Goal: Task Accomplishment & Management: Manage account settings

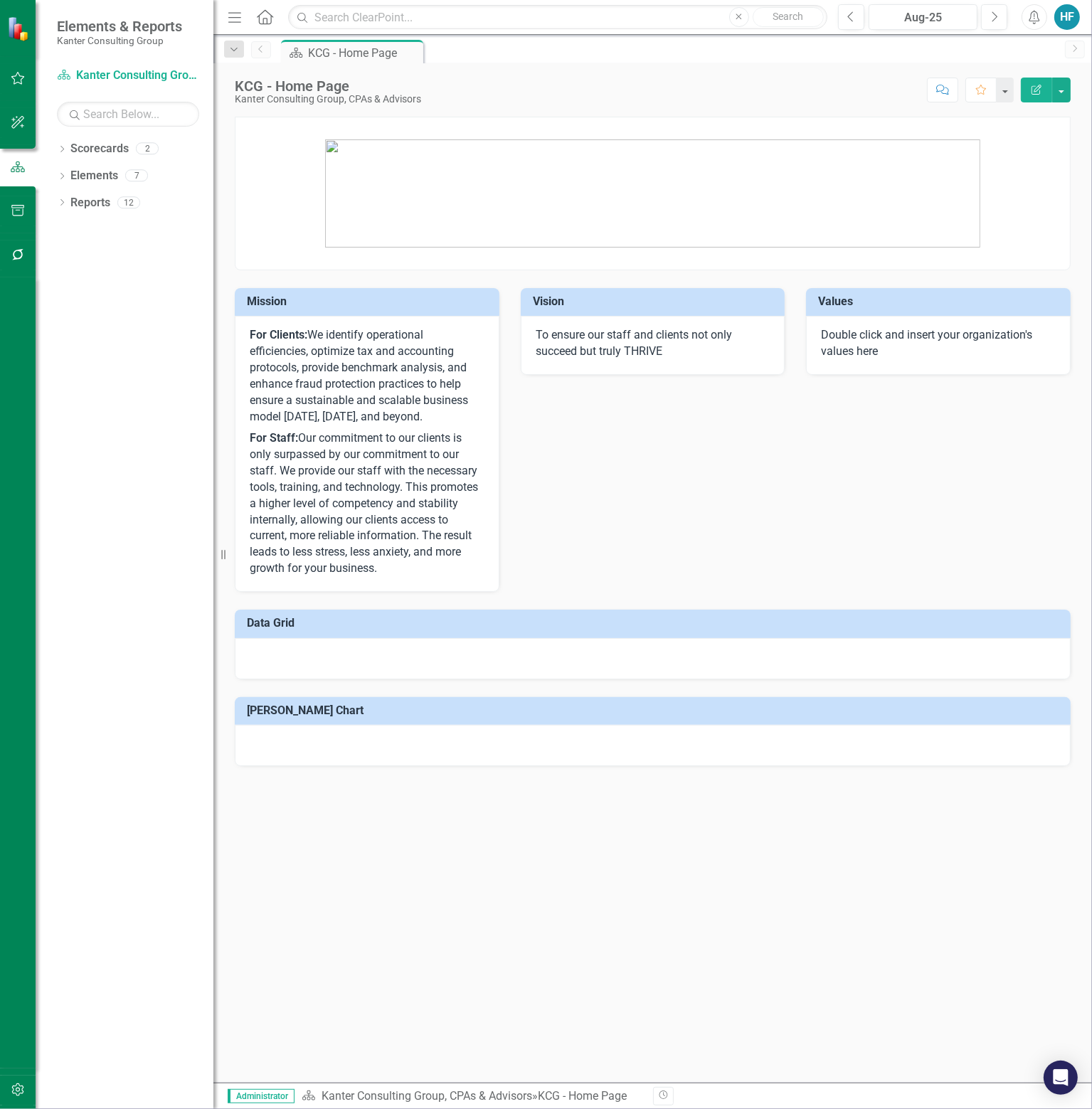
click at [1067, 11] on div "HF" at bounding box center [1067, 17] width 25 height 25
click at [995, 171] on link "icon.portal Success Portal" at bounding box center [1022, 177] width 112 height 26
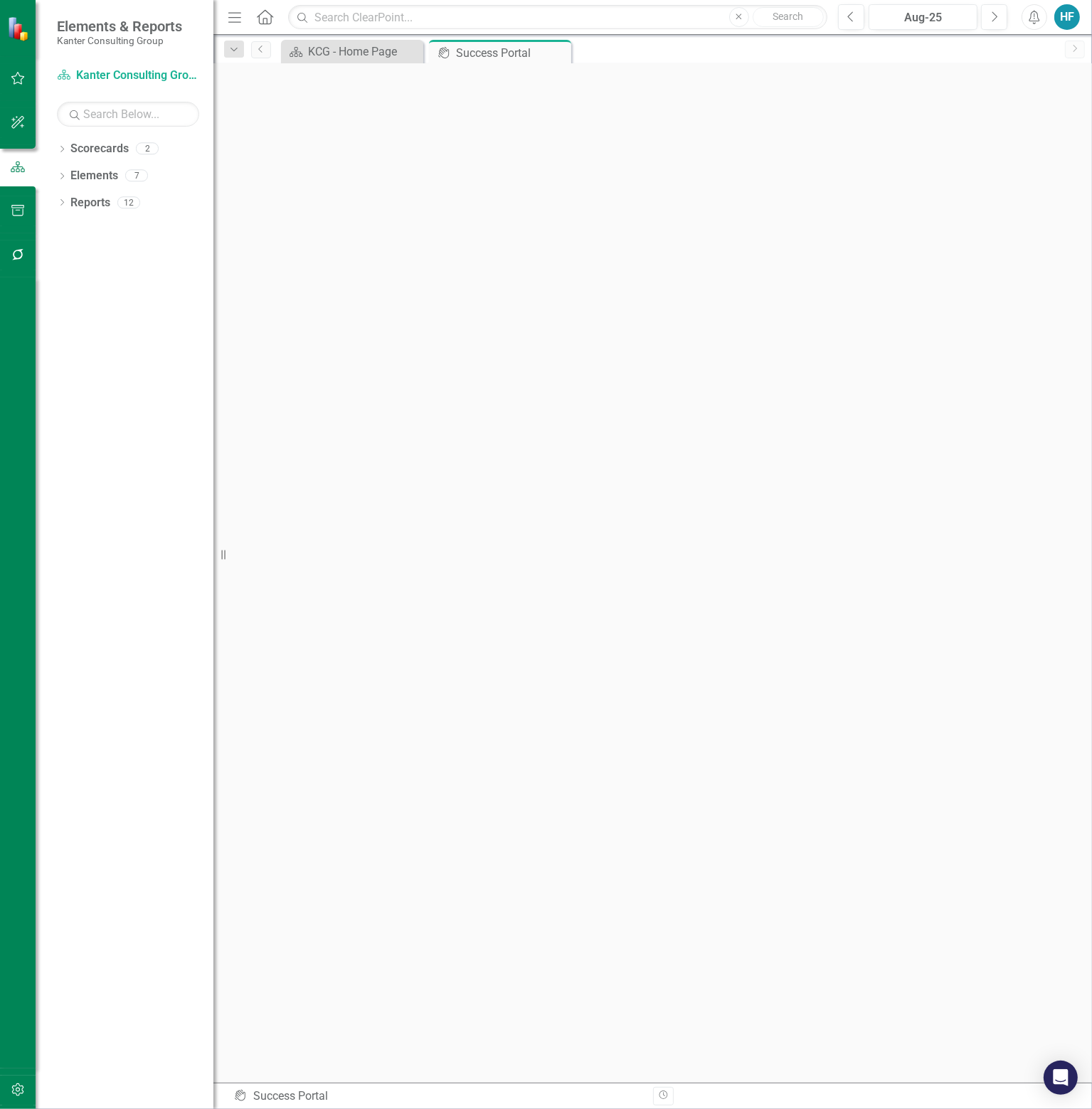
scroll to position [4, 0]
click at [370, 52] on div "KCG - Home Page" at bounding box center [354, 52] width 94 height 18
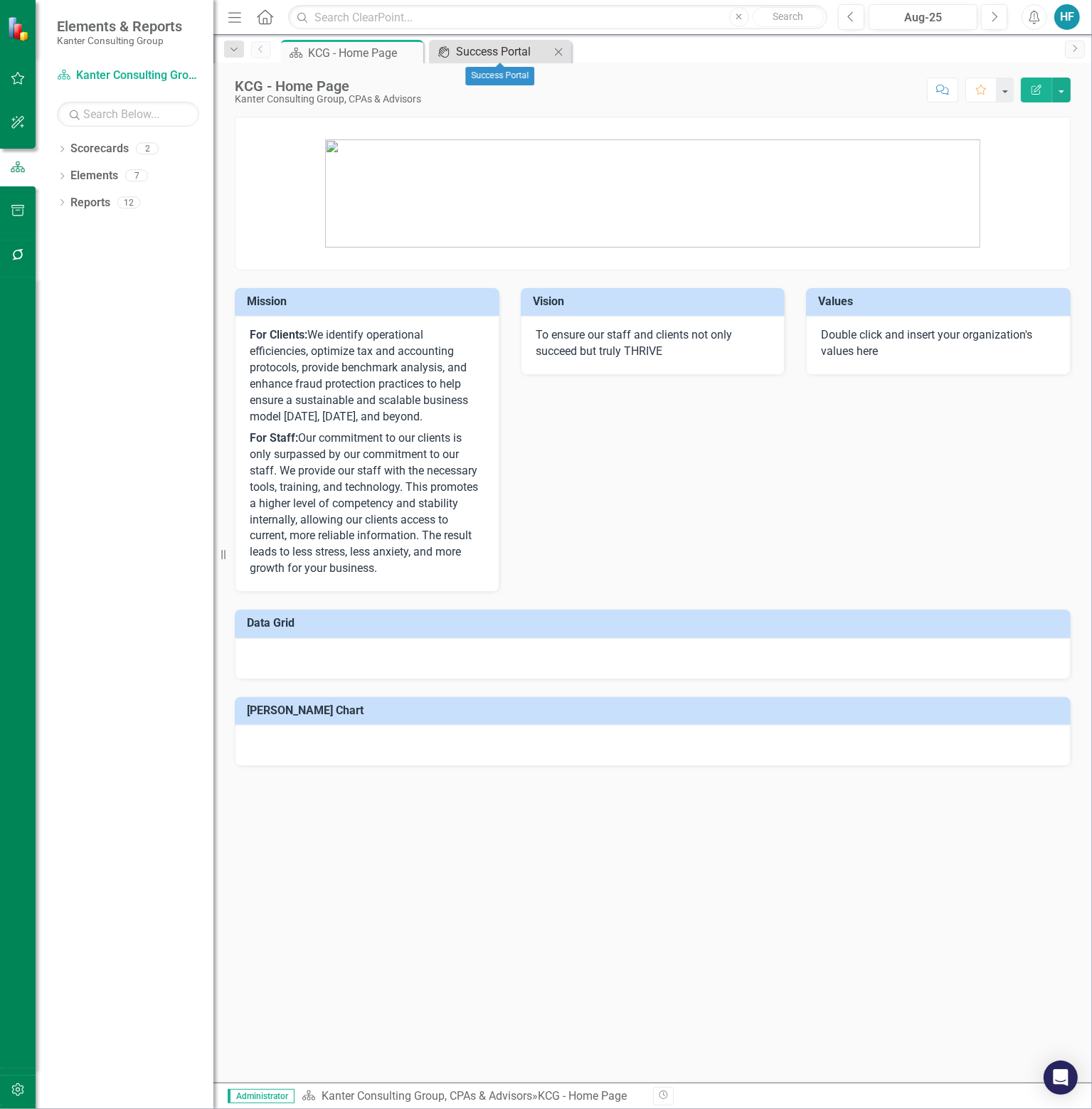
click at [506, 49] on div "Success Portal" at bounding box center [502, 52] width 94 height 18
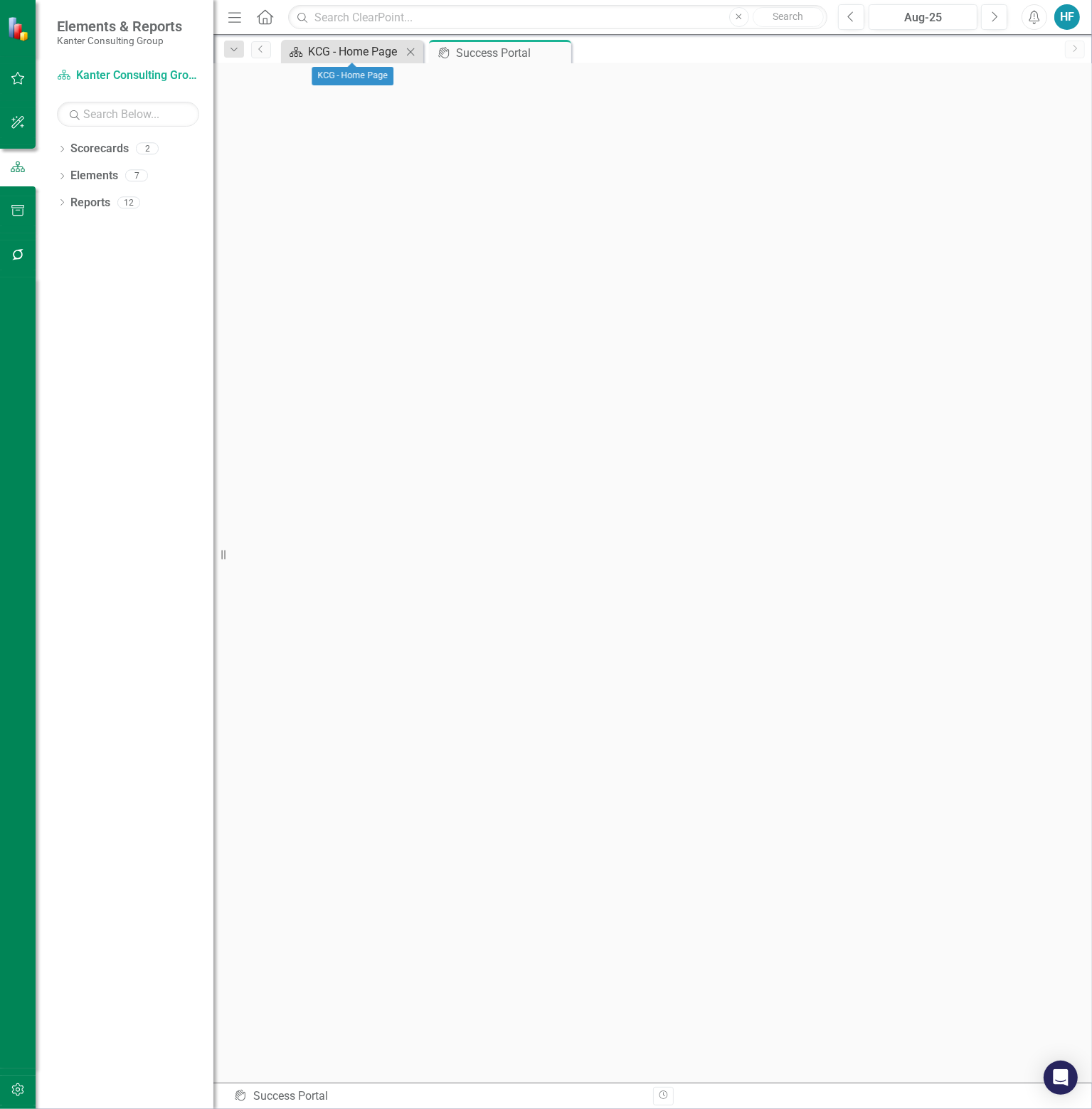
click at [339, 49] on div "KCG - Home Page" at bounding box center [354, 52] width 94 height 18
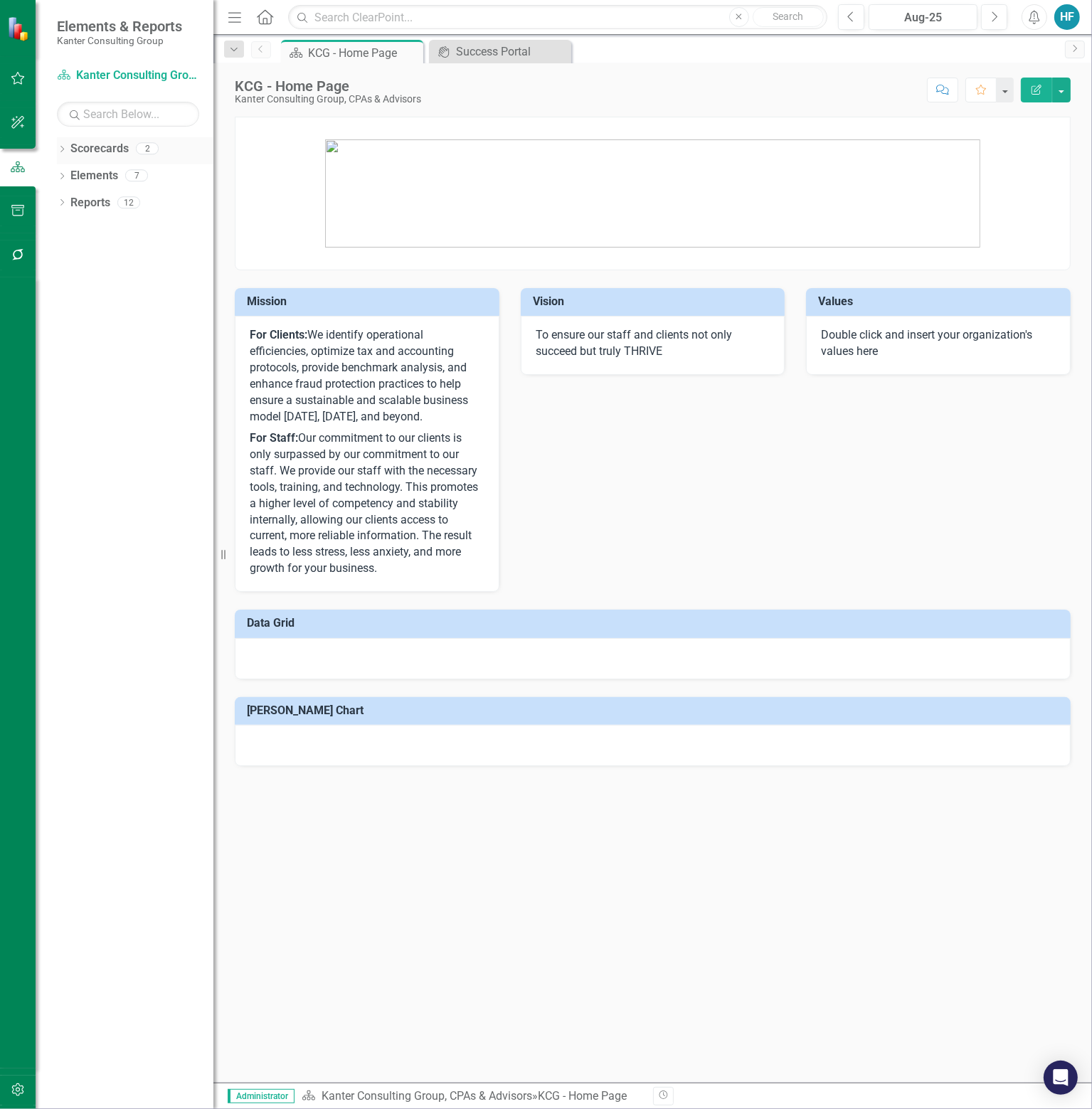
click at [97, 149] on link "Scorecards" at bounding box center [99, 149] width 58 height 17
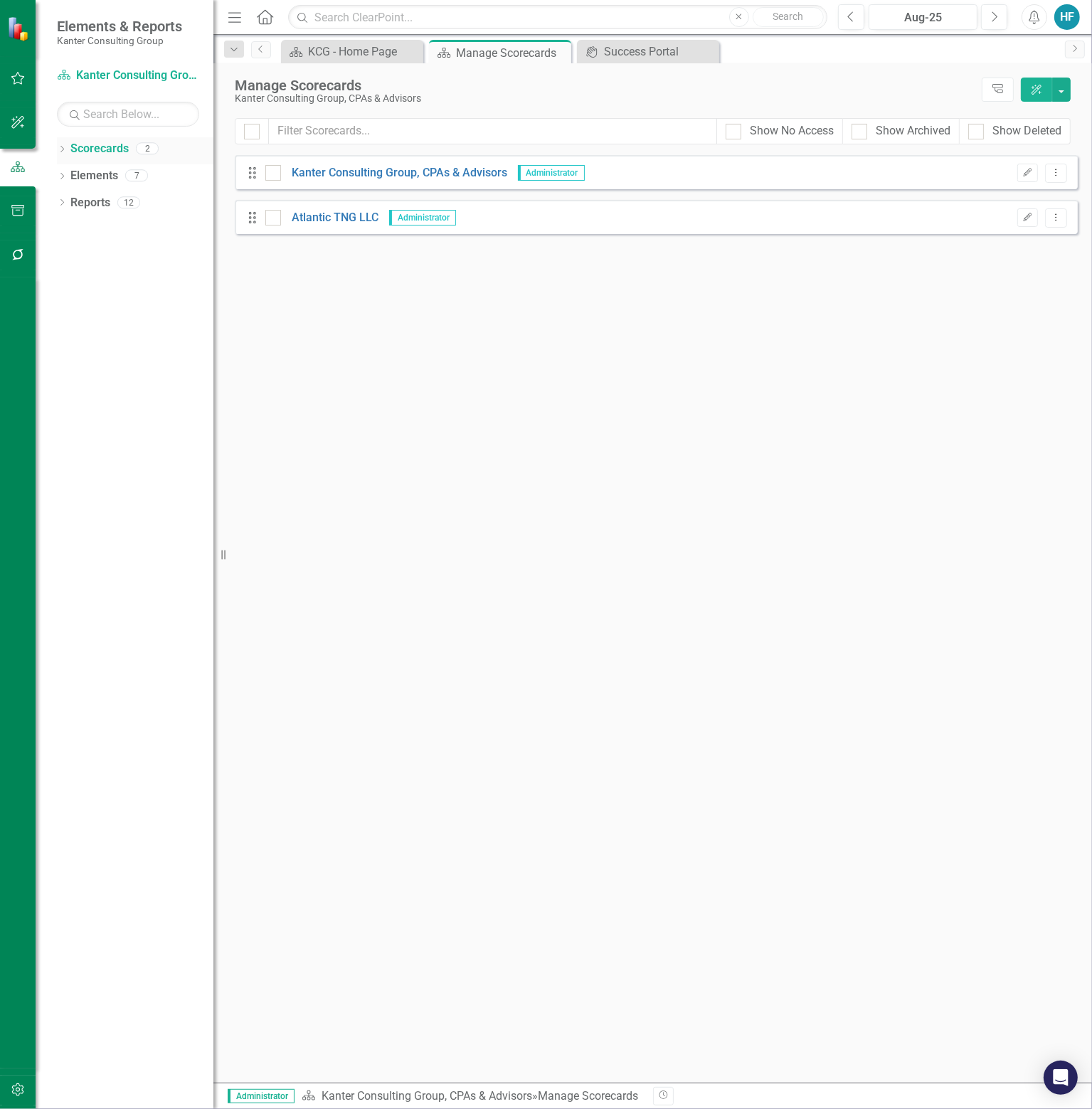
click at [65, 147] on icon "Dropdown" at bounding box center [62, 150] width 10 height 8
click at [130, 200] on link "Atlantic TNG LLC" at bounding box center [146, 203] width 135 height 17
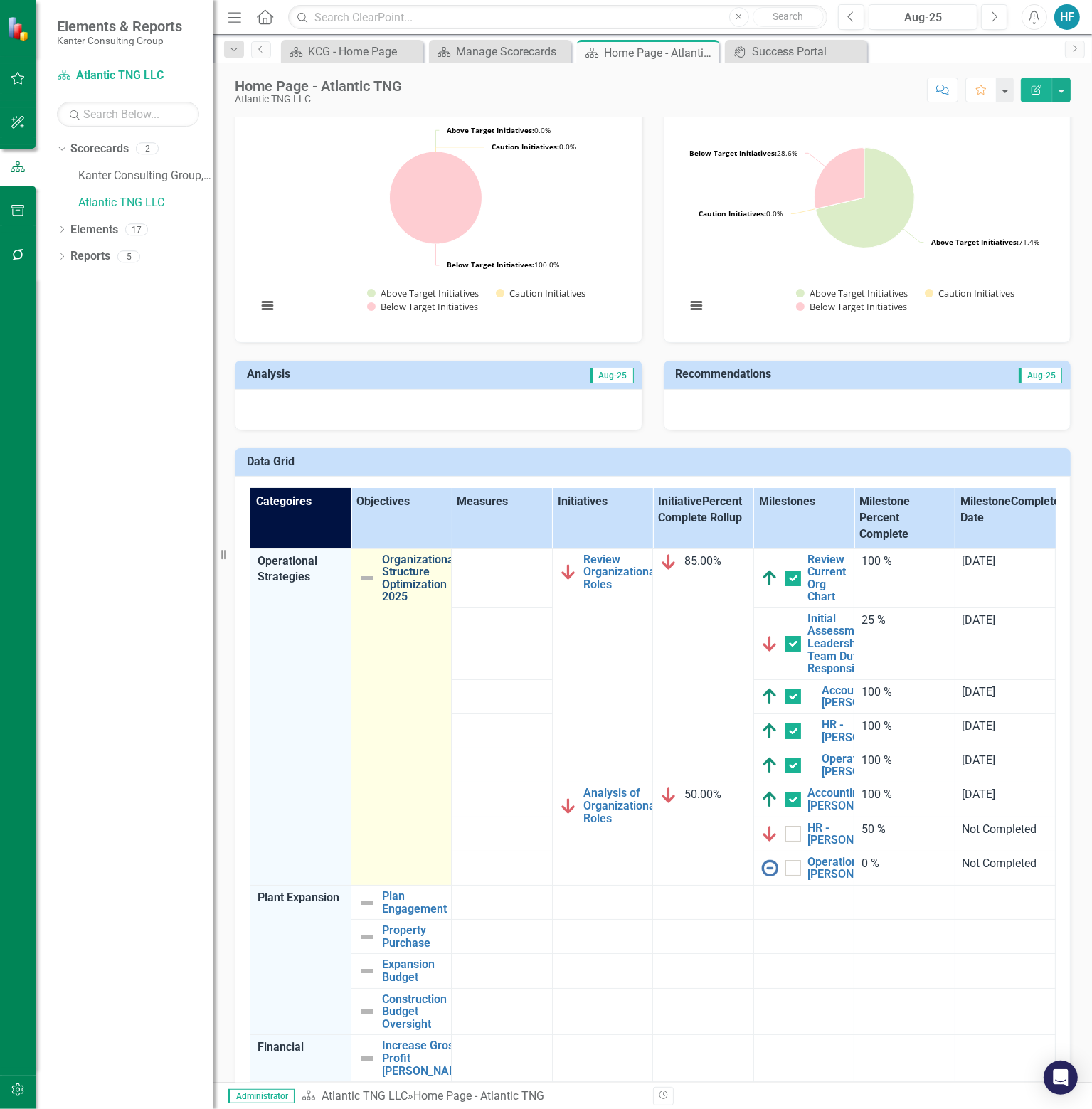
scroll to position [285, 0]
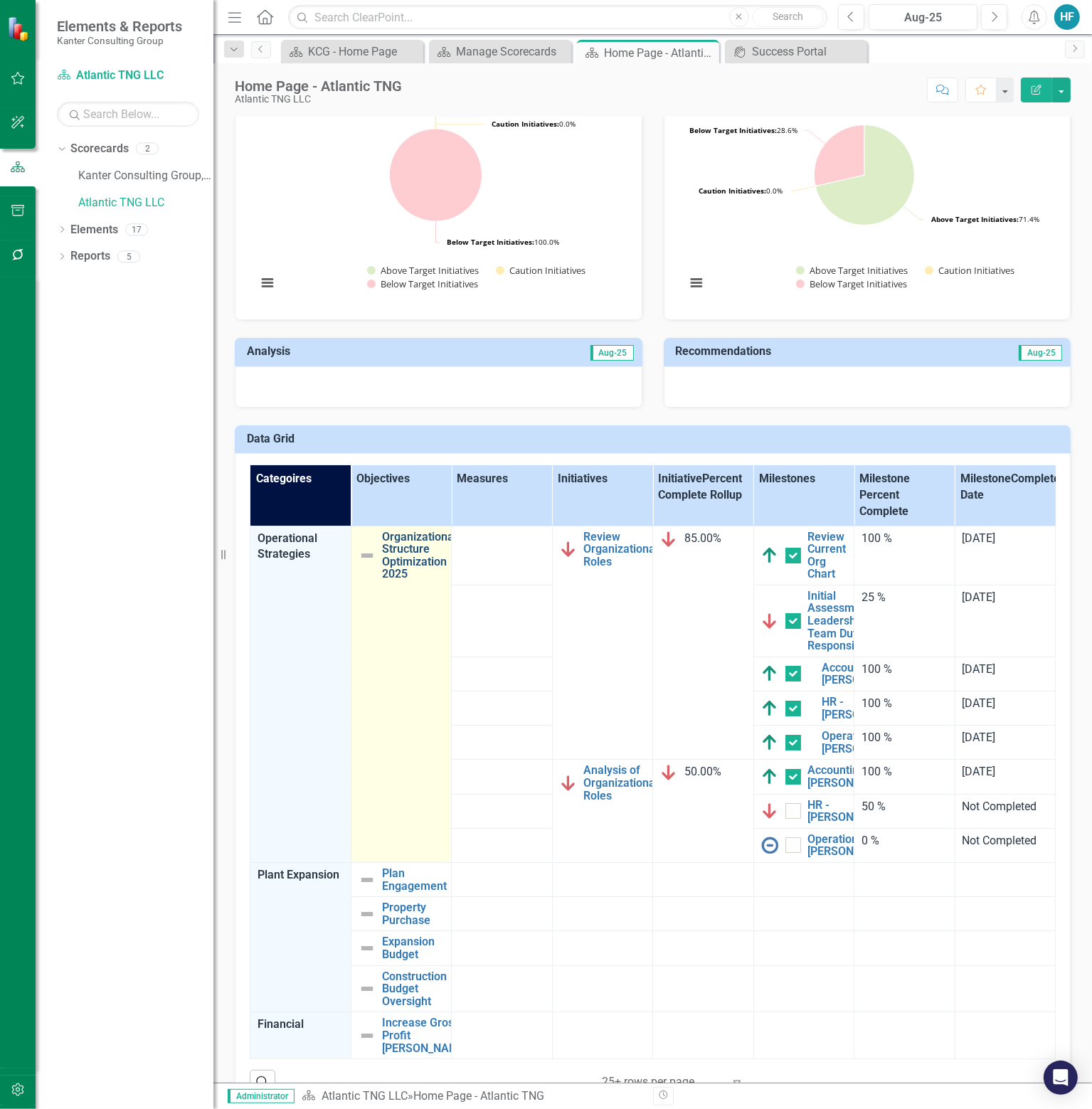
click at [418, 557] on link "Organizational Structure Optimization 2025" at bounding box center [419, 555] width 75 height 50
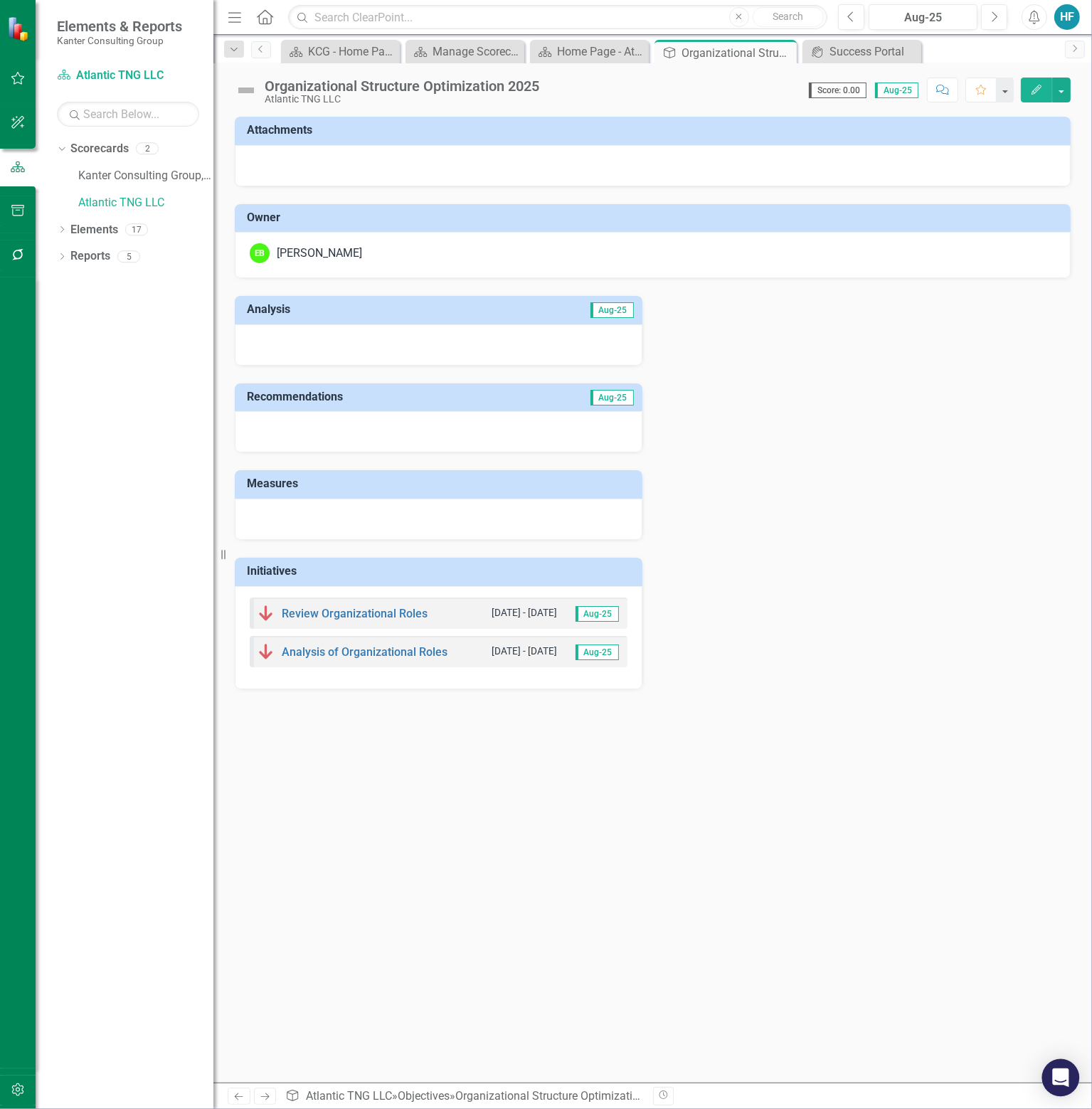
click at [1069, 1073] on div "Open Intercom Messenger" at bounding box center [1061, 1078] width 38 height 38
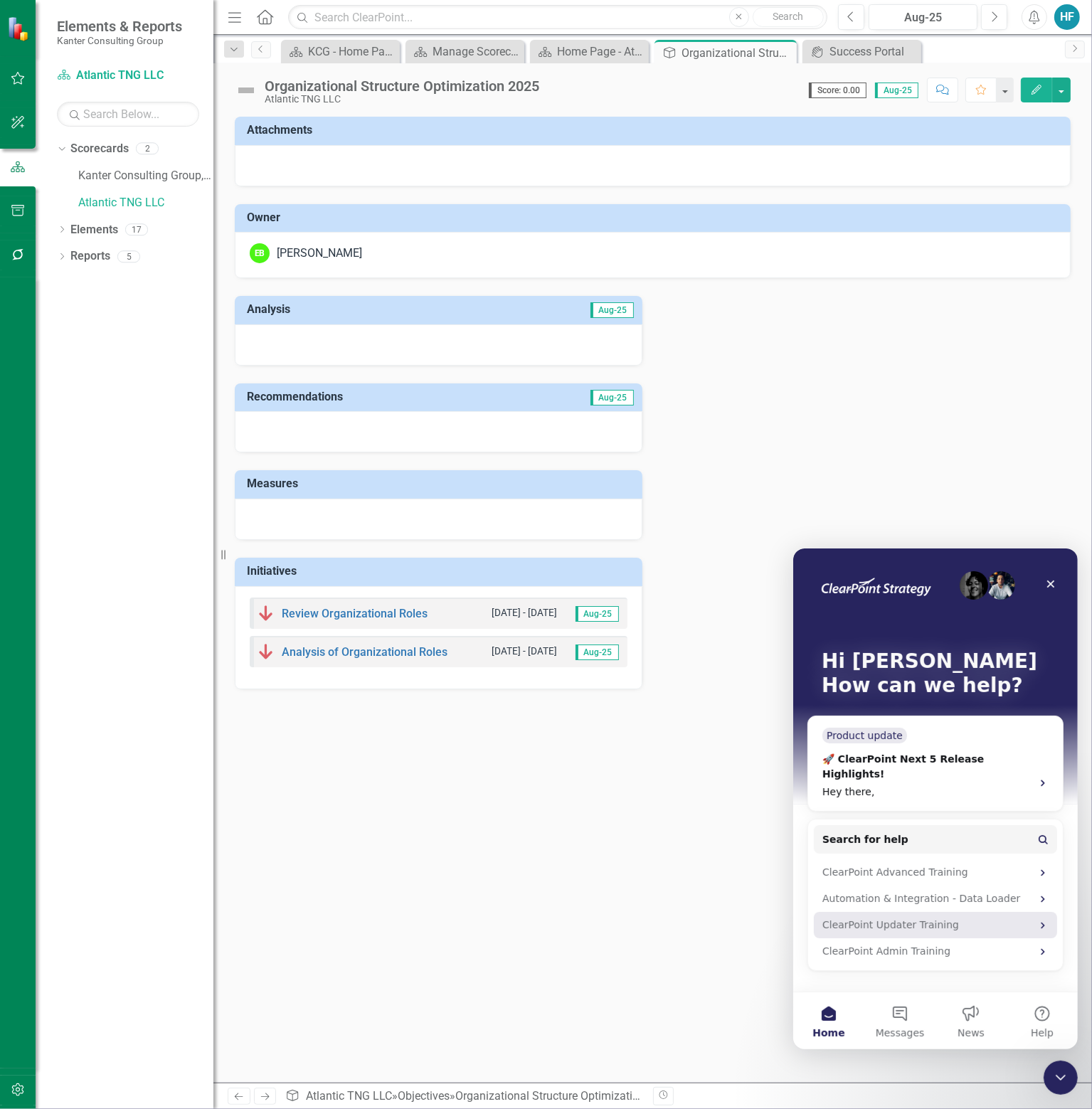
click at [1043, 921] on icon "Intercom messenger" at bounding box center [1041, 924] width 4 height 7
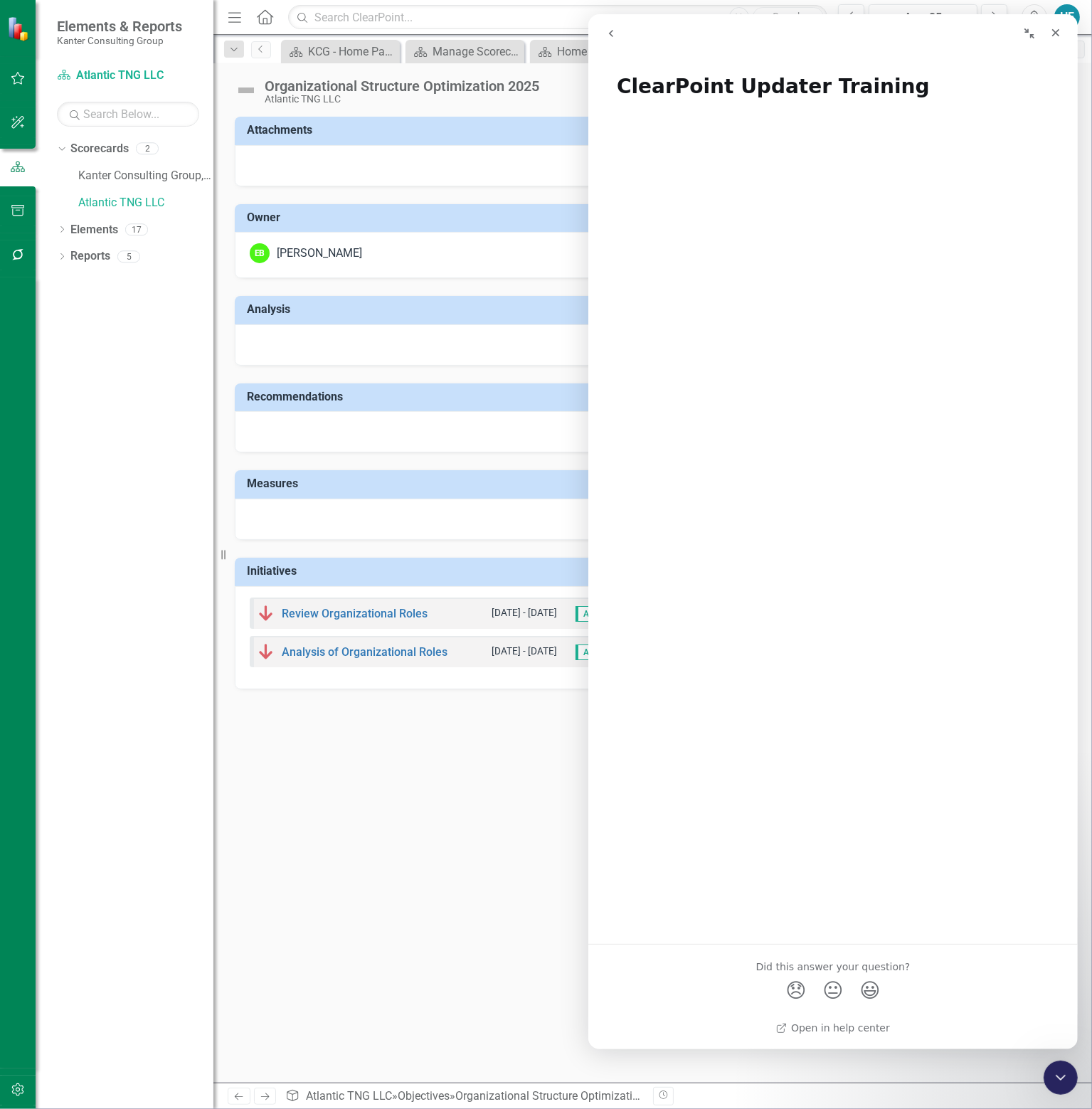
click at [604, 34] on icon "go back" at bounding box center [610, 33] width 12 height 12
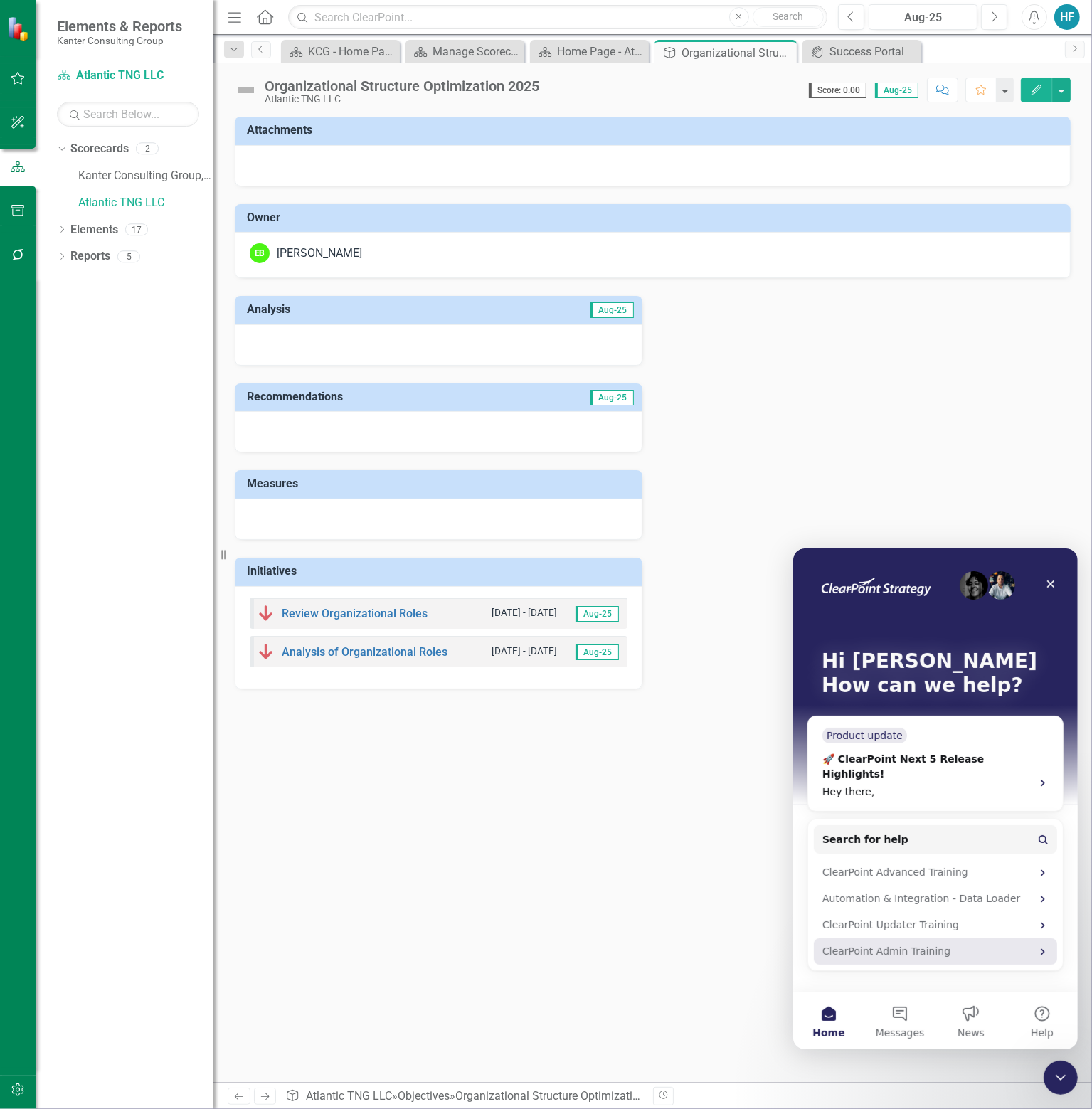
click at [1044, 946] on icon "Intercom messenger" at bounding box center [1042, 952] width 12 height 12
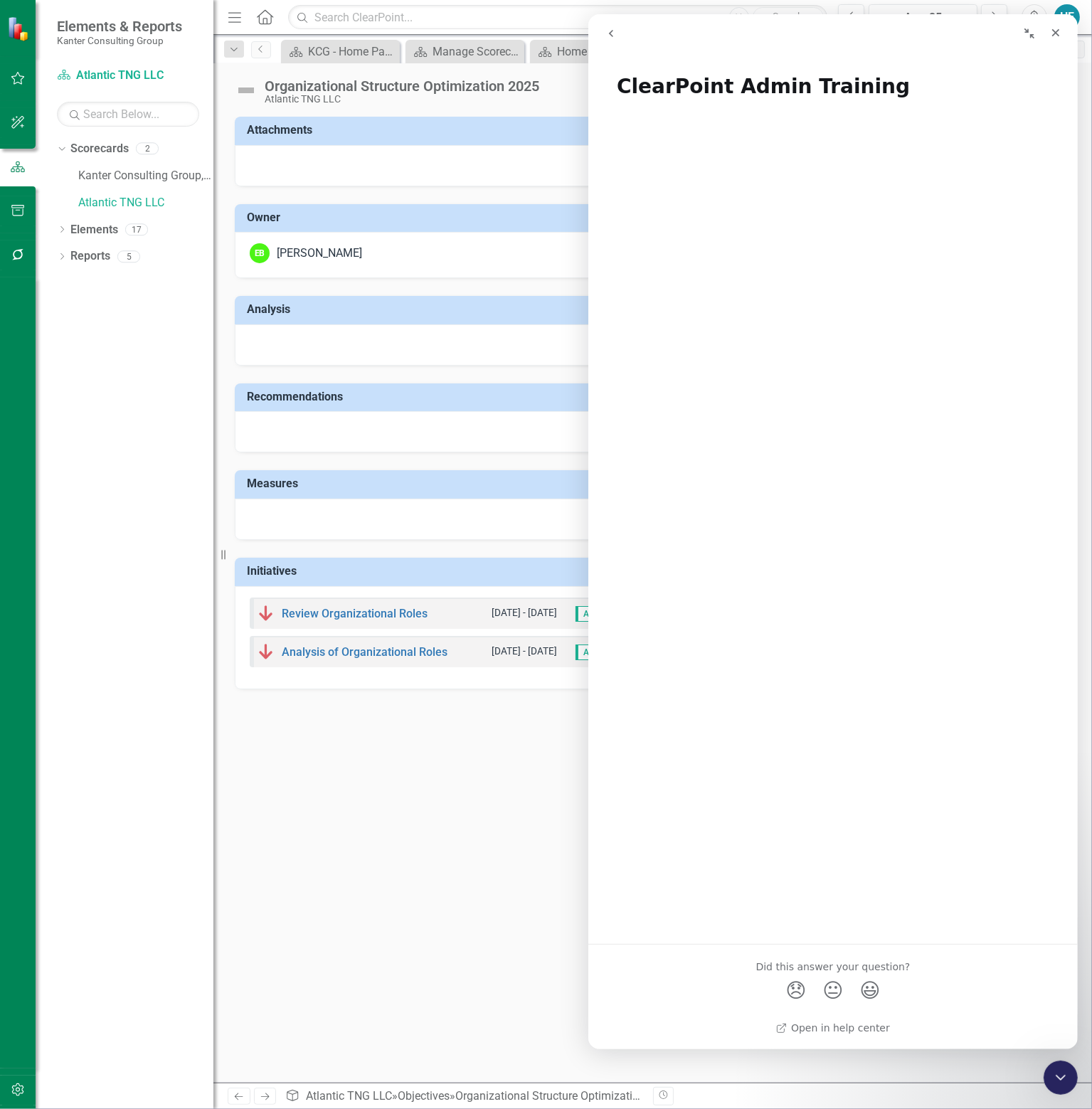
click at [613, 33] on icon "go back" at bounding box center [610, 33] width 12 height 12
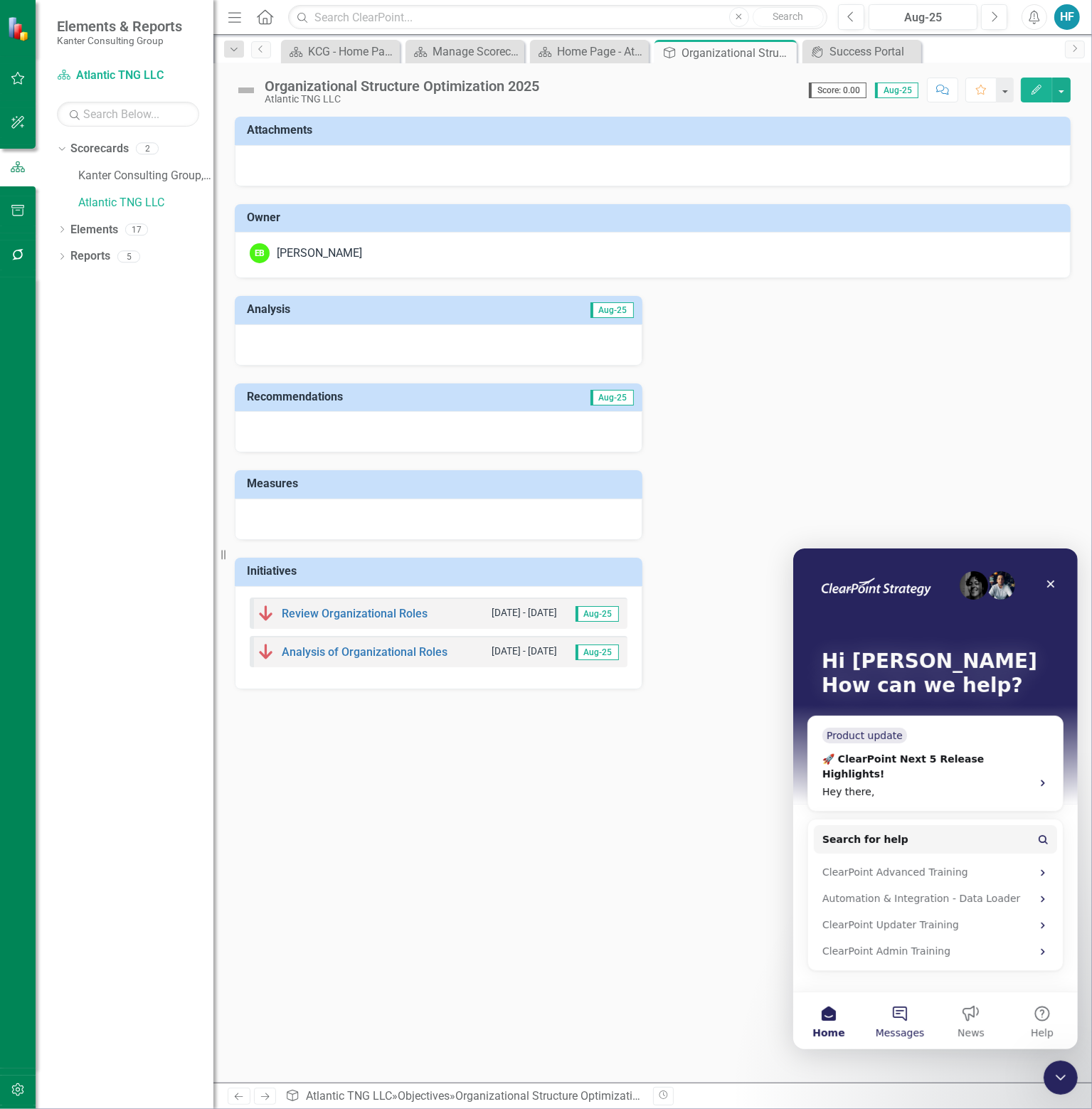
click at [915, 1012] on button "Messages" at bounding box center [899, 1020] width 71 height 57
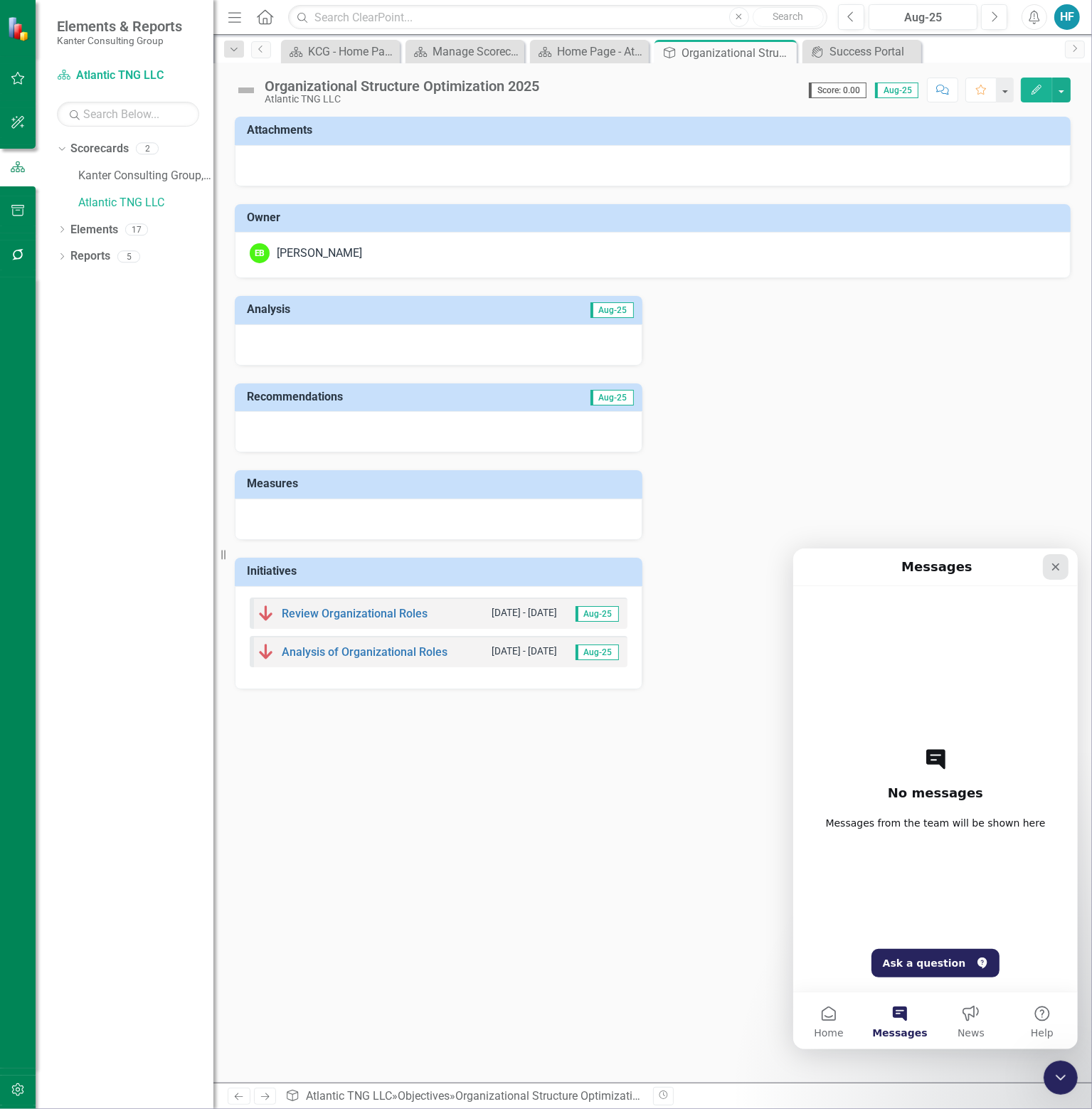
click at [1059, 567] on icon "Close" at bounding box center [1055, 566] width 12 height 12
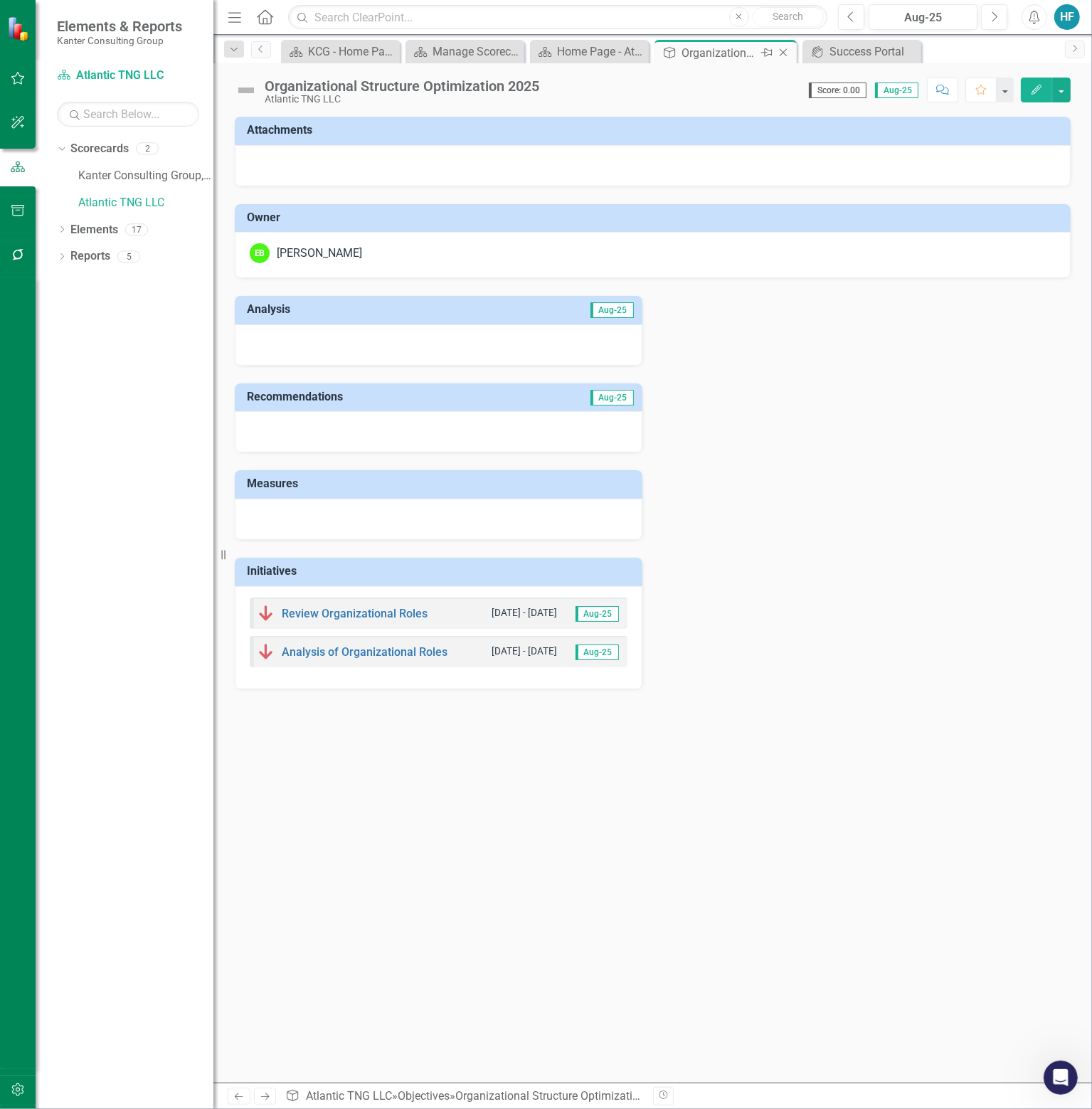
click at [788, 51] on icon "Close" at bounding box center [783, 53] width 15 height 12
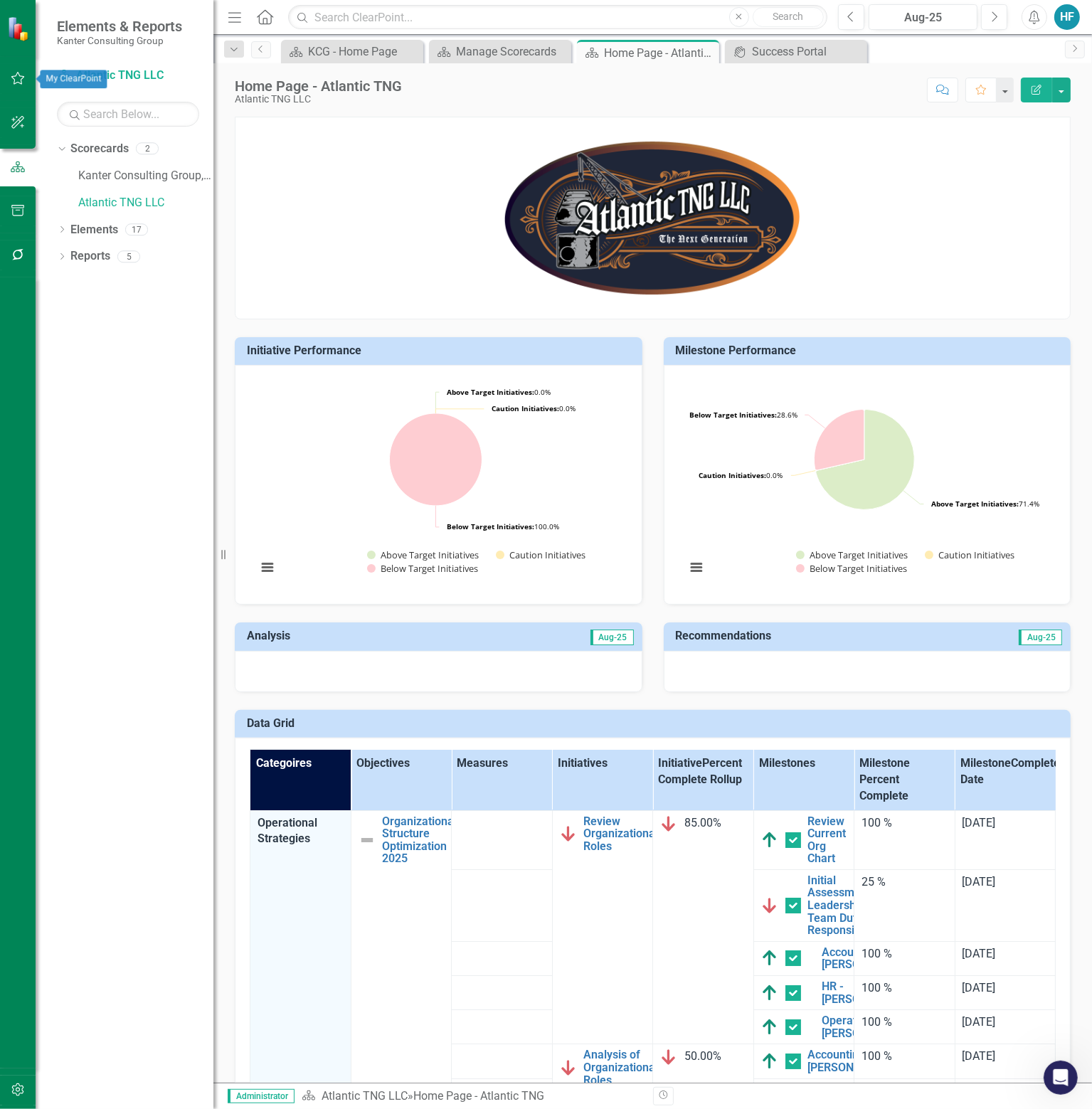
click at [15, 78] on icon "button" at bounding box center [18, 78] width 15 height 12
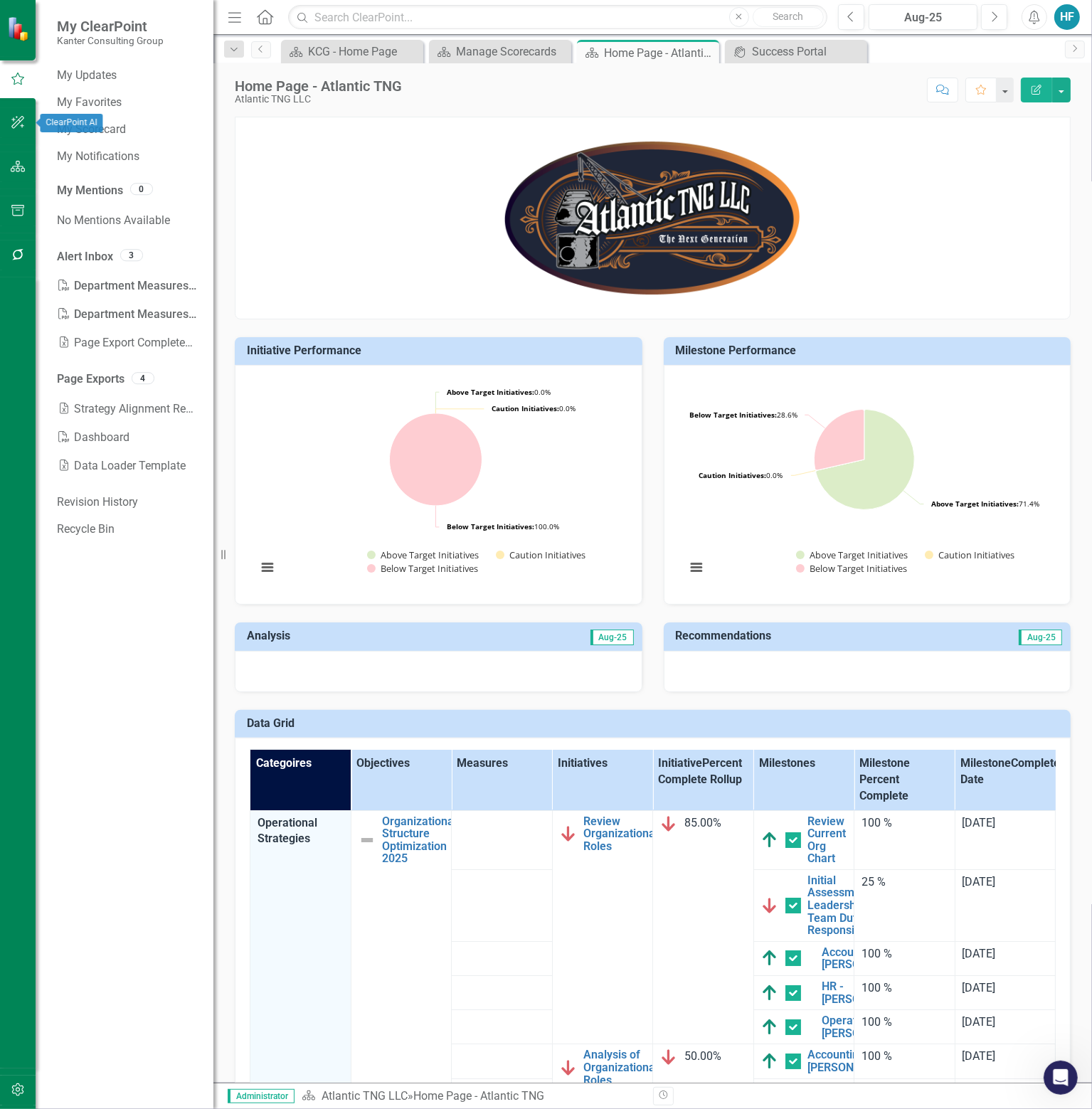
click at [17, 125] on icon "button" at bounding box center [18, 123] width 13 height 13
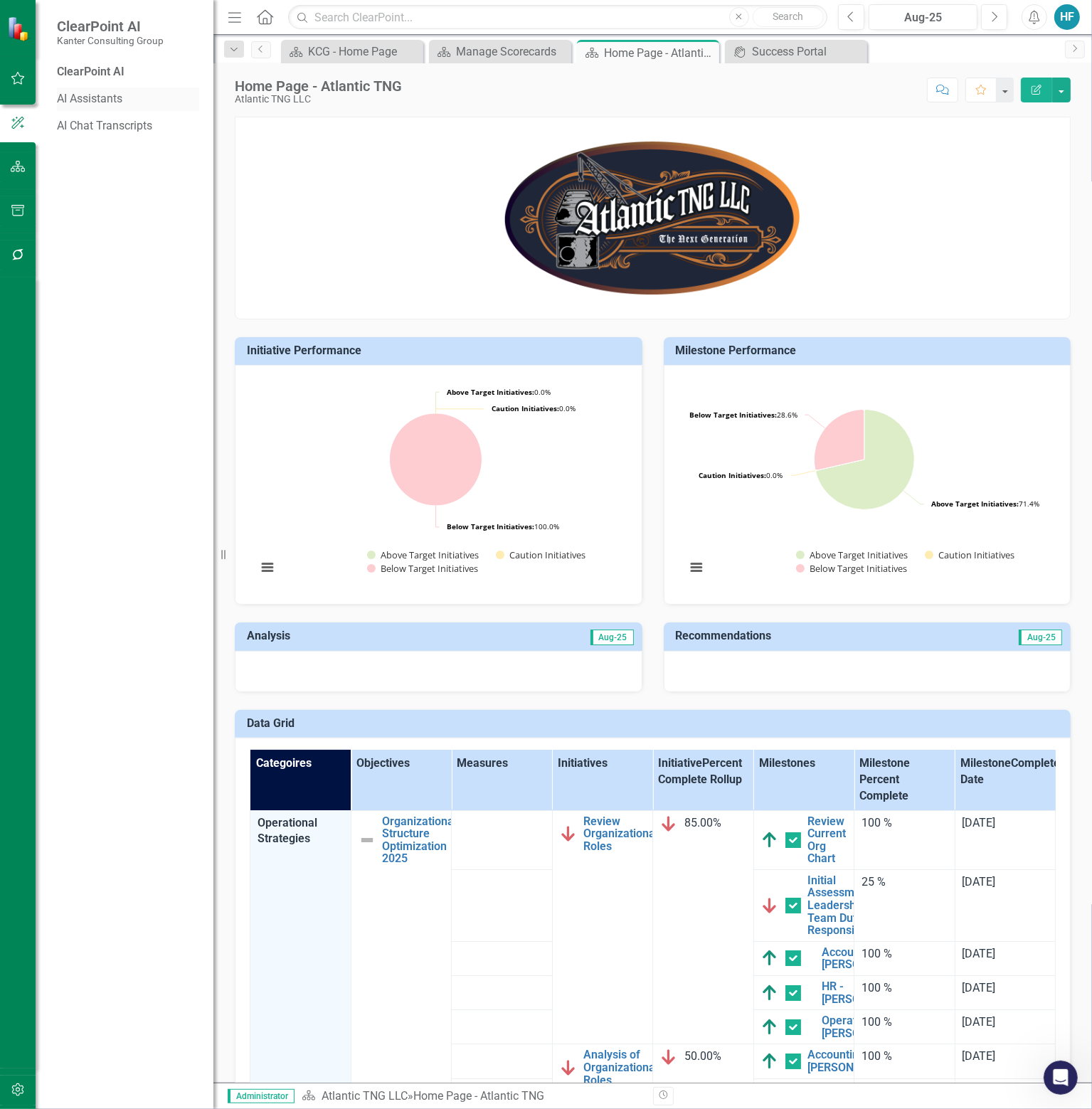
click at [99, 99] on link "AI Assistants" at bounding box center [128, 99] width 142 height 17
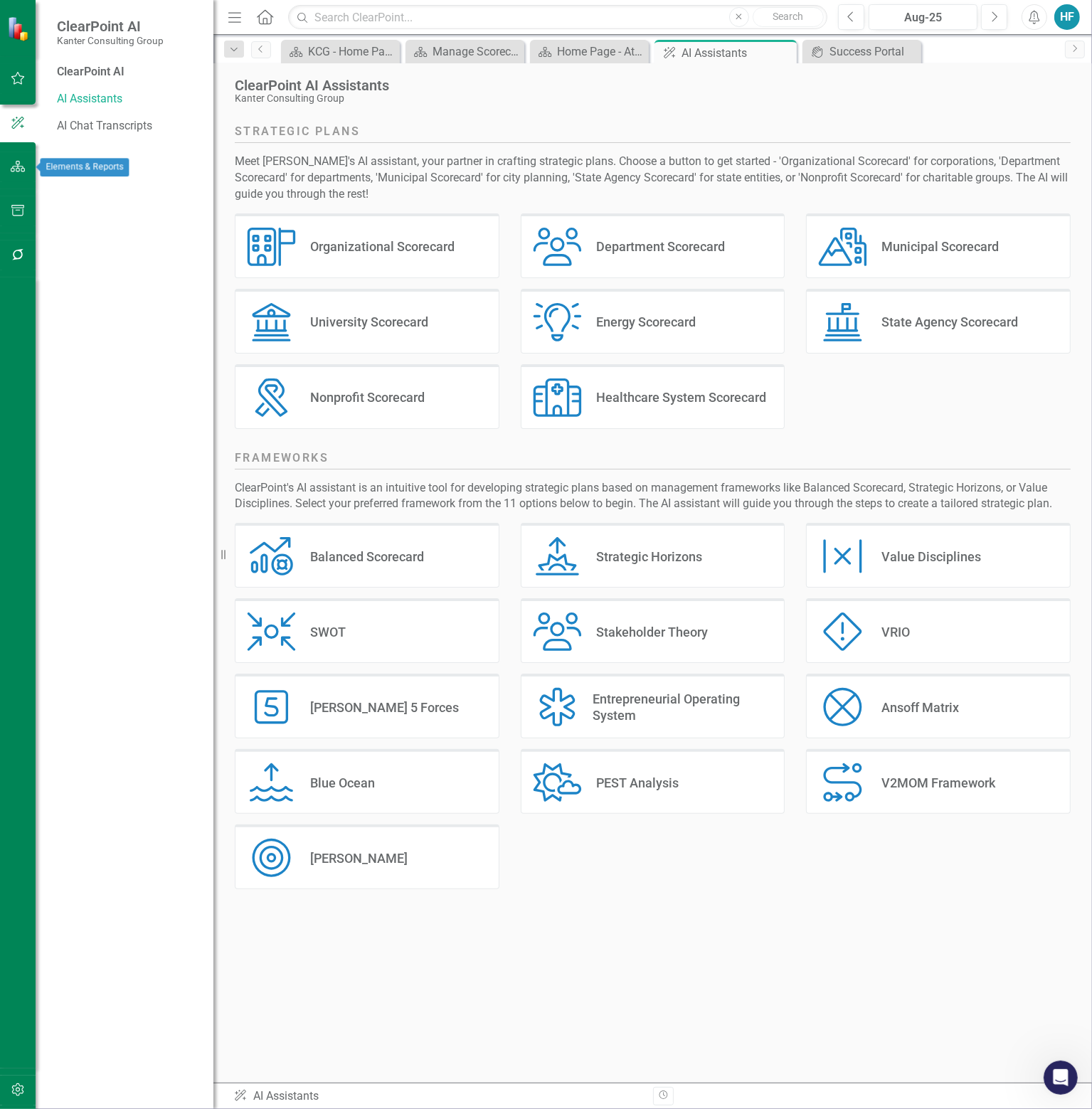
click at [25, 169] on button "button" at bounding box center [18, 167] width 32 height 30
click at [782, 54] on icon at bounding box center [783, 53] width 8 height 8
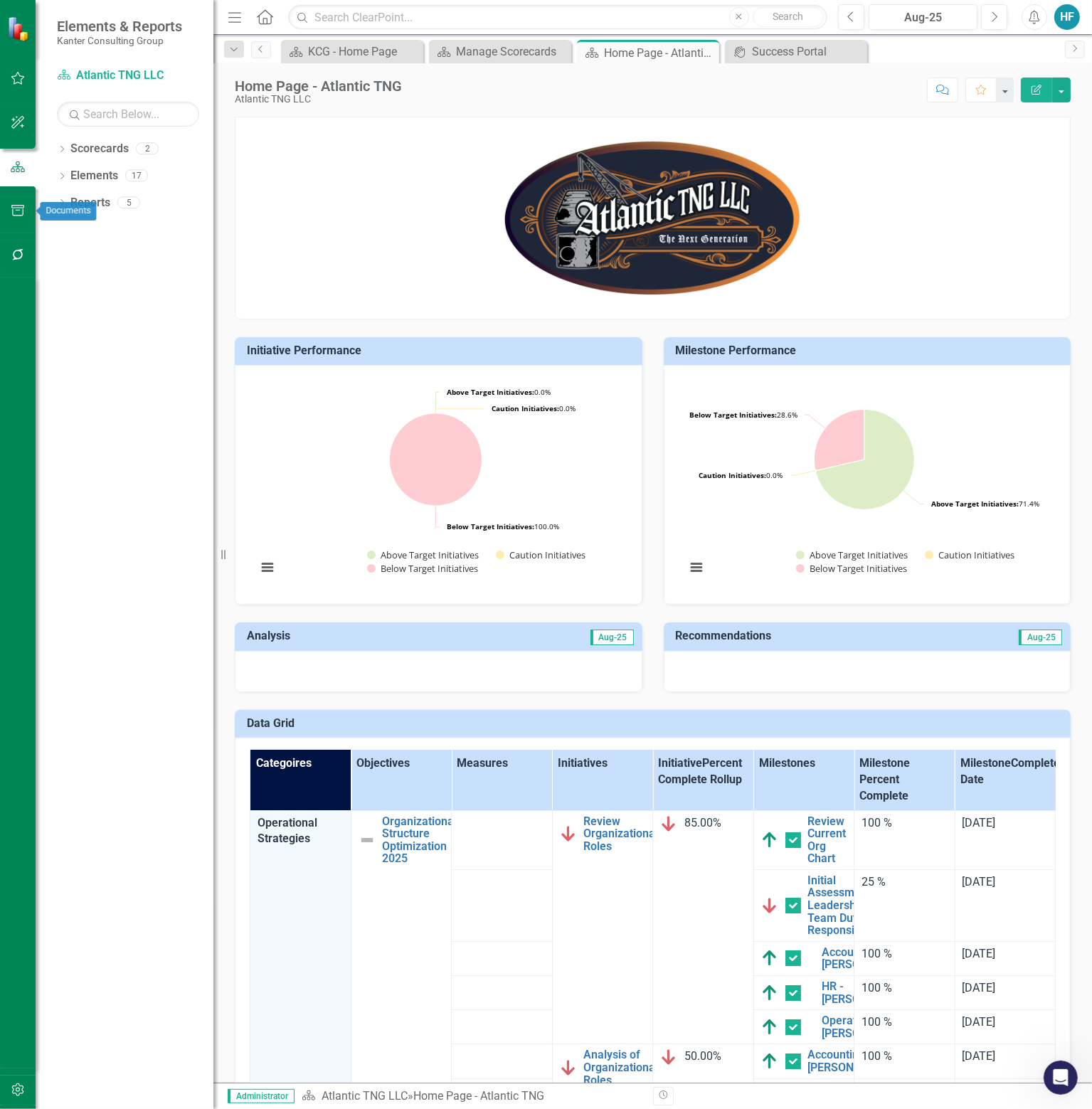
click at [25, 205] on button "button" at bounding box center [18, 211] width 32 height 30
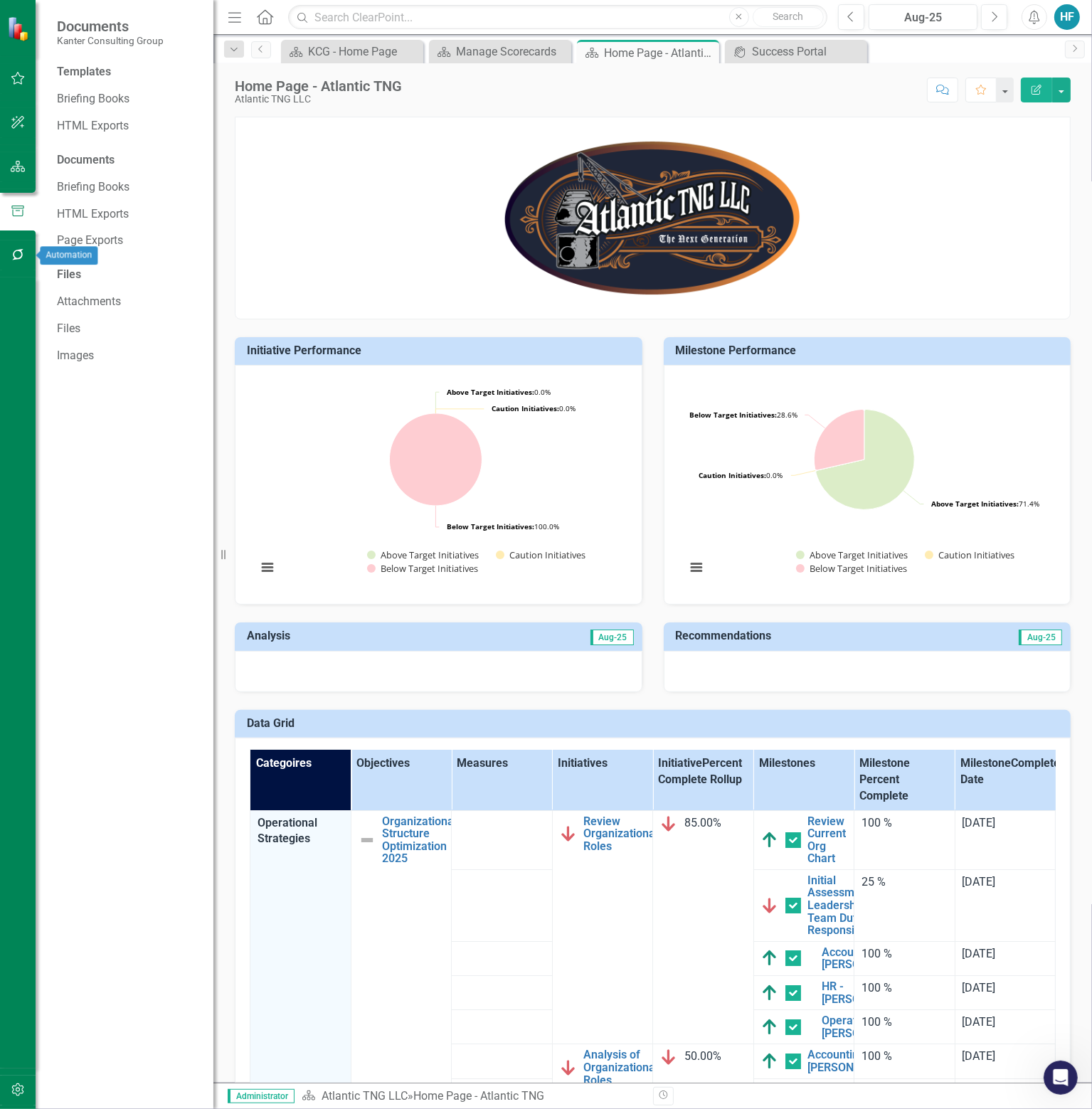
click at [21, 253] on icon "button" at bounding box center [18, 255] width 12 height 12
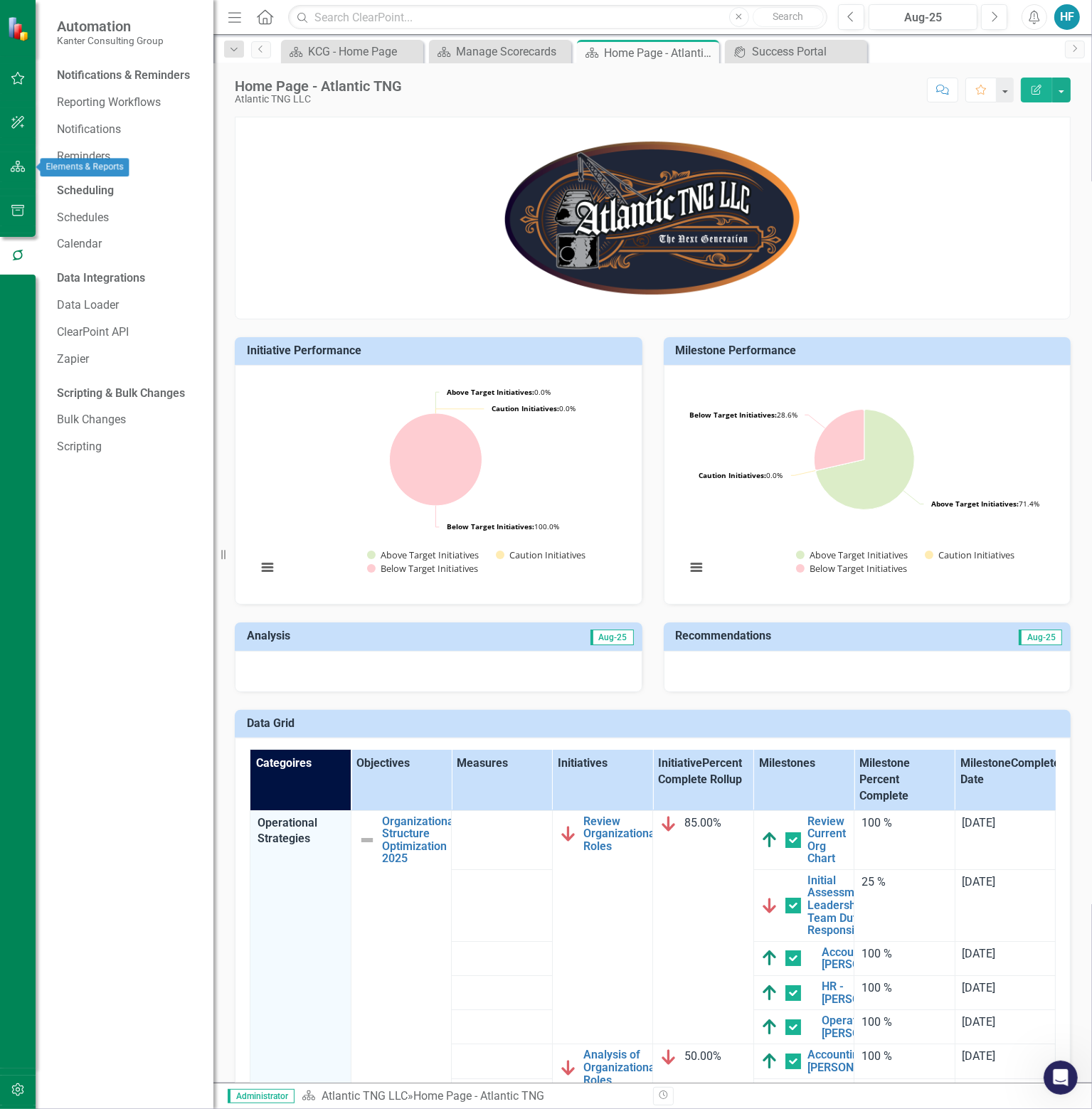
click at [18, 168] on icon "button" at bounding box center [18, 167] width 15 height 12
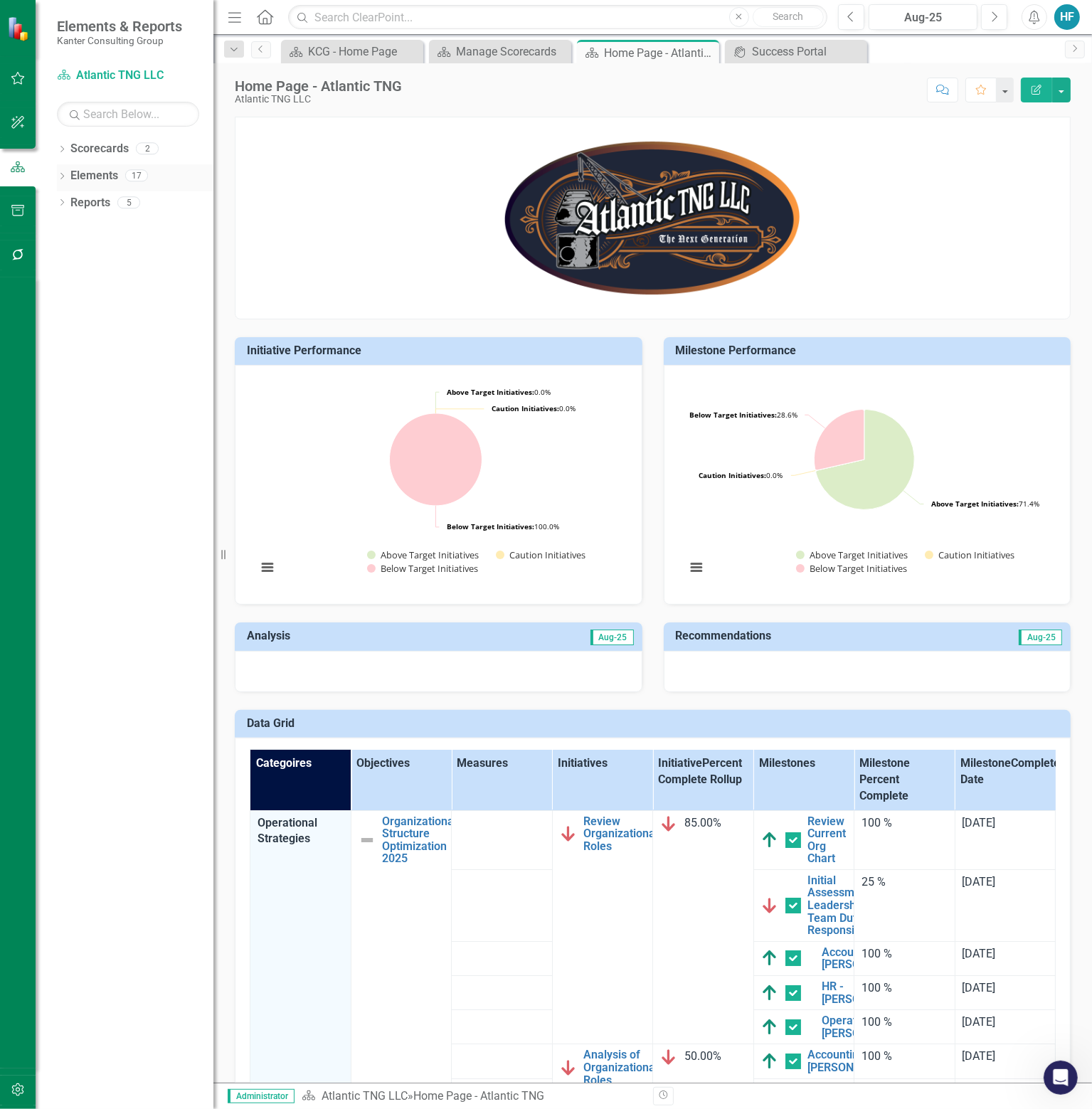
click at [62, 174] on icon at bounding box center [62, 176] width 4 height 7
click at [69, 203] on icon at bounding box center [69, 202] width 4 height 7
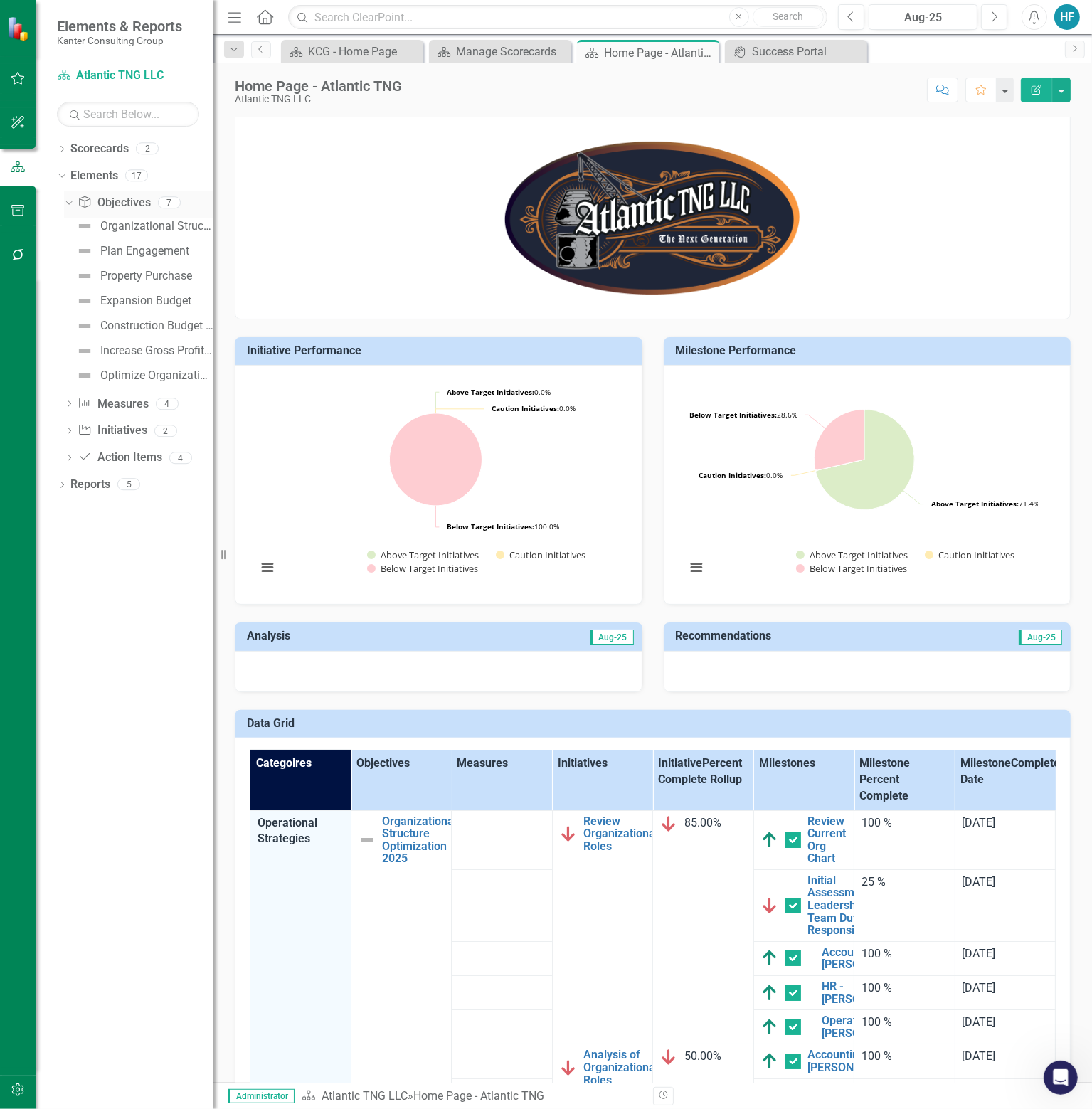
click at [126, 197] on link "Objective Objectives" at bounding box center [114, 203] width 73 height 17
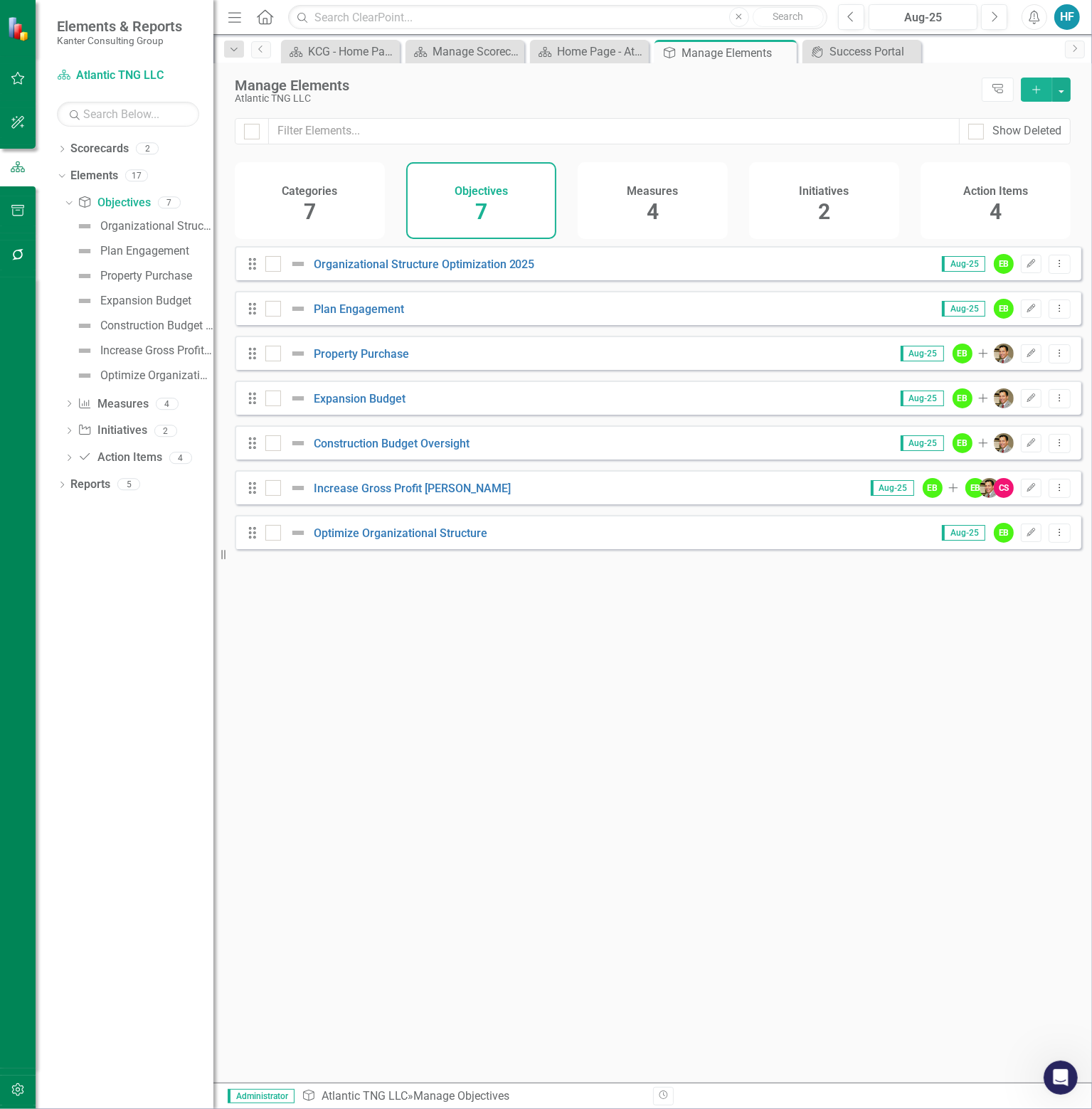
click at [1041, 90] on icon "Add" at bounding box center [1036, 90] width 13 height 10
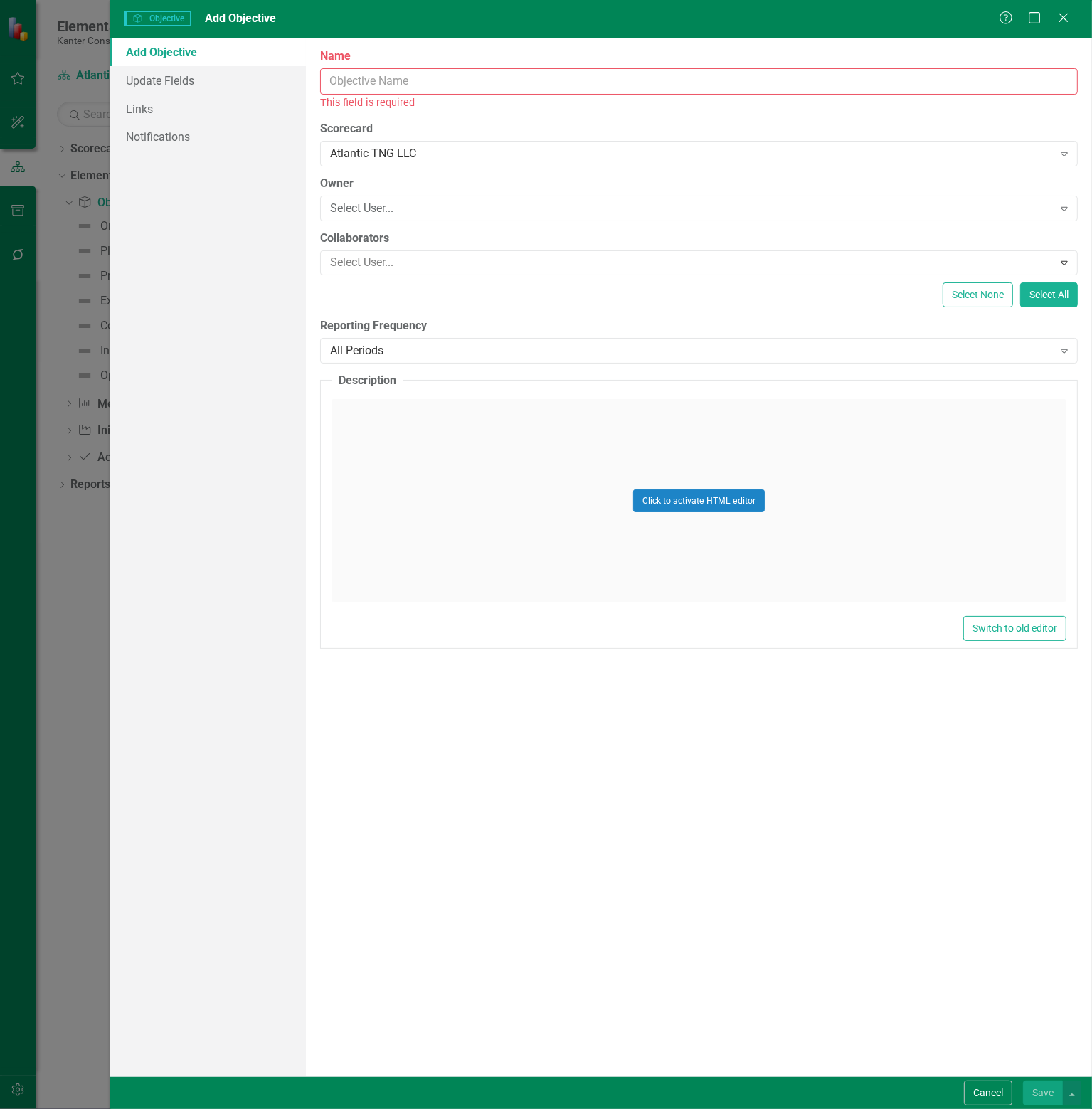
click at [523, 85] on input "Name" at bounding box center [699, 81] width 758 height 26
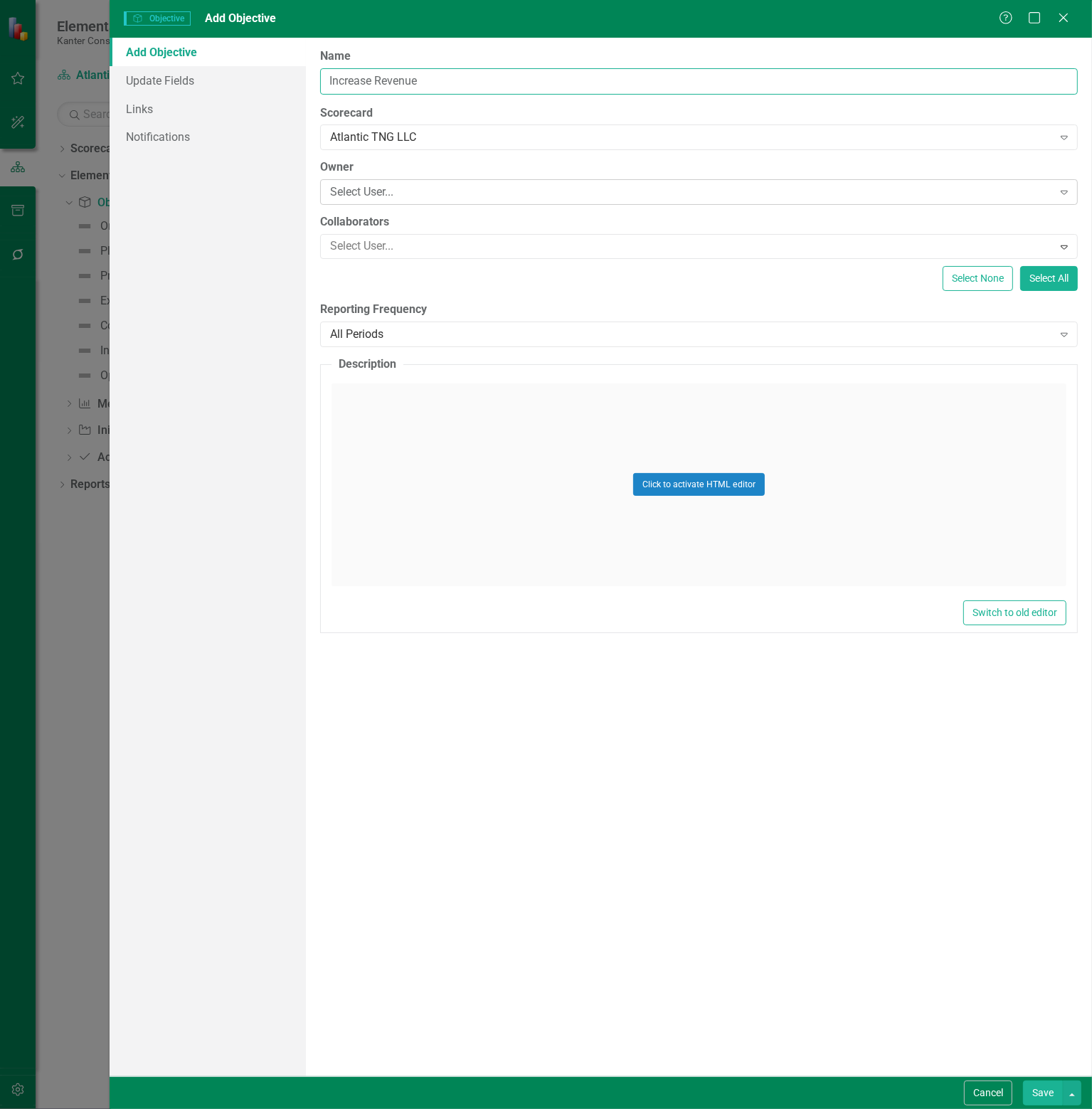
type input "Increase Revenue"
click at [427, 184] on div "Select User..." at bounding box center [691, 192] width 723 height 17
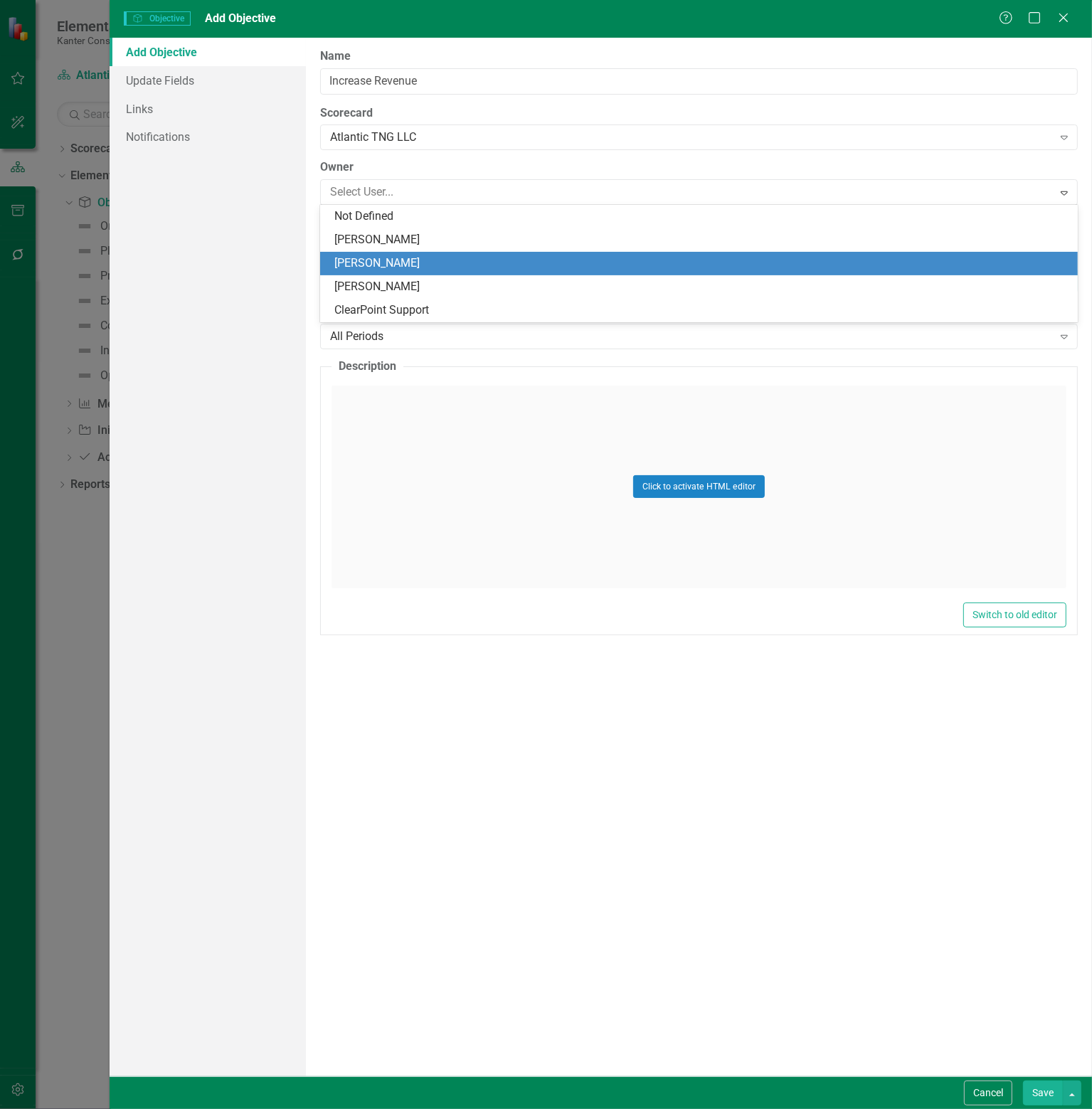
click at [367, 261] on div "[PERSON_NAME]" at bounding box center [702, 263] width 735 height 17
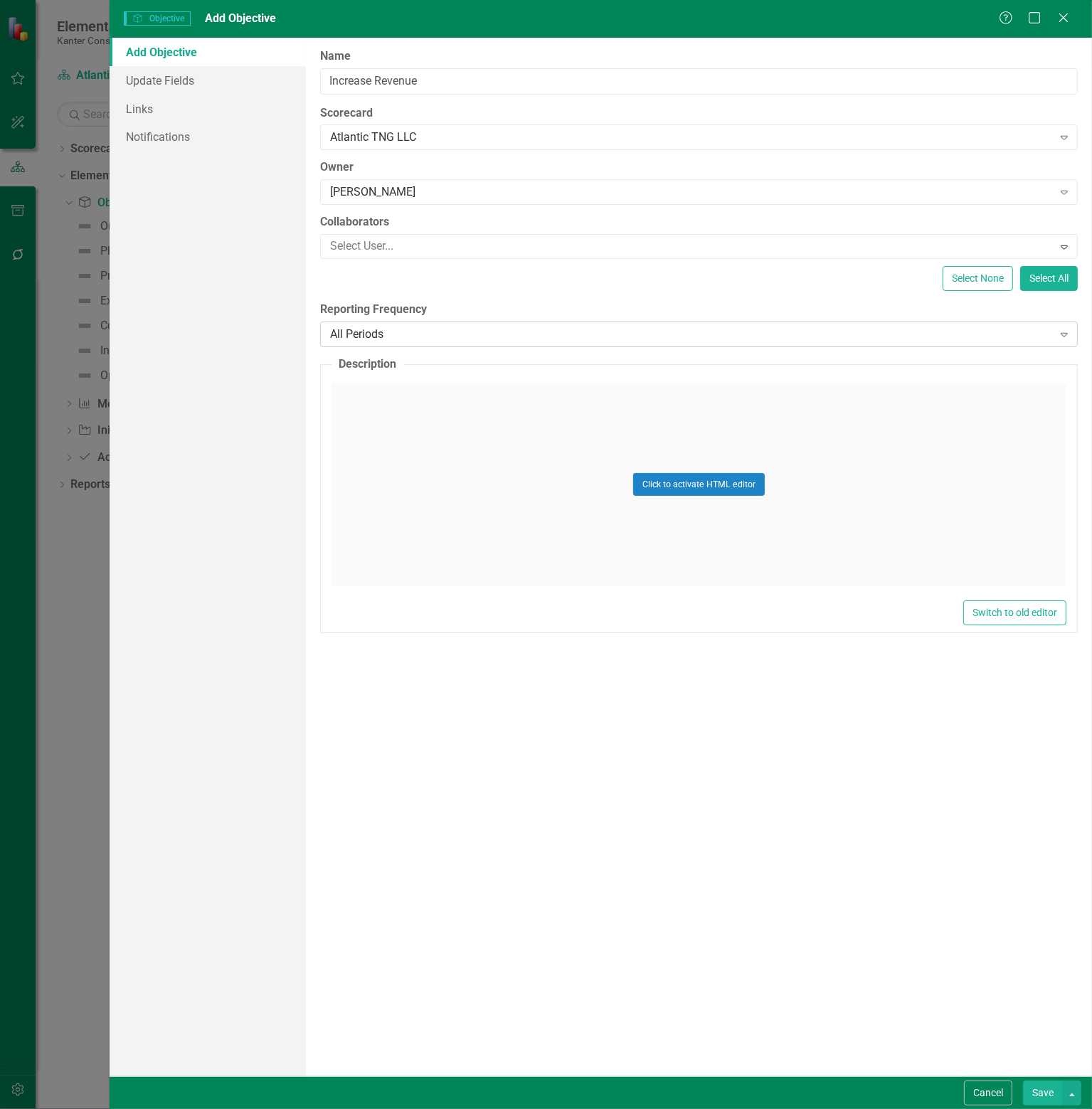
click at [432, 330] on div "All Periods" at bounding box center [691, 335] width 723 height 17
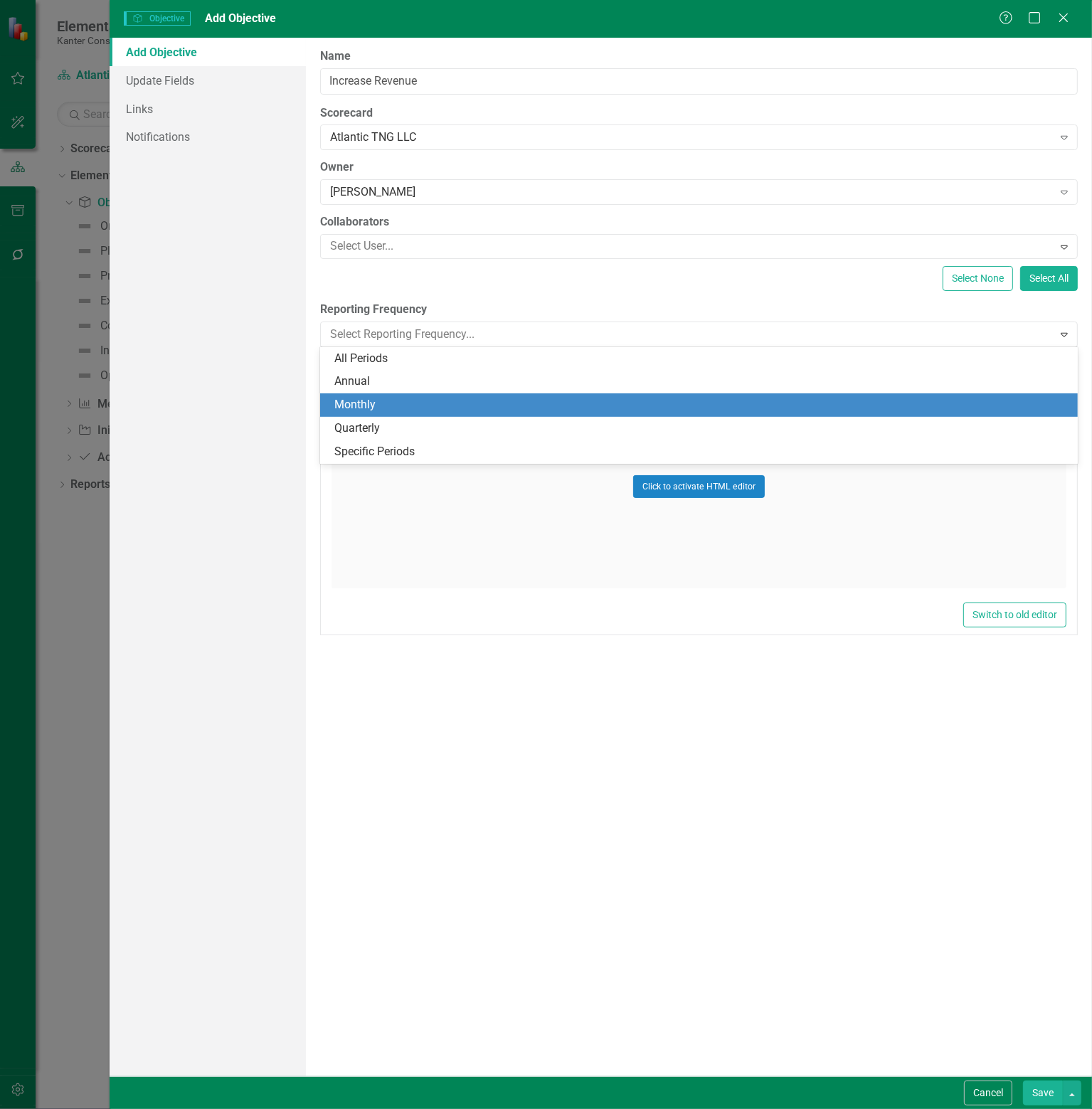
click at [374, 398] on div "Monthly" at bounding box center [702, 405] width 735 height 17
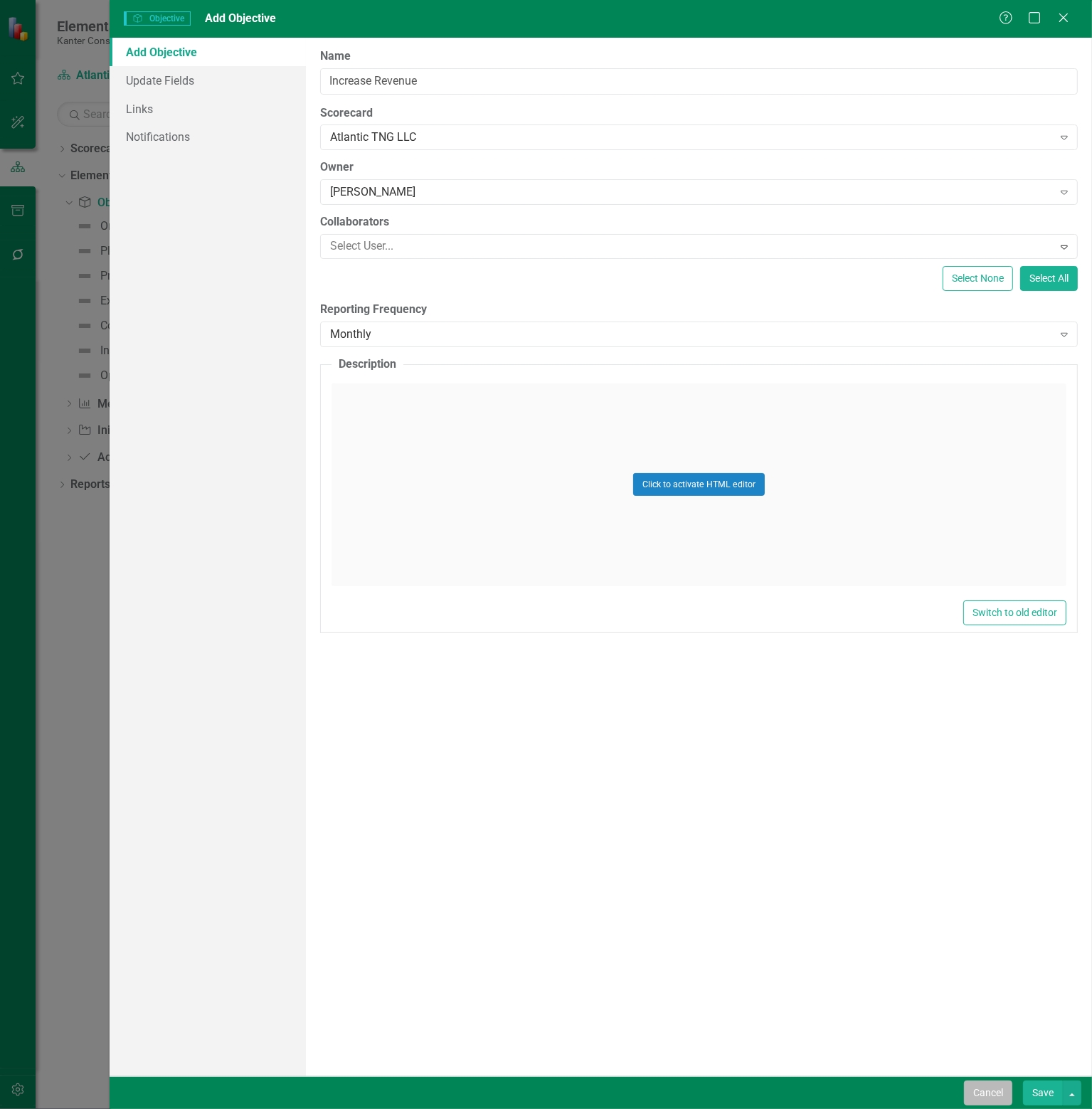
click at [1006, 1092] on button "Cancel" at bounding box center [988, 1093] width 49 height 25
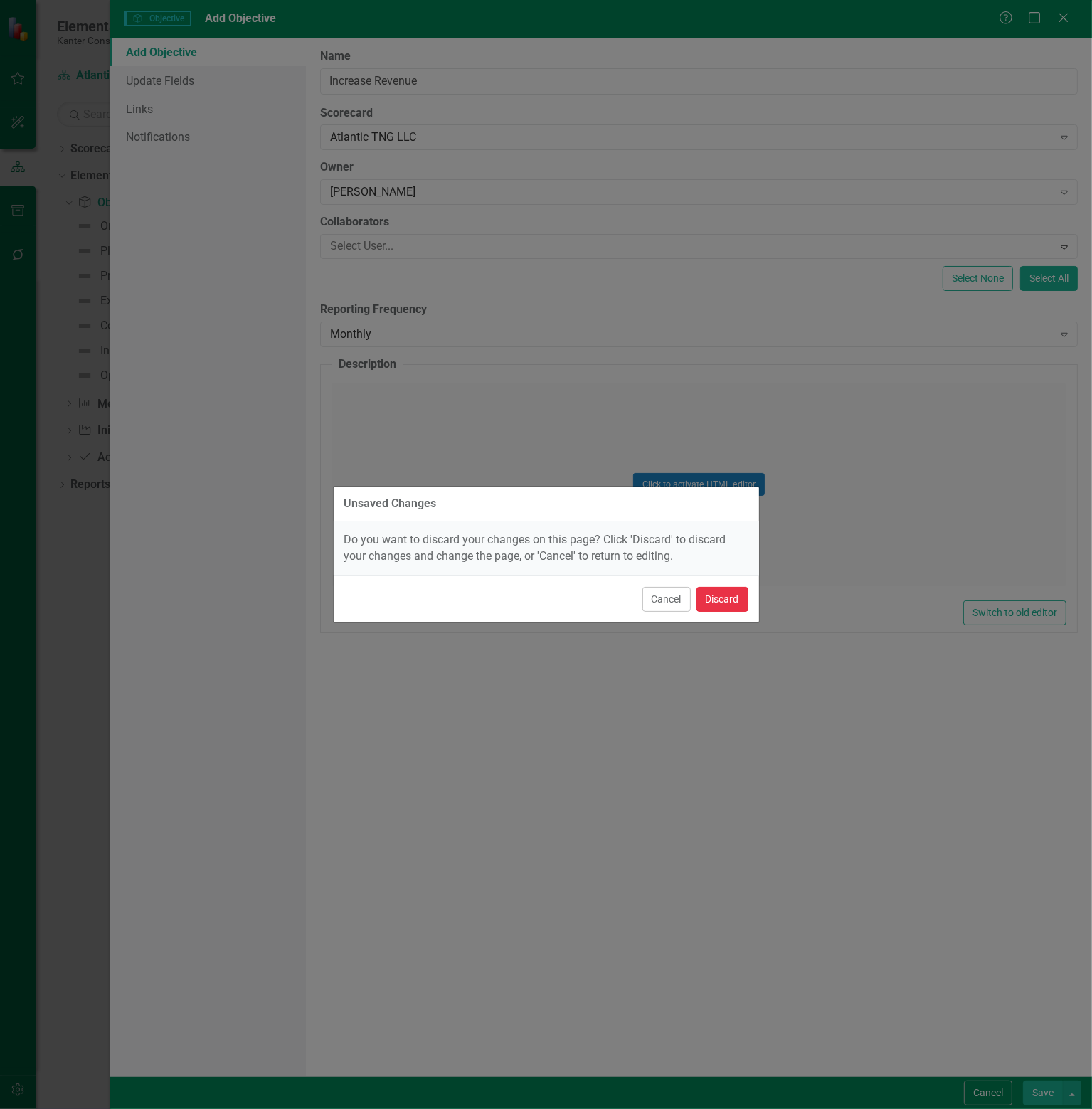
click at [740, 602] on button "Discard" at bounding box center [723, 599] width 52 height 25
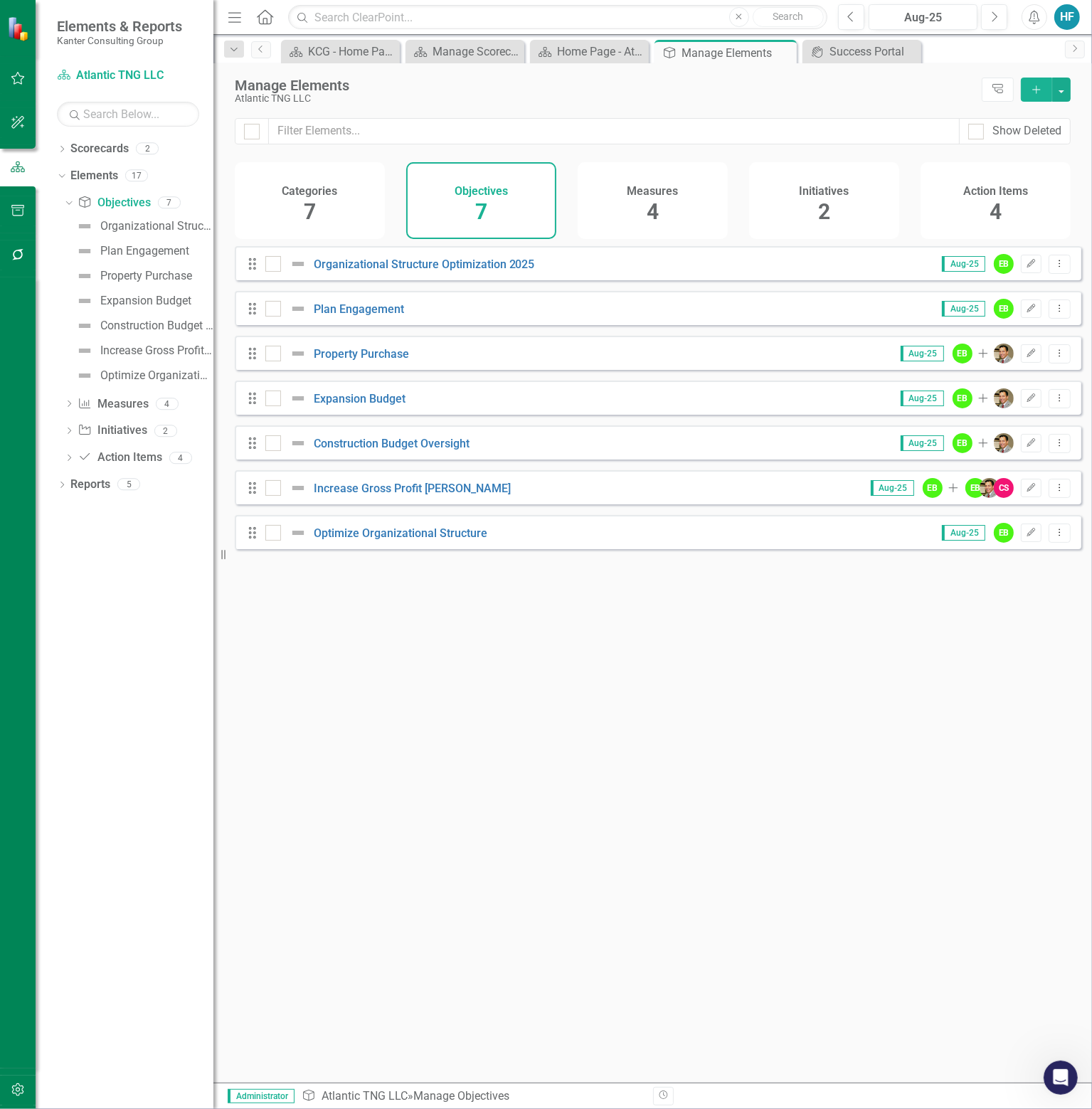
drag, startPoint x: 787, startPoint y: 49, endPoint x: 717, endPoint y: 38, distance: 70.9
click at [0, 0] on icon "Close" at bounding box center [0, 0] width 0 height 0
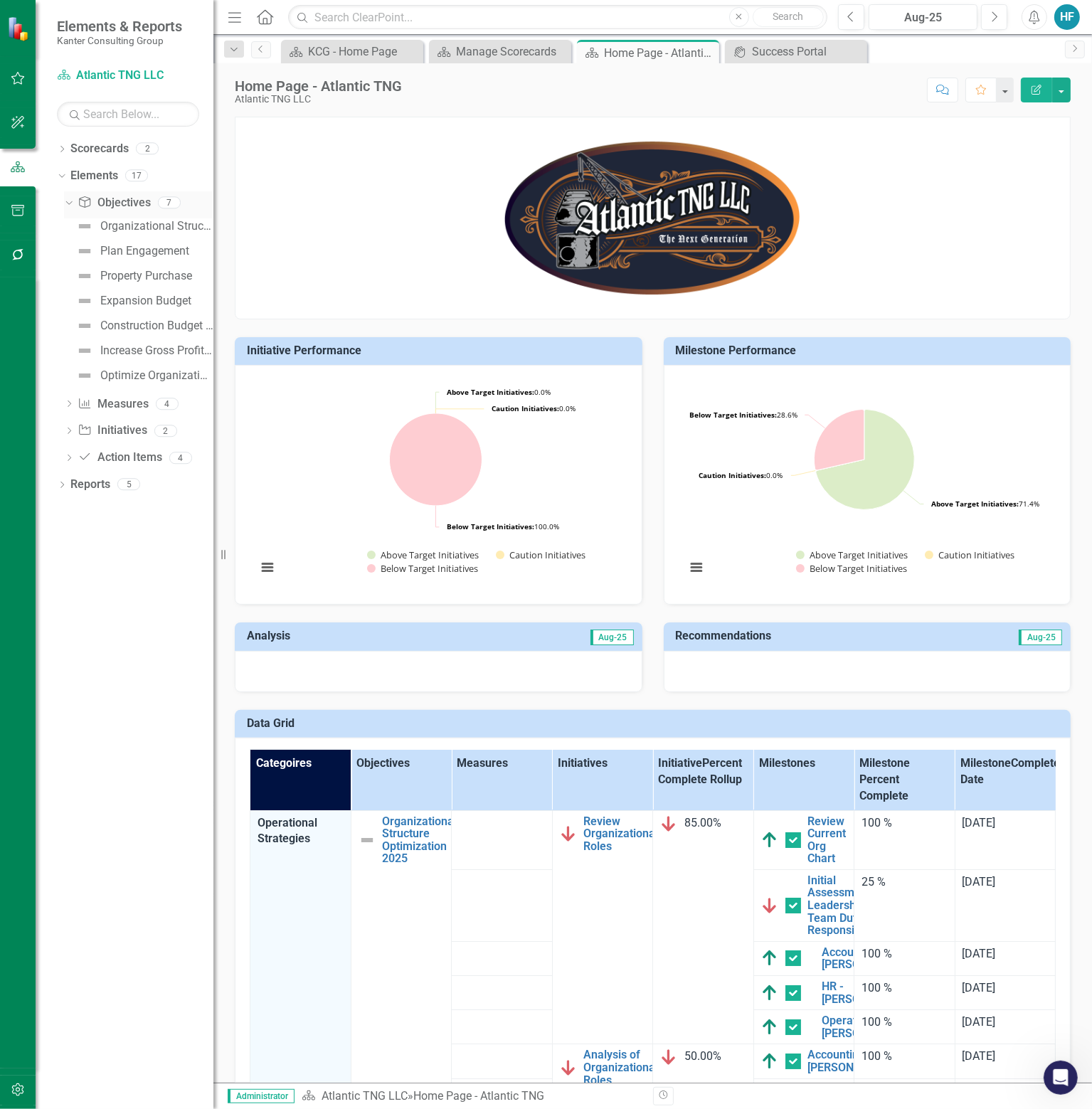
click at [115, 200] on link "Objective Objectives" at bounding box center [114, 203] width 73 height 17
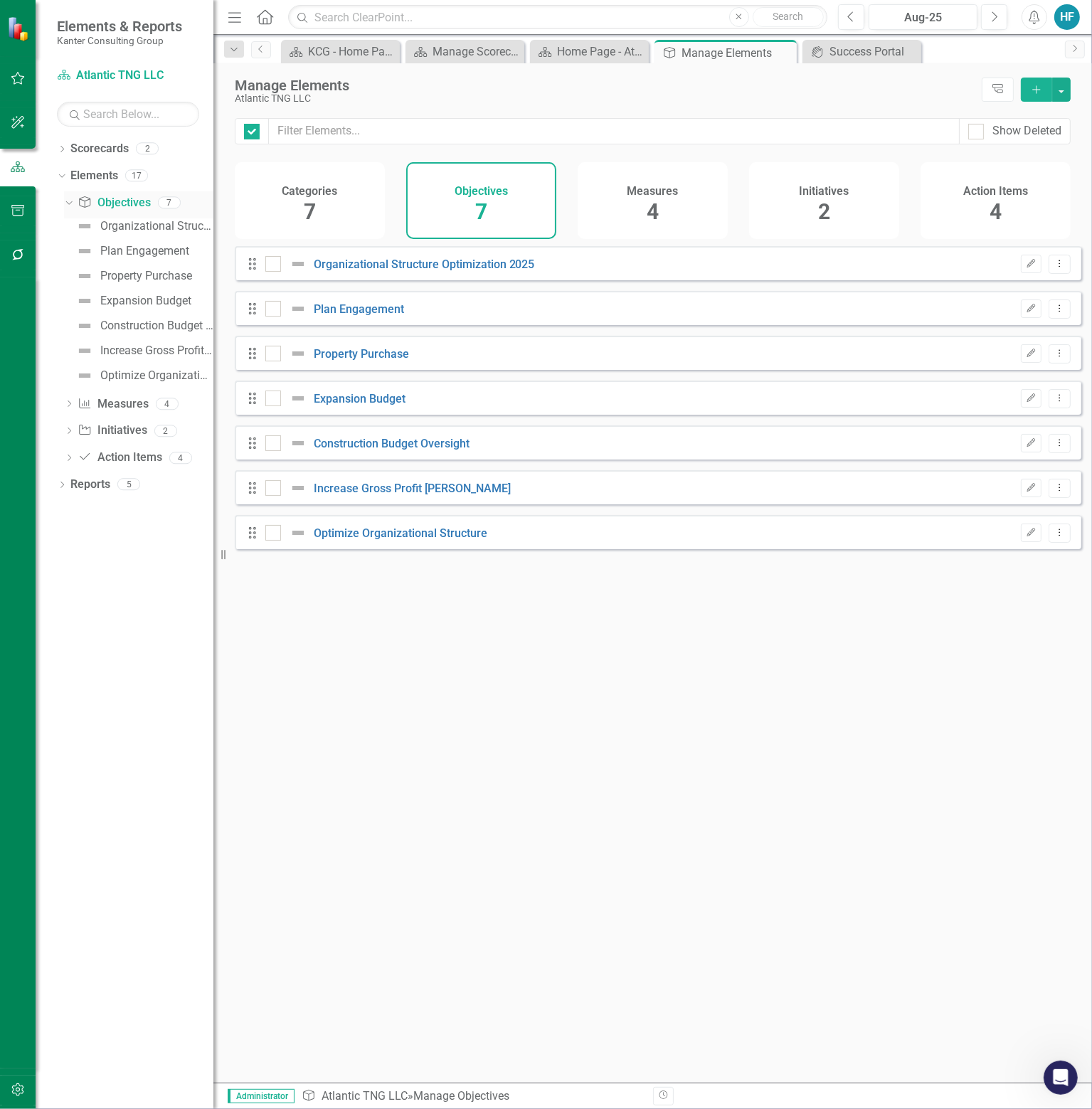
checkbox input "false"
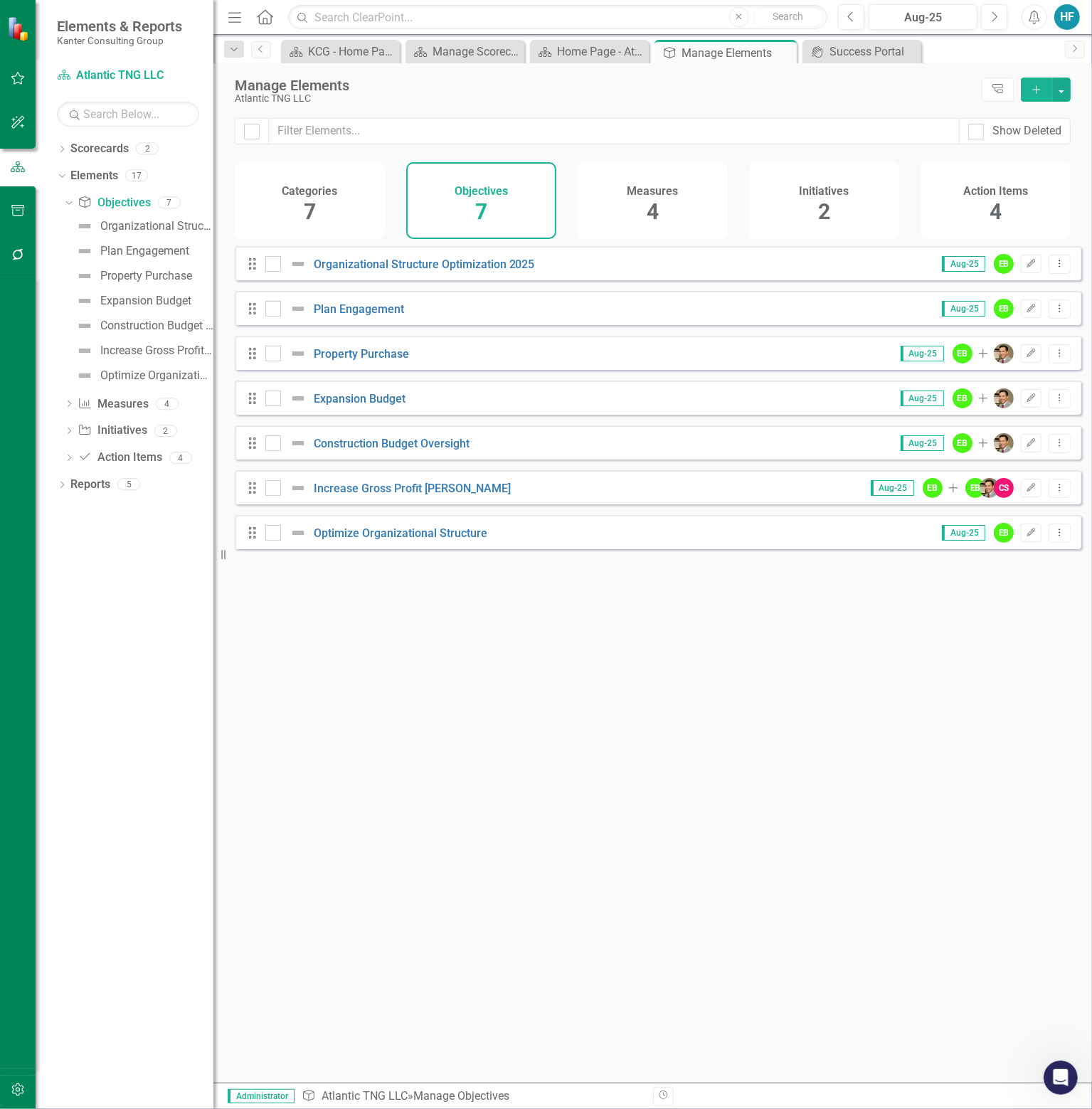
click at [1035, 86] on icon "Add" at bounding box center [1036, 90] width 13 height 10
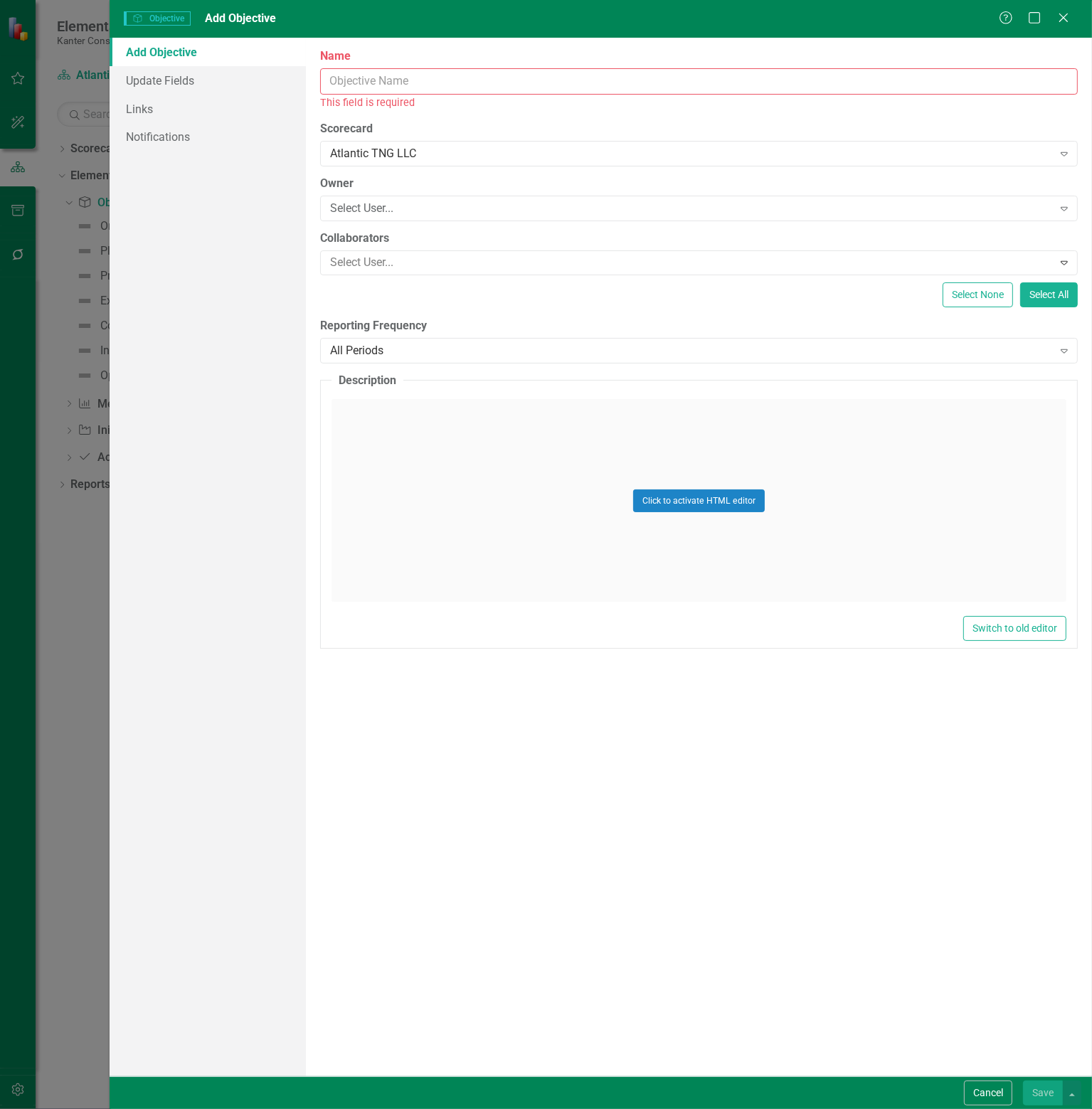
click at [475, 81] on input "Name" at bounding box center [699, 81] width 758 height 26
type input "Increase Revenue"
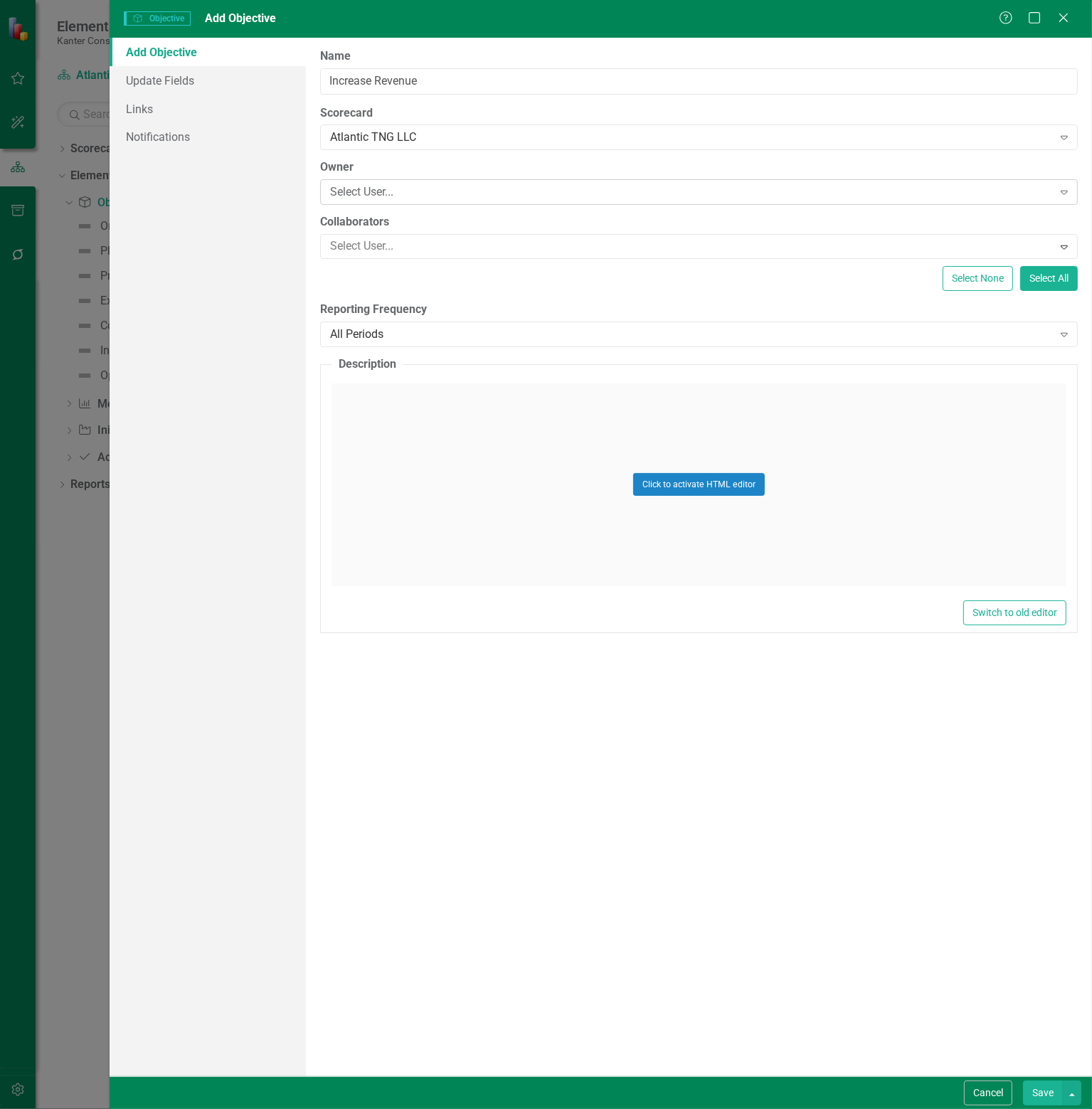
click at [437, 189] on div "Select User..." at bounding box center [691, 192] width 723 height 17
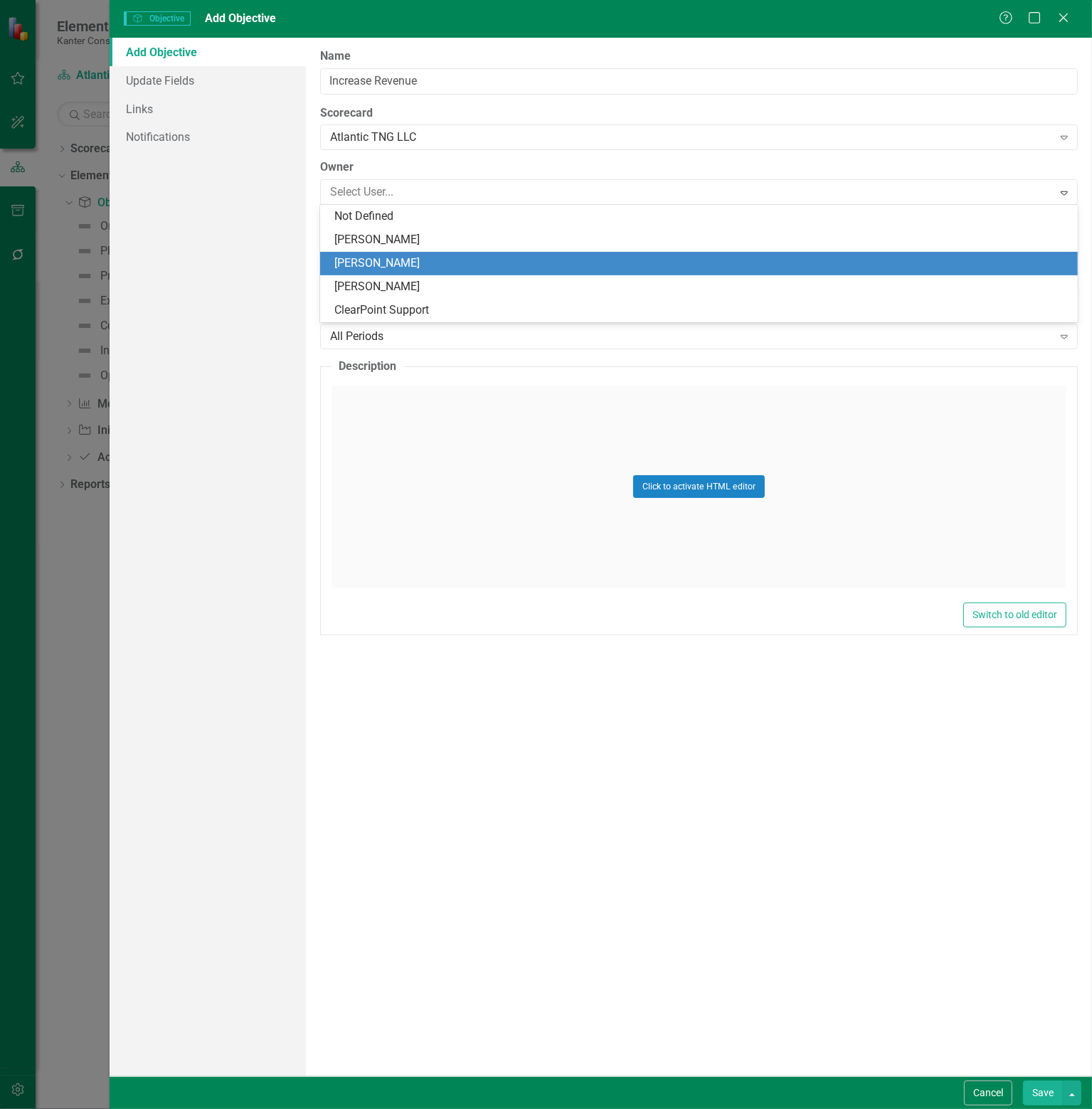
click at [368, 264] on div "[PERSON_NAME]" at bounding box center [702, 263] width 735 height 17
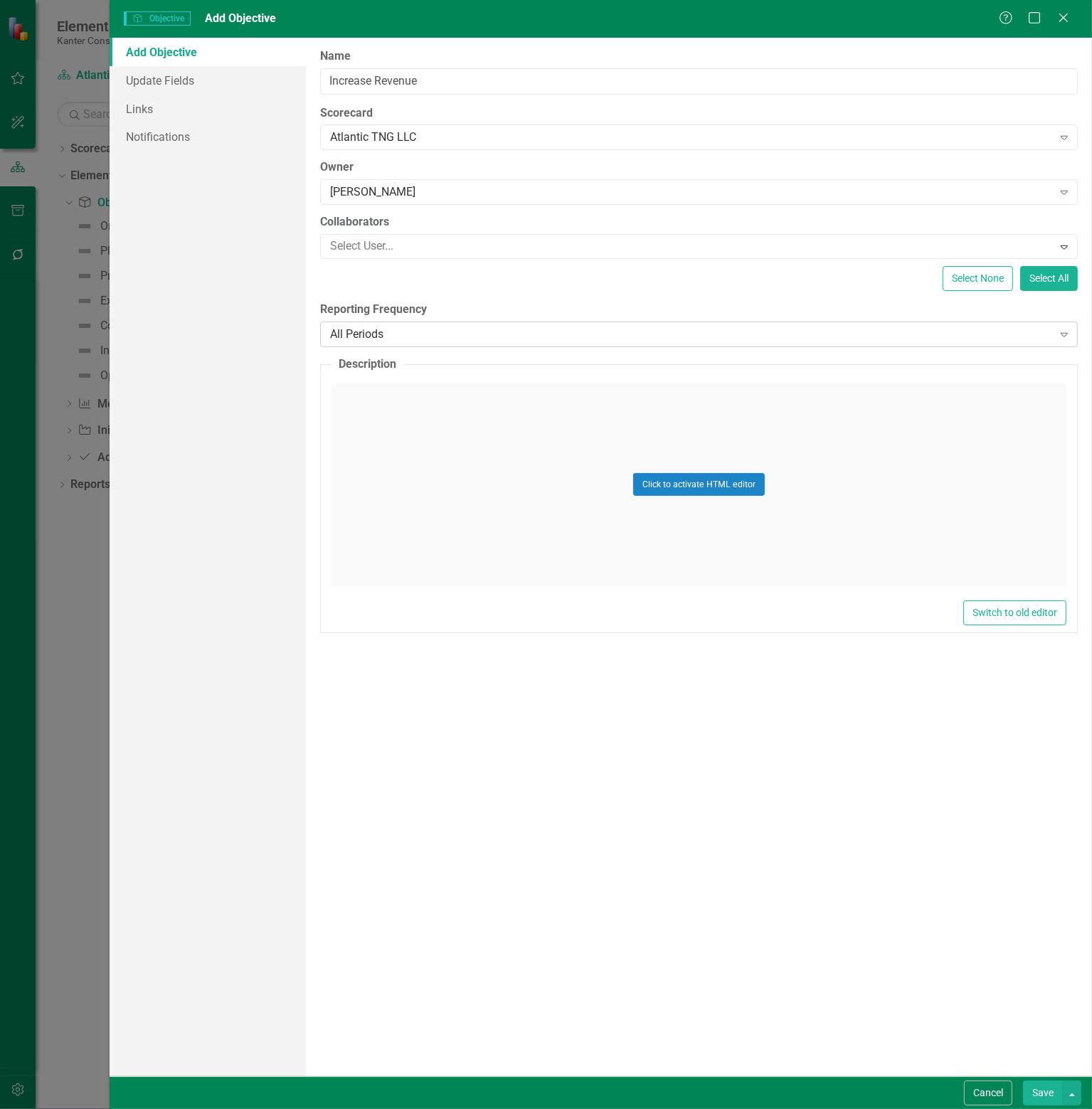
click at [448, 331] on div "All Periods" at bounding box center [691, 335] width 723 height 17
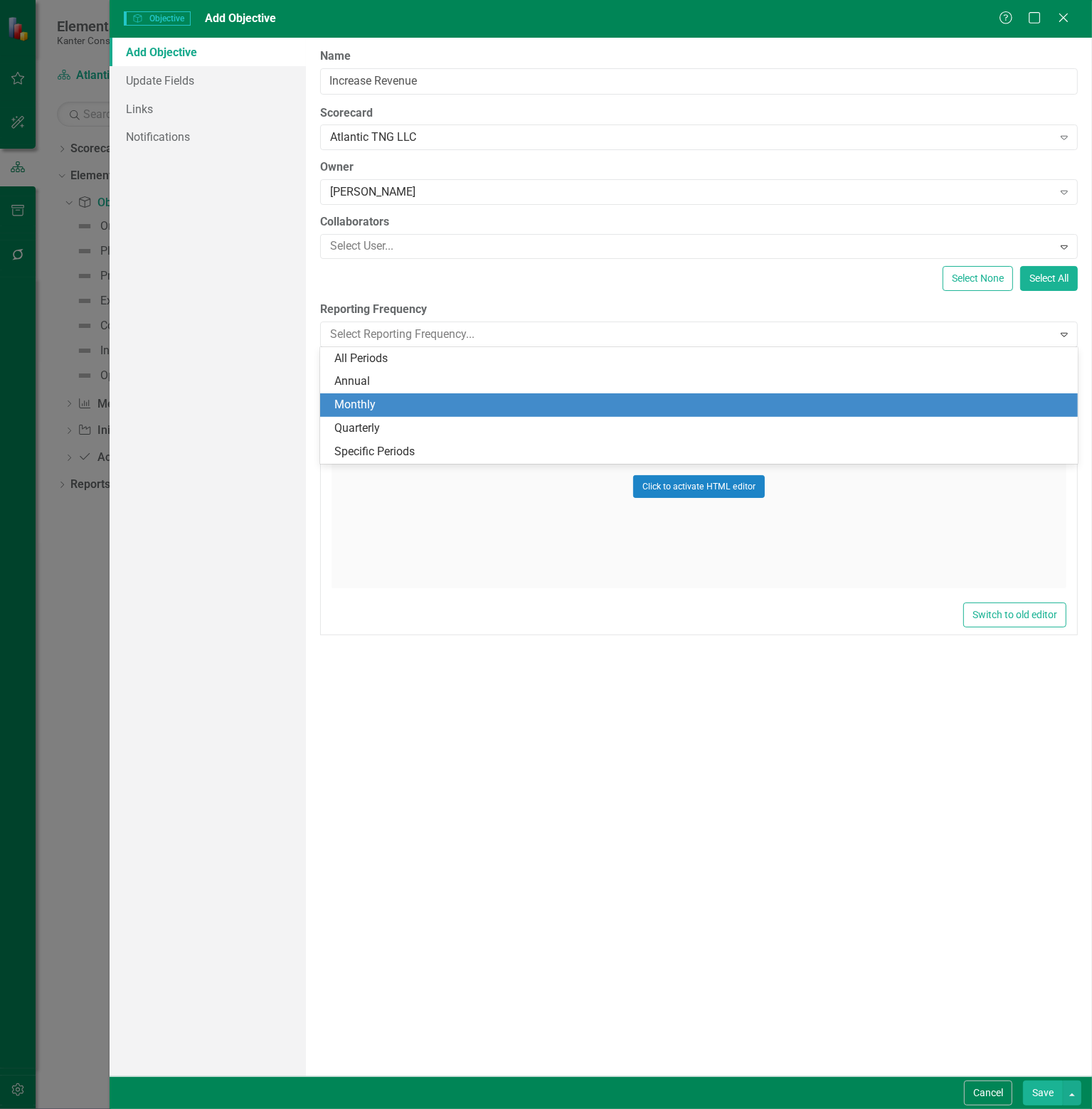
click at [359, 409] on div "Monthly" at bounding box center [702, 405] width 735 height 17
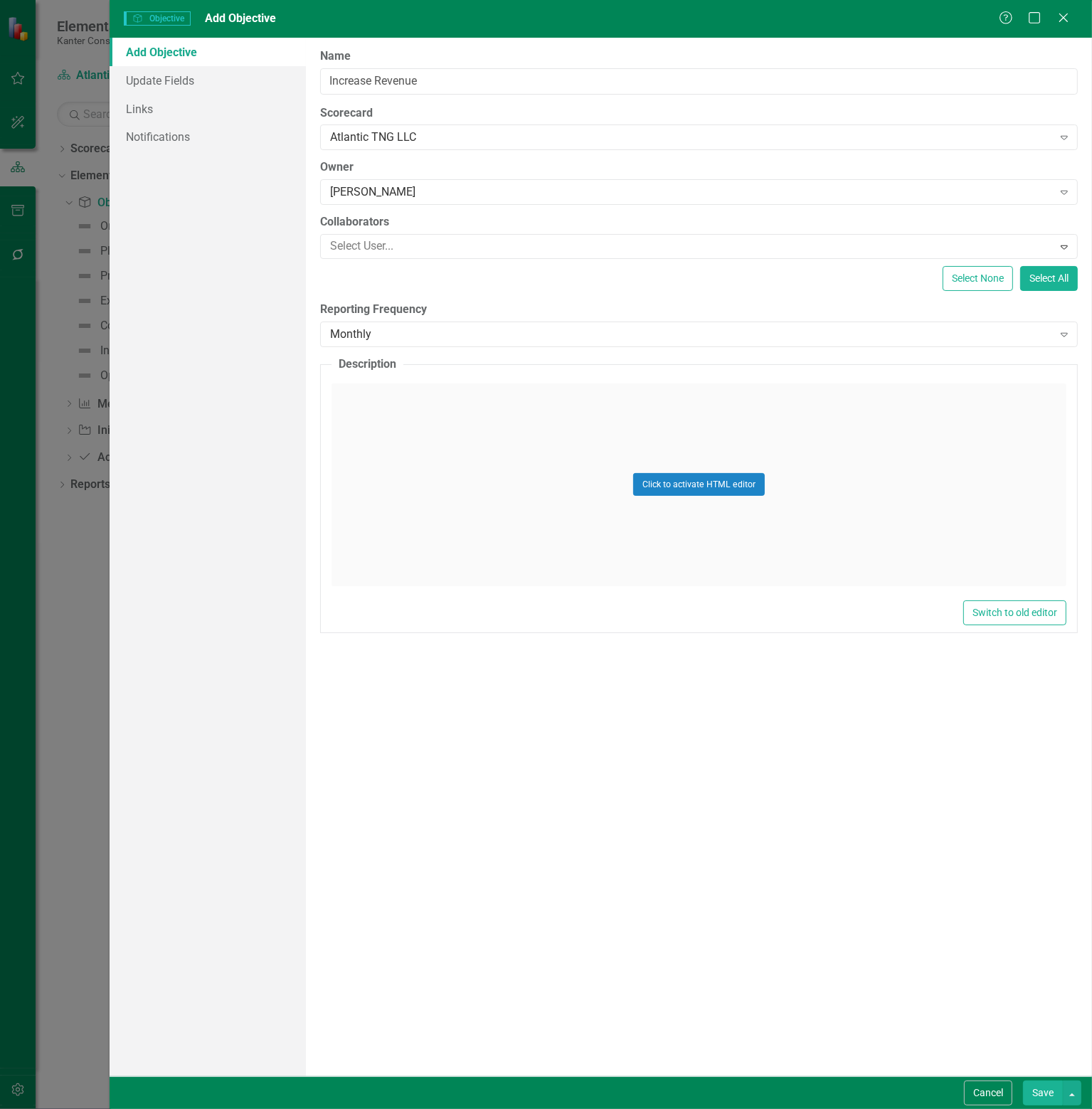
click at [1038, 1091] on button "Save" at bounding box center [1042, 1093] width 40 height 25
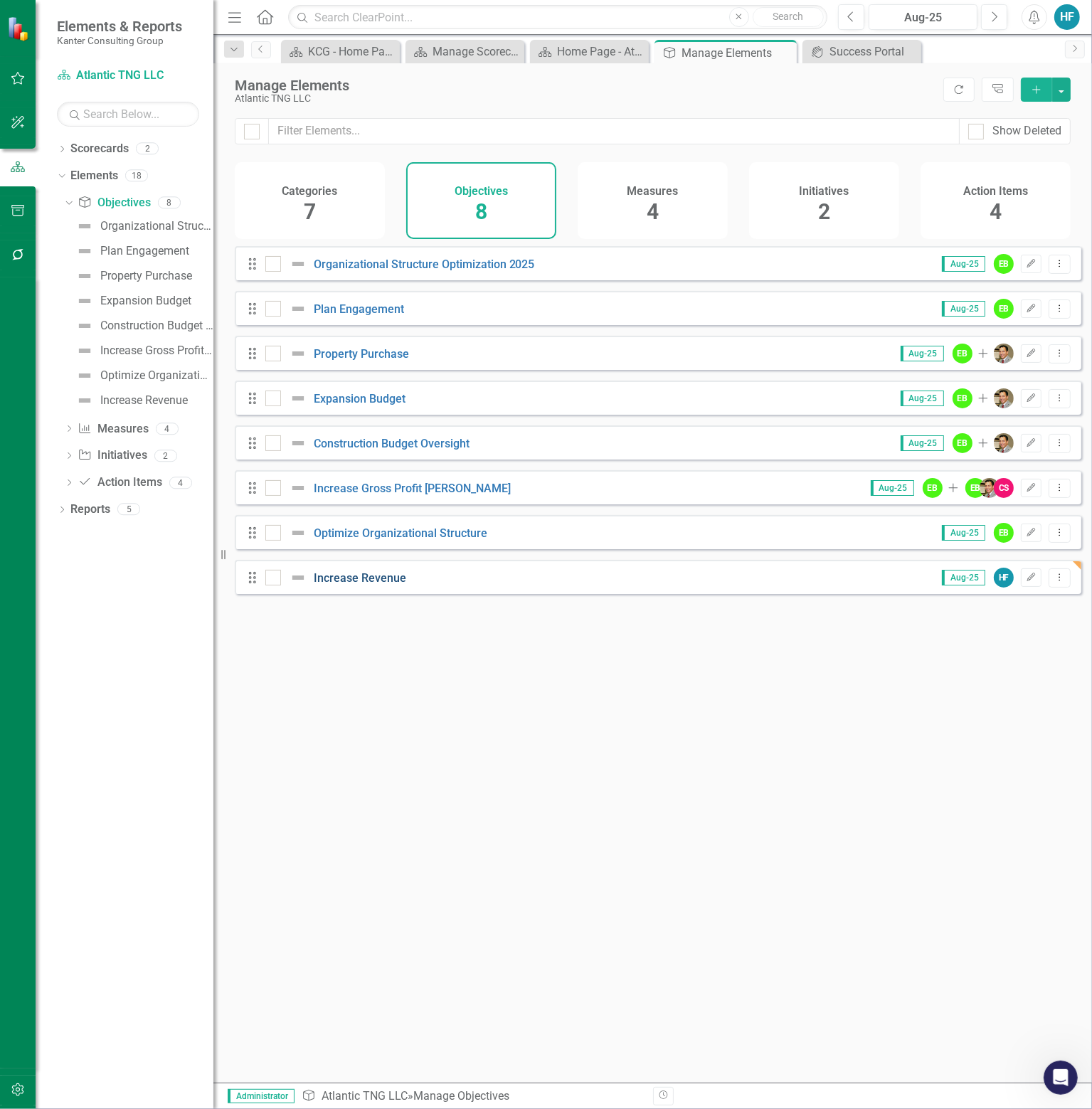
click at [350, 585] on link "Increase Revenue" at bounding box center [359, 578] width 92 height 14
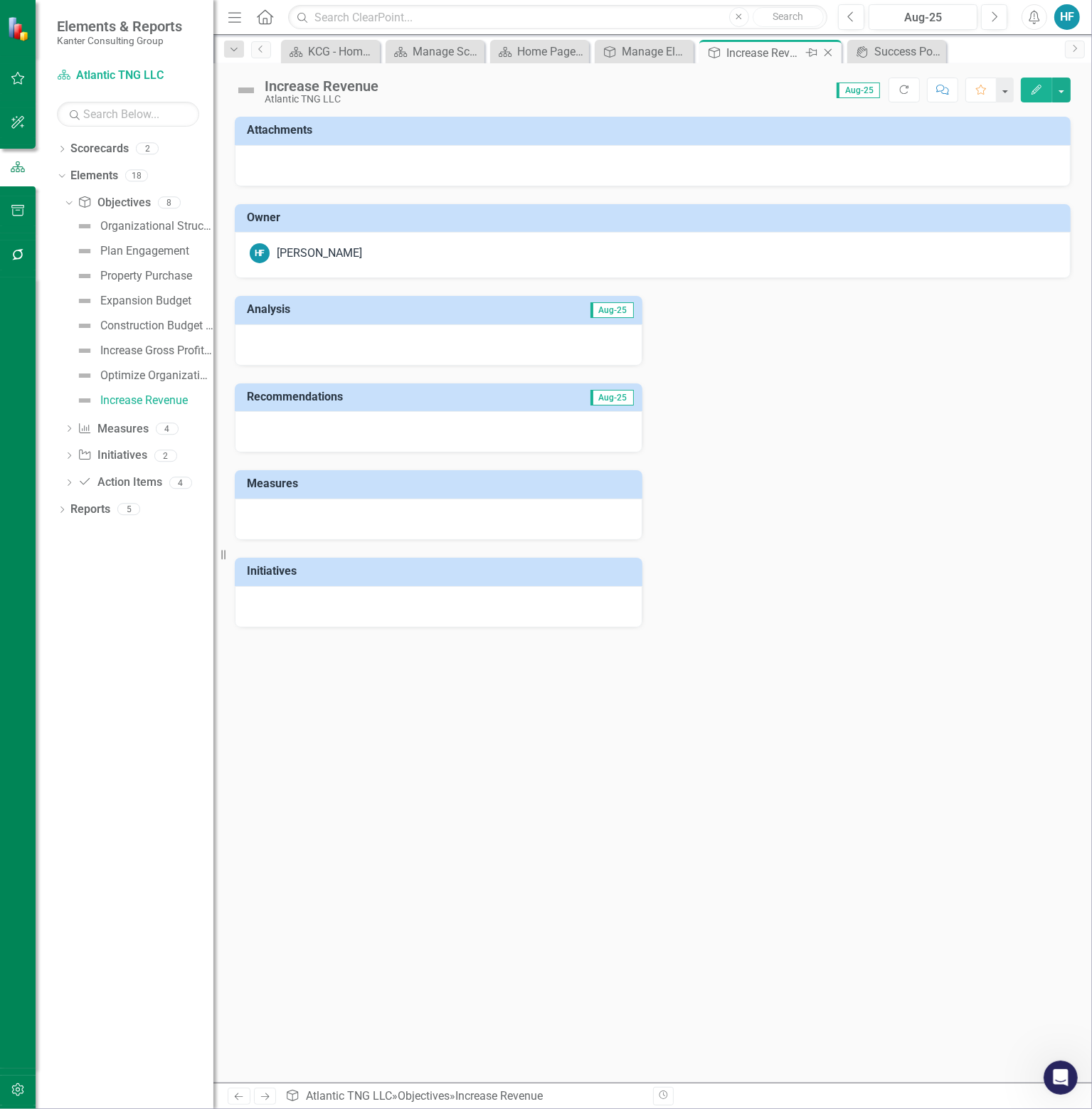
click at [829, 48] on icon "Close" at bounding box center [828, 53] width 15 height 12
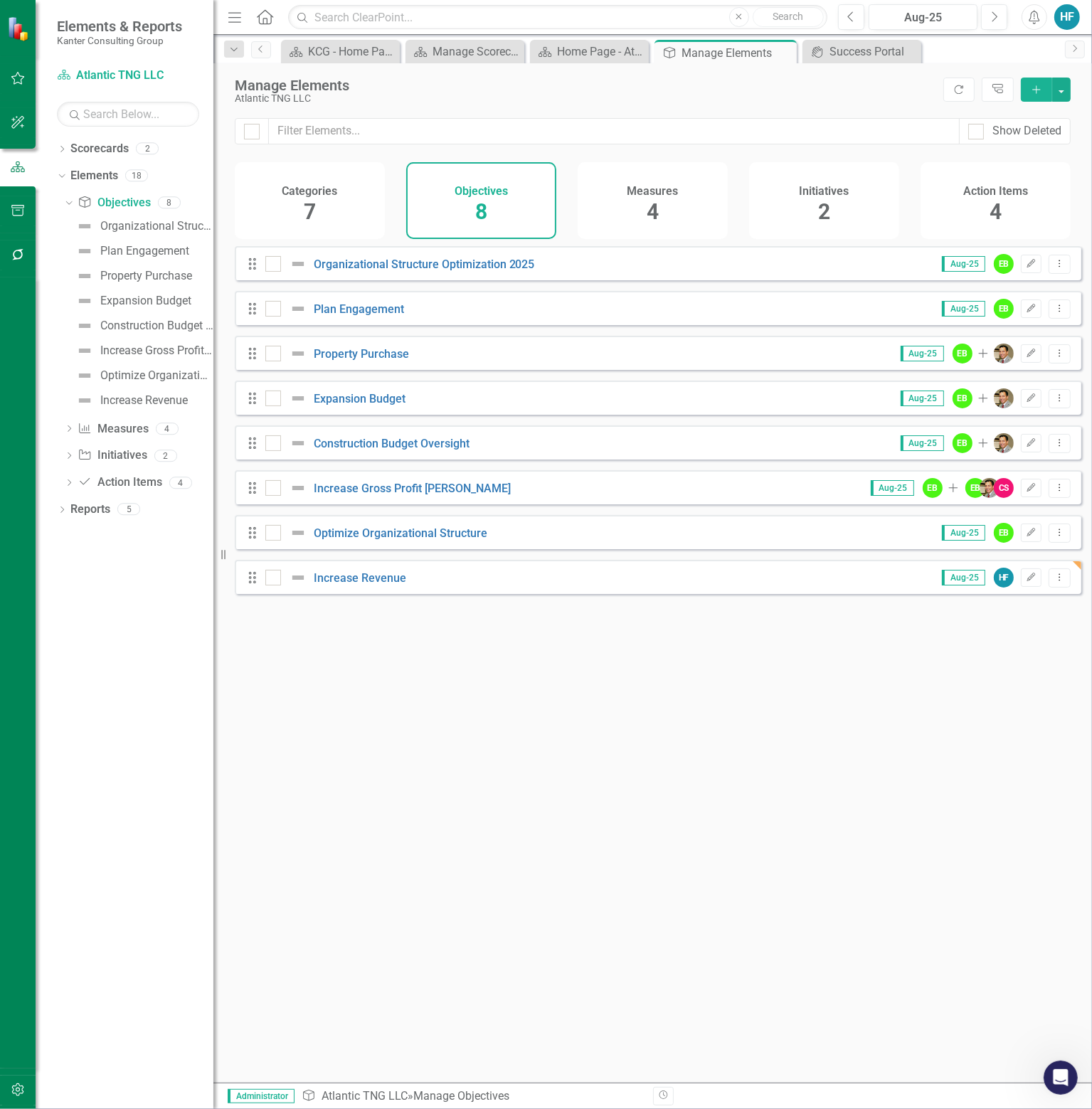
click at [655, 210] on span "4" at bounding box center [652, 211] width 12 height 25
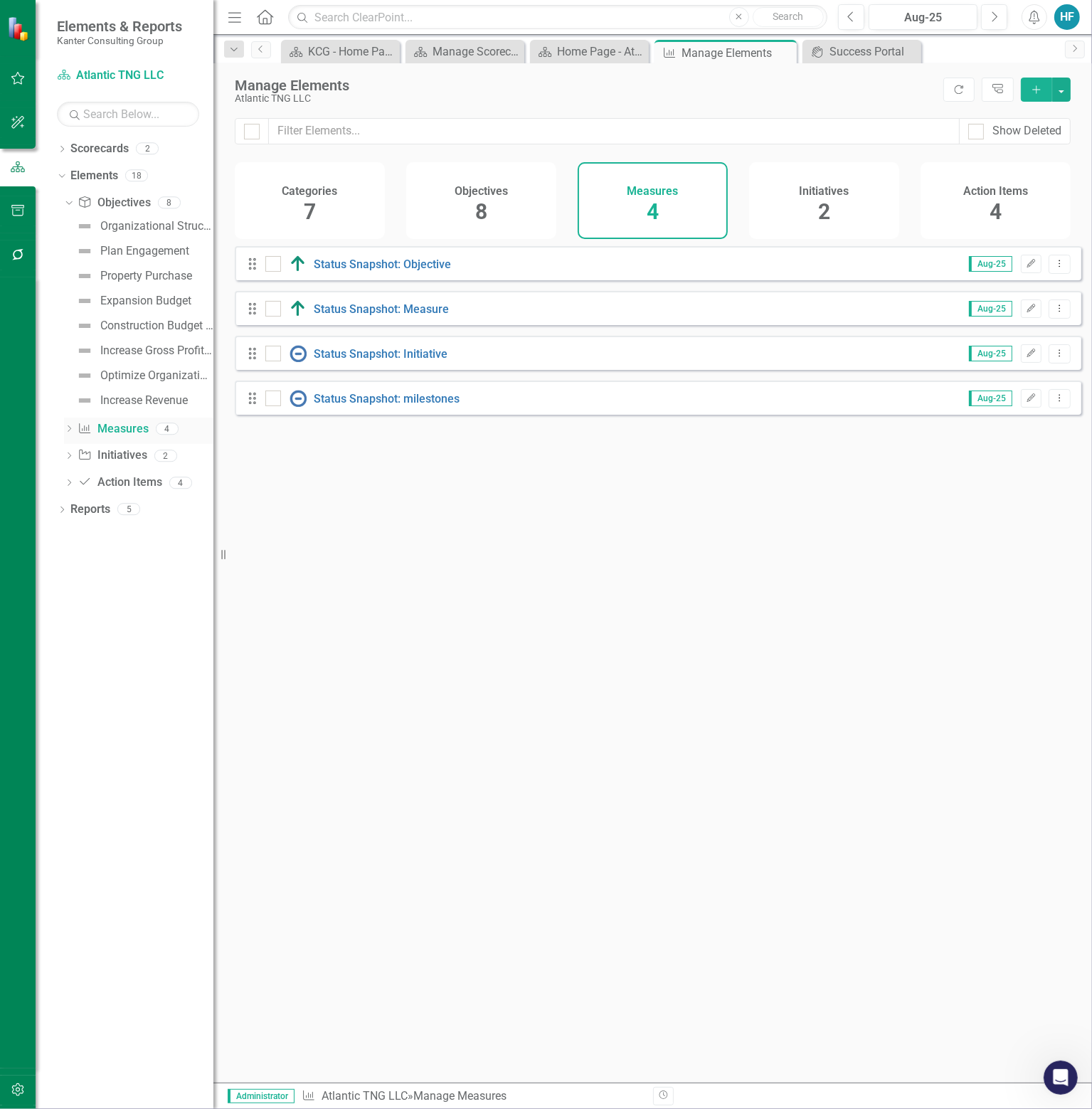
click at [68, 429] on icon "Dropdown" at bounding box center [69, 430] width 10 height 8
click at [1039, 90] on icon "Add" at bounding box center [1036, 90] width 13 height 10
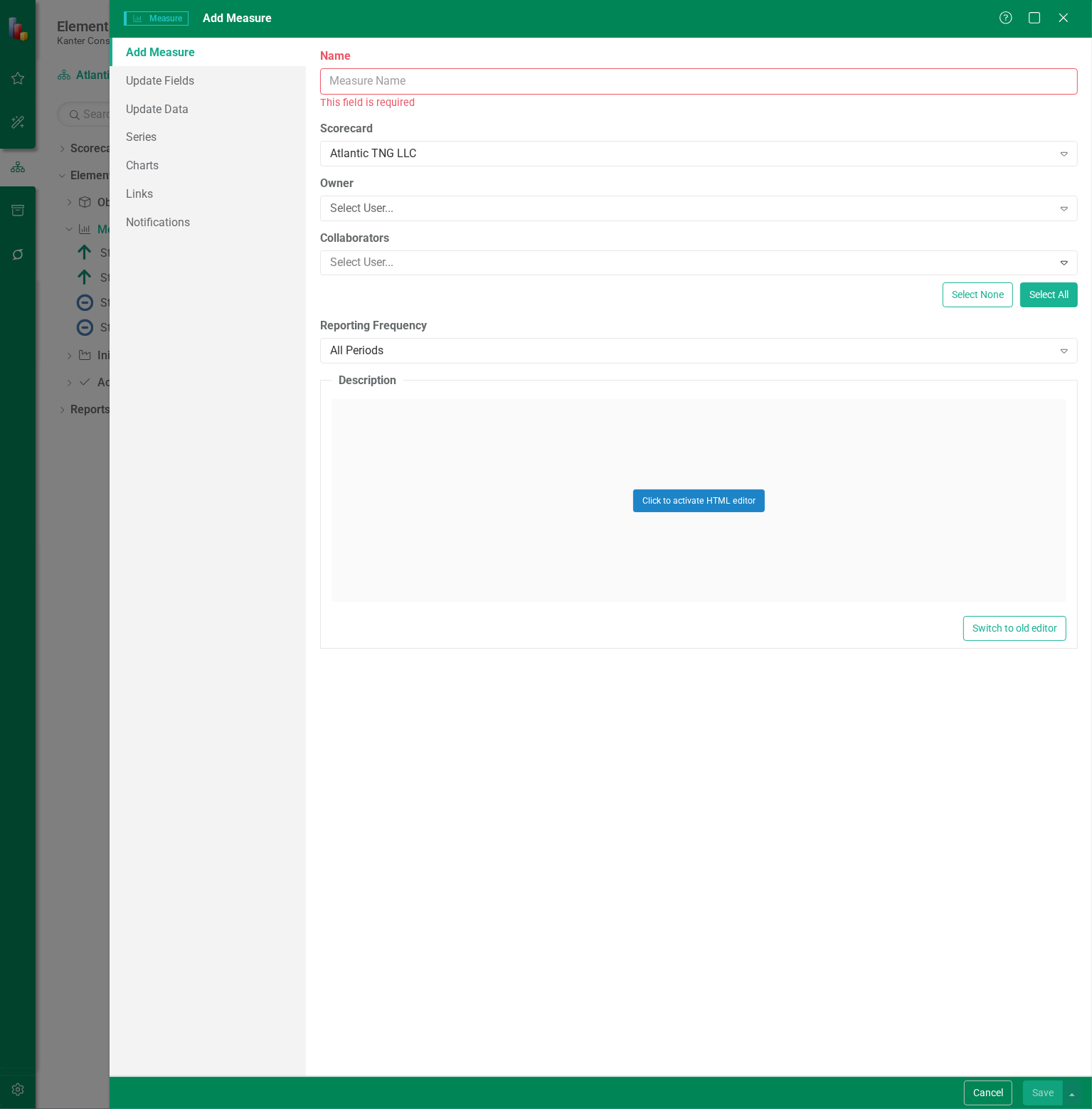
click at [411, 75] on input "Name" at bounding box center [699, 81] width 758 height 26
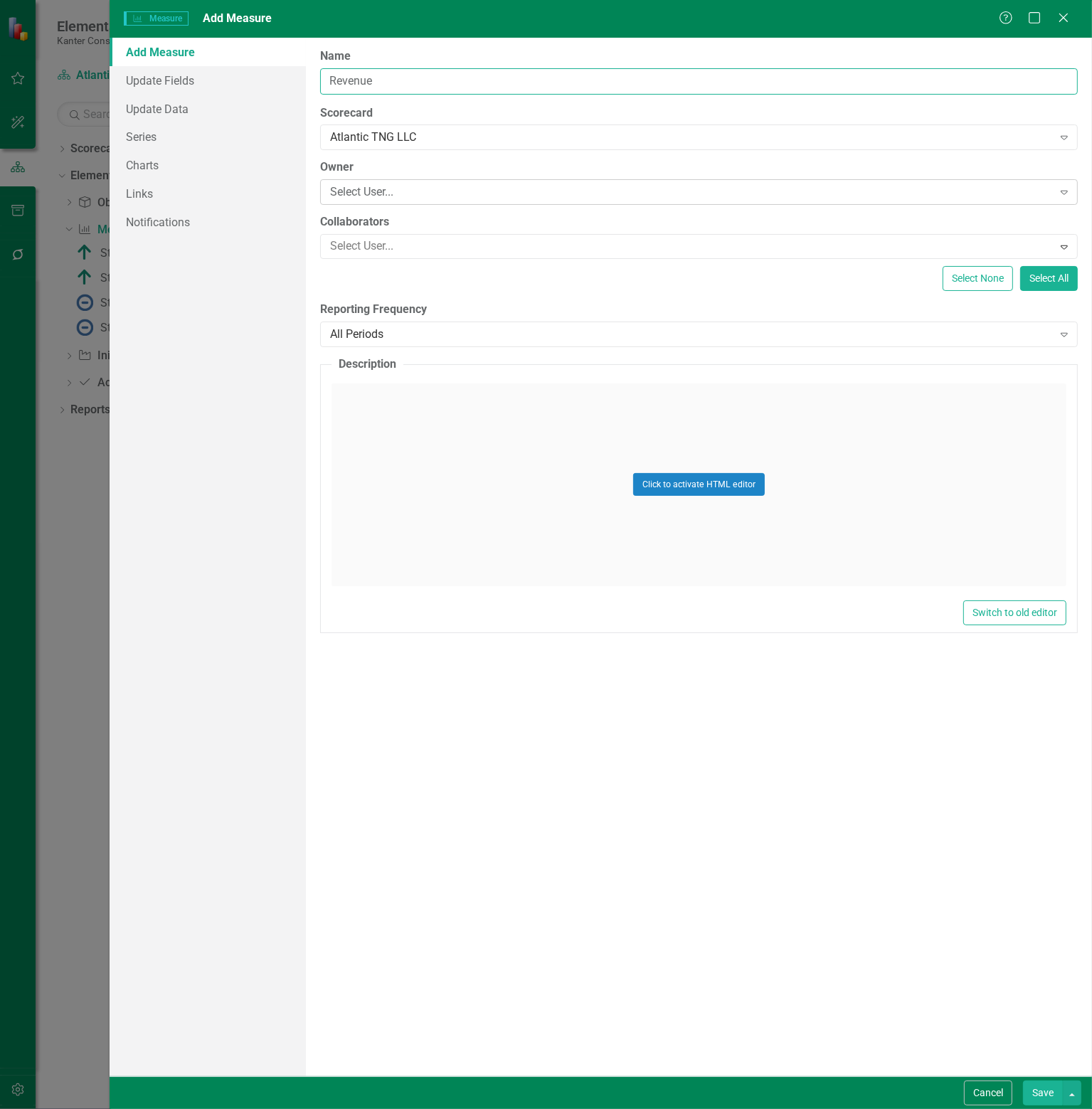
type input "Revenue"
click at [450, 192] on div "Select User..." at bounding box center [691, 192] width 723 height 17
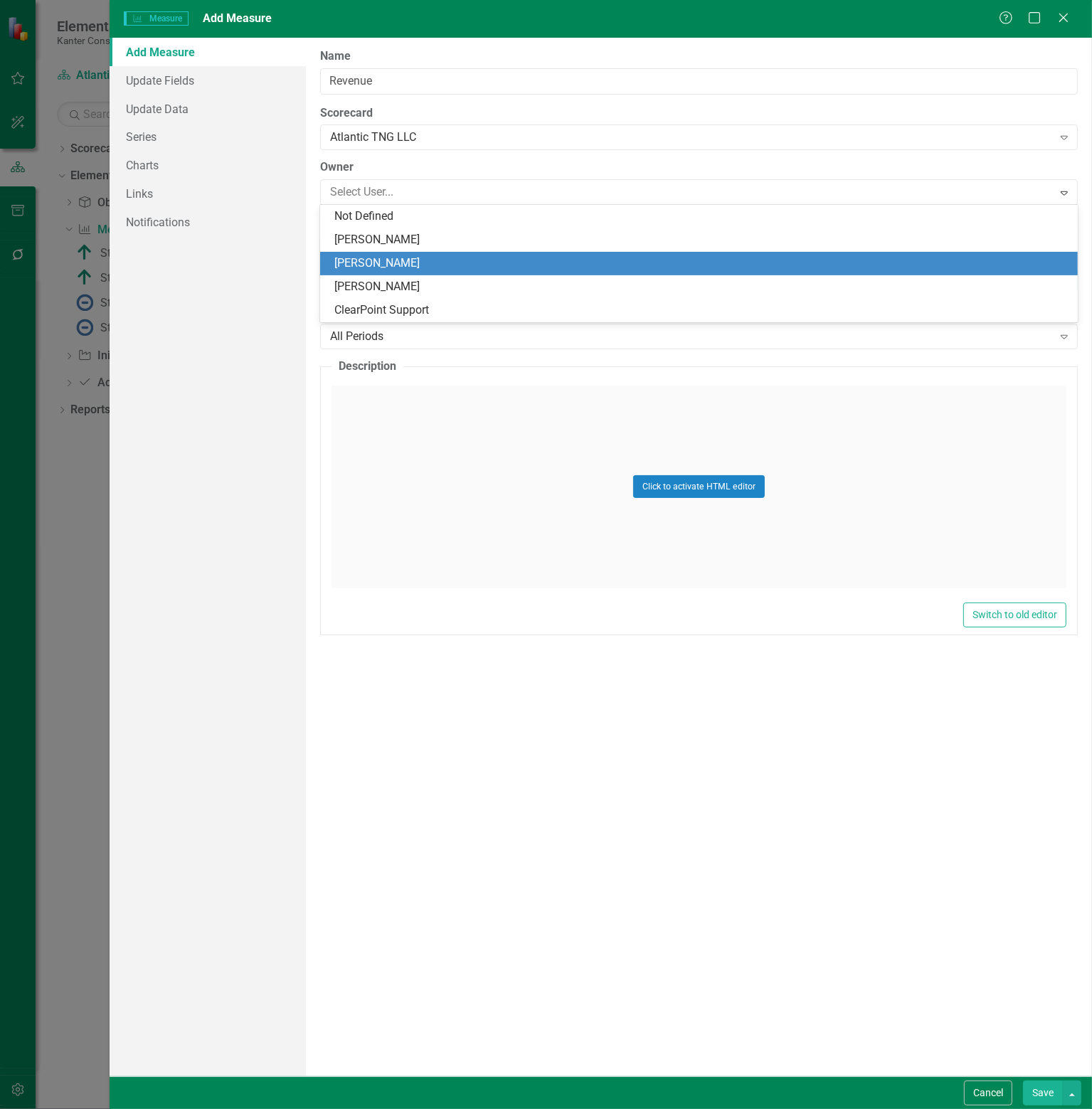
click at [376, 266] on div "[PERSON_NAME]" at bounding box center [702, 263] width 735 height 17
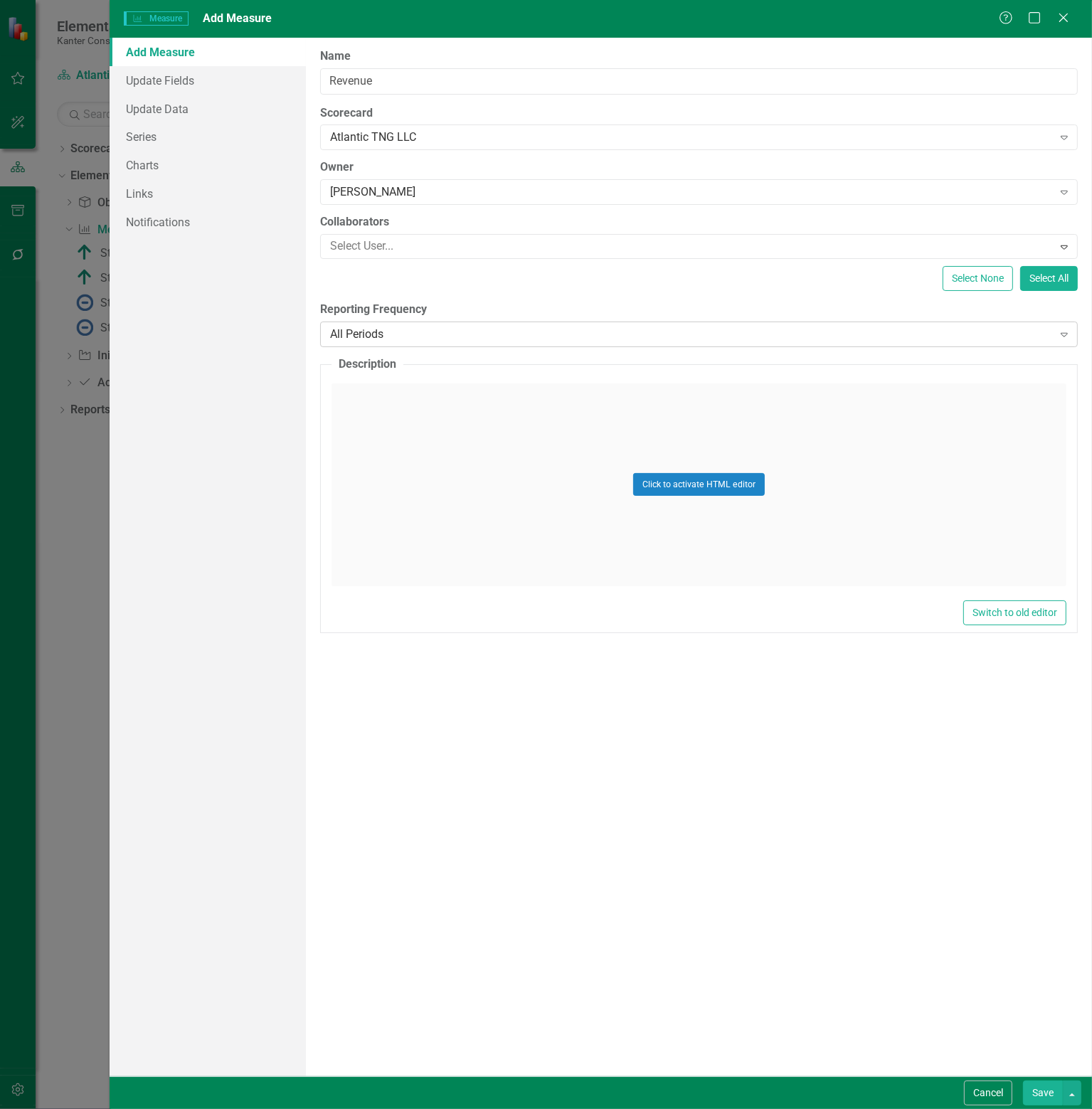
click at [440, 338] on div "All Periods" at bounding box center [691, 335] width 723 height 17
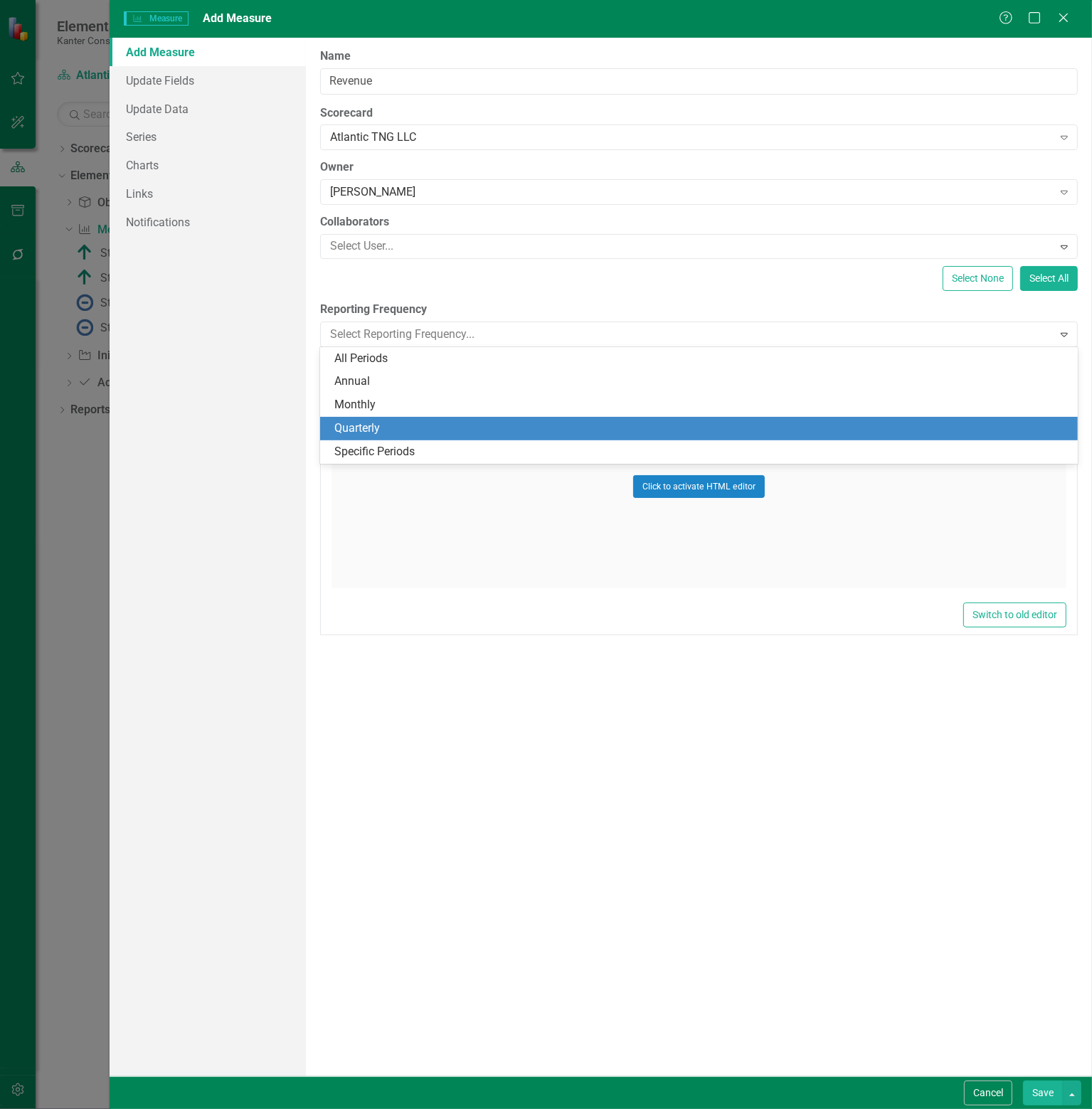
click at [372, 423] on div "Quarterly" at bounding box center [702, 428] width 735 height 17
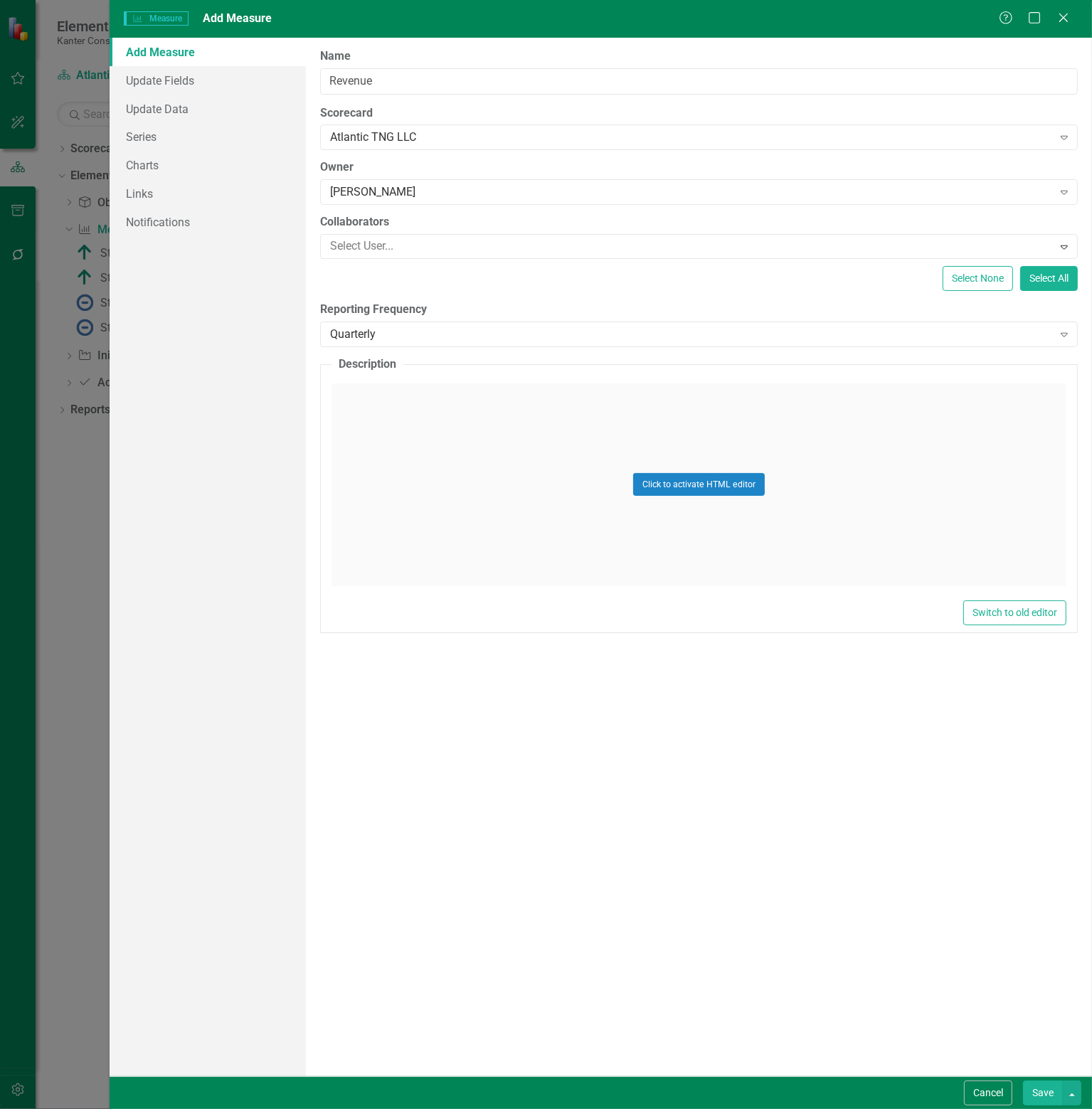
click at [1046, 1090] on button "Save" at bounding box center [1042, 1093] width 40 height 25
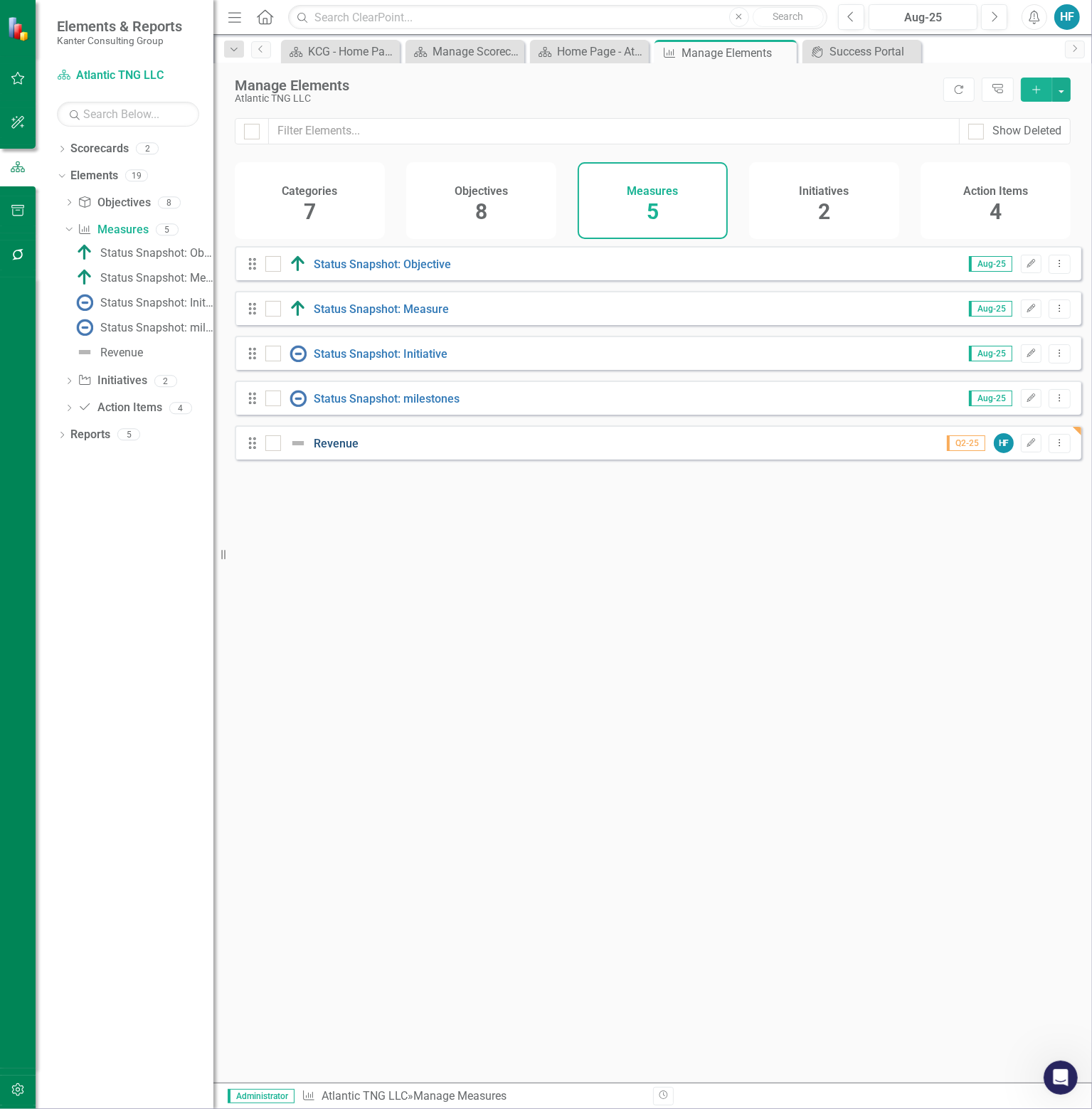
click at [332, 450] on link "Revenue" at bounding box center [336, 443] width 45 height 14
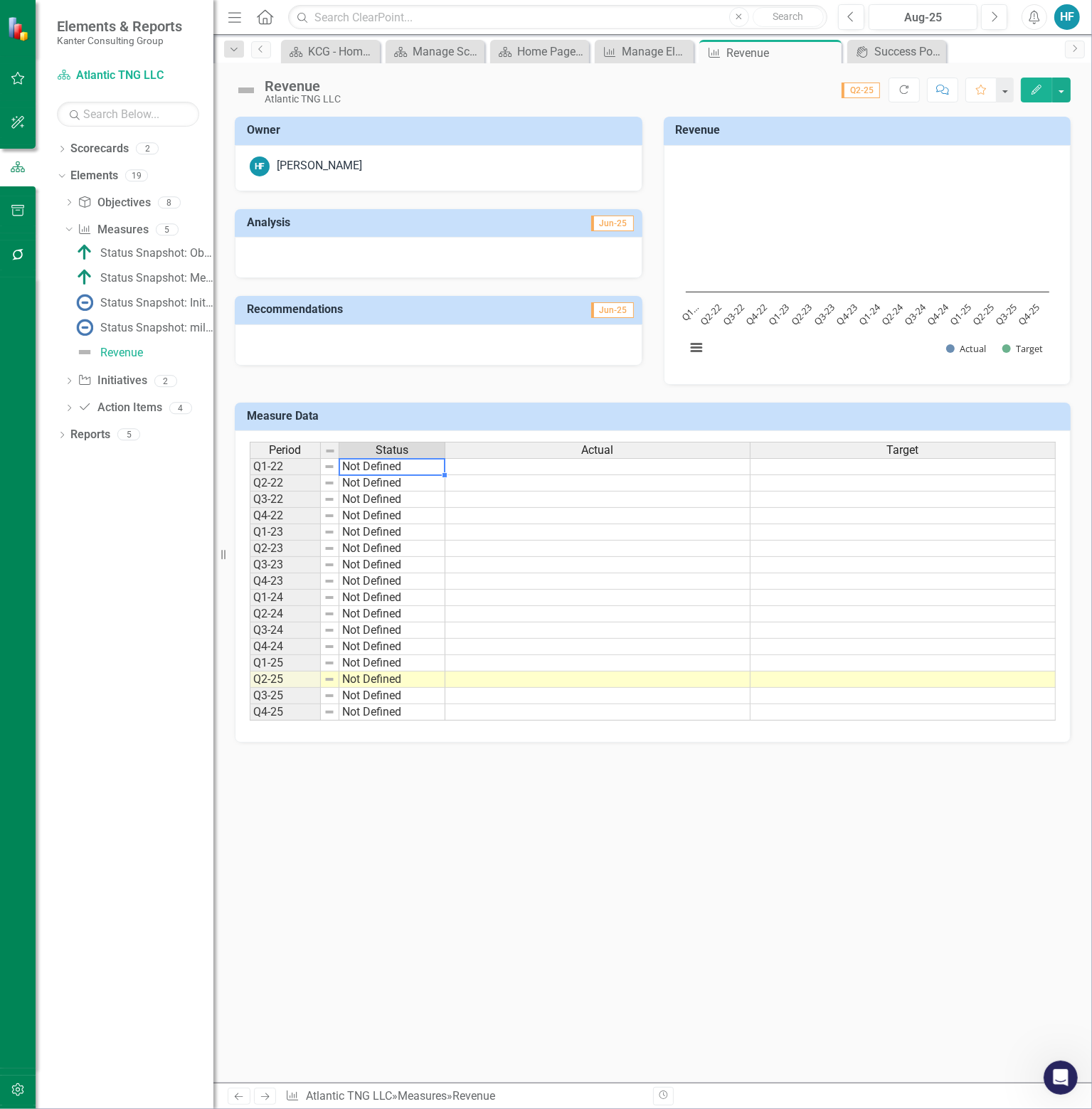
click at [406, 465] on td "Not Defined" at bounding box center [393, 467] width 106 height 17
click at [330, 470] on img at bounding box center [329, 467] width 12 height 12
click at [332, 449] on img at bounding box center [330, 451] width 12 height 12
click at [401, 465] on td "Not Defined" at bounding box center [393, 467] width 106 height 17
click at [830, 50] on icon at bounding box center [828, 53] width 8 height 8
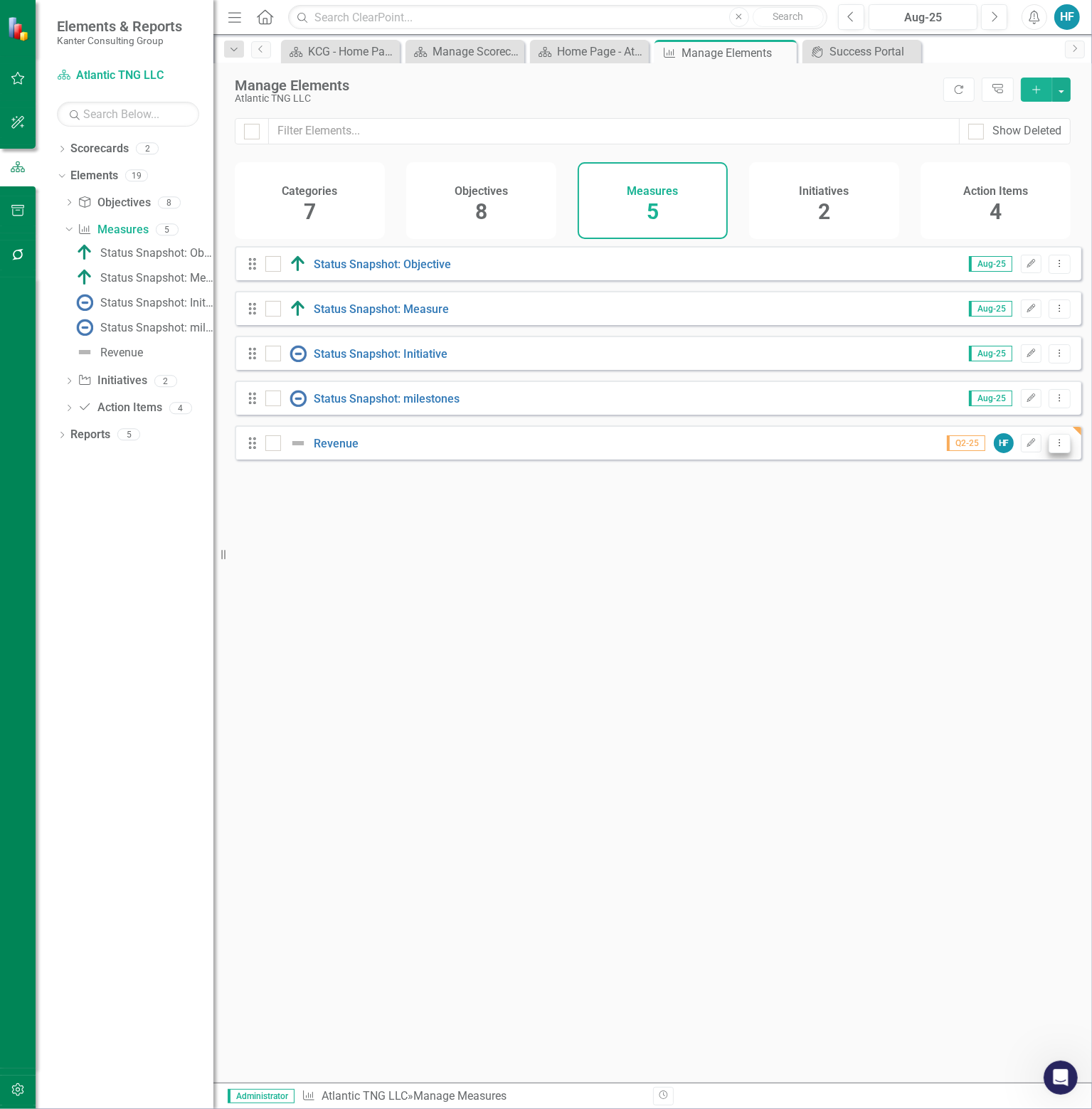
click at [1054, 448] on icon "Dropdown Menu" at bounding box center [1059, 443] width 12 height 9
click at [998, 554] on link "Trash Delete Measure" at bounding box center [995, 555] width 128 height 26
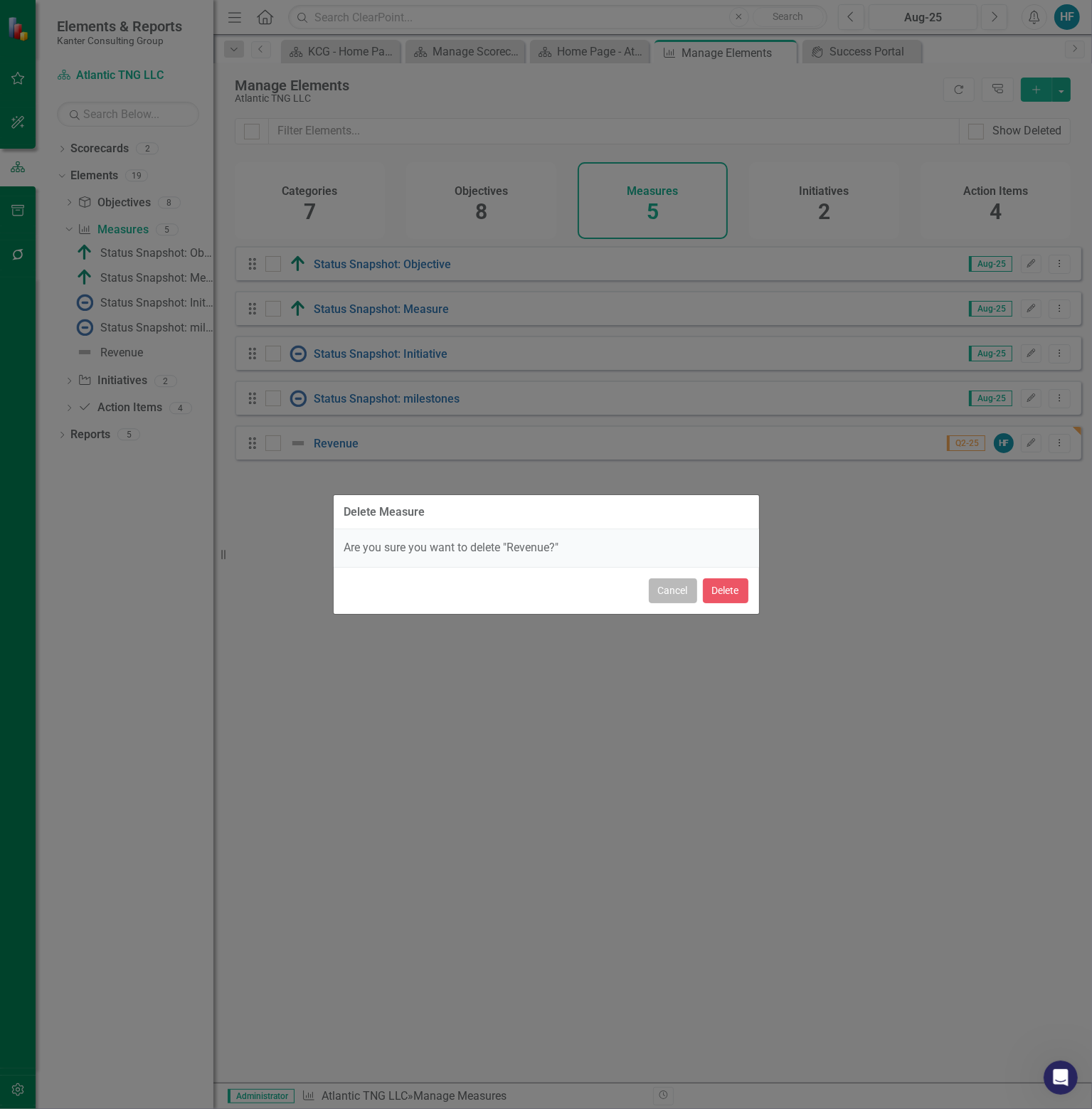
click at [677, 580] on button "Cancel" at bounding box center [673, 591] width 49 height 25
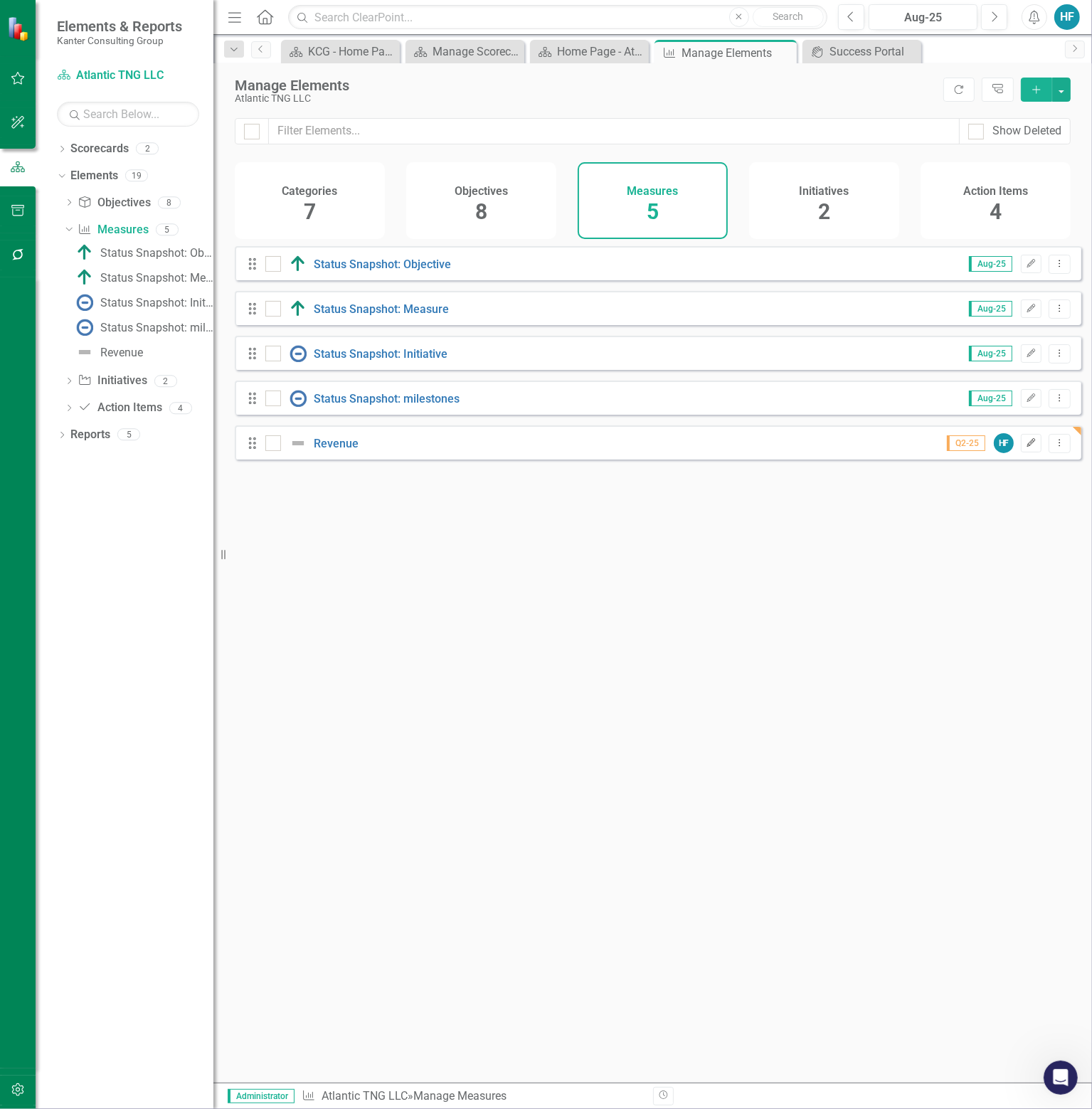
click at [1026, 448] on icon "Edit" at bounding box center [1030, 443] width 11 height 9
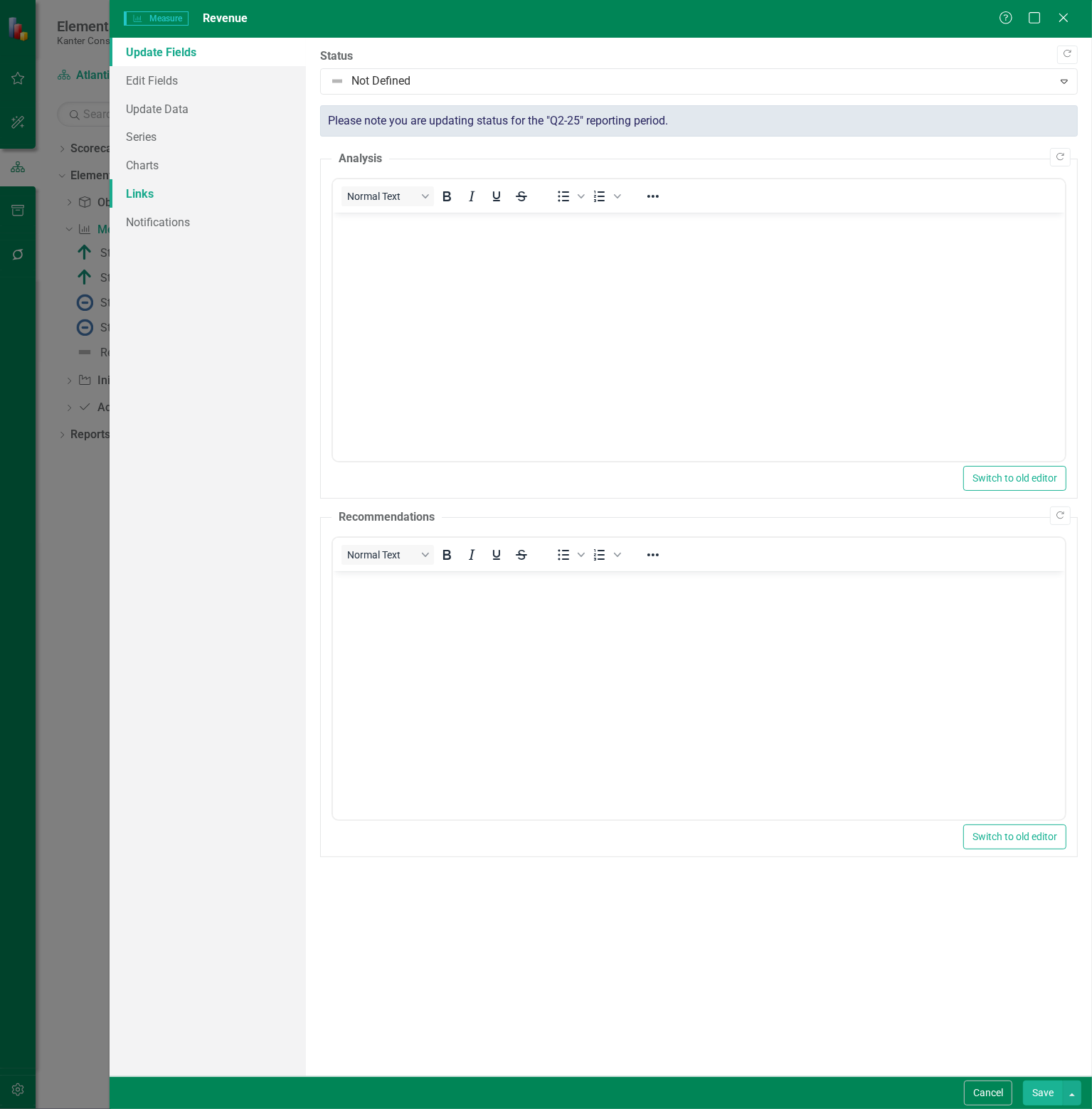
click at [158, 195] on link "Links" at bounding box center [208, 193] width 197 height 28
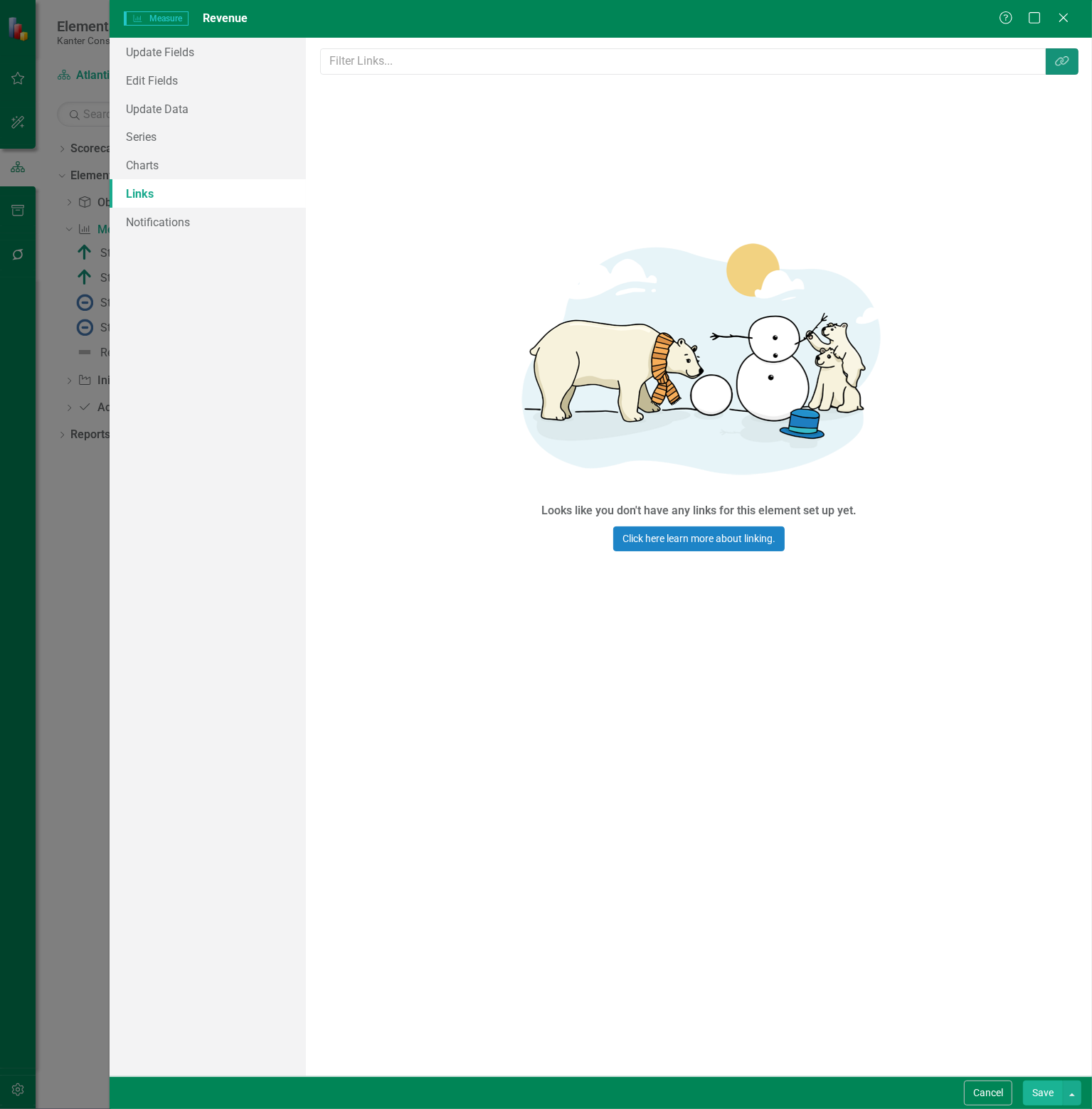
click at [1068, 61] on icon "Link Tag" at bounding box center [1062, 61] width 15 height 12
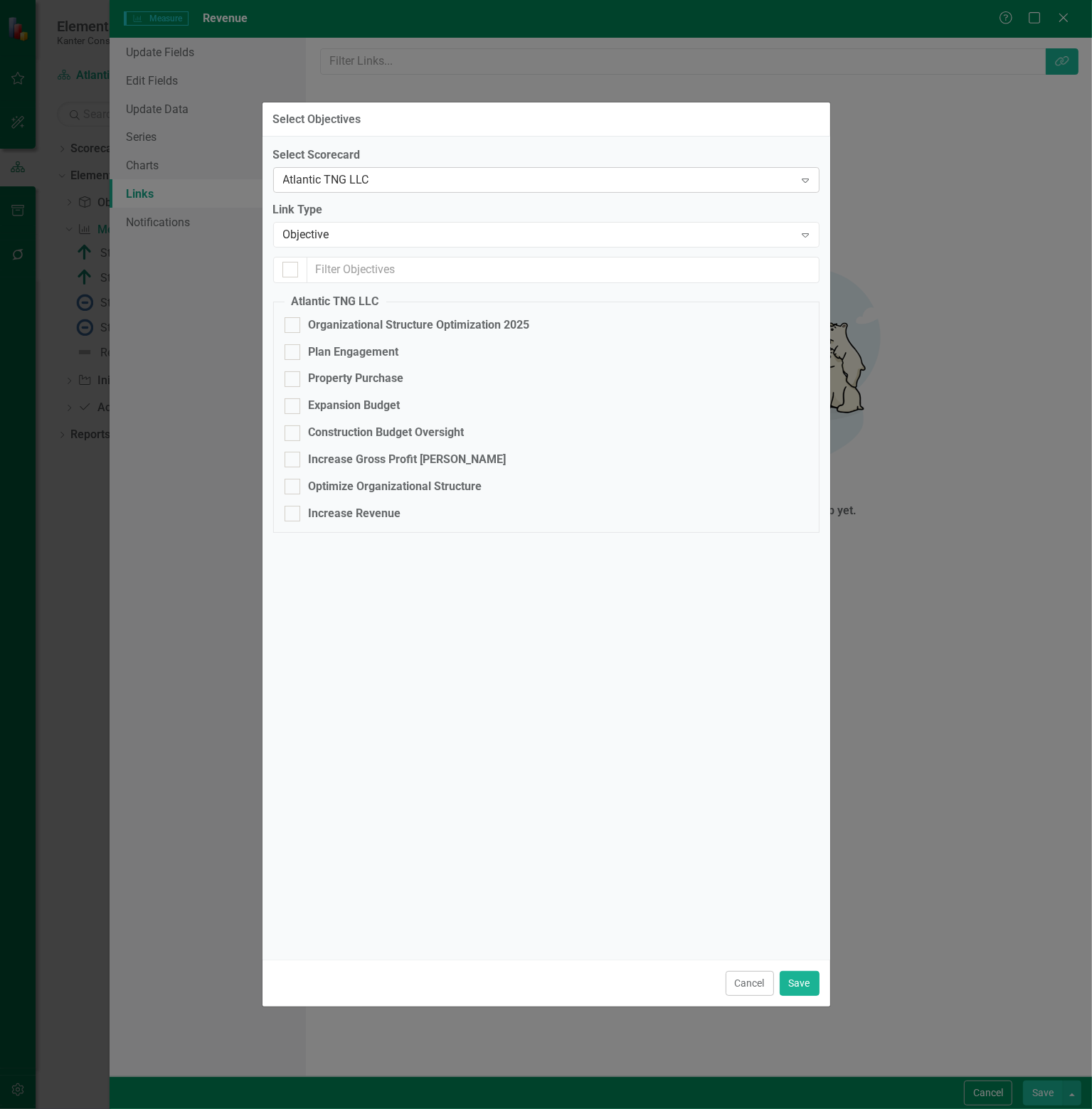
click at [497, 176] on div "Atlantic TNG LLC" at bounding box center [538, 180] width 512 height 17
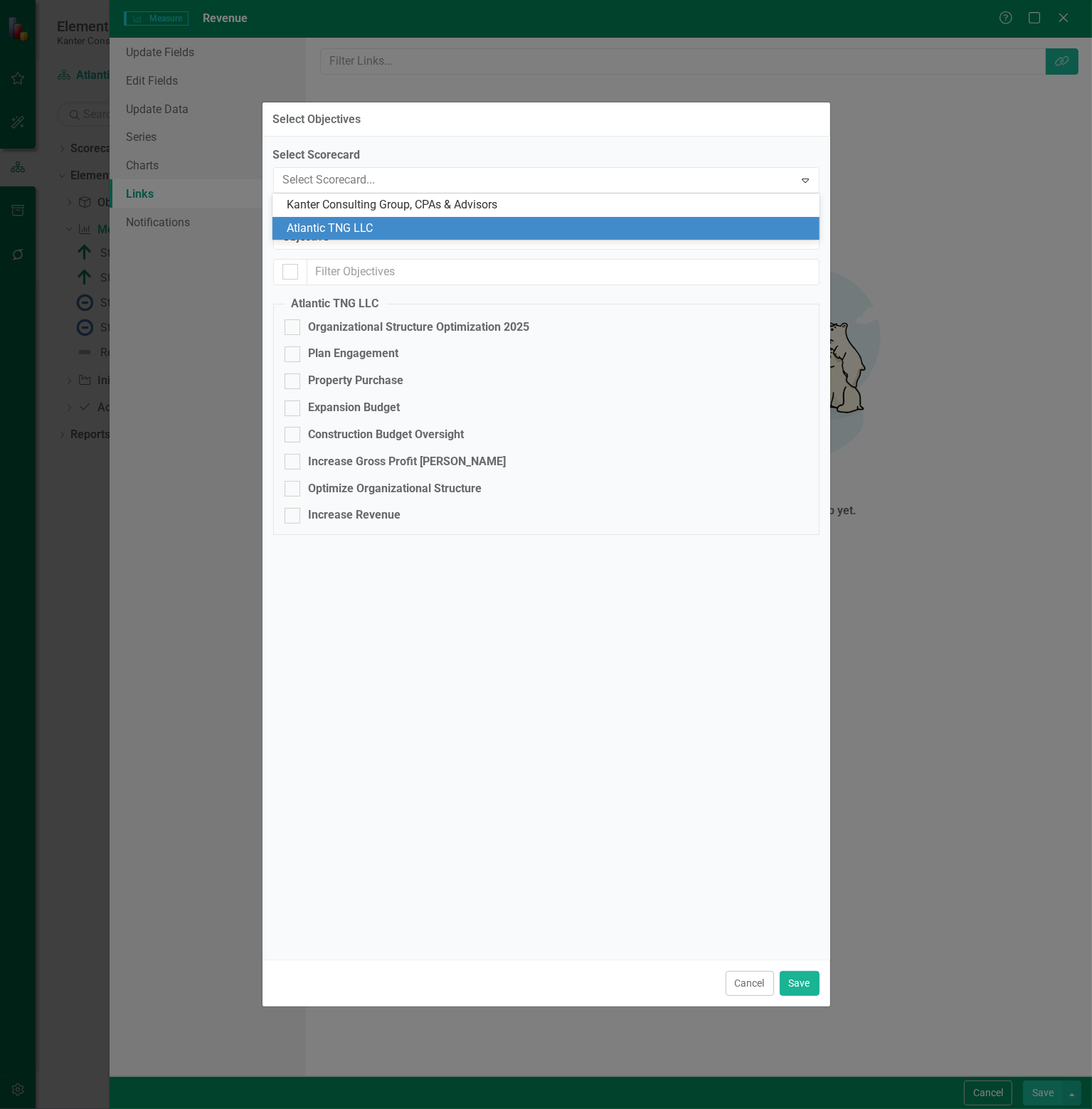
click at [391, 224] on div "Atlantic TNG LLC" at bounding box center [548, 229] width 523 height 17
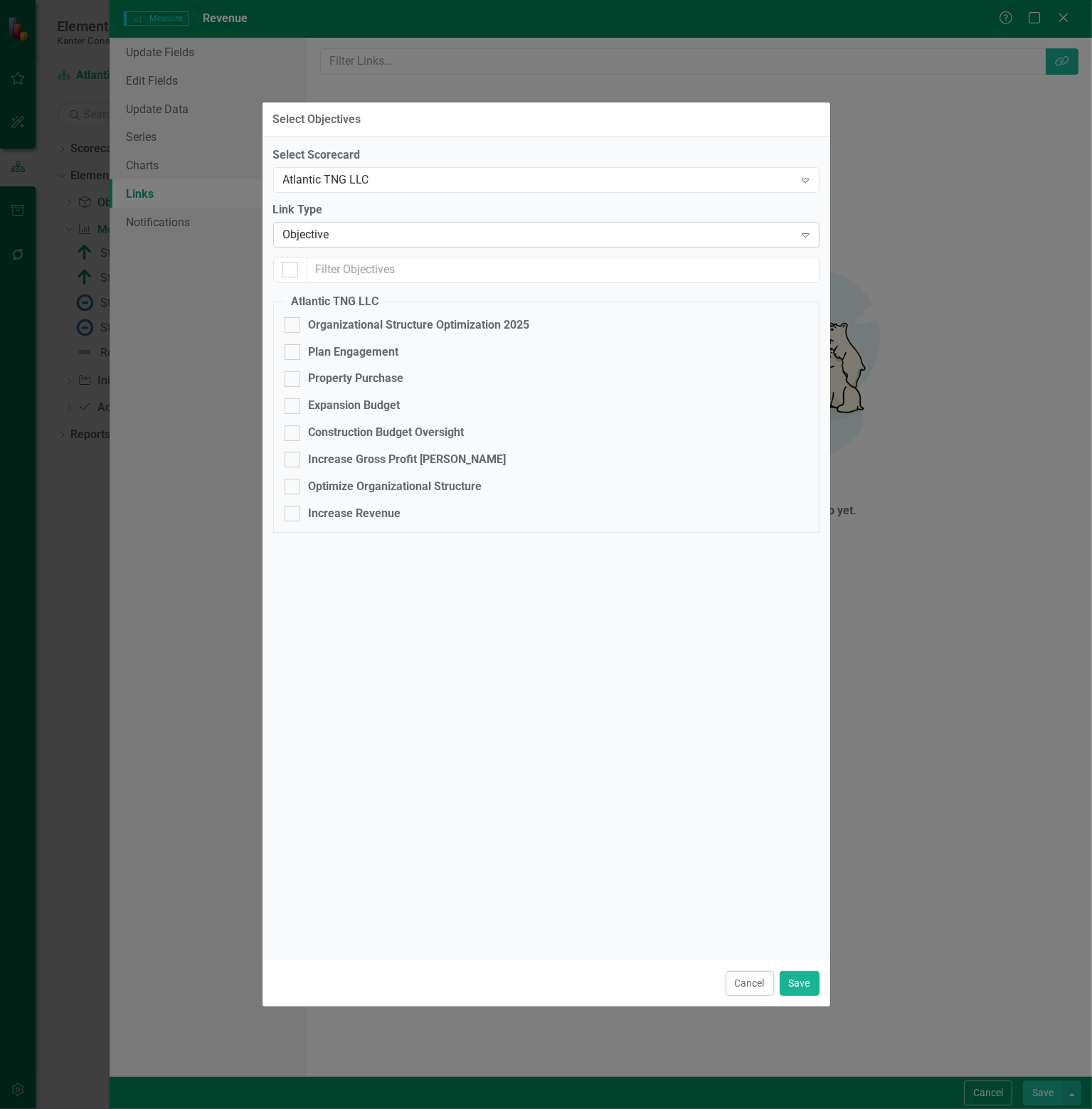
click at [501, 234] on div "Objective" at bounding box center [538, 235] width 512 height 17
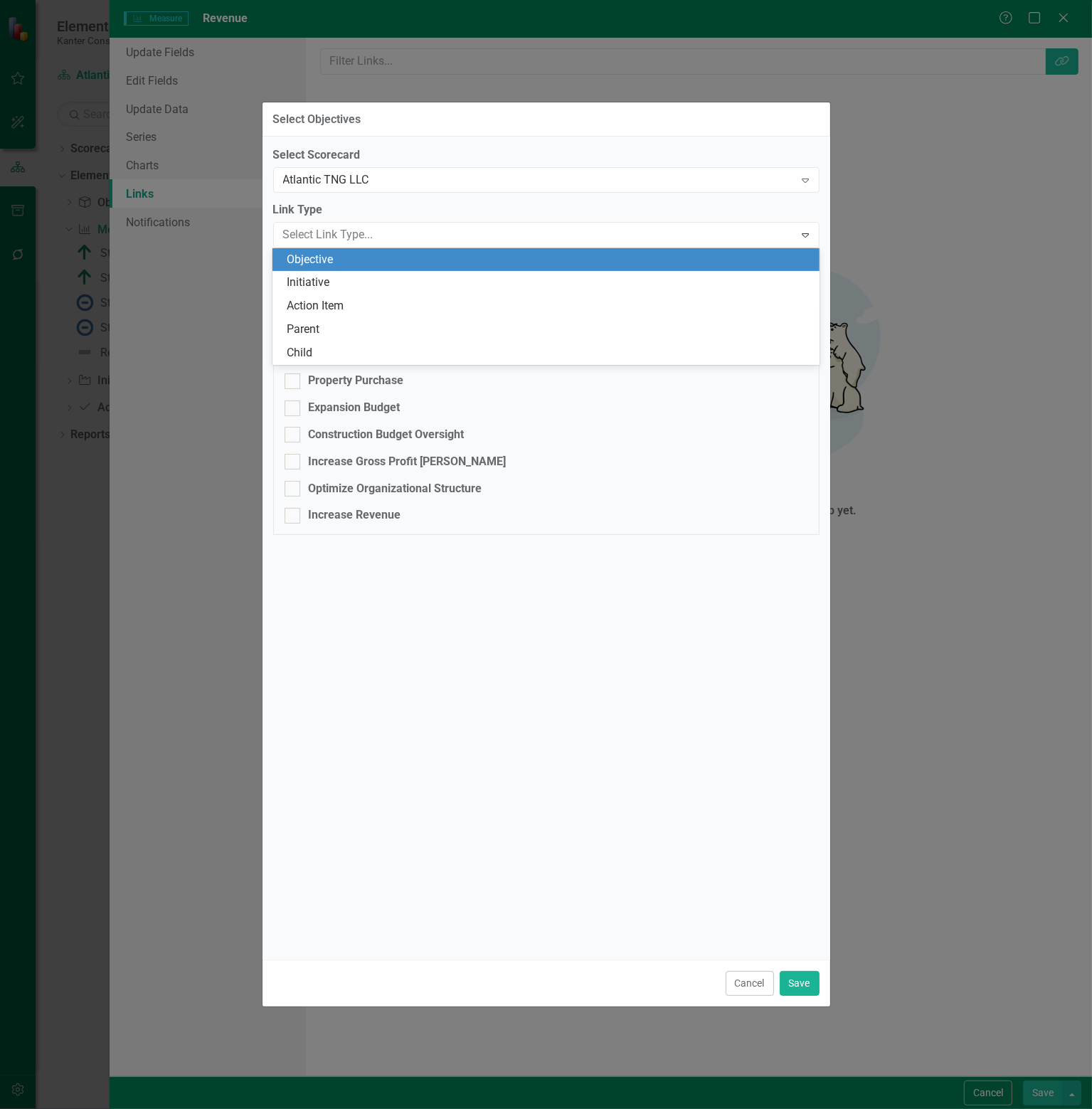
click at [478, 258] on div "Objective" at bounding box center [548, 260] width 523 height 17
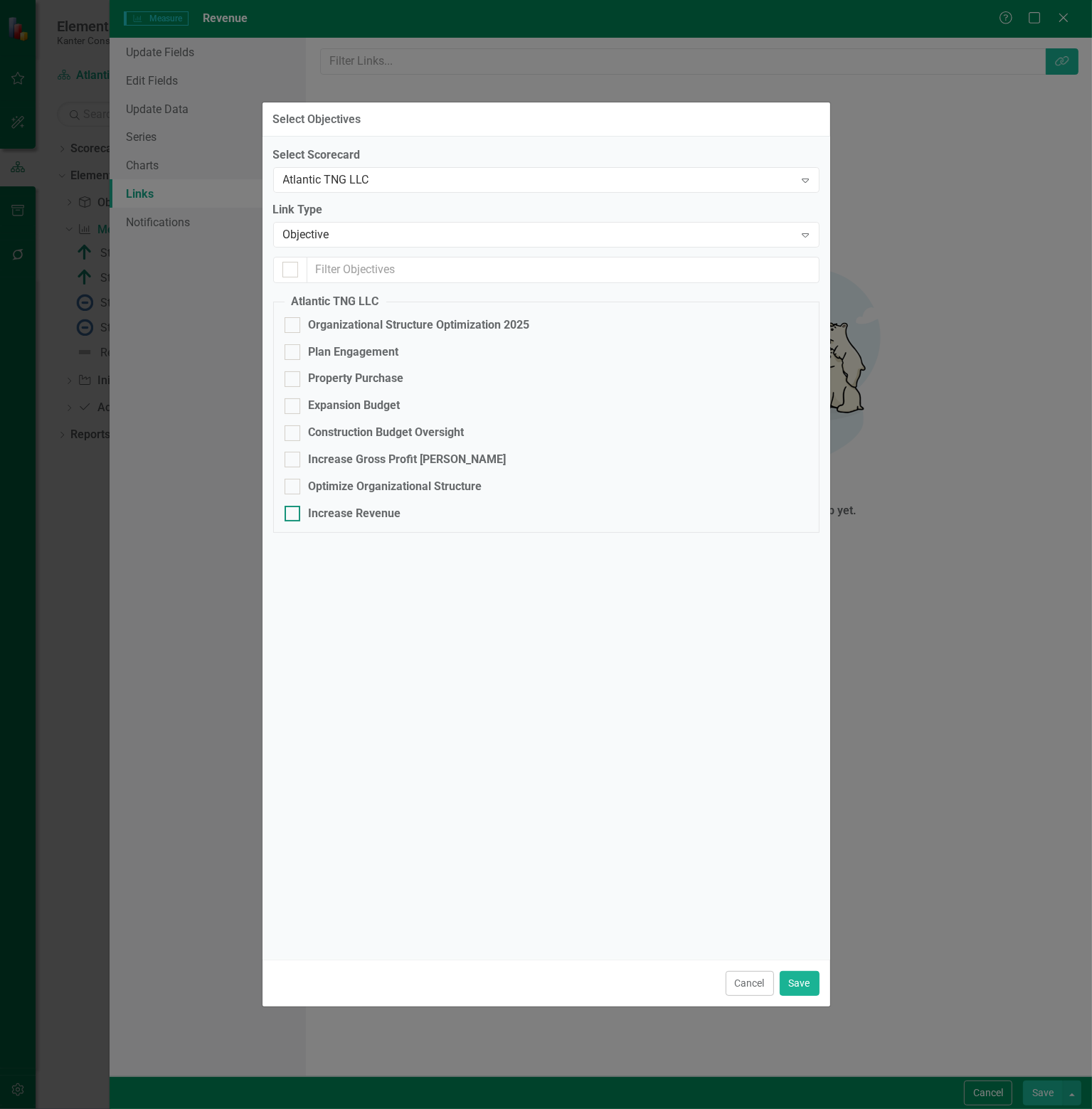
click at [361, 510] on div "Increase Revenue" at bounding box center [354, 514] width 92 height 17
click at [294, 510] on input "Increase Revenue" at bounding box center [289, 510] width 9 height 9
checkbox input "true"
click at [466, 232] on div "Objective" at bounding box center [538, 235] width 512 height 17
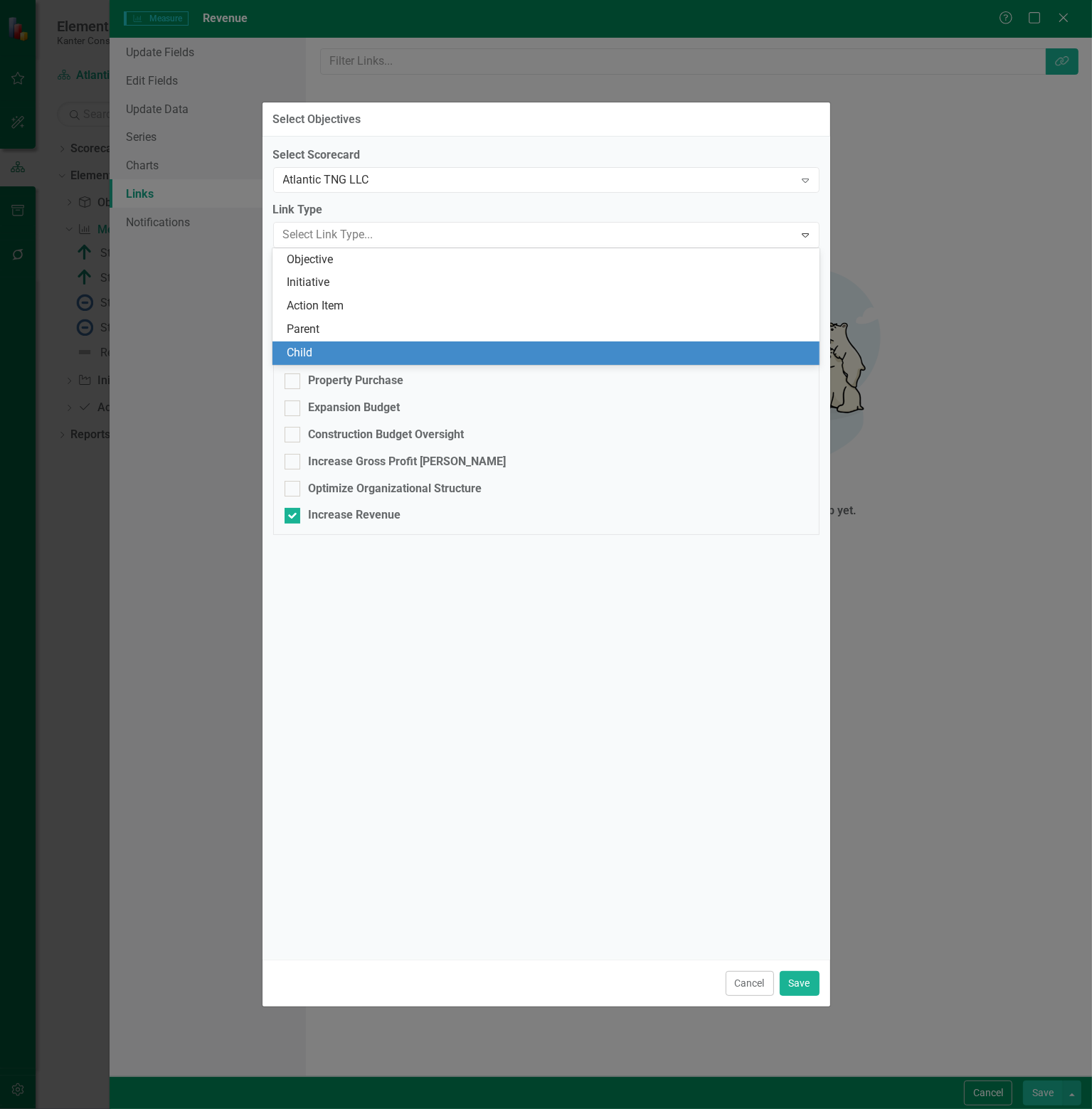
click at [530, 766] on div "Select Scorecard Atlantic TNG LLC Expand Link Type 5 results available. Use Up …" at bounding box center [546, 548] width 546 height 802
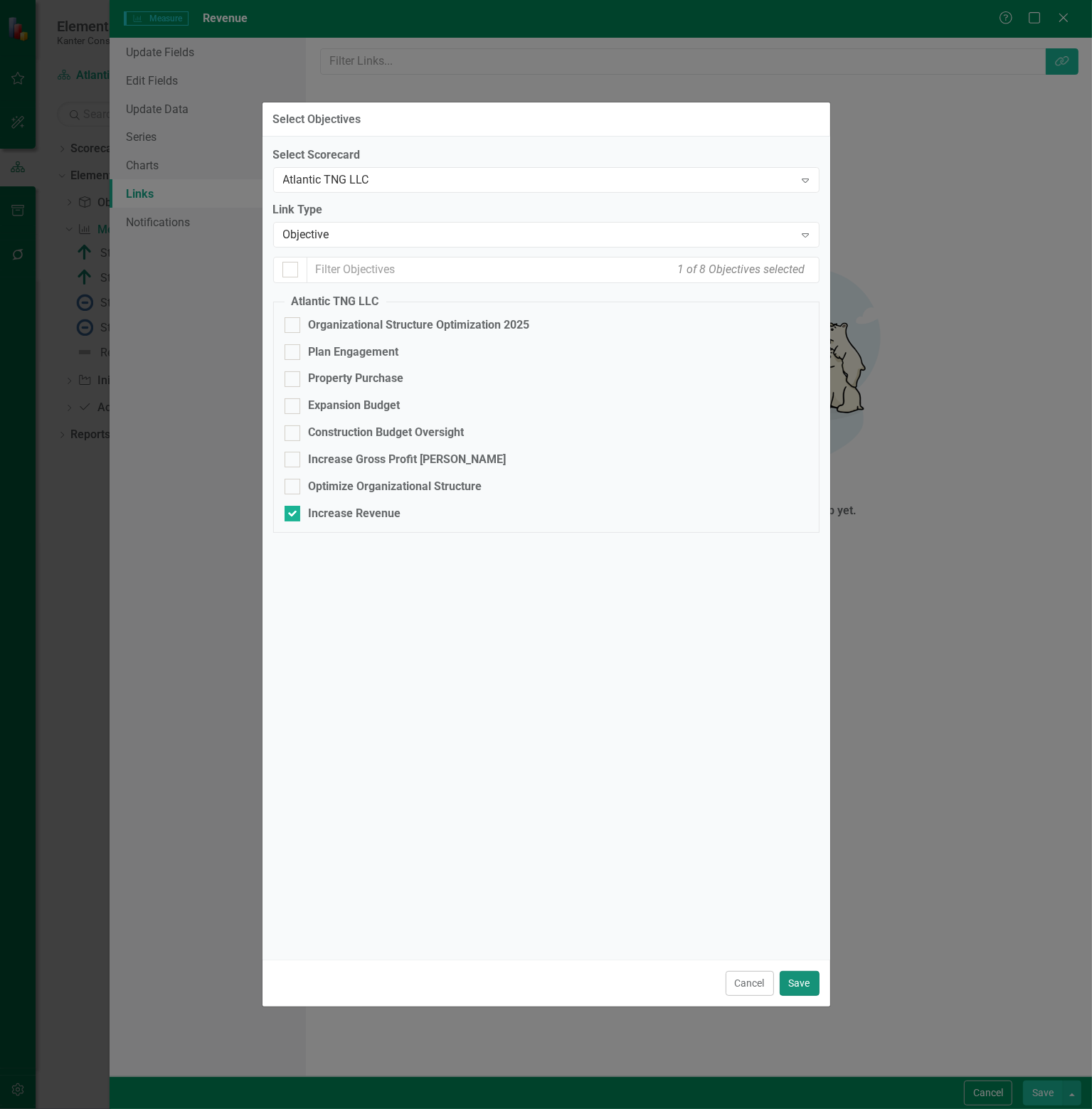
click at [800, 984] on button "Save" at bounding box center [799, 983] width 40 height 25
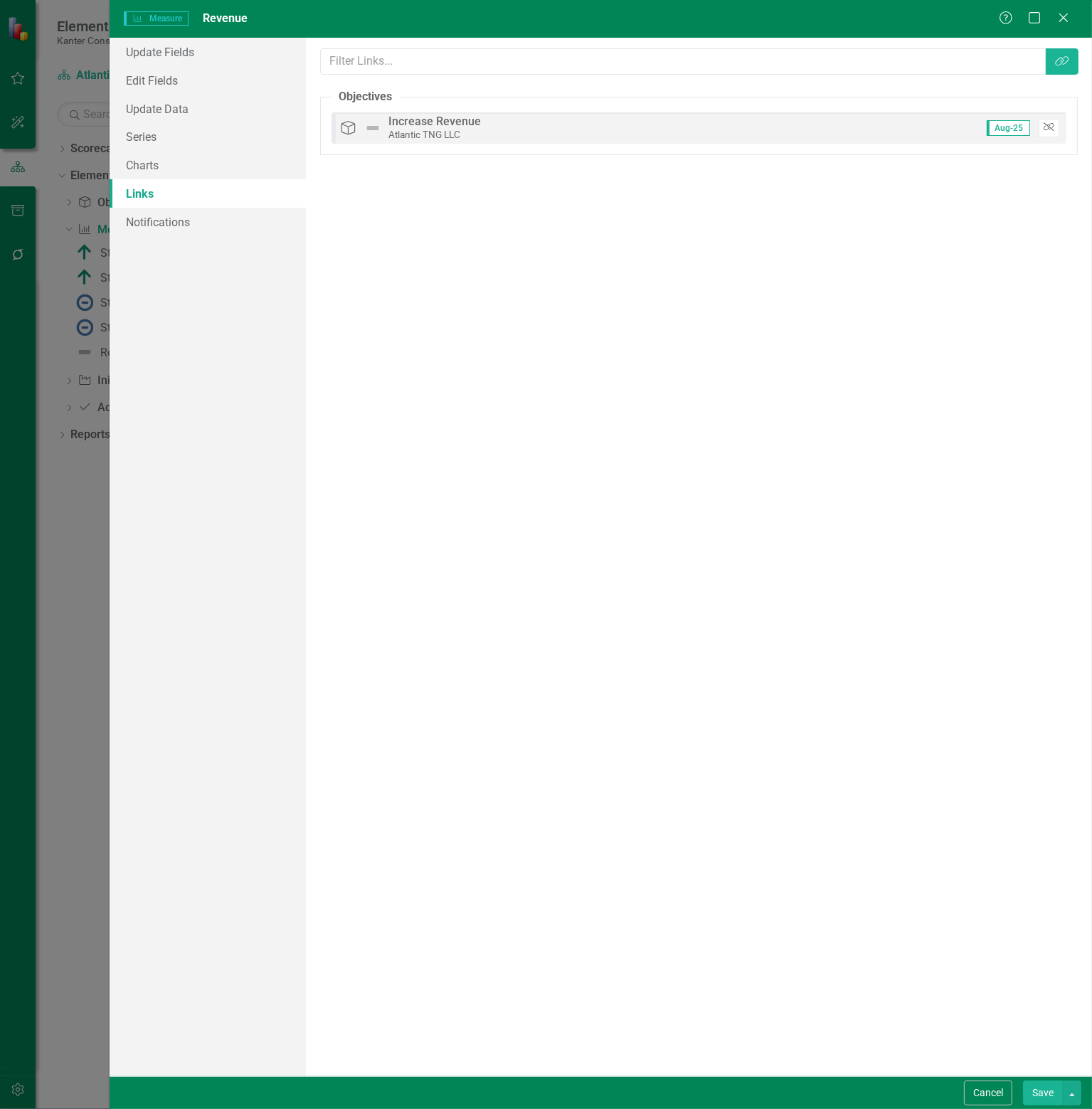
click at [1052, 125] on icon "Unlink" at bounding box center [1048, 128] width 11 height 9
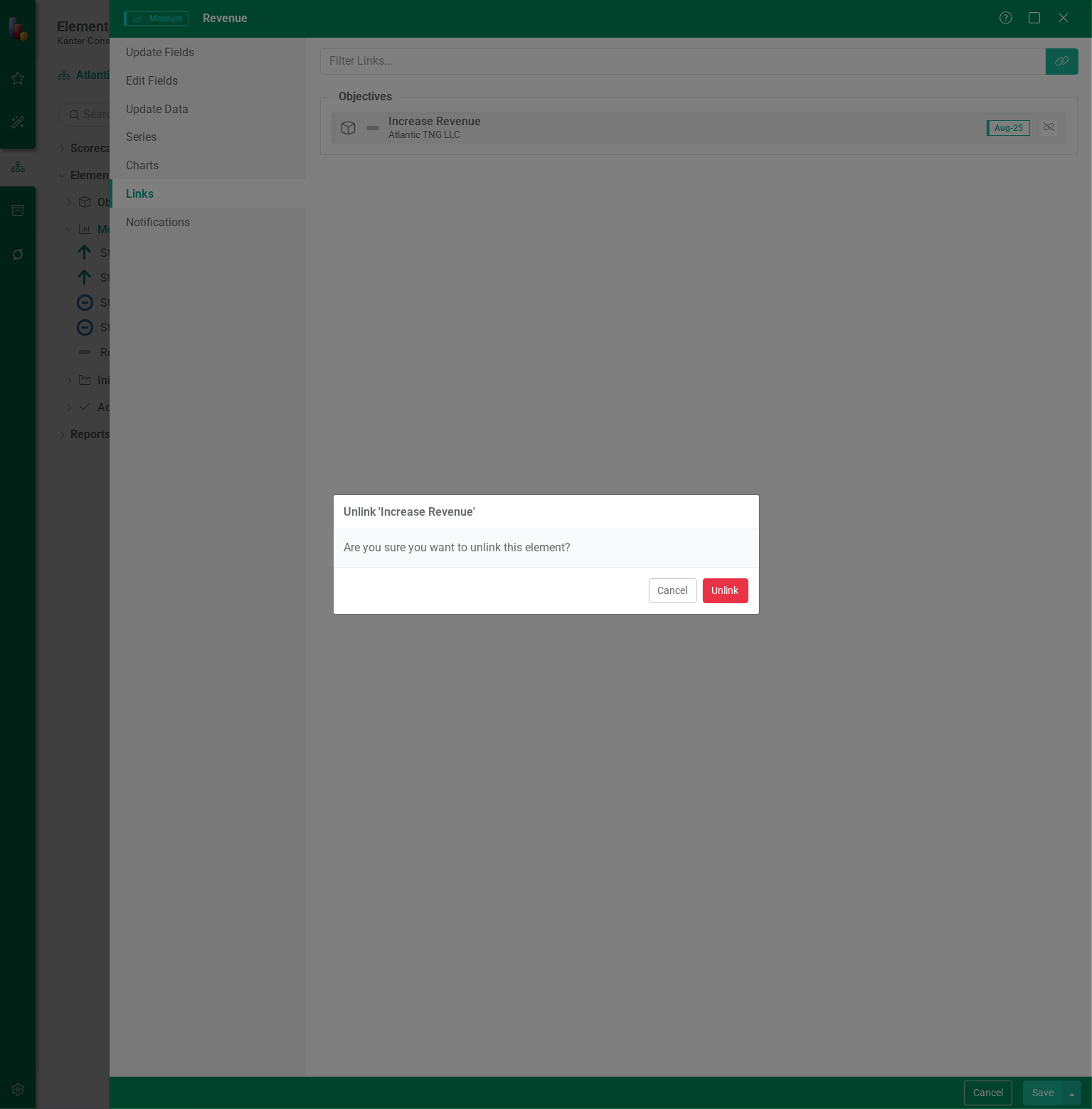
click at [731, 586] on button "Unlink" at bounding box center [725, 591] width 46 height 25
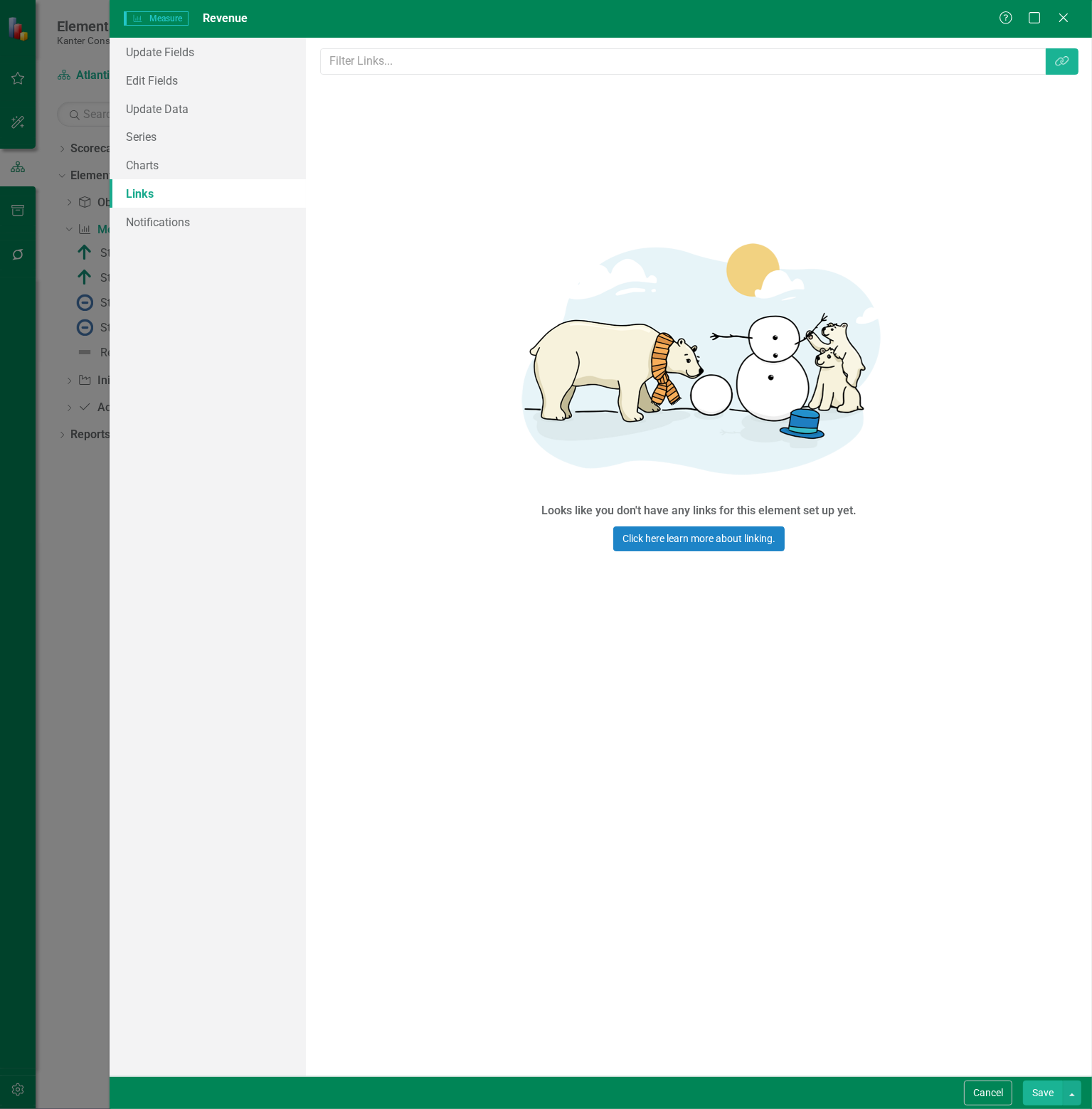
click at [1038, 1088] on button "Save" at bounding box center [1042, 1093] width 40 height 25
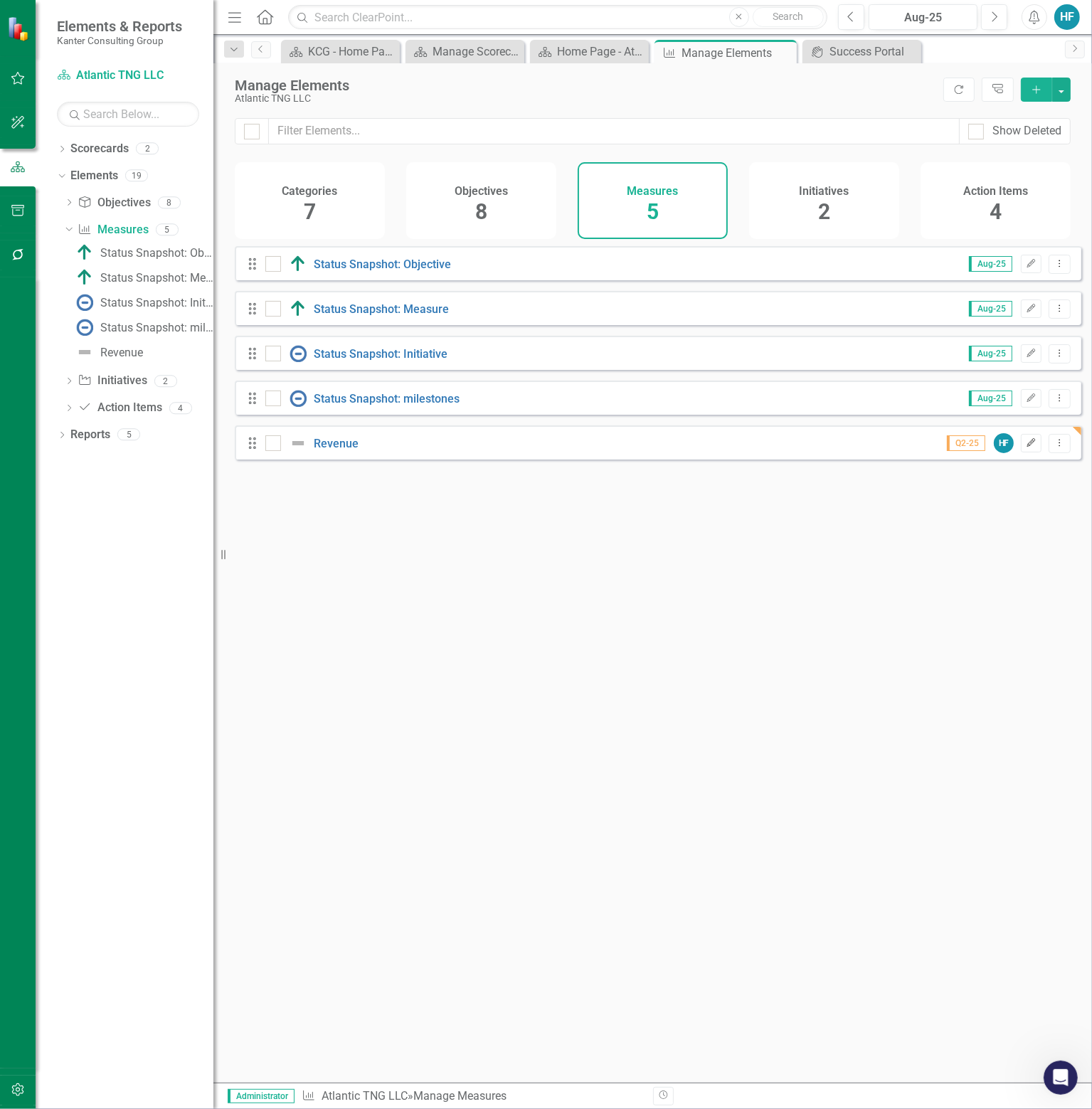
click at [1025, 448] on icon "Edit" at bounding box center [1030, 443] width 11 height 9
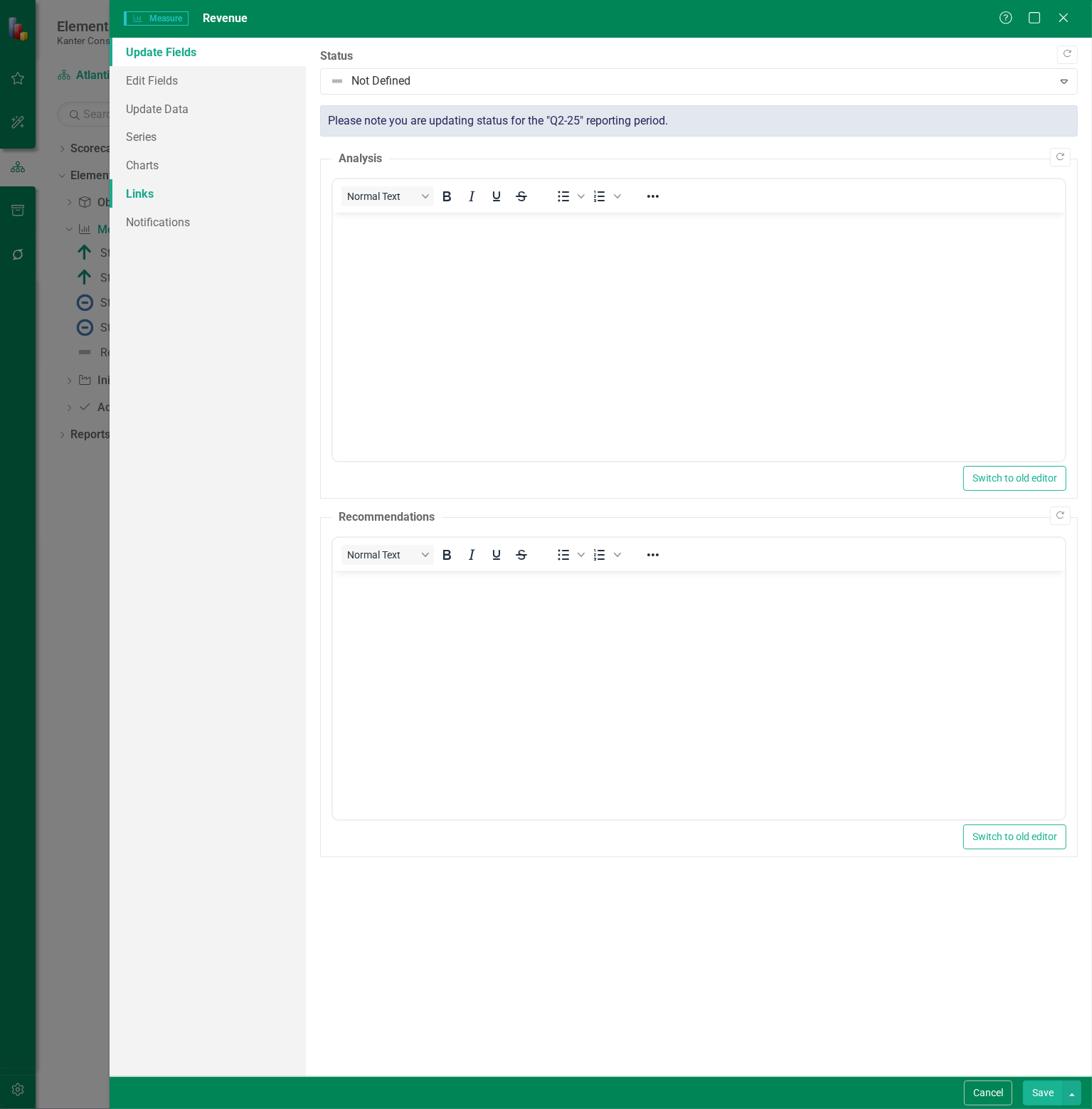
click at [157, 193] on link "Links" at bounding box center [208, 193] width 197 height 28
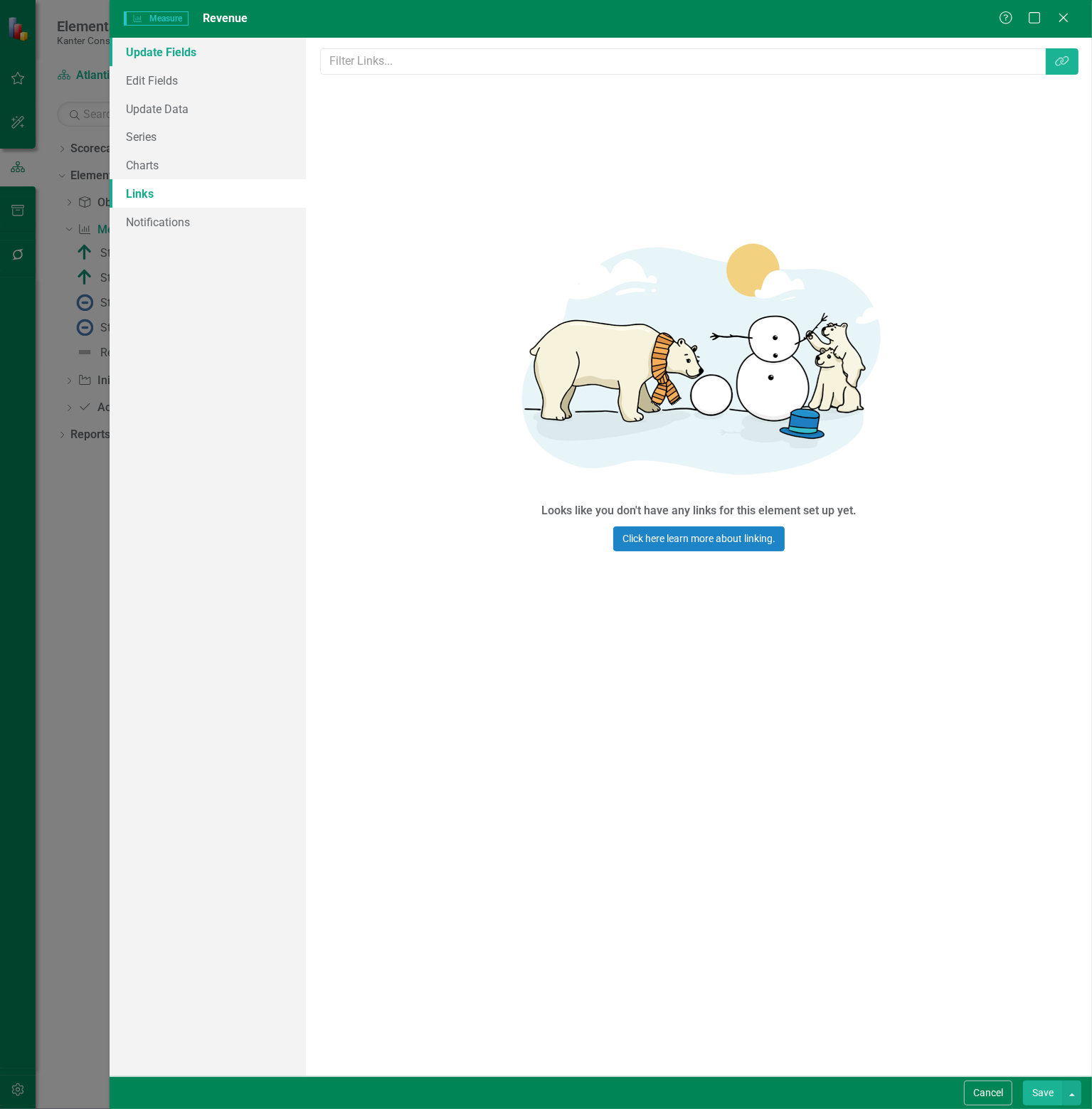
click at [144, 55] on link "Update Fields" at bounding box center [208, 52] width 197 height 28
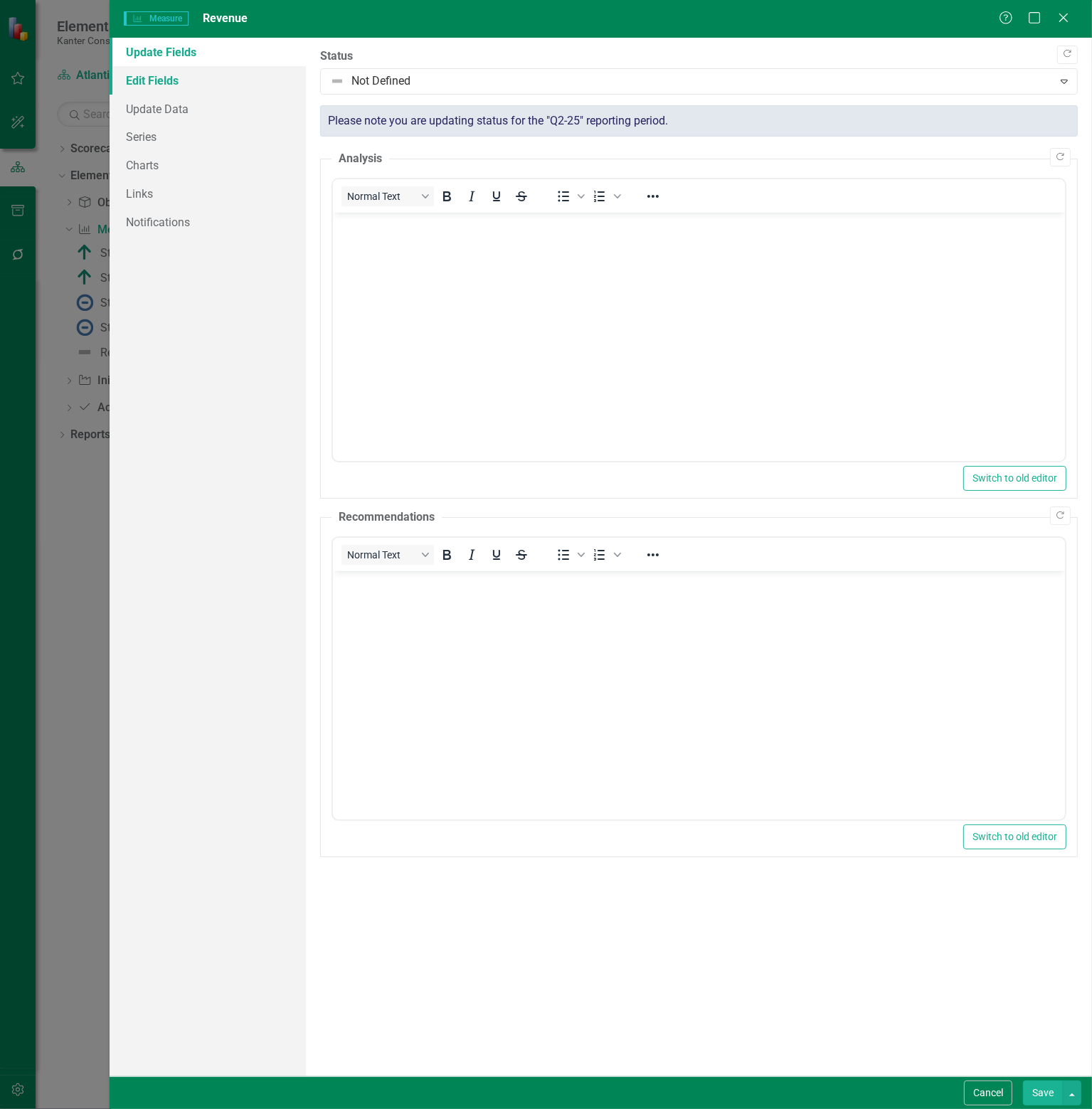
click at [152, 79] on link "Edit Fields" at bounding box center [208, 80] width 197 height 28
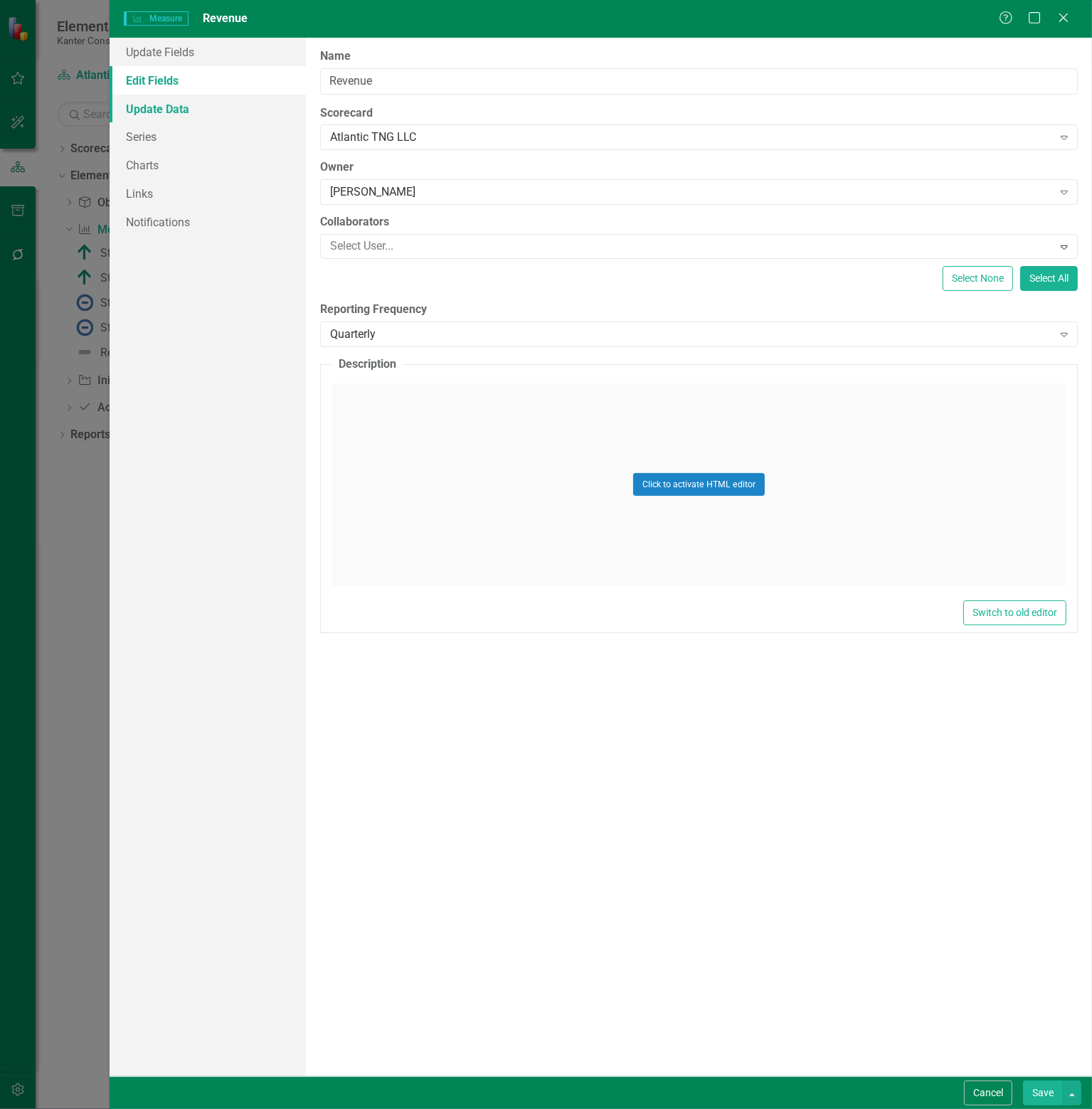
click at [157, 110] on link "Update Data" at bounding box center [208, 108] width 197 height 28
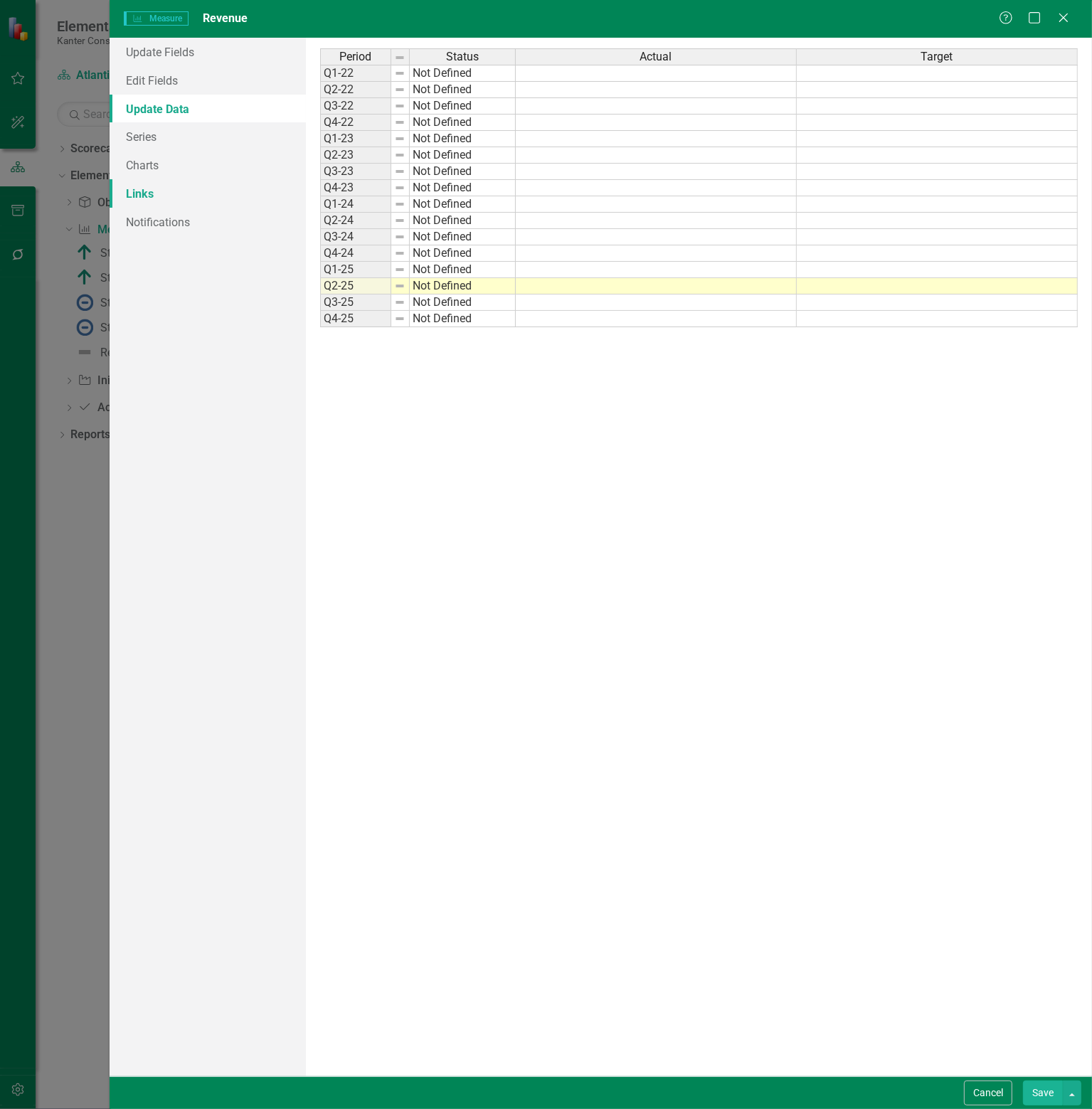
click at [152, 200] on link "Links" at bounding box center [208, 193] width 197 height 28
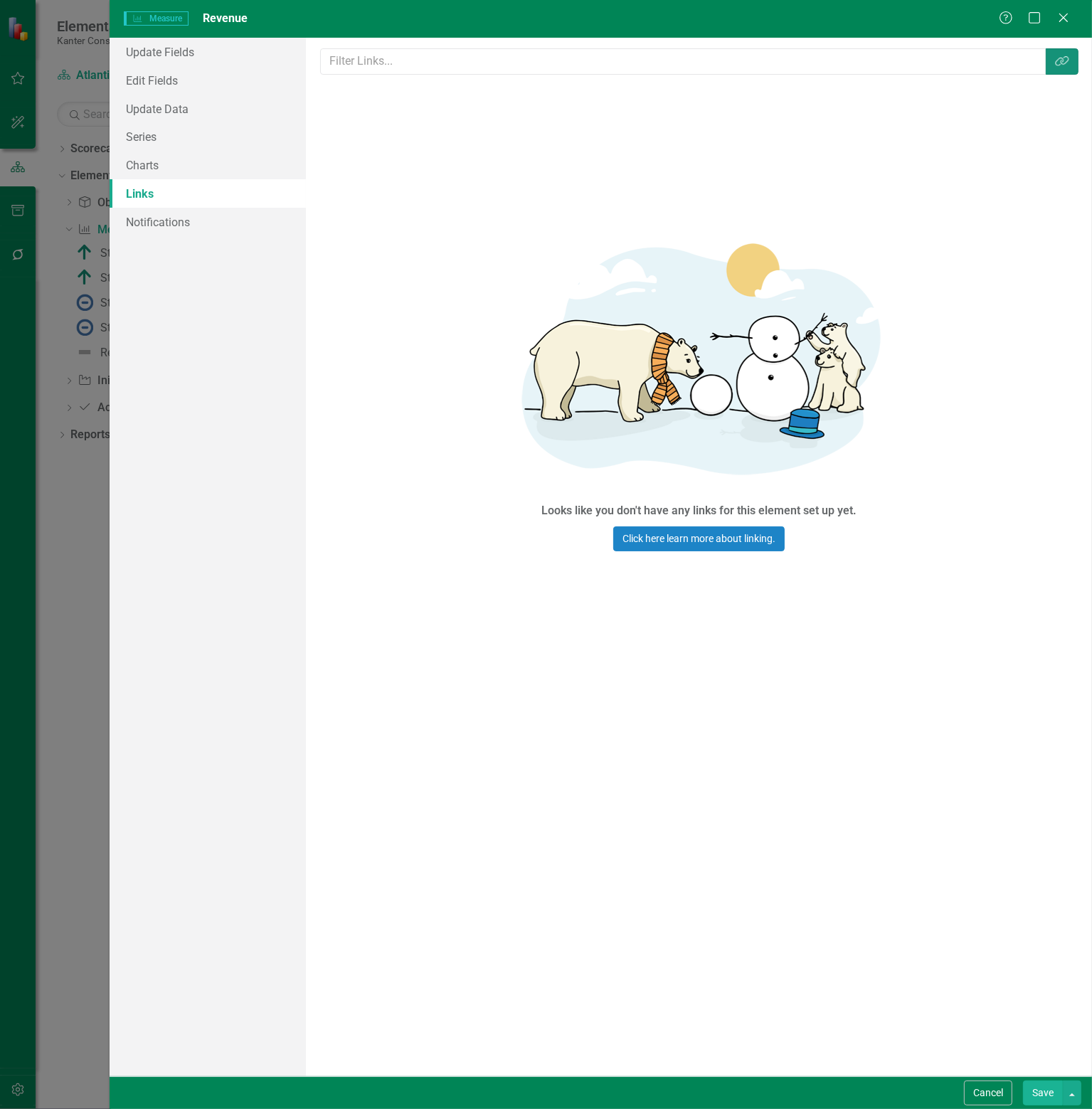
click at [1064, 60] on icon "Link Tag" at bounding box center [1062, 61] width 15 height 12
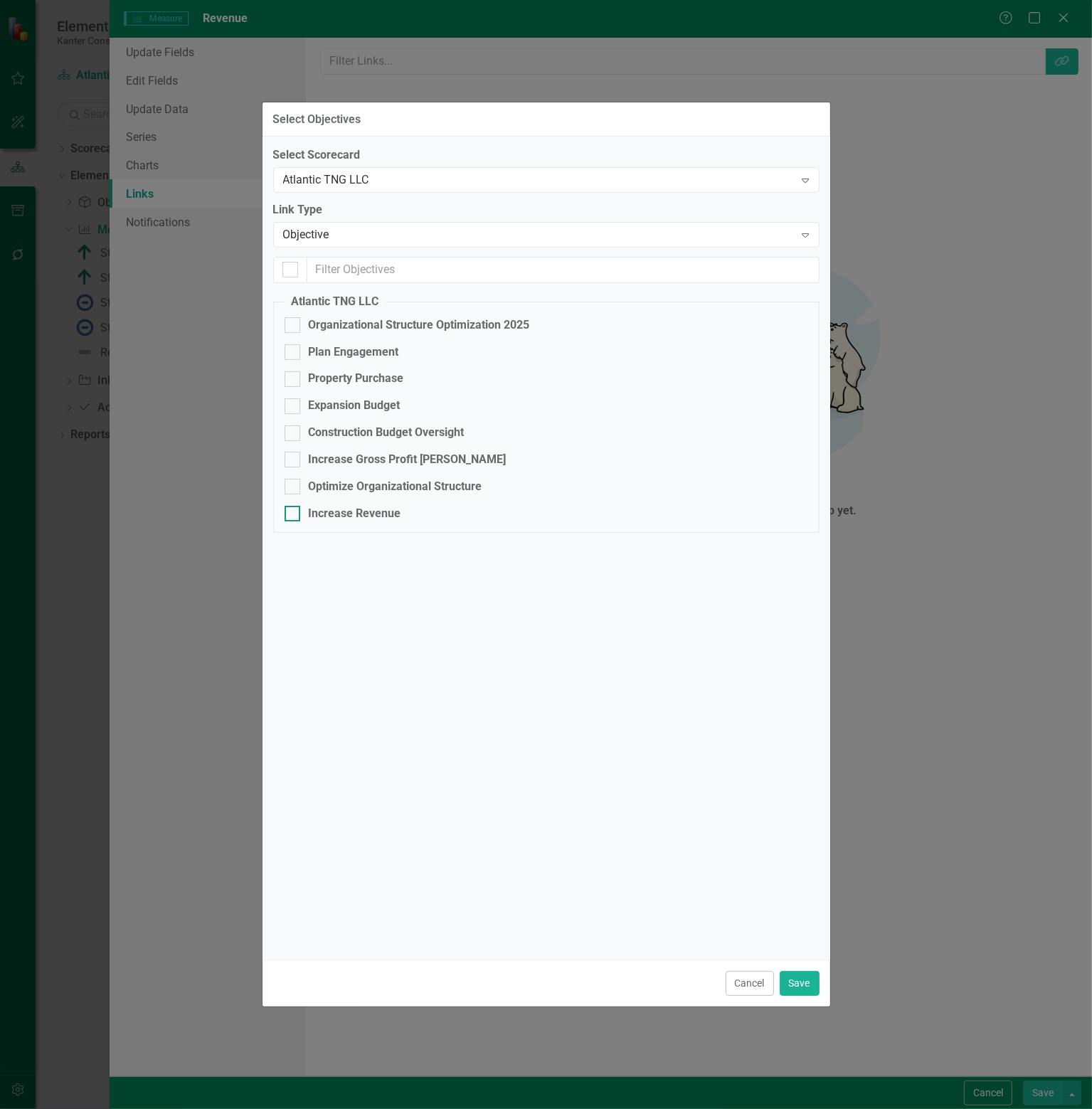
click at [330, 516] on div "Increase Revenue" at bounding box center [354, 514] width 92 height 17
click at [294, 515] on input "Increase Revenue" at bounding box center [289, 510] width 9 height 9
checkbox input "true"
click at [805, 983] on button "Save" at bounding box center [799, 983] width 40 height 25
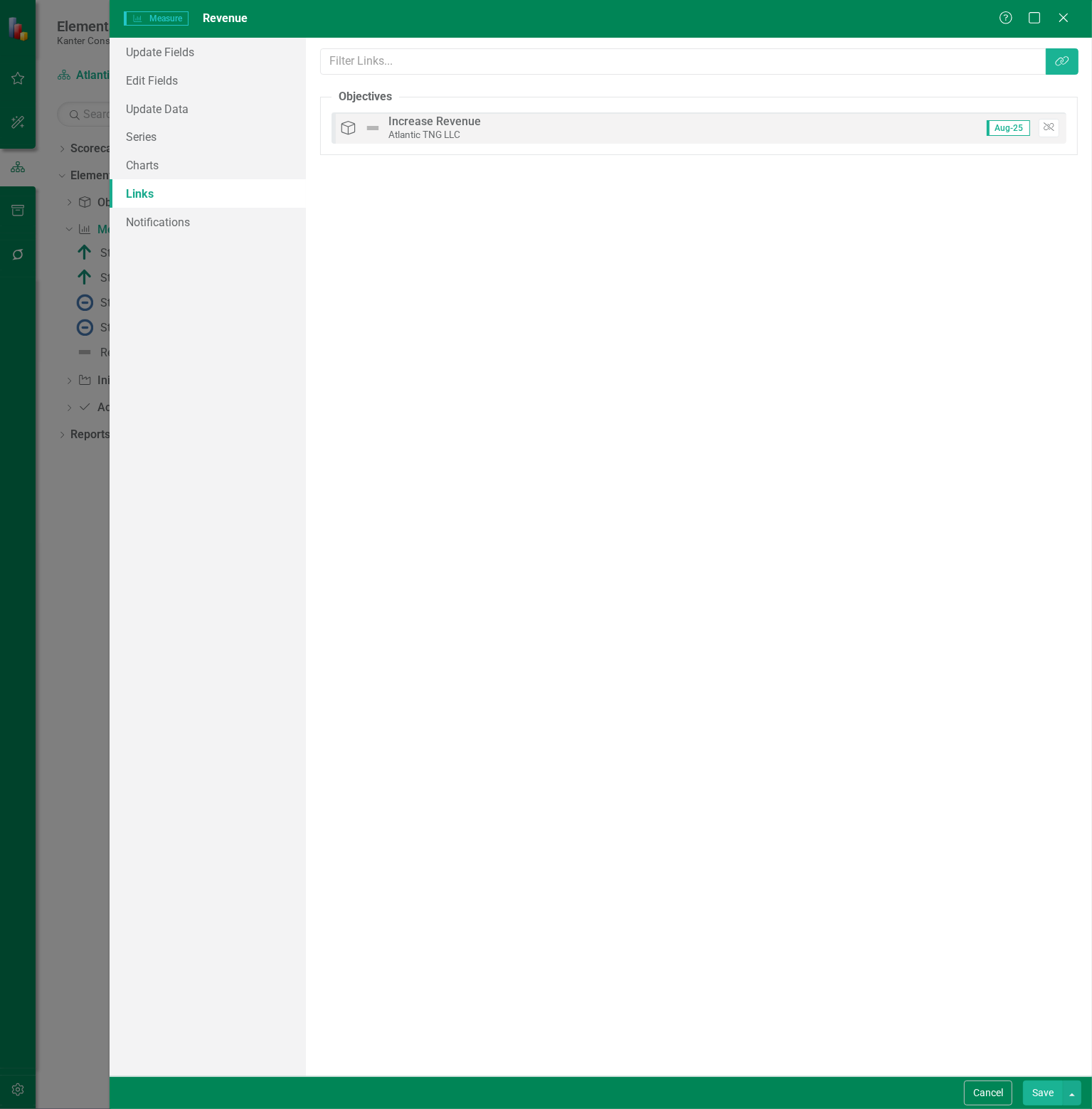
click at [1043, 1092] on button "Save" at bounding box center [1042, 1093] width 40 height 25
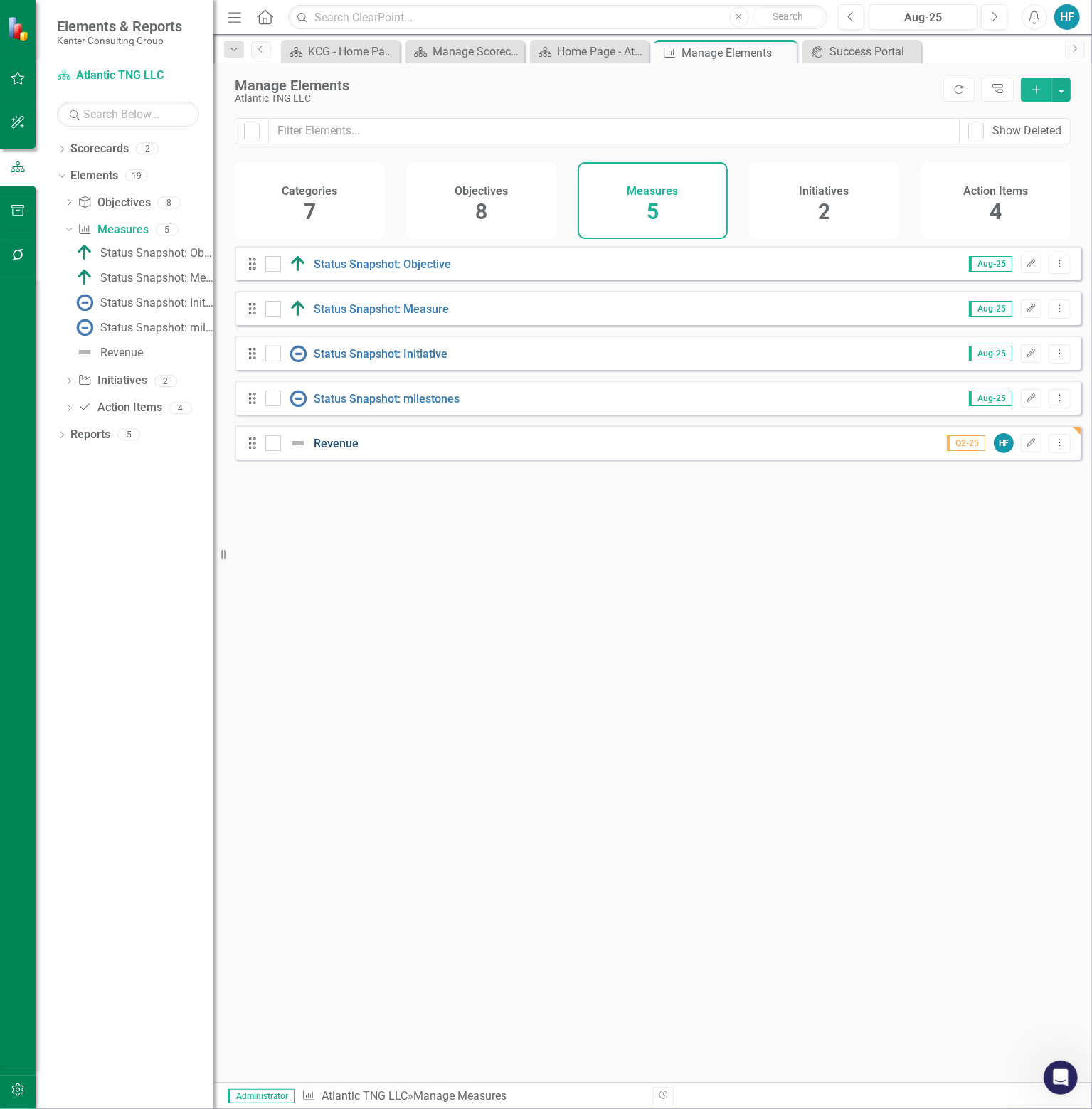
click at [339, 450] on link "Revenue" at bounding box center [336, 443] width 45 height 14
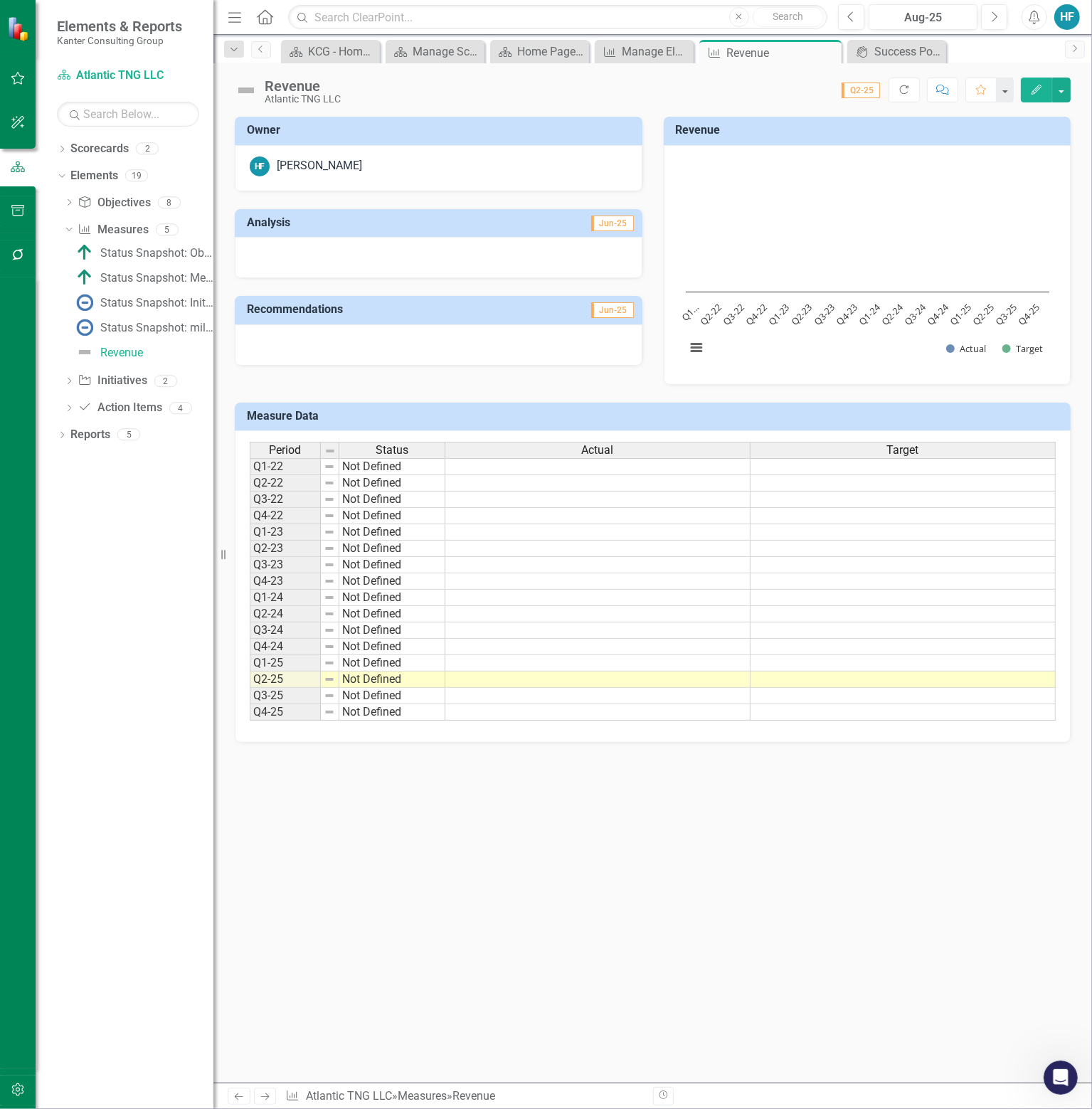
click at [488, 412] on h3 "Measure Data" at bounding box center [654, 417] width 816 height 13
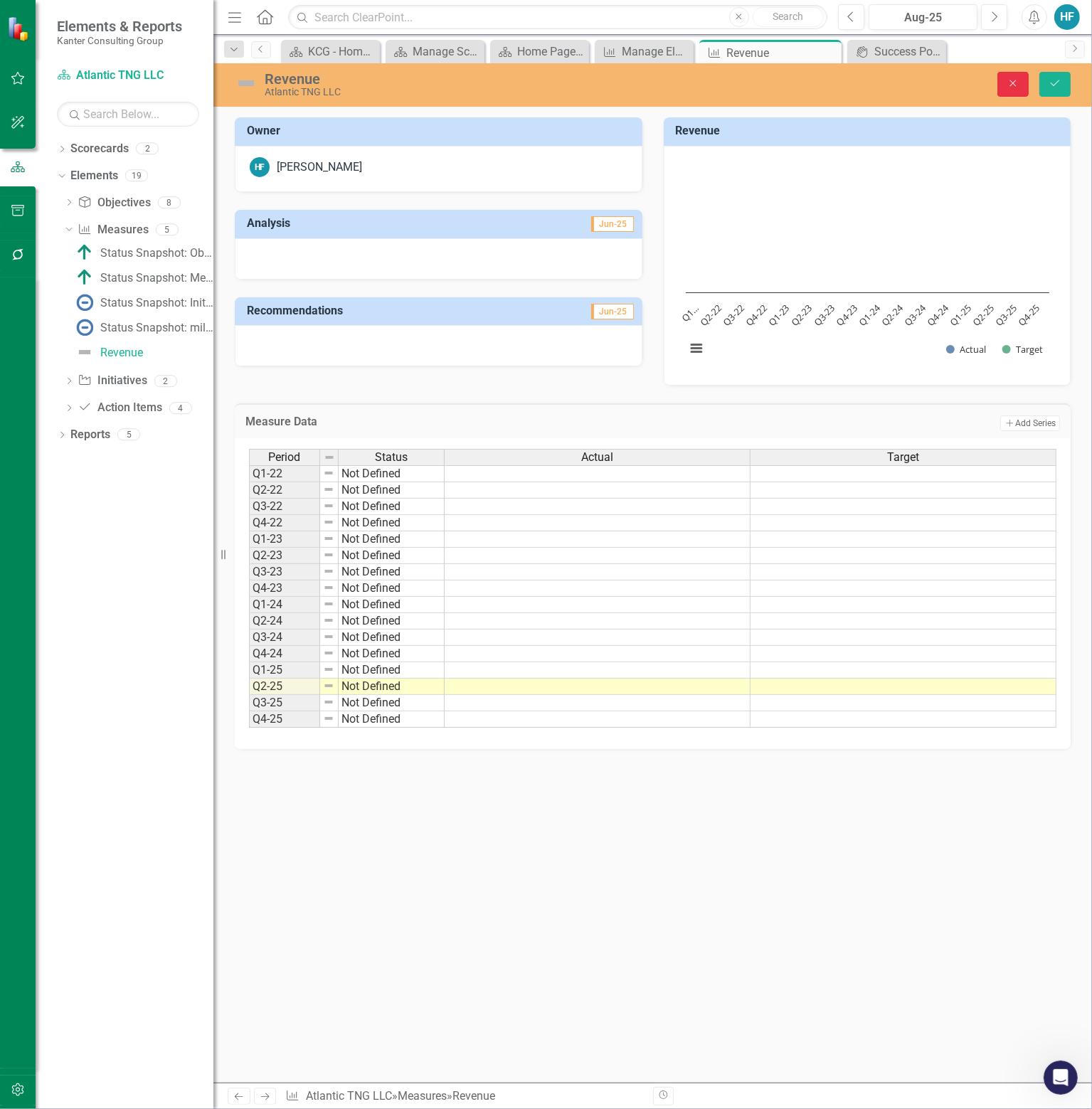
click at [1010, 86] on icon "Close" at bounding box center [1013, 83] width 13 height 10
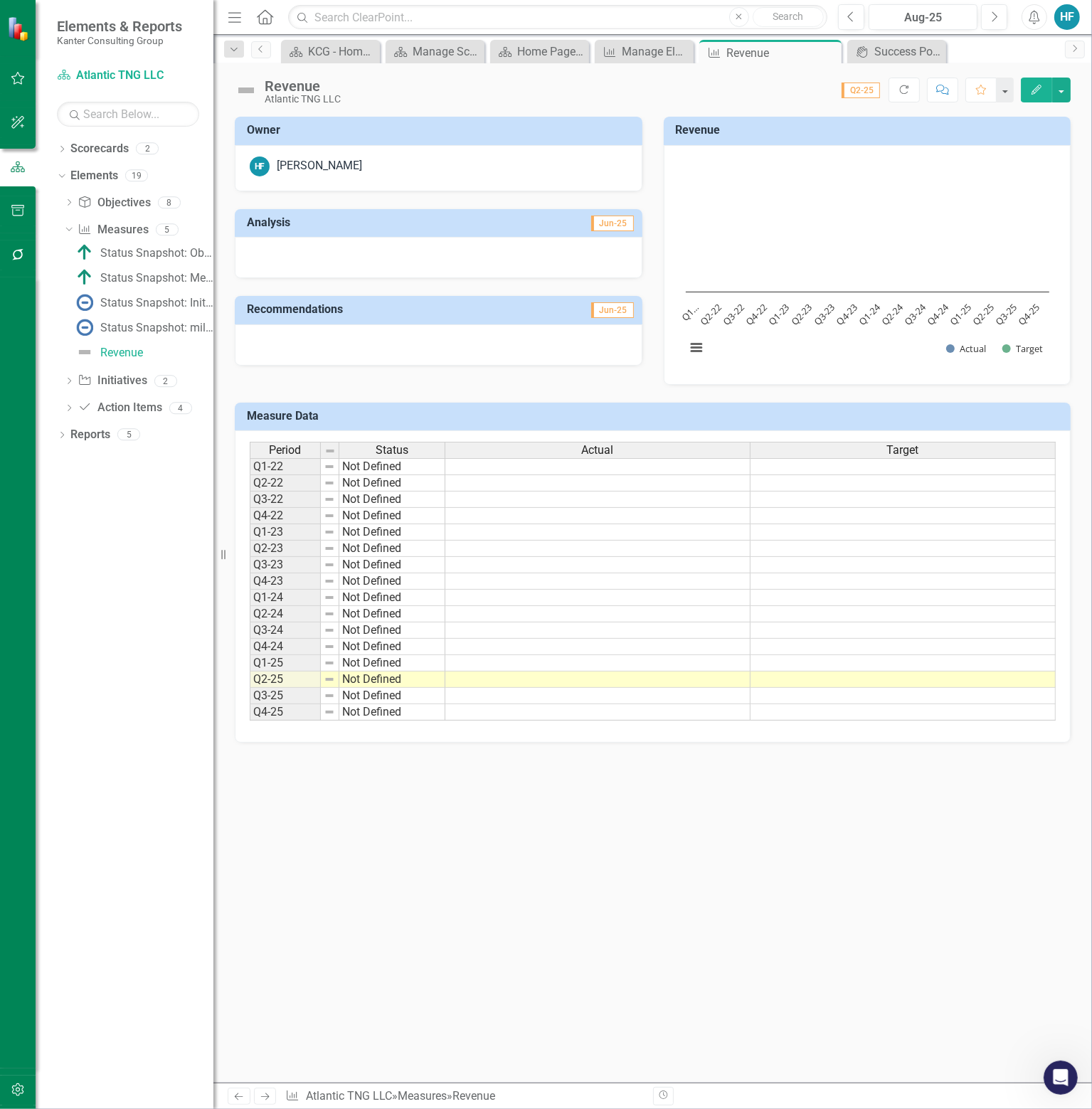
click at [1032, 88] on icon "Edit" at bounding box center [1036, 90] width 13 height 10
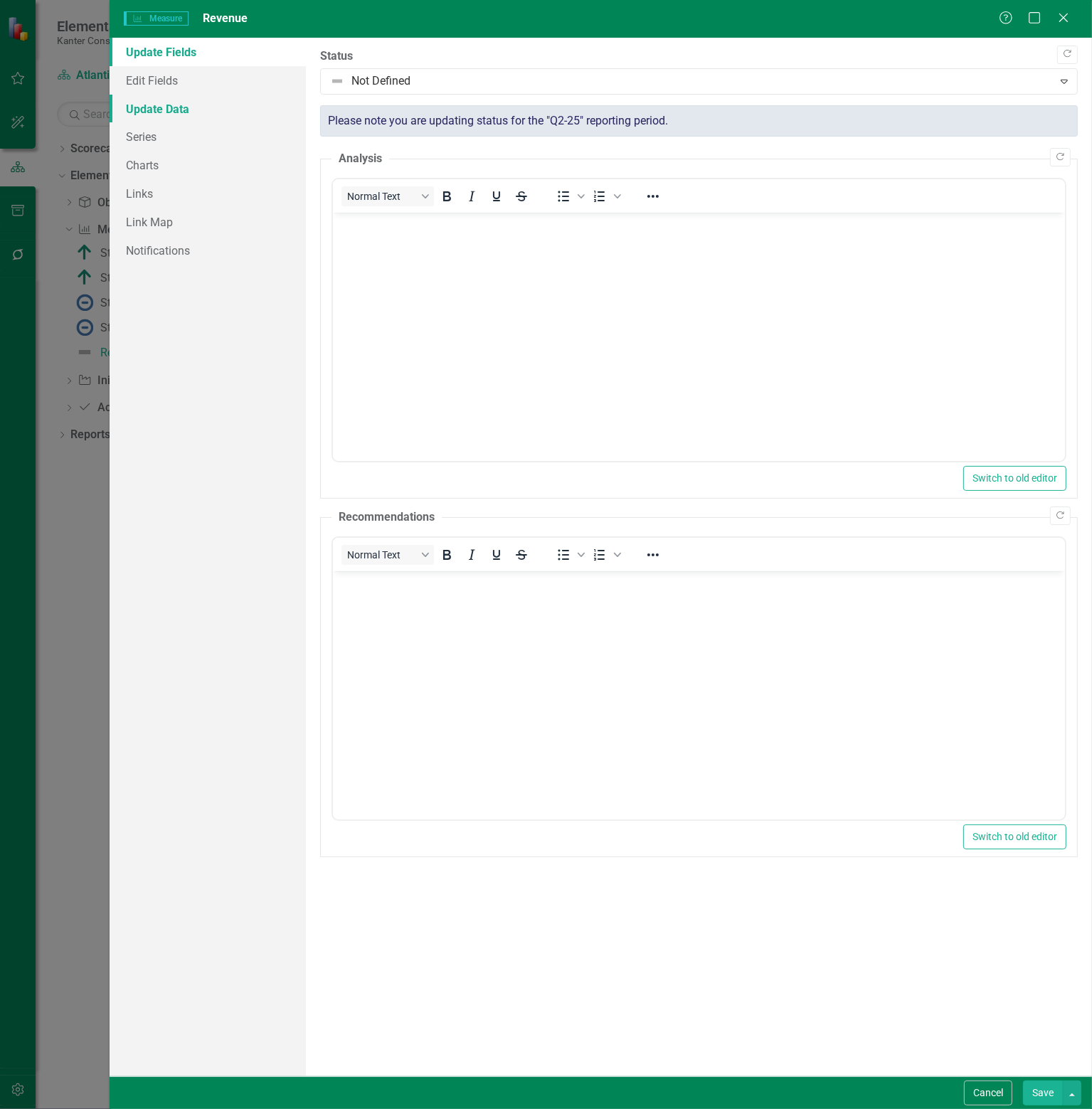
click at [149, 104] on link "Update Data" at bounding box center [208, 108] width 197 height 28
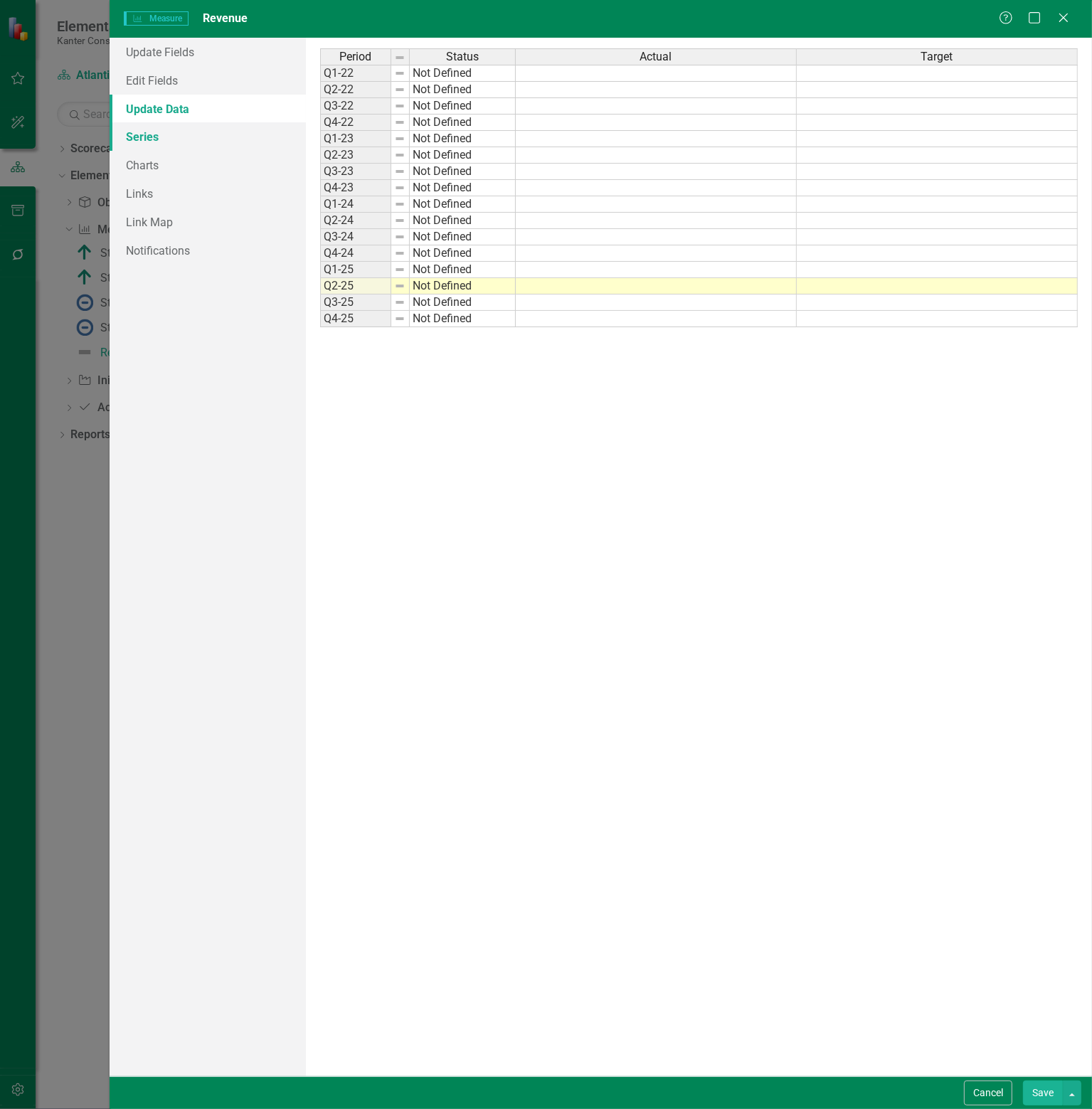
click at [147, 136] on link "Series" at bounding box center [208, 136] width 197 height 28
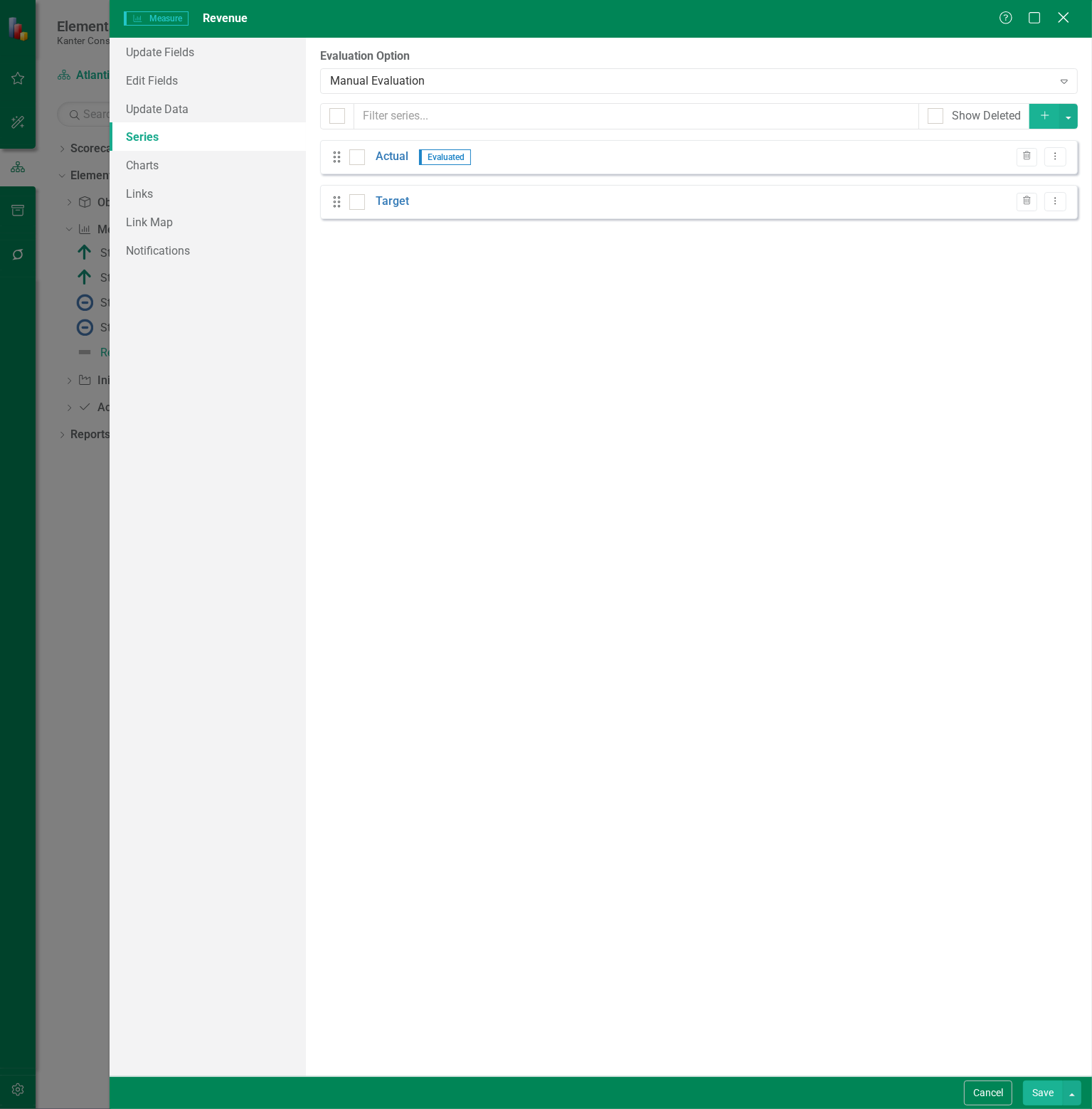
click at [1067, 18] on icon "Close" at bounding box center [1063, 17] width 18 height 14
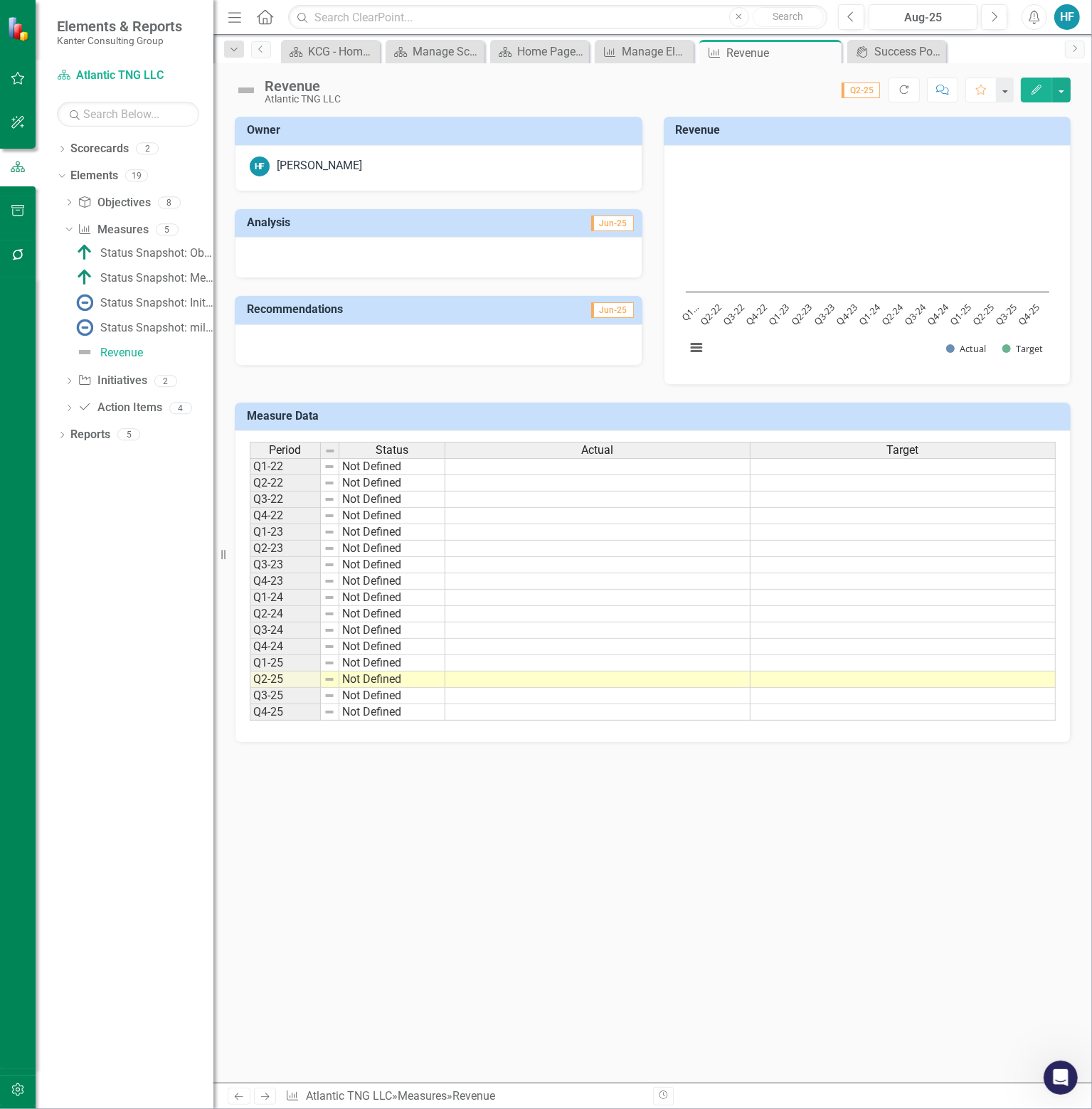
click at [458, 422] on td "Measure Data" at bounding box center [654, 418] width 816 height 23
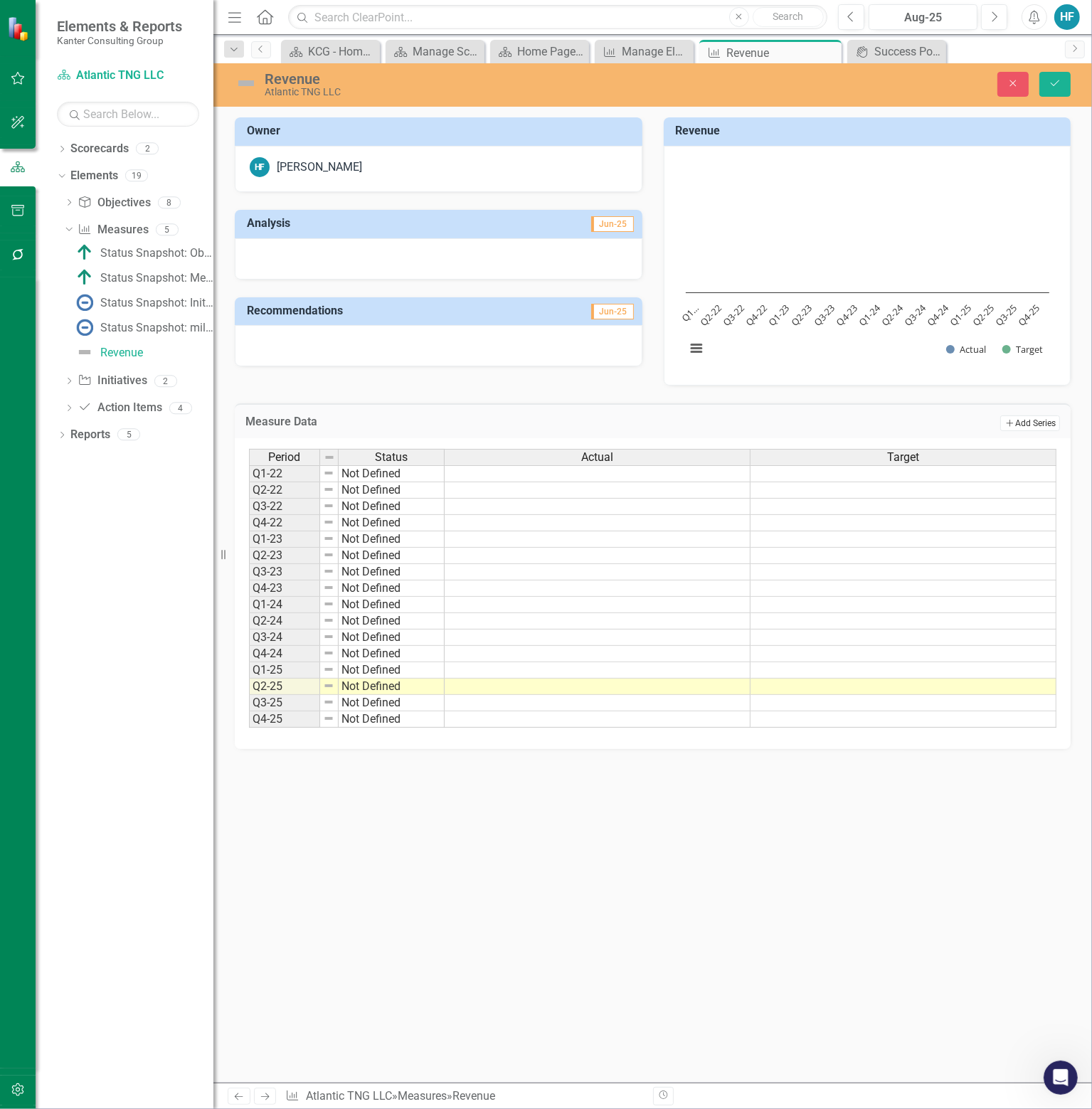
click at [1041, 422] on button "Add Add Series" at bounding box center [1030, 423] width 59 height 16
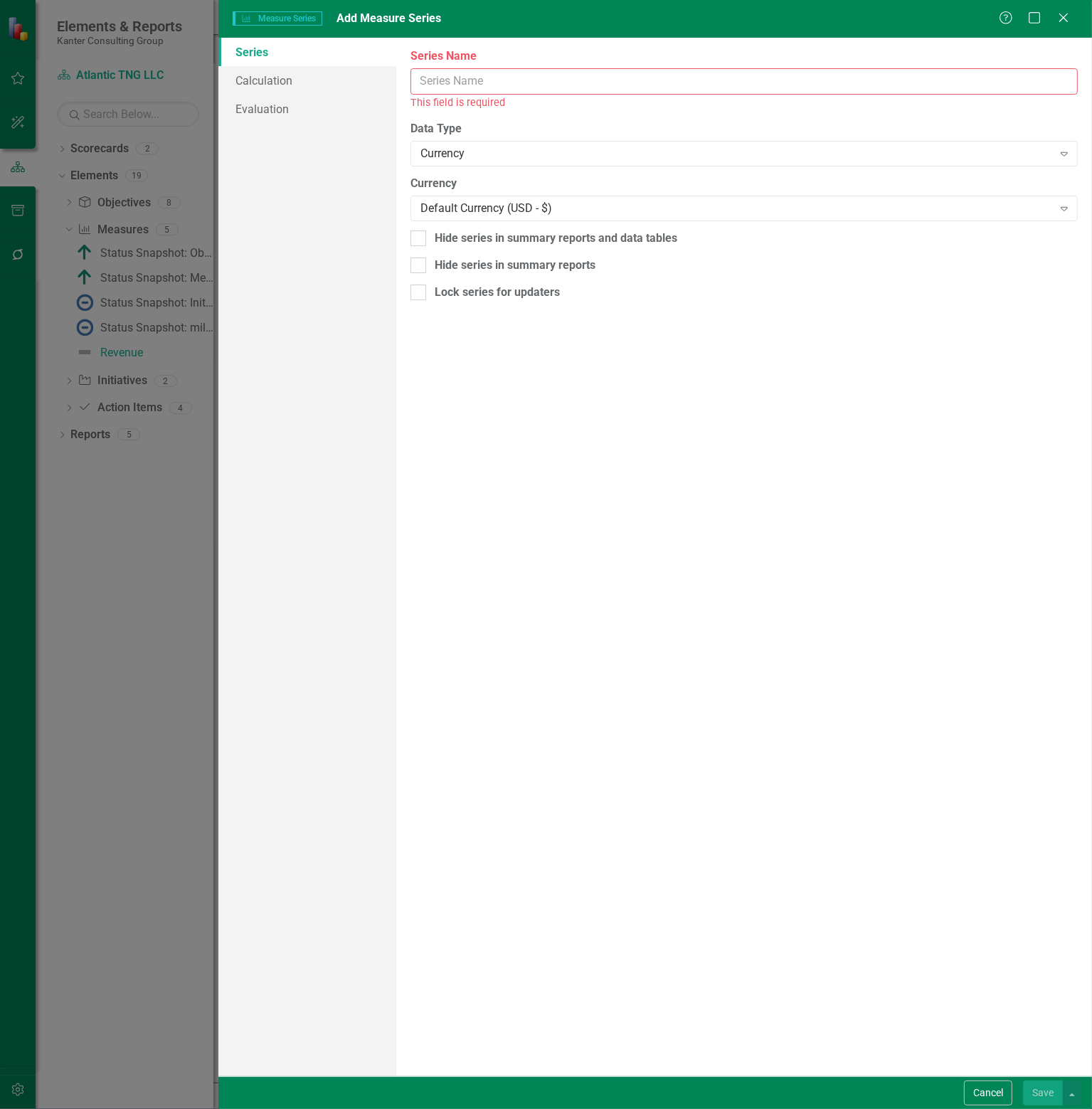
click at [481, 83] on input "Series Name" at bounding box center [744, 81] width 667 height 26
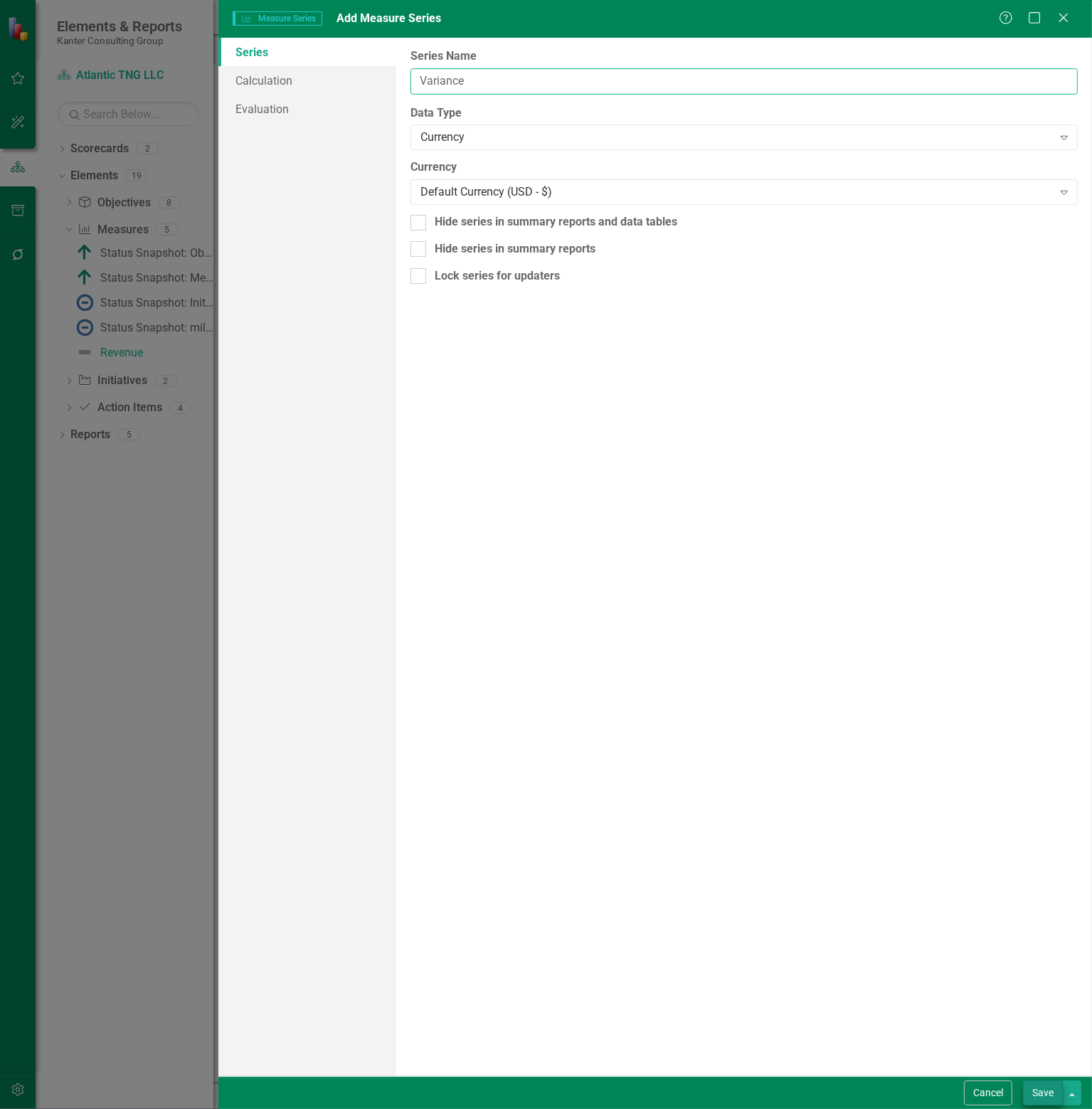
type input "Variance"
click at [1043, 1089] on button "Save" at bounding box center [1042, 1093] width 40 height 25
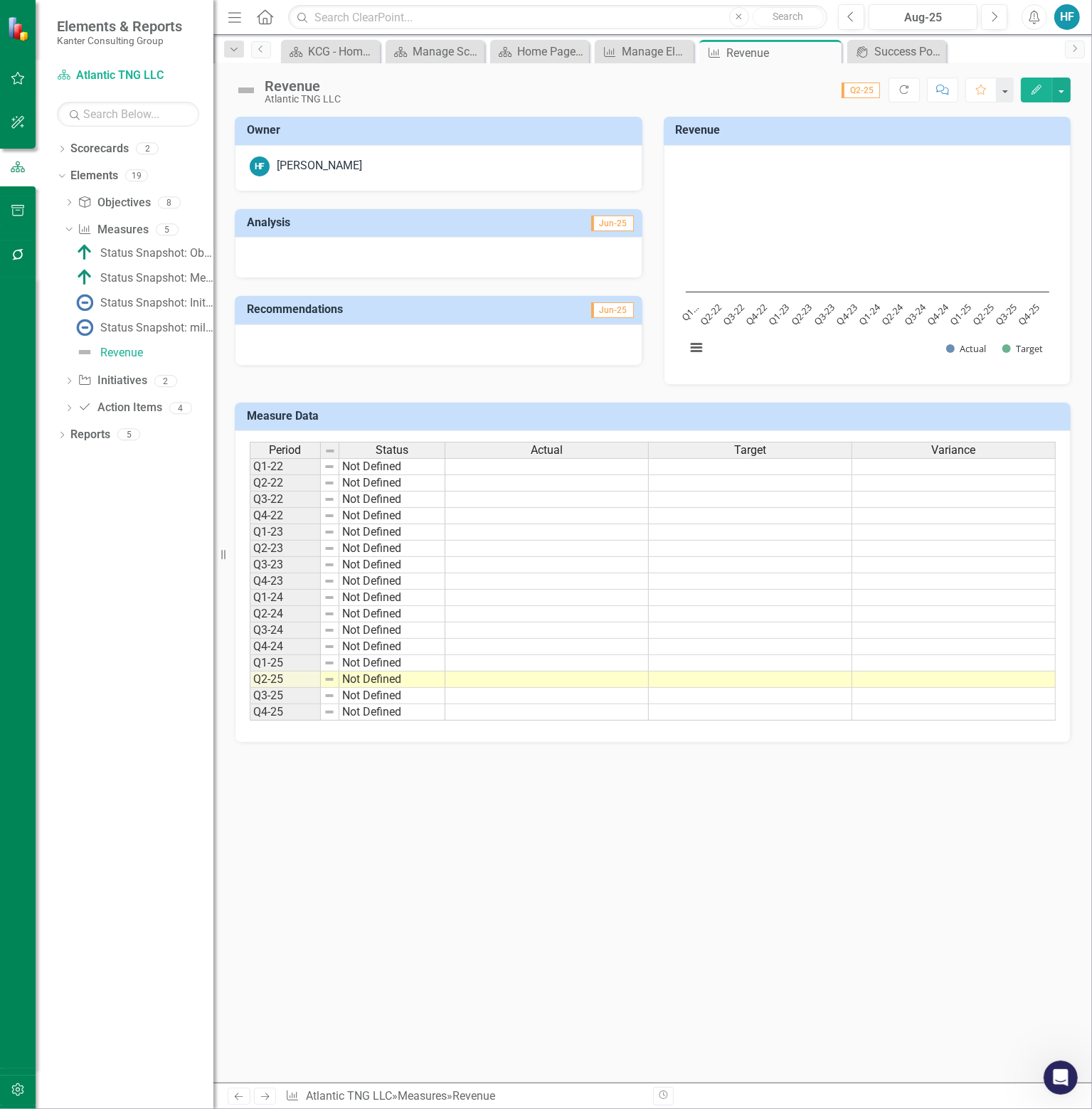
click at [972, 451] on span "Variance" at bounding box center [953, 451] width 44 height 13
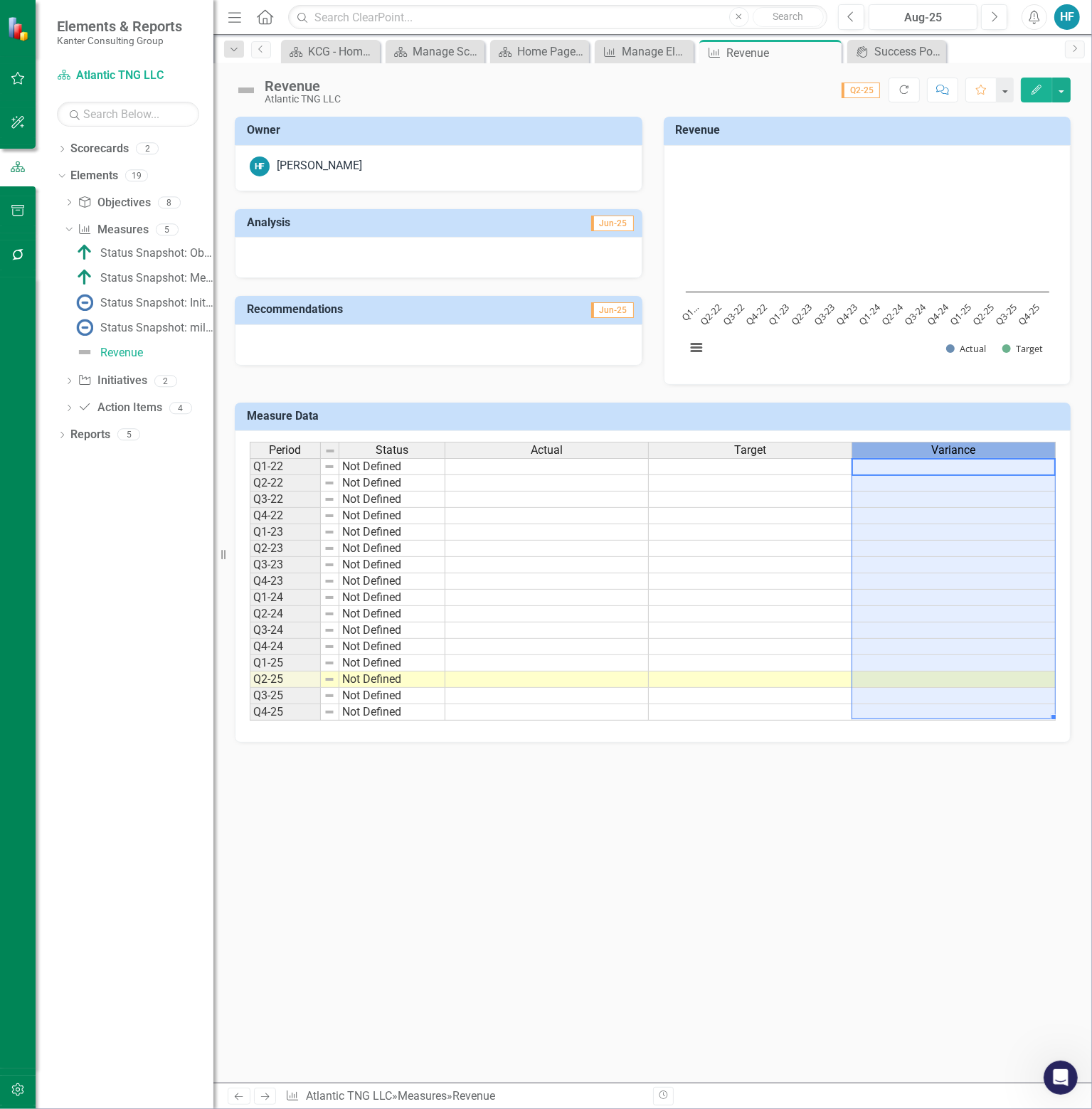
click at [972, 451] on span "Variance" at bounding box center [953, 451] width 44 height 13
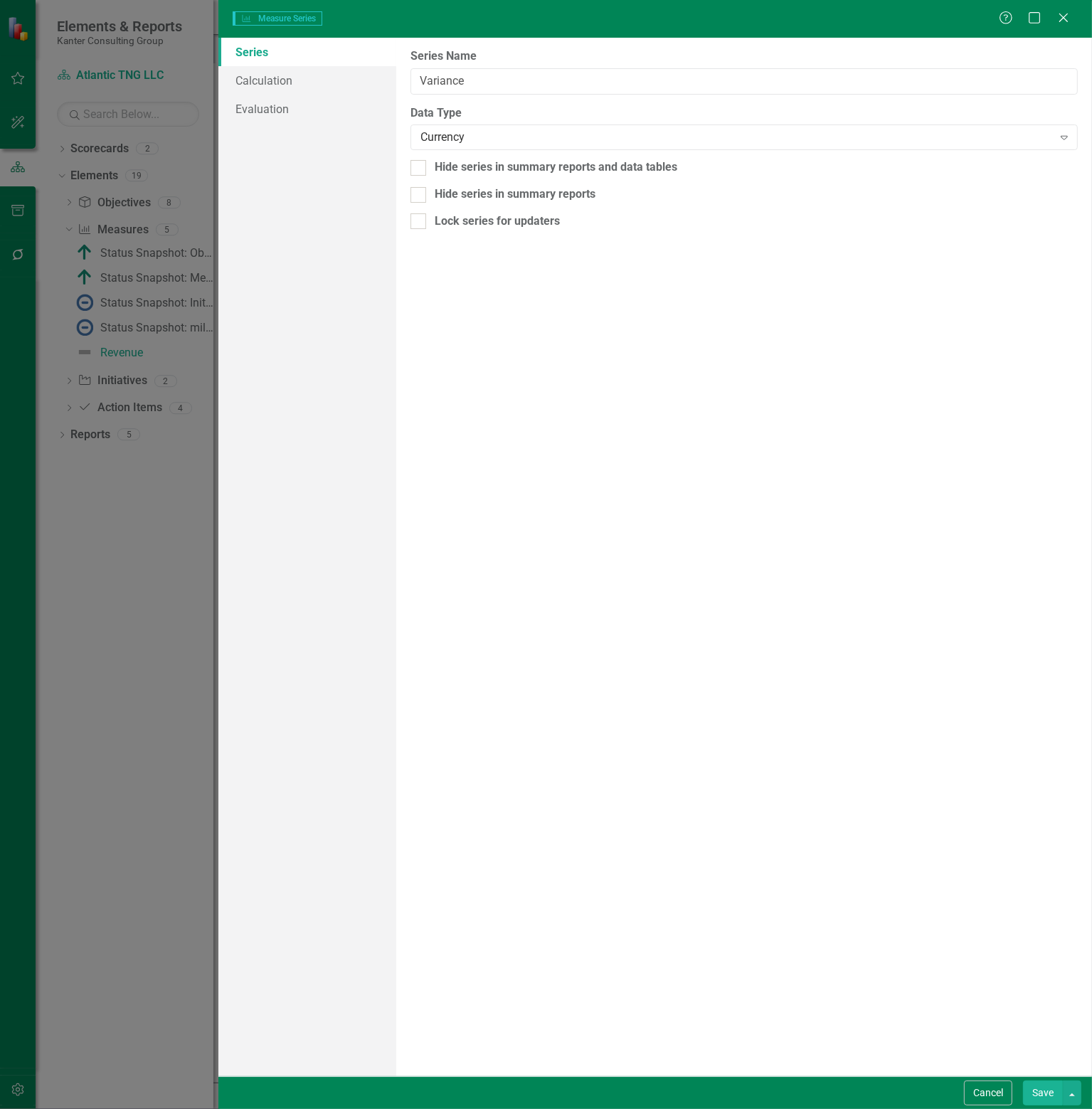
type input "Variance"
click at [1065, 19] on icon "Close" at bounding box center [1063, 17] width 18 height 14
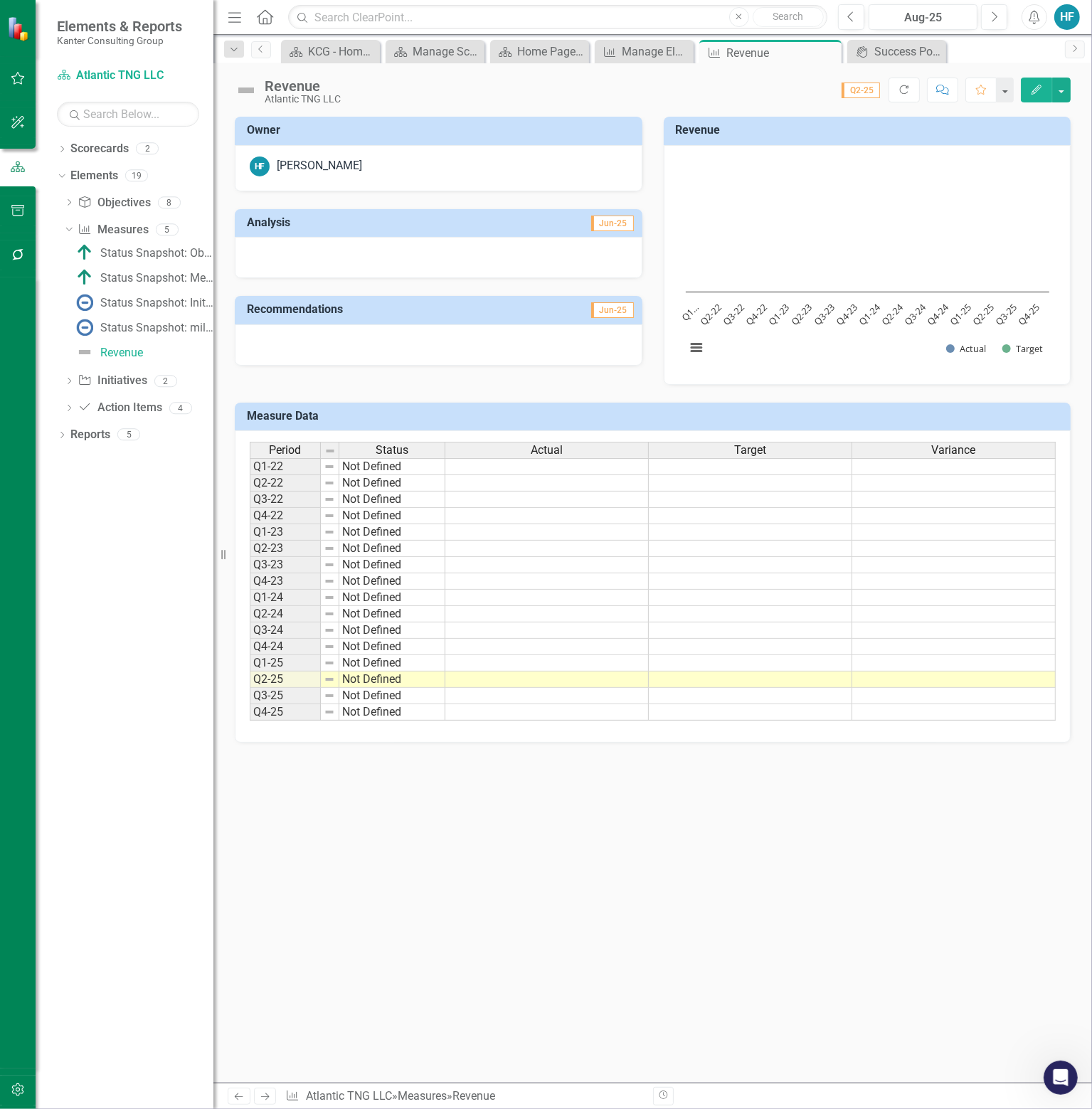
click at [1038, 89] on icon "Edit" at bounding box center [1036, 90] width 13 height 10
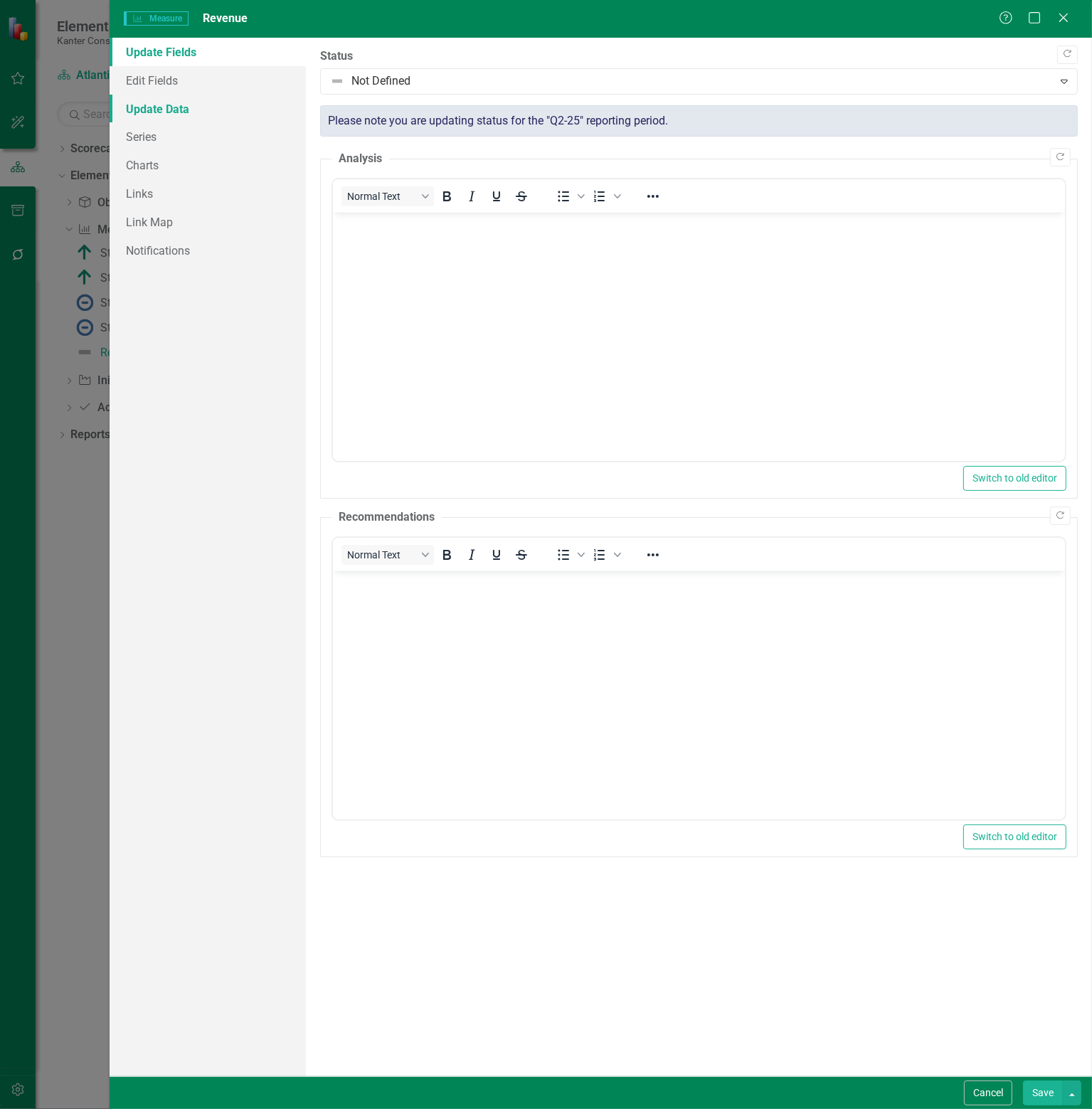
click at [161, 110] on link "Update Data" at bounding box center [208, 108] width 197 height 28
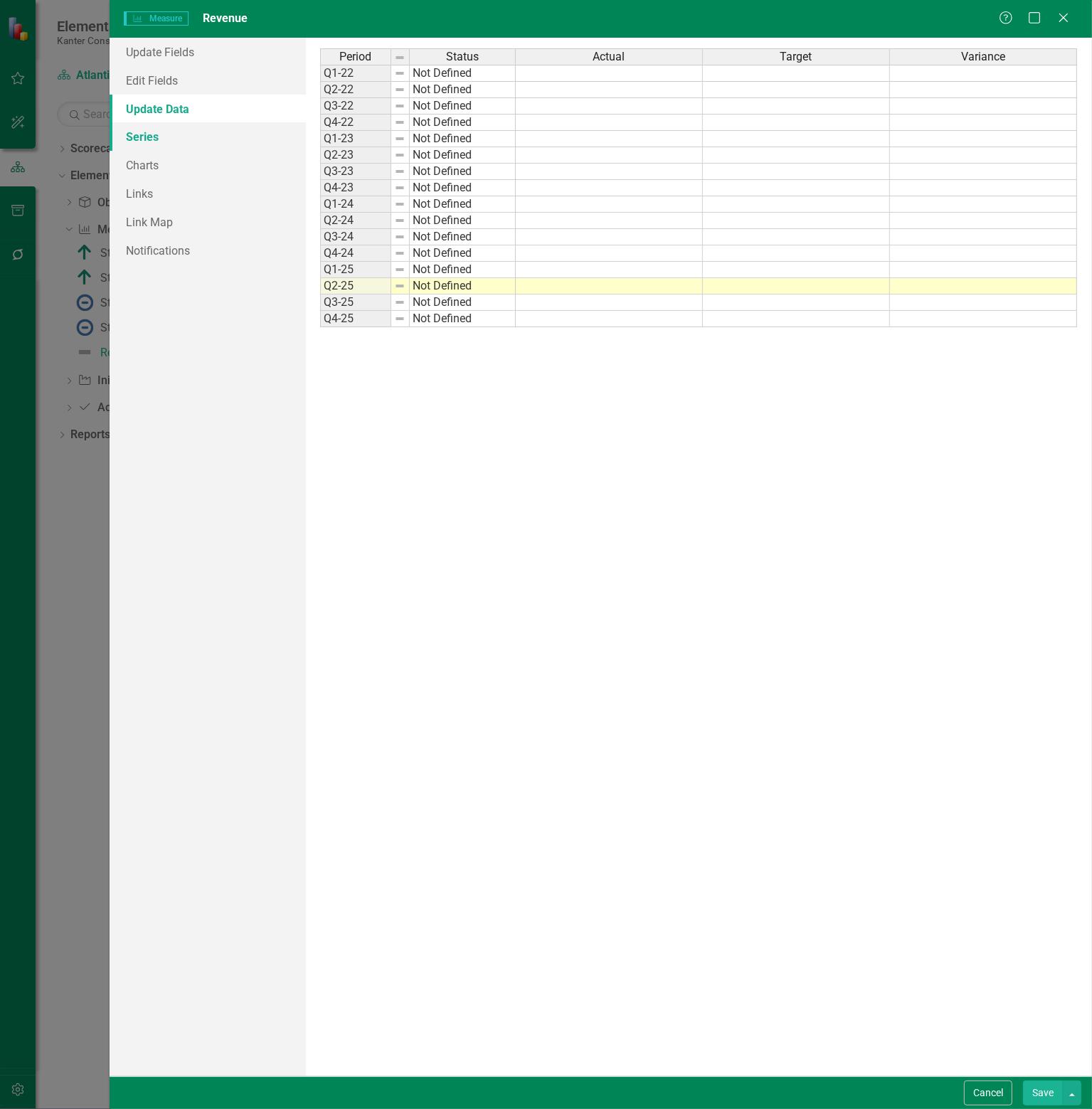
click at [140, 131] on link "Series" at bounding box center [208, 136] width 197 height 28
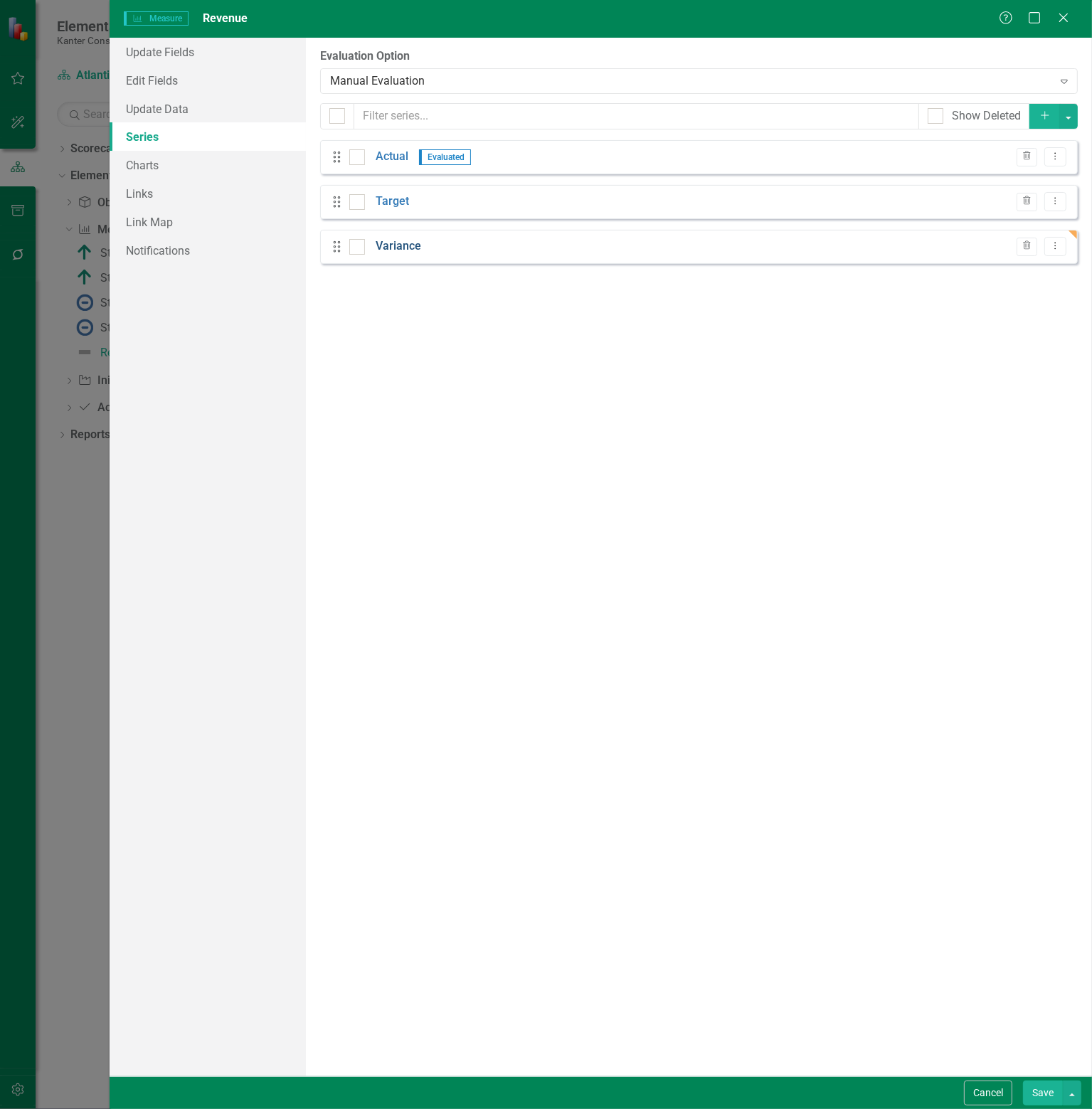
click at [401, 246] on link "Variance" at bounding box center [398, 246] width 46 height 17
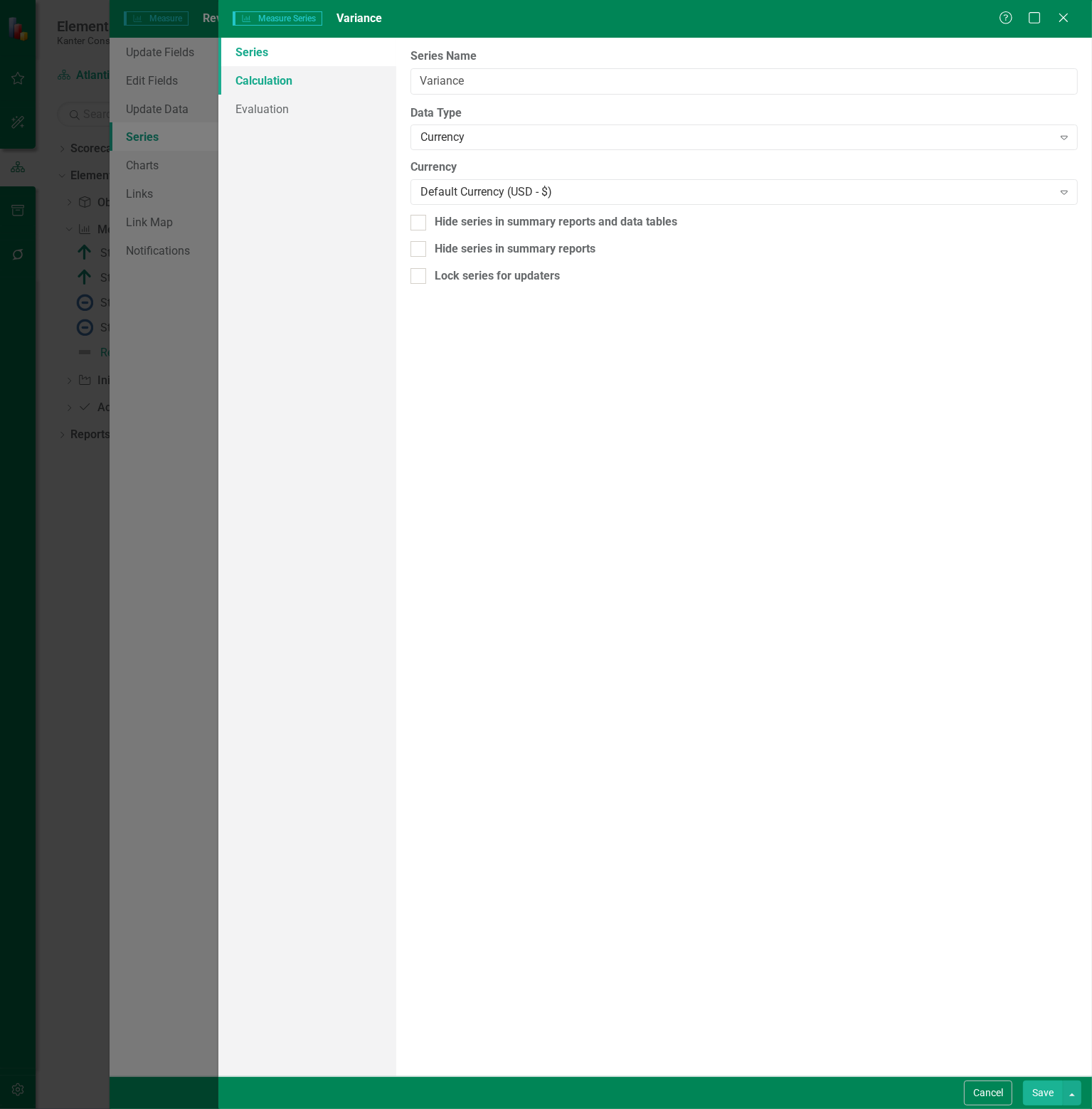
click at [278, 79] on link "Calculation" at bounding box center [307, 80] width 178 height 28
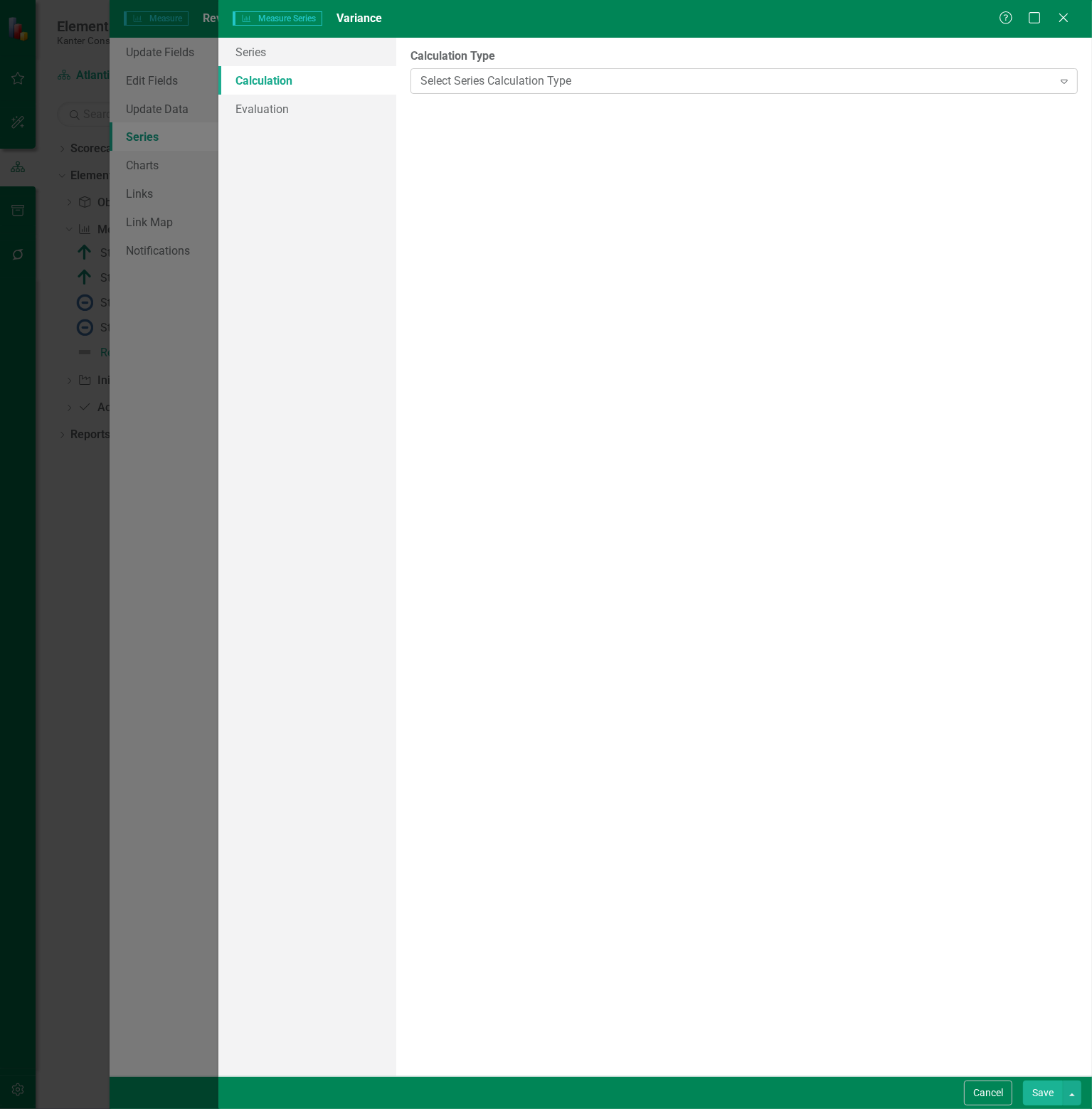
click at [645, 75] on div "Select Series Calculation Type" at bounding box center [736, 81] width 632 height 17
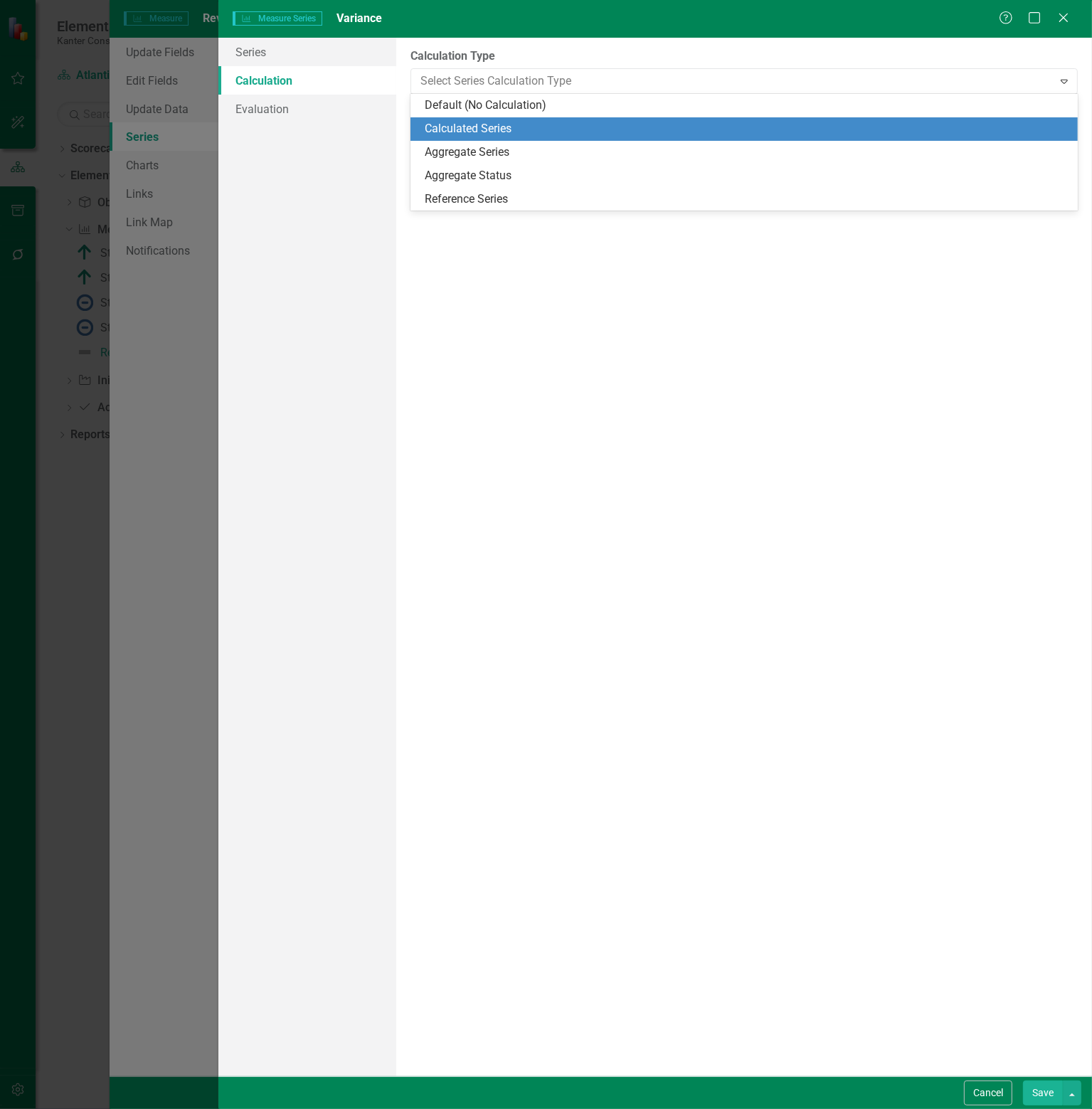
click at [501, 133] on div "Calculated Series" at bounding box center [747, 129] width 644 height 17
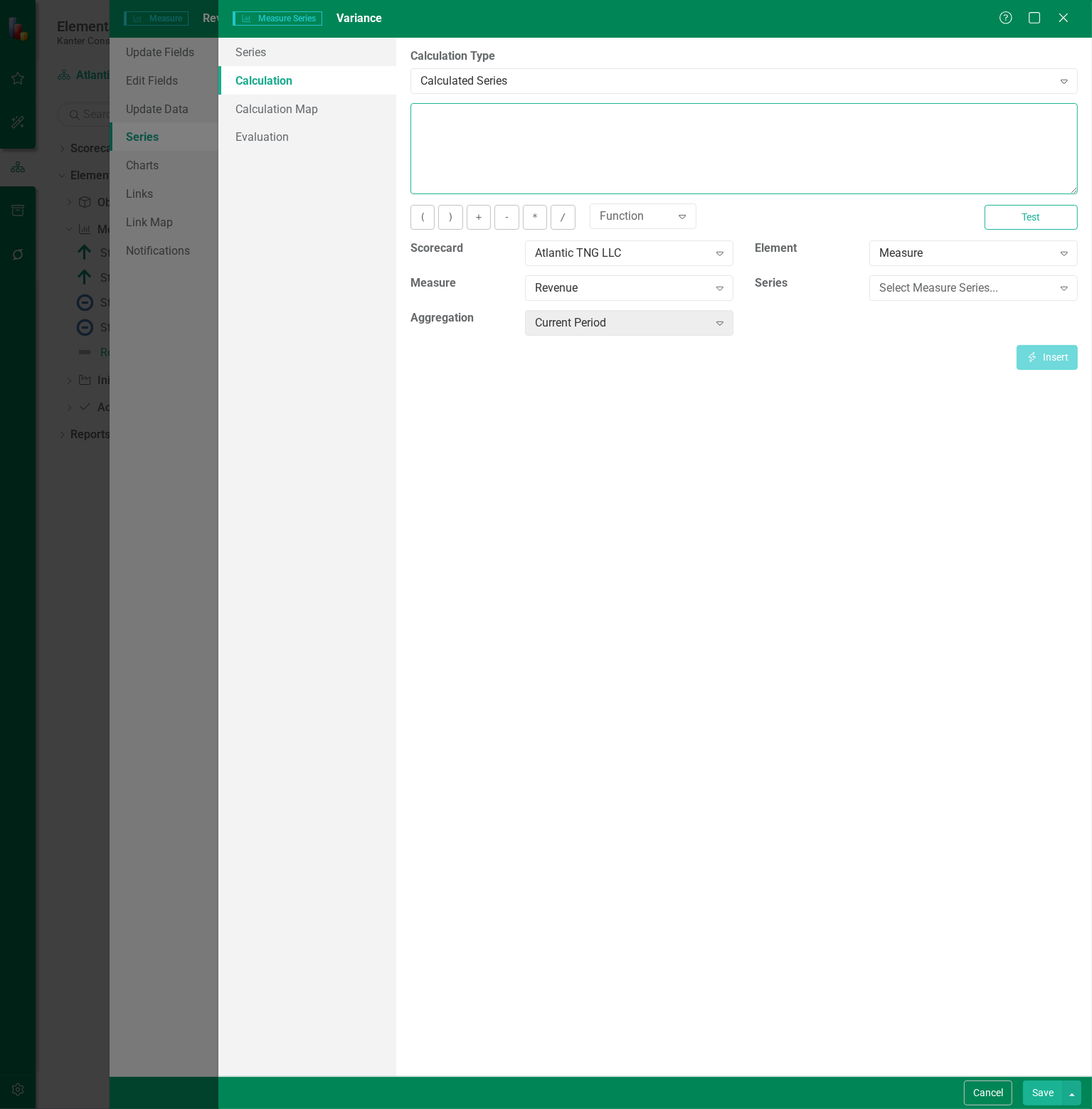
click at [447, 113] on textarea at bounding box center [744, 148] width 667 height 91
click at [669, 216] on div "Expand" at bounding box center [681, 216] width 25 height 22
click at [982, 290] on div "Select Measure Series..." at bounding box center [965, 288] width 173 height 17
click at [899, 311] on div "Actual" at bounding box center [976, 313] width 186 height 17
click at [1048, 351] on button "Insert Insert" at bounding box center [1047, 357] width 61 height 25
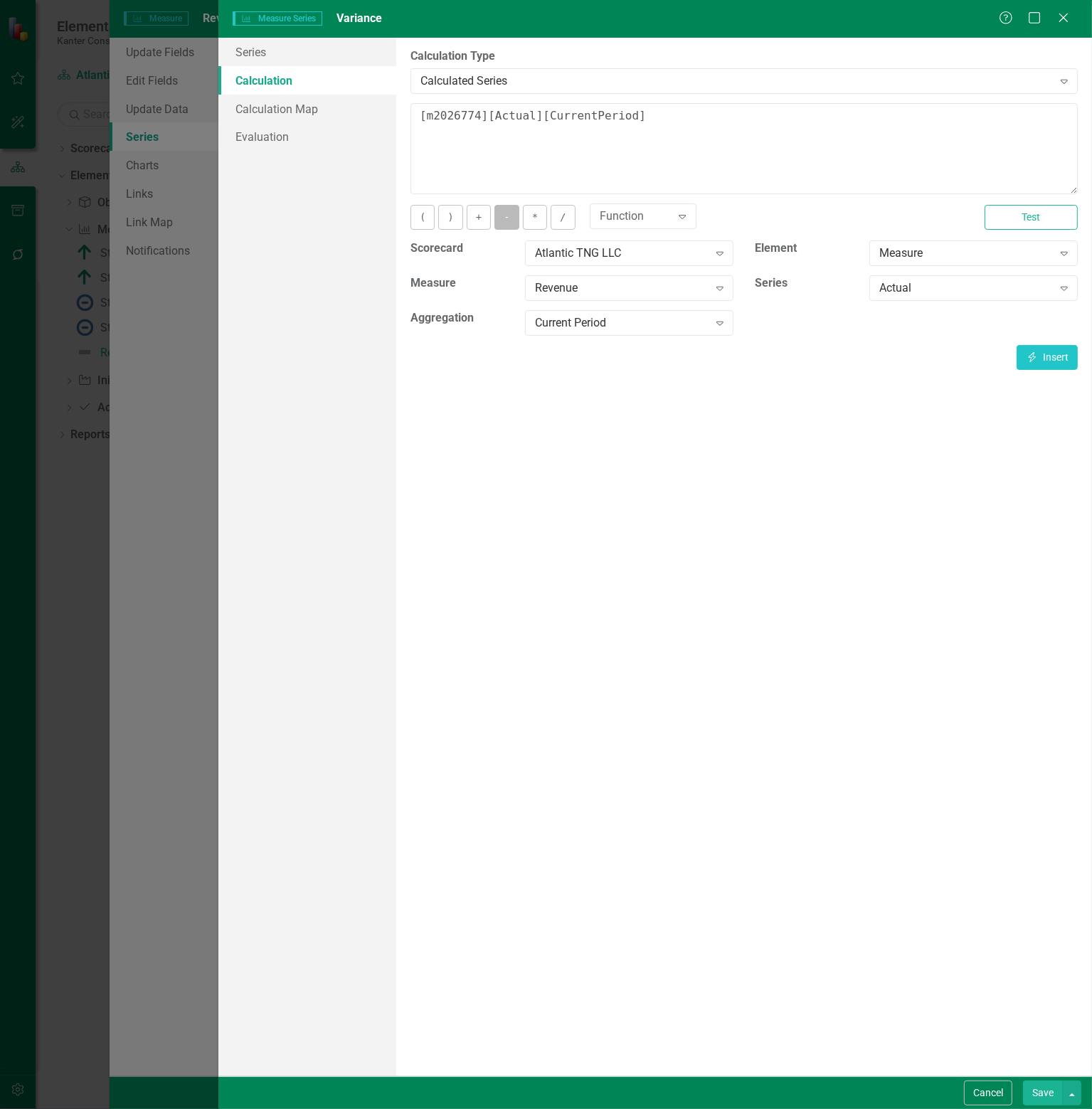
click at [506, 216] on button "-" at bounding box center [506, 217] width 24 height 25
click at [953, 290] on div "Actual" at bounding box center [965, 288] width 173 height 17
click at [936, 335] on div "Target" at bounding box center [976, 335] width 186 height 17
click at [1037, 358] on icon "Insert" at bounding box center [1032, 357] width 13 height 10
type textarea "[m2026774][Actual][CurrentPeriod] - [m2026774][Target][CurrentPeriod]"
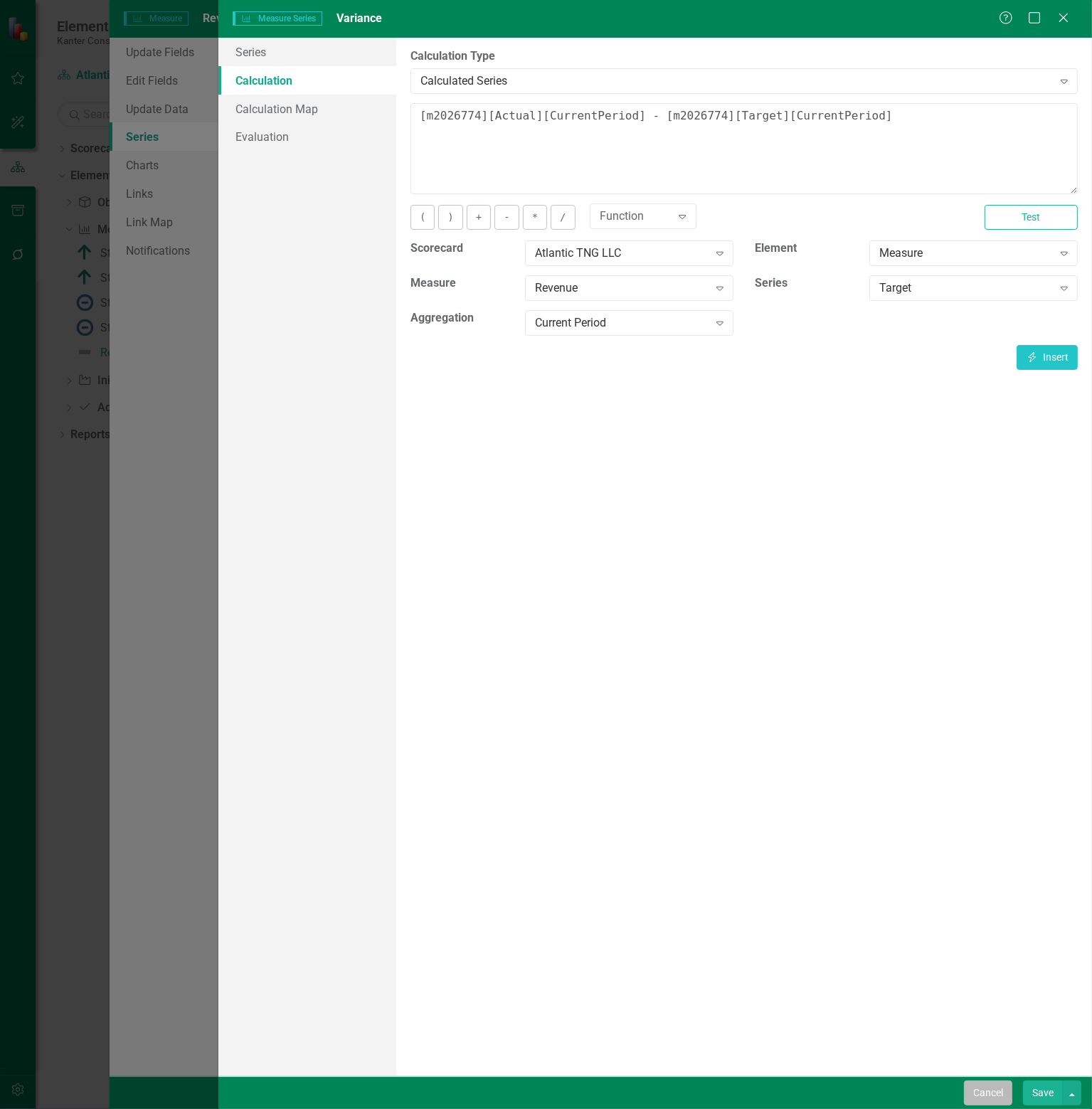
click at [998, 1097] on button "Cancel" at bounding box center [988, 1093] width 49 height 25
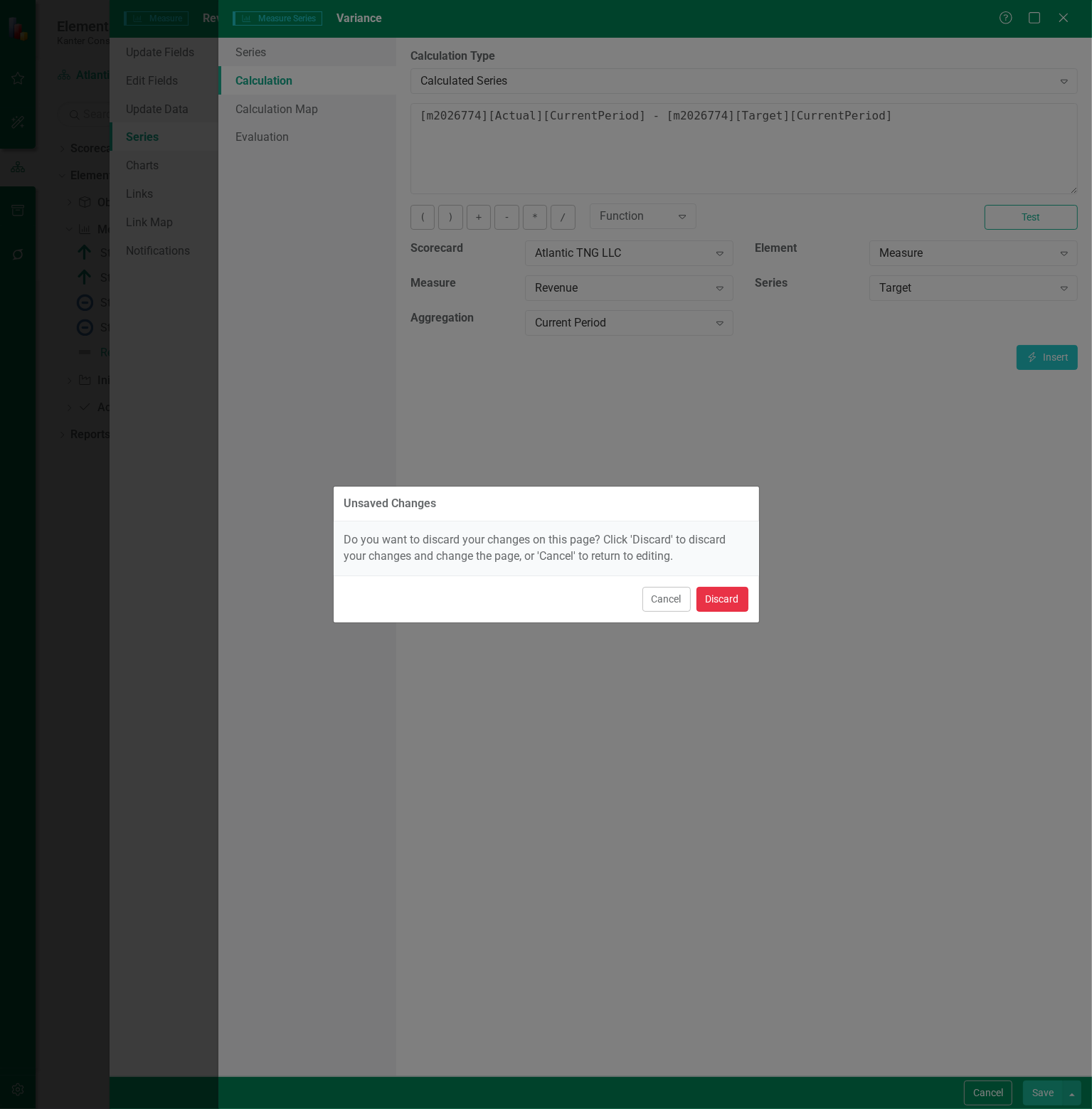
click at [719, 602] on button "Discard" at bounding box center [723, 599] width 52 height 25
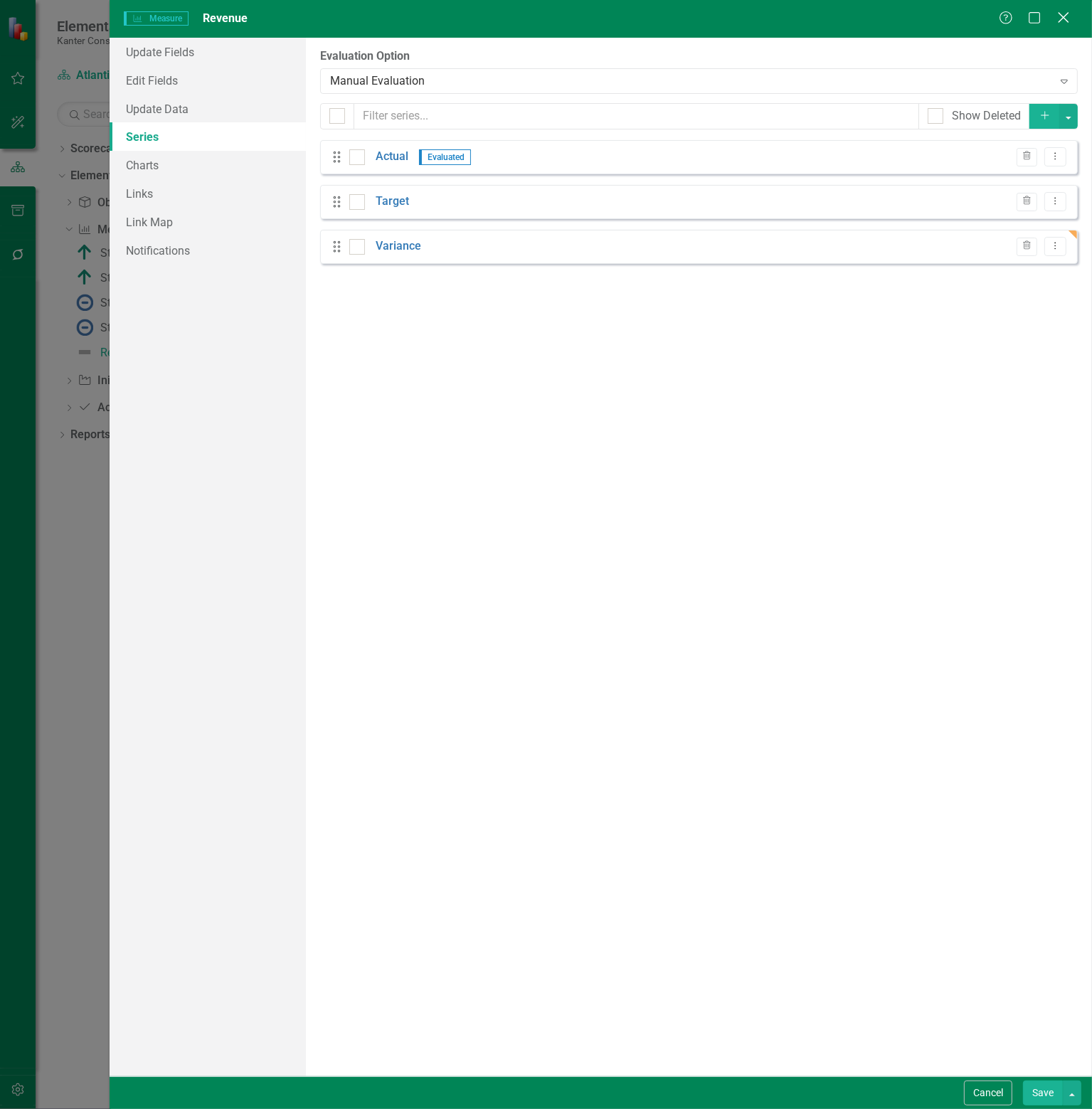
click at [1065, 18] on icon "Close" at bounding box center [1063, 17] width 18 height 14
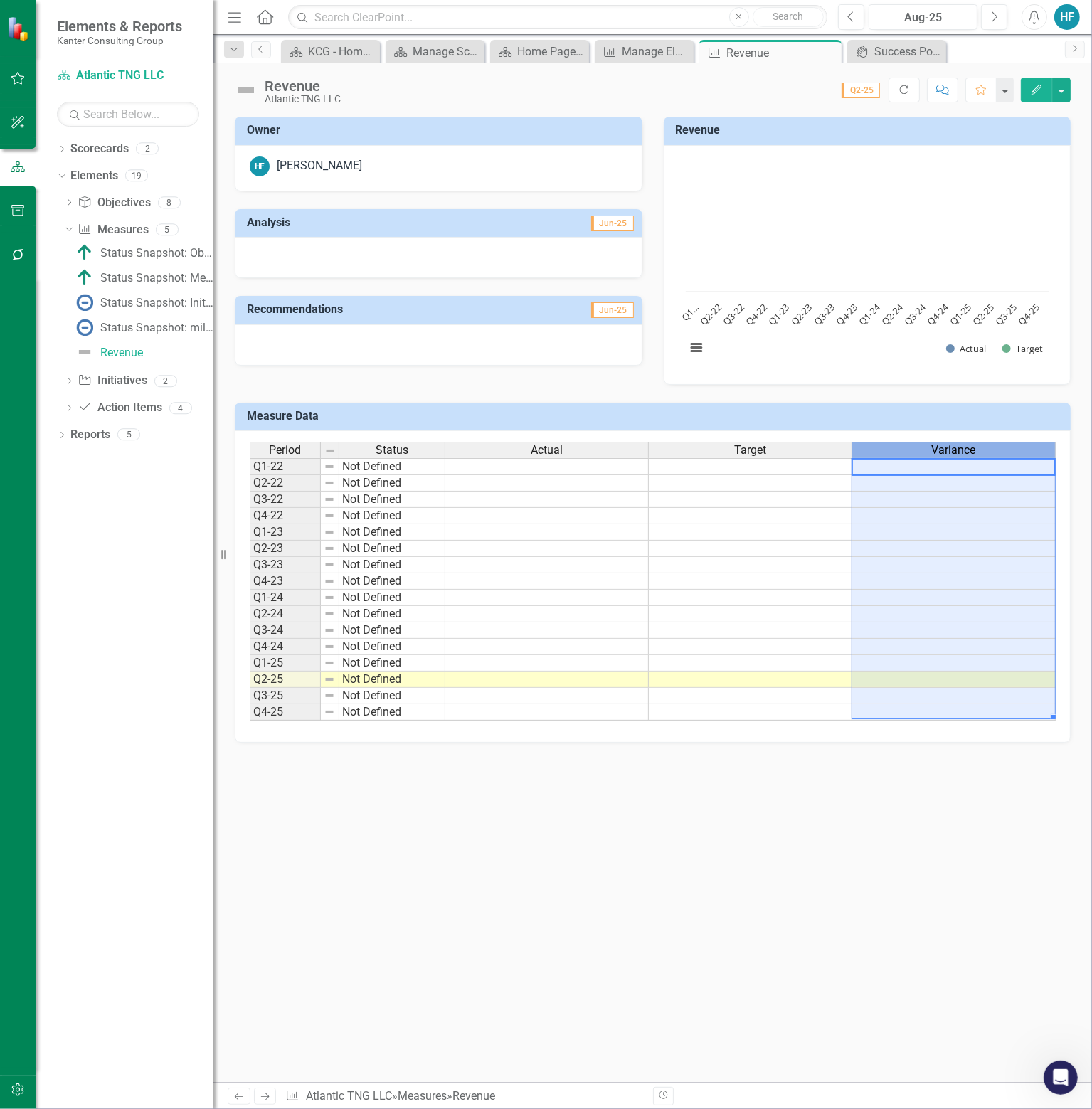
click at [956, 446] on span "Variance" at bounding box center [953, 451] width 44 height 13
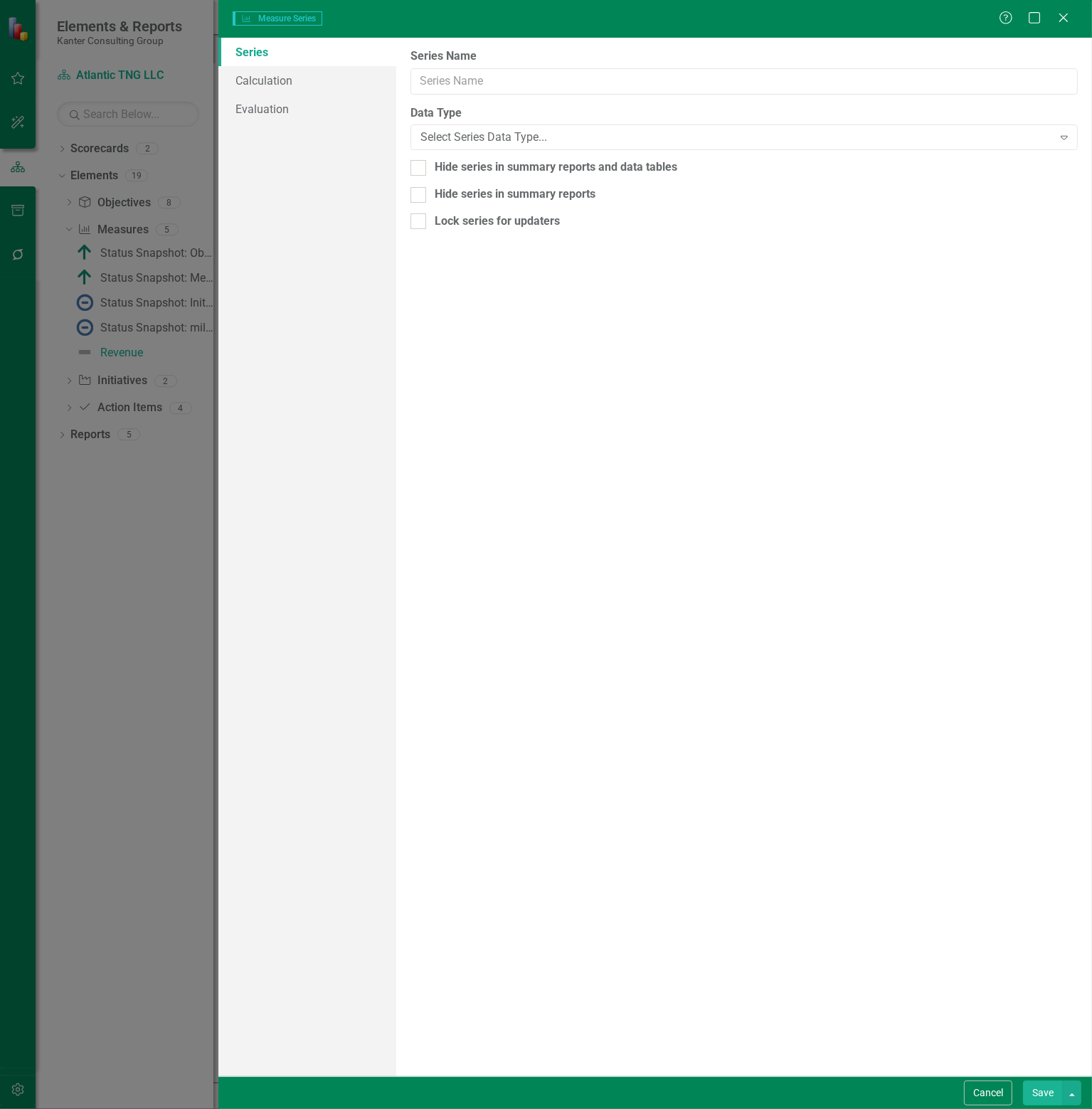
type input "Variance"
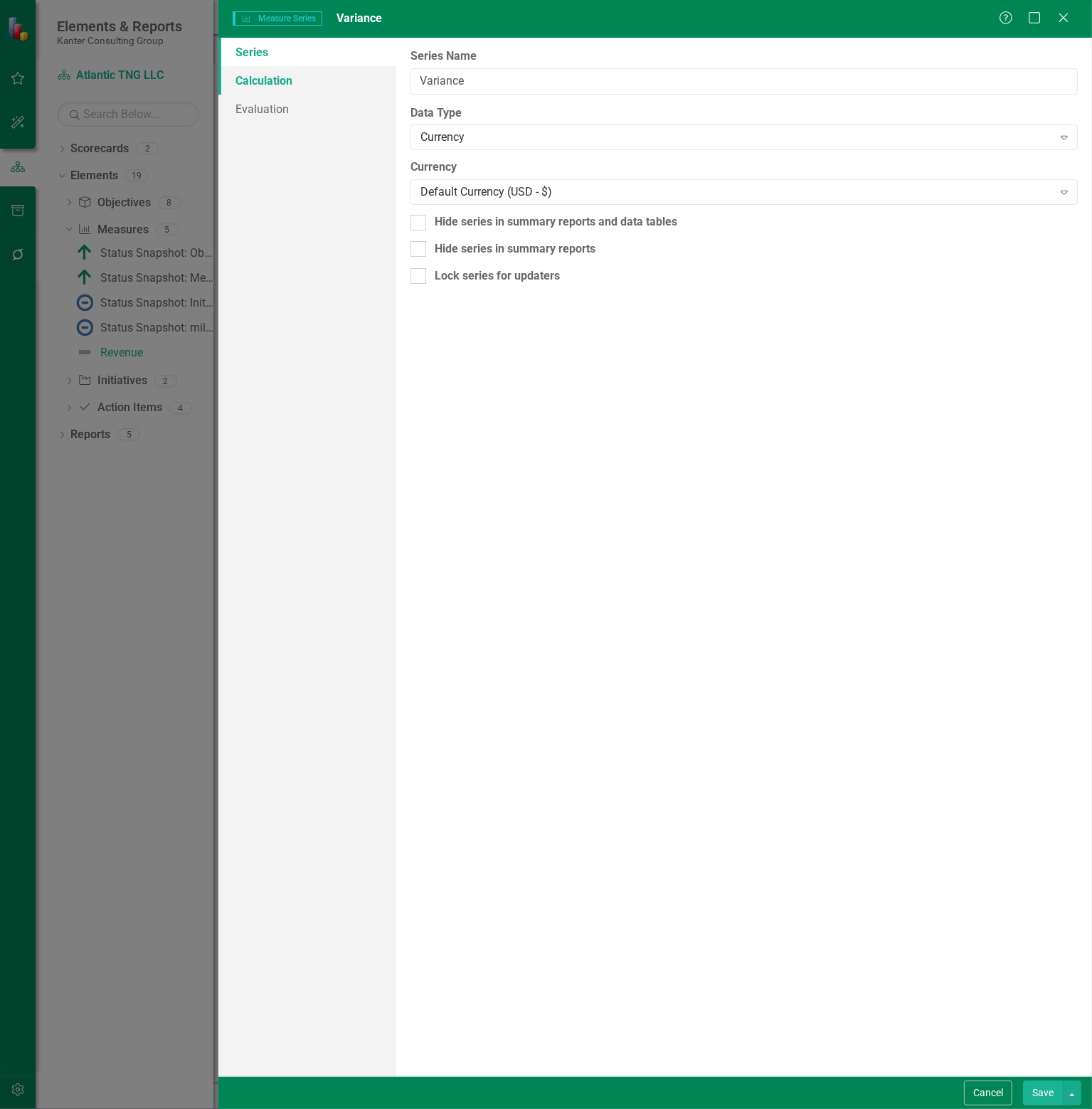
click at [288, 87] on link "Calculation" at bounding box center [307, 80] width 178 height 28
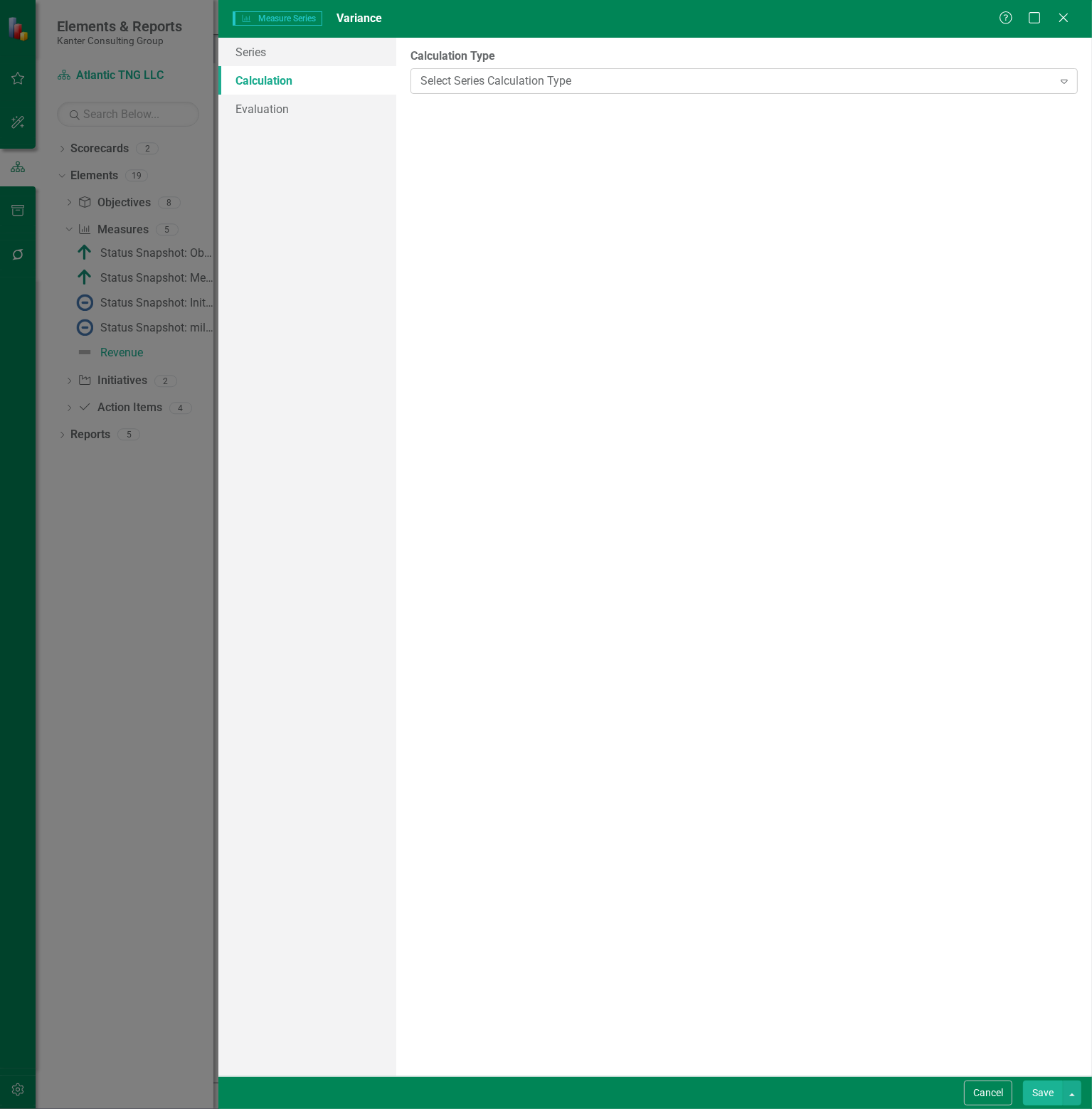
click at [1066, 82] on icon "Expand" at bounding box center [1064, 81] width 15 height 12
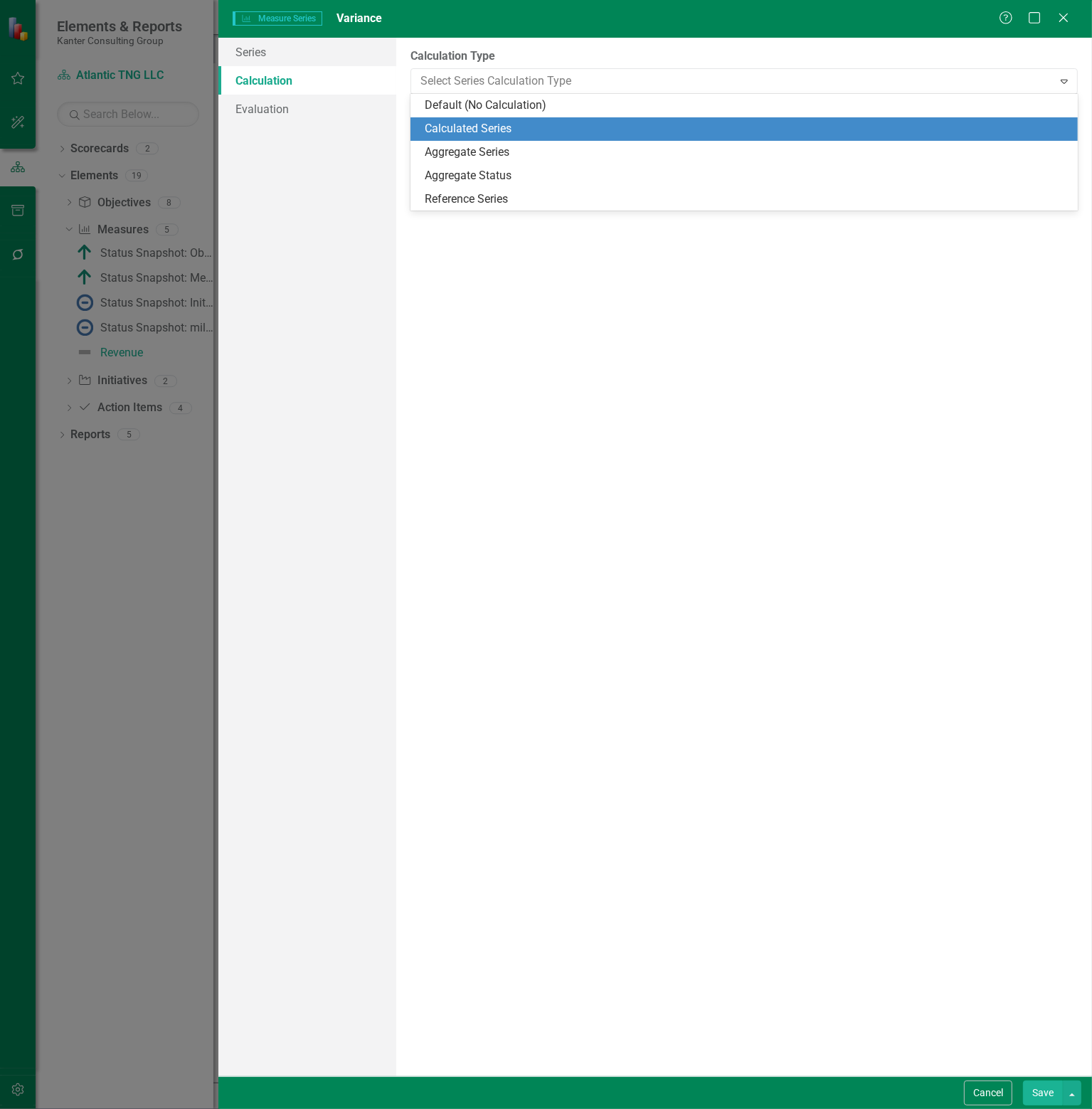
click at [447, 127] on div "Calculated Series" at bounding box center [747, 129] width 644 height 17
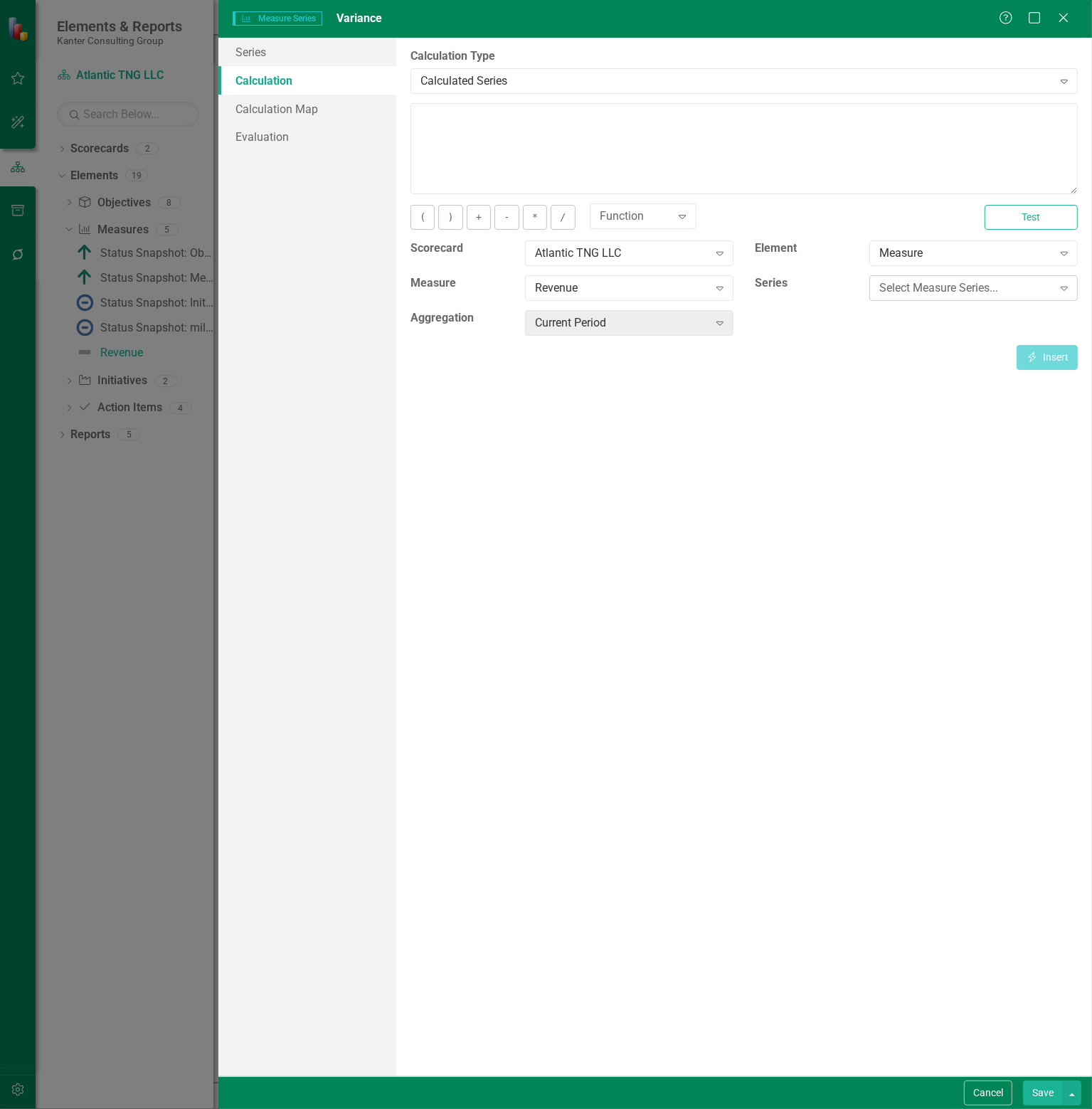
click at [1004, 283] on div "Select Measure Series..." at bounding box center [965, 288] width 173 height 17
click at [904, 311] on div "Actual" at bounding box center [976, 313] width 186 height 17
click at [1038, 350] on button "Insert Insert" at bounding box center [1047, 357] width 61 height 25
click at [504, 218] on button "-" at bounding box center [506, 217] width 24 height 25
click at [1010, 283] on div "Actual" at bounding box center [965, 288] width 173 height 17
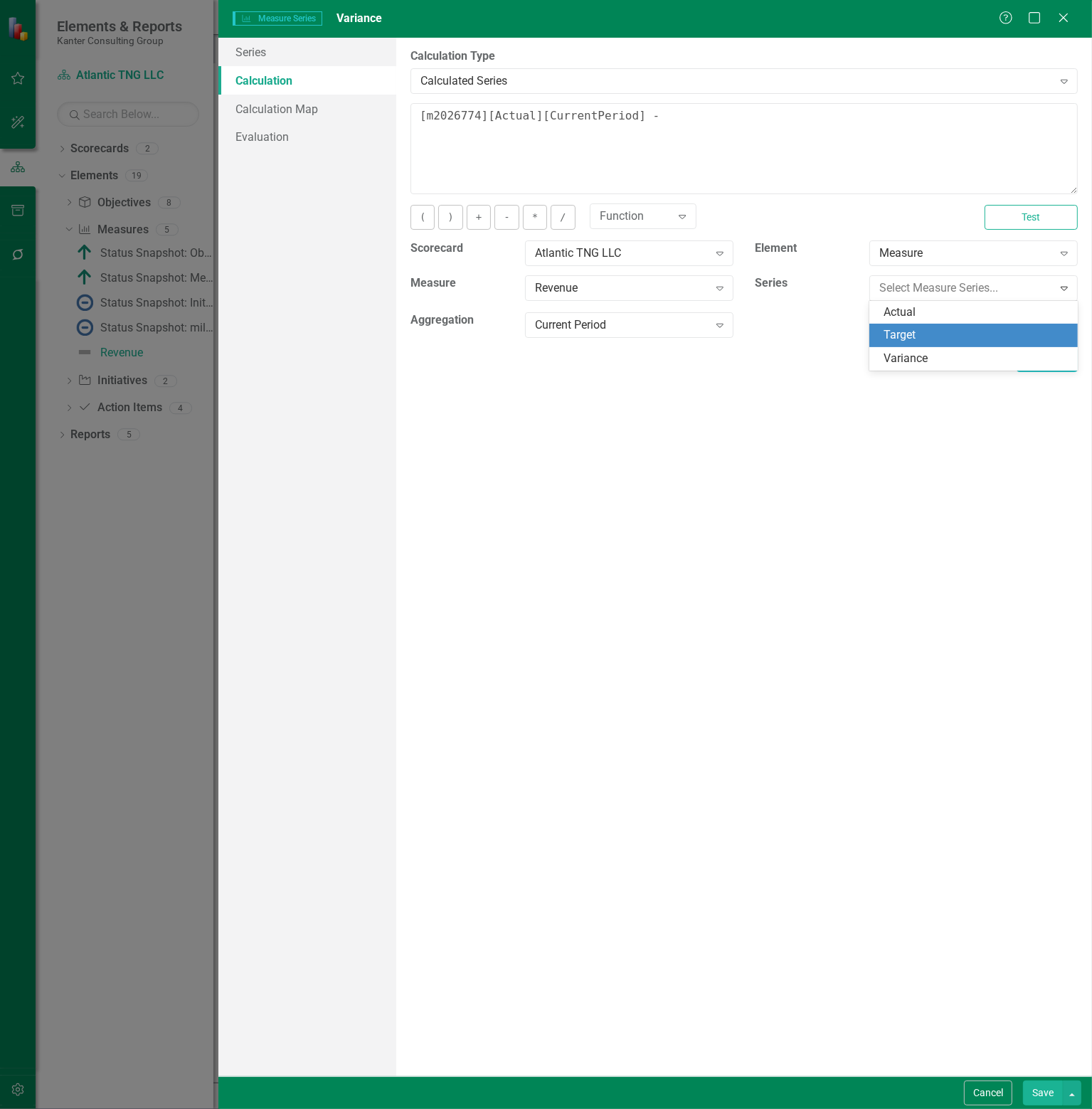
click at [914, 338] on div "Target" at bounding box center [976, 335] width 186 height 17
click at [1051, 355] on button "Insert Insert" at bounding box center [1047, 357] width 61 height 25
type textarea "[m2026774][Actual][CurrentPeriod] - [m2026774][Target][CurrentPeriod]"
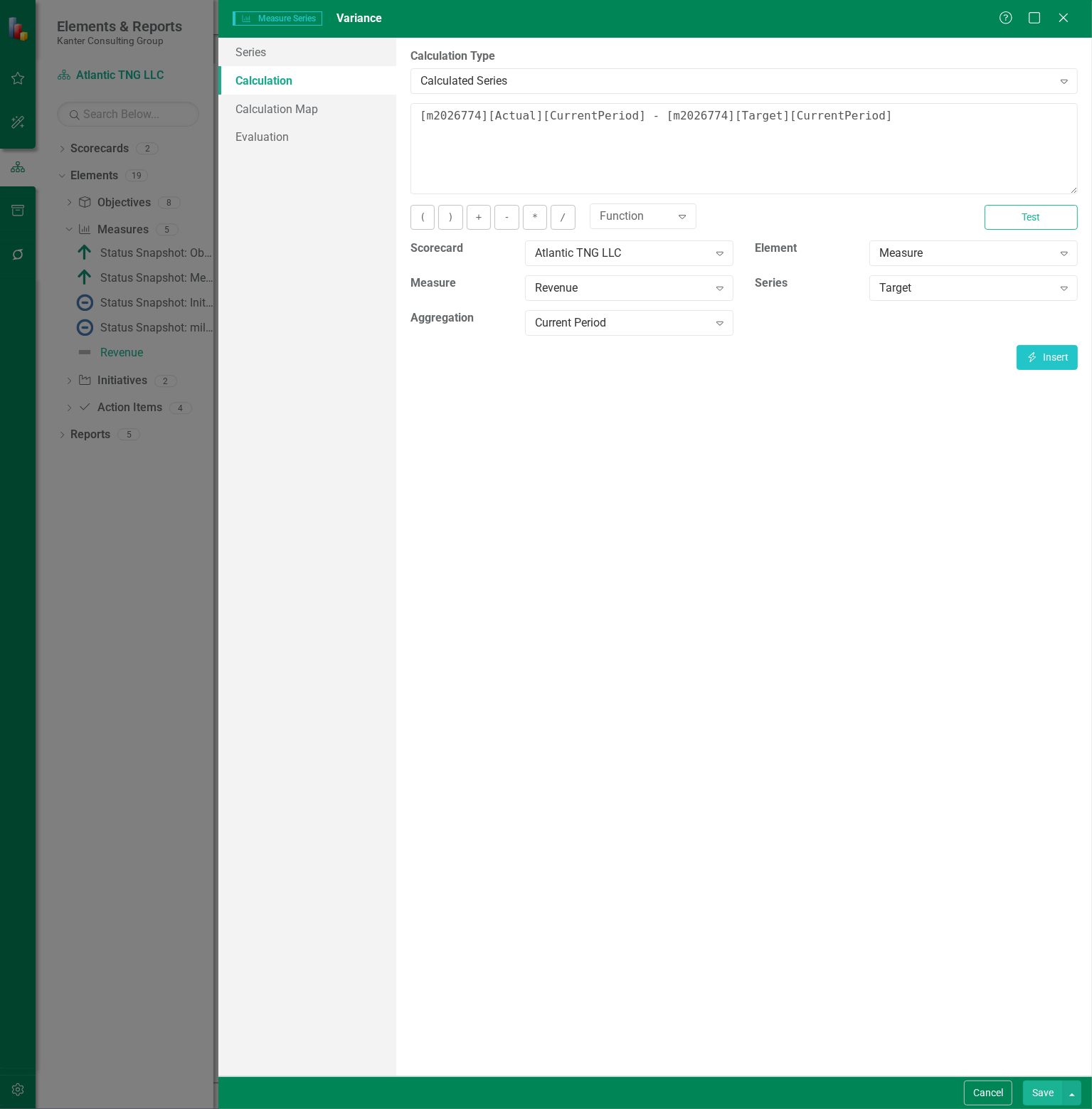
click at [1038, 1093] on button "Save" at bounding box center [1042, 1093] width 40 height 25
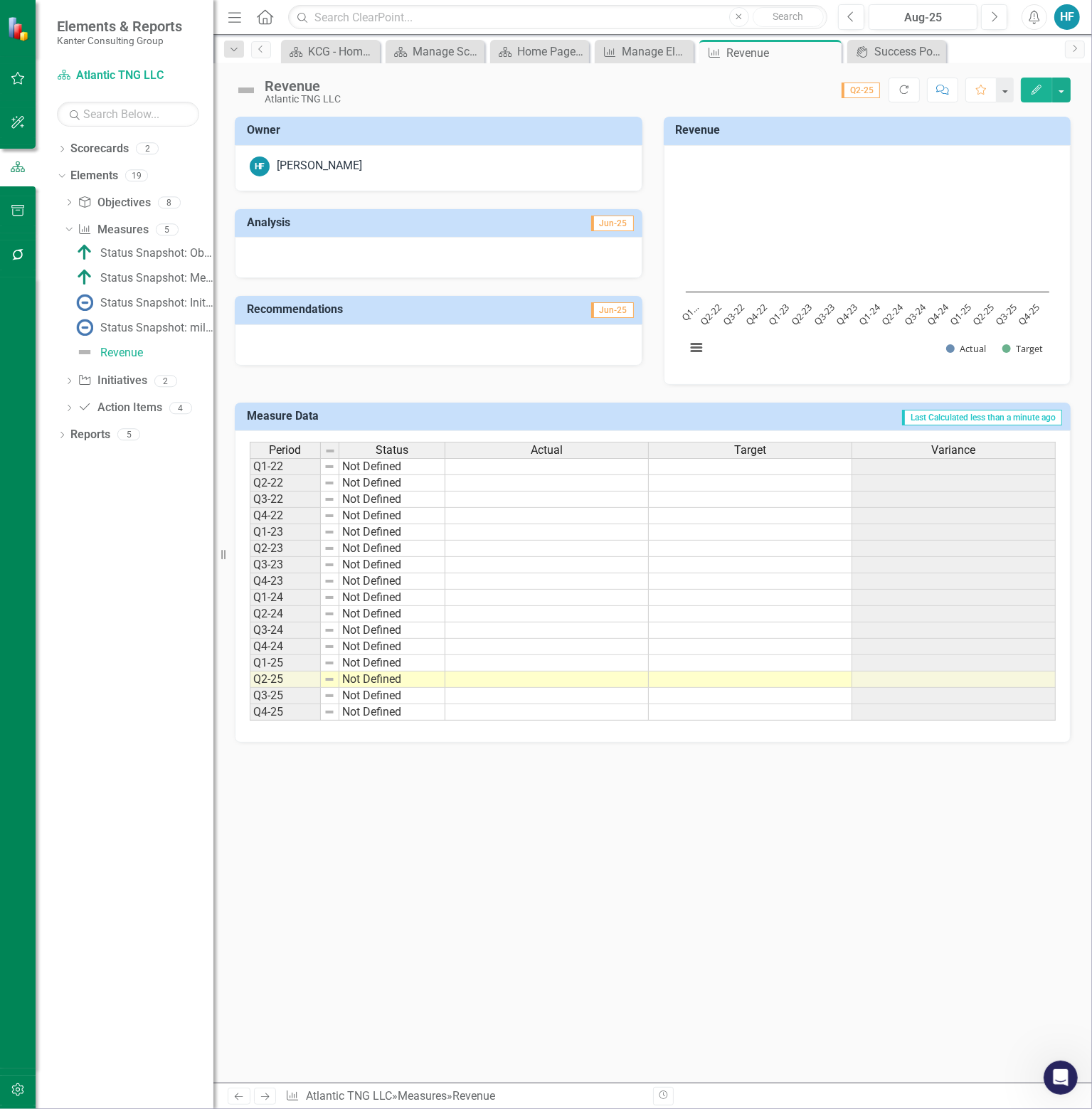
click at [475, 676] on td at bounding box center [547, 679] width 203 height 17
type textarea "90"
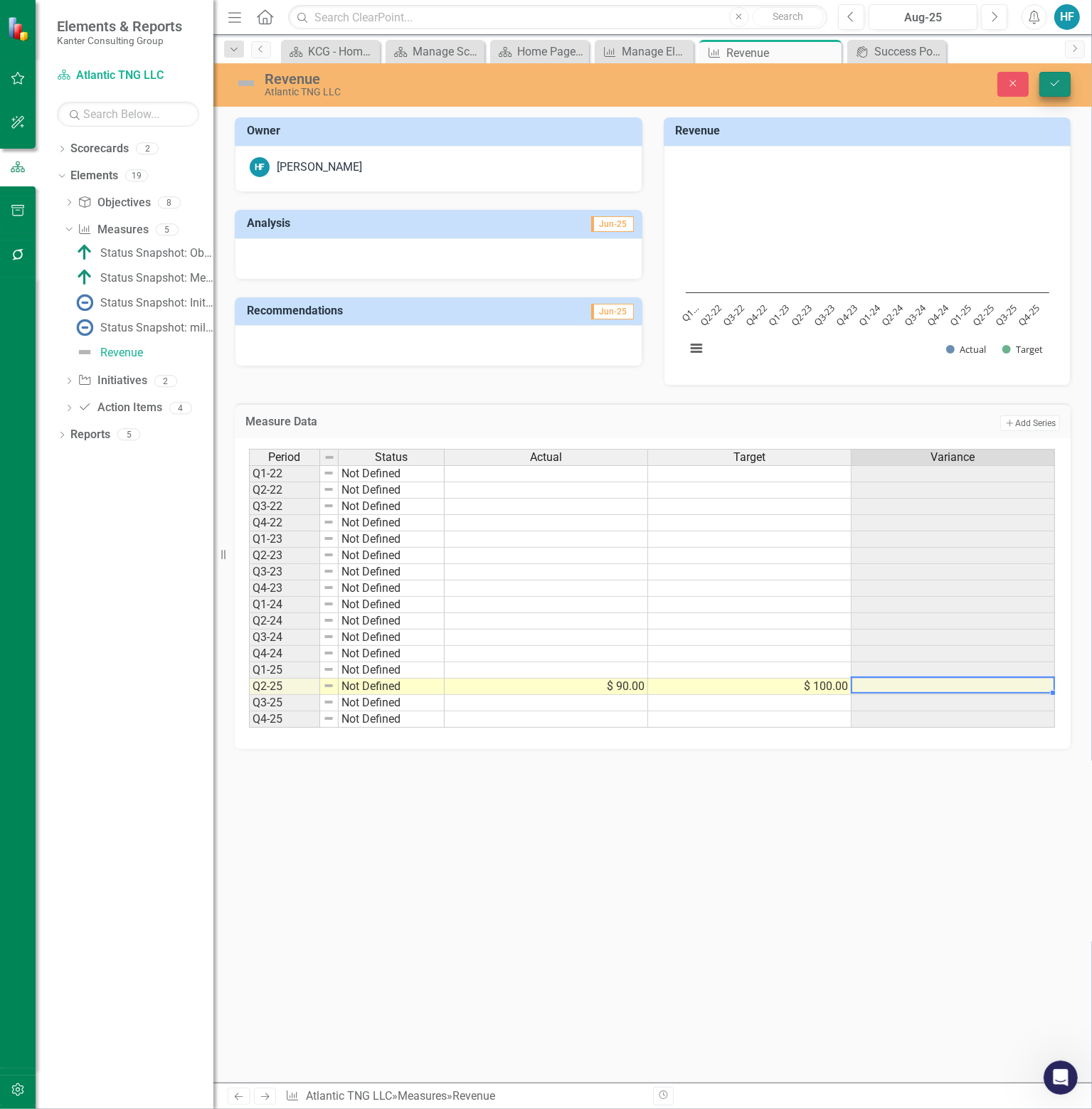
type textarea "100"
click at [1056, 76] on button "Save" at bounding box center [1054, 84] width 31 height 25
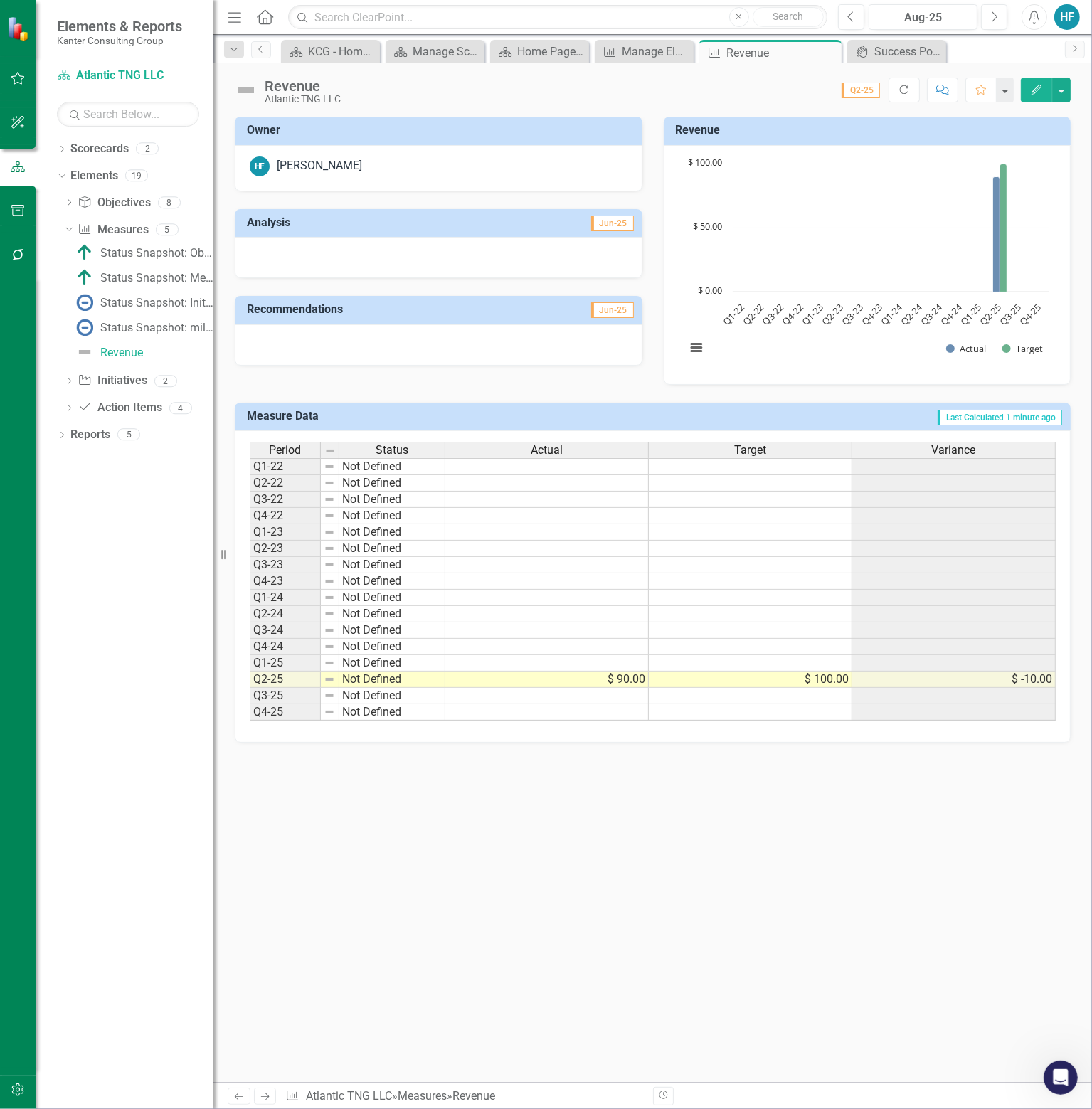
click at [247, 93] on img at bounding box center [245, 90] width 22 height 22
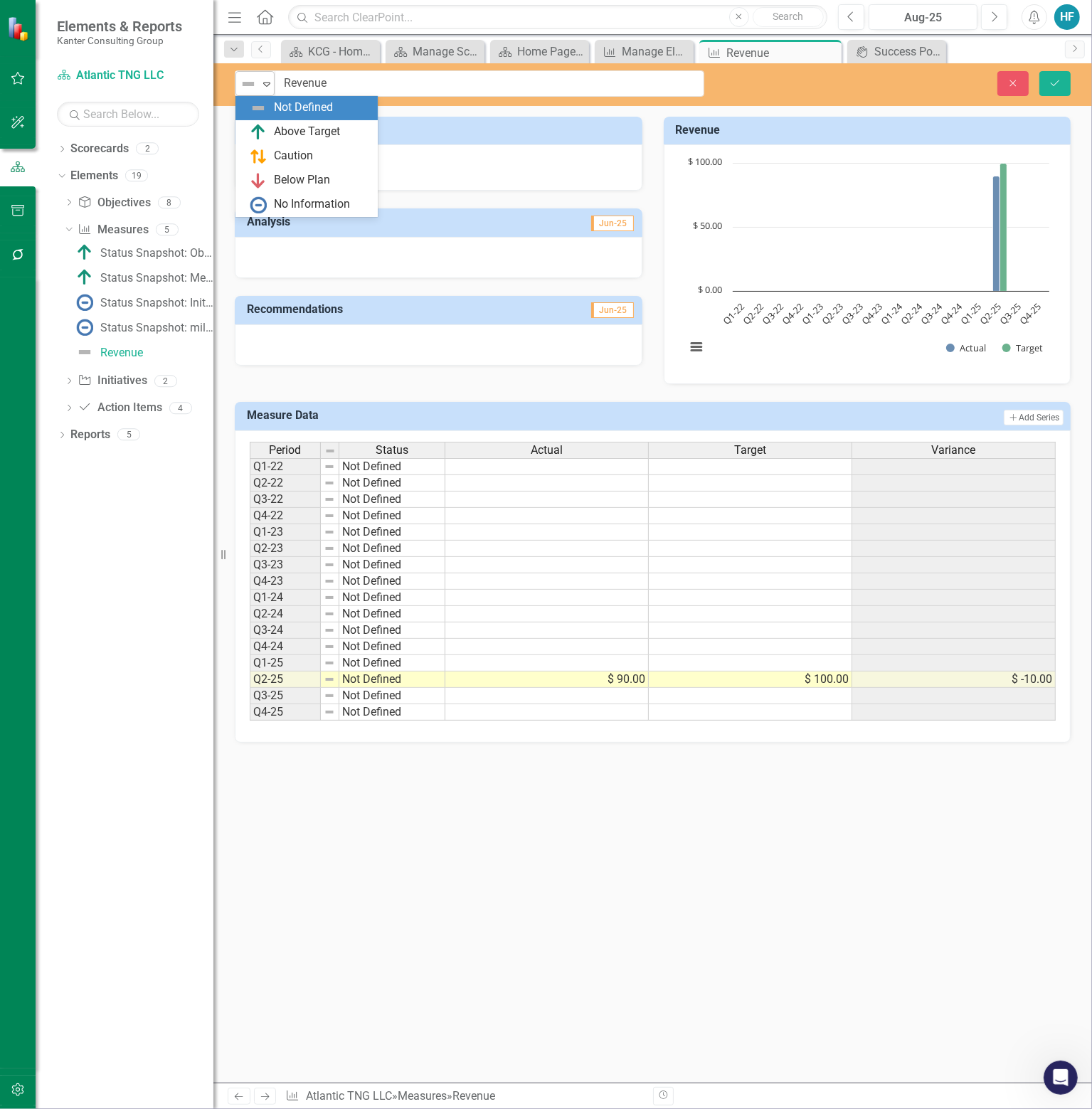
click at [260, 82] on icon "Expand" at bounding box center [267, 84] width 15 height 12
click at [268, 81] on icon "Expand" at bounding box center [267, 84] width 15 height 12
click at [1004, 79] on button "Close" at bounding box center [1012, 83] width 31 height 25
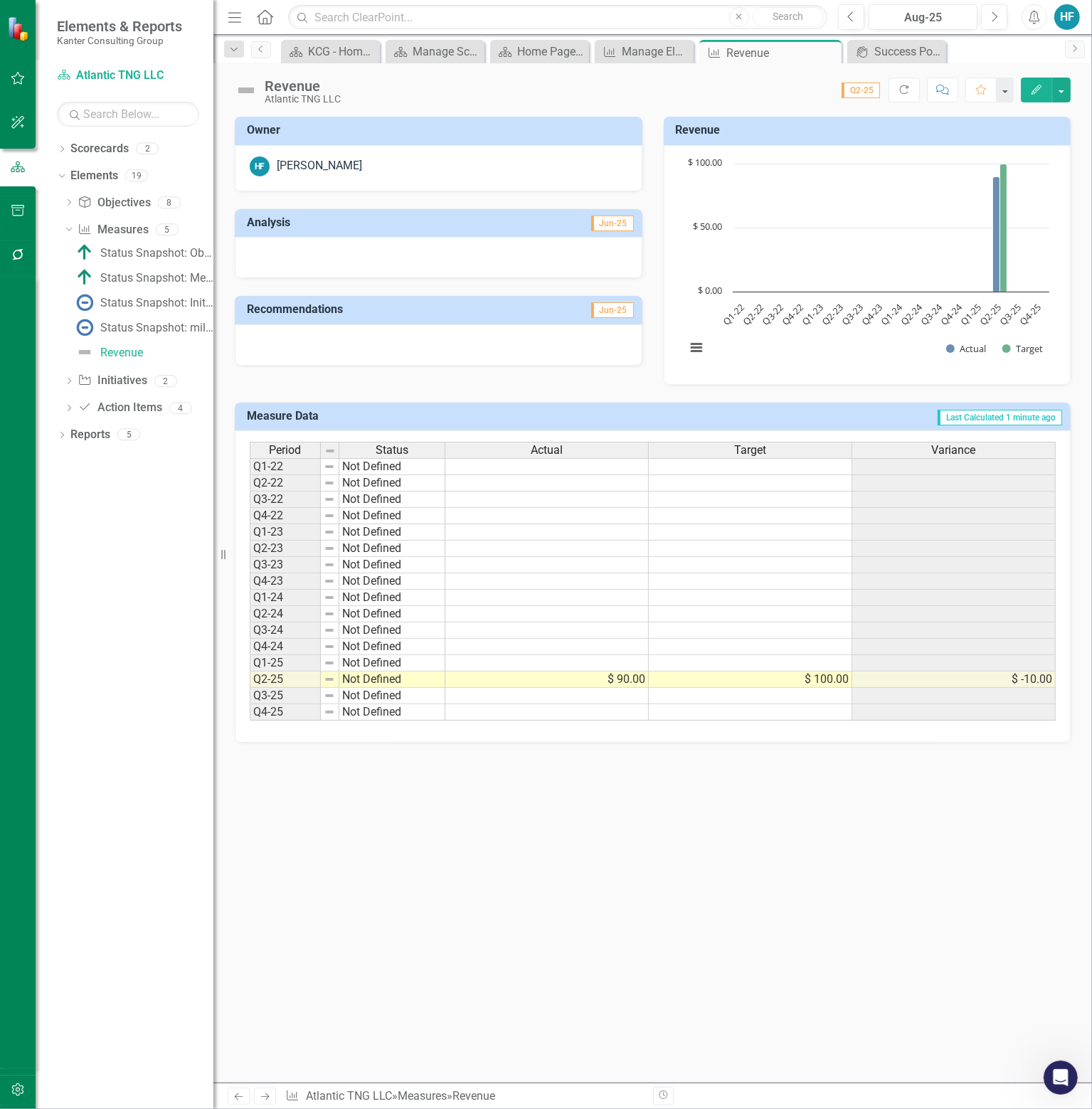
click at [1037, 85] on icon "Edit" at bounding box center [1036, 90] width 13 height 10
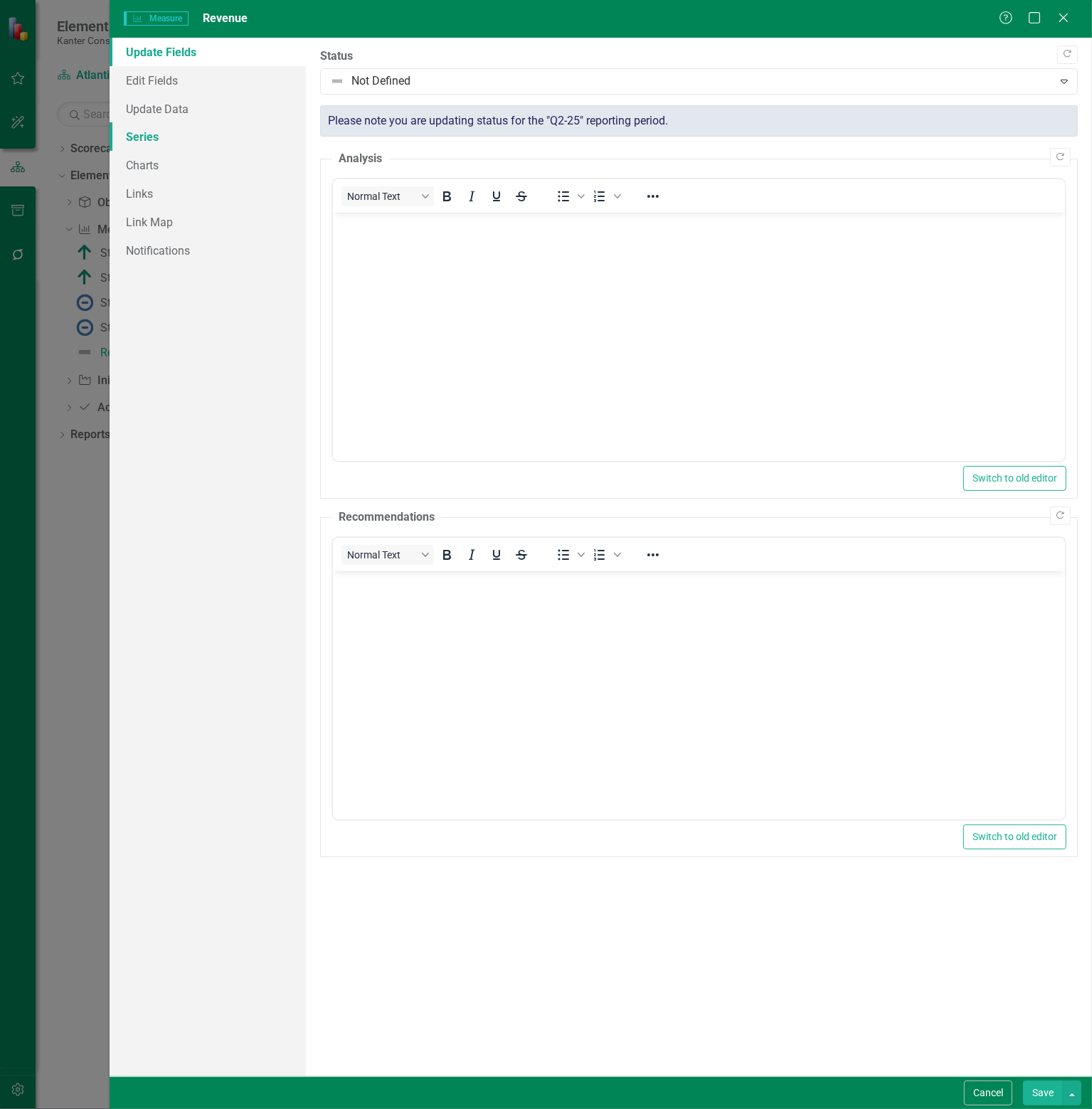
click at [152, 130] on link "Series" at bounding box center [208, 136] width 197 height 28
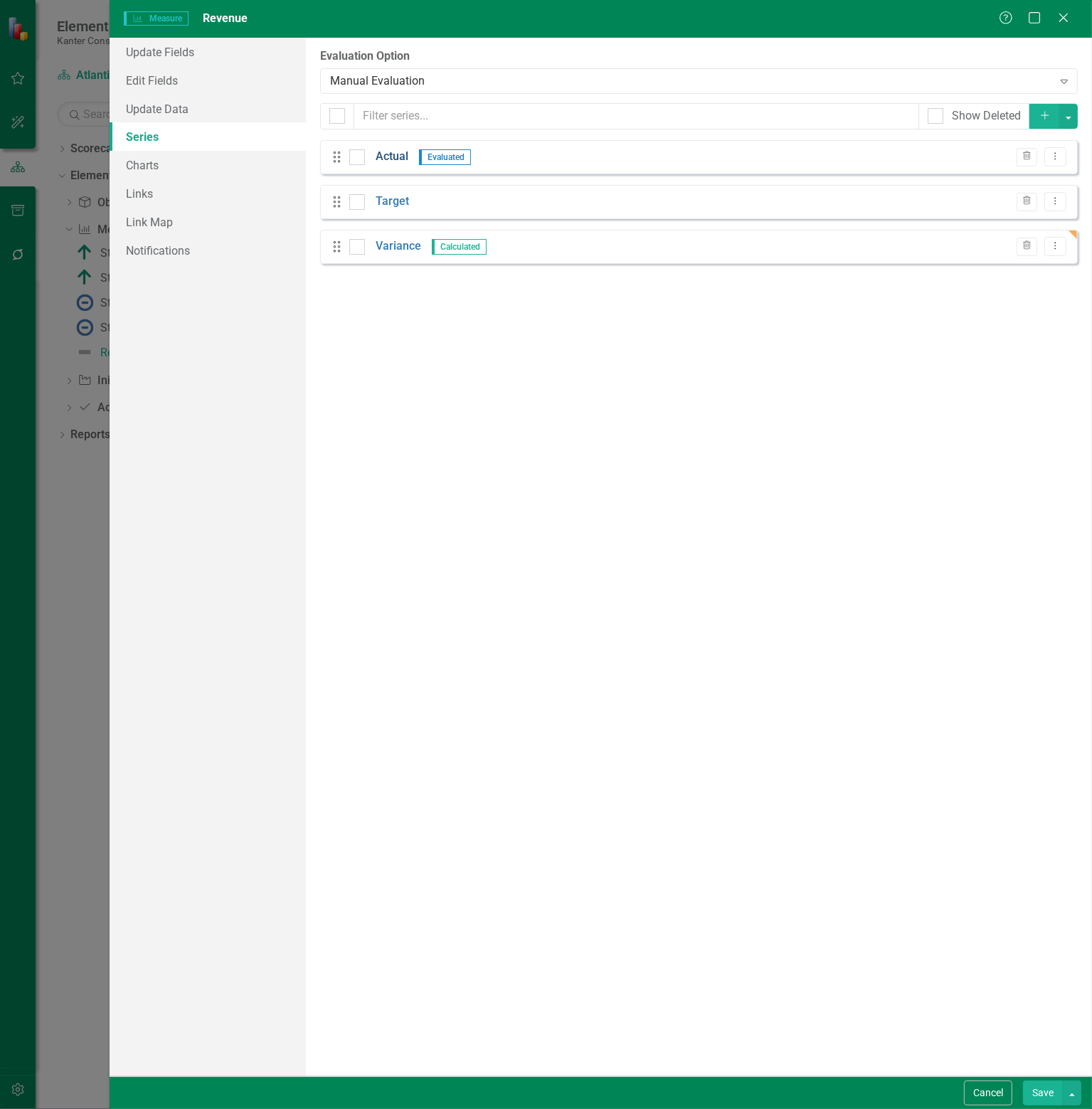
click at [394, 155] on link "Actual" at bounding box center [392, 157] width 33 height 17
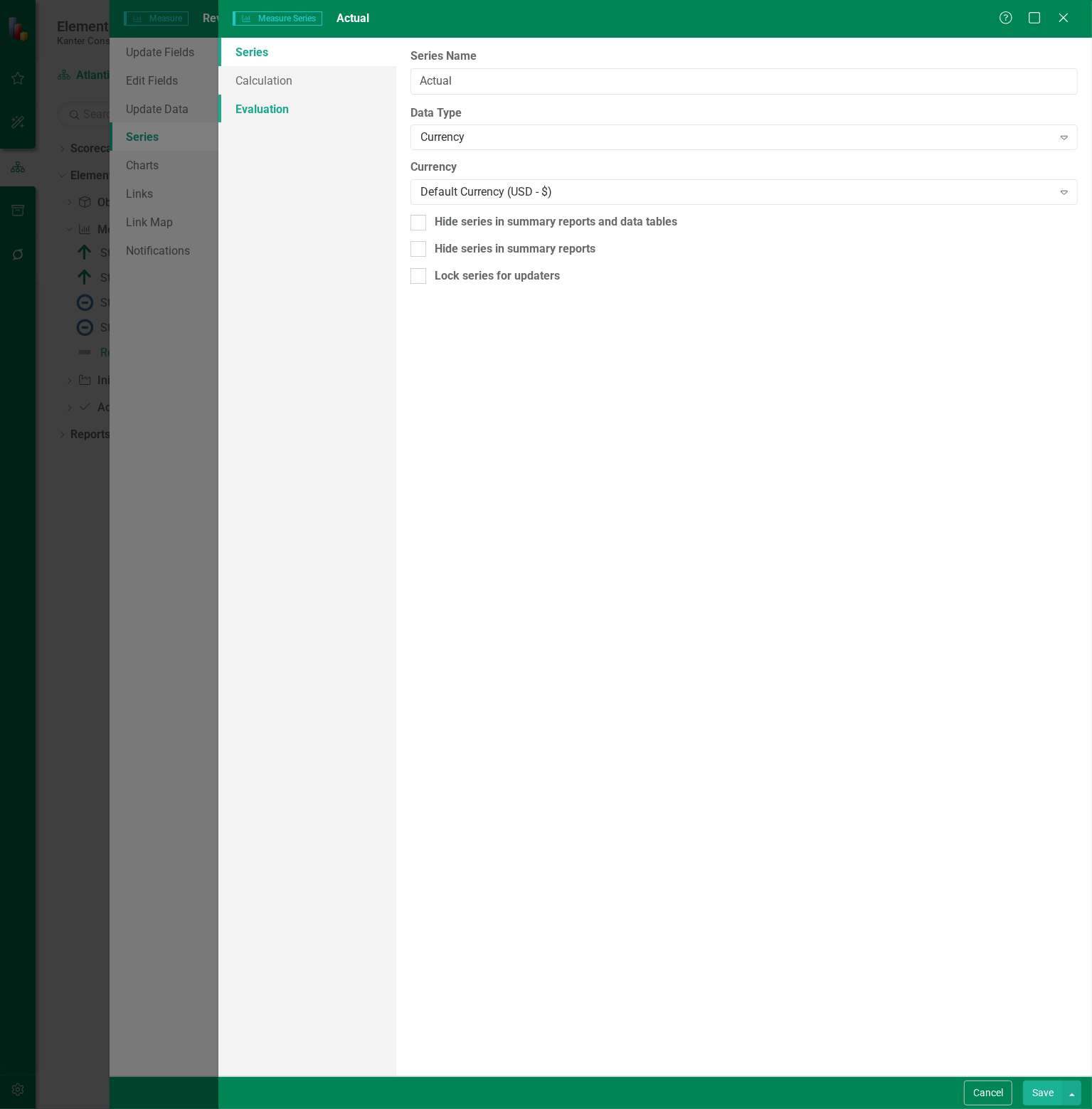
click at [270, 110] on link "Evaluation" at bounding box center [307, 108] width 178 height 28
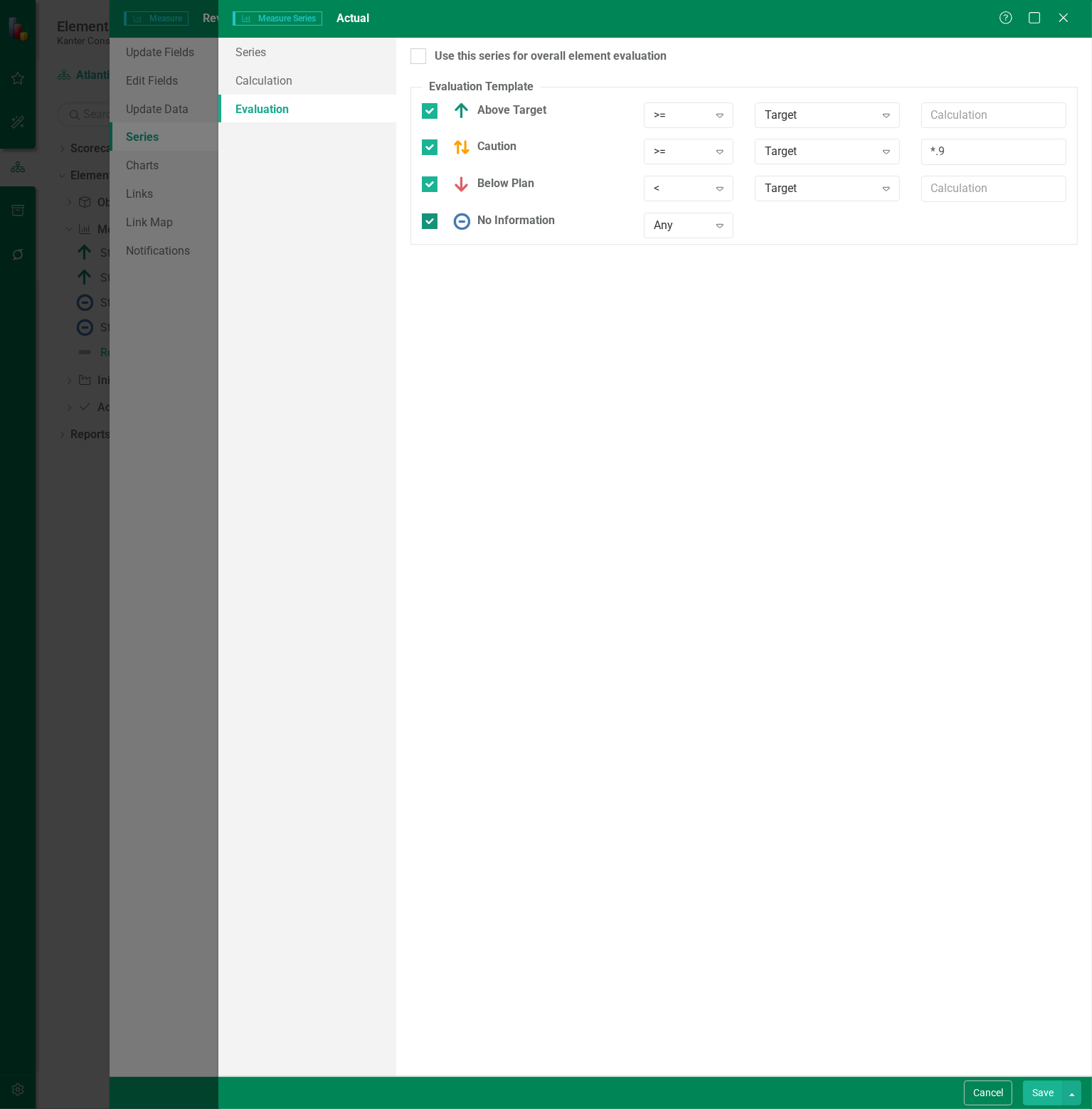
click at [463, 223] on img at bounding box center [461, 221] width 17 height 17
click at [431, 223] on input "No Information" at bounding box center [426, 218] width 9 height 9
click at [463, 223] on img at bounding box center [461, 221] width 17 height 17
click at [431, 223] on input "No Information" at bounding box center [426, 218] width 9 height 9
checkbox input "true"
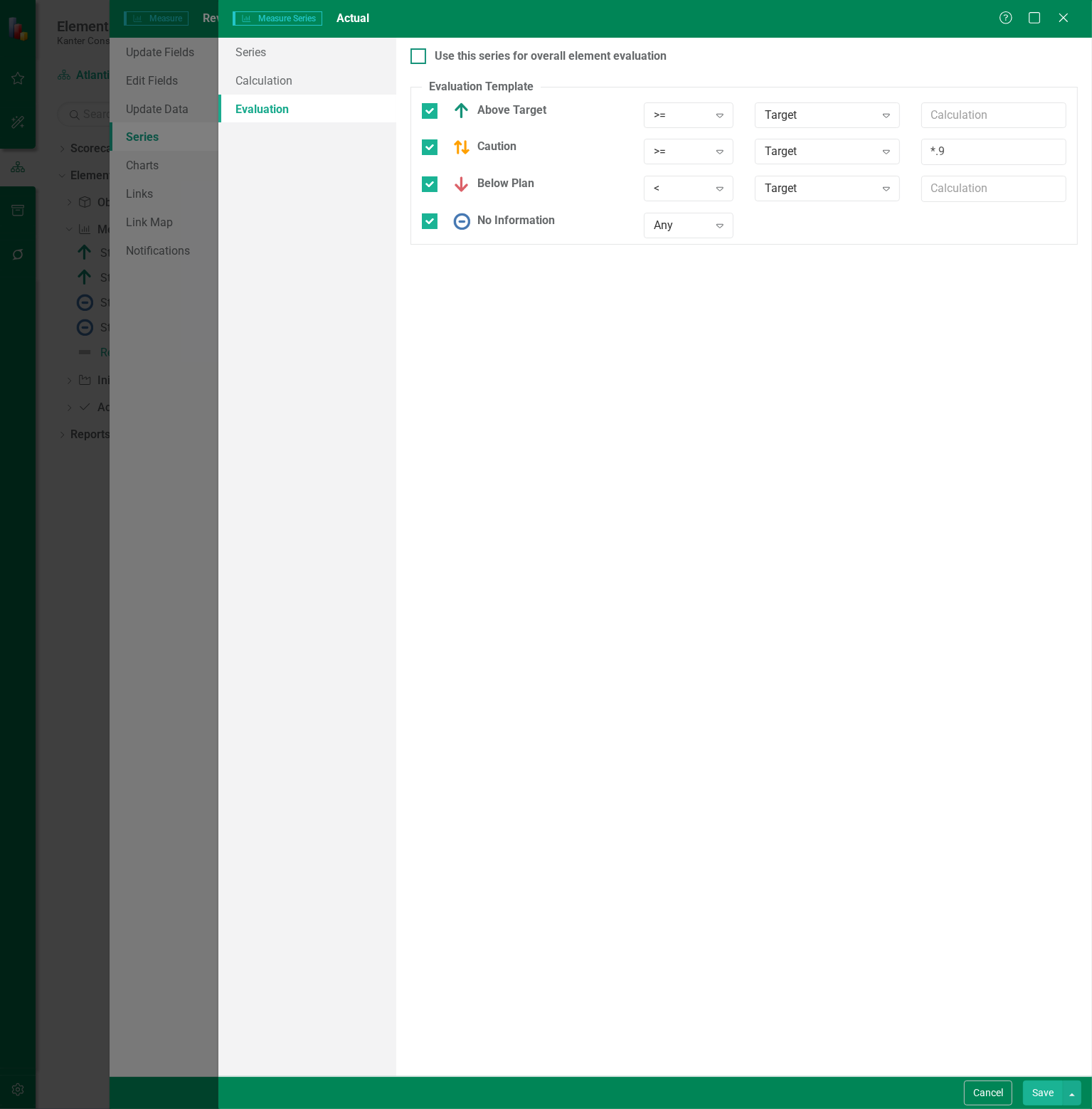
click at [412, 52] on input "Use this series for overall element evaluation" at bounding box center [415, 53] width 9 height 9
checkbox input "true"
click at [1041, 1092] on button "Save" at bounding box center [1042, 1093] width 40 height 25
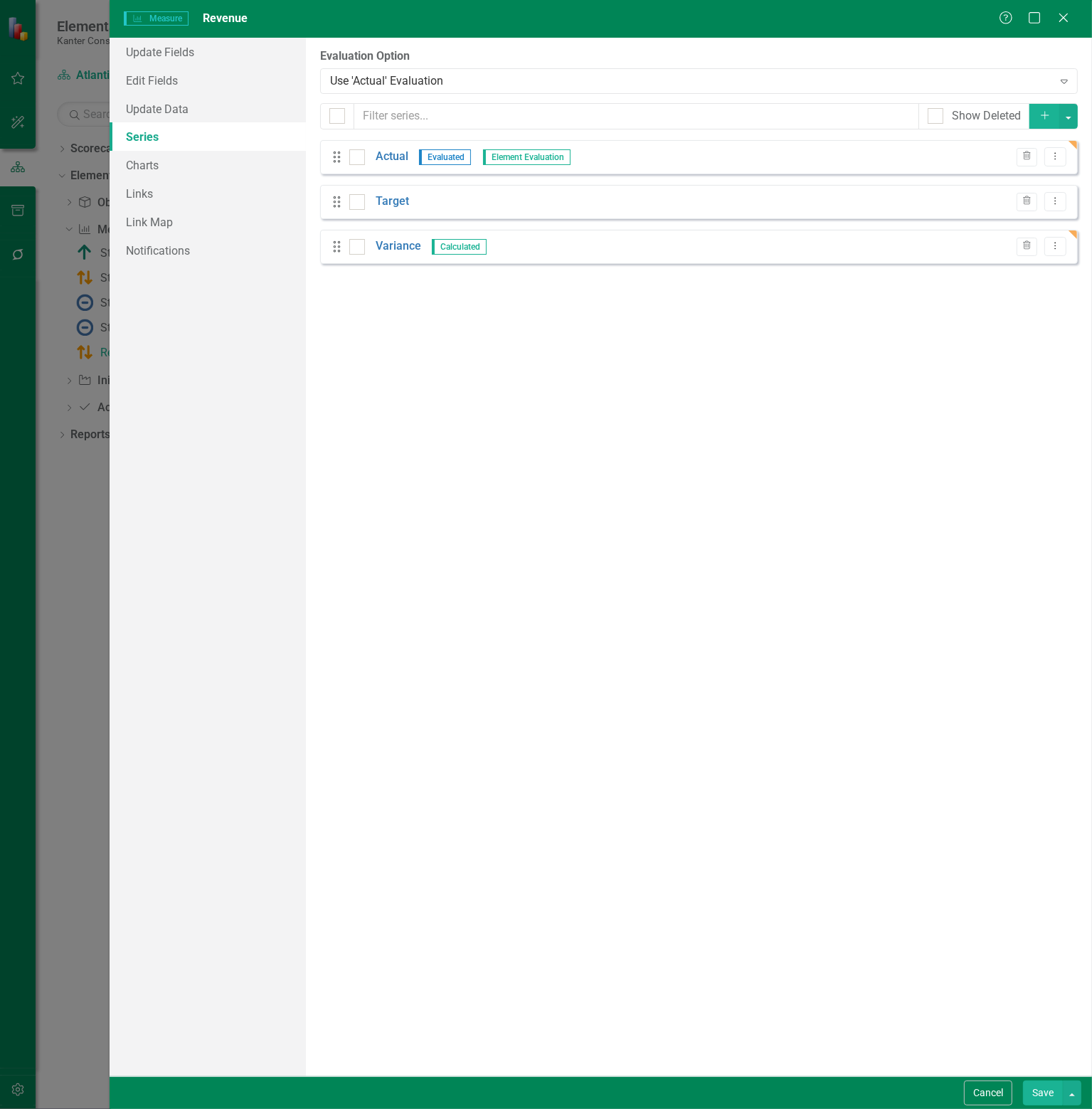
click at [1038, 1093] on button "Save" at bounding box center [1042, 1093] width 40 height 25
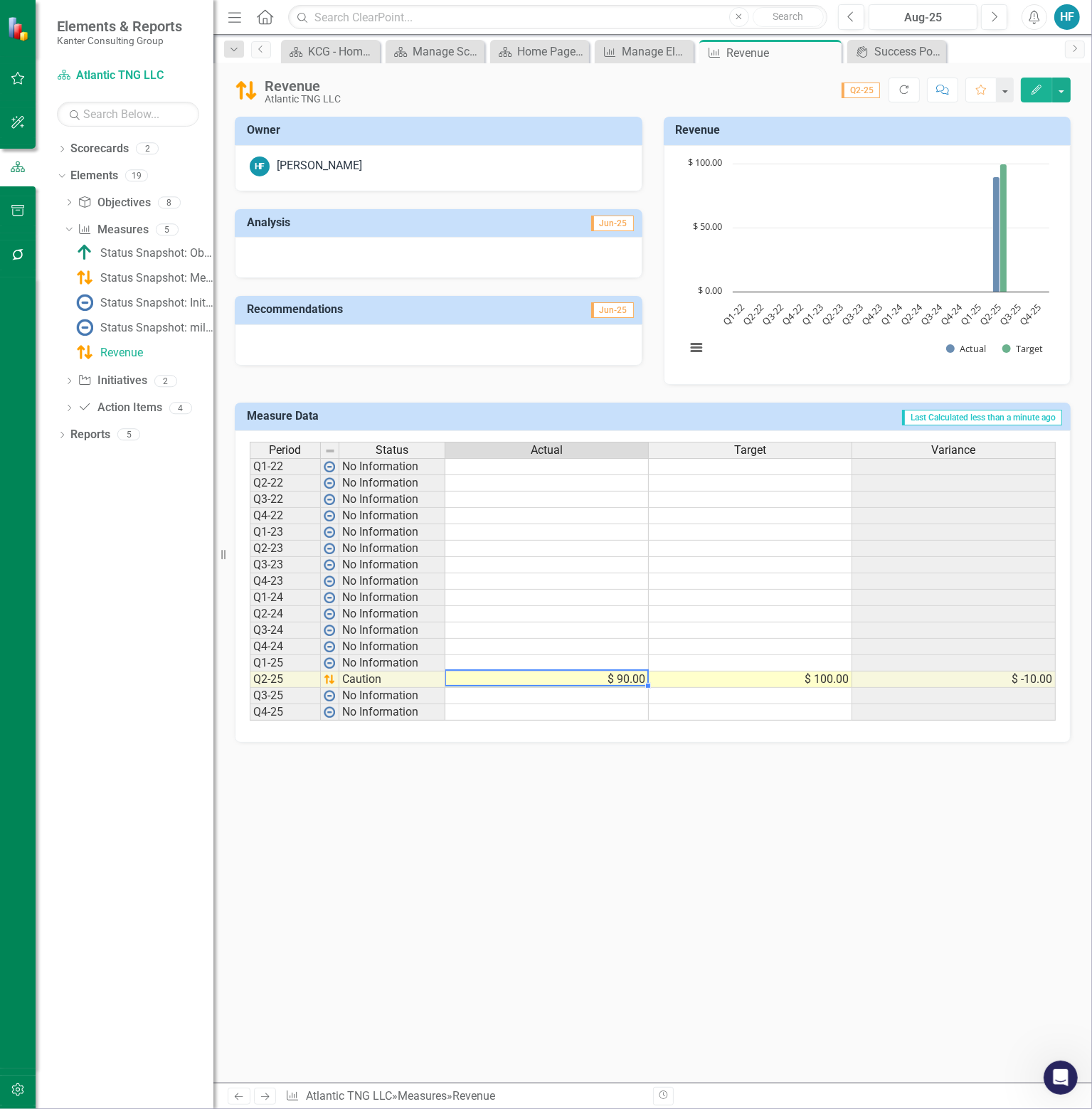
click at [597, 676] on td "$ 90.00" at bounding box center [547, 679] width 203 height 17
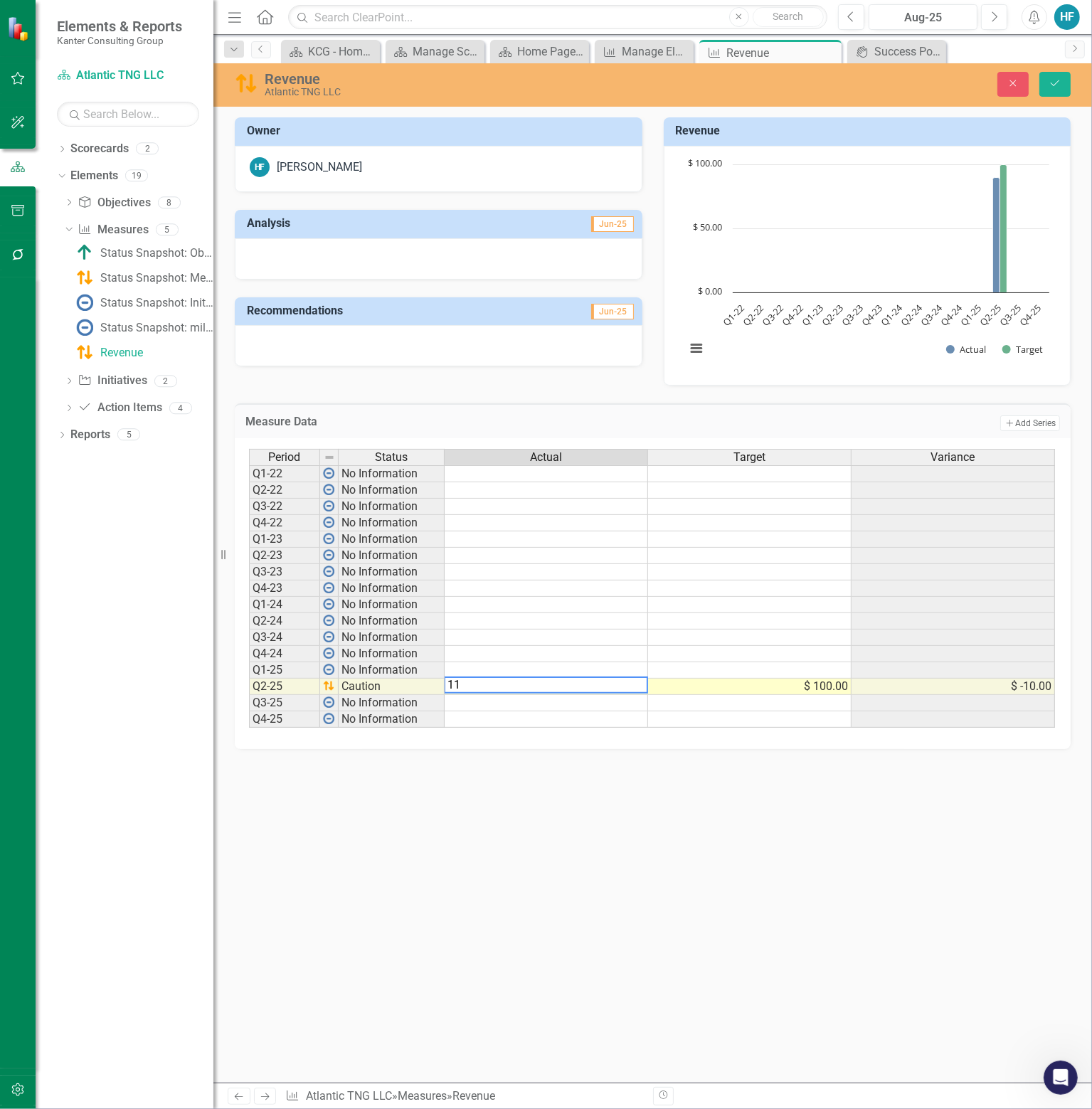
type textarea "110"
click at [1059, 75] on button "Save" at bounding box center [1054, 84] width 31 height 25
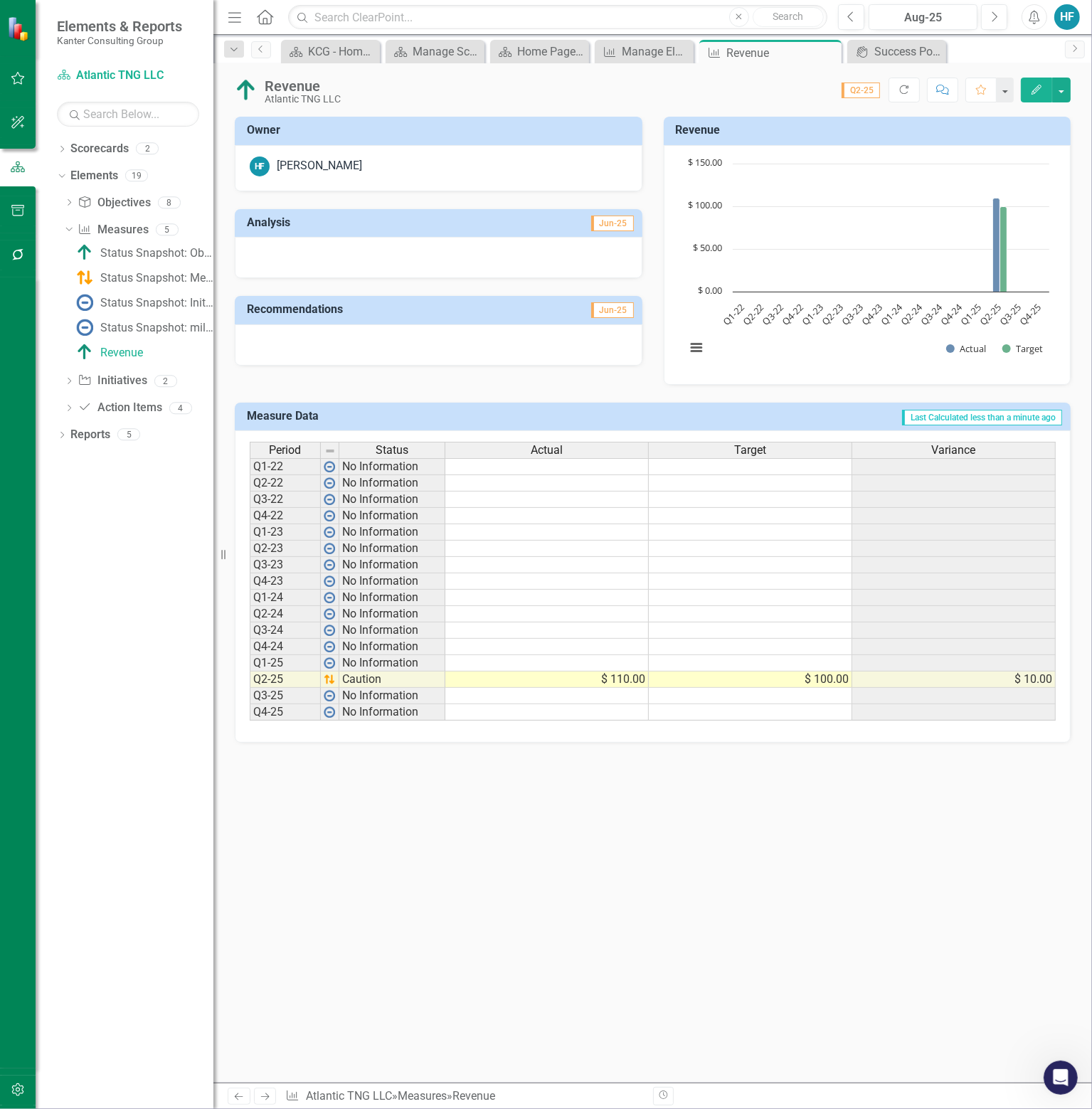
click at [600, 676] on td "$ 110.00" at bounding box center [547, 679] width 203 height 17
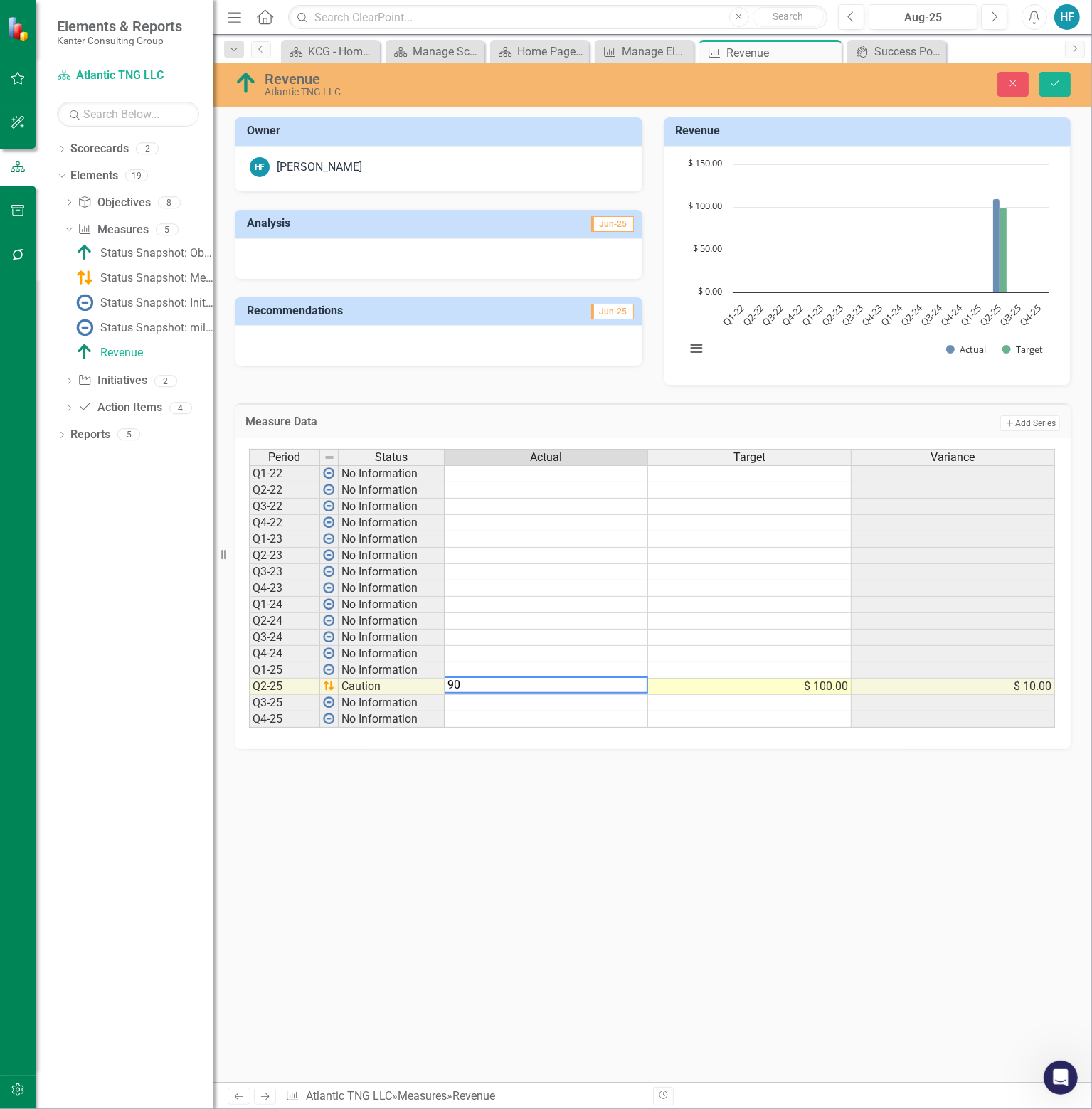
type textarea "90"
click at [791, 874] on div "Owner HF Heather Ferguson Analysis Jun-25 Recommendations Jun-25 Revenue Chart …" at bounding box center [652, 600] width 878 height 965
click at [1050, 94] on button "Save" at bounding box center [1054, 84] width 31 height 25
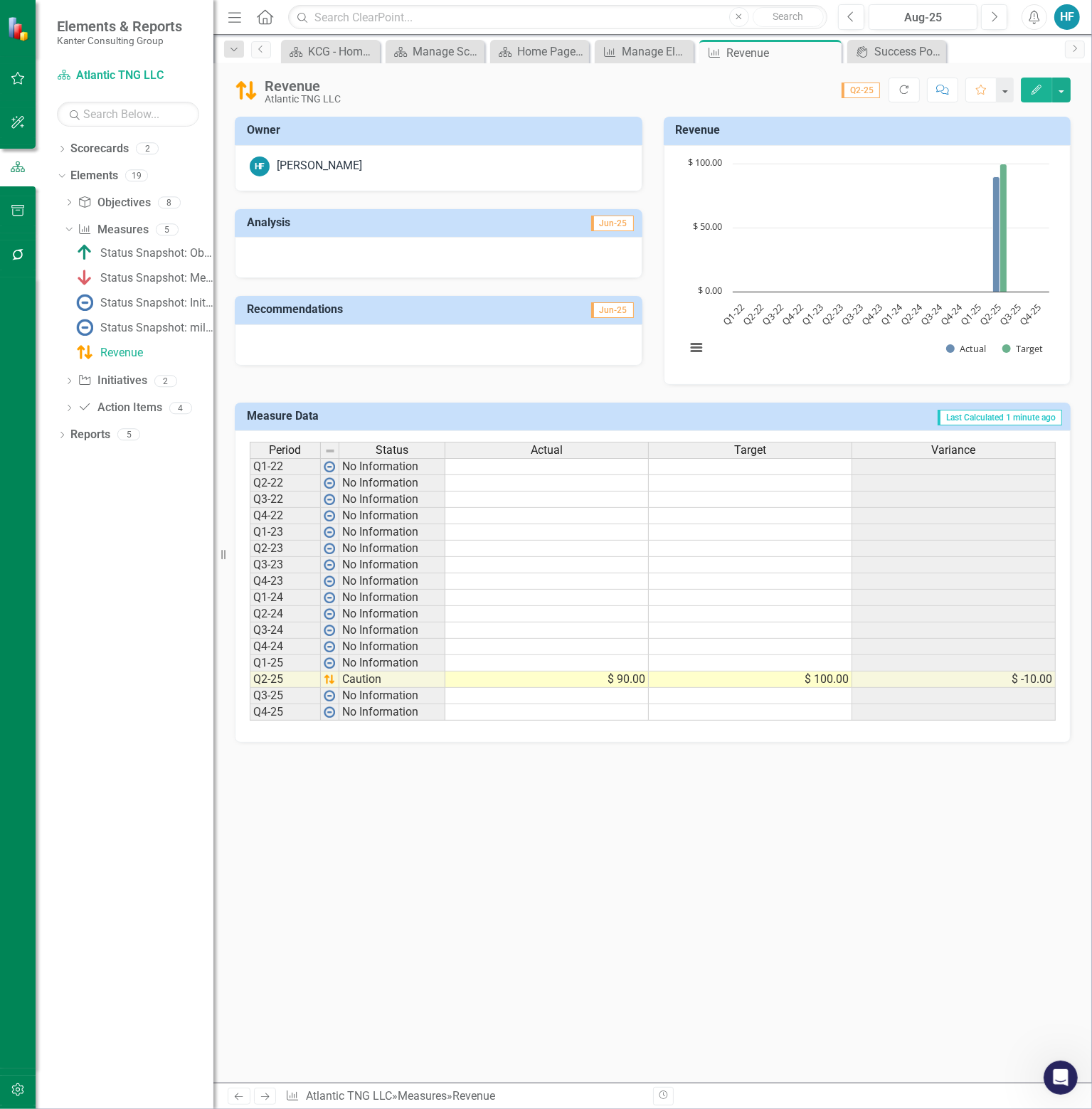
click at [1041, 92] on icon "Edit" at bounding box center [1036, 90] width 13 height 10
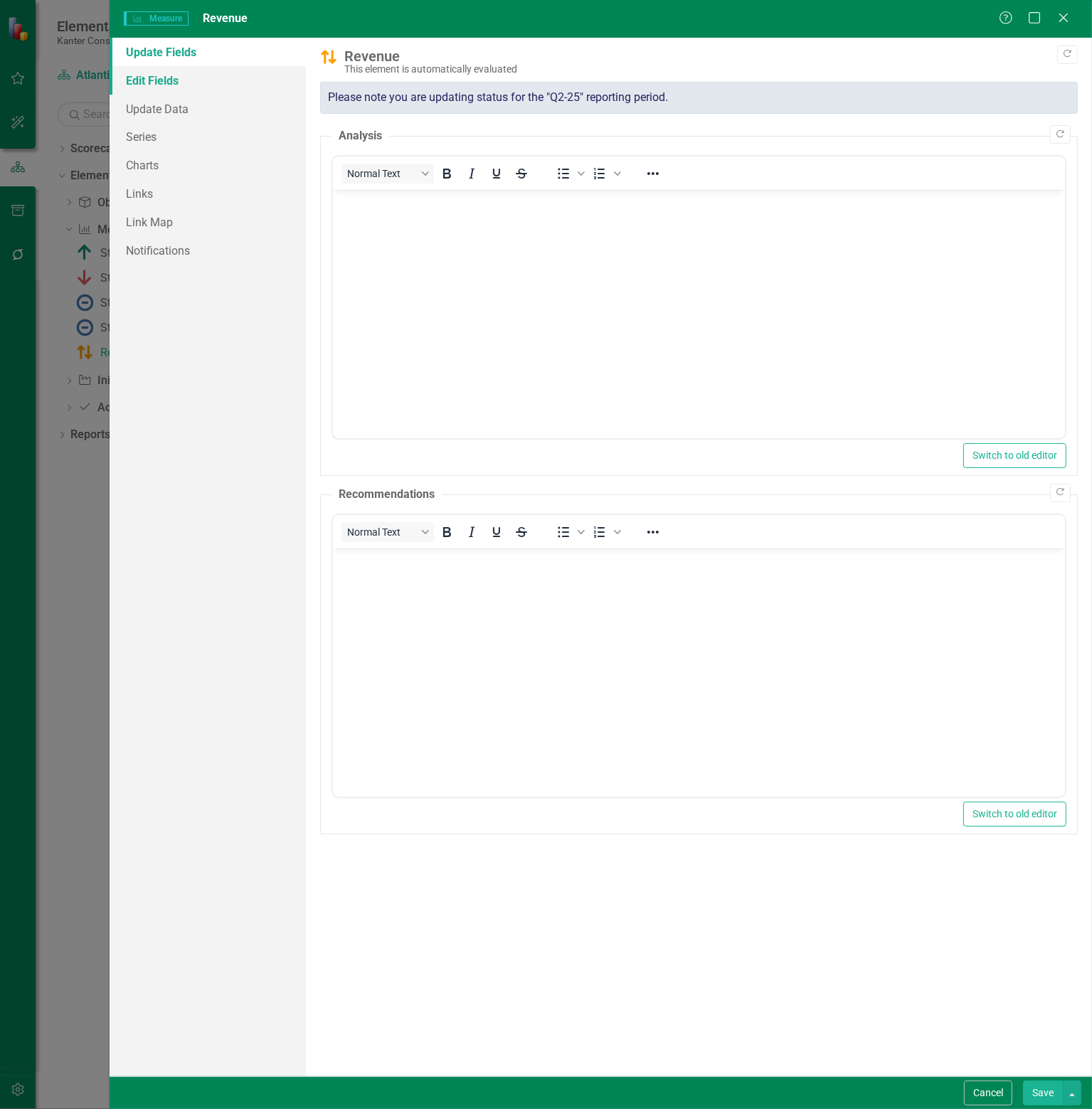
click at [181, 82] on link "Edit Fields" at bounding box center [208, 80] width 197 height 28
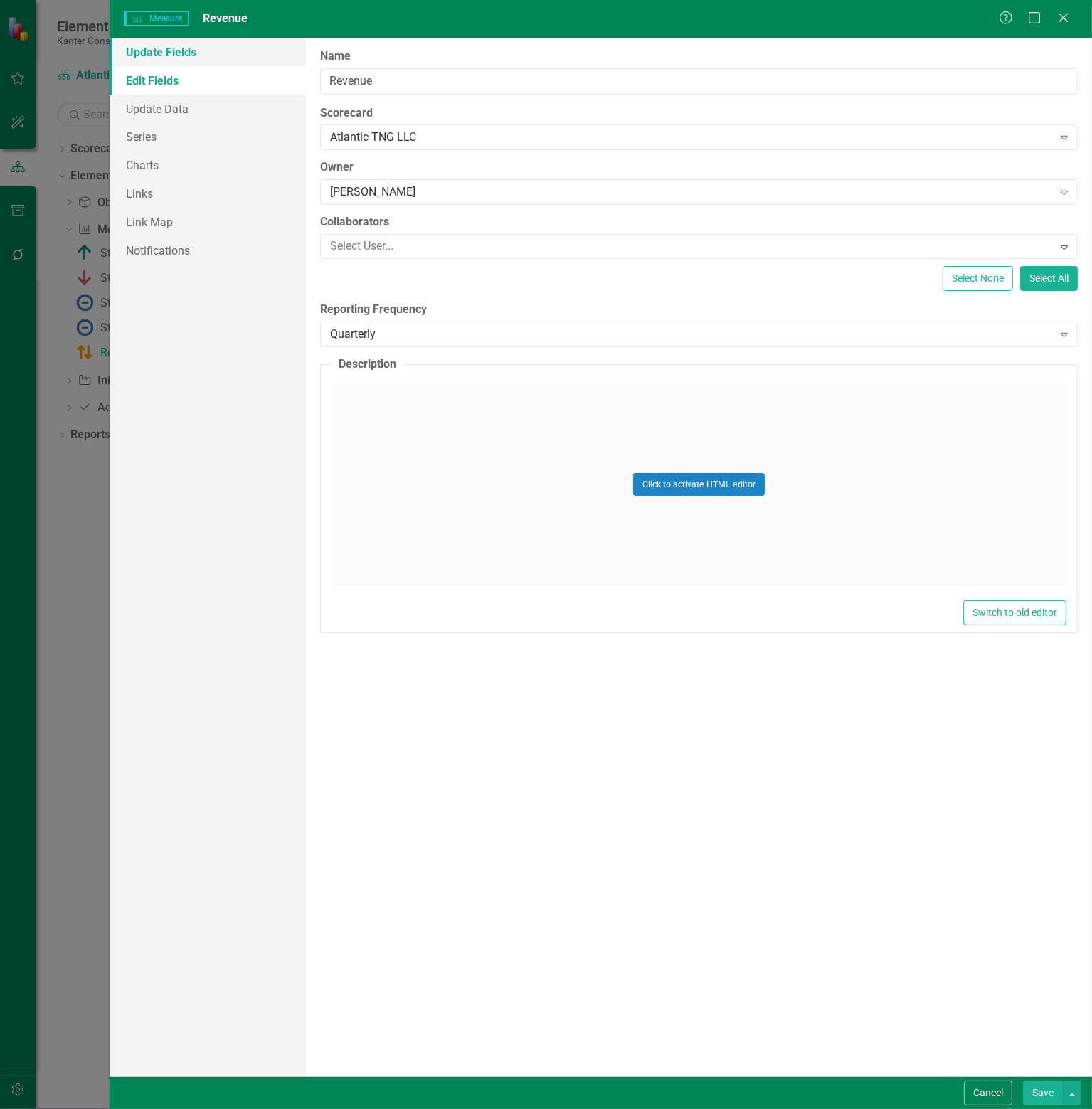
click at [163, 54] on link "Update Fields" at bounding box center [208, 52] width 197 height 28
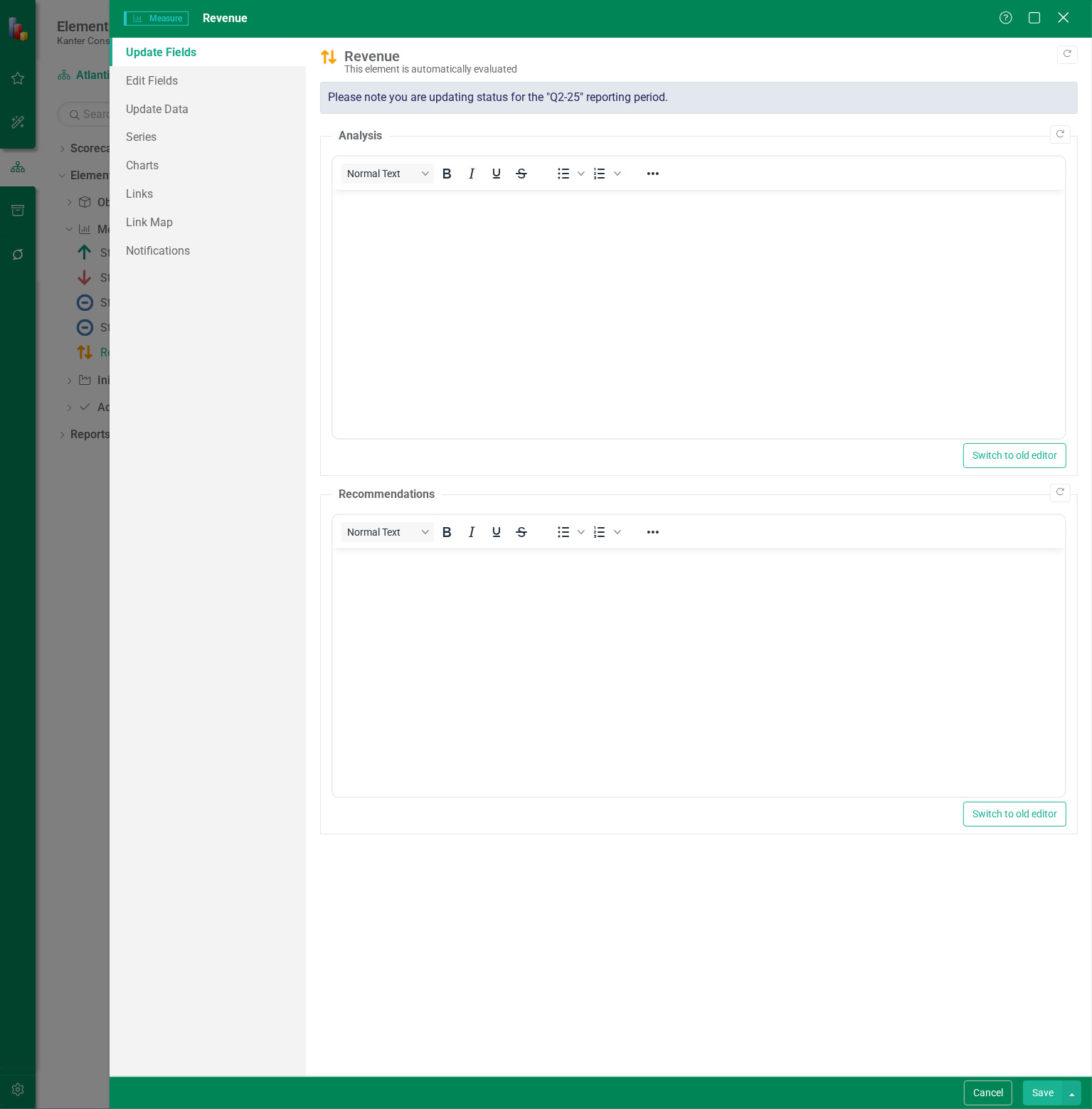
click at [1068, 14] on icon "Close" at bounding box center [1063, 17] width 18 height 14
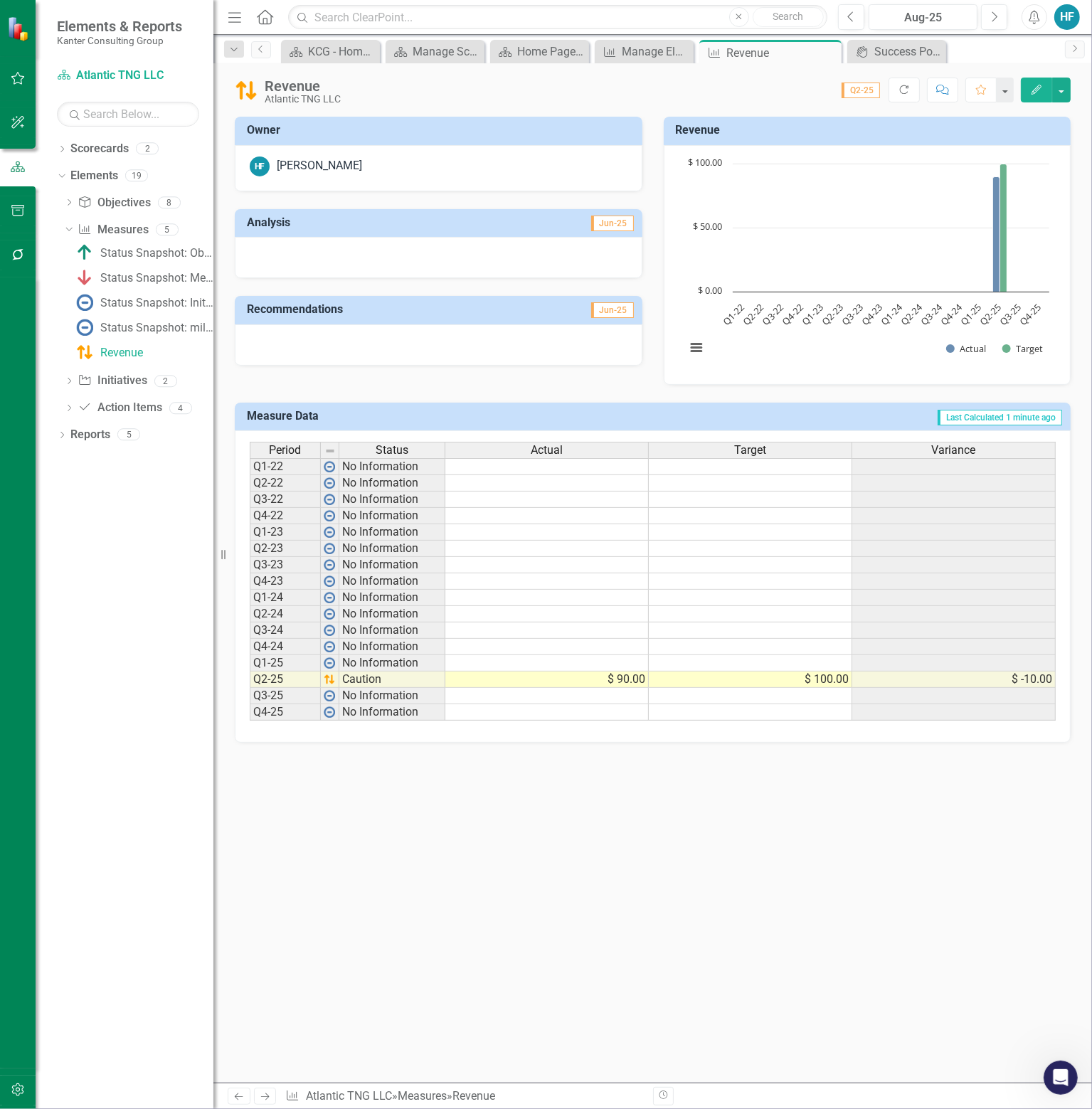
click at [367, 227] on h3 "Analysis" at bounding box center [343, 223] width 193 height 13
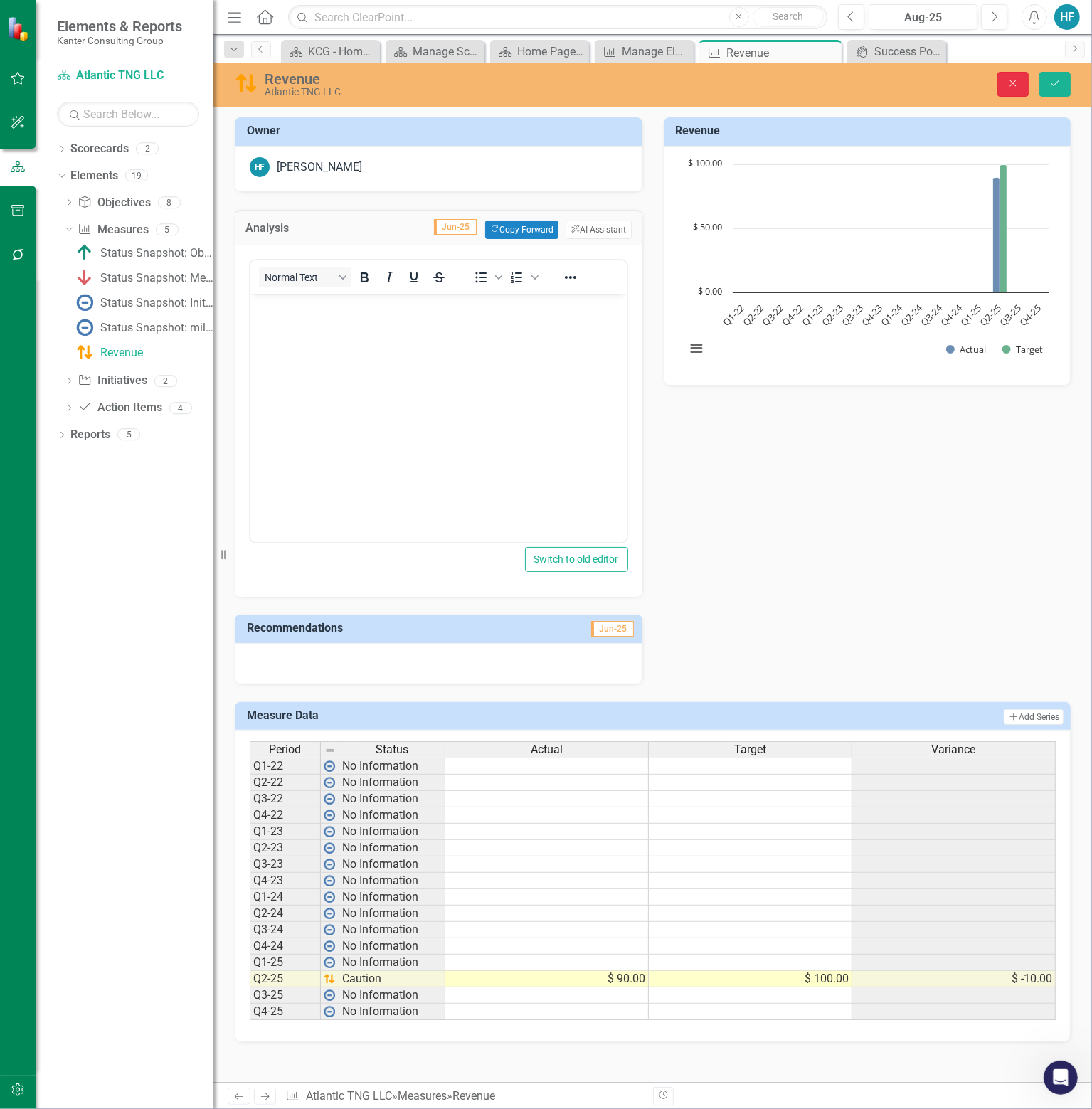
click at [1009, 92] on button "Close" at bounding box center [1012, 84] width 31 height 25
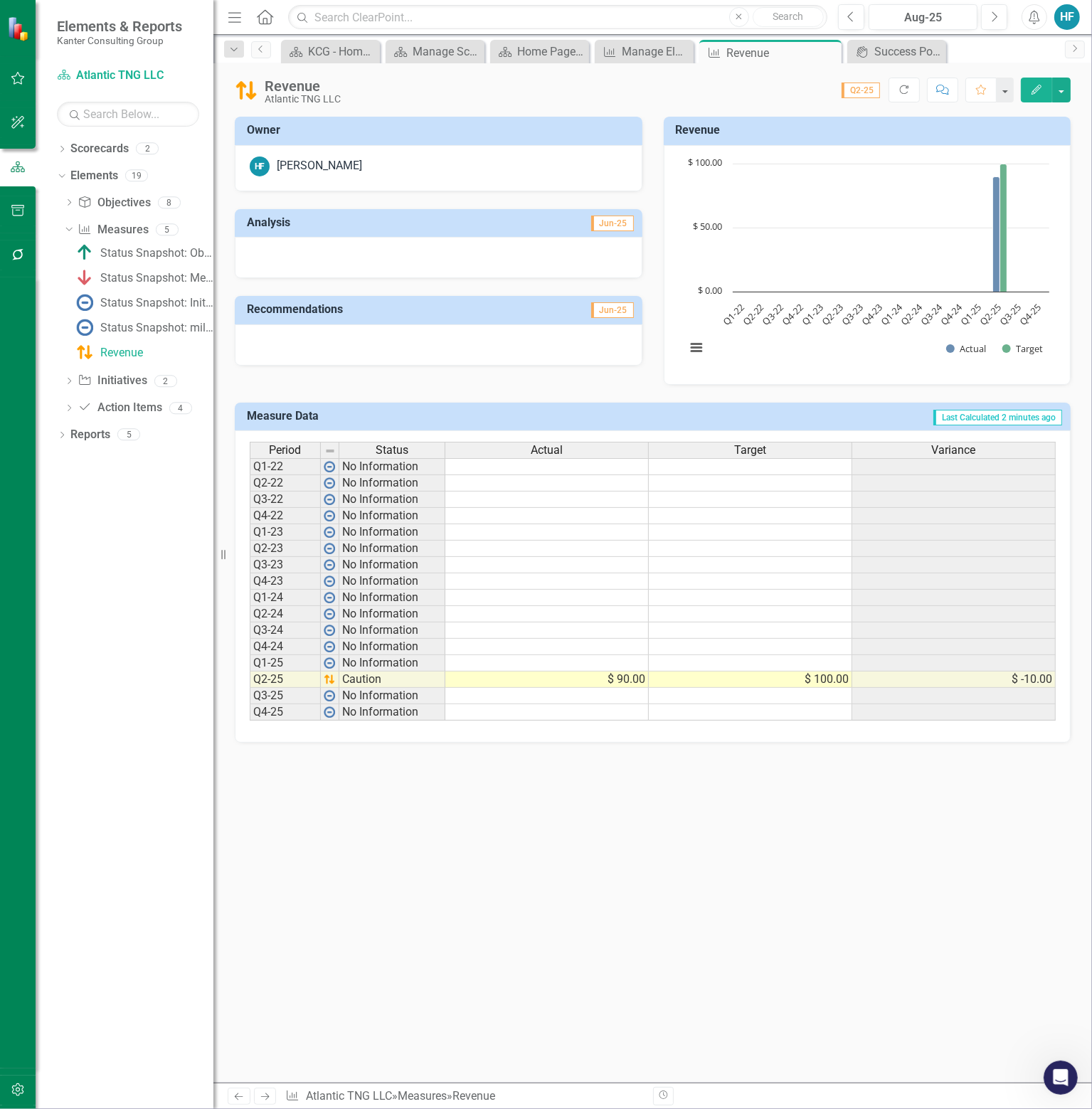
click at [797, 134] on h3 "Revenue" at bounding box center [869, 131] width 388 height 13
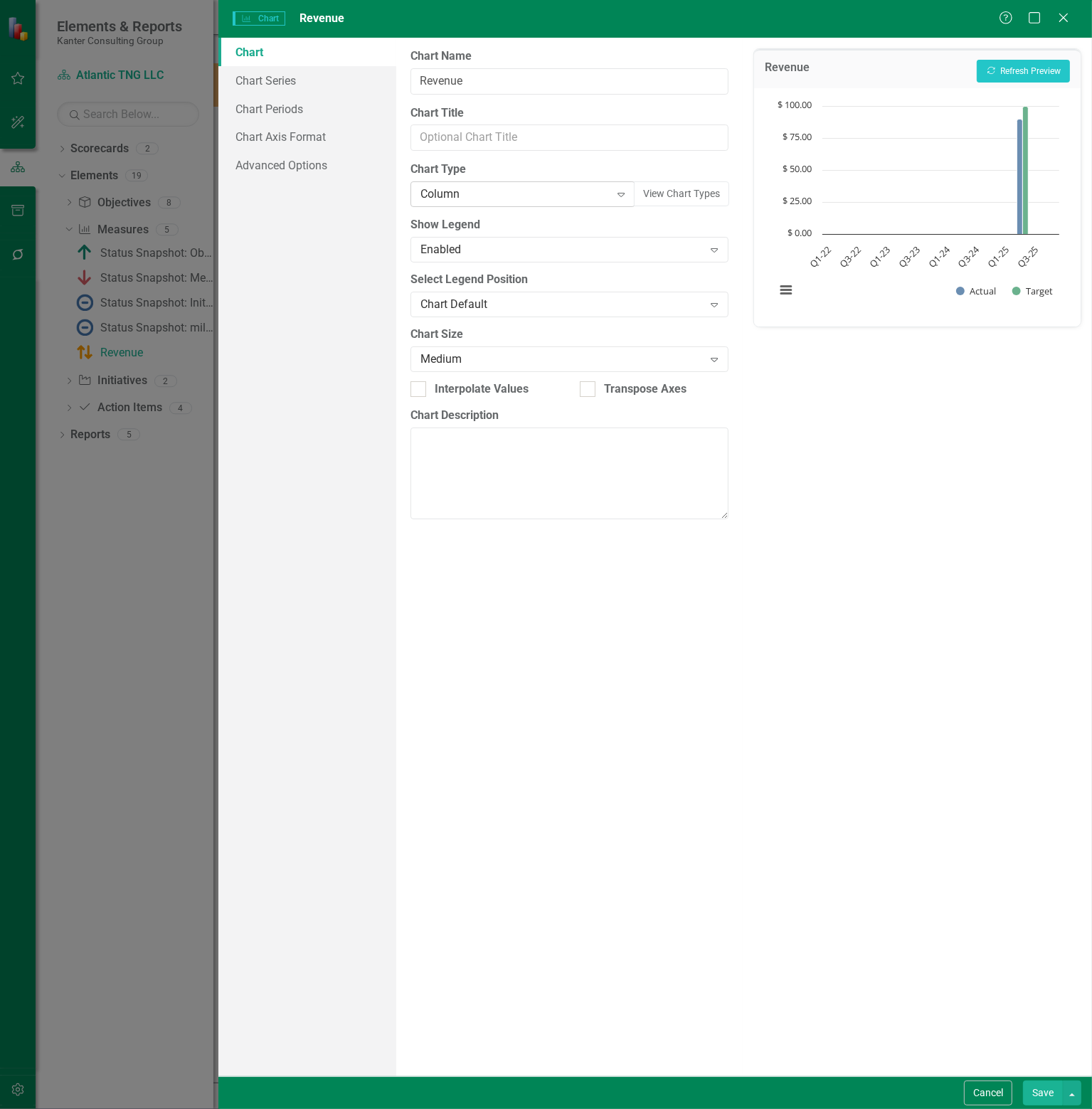
click at [623, 193] on icon at bounding box center [622, 195] width 7 height 4
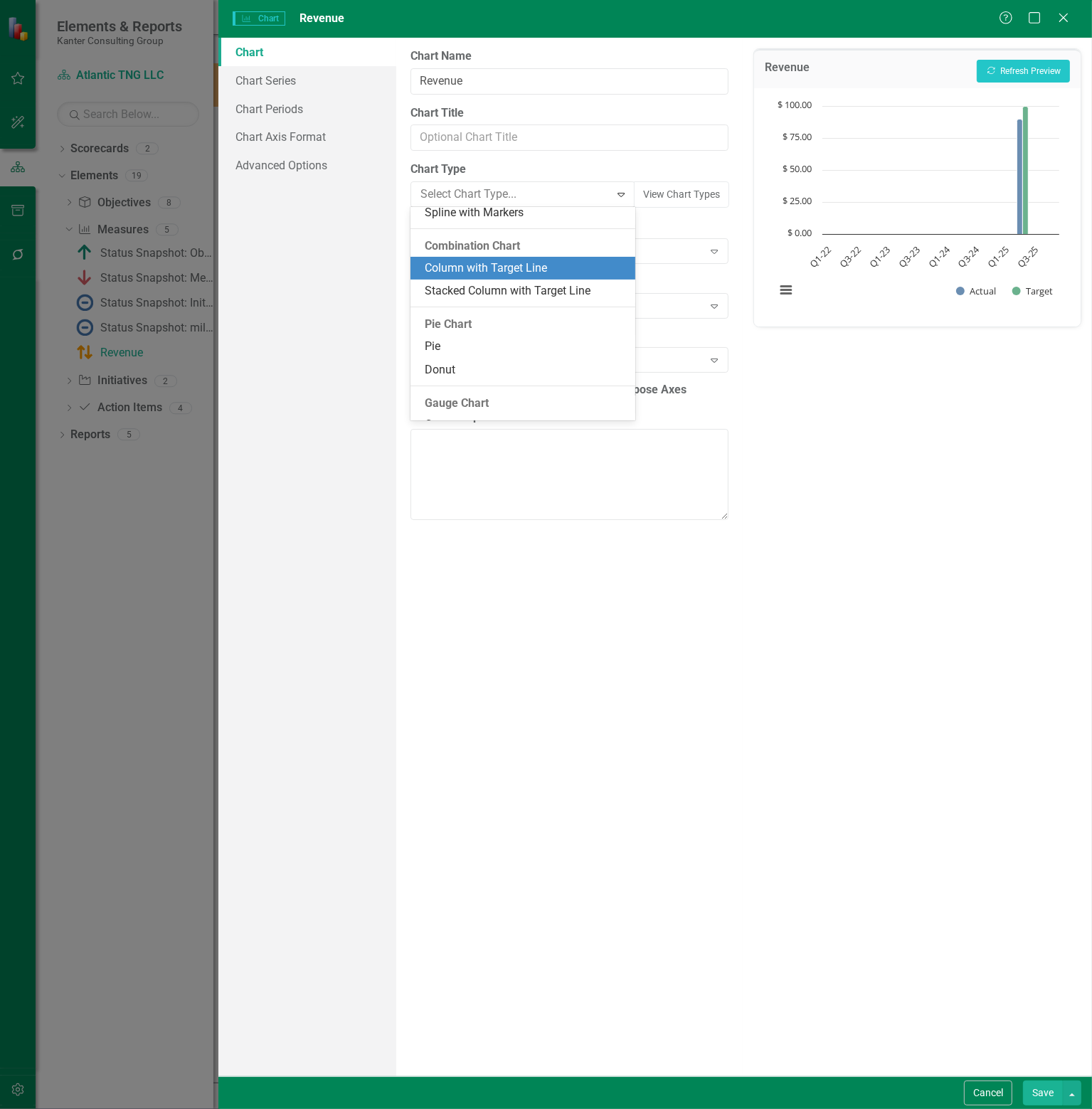
click at [498, 264] on div "Column with Target Line" at bounding box center [525, 269] width 202 height 17
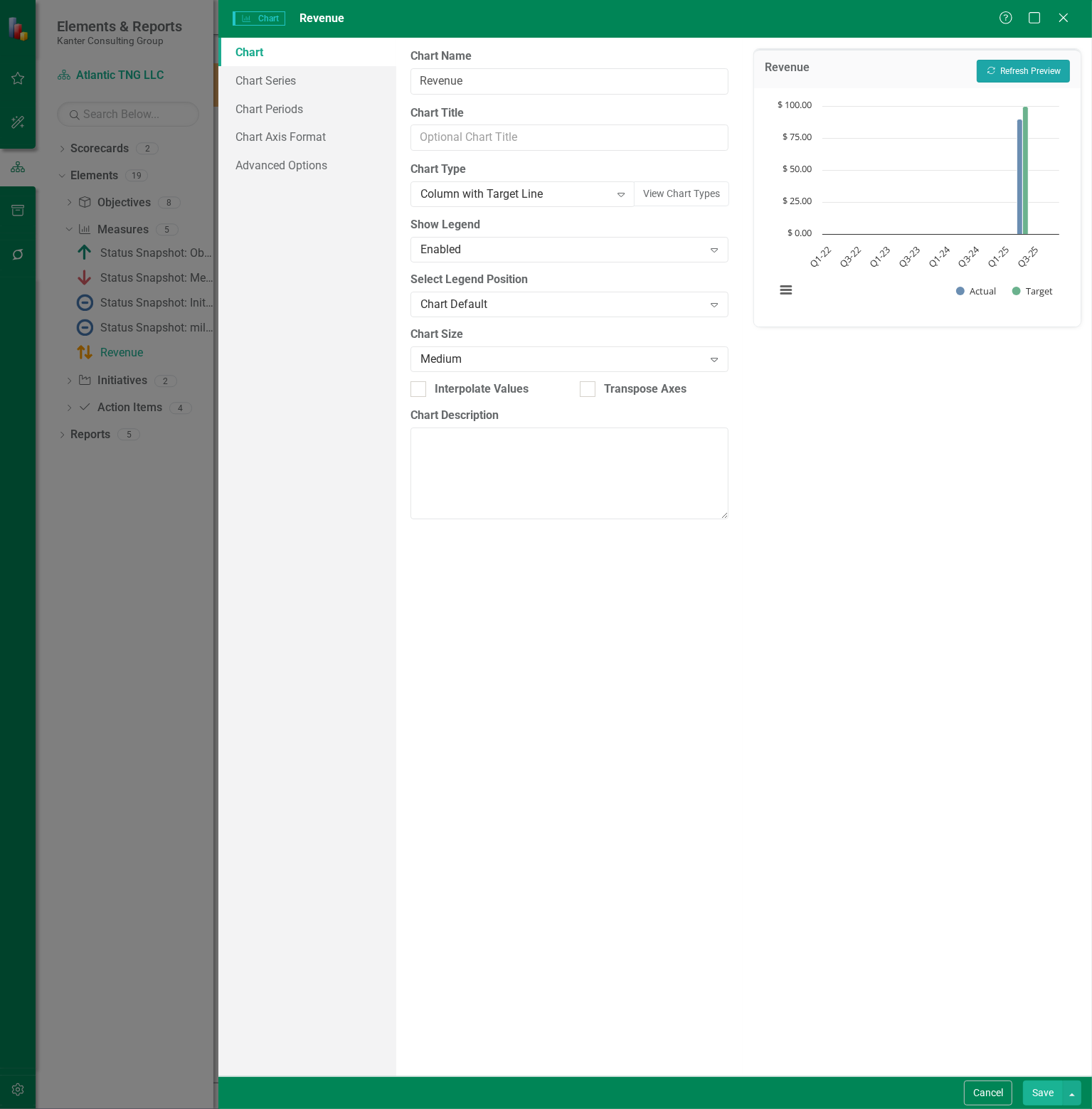
click at [1022, 71] on button "Recalculate Refresh Preview" at bounding box center [1023, 70] width 93 height 22
click at [521, 196] on div "Column with Target Line" at bounding box center [514, 195] width 189 height 17
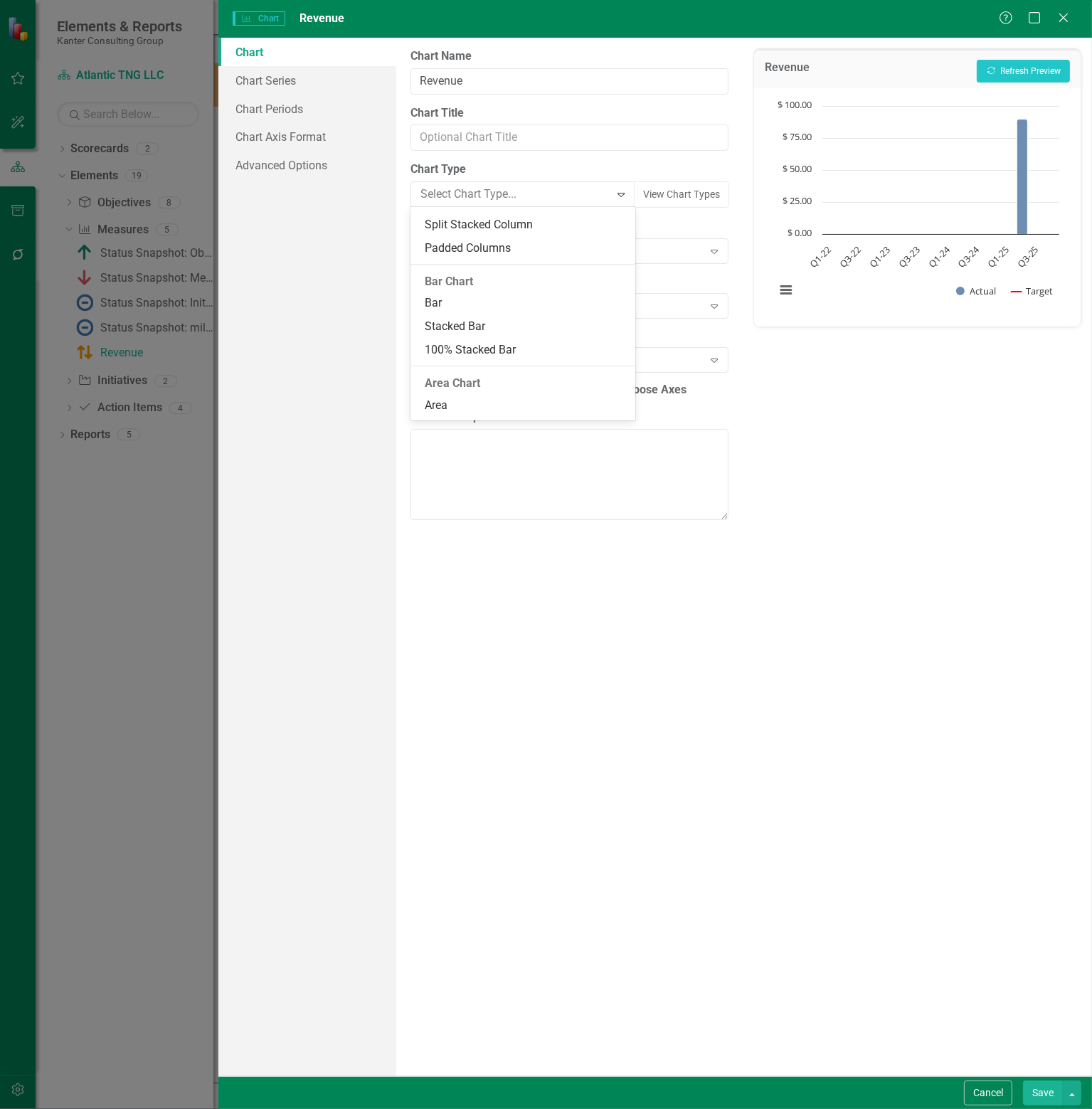
scroll to position [362, 0]
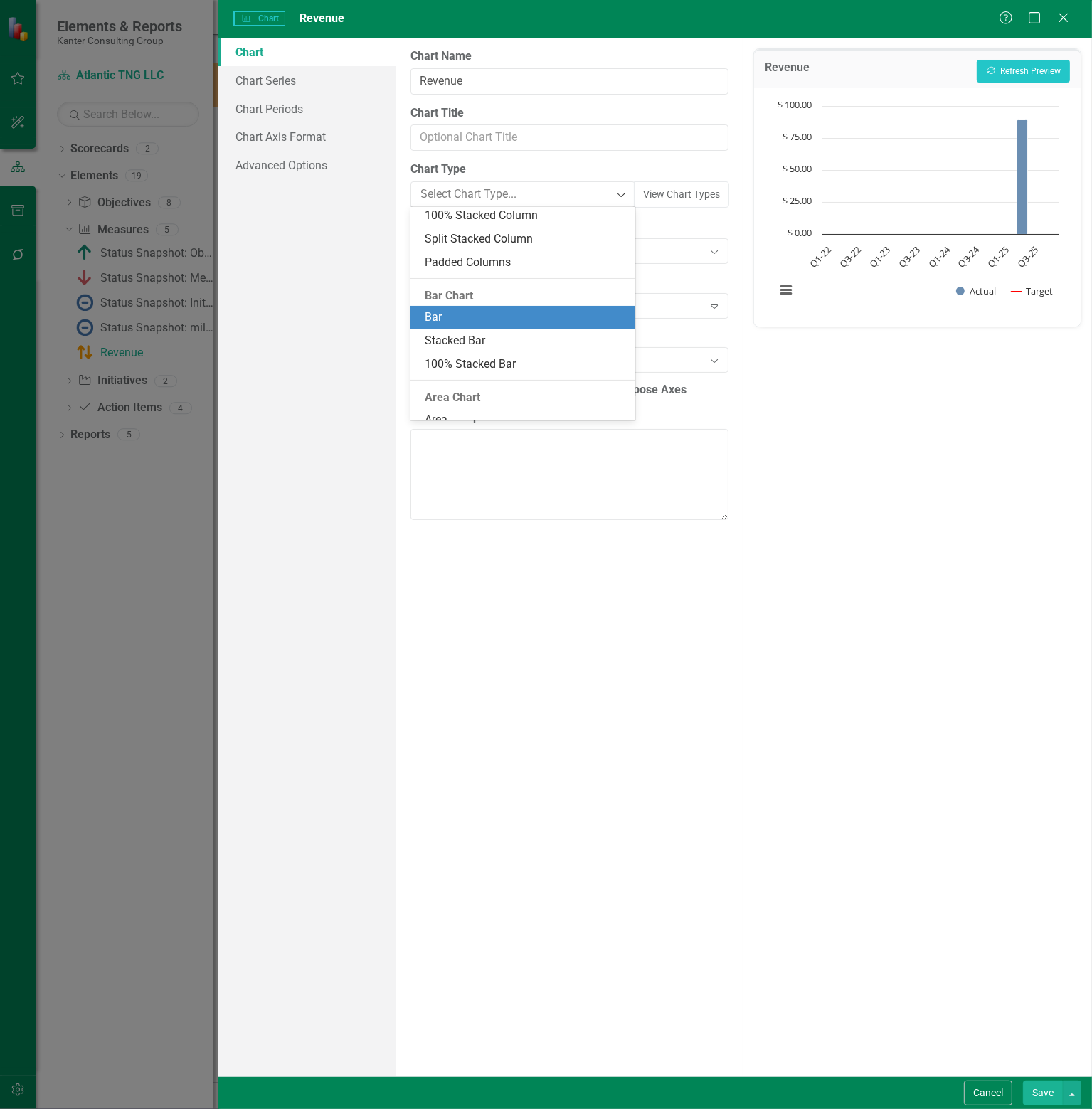
click at [498, 314] on div "Bar" at bounding box center [525, 317] width 202 height 17
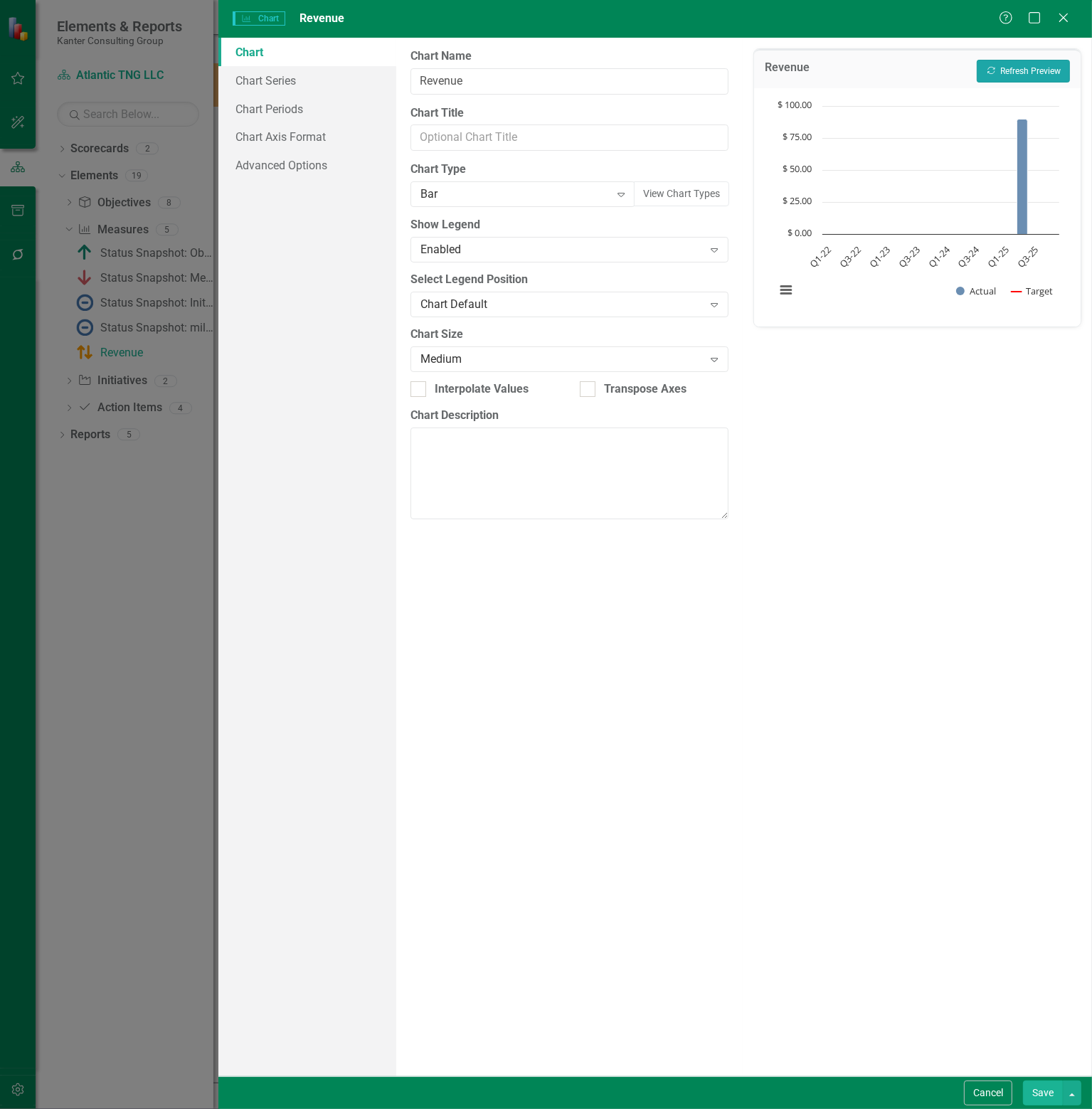
click at [1017, 73] on button "Recalculate Refresh Preview" at bounding box center [1023, 70] width 93 height 22
click at [1061, 20] on icon at bounding box center [1062, 17] width 11 height 11
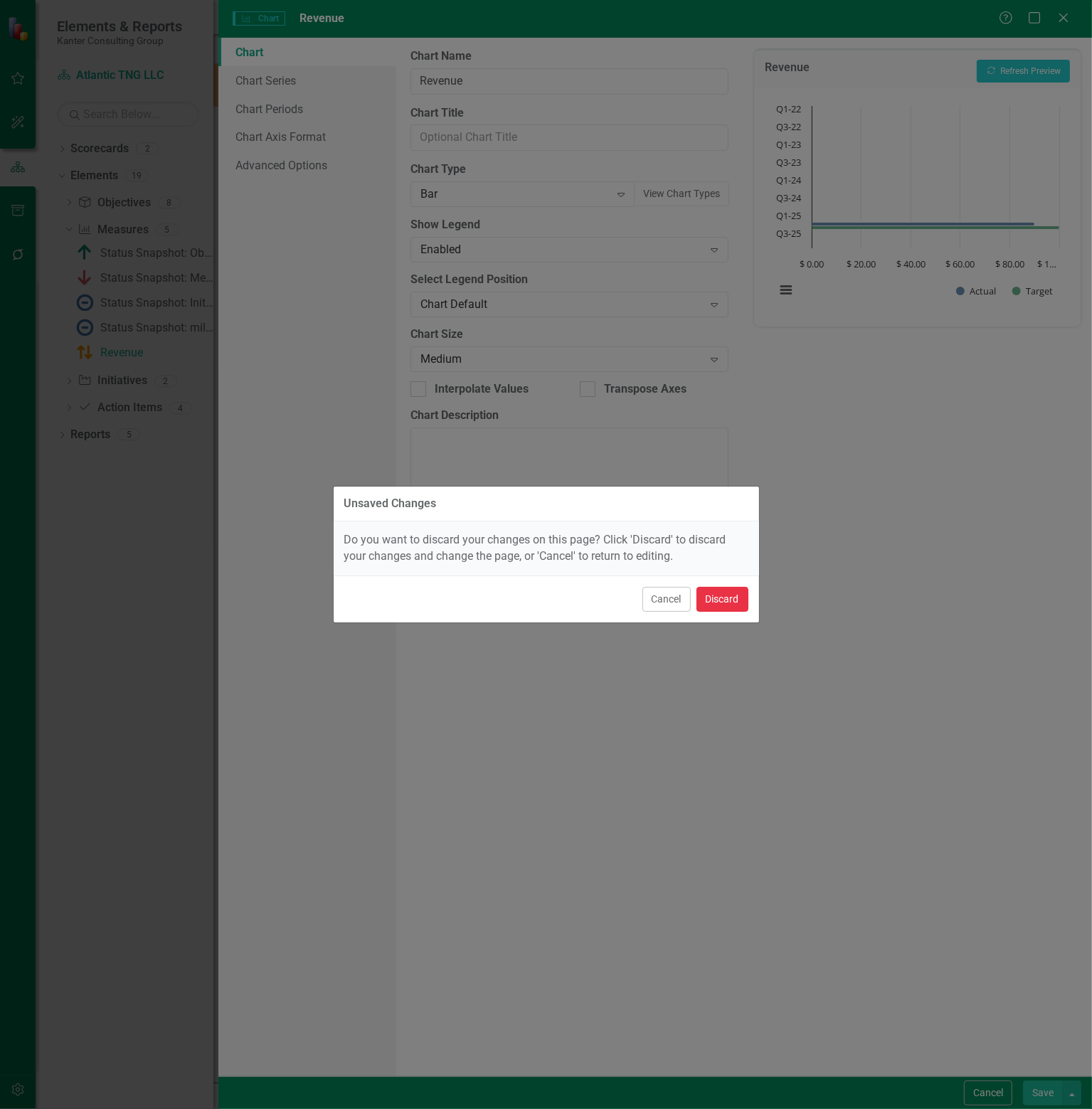
click at [726, 597] on button "Discard" at bounding box center [723, 599] width 52 height 25
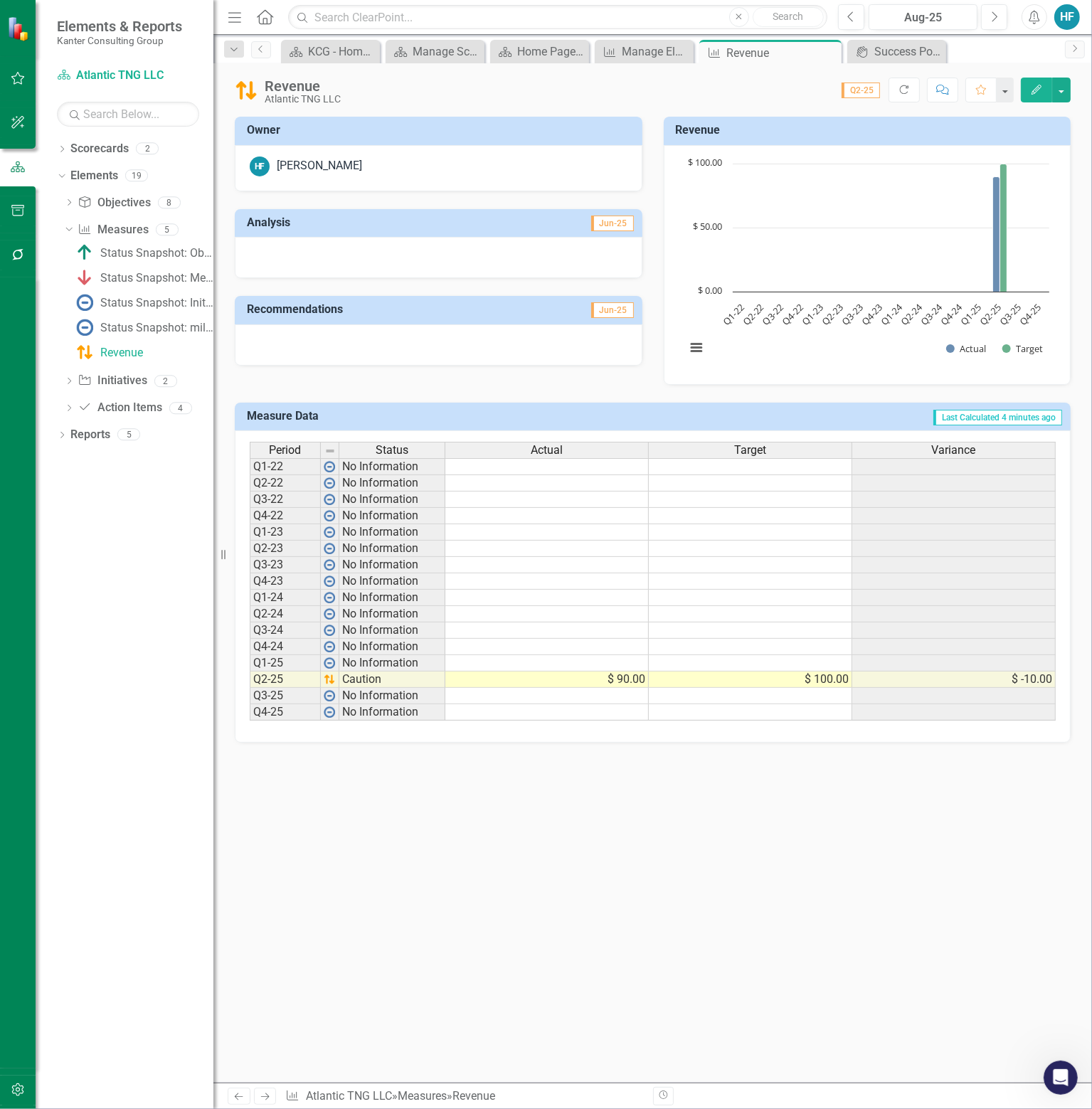
click at [849, 131] on h3 "Revenue" at bounding box center [869, 131] width 388 height 13
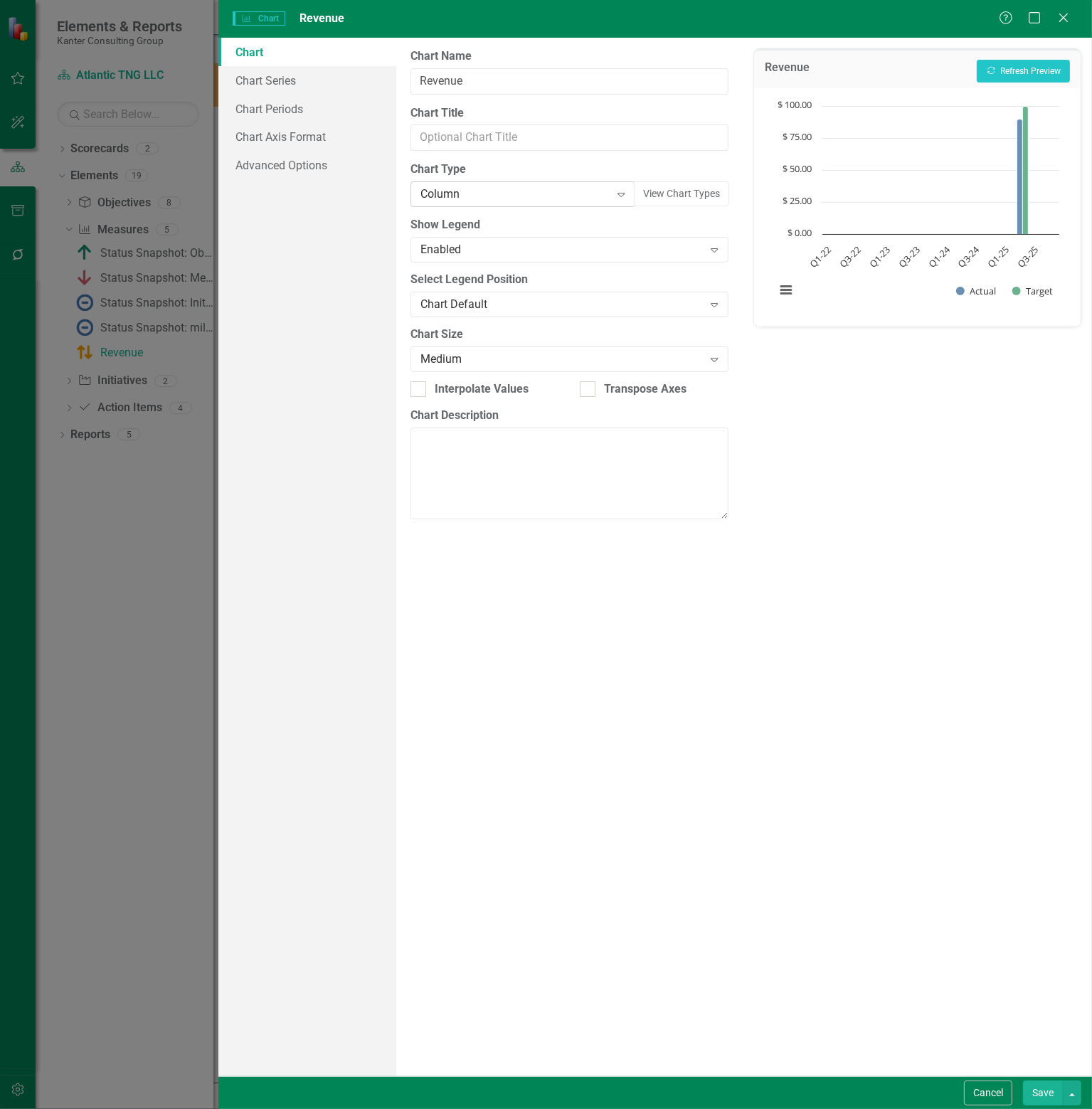
click at [620, 192] on icon "Expand" at bounding box center [621, 195] width 15 height 12
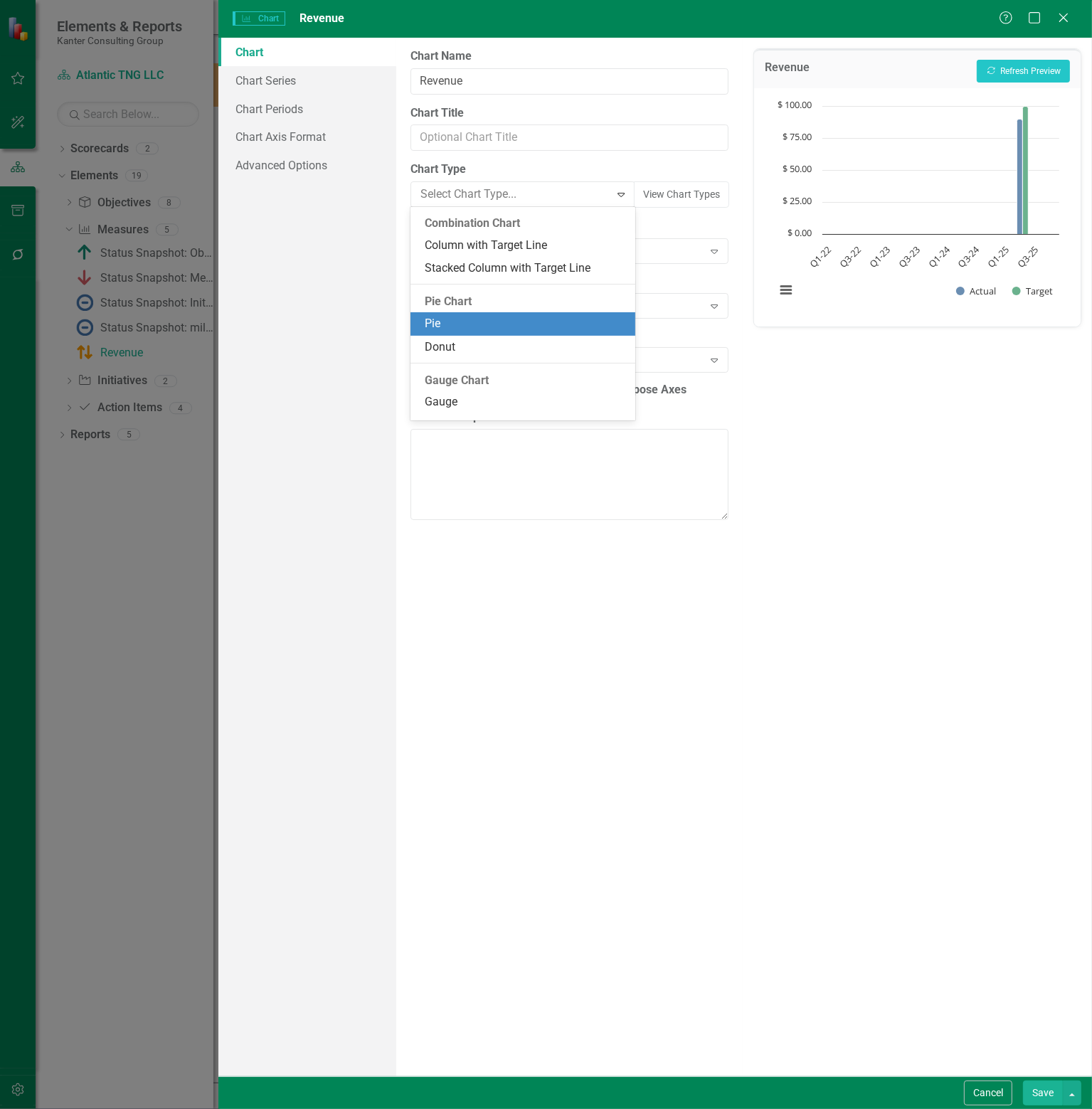
scroll to position [811, 0]
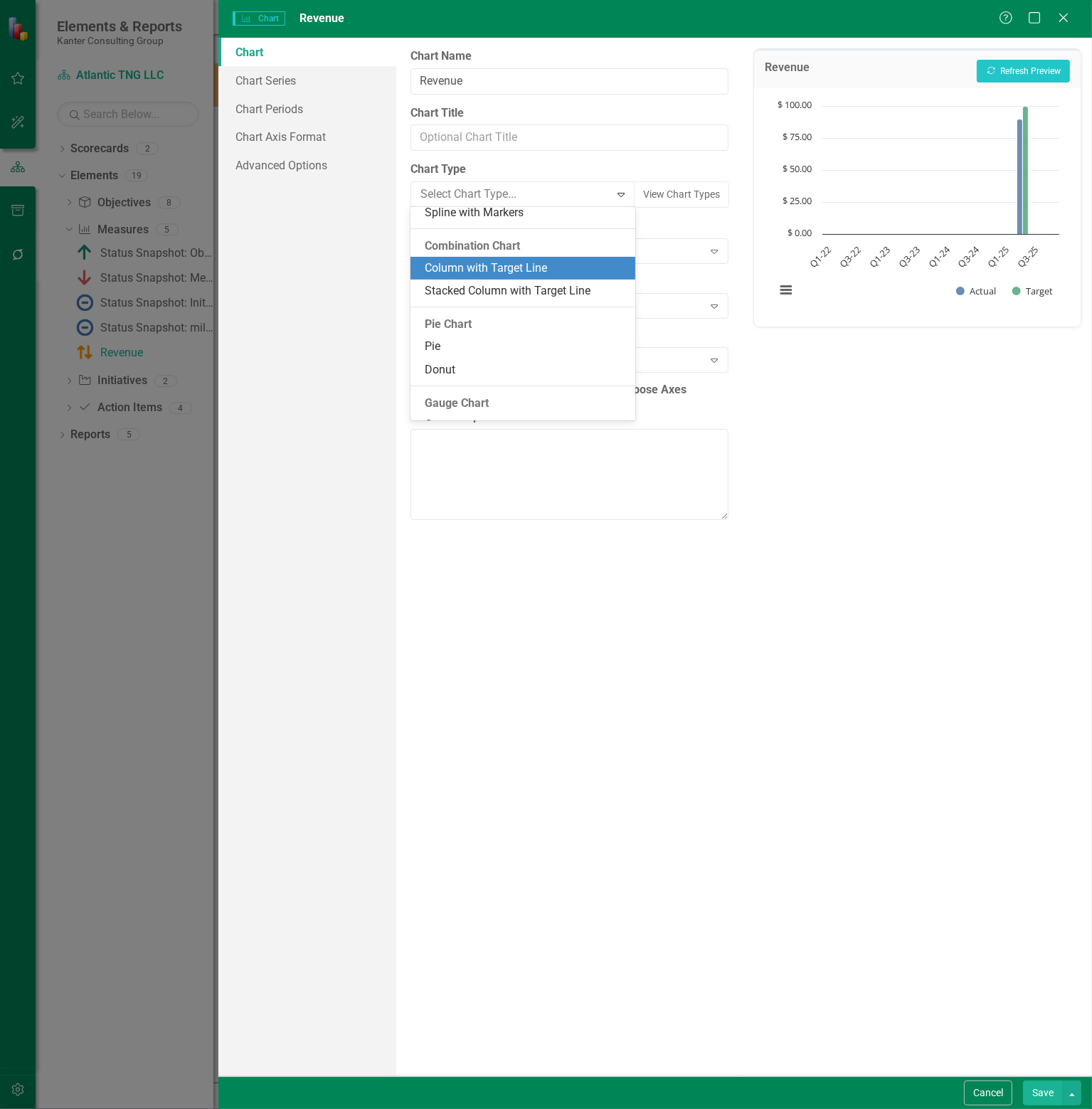
click at [516, 274] on div "Column with Target Line" at bounding box center [525, 269] width 202 height 17
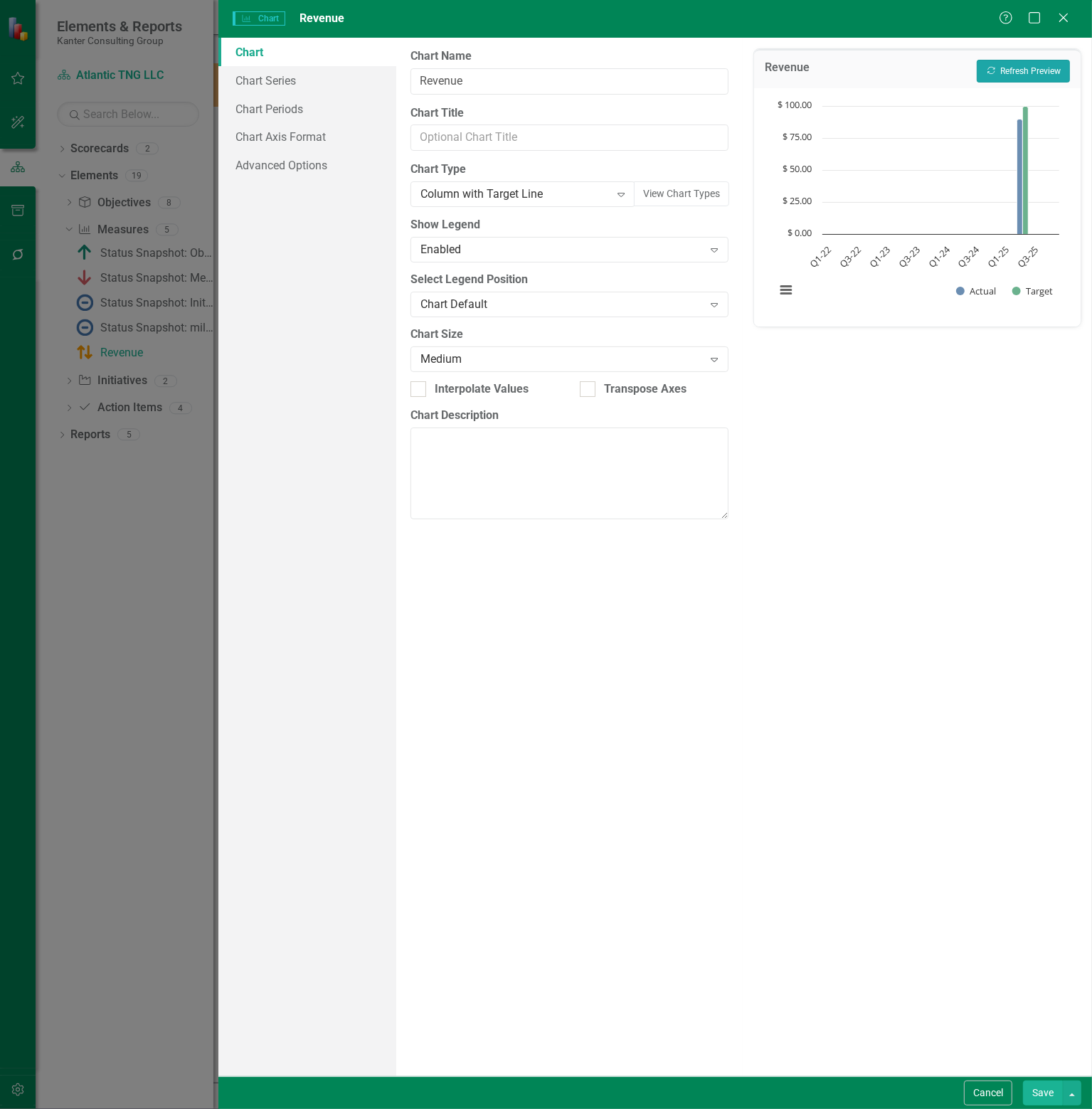
click at [1013, 75] on button "Recalculate Refresh Preview" at bounding box center [1023, 70] width 93 height 22
click at [266, 78] on link "Chart Series" at bounding box center [307, 80] width 178 height 28
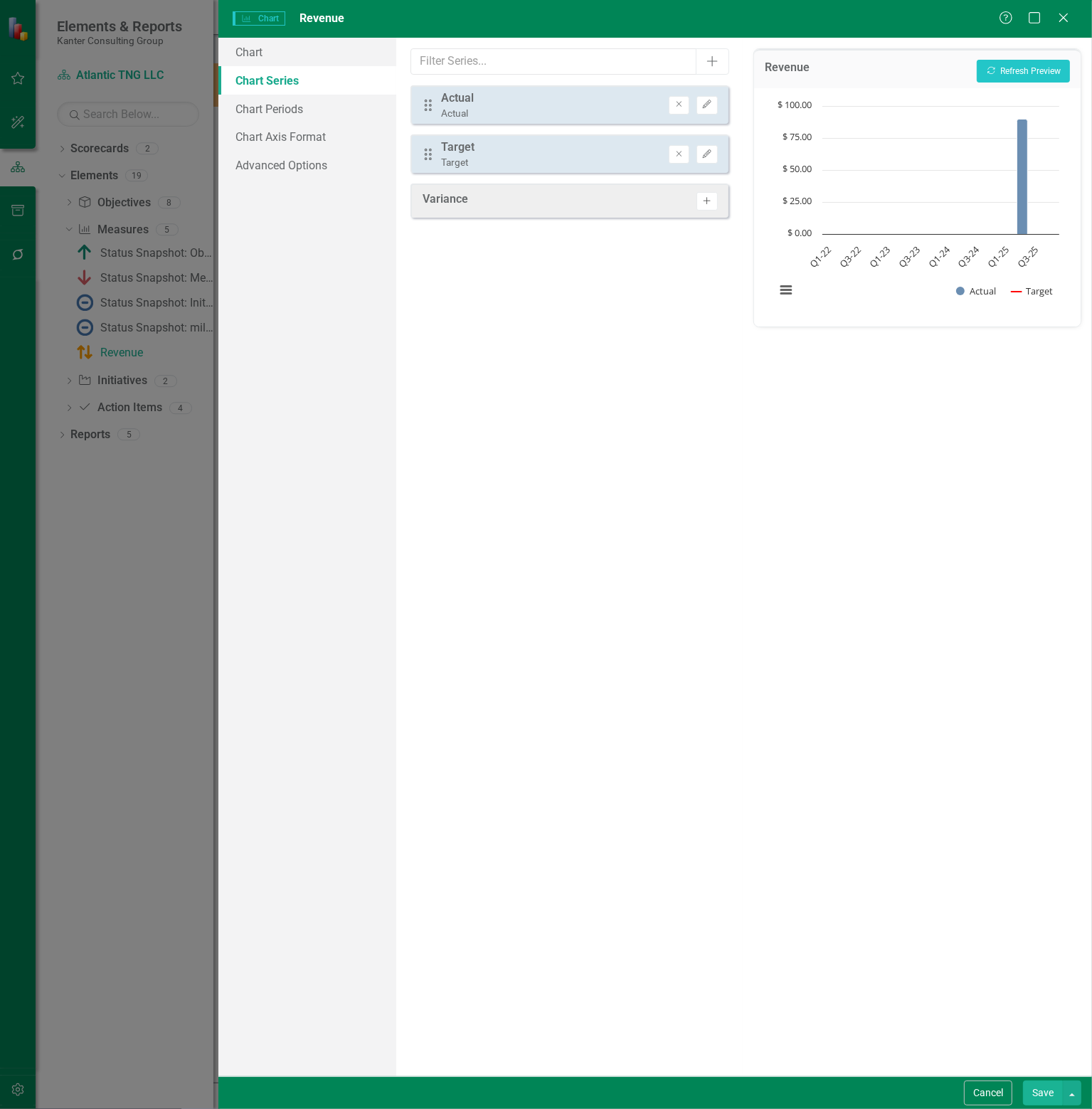
click at [704, 199] on icon "button" at bounding box center [707, 201] width 7 height 7
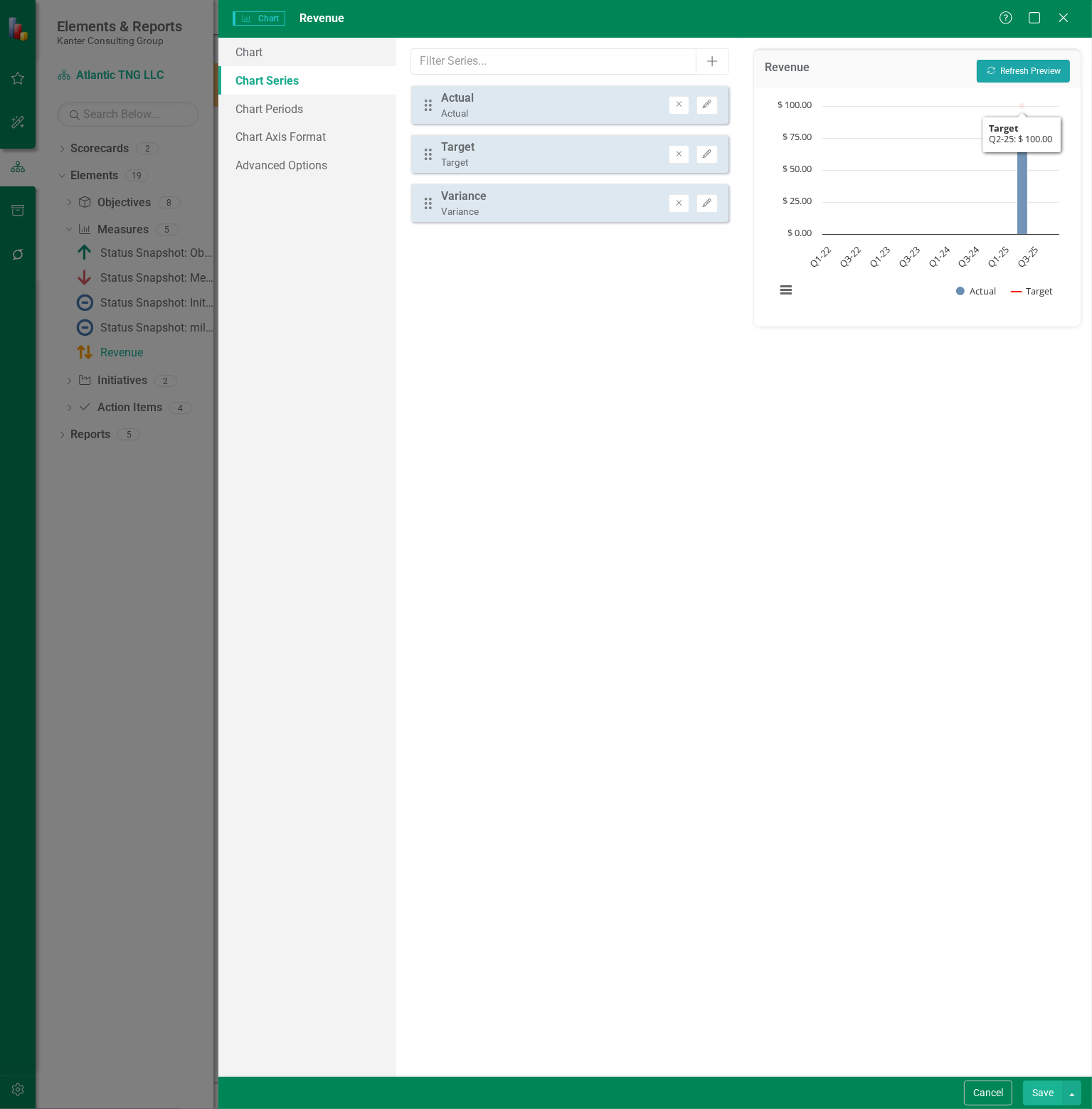
click at [1027, 65] on button "Recalculate Refresh Preview" at bounding box center [1023, 70] width 93 height 22
click at [778, 289] on button "View chart menu, Chart" at bounding box center [785, 289] width 20 height 20
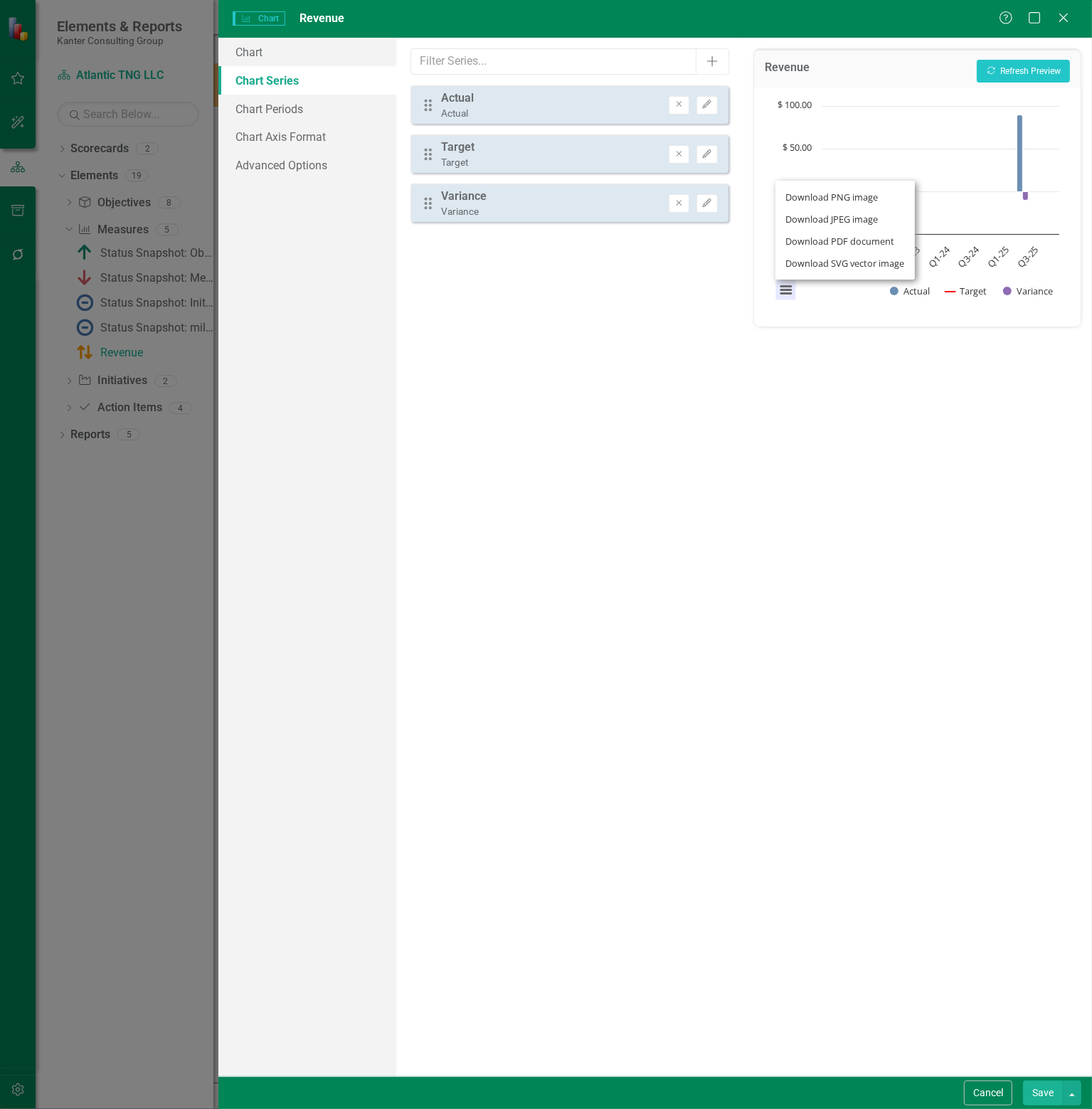
click at [603, 422] on div "From this tab, you can select the series that you want to include in your chart…" at bounding box center [569, 557] width 346 height 1039
click at [302, 106] on link "Chart Periods" at bounding box center [307, 108] width 178 height 28
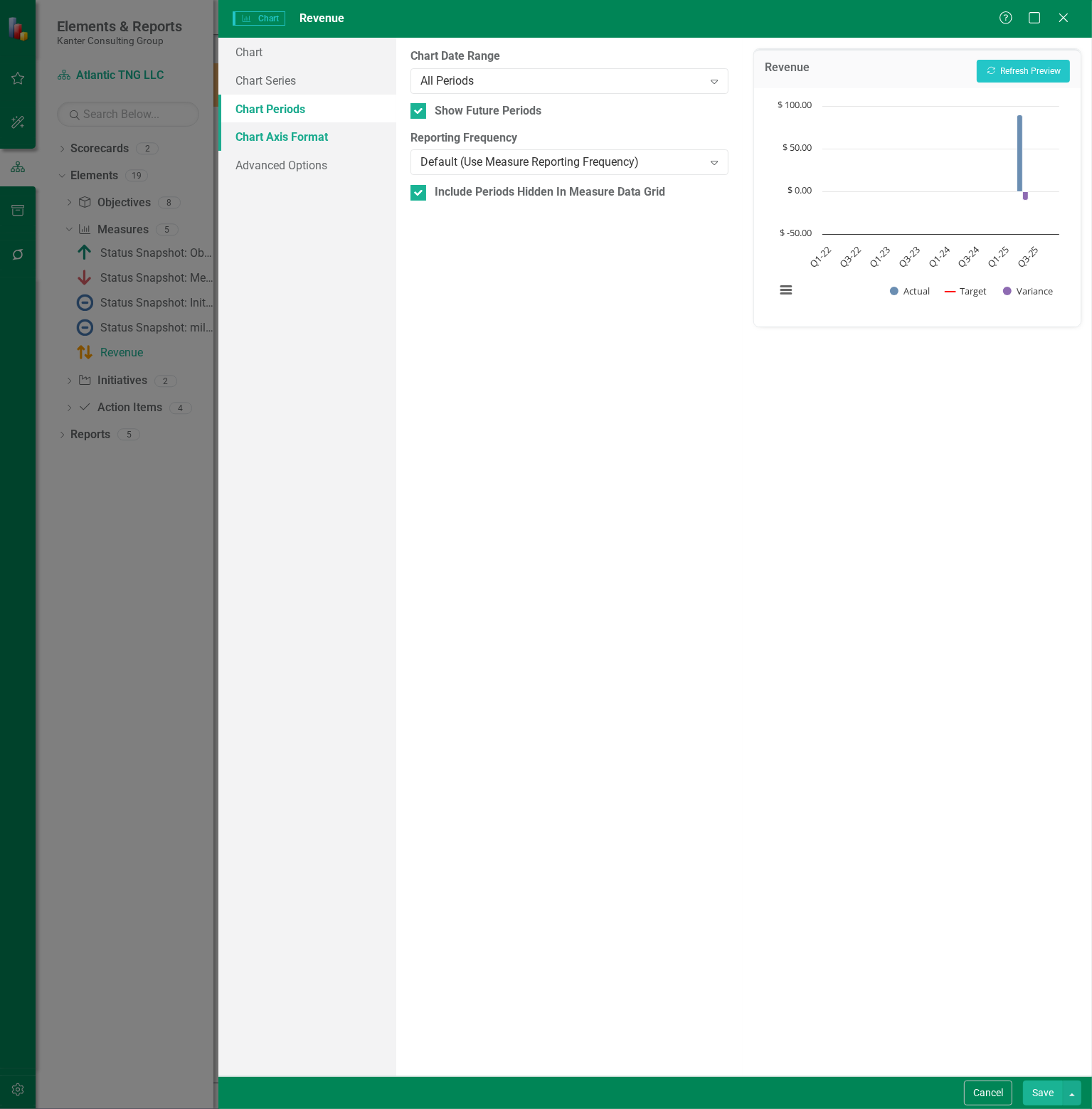
click at [305, 133] on link "Chart Axis Format" at bounding box center [307, 136] width 178 height 28
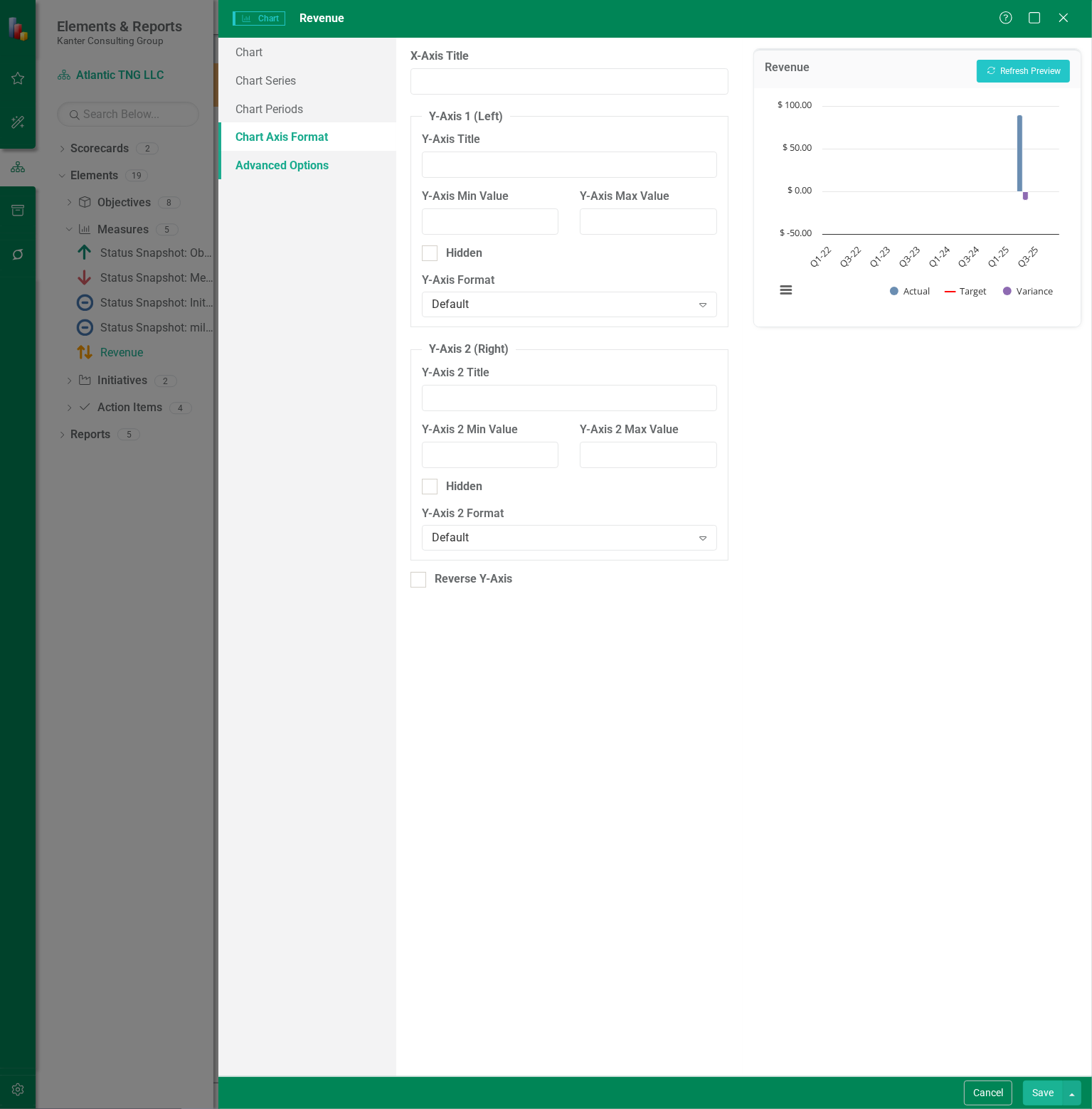
click at [302, 163] on link "Advanced Options" at bounding box center [307, 165] width 178 height 28
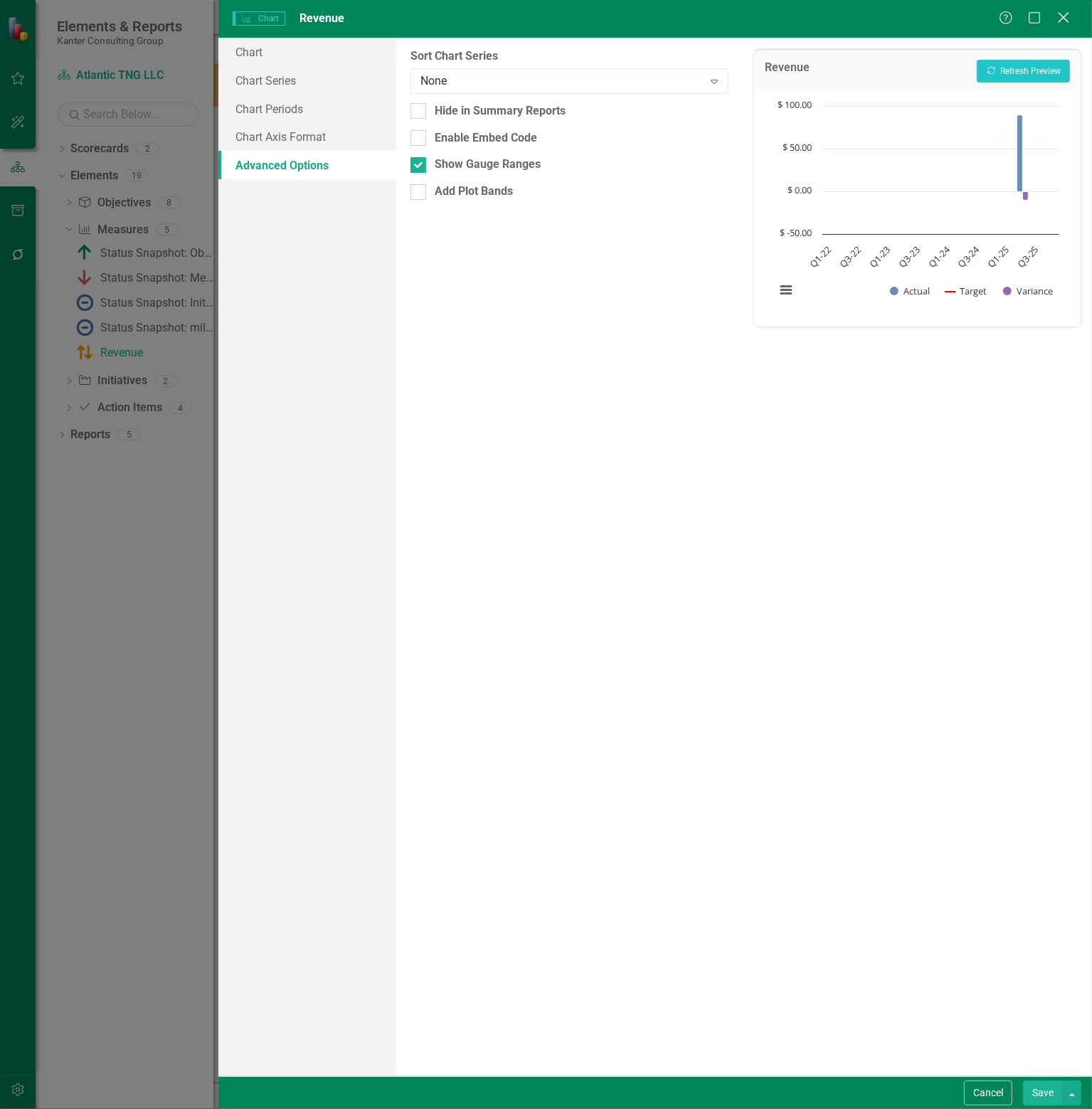
click at [1067, 20] on icon "Close" at bounding box center [1063, 17] width 18 height 14
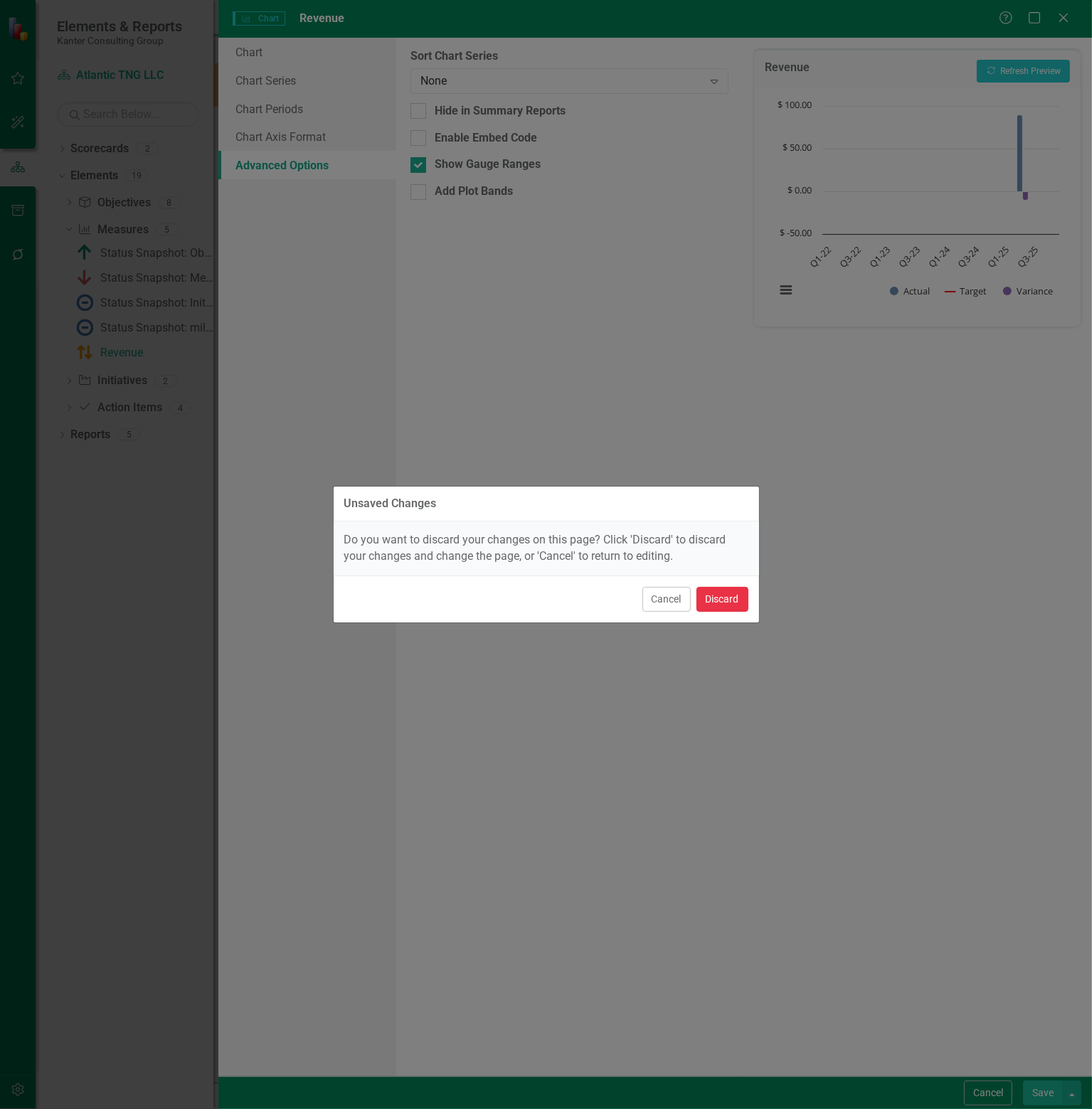
click at [725, 596] on button "Discard" at bounding box center [723, 599] width 52 height 25
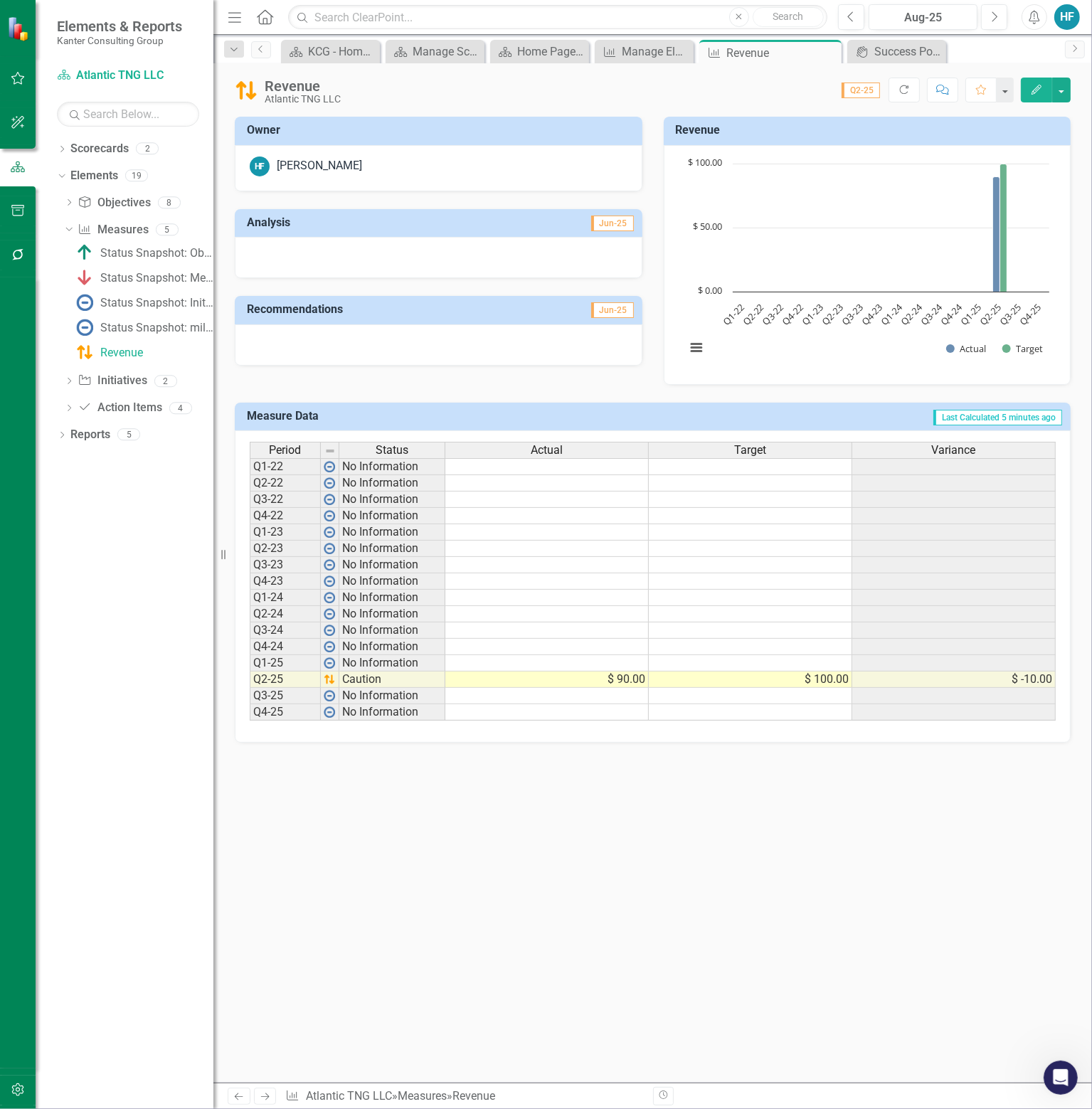
click at [819, 131] on h3 "Revenue" at bounding box center [869, 131] width 388 height 13
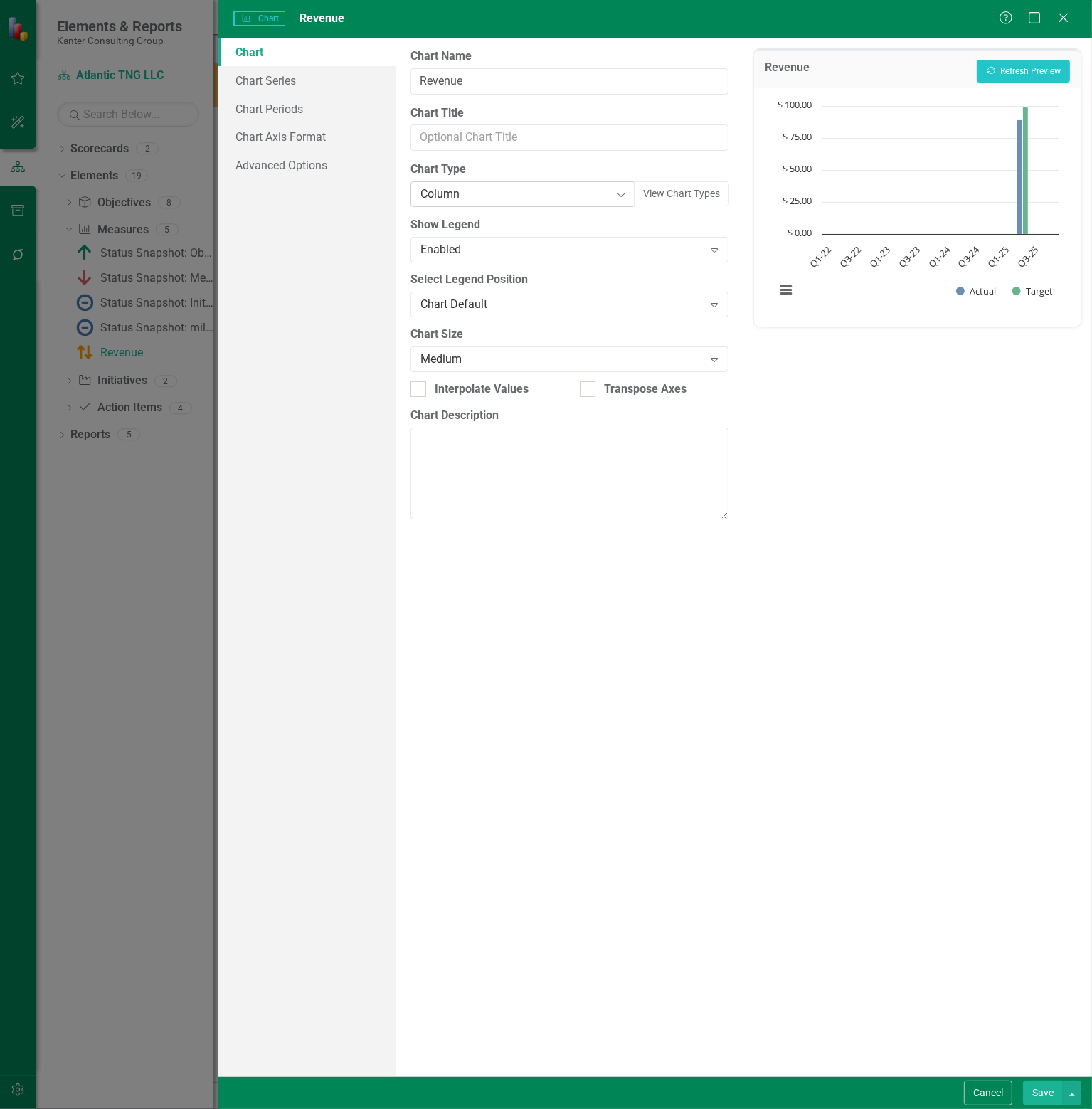
click at [625, 194] on icon "Expand" at bounding box center [621, 195] width 15 height 12
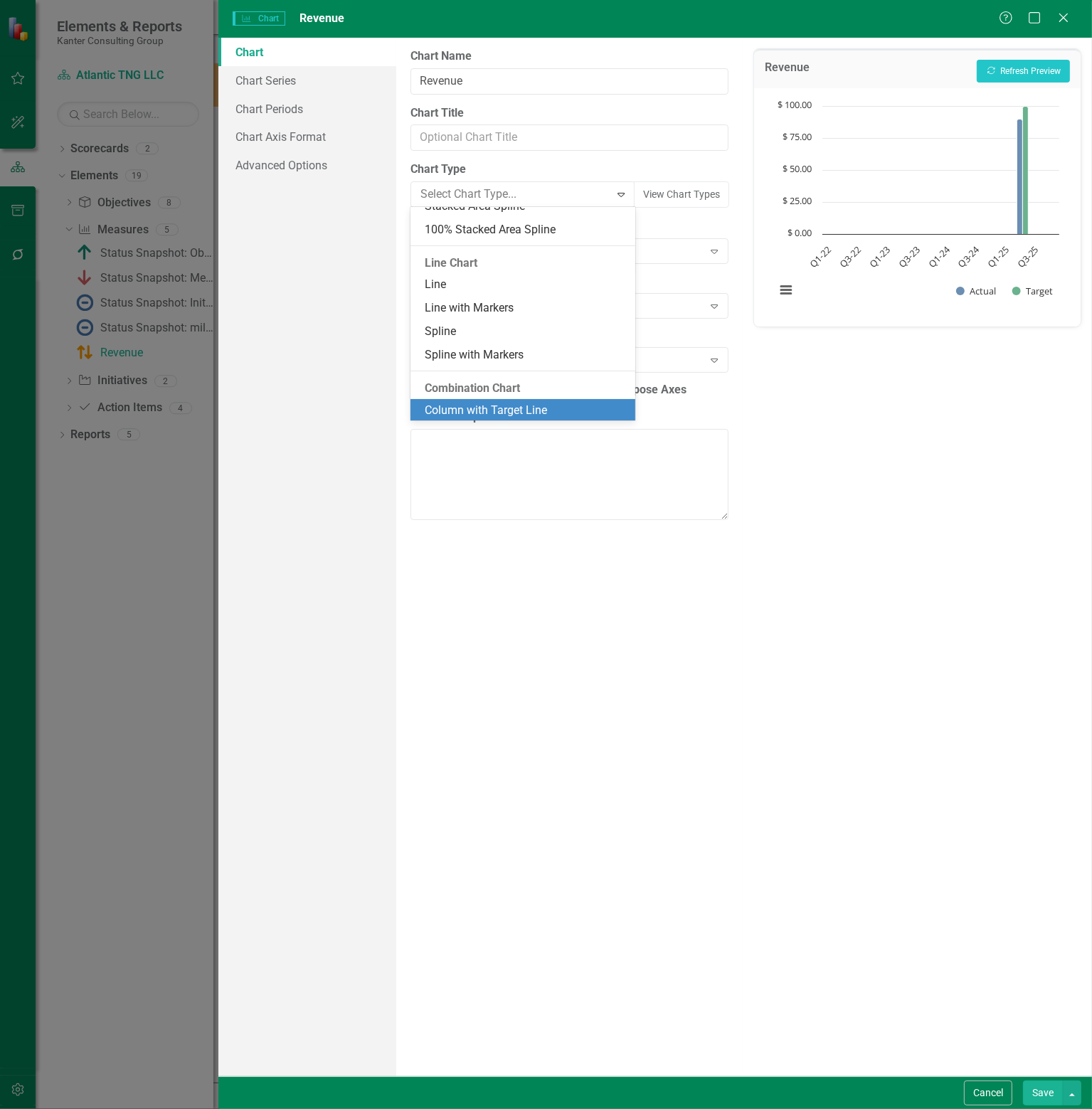
click at [518, 409] on div "Column with Target Line" at bounding box center [525, 411] width 202 height 17
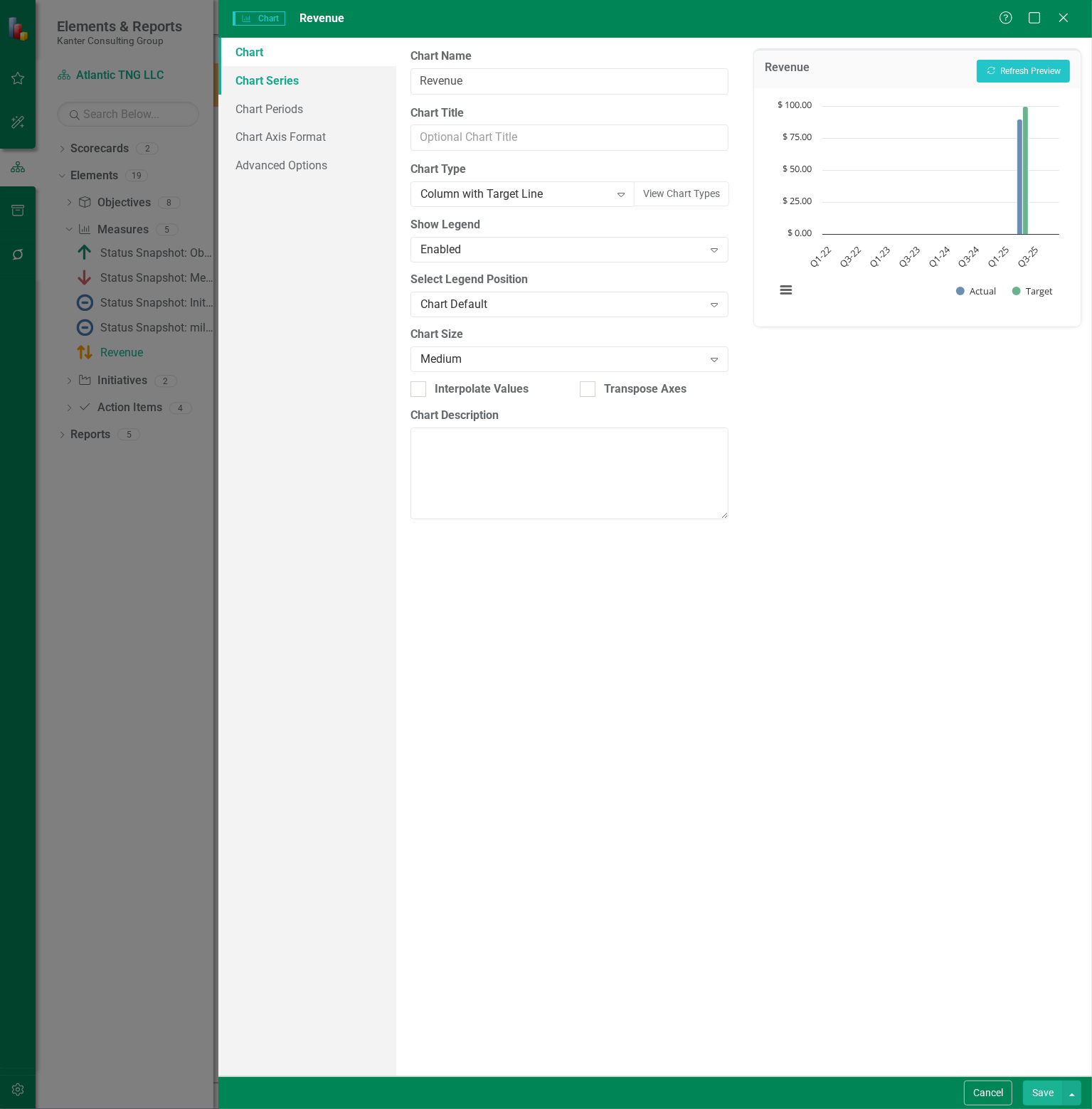
click at [292, 82] on link "Chart Series" at bounding box center [307, 80] width 178 height 28
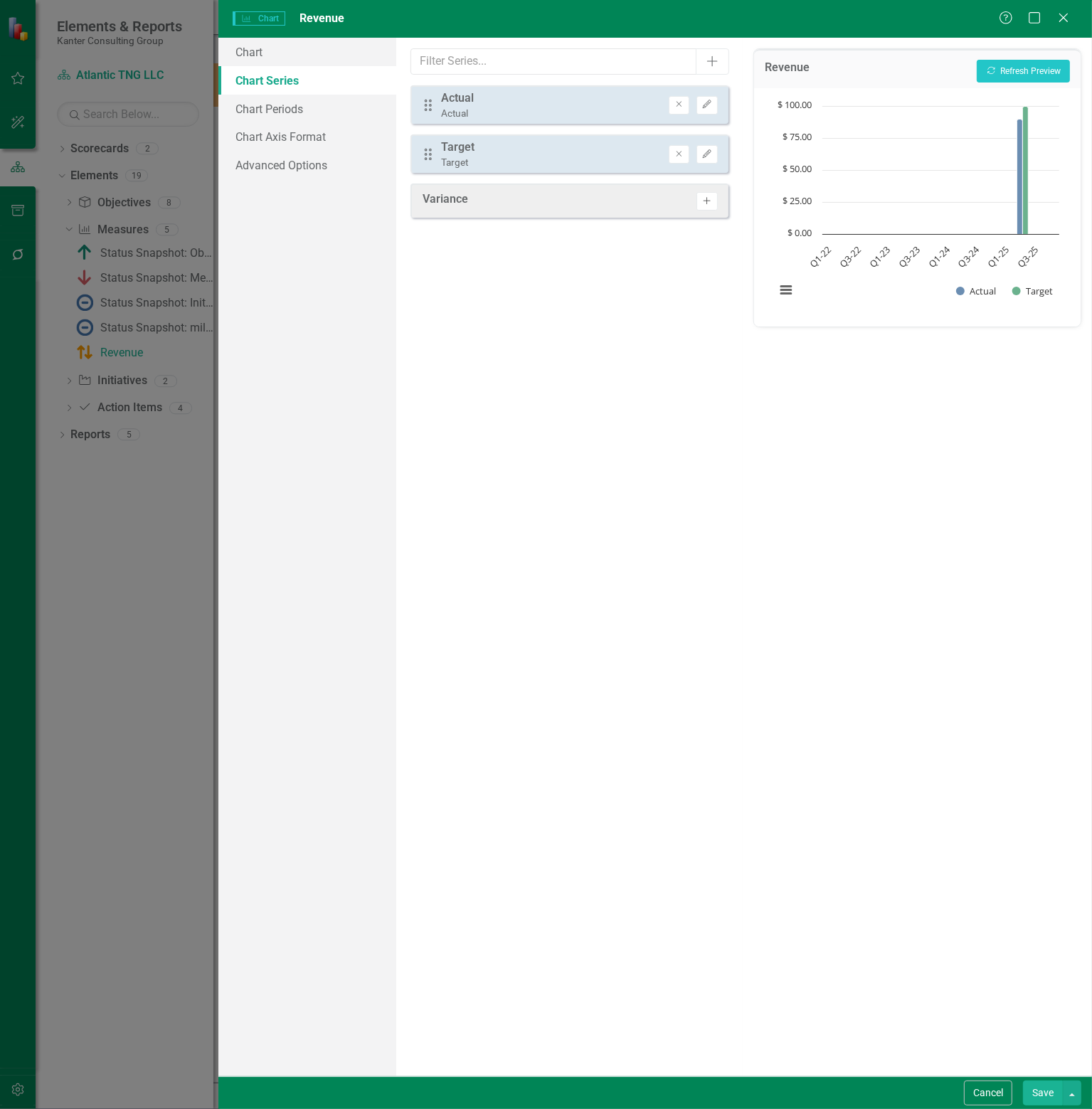
click at [711, 202] on icon "Activate" at bounding box center [706, 202] width 11 height 9
click at [1019, 67] on button "Recalculate Refresh Preview" at bounding box center [1023, 70] width 93 height 22
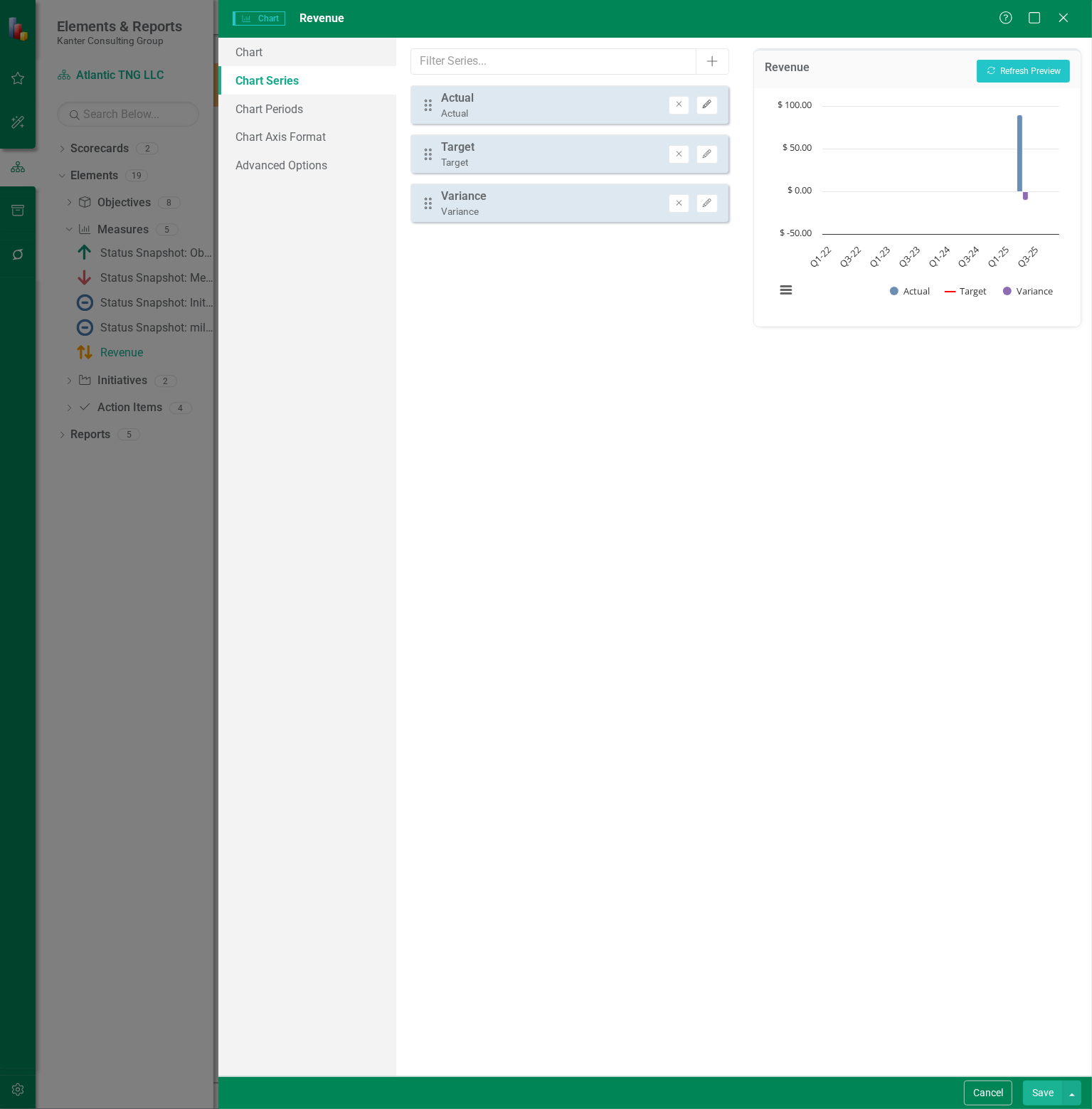
click at [705, 100] on icon "Edit" at bounding box center [706, 105] width 11 height 9
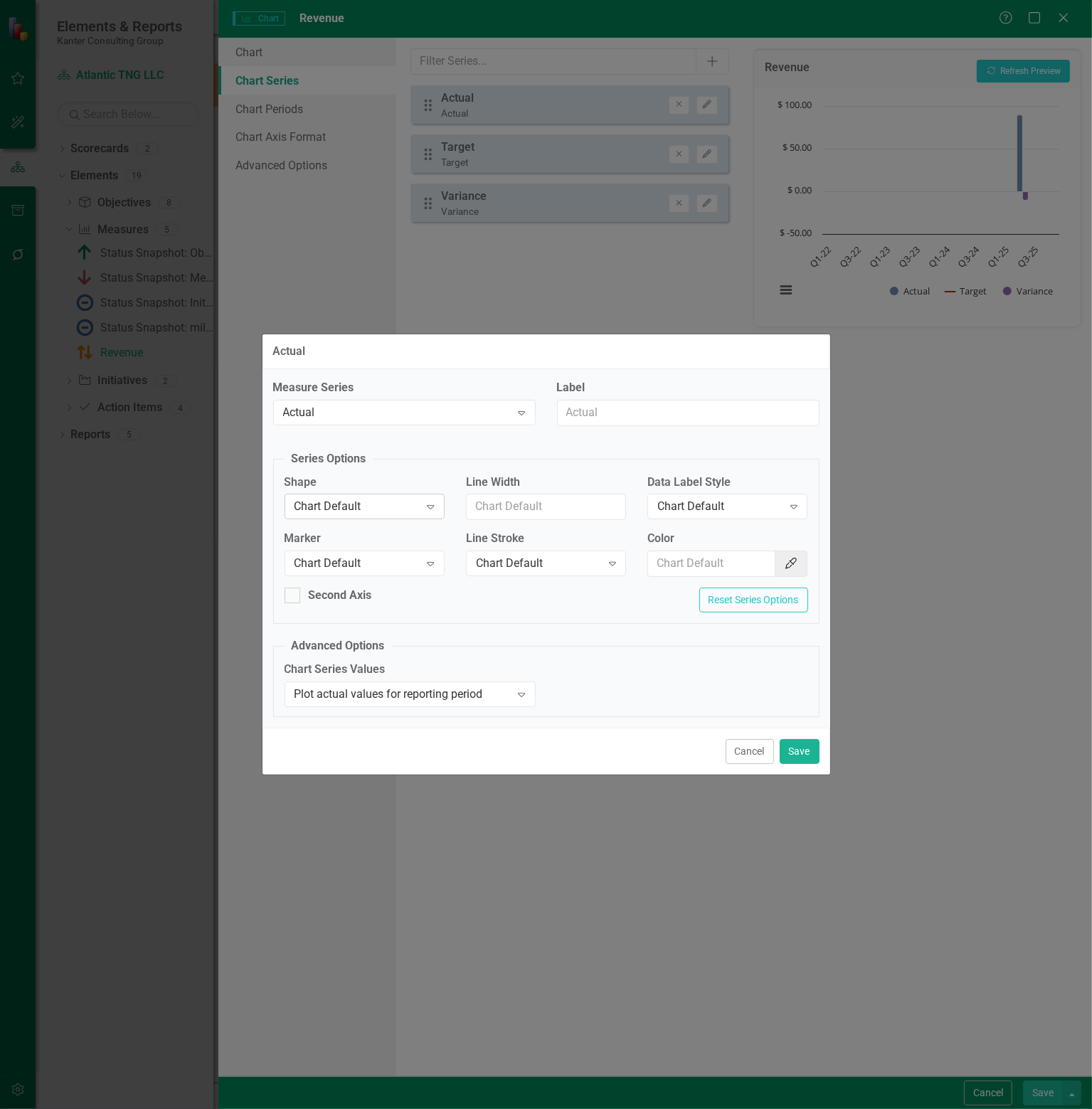
click at [435, 510] on icon "Expand" at bounding box center [430, 507] width 15 height 12
click at [334, 553] on div "Column" at bounding box center [367, 556] width 138 height 17
click at [432, 508] on icon at bounding box center [431, 507] width 7 height 4
click at [393, 534] on div "Chart Default" at bounding box center [367, 532] width 138 height 17
click at [787, 562] on icon "Color Picker" at bounding box center [791, 563] width 15 height 12
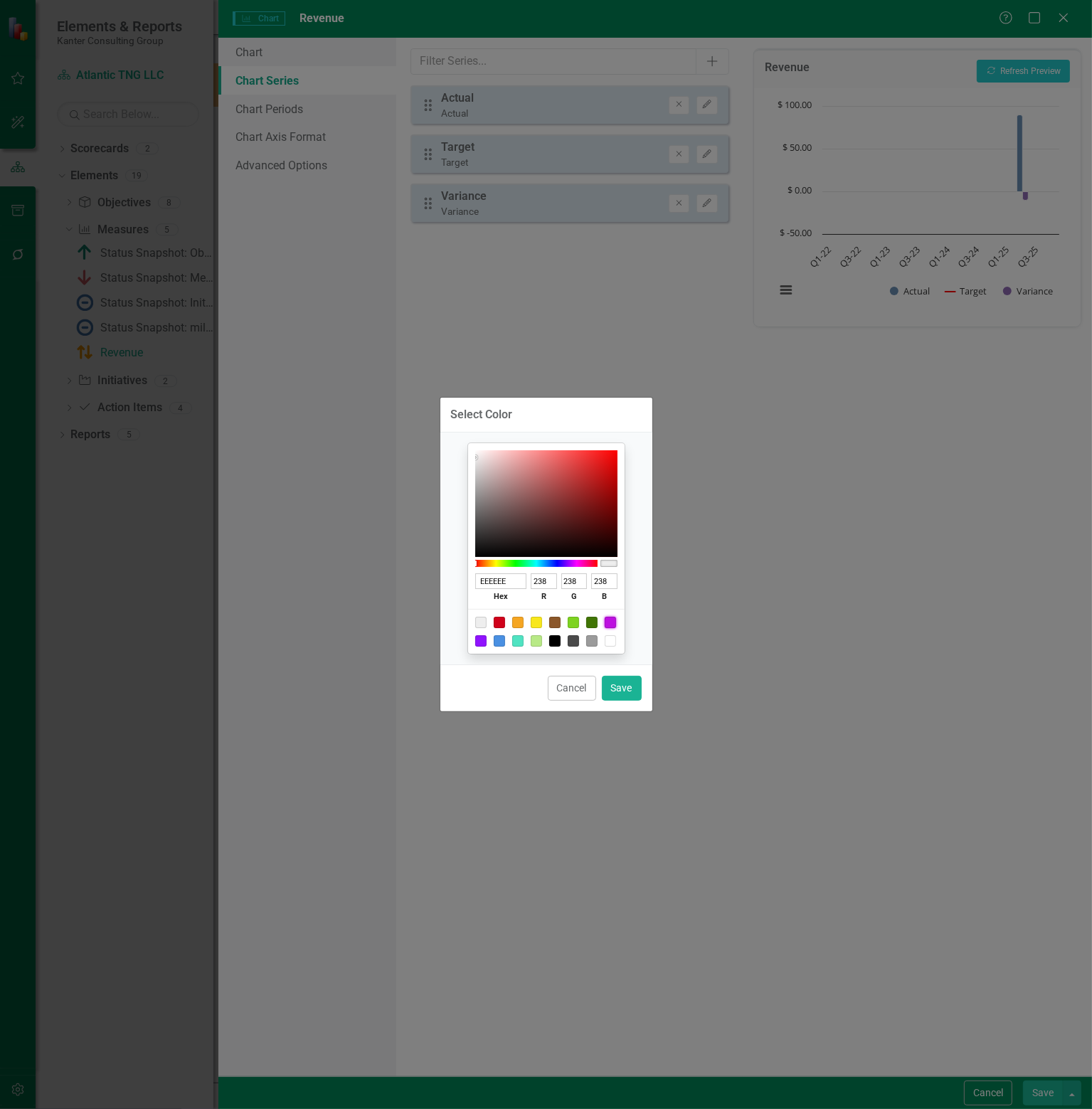
click at [609, 620] on div at bounding box center [610, 623] width 12 height 12
type input "BD10E0"
type input "189"
type input "16"
type input "224"
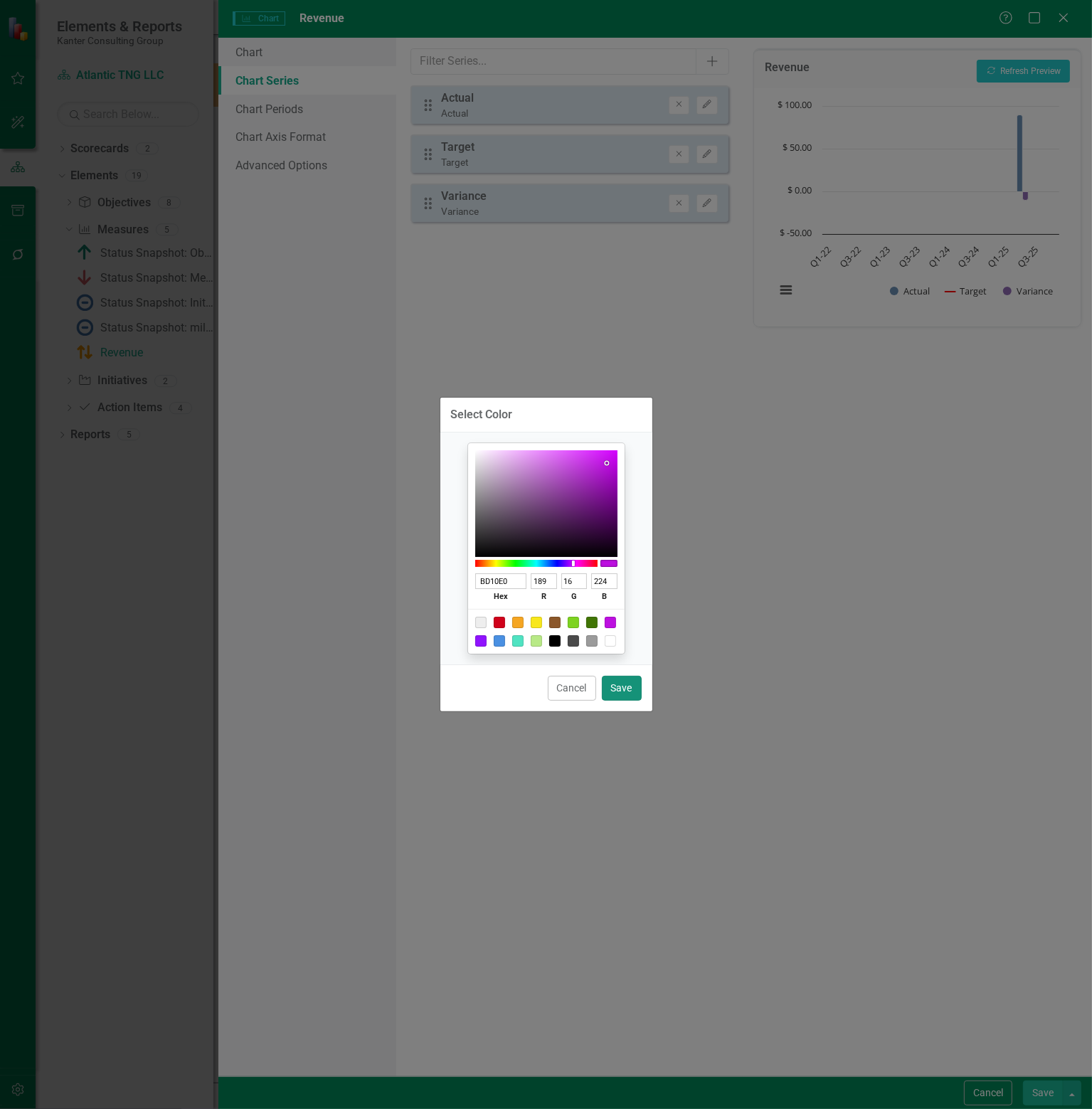
click at [618, 686] on button "Save" at bounding box center [621, 688] width 40 height 25
type input "#bd10e0"
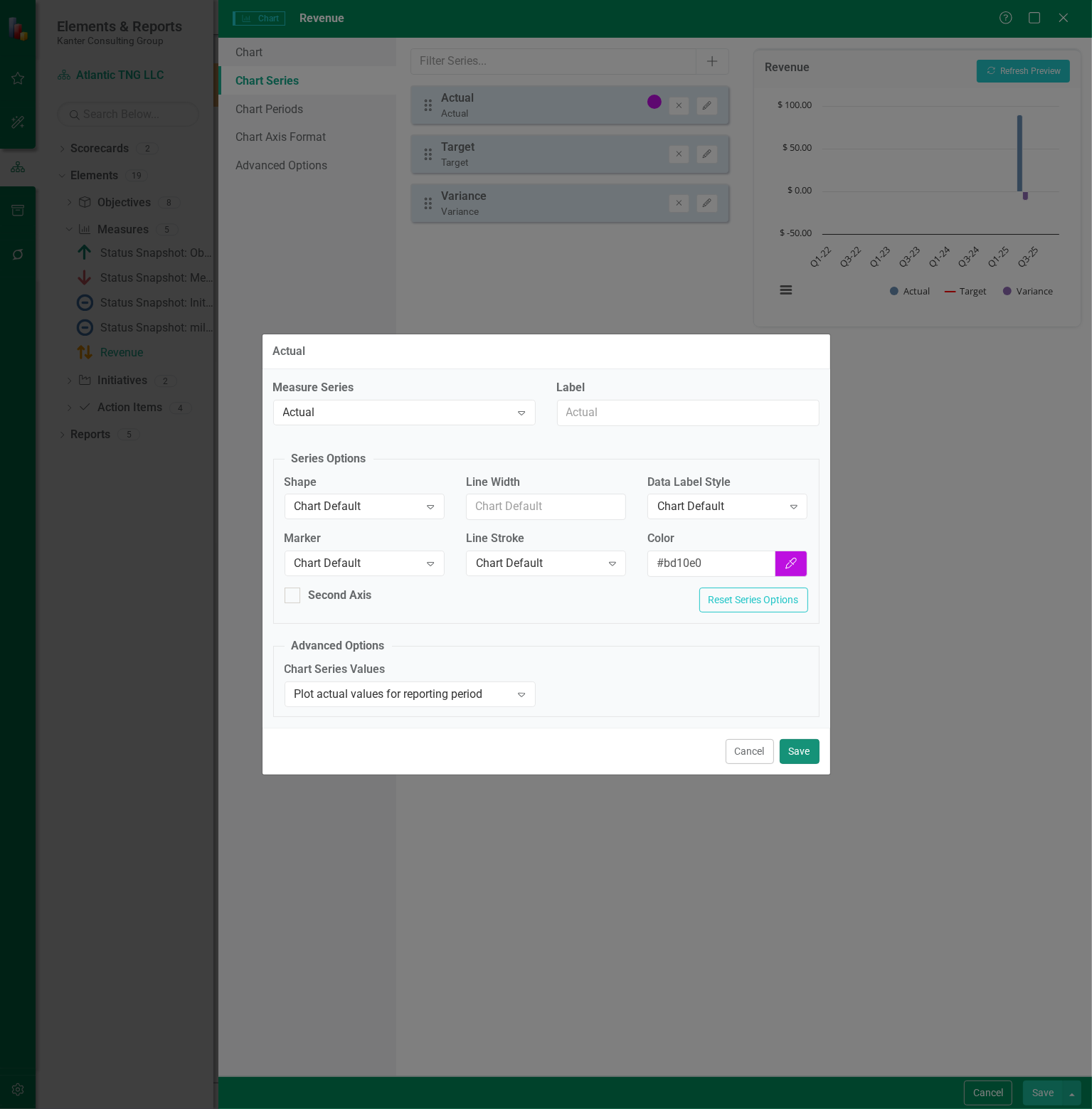
click at [797, 748] on button "Save" at bounding box center [799, 751] width 40 height 25
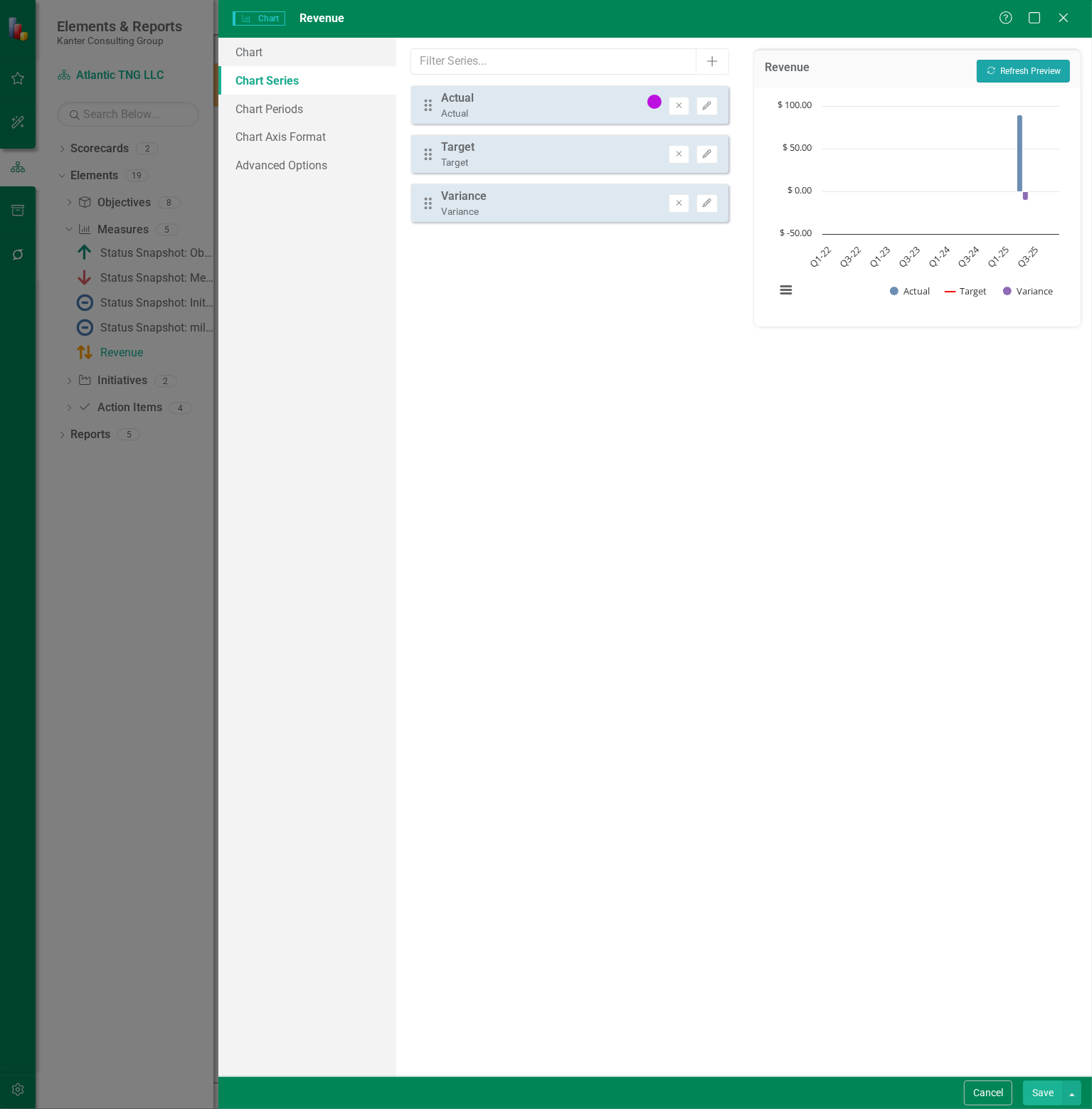
click at [1045, 68] on button "Recalculate Refresh Preview" at bounding box center [1023, 70] width 93 height 22
click at [781, 288] on button "View chart menu, Chart" at bounding box center [785, 289] width 20 height 20
click at [710, 155] on icon "Edit" at bounding box center [706, 155] width 11 height 9
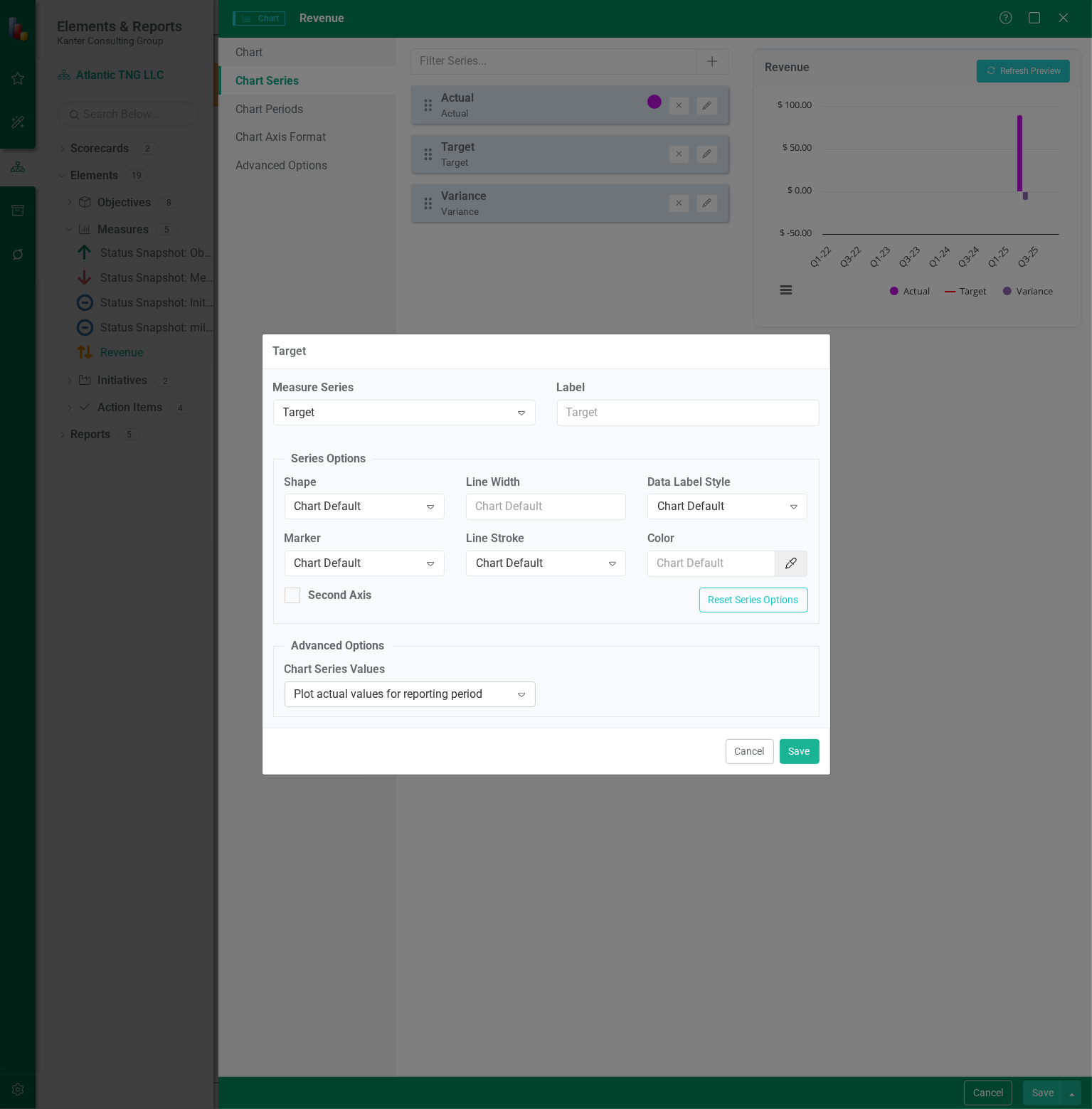
click at [519, 691] on icon "Expand" at bounding box center [522, 695] width 15 height 12
click at [807, 749] on button "Save" at bounding box center [799, 751] width 40 height 25
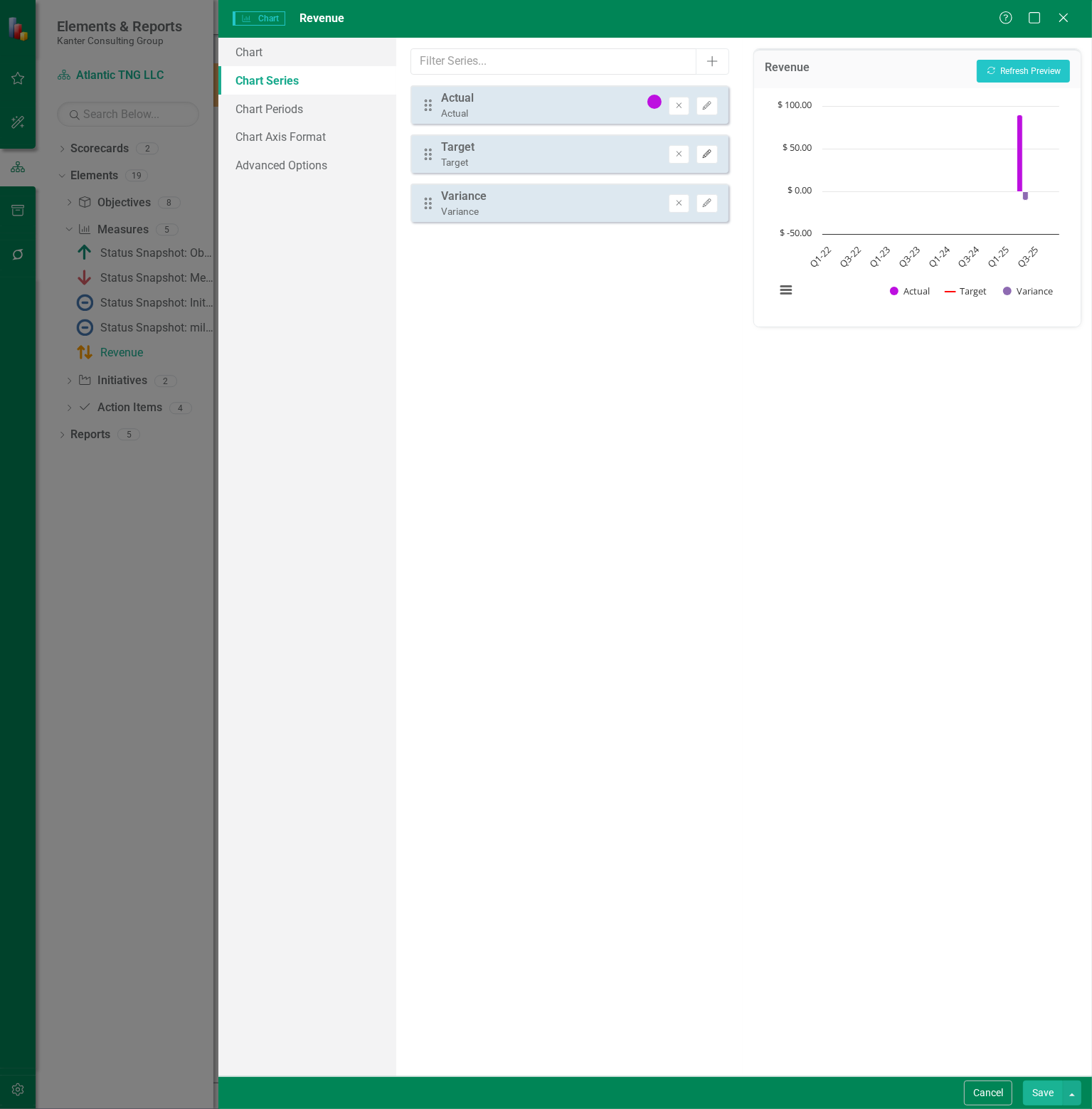
click at [708, 158] on button "Edit" at bounding box center [707, 154] width 20 height 18
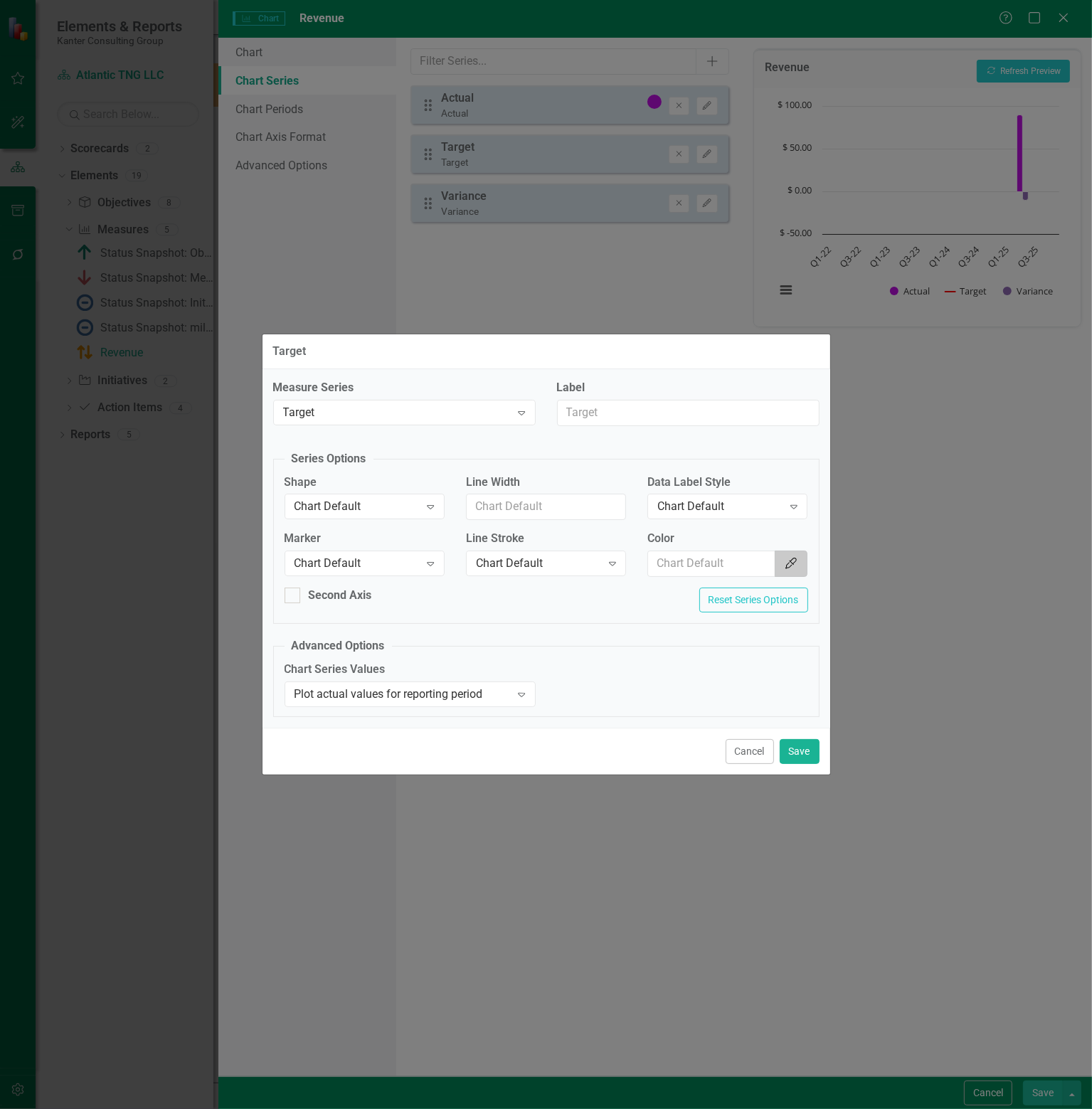
click at [791, 562] on icon "button" at bounding box center [791, 563] width 12 height 12
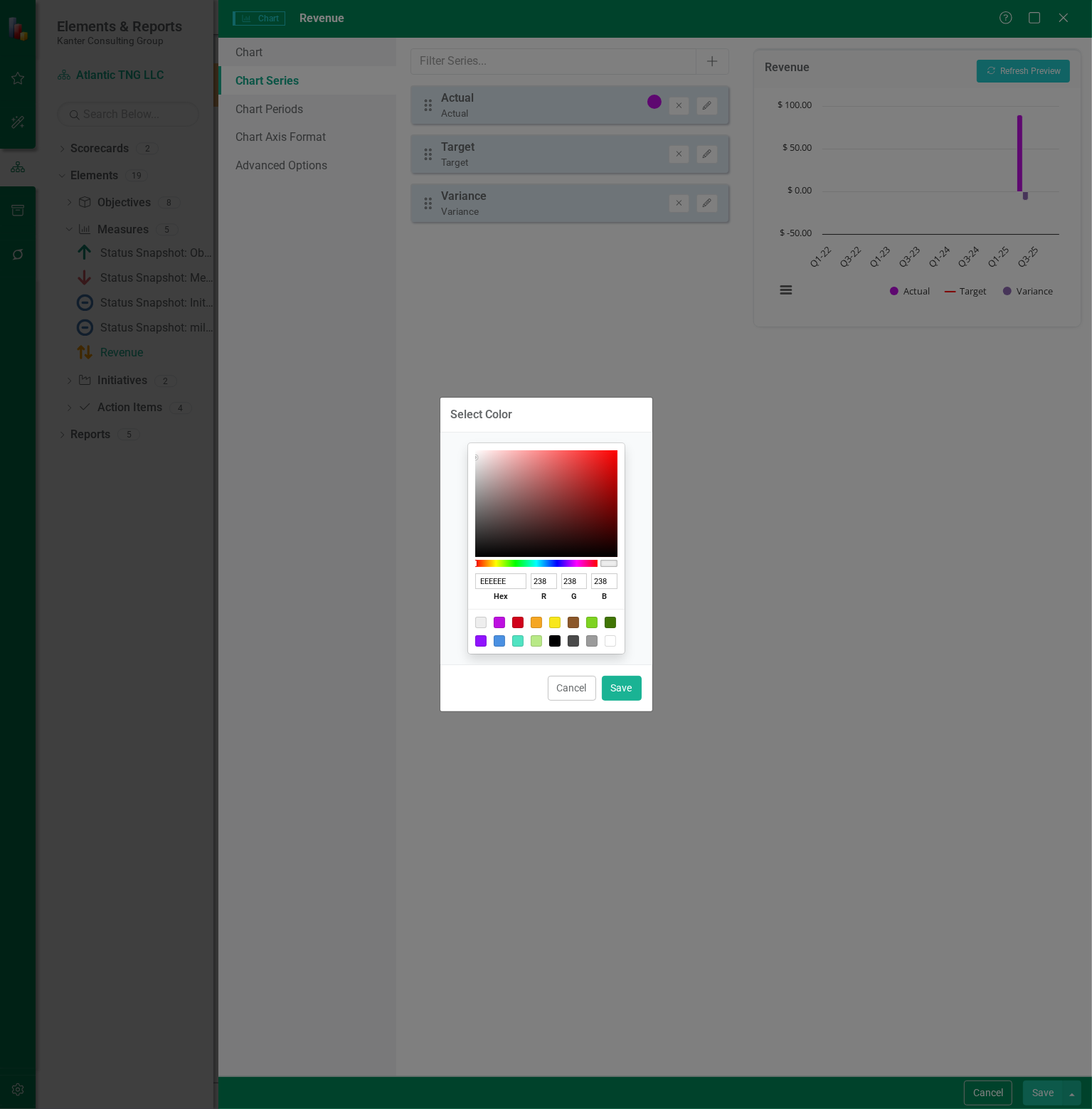
click at [517, 617] on div at bounding box center [518, 623] width 12 height 12
type input "D0021B"
type input "208"
type input "2"
type input "27"
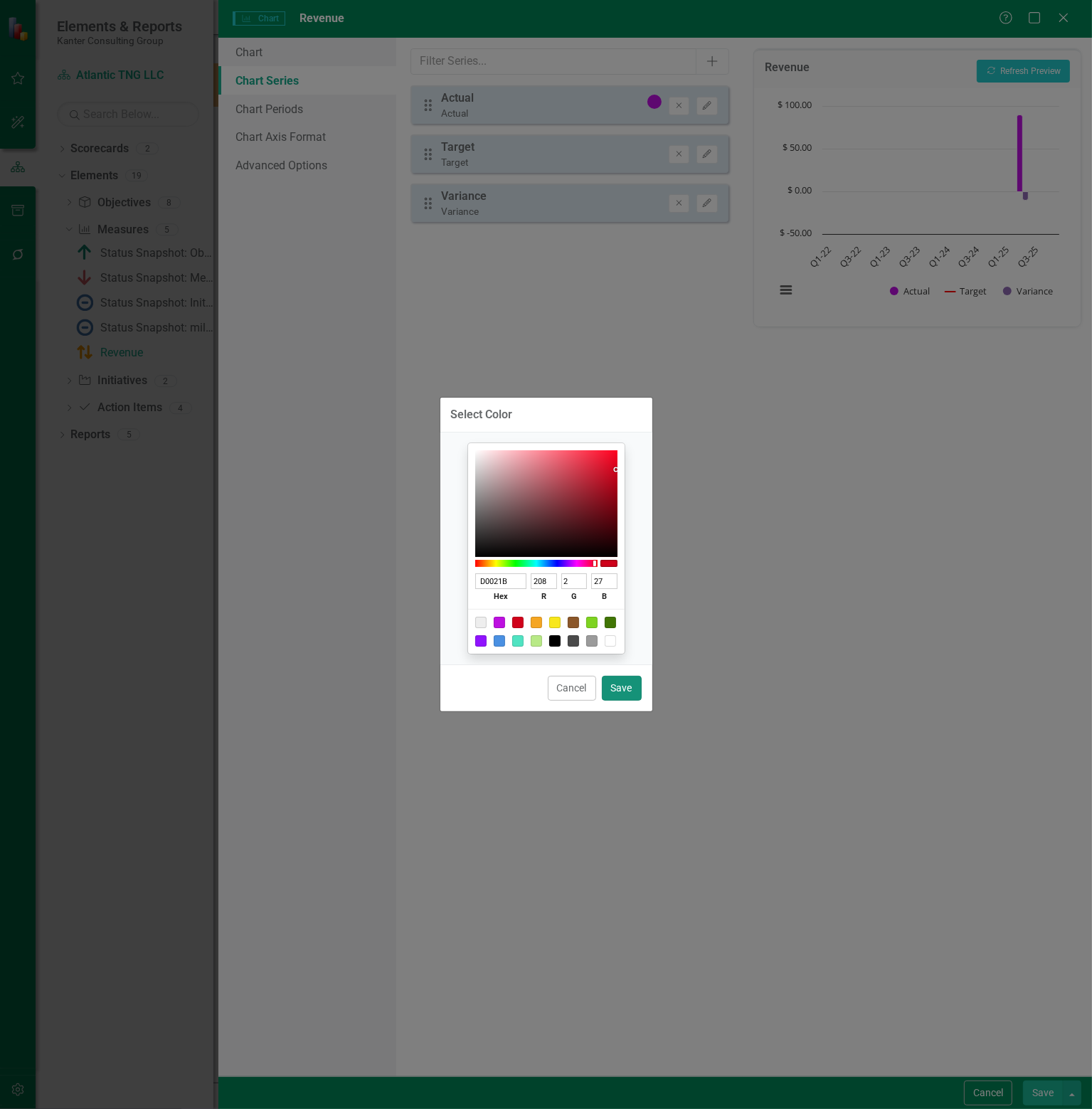
click at [618, 682] on button "Save" at bounding box center [621, 688] width 40 height 25
type input "#d0021b"
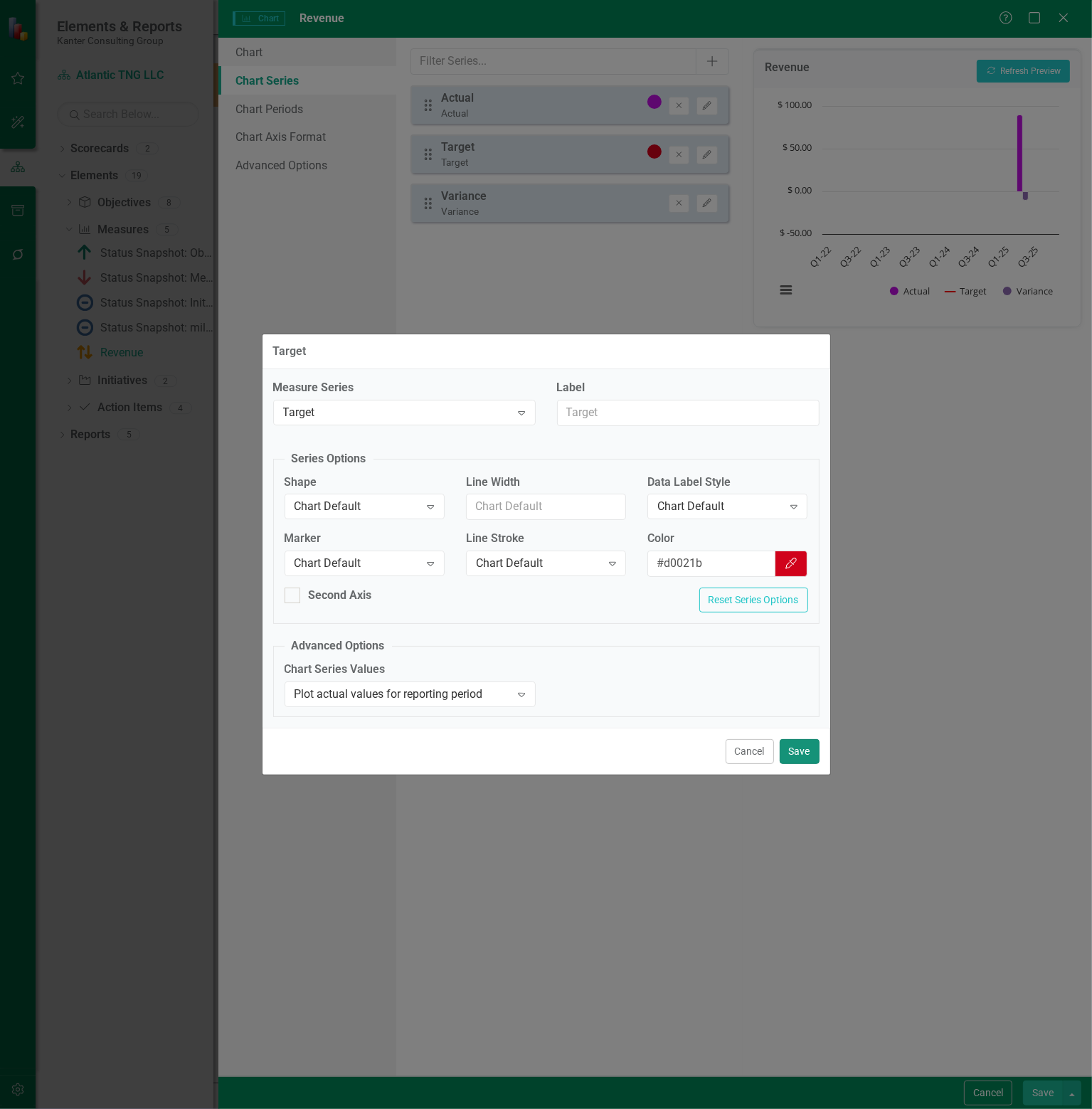
click at [800, 748] on button "Save" at bounding box center [799, 751] width 40 height 25
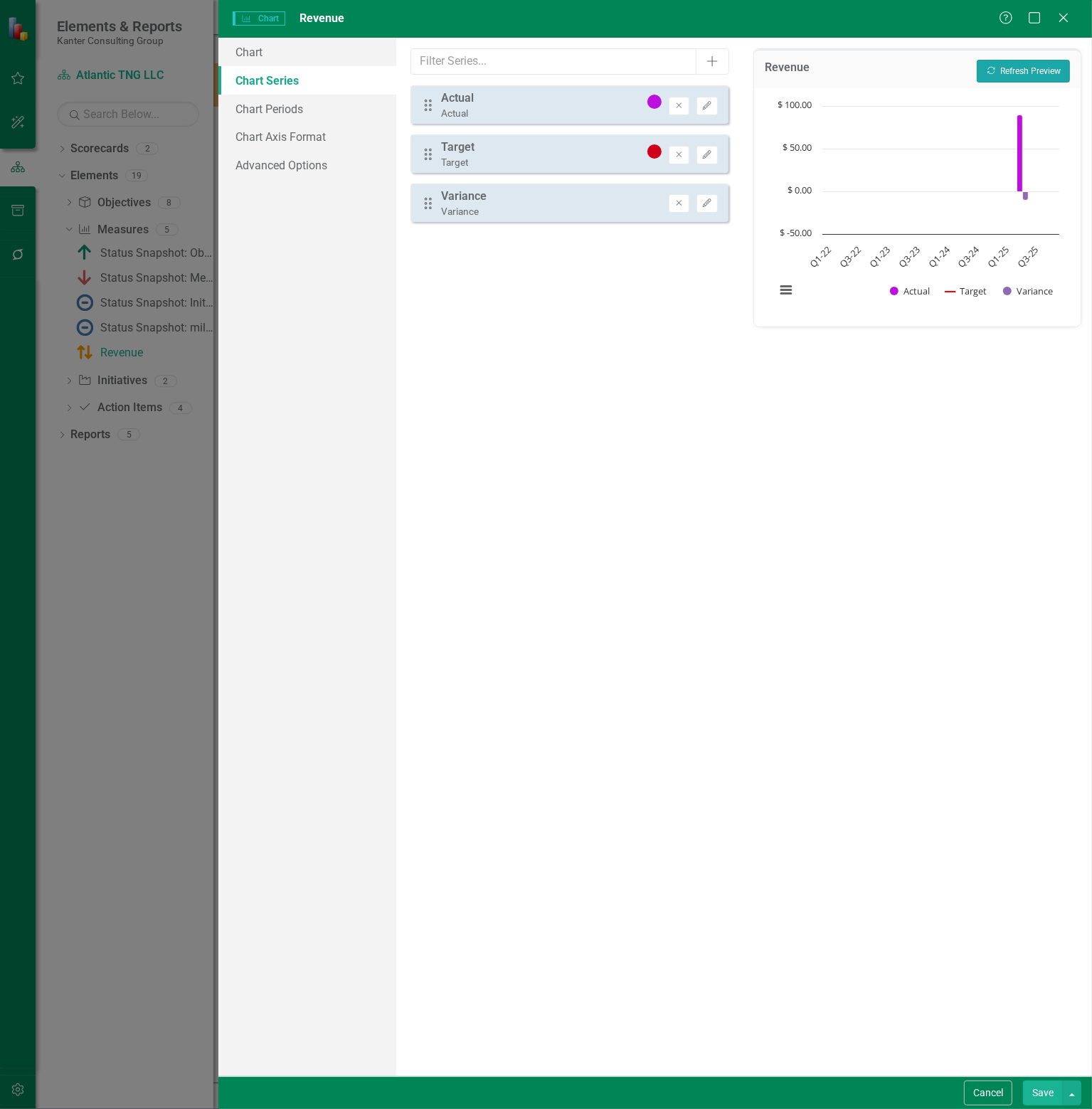
click at [1022, 67] on button "Recalculate Refresh Preview" at bounding box center [1023, 70] width 93 height 22
click at [313, 112] on link "Chart Periods" at bounding box center [307, 108] width 178 height 28
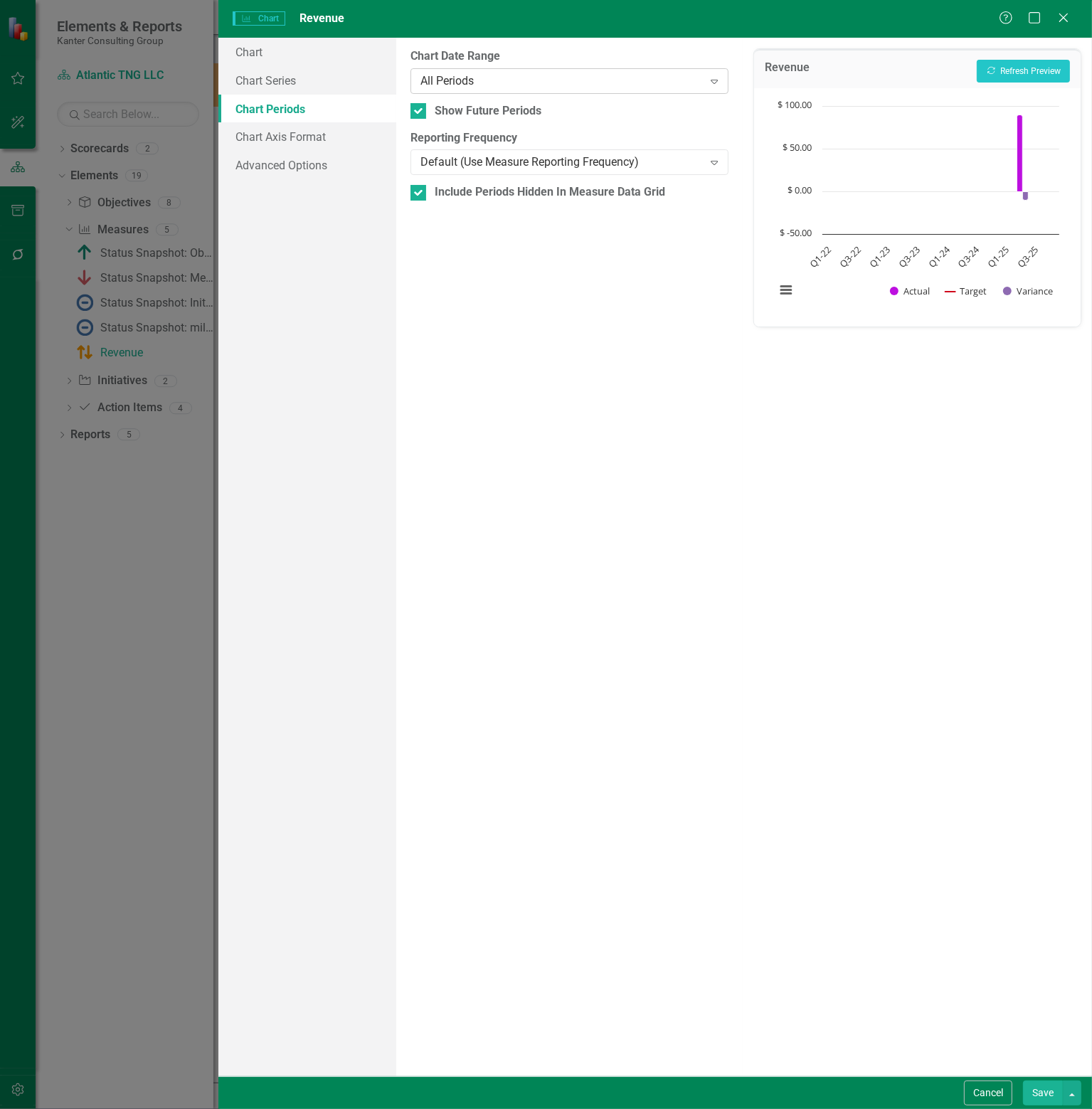
click at [573, 84] on div "All Periods" at bounding box center [561, 81] width 282 height 17
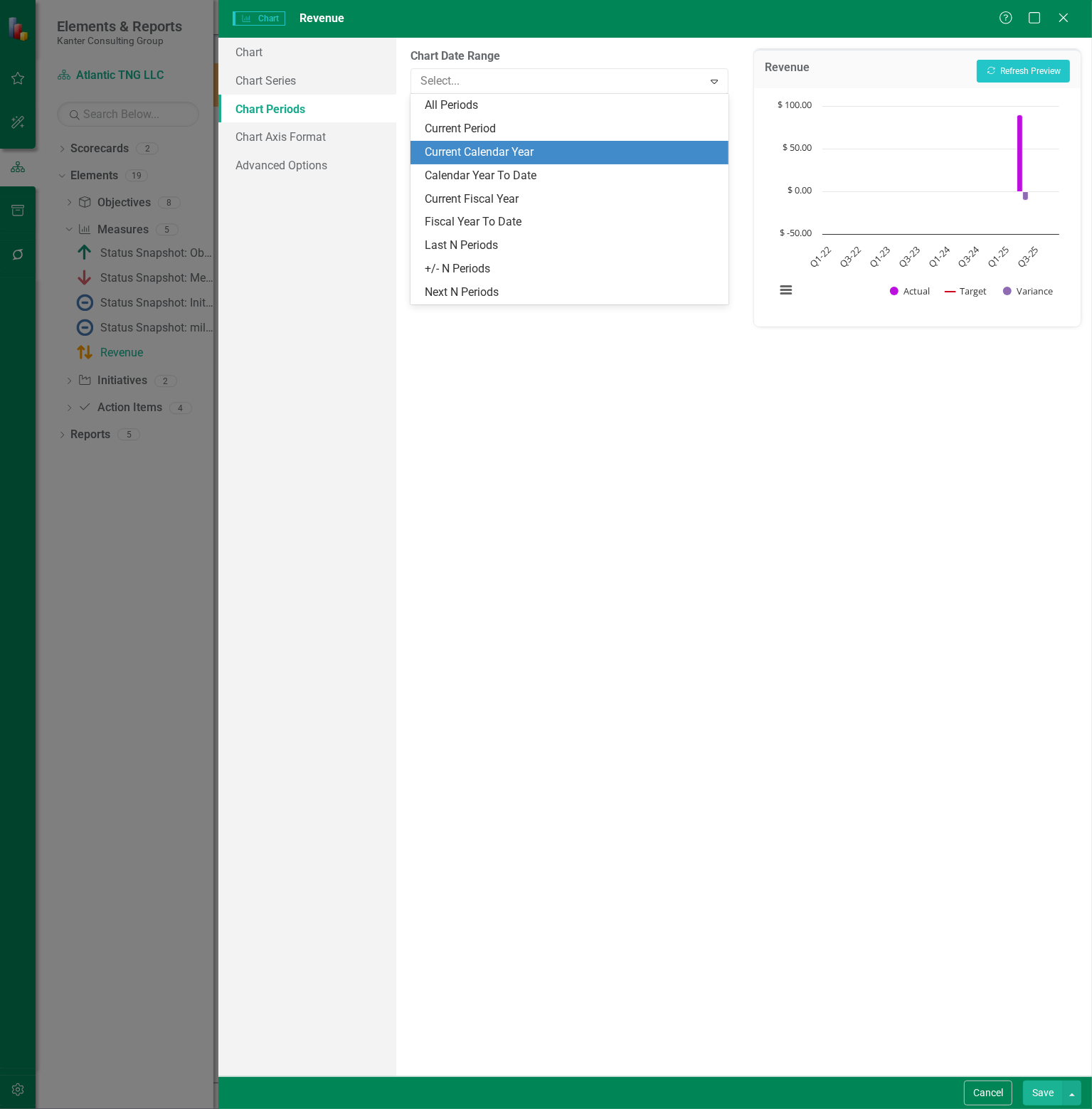
click at [486, 155] on div "Current Calendar Year" at bounding box center [572, 152] width 295 height 17
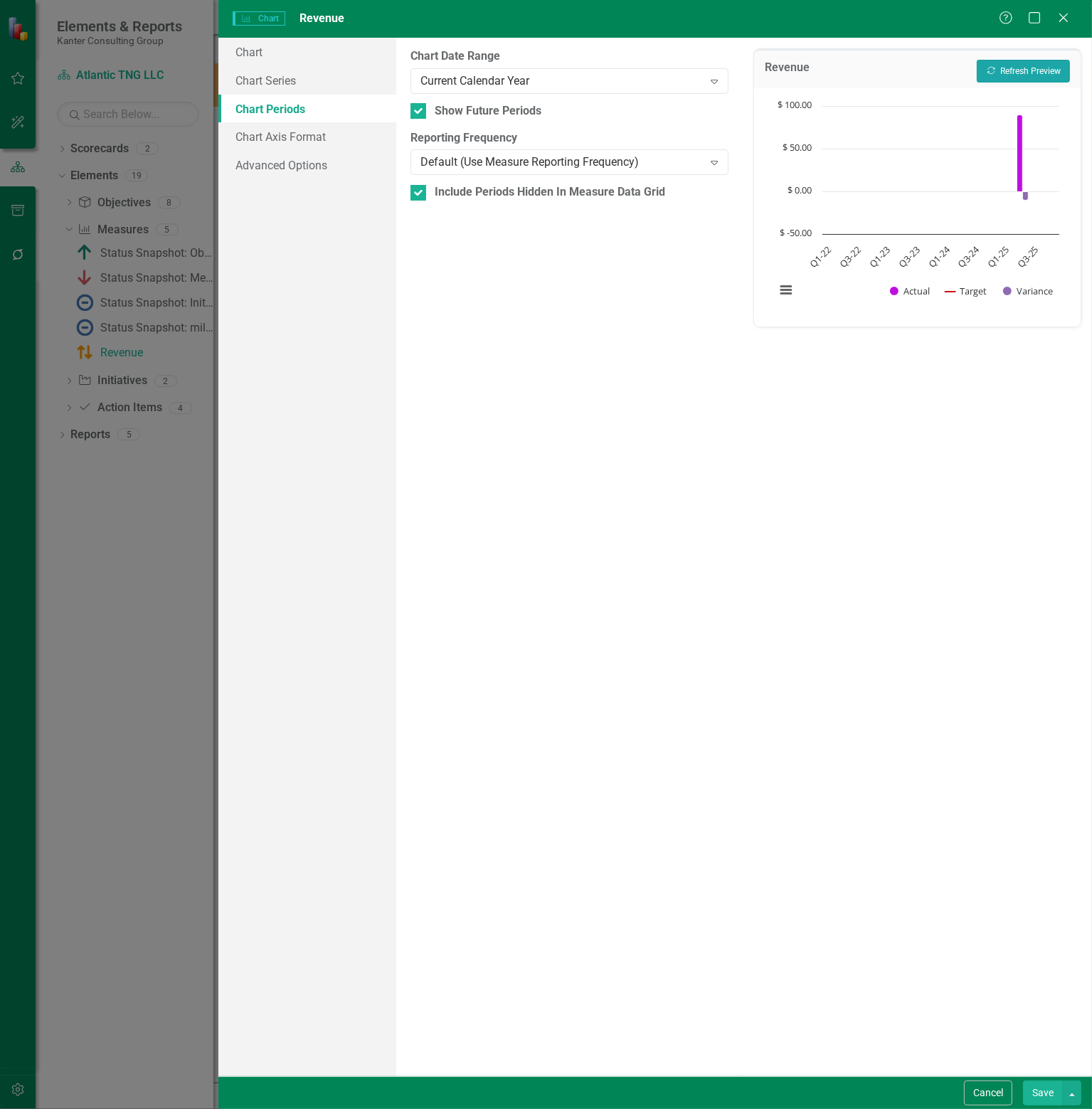
click at [1016, 75] on button "Recalculate Refresh Preview" at bounding box center [1023, 70] width 93 height 22
click at [681, 162] on div "Default (Use Measure Reporting Frequency)" at bounding box center [561, 163] width 282 height 17
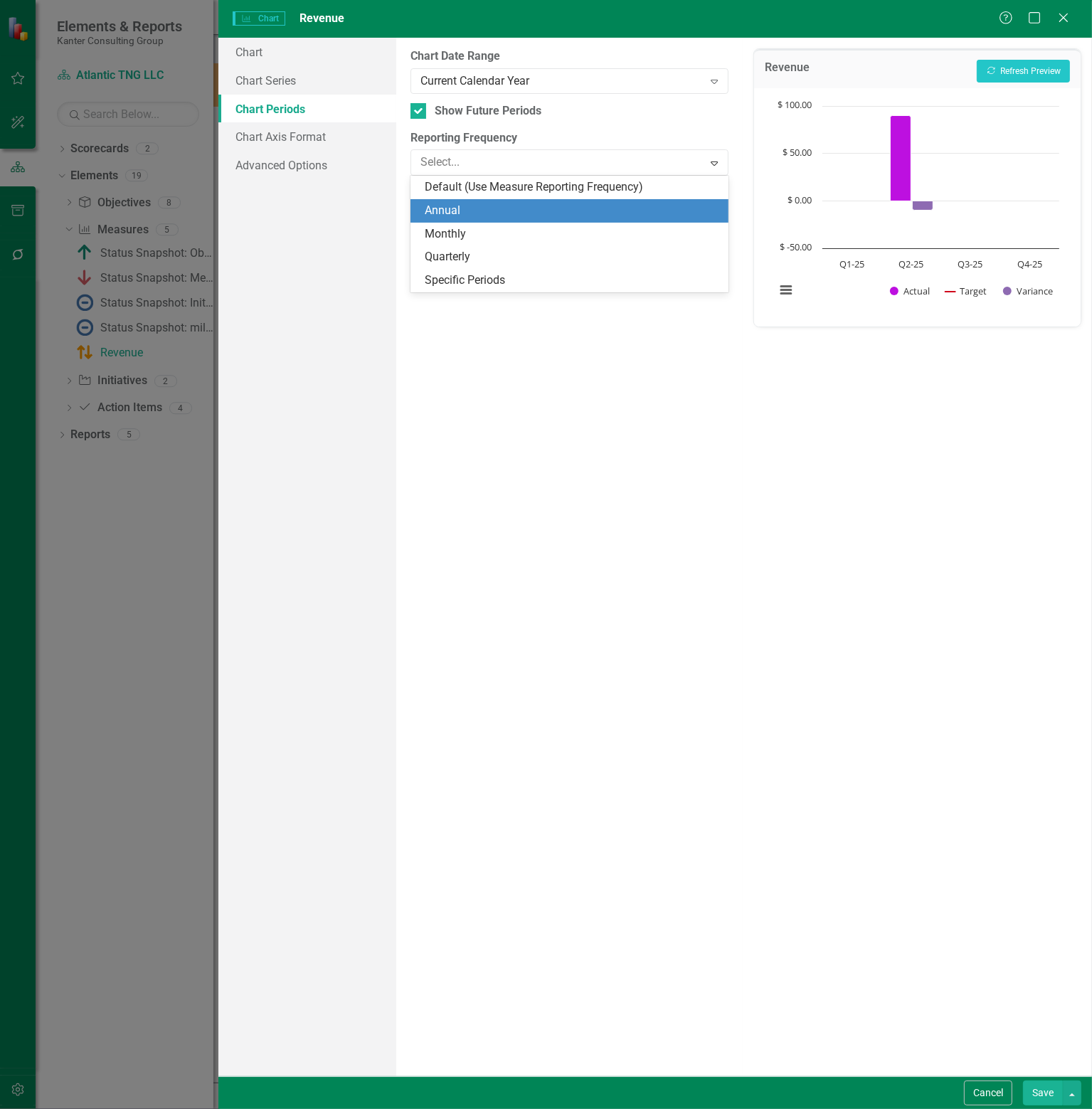
click at [486, 210] on div "Annual" at bounding box center [572, 210] width 295 height 17
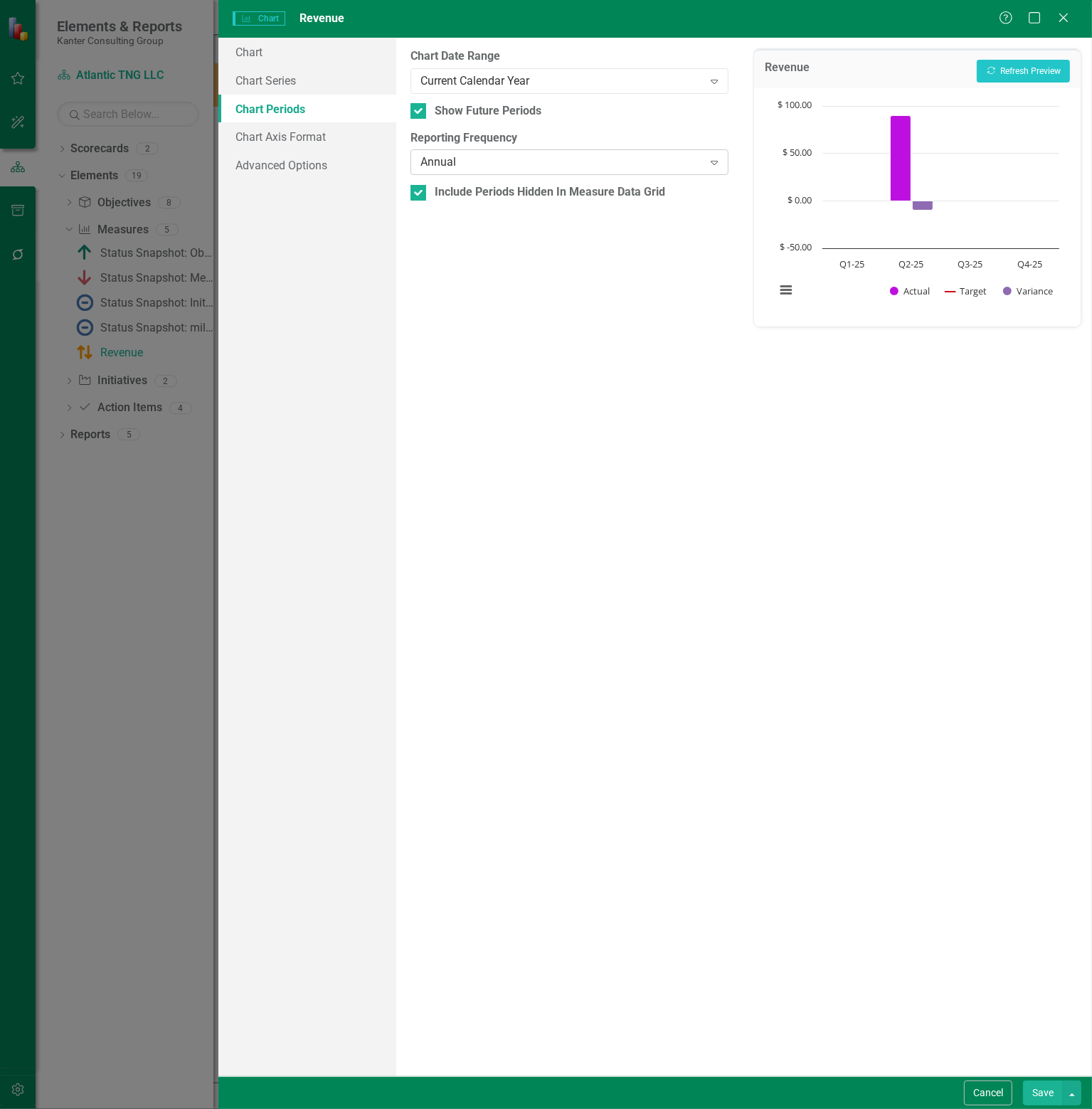
click at [718, 161] on icon "Expand" at bounding box center [714, 163] width 15 height 12
click at [575, 192] on div "Default (Use Measure Reporting Frequency)" at bounding box center [572, 187] width 295 height 17
click at [309, 137] on link "Chart Axis Format" at bounding box center [307, 136] width 178 height 28
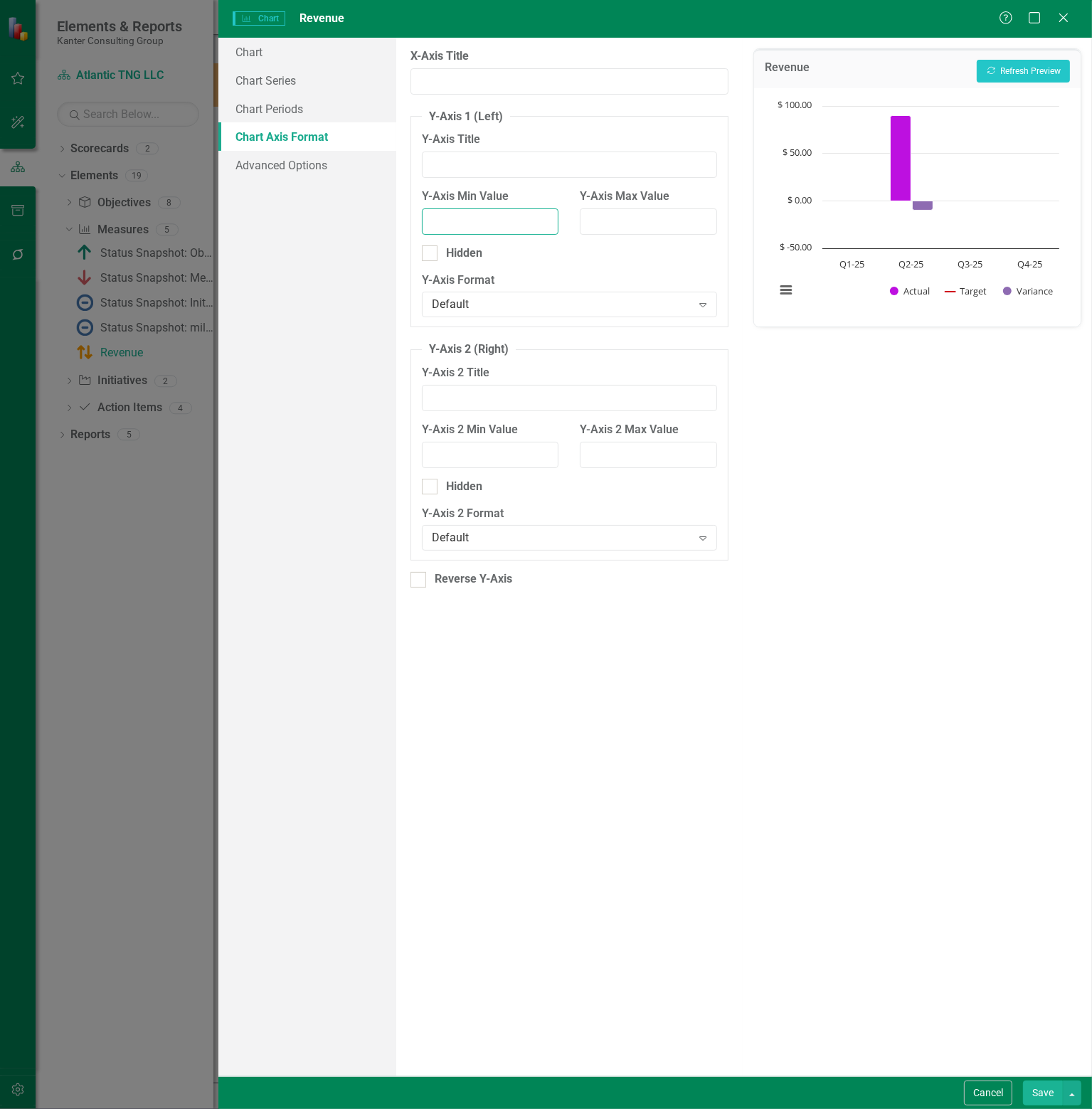
click at [451, 226] on input "Y-Axis Min Value" at bounding box center [490, 221] width 136 height 26
type input "0"
click at [639, 266] on fieldset "Y-Axis 1 (Left) Y-Axis Title Y-Axis Min Value 0 Y-Axis Max Value Hidden Y-Axis …" at bounding box center [570, 218] width 318 height 219
click at [1041, 73] on button "Recalculate Refresh Preview" at bounding box center [1023, 70] width 93 height 22
click at [622, 221] on input "Y-Axis Max Value" at bounding box center [648, 221] width 136 height 26
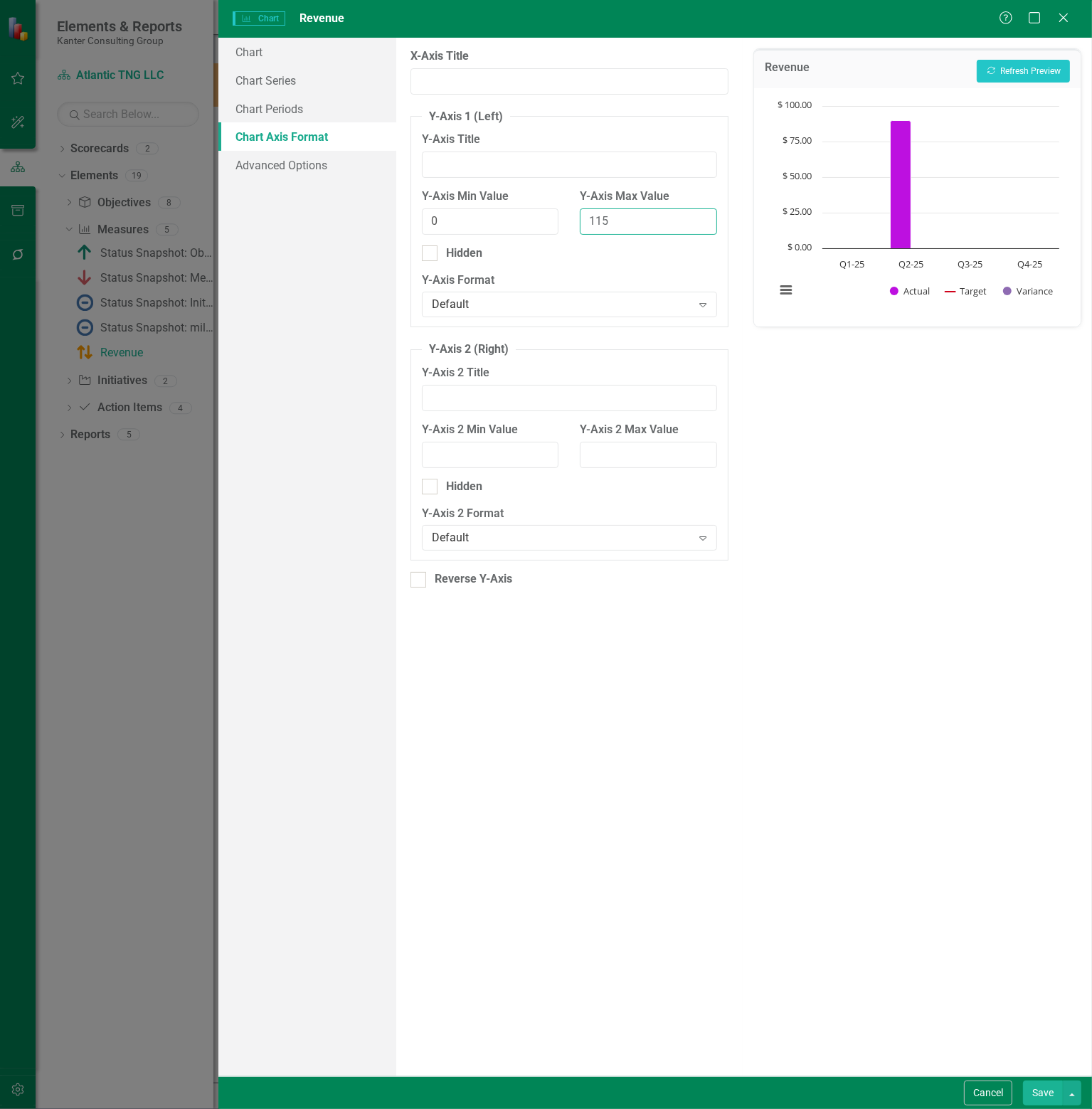
type input "115"
click at [869, 476] on div "Revenue Recalculate Refresh Preview Chart Combination chart with 3 data series.…" at bounding box center [916, 557] width 349 height 1039
click at [1041, 76] on button "Recalculate Refresh Preview" at bounding box center [1023, 70] width 93 height 22
click at [1047, 1094] on button "Save" at bounding box center [1042, 1093] width 40 height 25
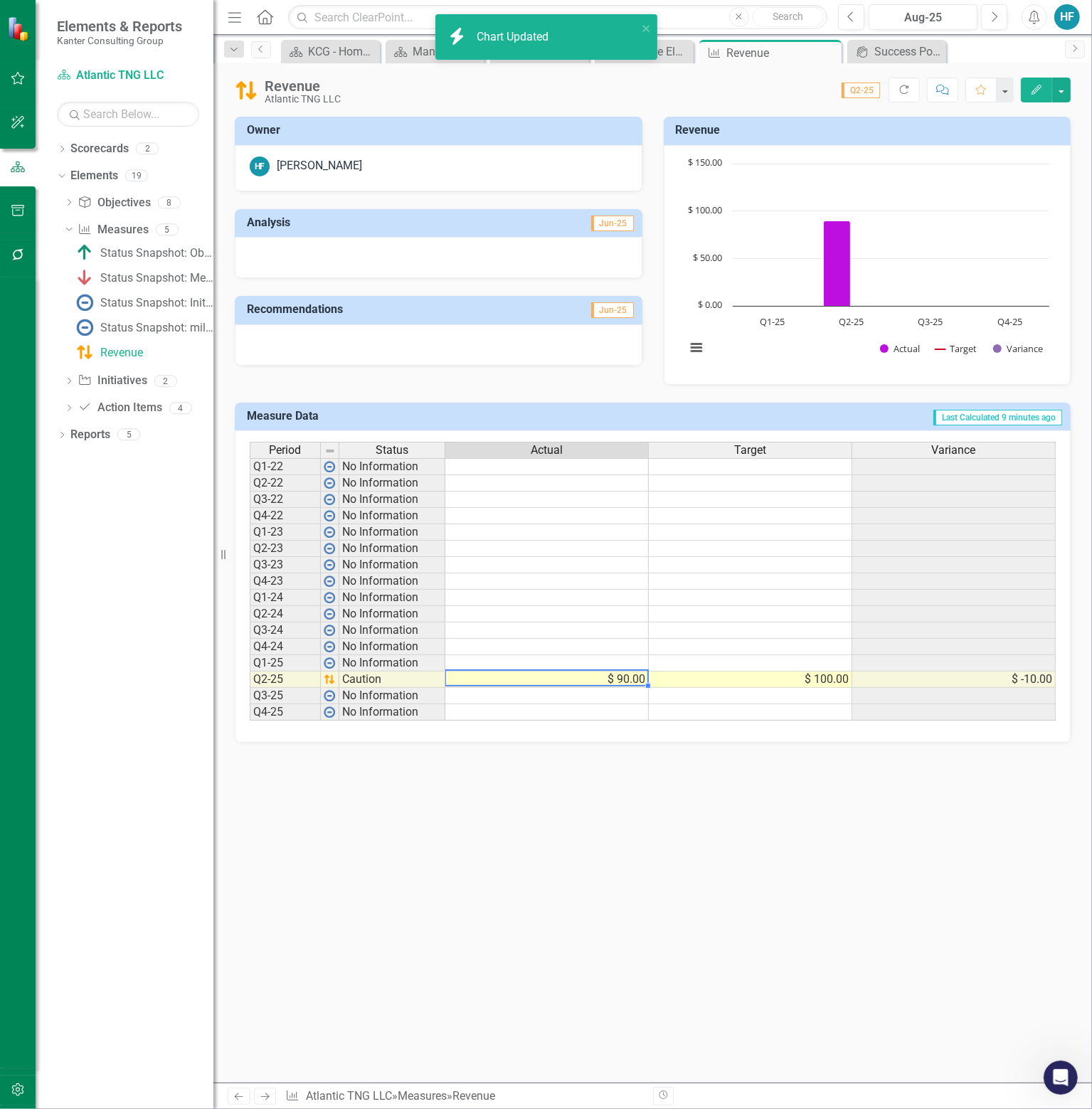
click at [609, 677] on td "$ 90.00" at bounding box center [547, 679] width 203 height 17
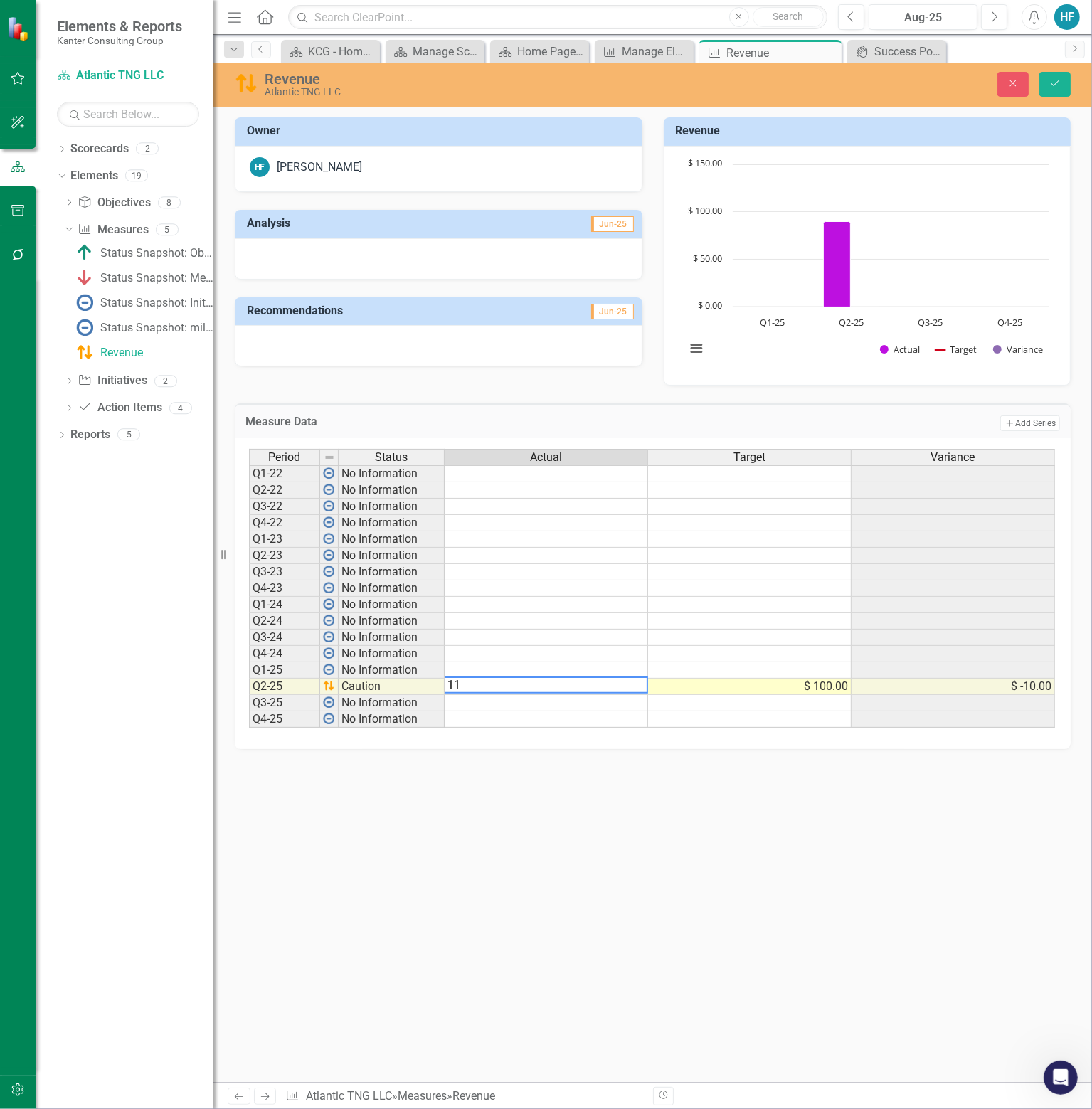
type textarea "110"
click at [631, 827] on div "Owner HF [PERSON_NAME] Analysis Jun-25 Recommendations Jun-25 Revenue Chart Com…" at bounding box center [652, 600] width 878 height 965
click at [1058, 82] on icon "Save" at bounding box center [1055, 83] width 13 height 10
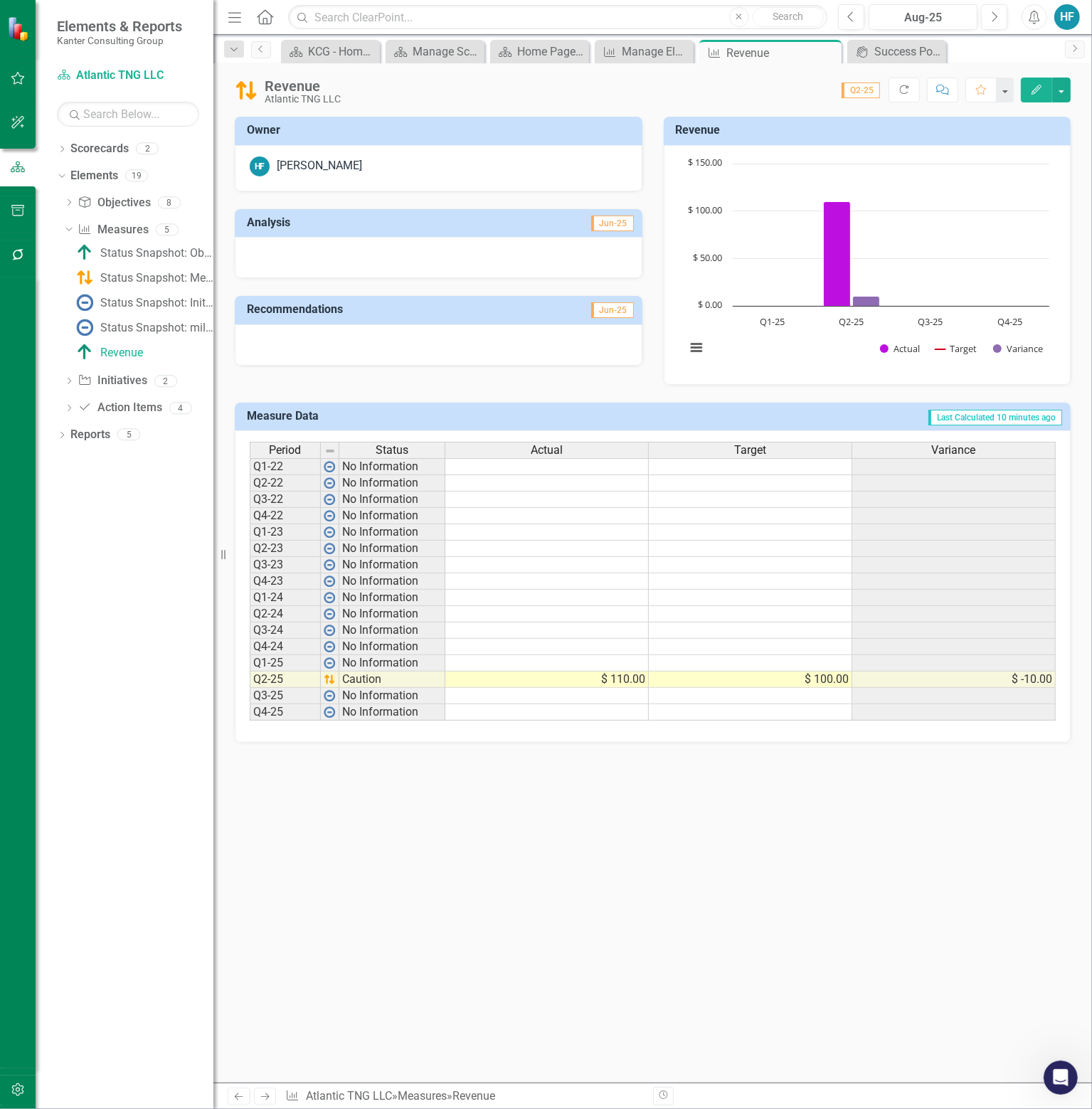
click at [835, 133] on h3 "Revenue" at bounding box center [869, 131] width 388 height 13
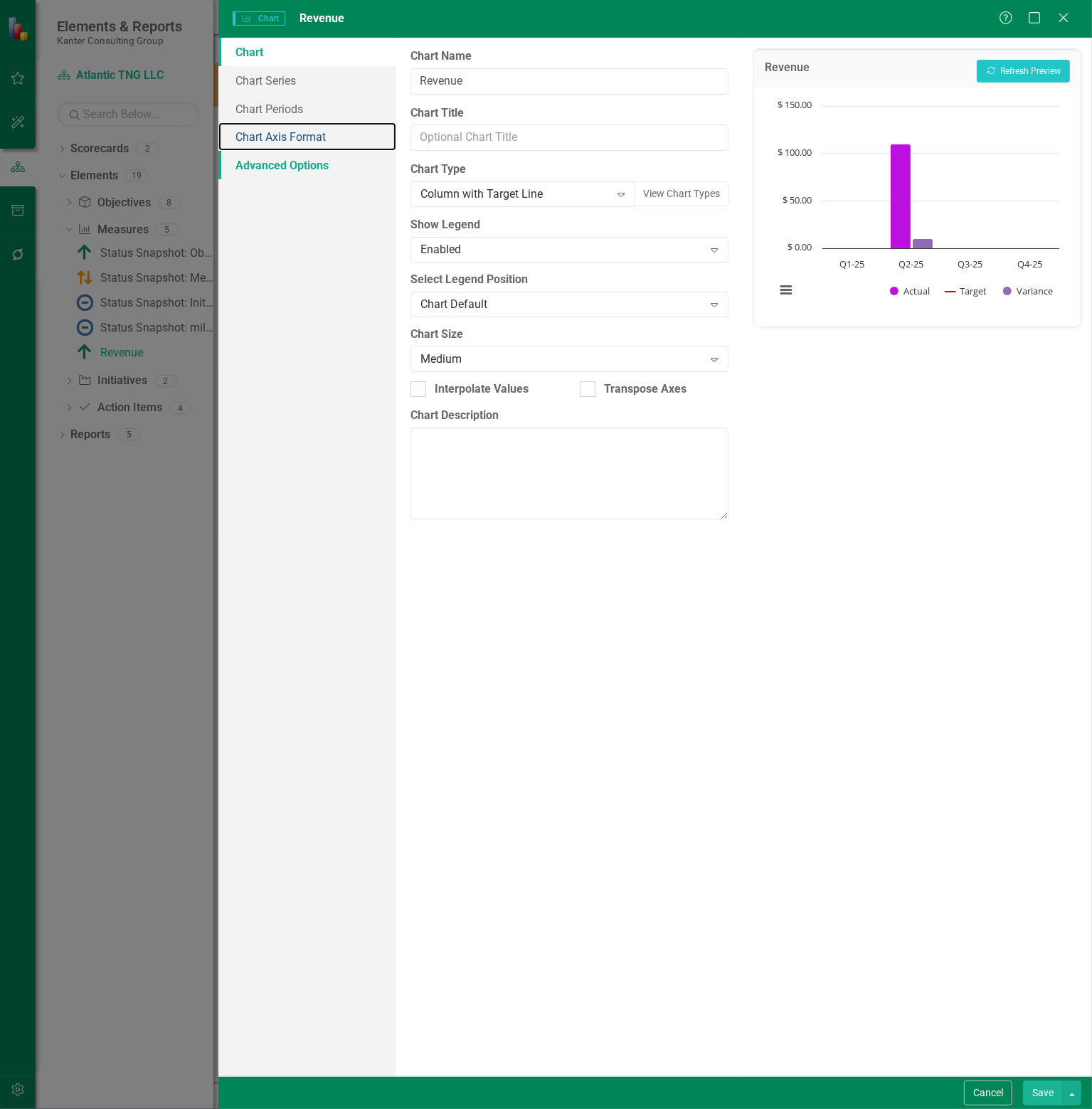
drag, startPoint x: 308, startPoint y: 128, endPoint x: 261, endPoint y: 169, distance: 62.4
click at [308, 128] on link "Chart Axis Format" at bounding box center [307, 136] width 178 height 28
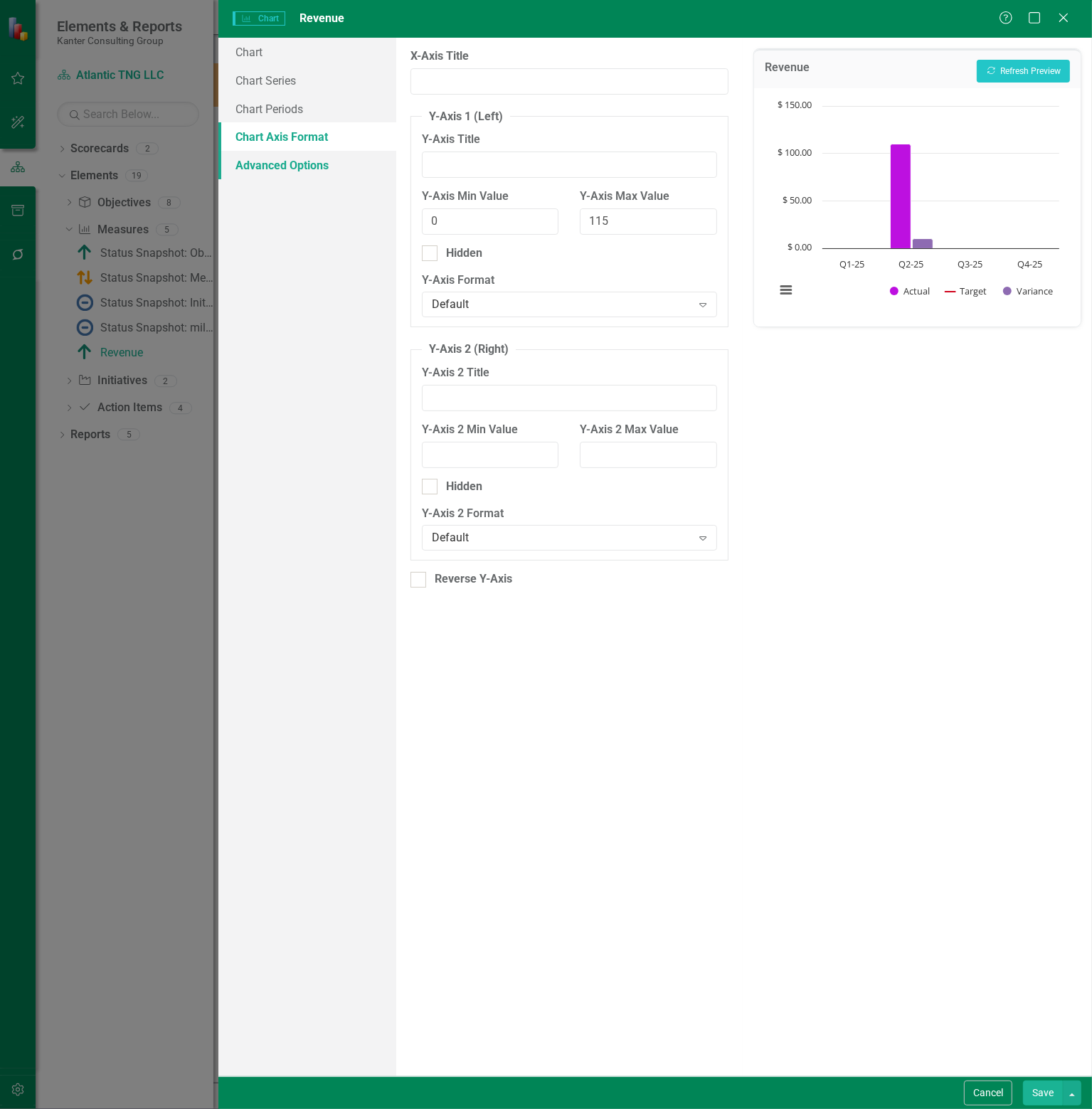
click at [307, 168] on link "Advanced Options" at bounding box center [307, 165] width 178 height 28
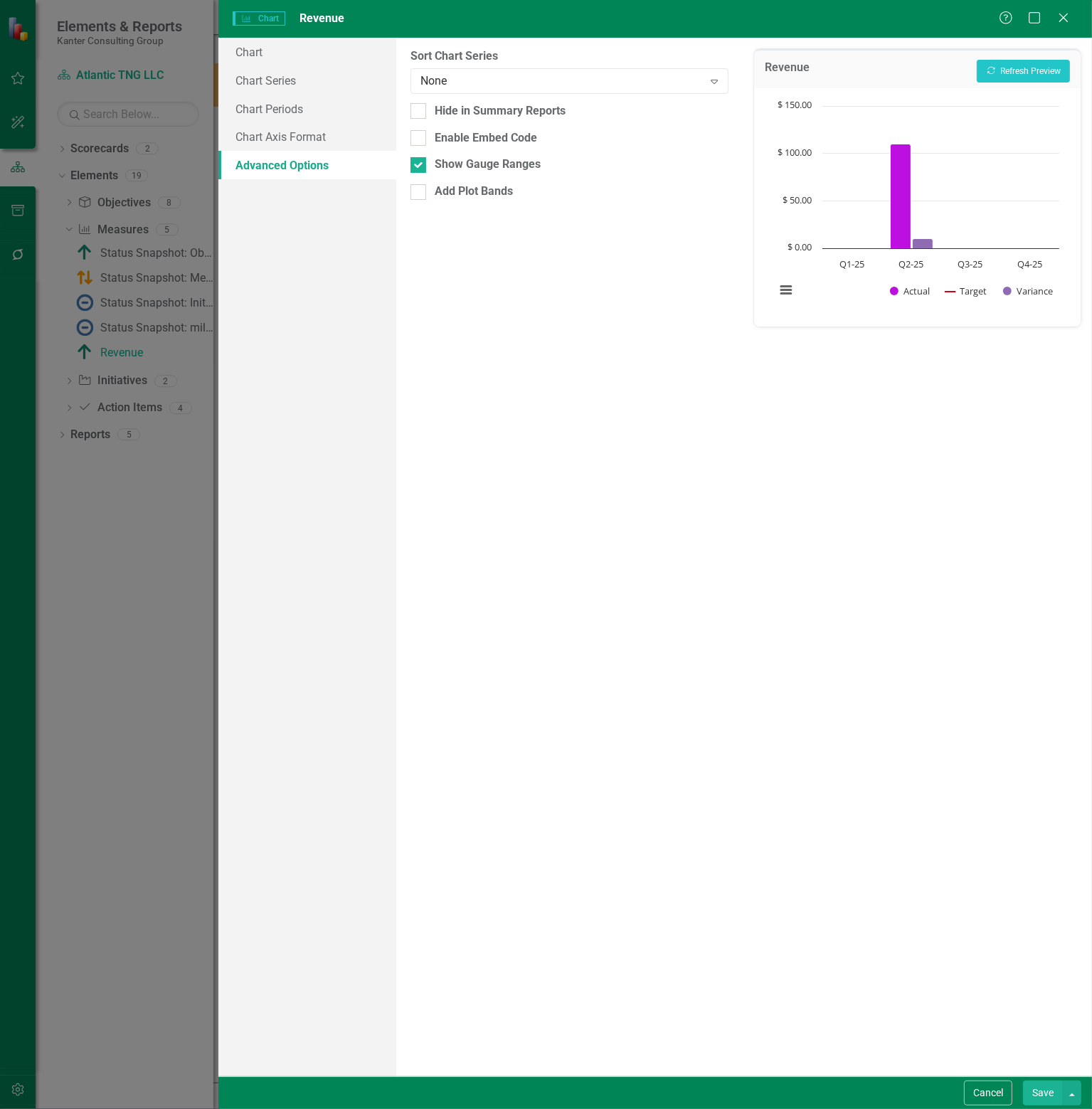
click at [1043, 1089] on button "Save" at bounding box center [1042, 1093] width 40 height 25
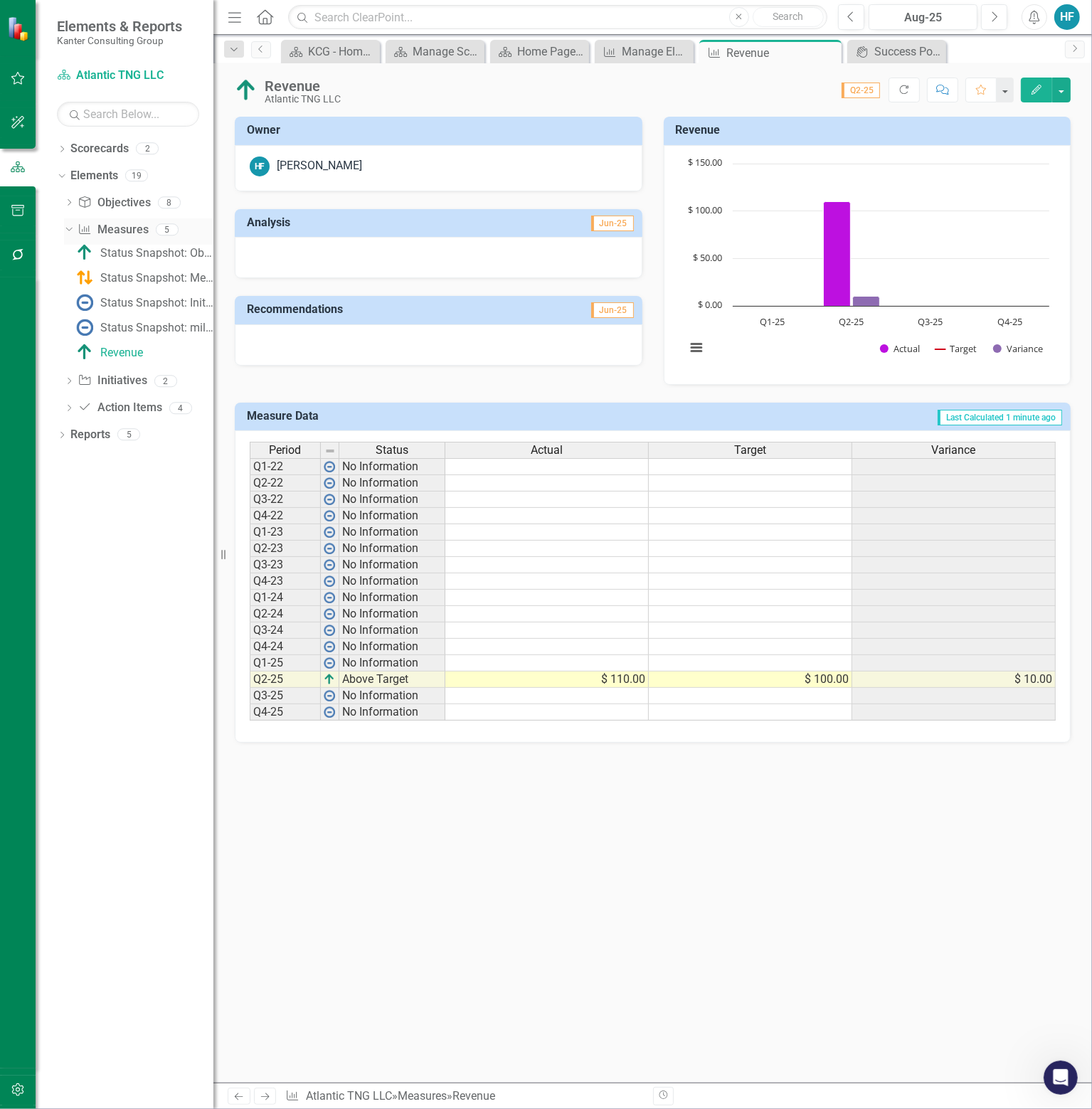
click at [68, 231] on icon "Dropdown" at bounding box center [67, 229] width 8 height 10
click at [69, 255] on icon "Dropdown" at bounding box center [69, 258] width 10 height 8
click at [117, 254] on link "Initiative Initiatives" at bounding box center [112, 256] width 69 height 17
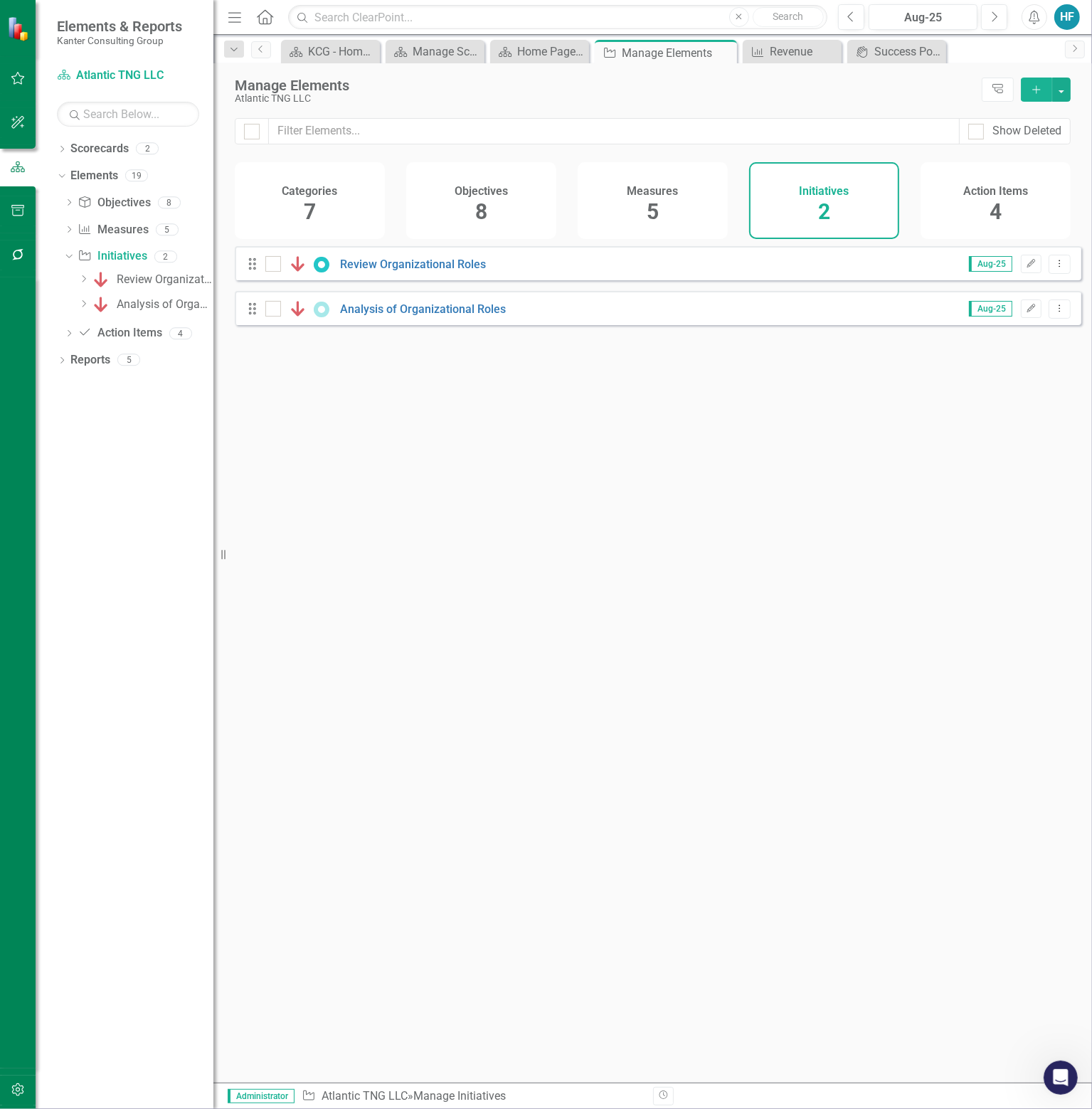
click at [1035, 93] on icon "Add" at bounding box center [1036, 90] width 13 height 10
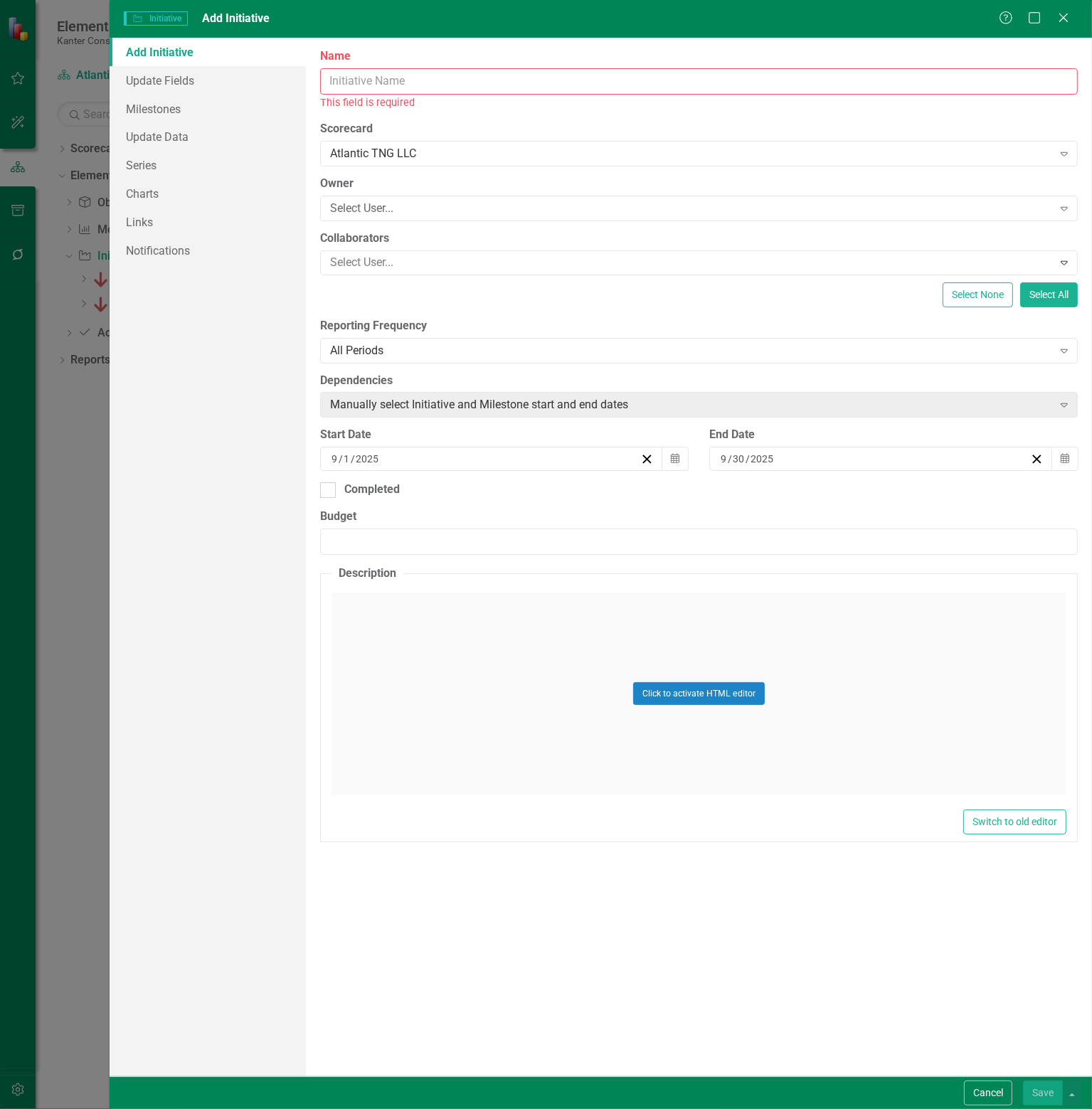
click at [517, 85] on input "Name" at bounding box center [699, 81] width 758 height 26
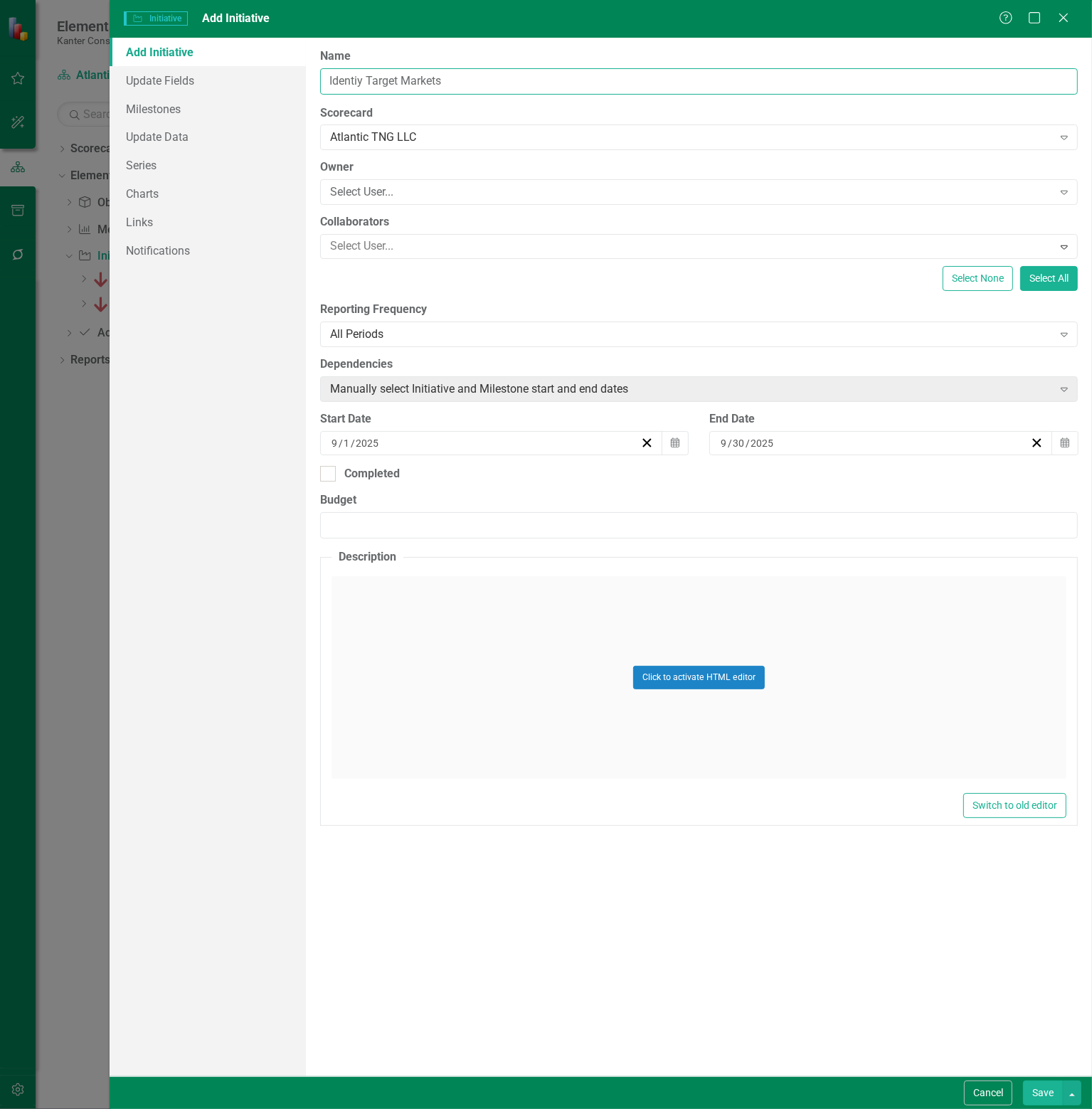
click at [357, 81] on input "Identiy Target Markets" at bounding box center [699, 81] width 758 height 26
type input "Identify Target Markets"
click at [403, 193] on div "Select User..." at bounding box center [691, 192] width 723 height 17
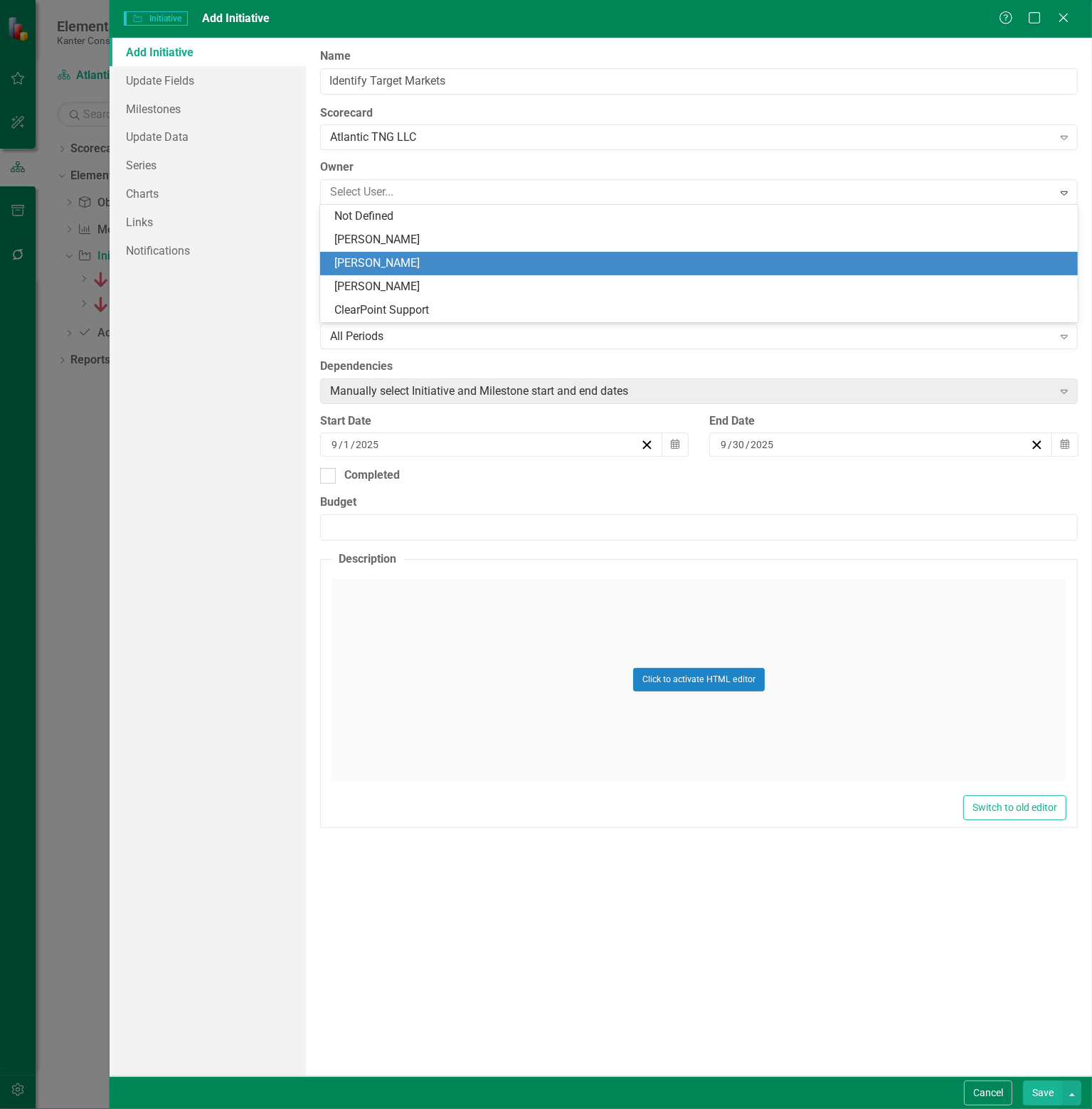
click at [402, 269] on div "[PERSON_NAME]" at bounding box center [702, 263] width 735 height 17
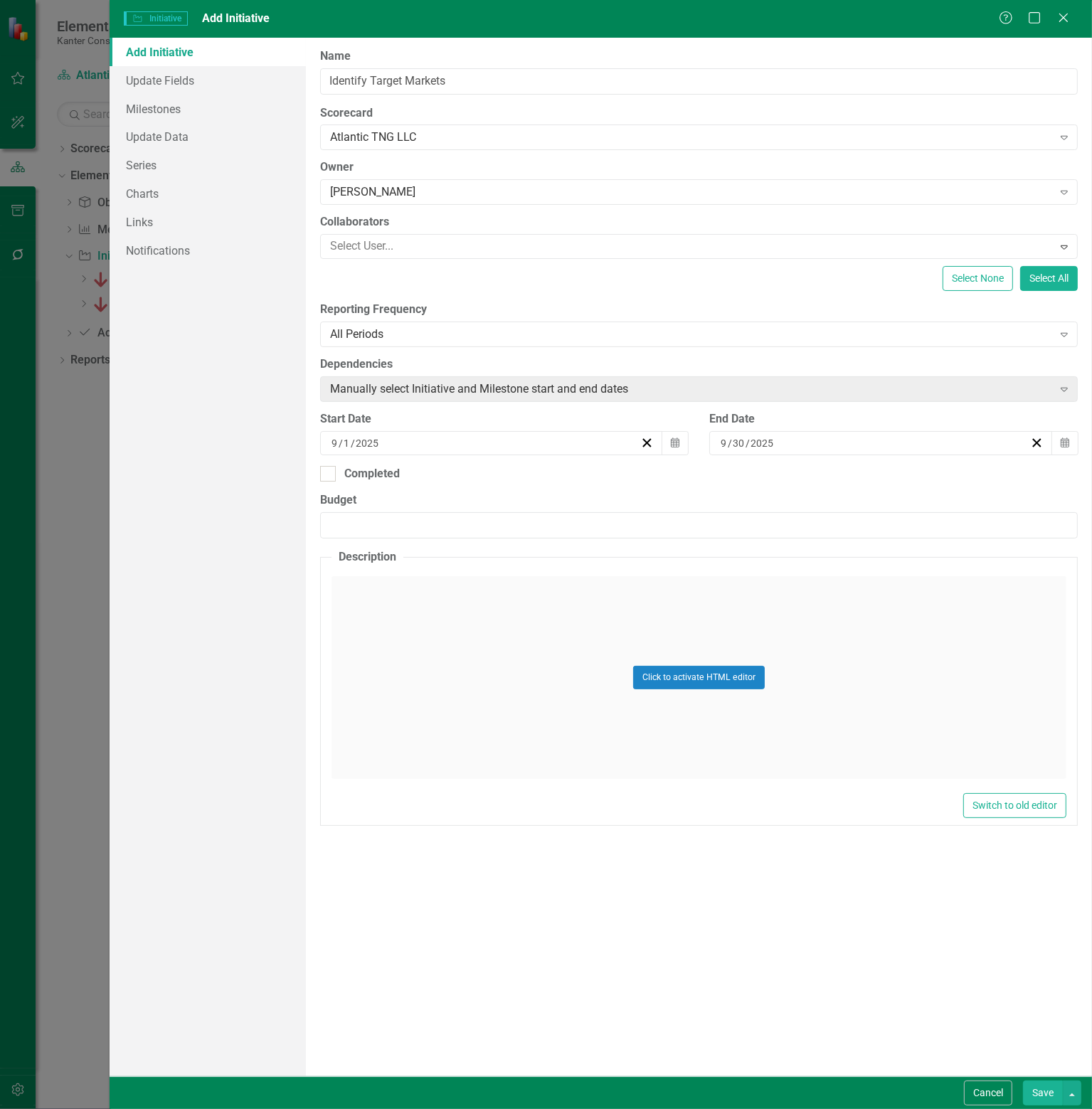
click at [496, 443] on div "[DATE]" at bounding box center [485, 443] width 311 height 15
click at [416, 478] on button "‹" at bounding box center [414, 478] width 31 height 31
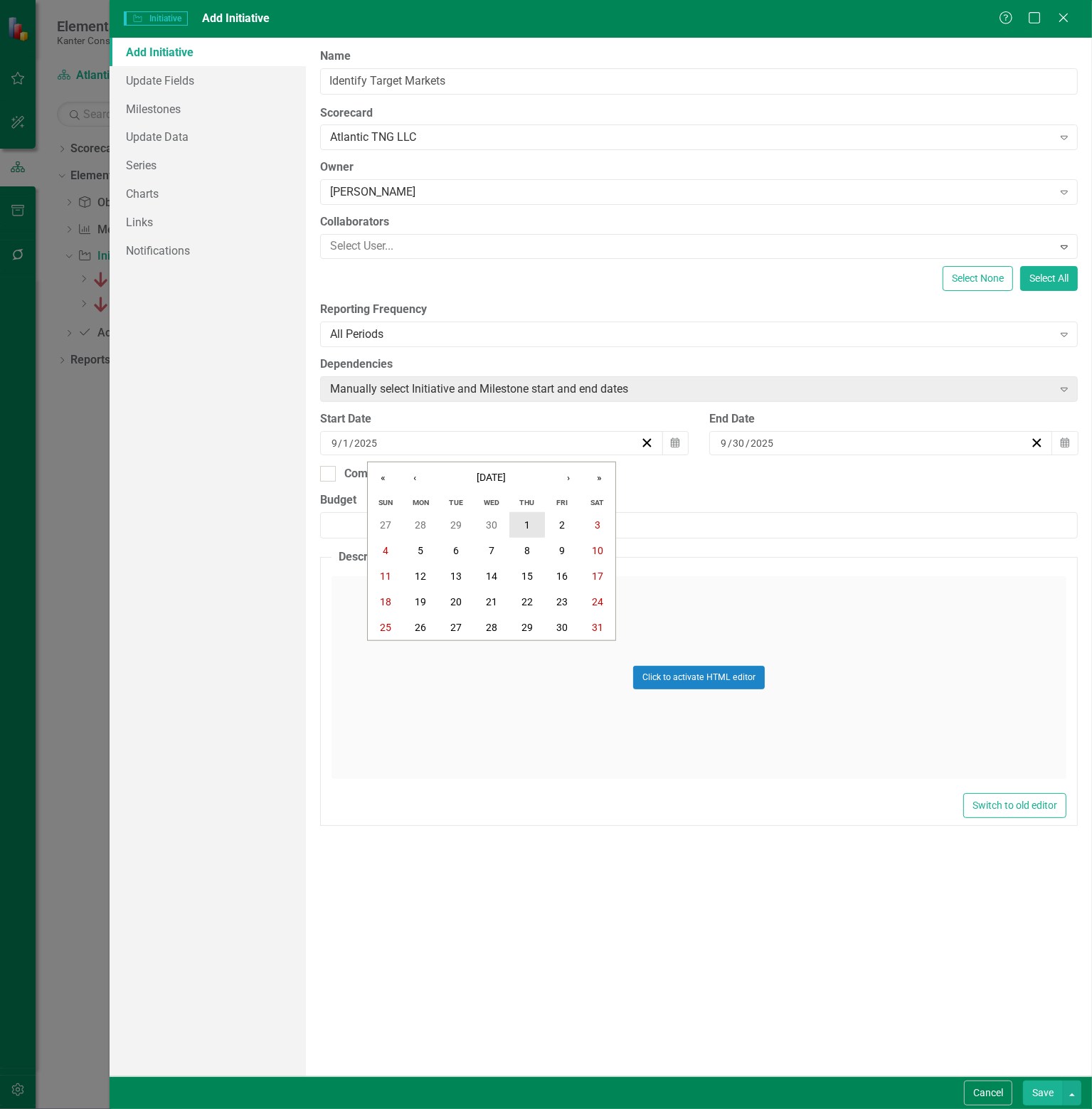
click at [524, 526] on abbr "1" at bounding box center [527, 525] width 6 height 12
click at [906, 436] on div "[DATE]" at bounding box center [874, 443] width 311 height 15
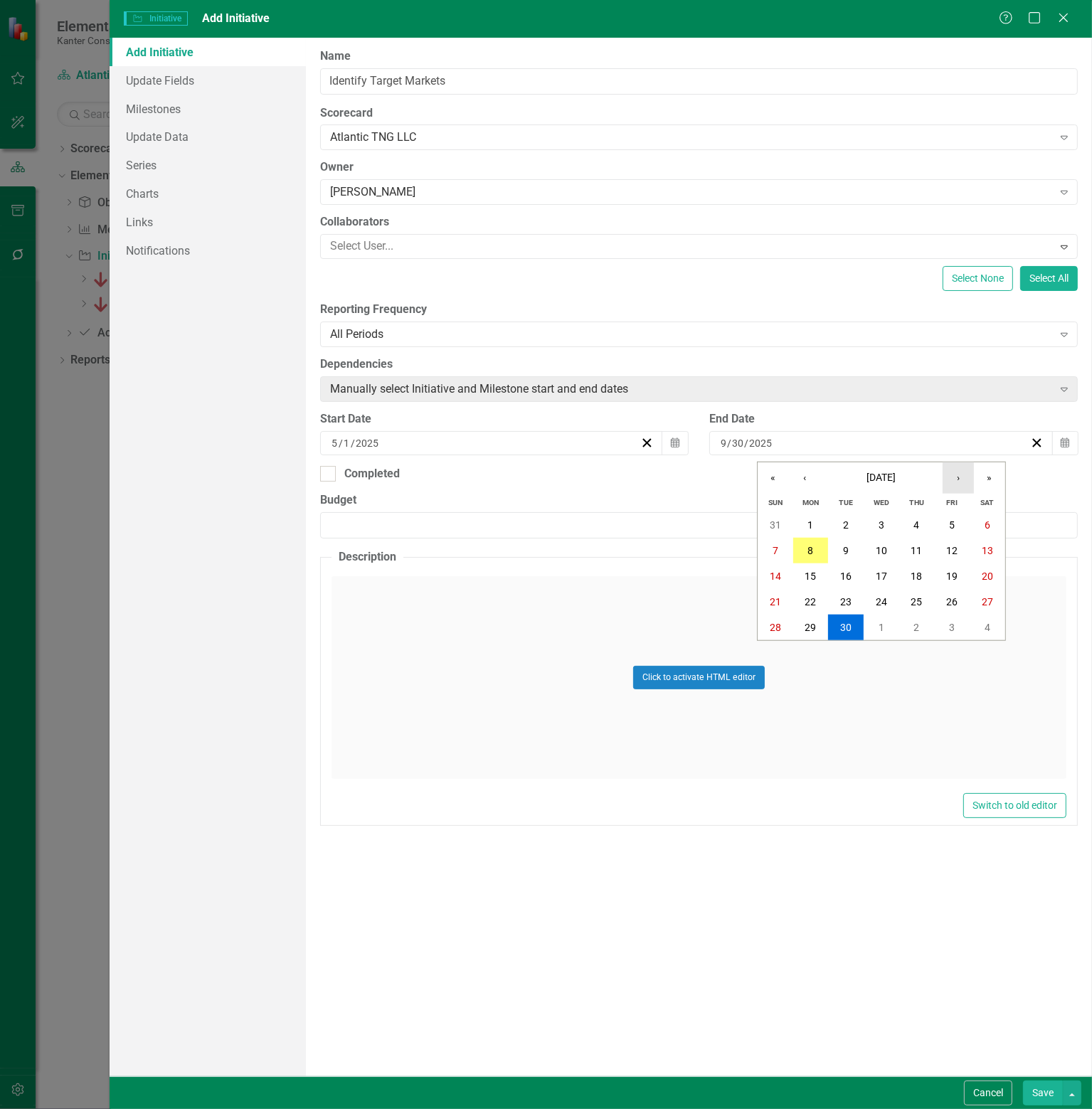
click at [958, 480] on button "›" at bounding box center [958, 478] width 31 height 31
click at [879, 623] on abbr "31" at bounding box center [882, 628] width 12 height 12
click at [398, 912] on div "ClearPoint Can Do More! How ClearPoint Can Help Close Enterprise plans can auto…" at bounding box center [698, 557] width 786 height 1039
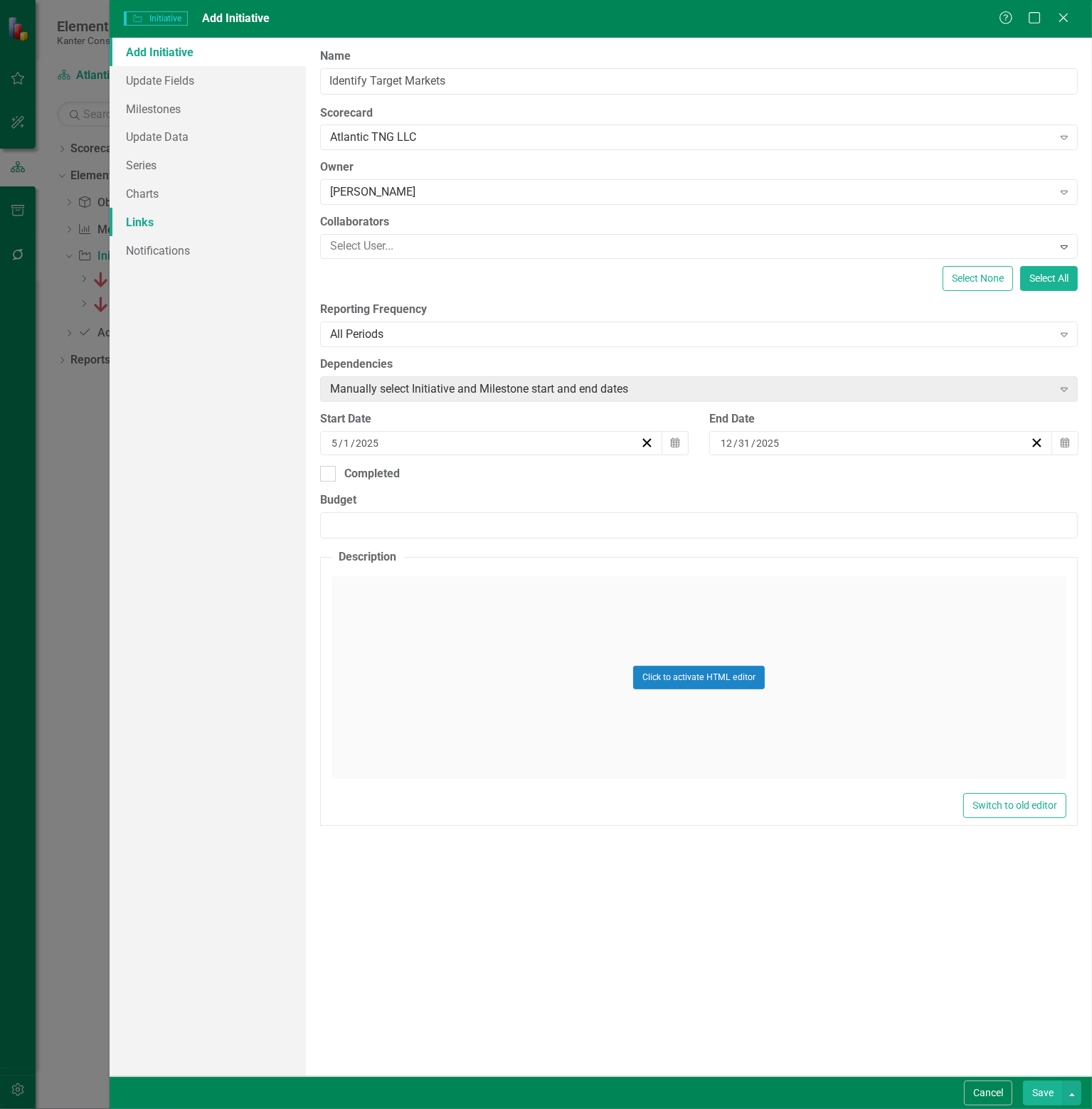
click at [146, 220] on link "Links" at bounding box center [208, 221] width 197 height 28
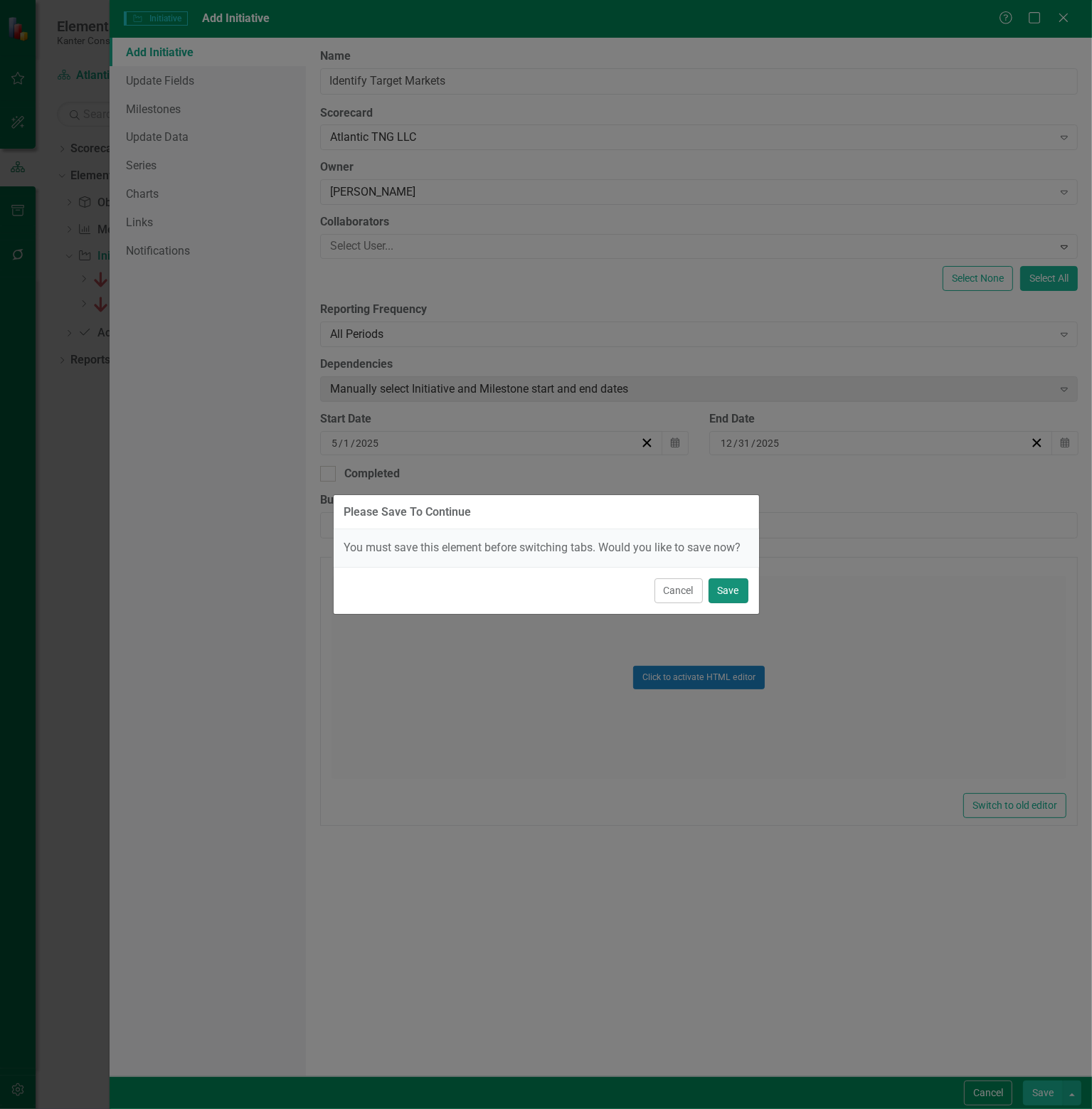
click at [729, 584] on button "Save" at bounding box center [728, 591] width 40 height 25
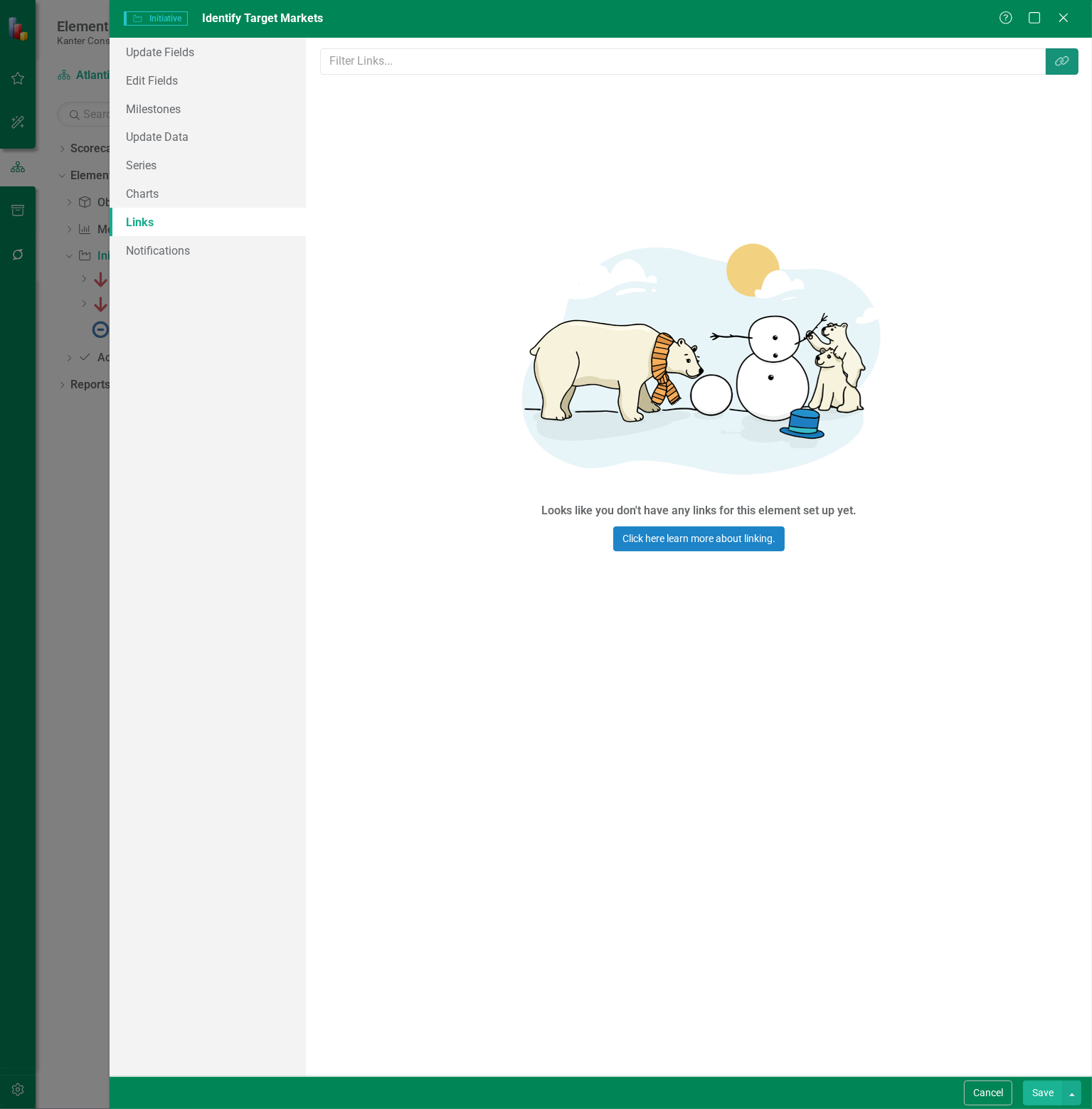
click at [1061, 65] on icon "Link Tag" at bounding box center [1062, 61] width 15 height 12
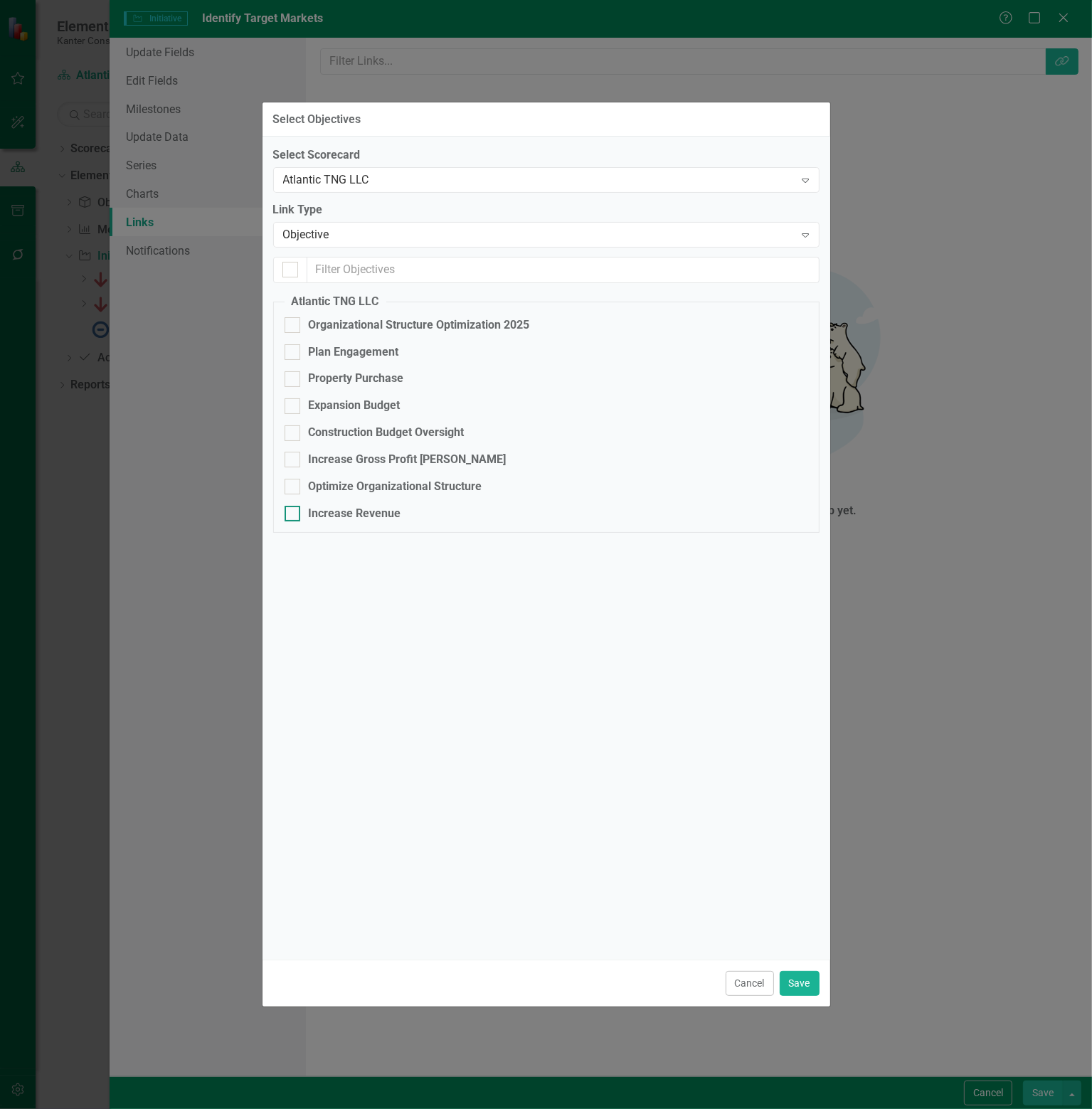
click at [352, 512] on div "Increase Revenue" at bounding box center [354, 514] width 92 height 17
click at [294, 512] on input "Increase Revenue" at bounding box center [289, 510] width 9 height 9
checkbox input "true"
click at [464, 234] on div "Objective" at bounding box center [538, 235] width 512 height 17
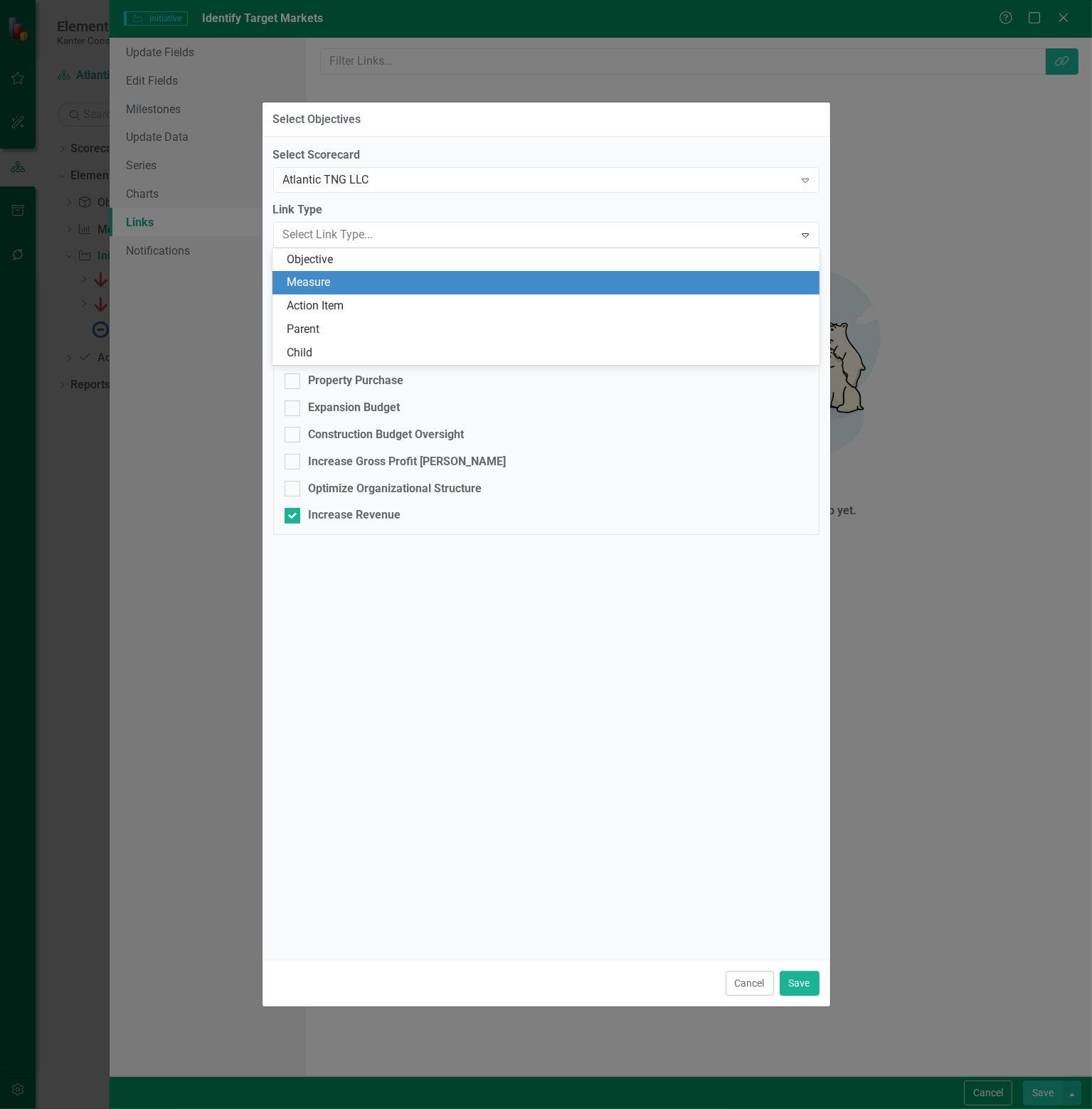
click at [336, 285] on div "Measure" at bounding box center [548, 282] width 523 height 17
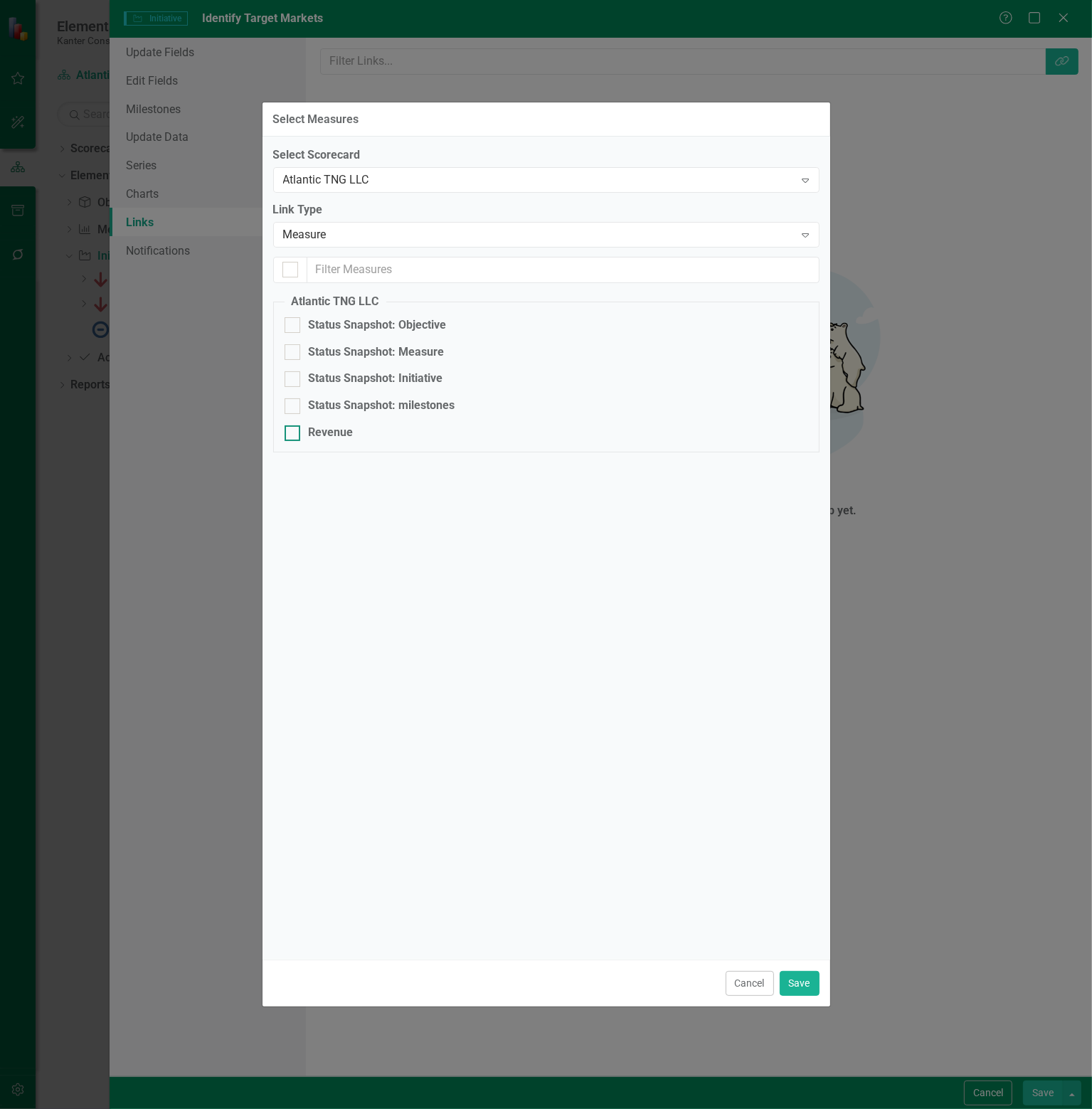
click at [313, 438] on div "Revenue" at bounding box center [331, 433] width 45 height 17
click at [294, 435] on input "Revenue" at bounding box center [289, 430] width 9 height 9
checkbox input "true"
click at [806, 981] on button "Save" at bounding box center [799, 983] width 40 height 25
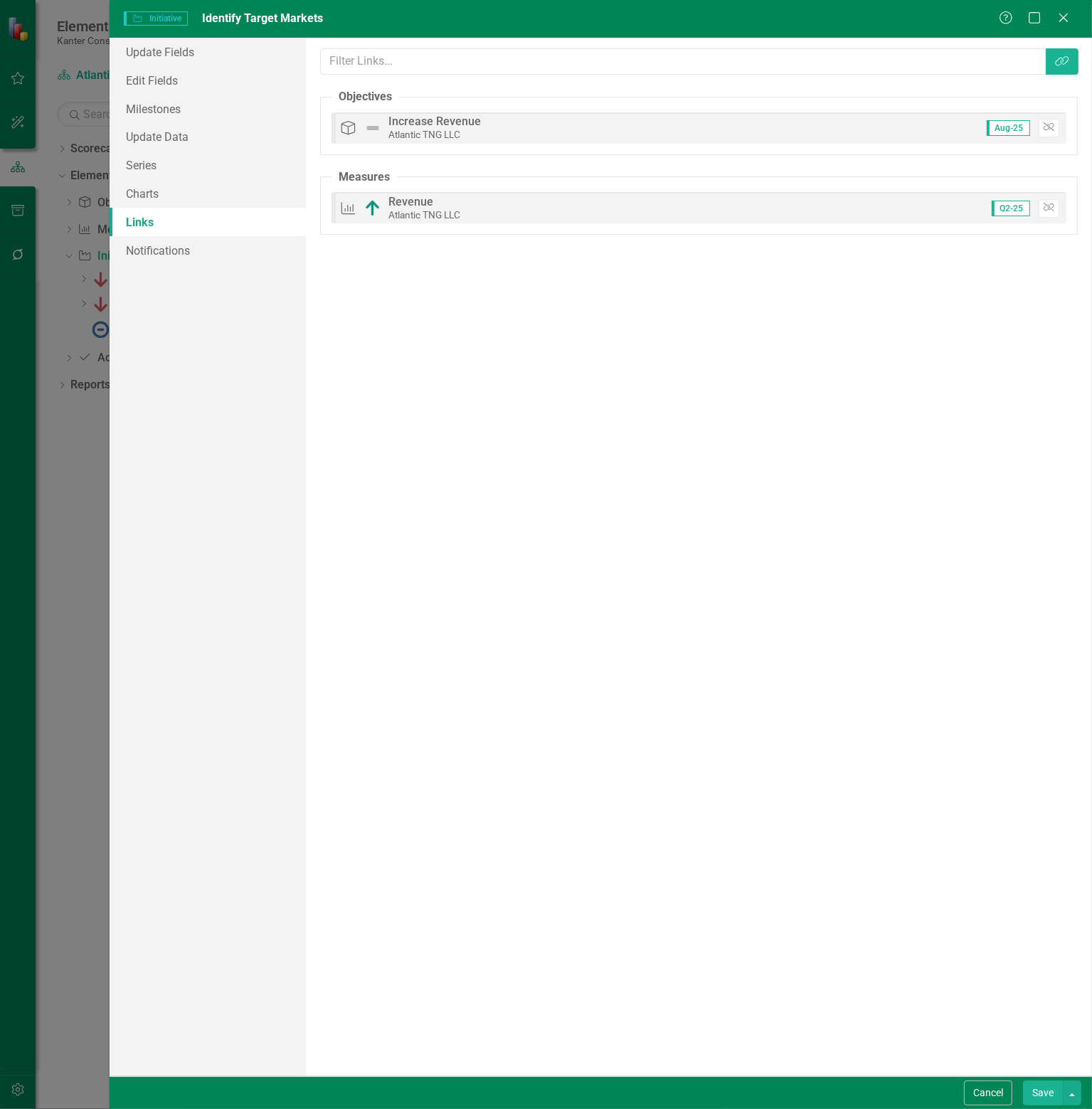
click at [1044, 1089] on button "Save" at bounding box center [1042, 1093] width 40 height 25
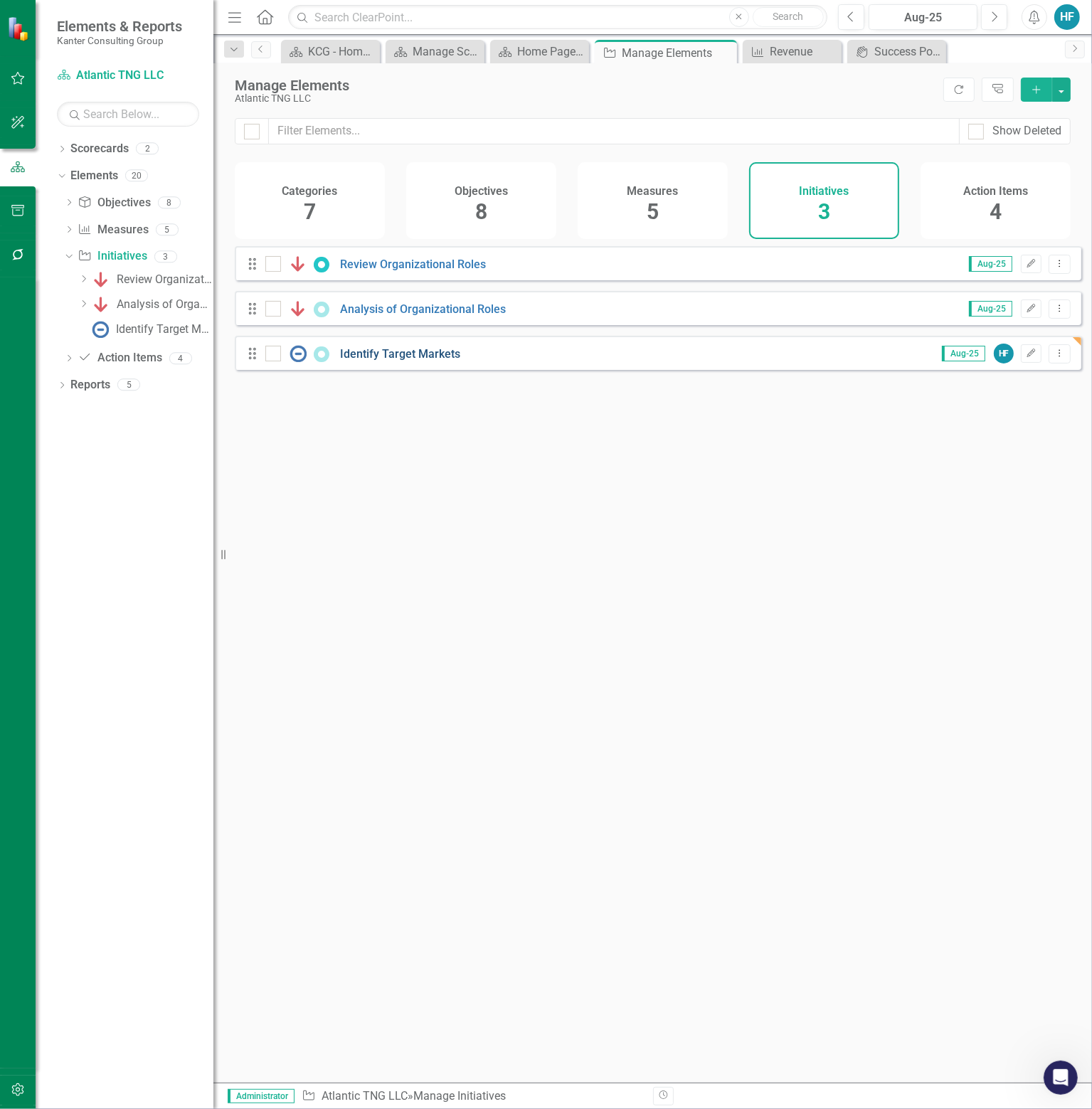
click at [410, 361] on link "Identify Target Markets" at bounding box center [401, 353] width 120 height 14
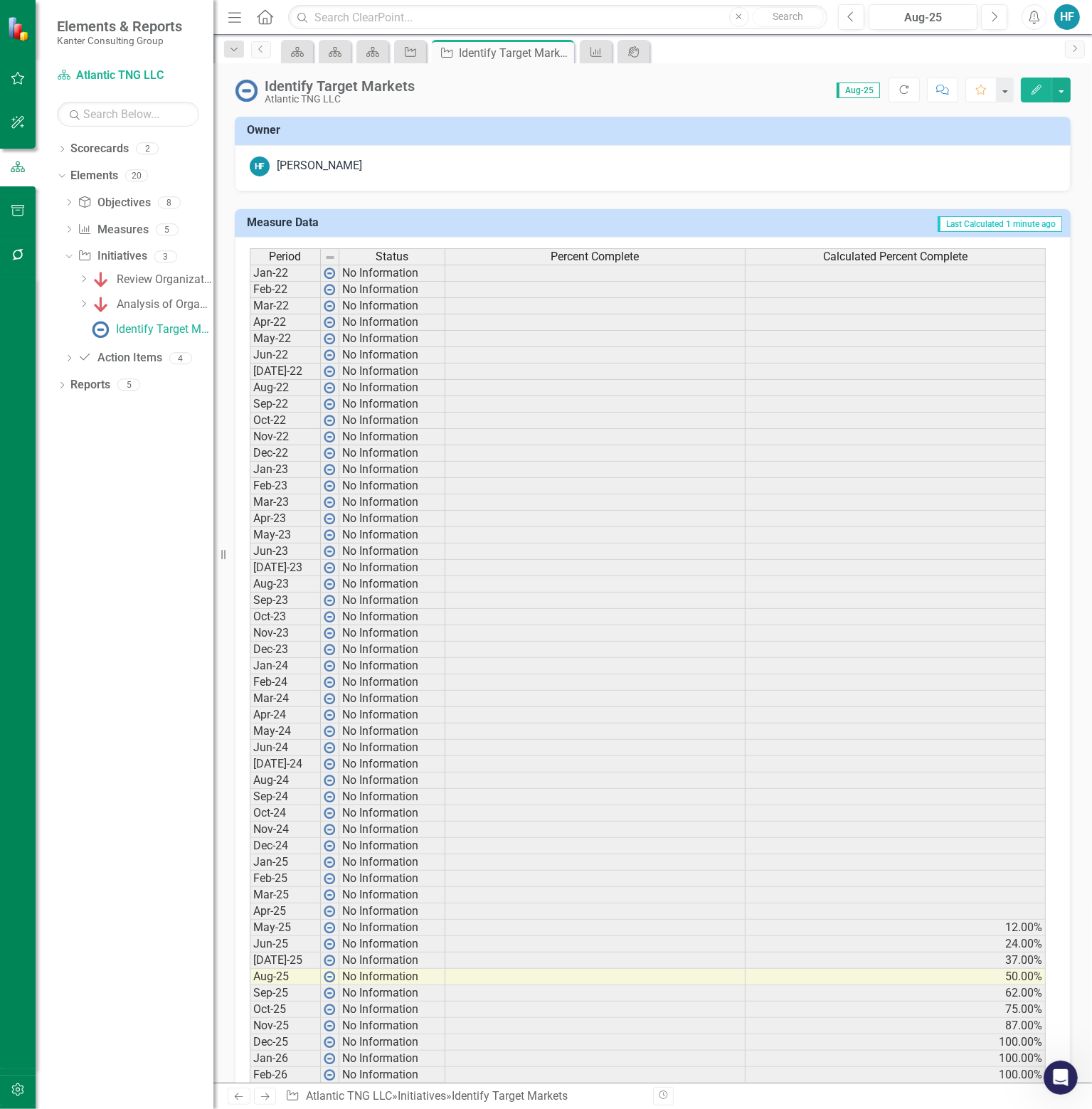
click at [1033, 87] on icon "Edit" at bounding box center [1036, 90] width 13 height 10
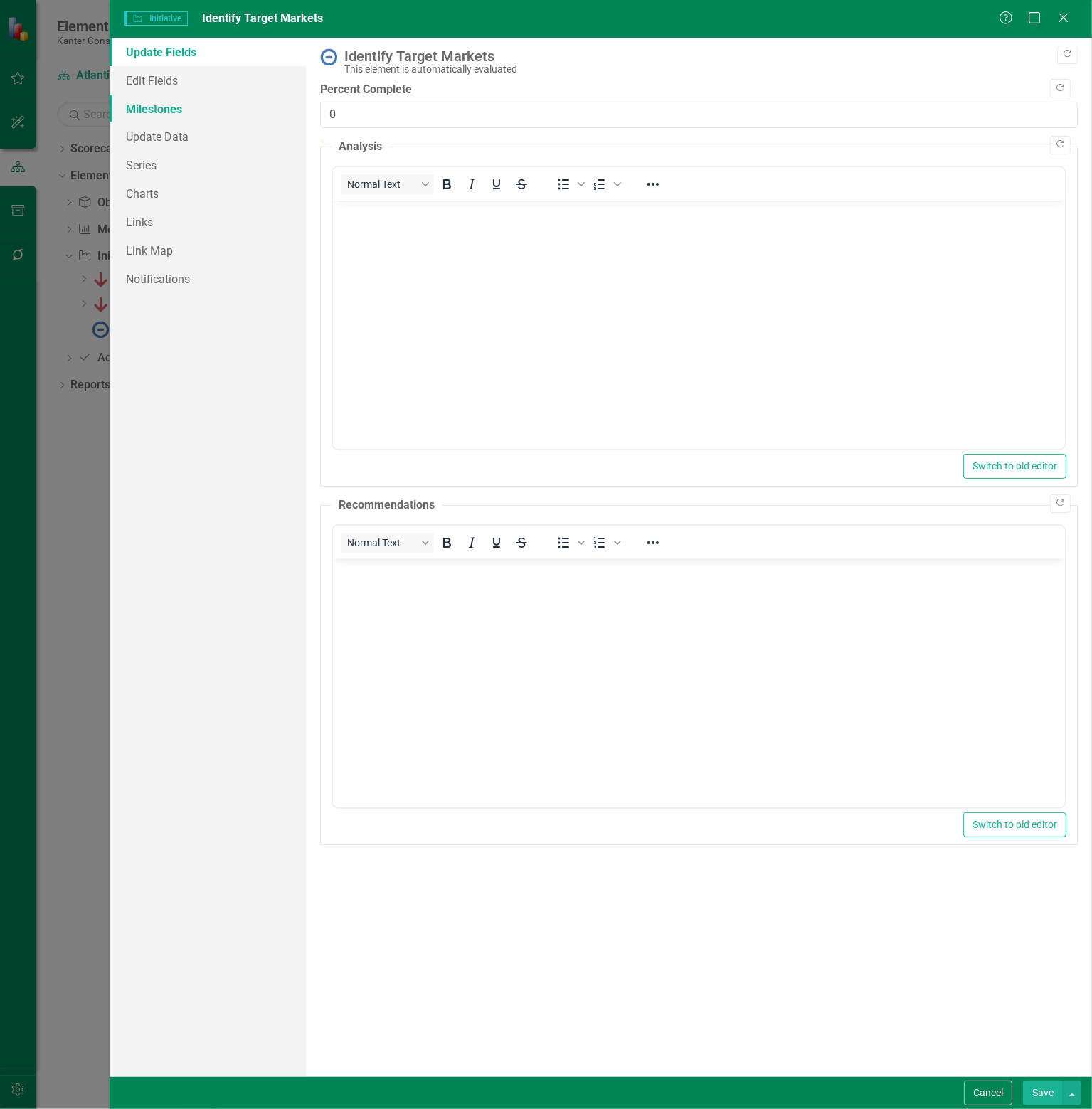
click at [170, 110] on link "Milestones" at bounding box center [208, 108] width 197 height 28
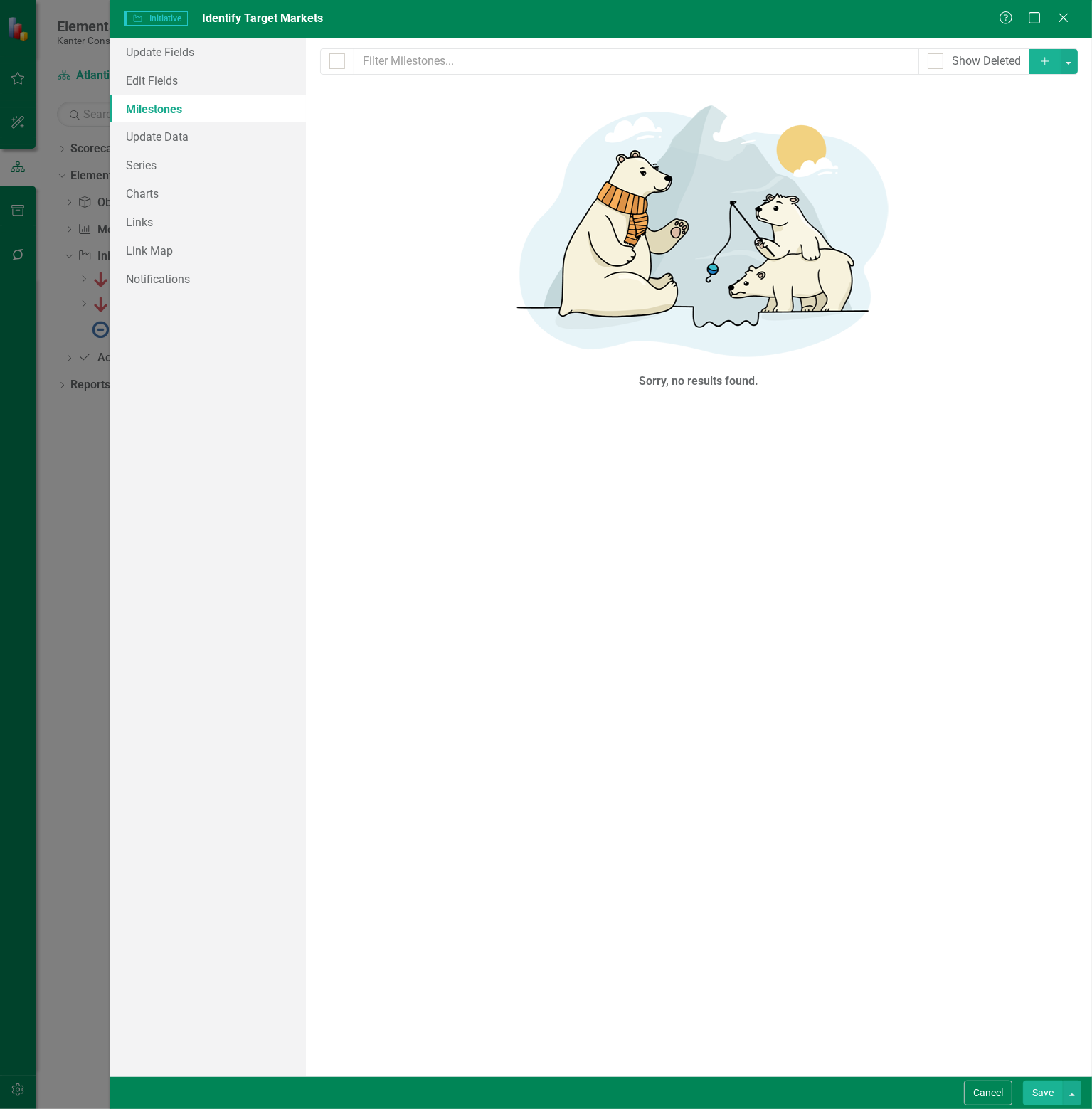
click at [1044, 63] on icon "Add" at bounding box center [1045, 61] width 13 height 10
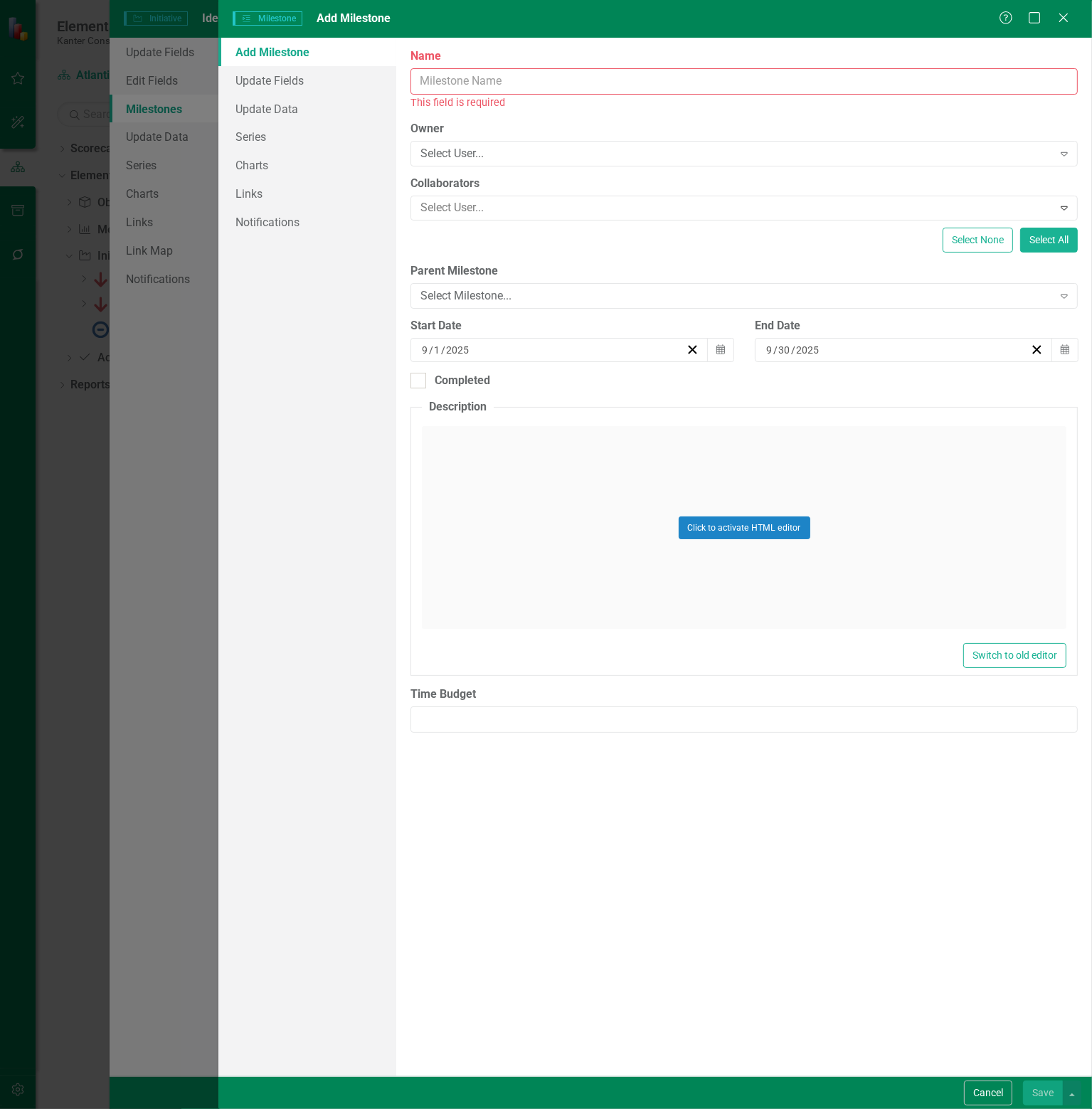
click at [525, 76] on input "Name" at bounding box center [744, 81] width 667 height 26
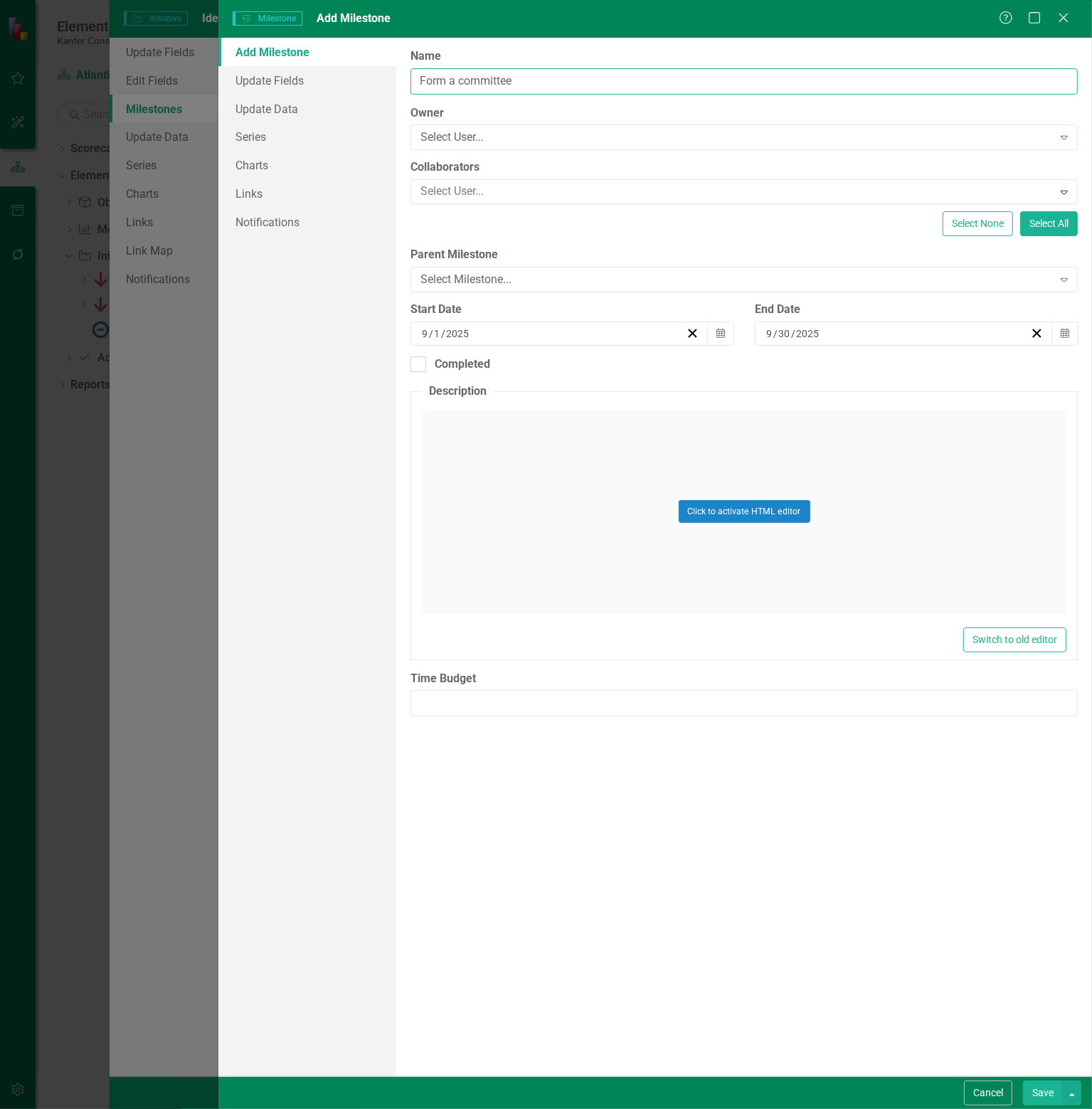
type input "Form a committee"
click at [617, 334] on div "[DATE]" at bounding box center [552, 334] width 266 height 15
click at [475, 364] on button "‹" at bounding box center [459, 361] width 31 height 31
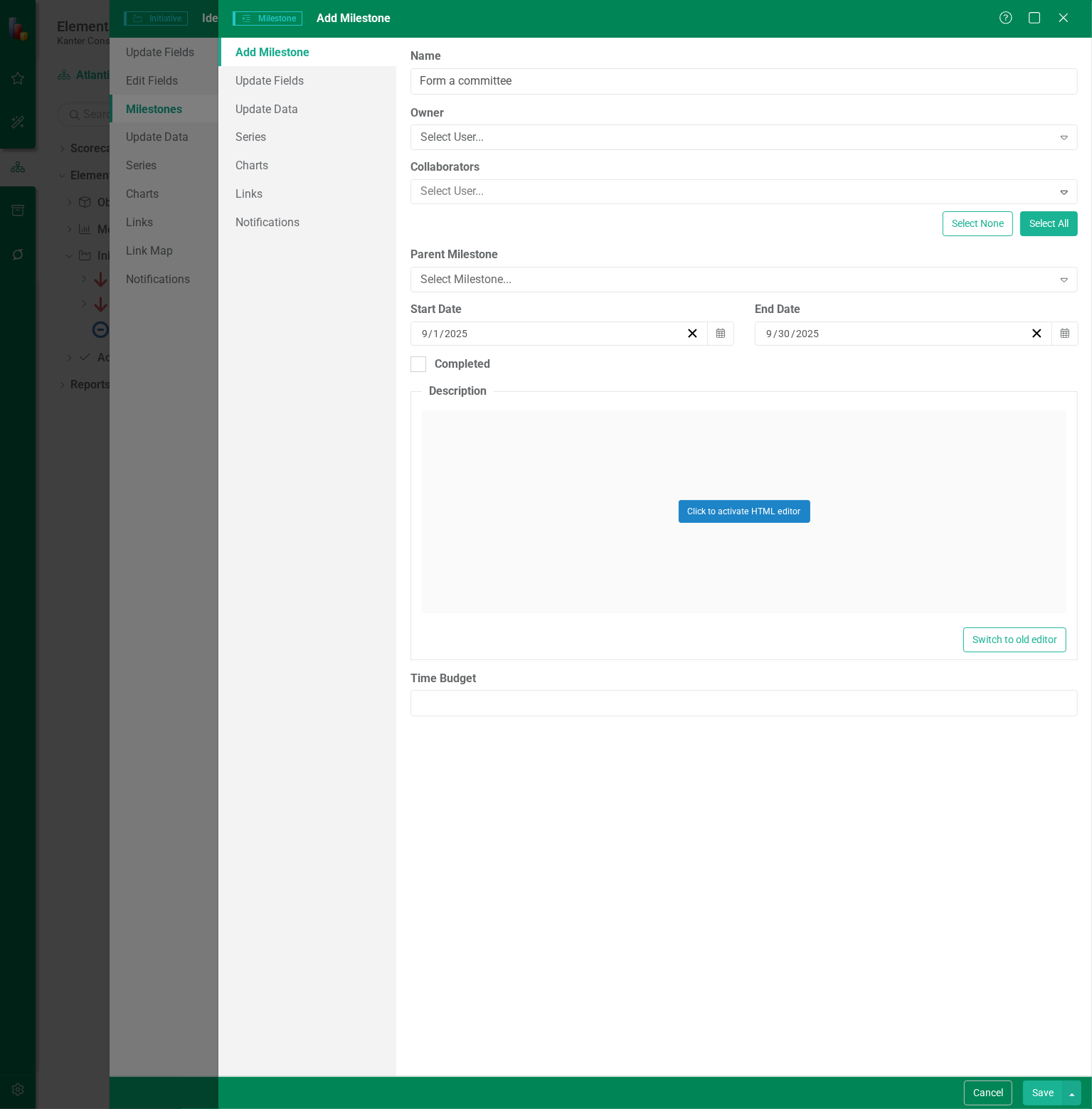
click at [518, 412] on button "3" at bounding box center [500, 408] width 36 height 25
click at [914, 332] on div "[DATE]" at bounding box center [897, 334] width 266 height 15
click at [885, 435] on abbr "10" at bounding box center [880, 434] width 12 height 12
click at [1046, 1089] on button "Save" at bounding box center [1042, 1093] width 40 height 25
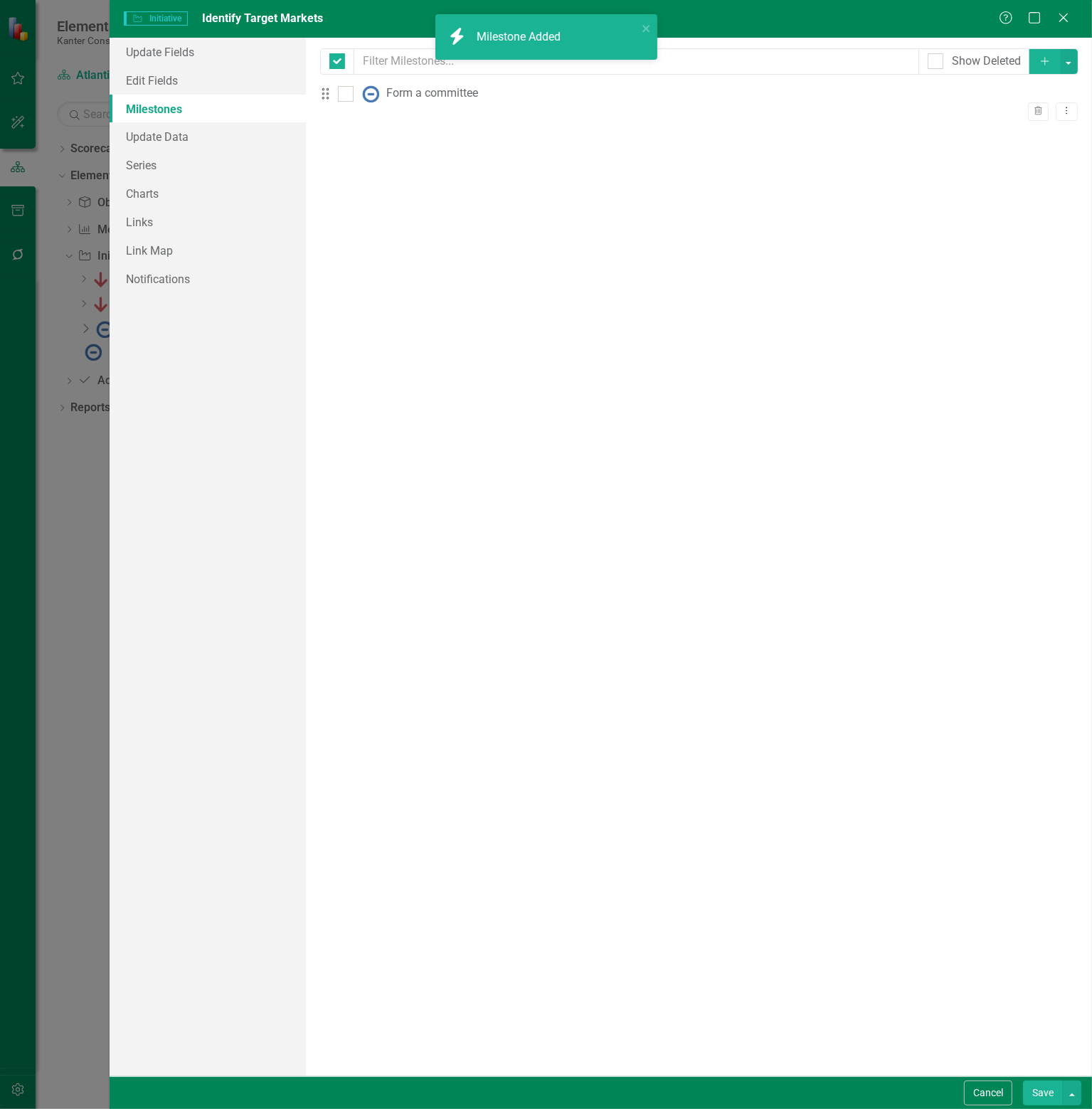
checkbox input "false"
click at [1037, 1093] on button "Save" at bounding box center [1042, 1093] width 40 height 25
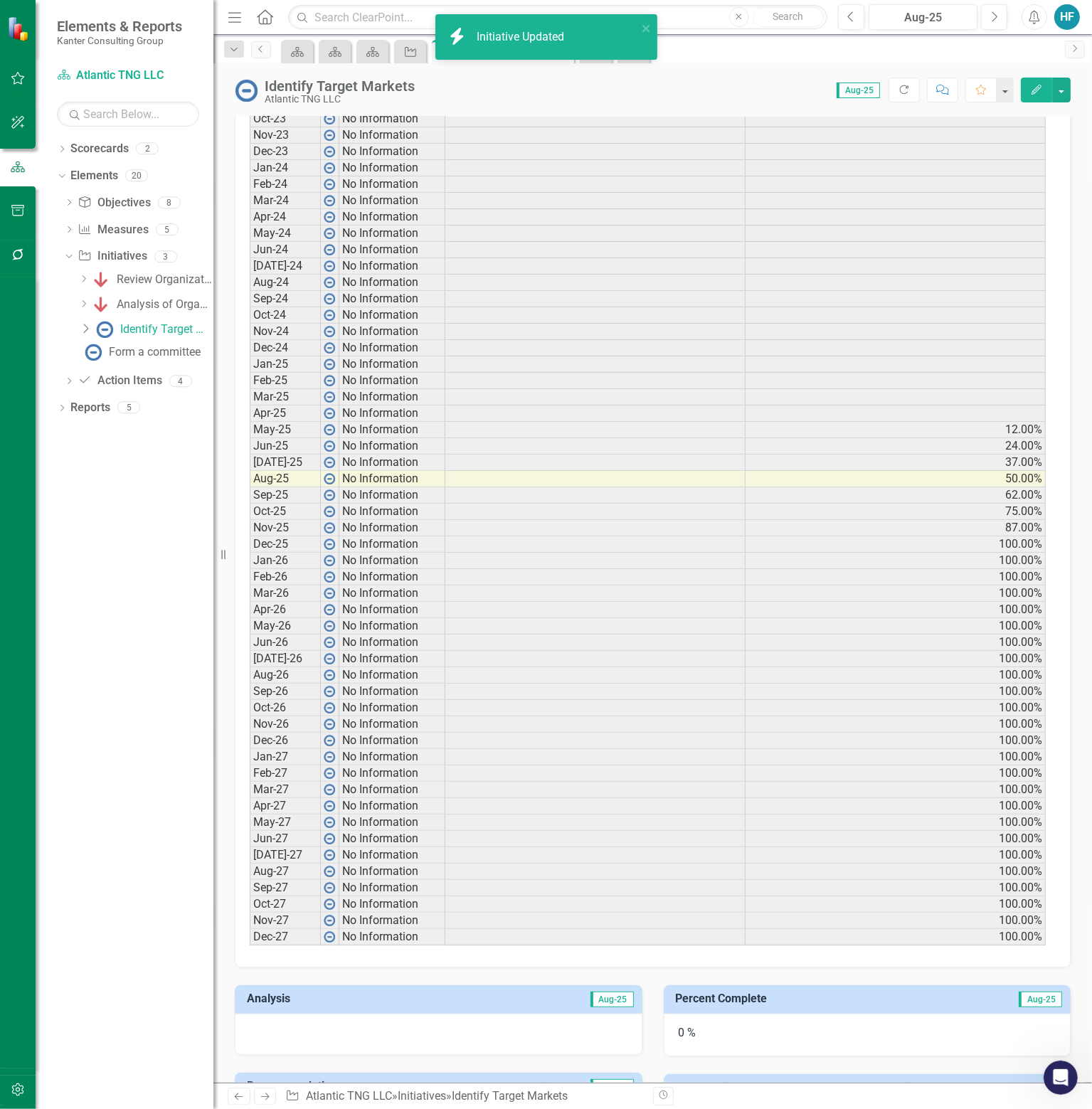
scroll to position [935, 0]
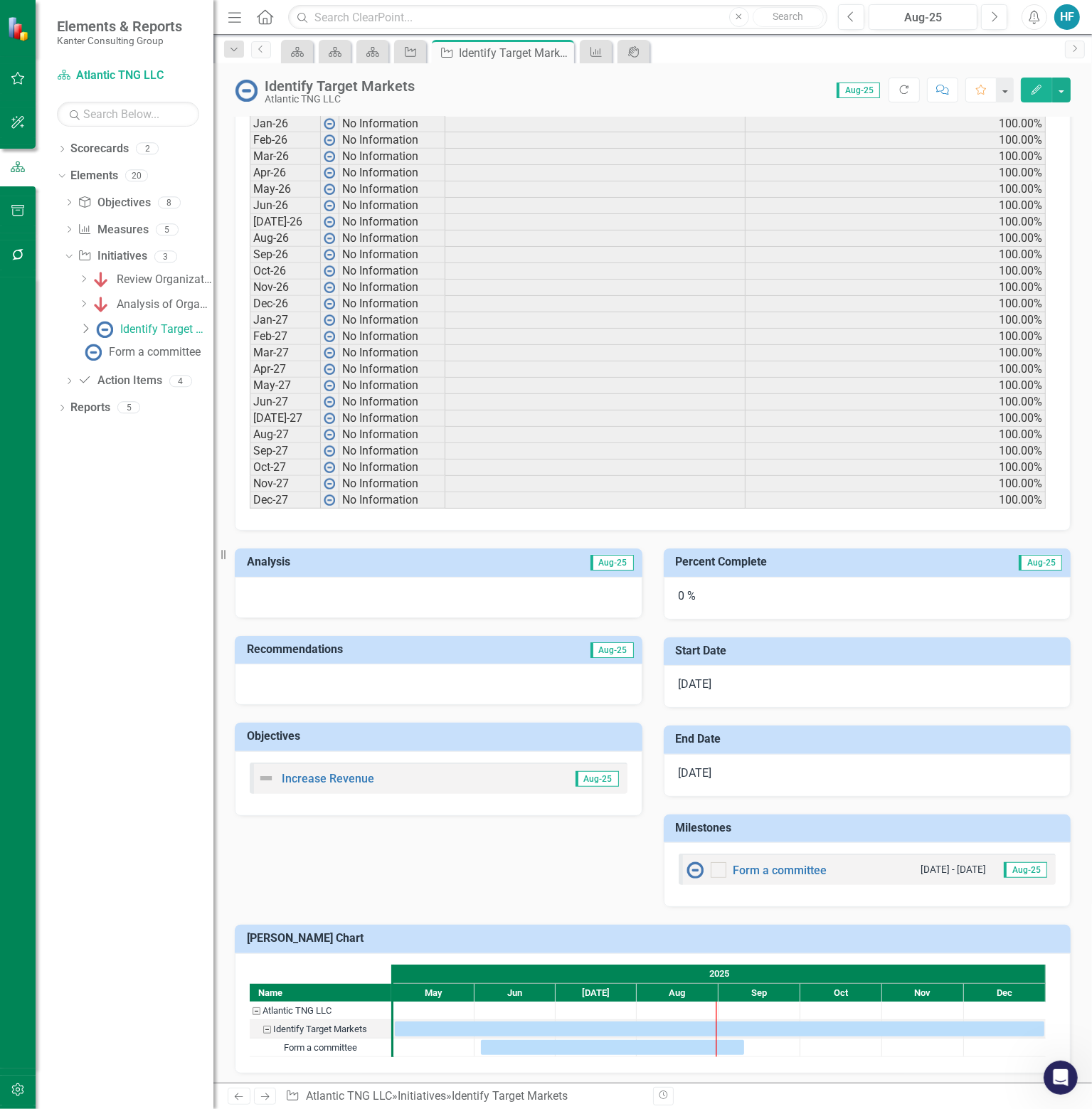
click at [834, 830] on h3 "Milestones" at bounding box center [869, 828] width 388 height 13
click at [244, 89] on img at bounding box center [245, 90] width 22 height 22
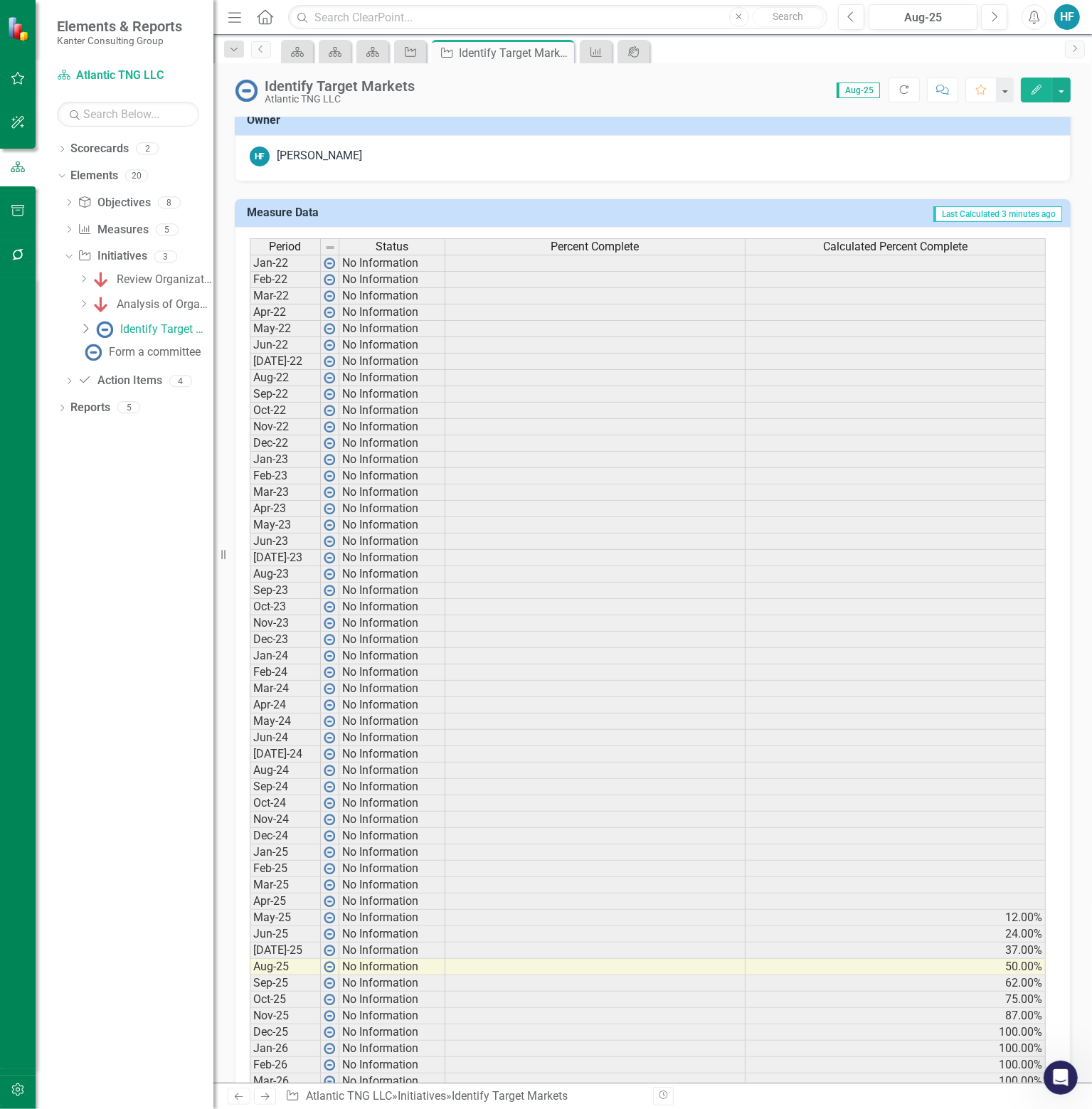
scroll to position [0, 0]
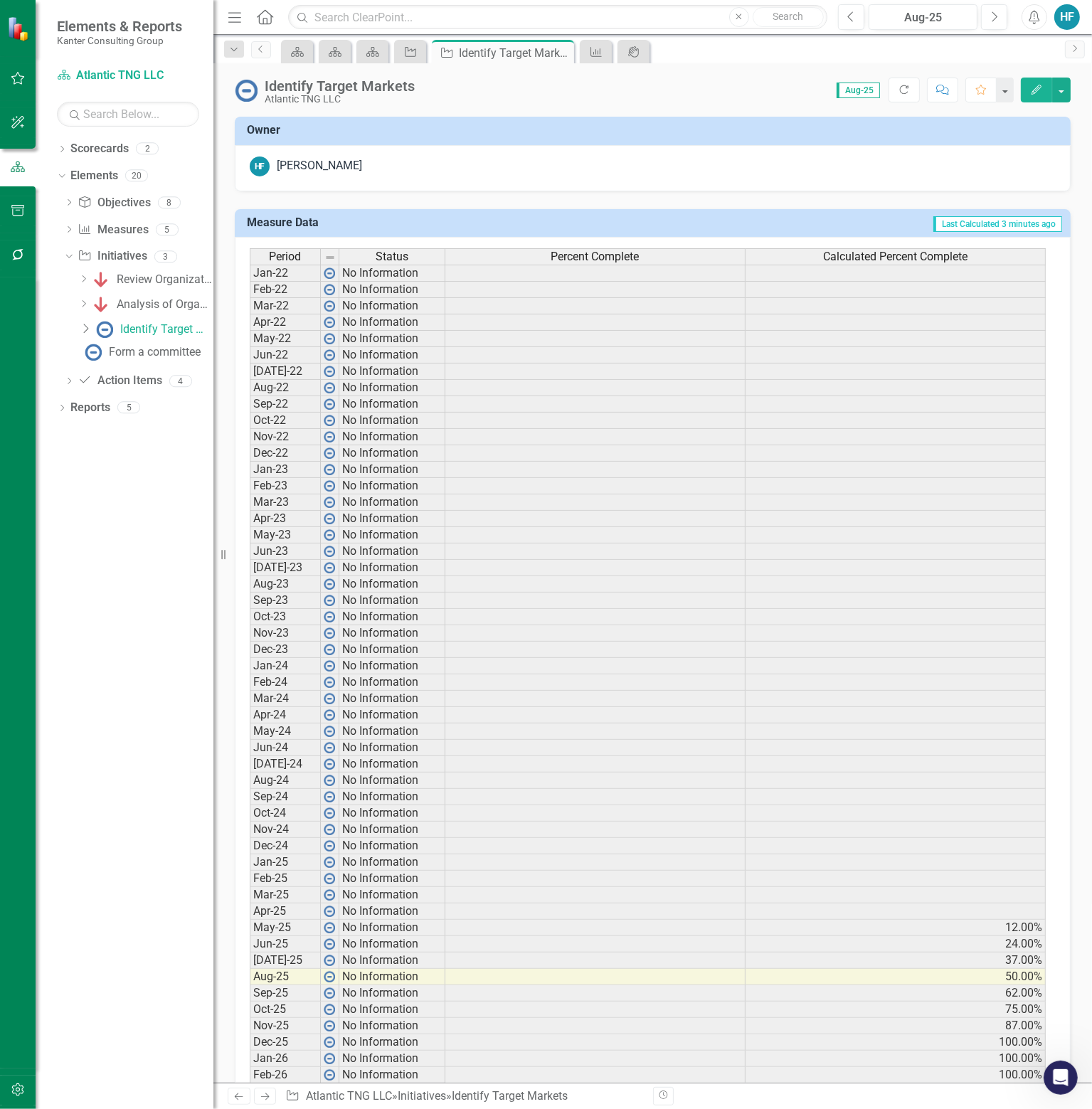
click at [254, 88] on img at bounding box center [245, 90] width 22 height 22
click at [253, 88] on img at bounding box center [245, 90] width 22 height 22
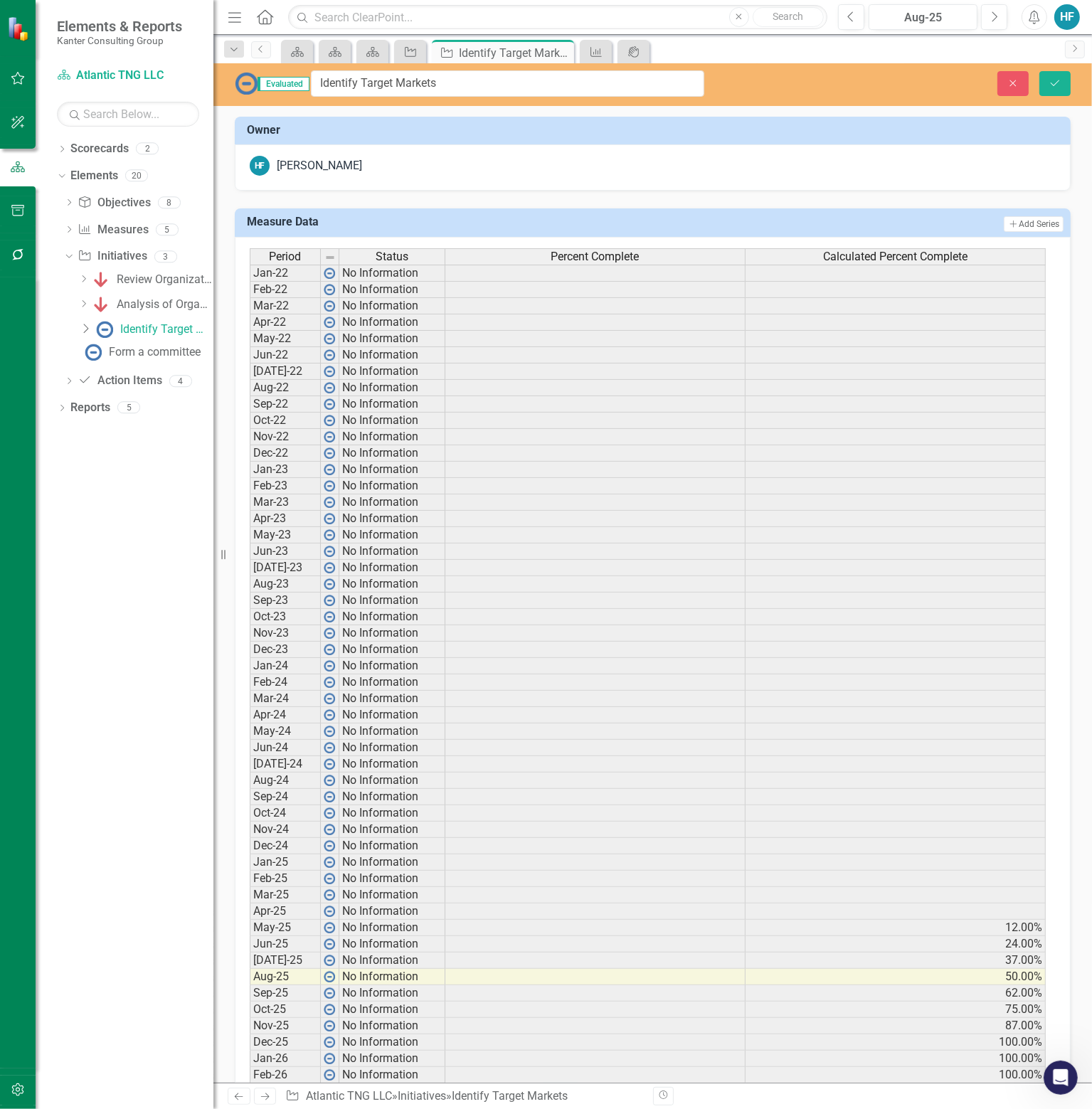
click at [253, 82] on img at bounding box center [245, 83] width 22 height 22
click at [1022, 84] on button "Close" at bounding box center [1012, 83] width 31 height 25
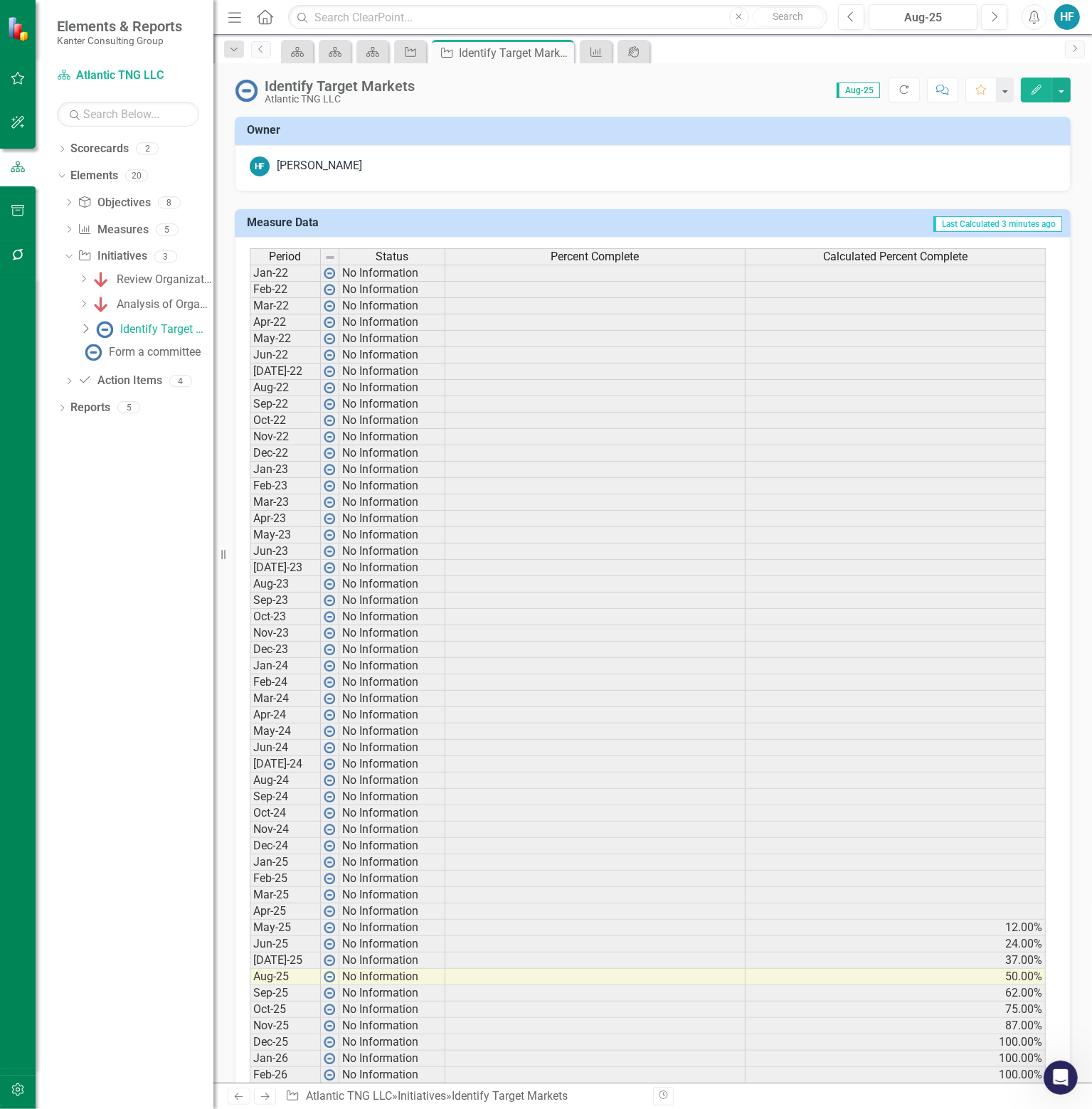
click at [260, 96] on div "Identify Target Markets Atlantic TNG LLC" at bounding box center [328, 91] width 187 height 27
click at [255, 86] on img at bounding box center [245, 90] width 22 height 22
click at [249, 89] on img at bounding box center [245, 90] width 22 height 22
click at [250, 81] on img at bounding box center [245, 90] width 22 height 22
click at [253, 83] on img at bounding box center [245, 90] width 22 height 22
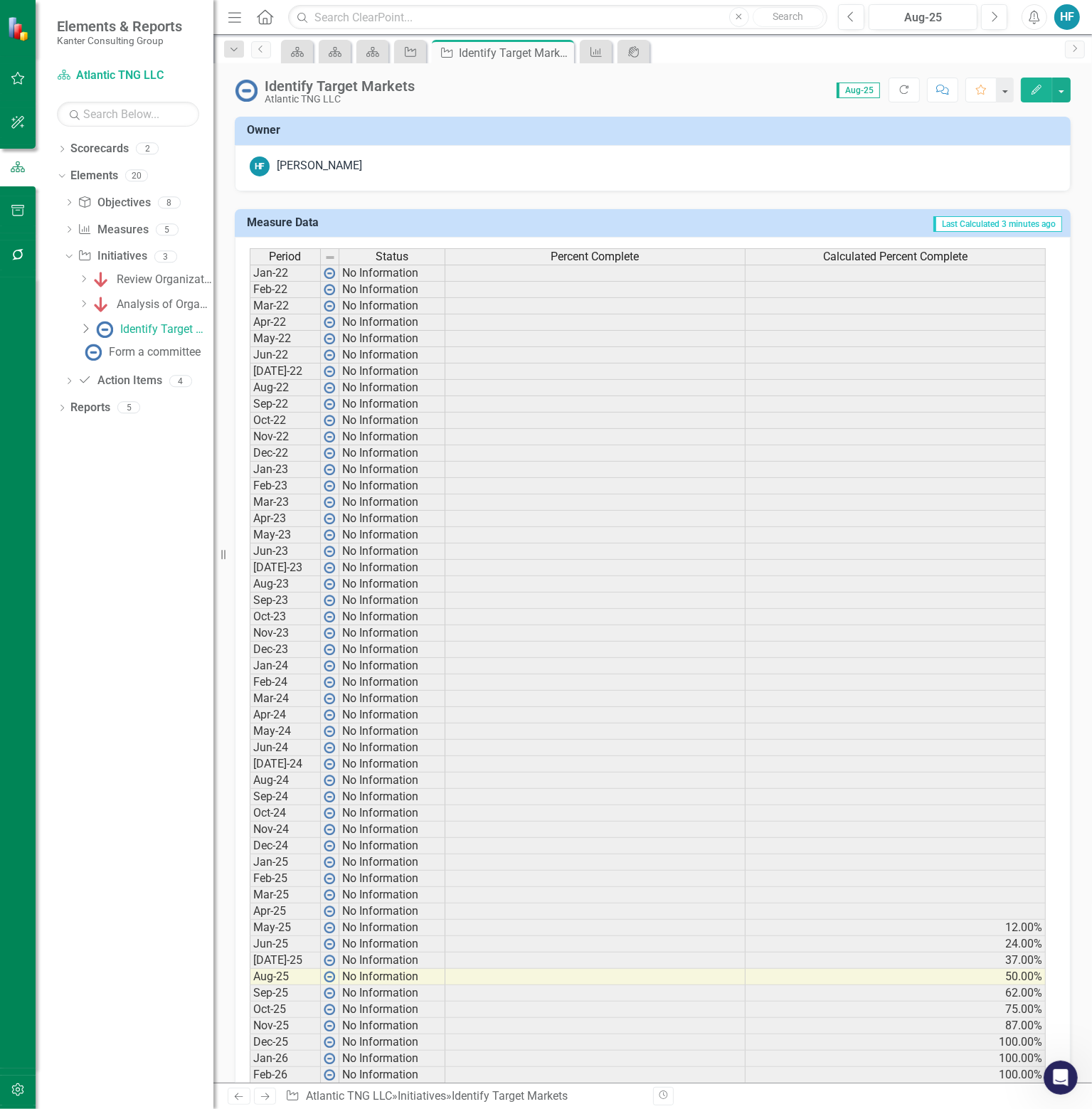
drag, startPoint x: 253, startPoint y: 83, endPoint x: 418, endPoint y: 82, distance: 165.0
click at [418, 82] on div "Identify Target Markets Atlantic TNG LLC" at bounding box center [343, 91] width 157 height 26
click at [252, 89] on img at bounding box center [245, 90] width 22 height 22
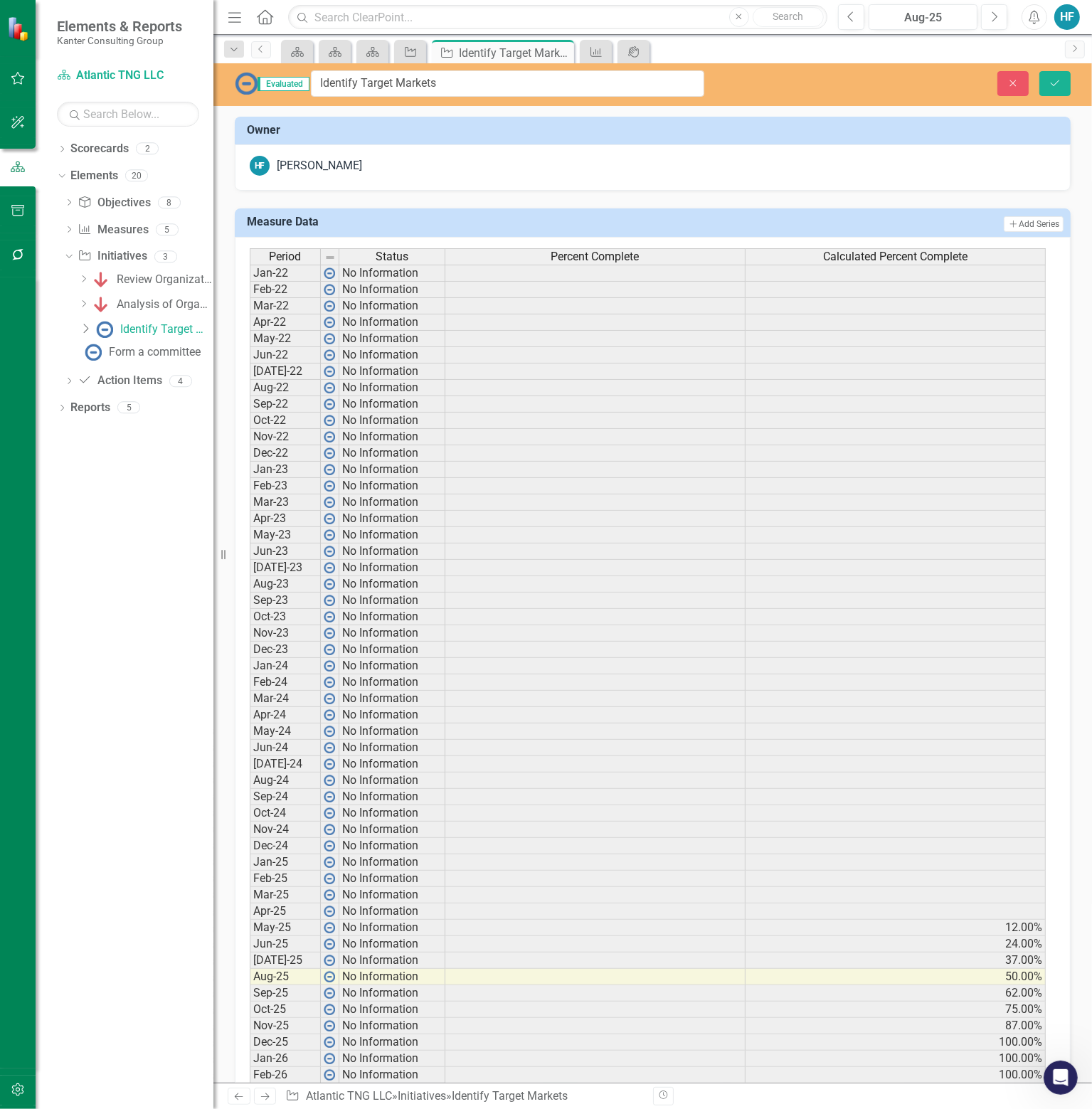
click at [252, 89] on img at bounding box center [245, 83] width 22 height 22
click at [269, 88] on span "Evaluated" at bounding box center [284, 84] width 52 height 15
click at [1064, 88] on button "Save" at bounding box center [1054, 83] width 31 height 25
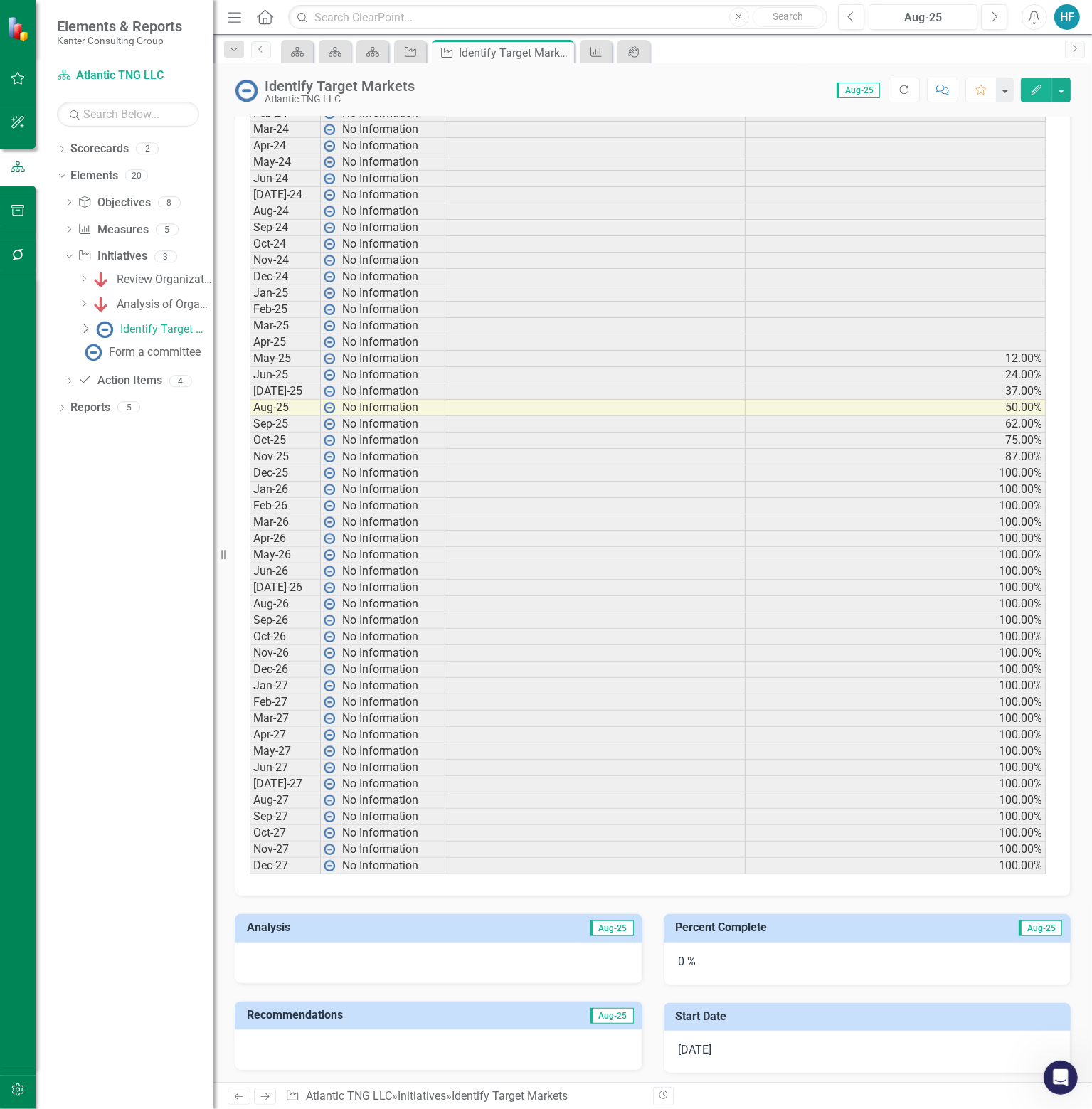
scroll to position [935, 0]
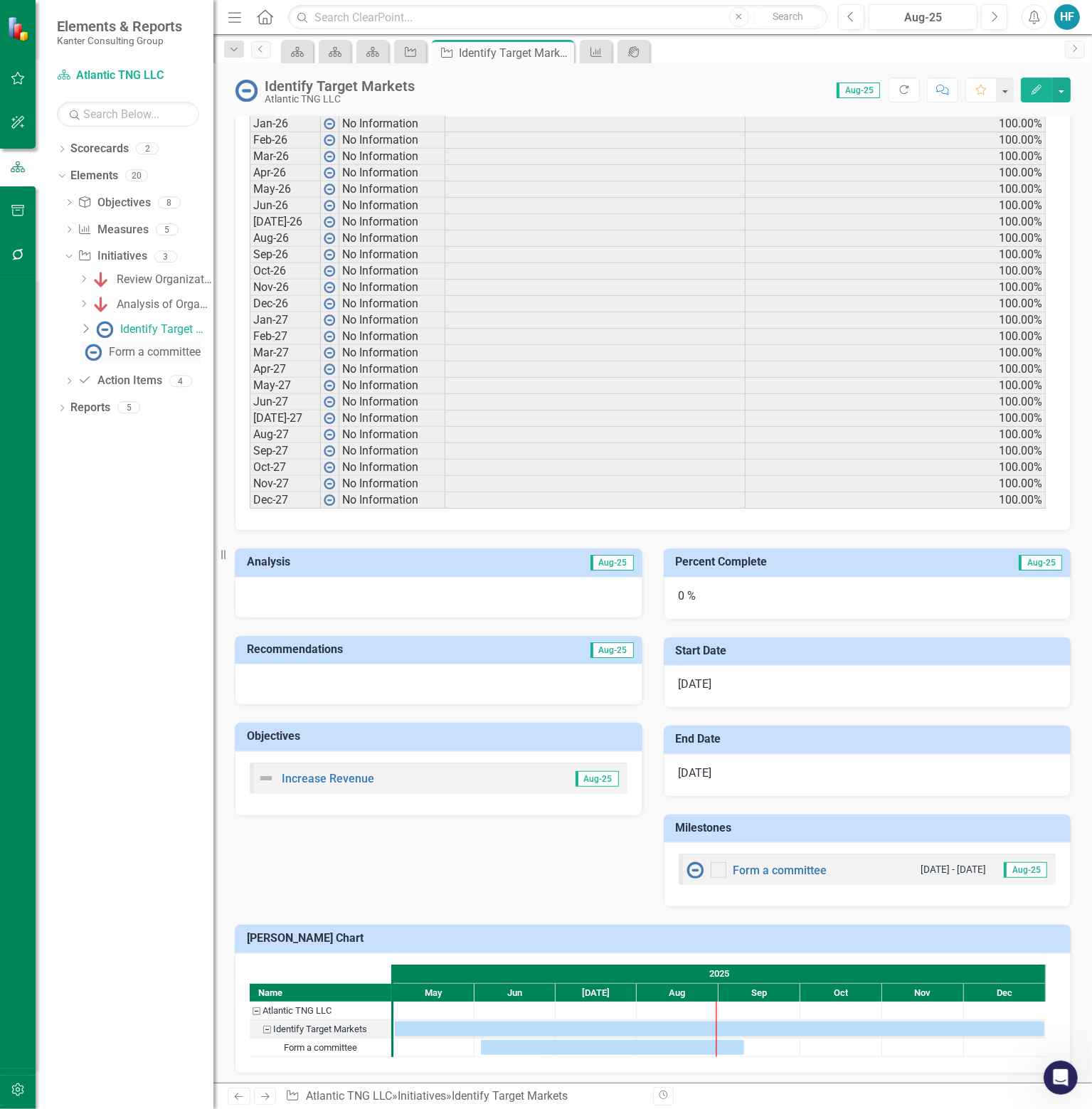
click at [163, 351] on div "Form a committee" at bounding box center [155, 352] width 91 height 13
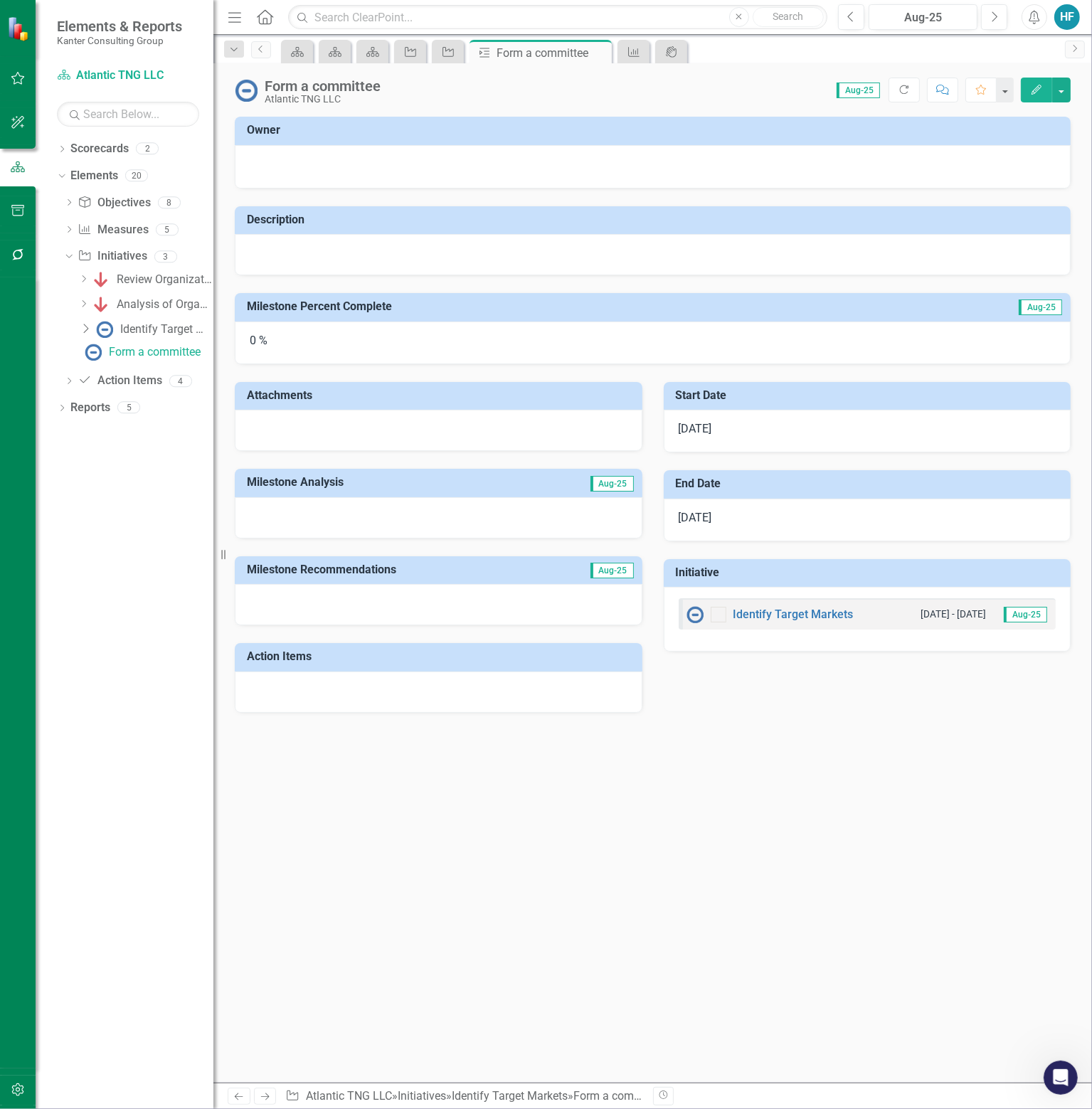
click at [247, 98] on img at bounding box center [245, 90] width 22 height 22
click at [247, 85] on img at bounding box center [245, 90] width 22 height 22
click at [160, 330] on div "Identify Target Markets" at bounding box center [167, 330] width 93 height 13
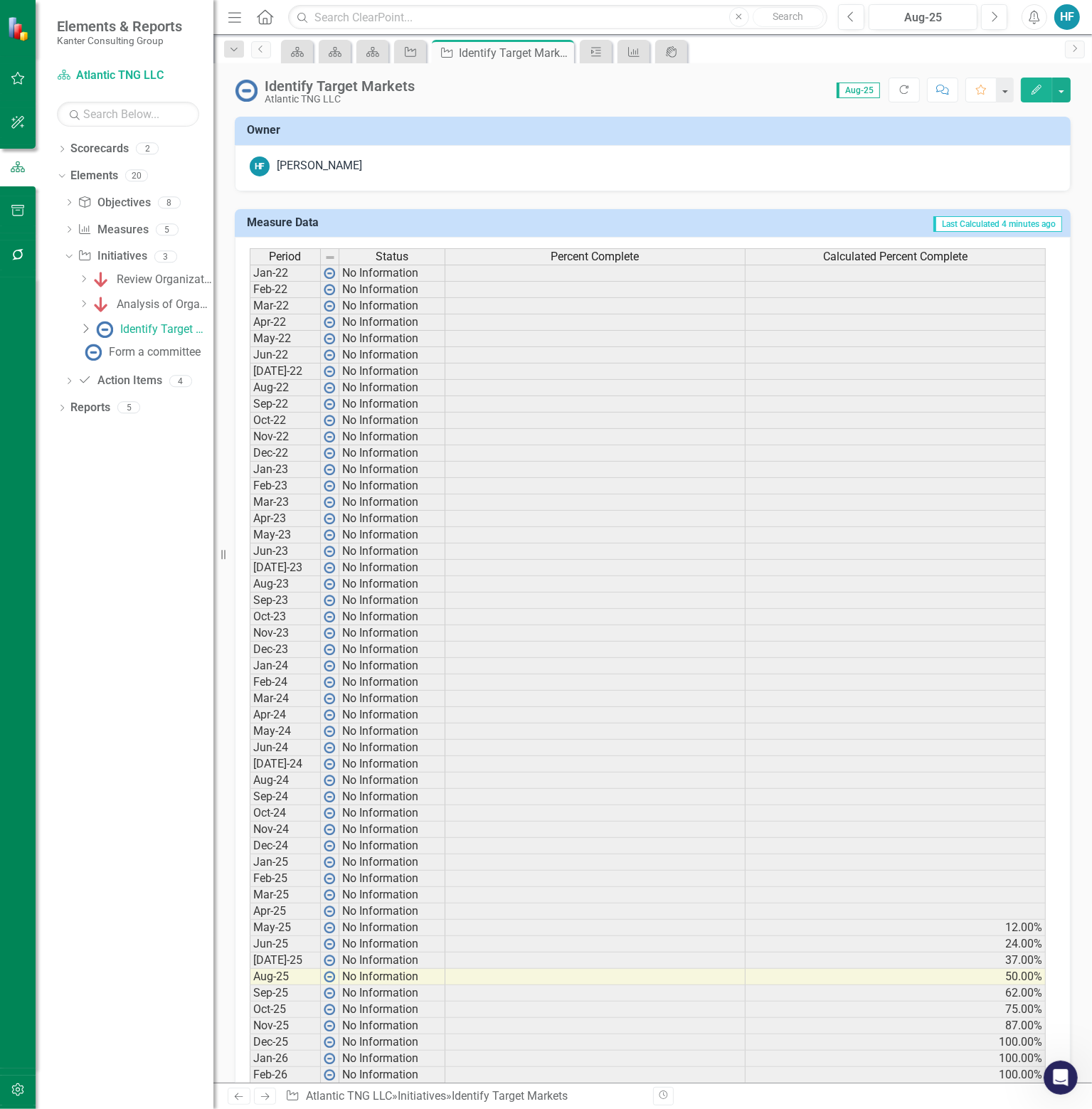
click at [252, 89] on img at bounding box center [245, 90] width 22 height 22
click at [147, 294] on link "Analysis of Organizational Roles" at bounding box center [152, 304] width 125 height 22
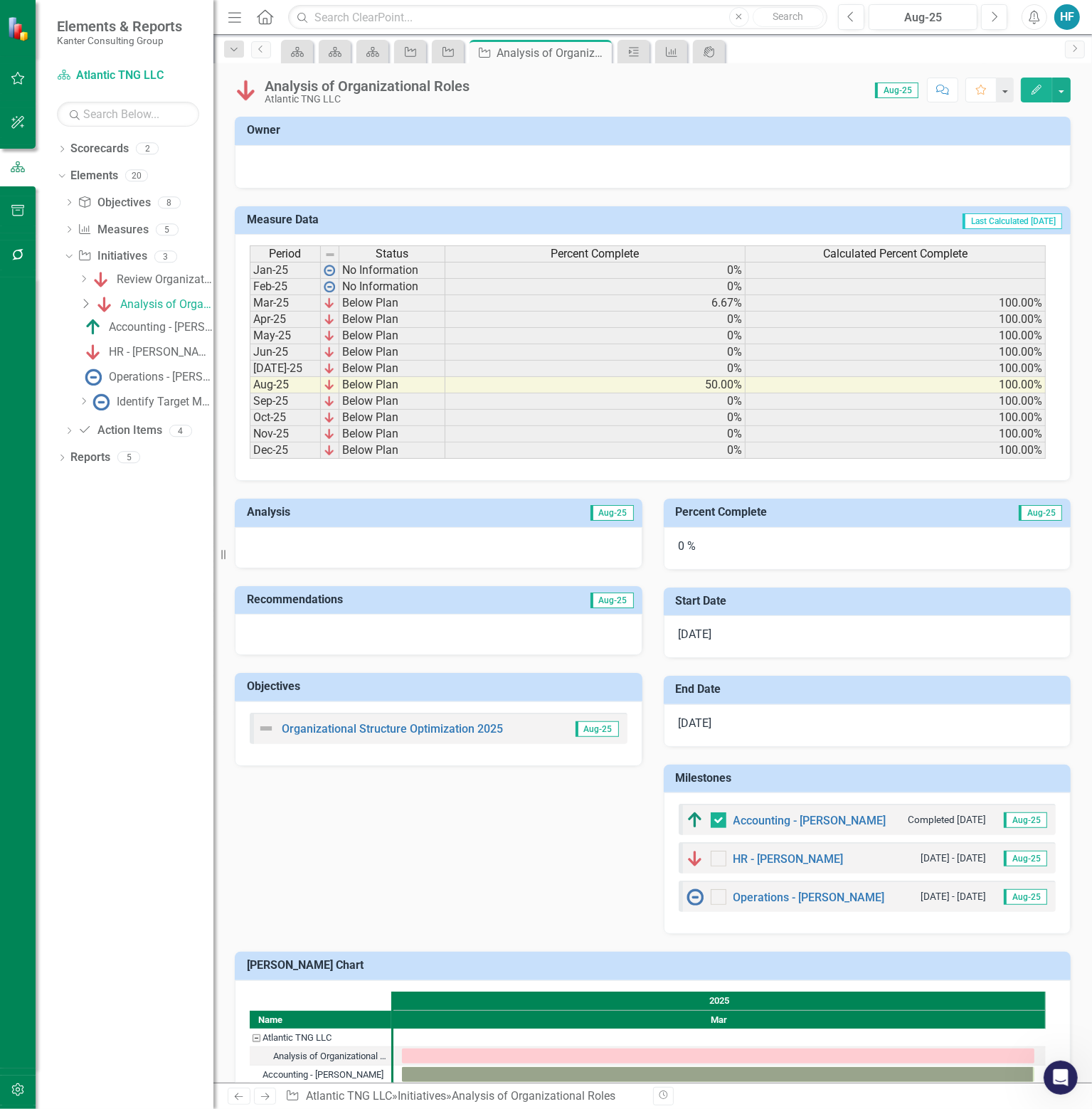
click at [253, 87] on img at bounding box center [245, 90] width 22 height 22
click at [239, 94] on img at bounding box center [245, 90] width 22 height 22
click at [248, 89] on img at bounding box center [245, 90] width 22 height 22
click at [136, 398] on div "Identify Target Markets" at bounding box center [165, 402] width 97 height 13
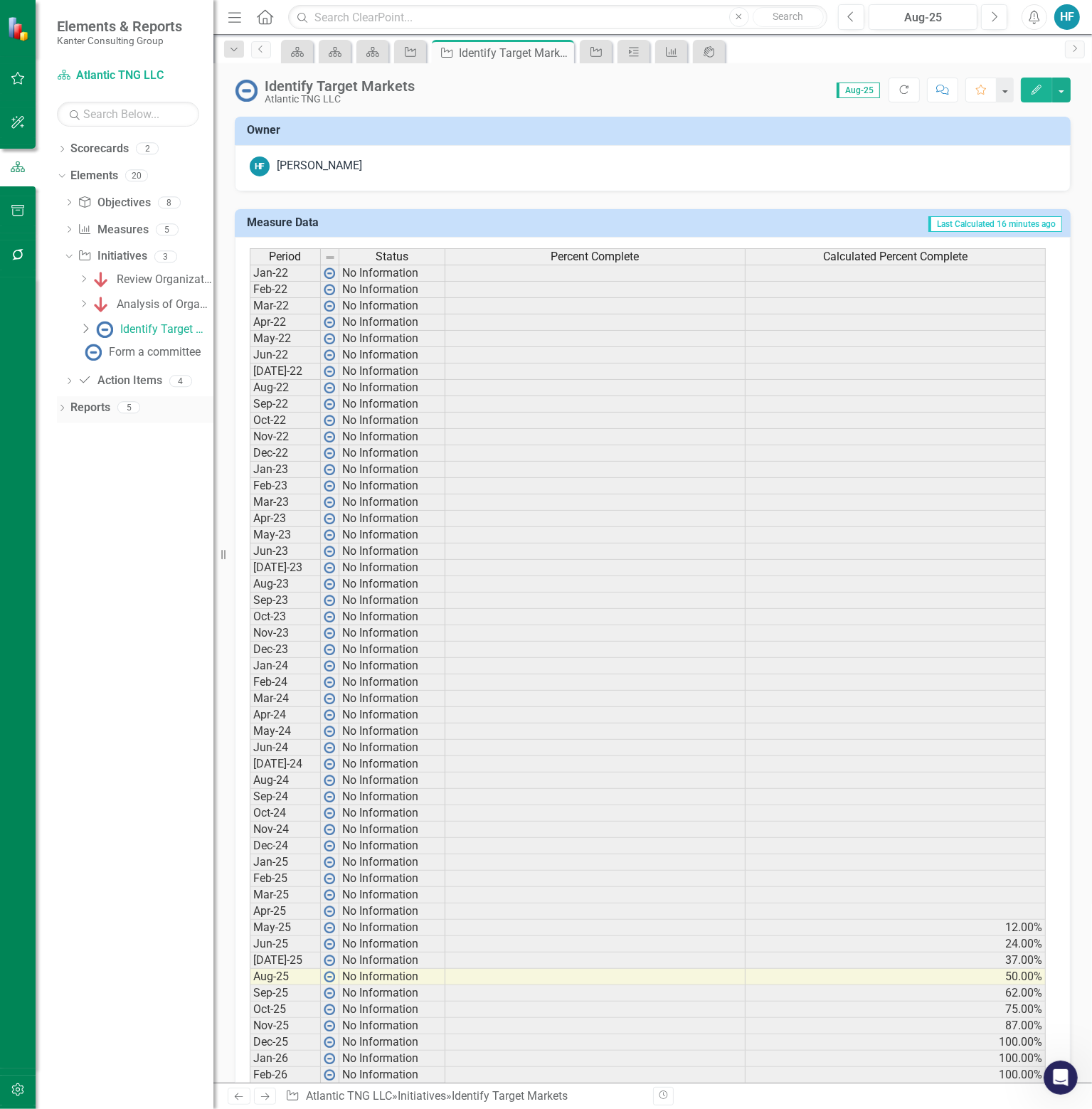
click at [63, 410] on icon "Dropdown" at bounding box center [62, 409] width 10 height 8
click at [60, 174] on icon "Dropdown" at bounding box center [59, 175] width 8 height 10
click at [65, 274] on div "Dropdown" at bounding box center [68, 280] width 10 height 12
click at [169, 272] on div "Strategy Alignment Report" at bounding box center [144, 279] width 138 height 13
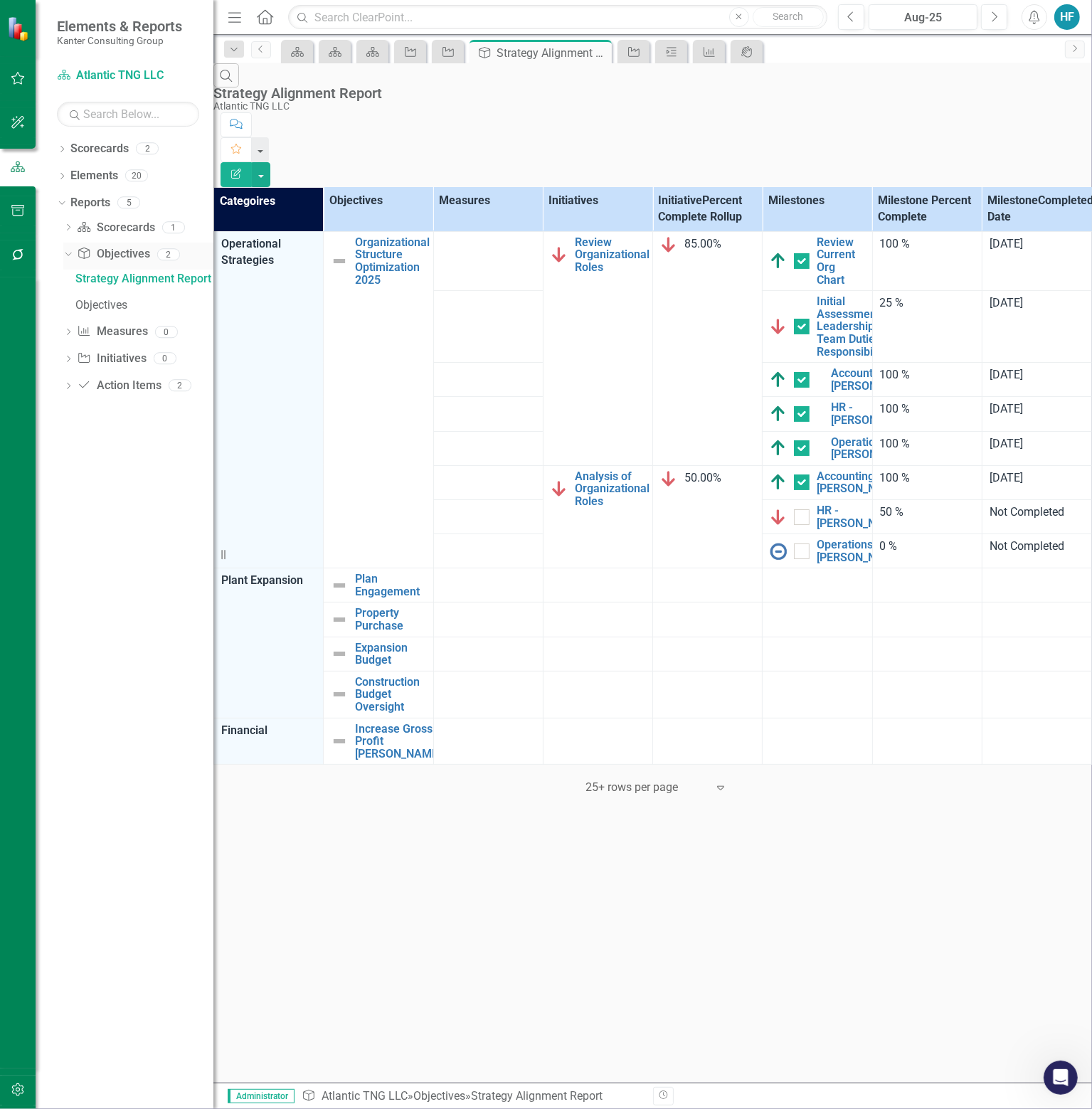
click at [112, 247] on link "Objective Objectives" at bounding box center [113, 254] width 73 height 17
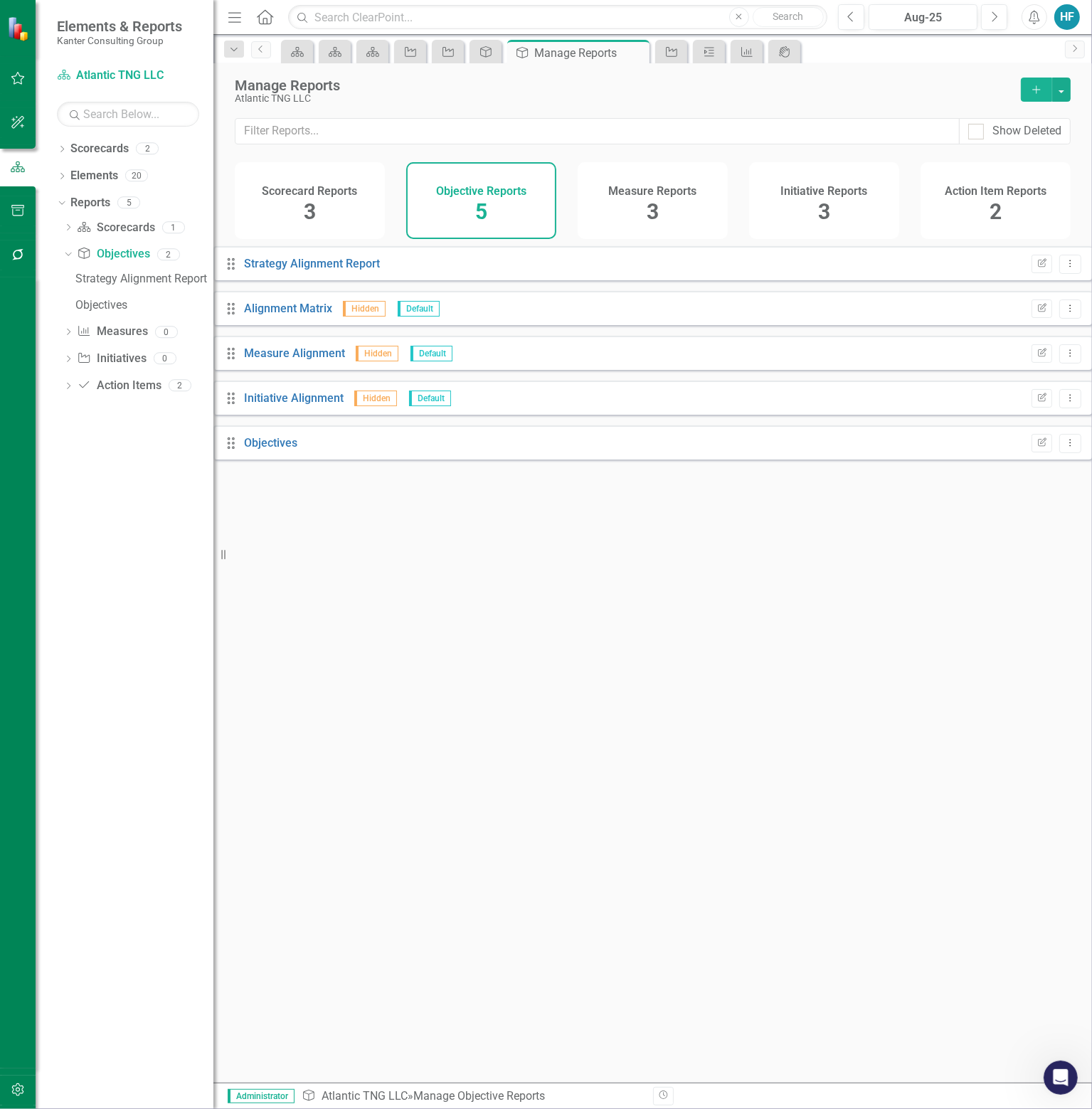
click at [1034, 90] on icon "Add" at bounding box center [1036, 90] width 13 height 10
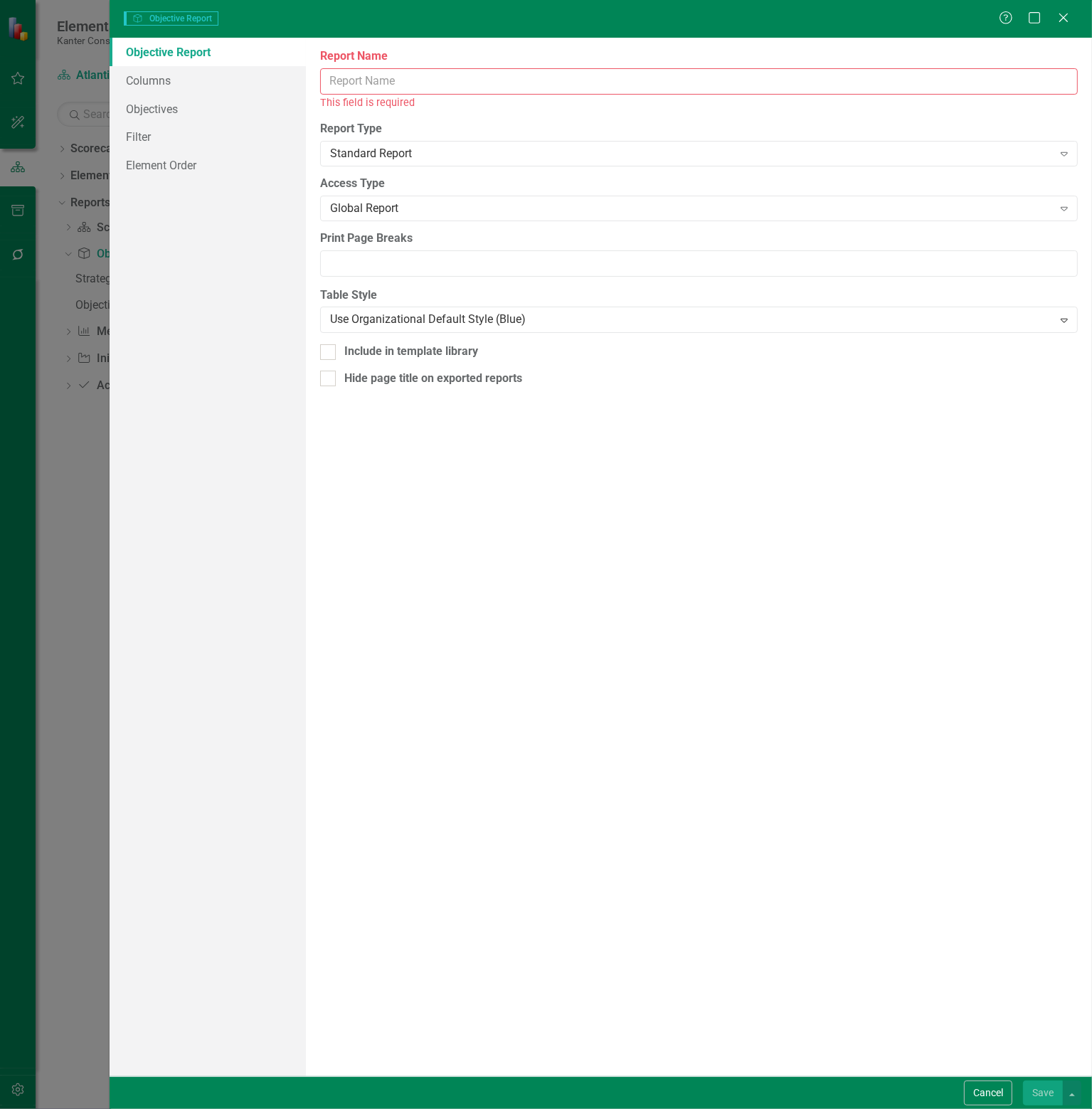
click at [445, 75] on input "Report Name" at bounding box center [699, 81] width 758 height 26
type input "U"
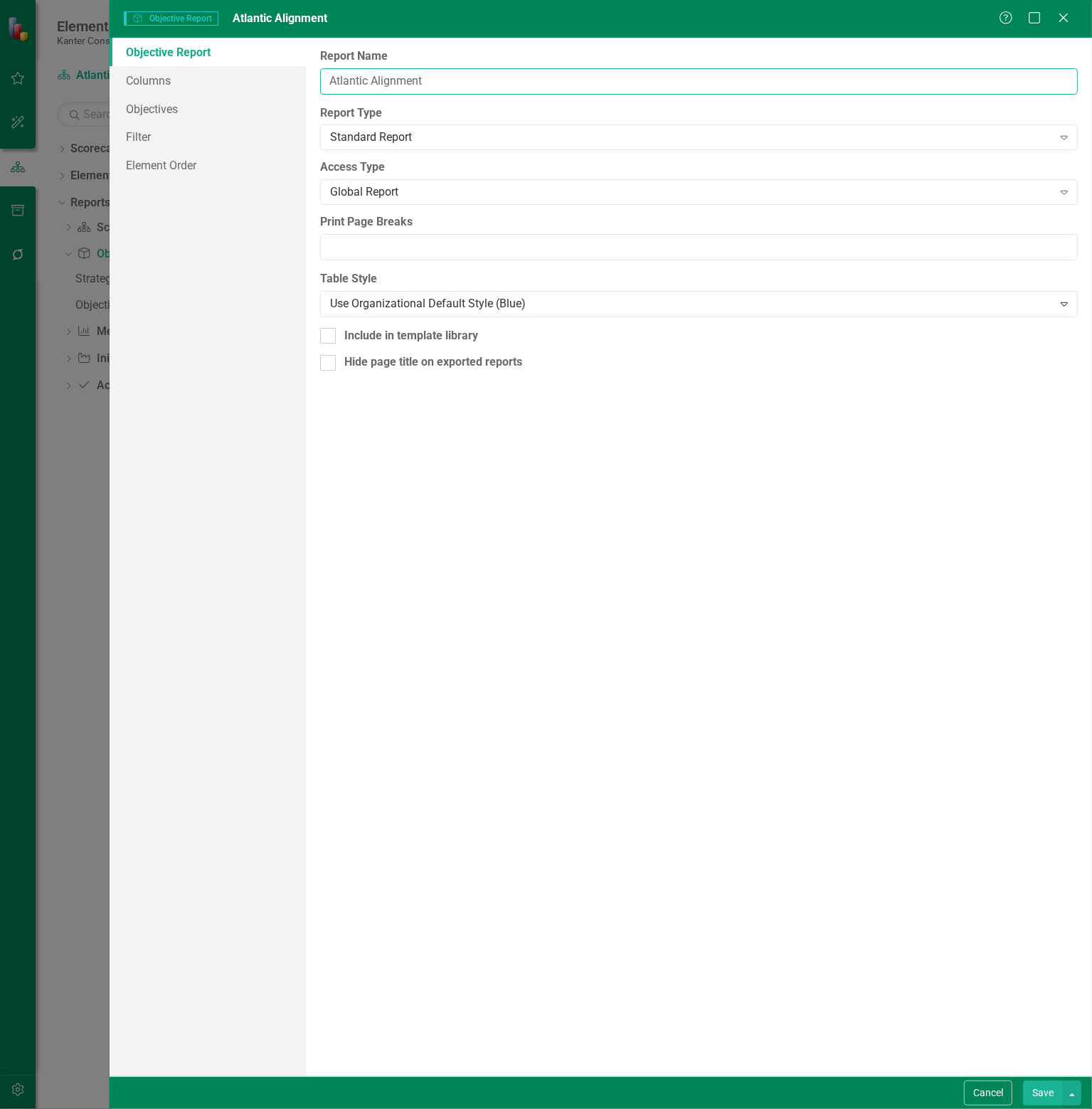
type input "Atlantic Alignment"
click at [397, 464] on div "Report Name Atlantic Alignment Report Type Standard Report Expand Global Report…" at bounding box center [698, 557] width 786 height 1039
click at [446, 134] on div "Standard Report" at bounding box center [691, 137] width 723 height 17
click at [411, 1108] on div "Standard Report" at bounding box center [549, 1121] width 1069 height 17
click at [407, 190] on div "Global Report" at bounding box center [691, 192] width 723 height 17
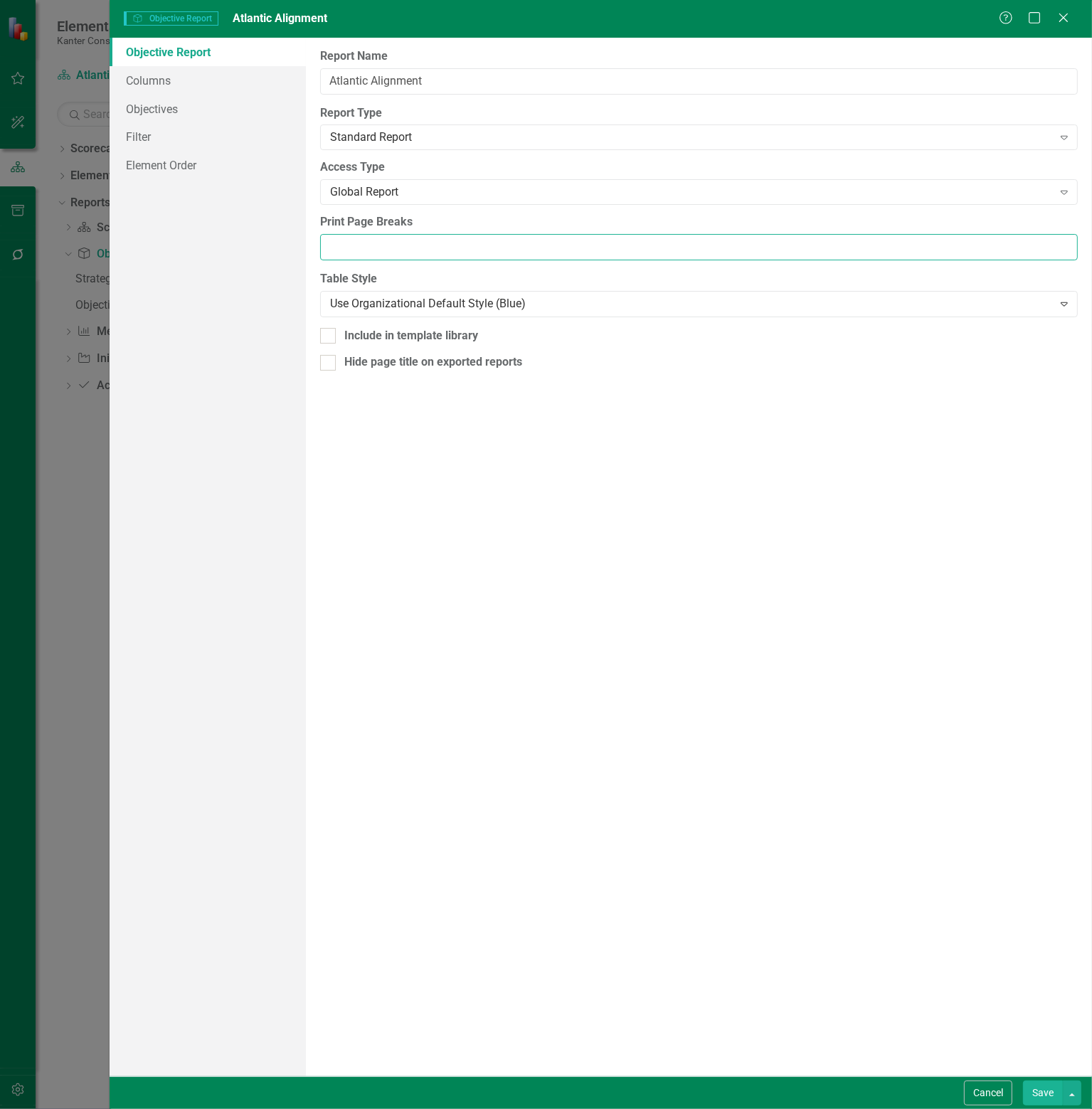
click at [429, 247] on input "Print Page Breaks" at bounding box center [699, 247] width 758 height 26
click at [487, 618] on div "Report Name Atlantic Alignment Report Type Standard Report Expand Global Report…" at bounding box center [698, 557] width 786 height 1039
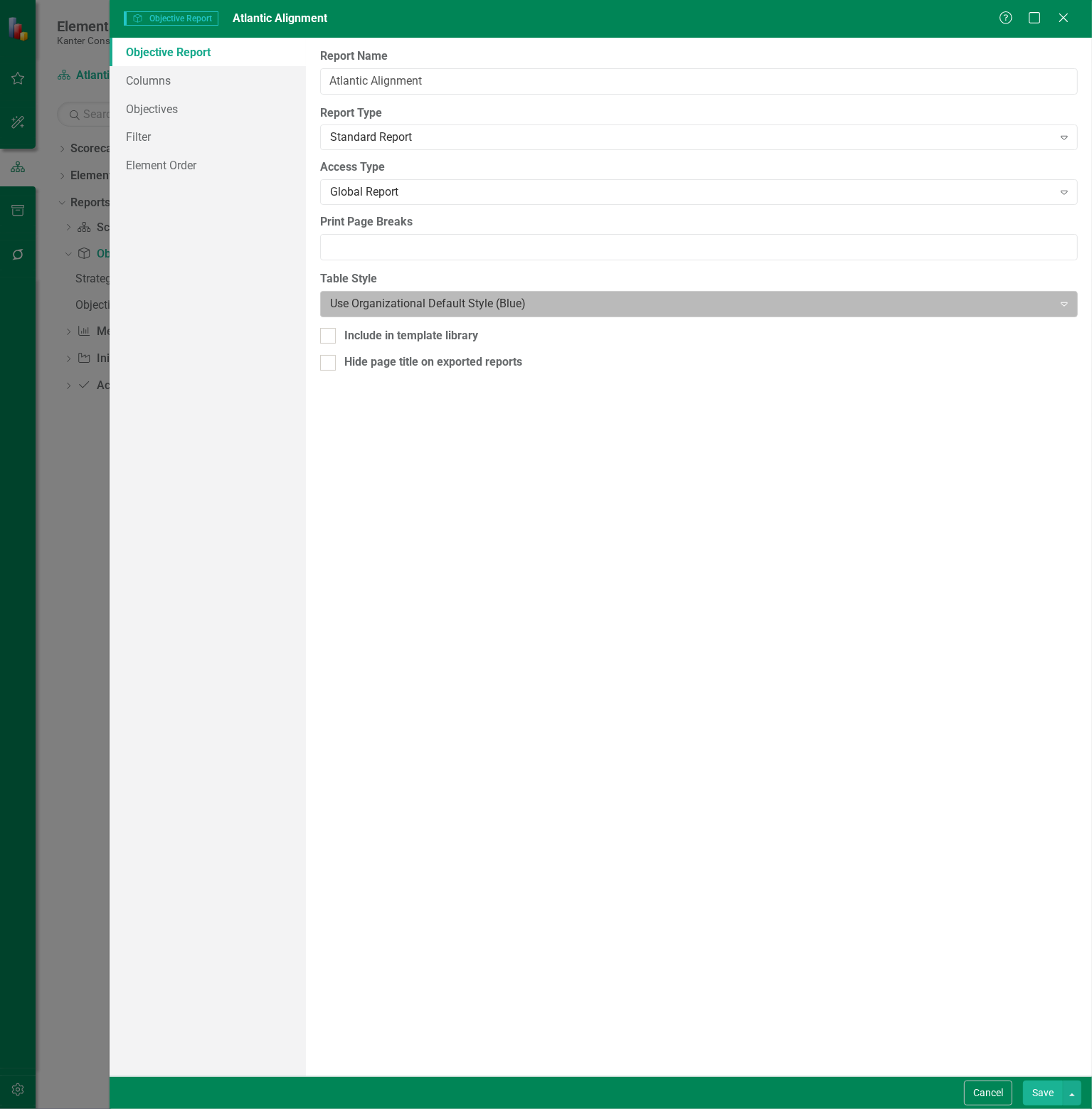
click at [535, 303] on div at bounding box center [687, 304] width 714 height 19
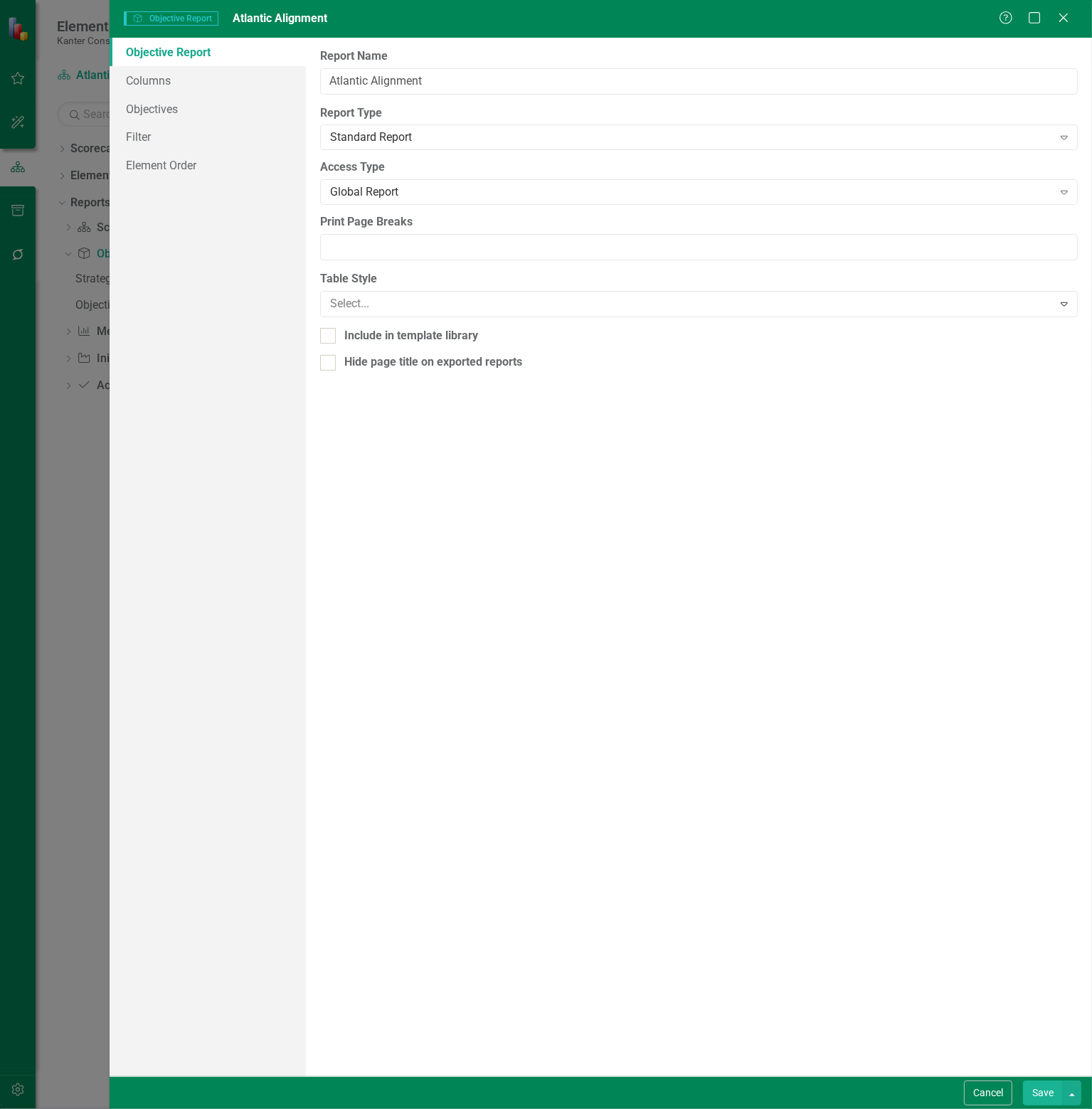
click at [511, 1108] on div "Use ClearPoint Default Style" at bounding box center [549, 1121] width 1069 height 17
click at [176, 81] on link "Columns" at bounding box center [208, 80] width 197 height 28
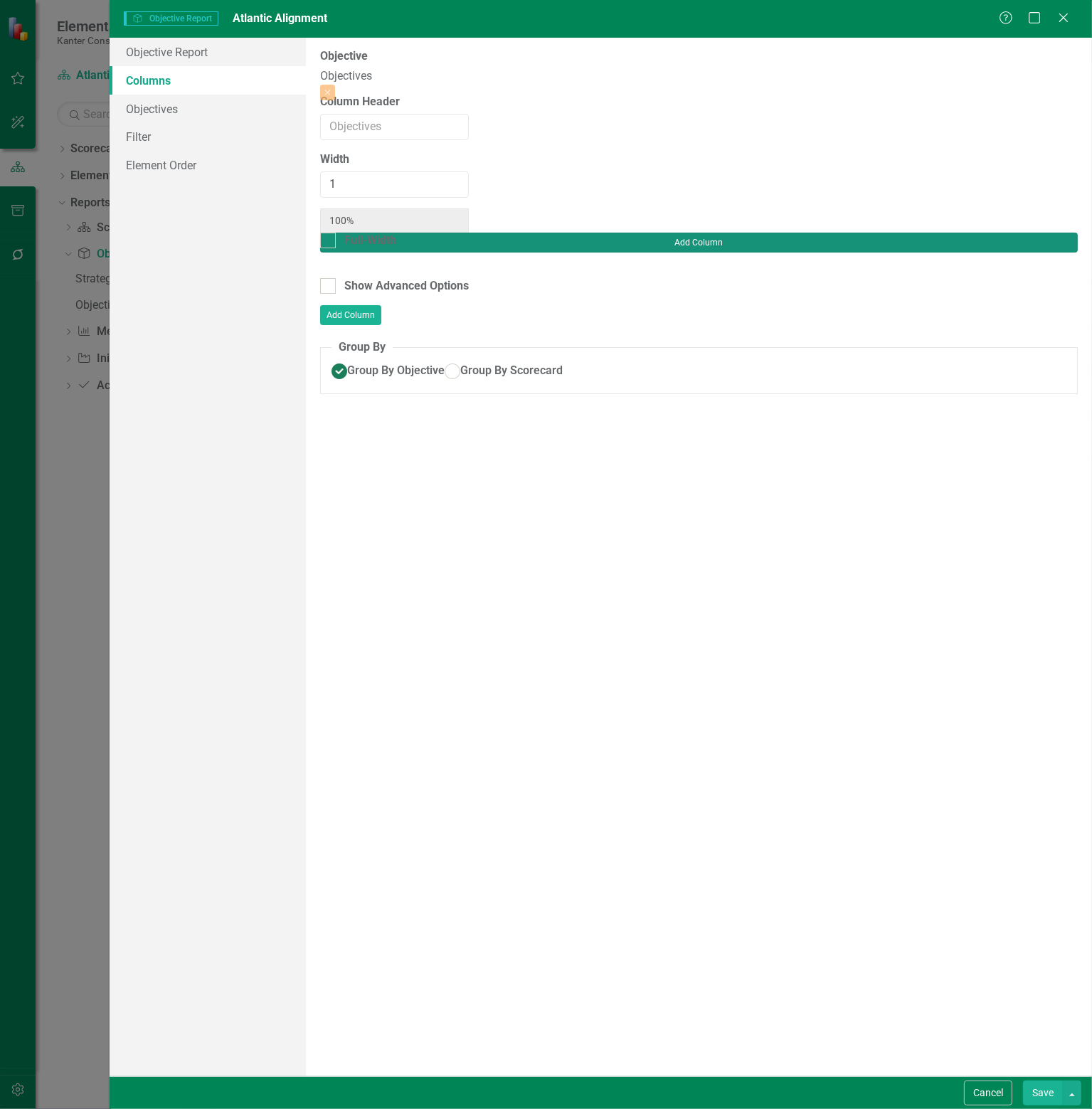
click at [1030, 233] on button "Add Column" at bounding box center [699, 242] width 758 height 20
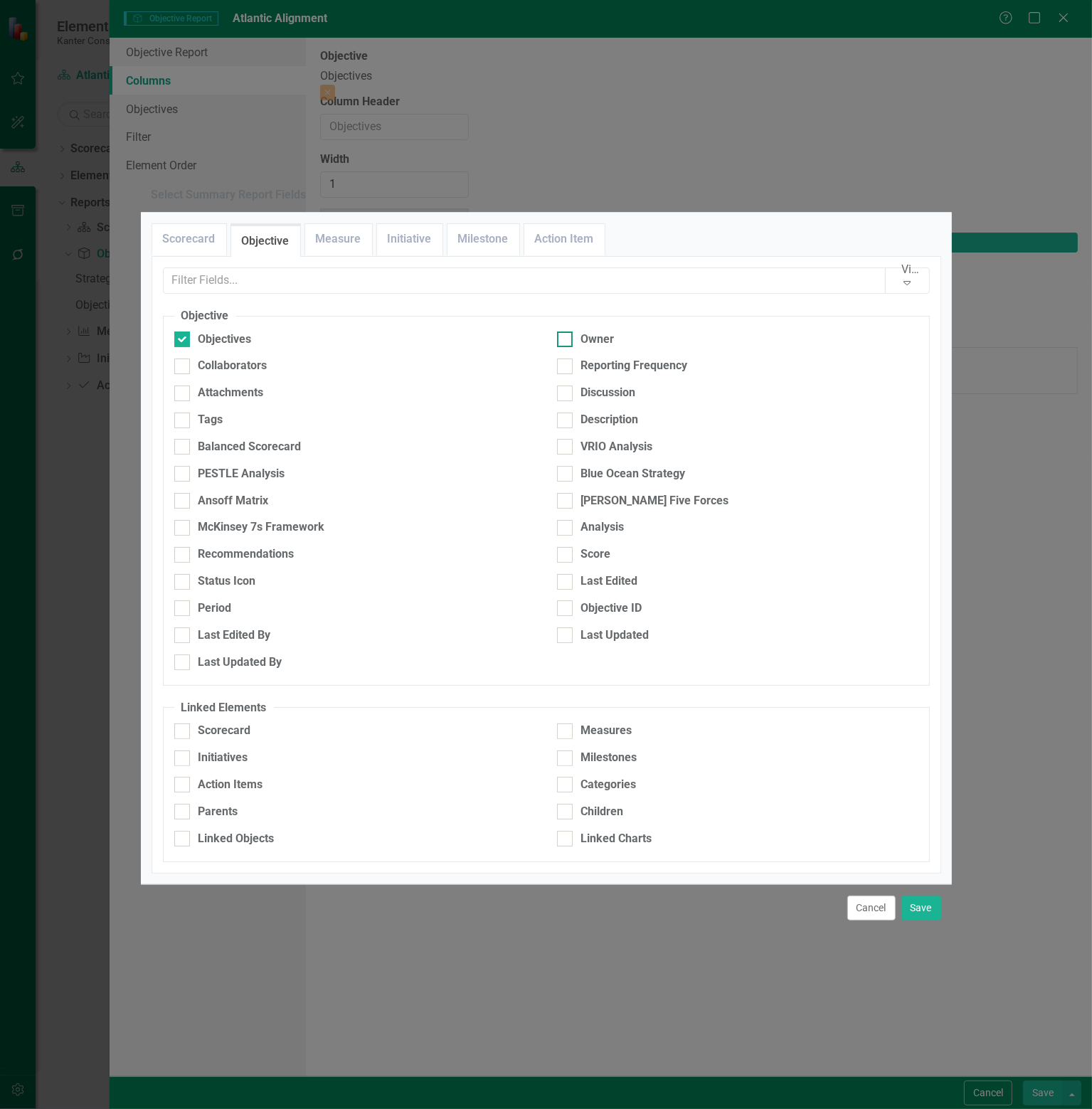
click at [569, 332] on div at bounding box center [565, 340] width 16 height 16
click at [566, 332] on input "Owner" at bounding box center [561, 336] width 9 height 9
checkbox input "true"
click at [570, 359] on div at bounding box center [565, 367] width 16 height 16
click at [566, 359] on input "Reporting Frequency" at bounding box center [561, 363] width 9 height 9
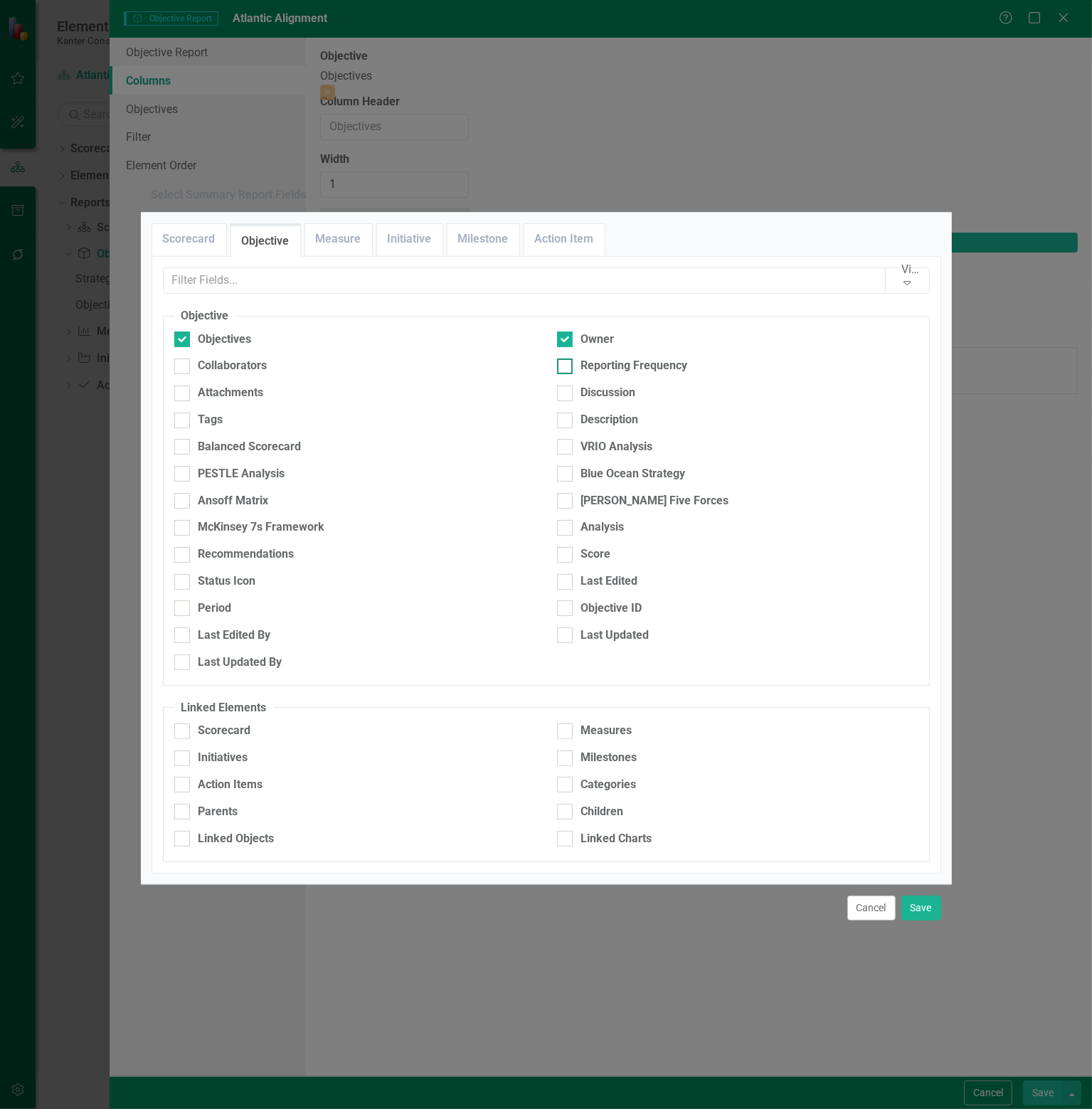
checkbox input "true"
click at [569, 520] on div at bounding box center [565, 528] width 16 height 16
click at [566, 520] on input "Analysis" at bounding box center [561, 524] width 9 height 9
checkbox input "true"
click at [182, 547] on input "Recommendations" at bounding box center [178, 552] width 9 height 9
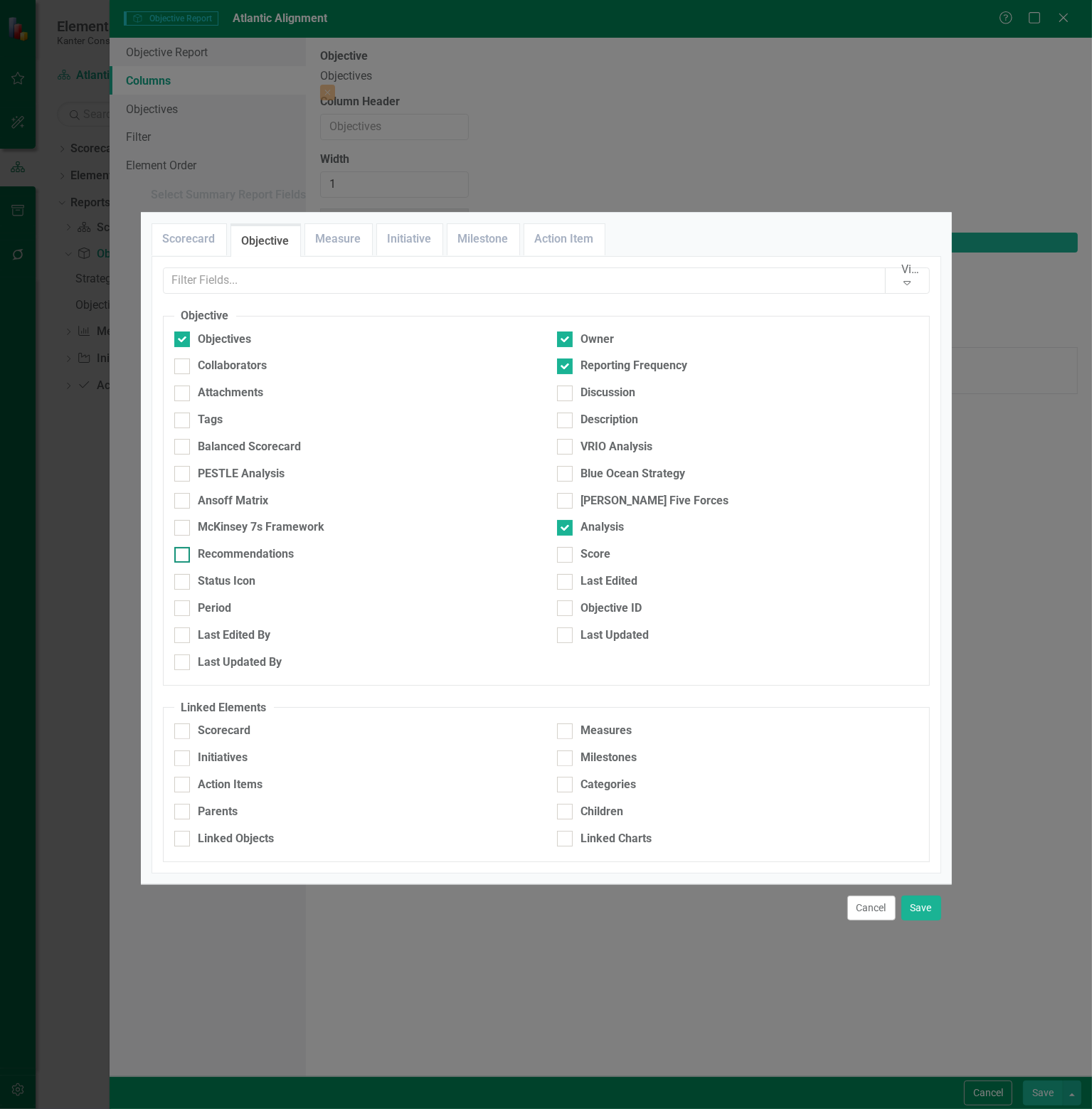
checkbox input "true"
click at [569, 724] on div at bounding box center [565, 732] width 16 height 16
click at [566, 724] on input "Measures" at bounding box center [561, 728] width 9 height 9
checkbox input "true"
click at [185, 750] on div at bounding box center [182, 758] width 16 height 16
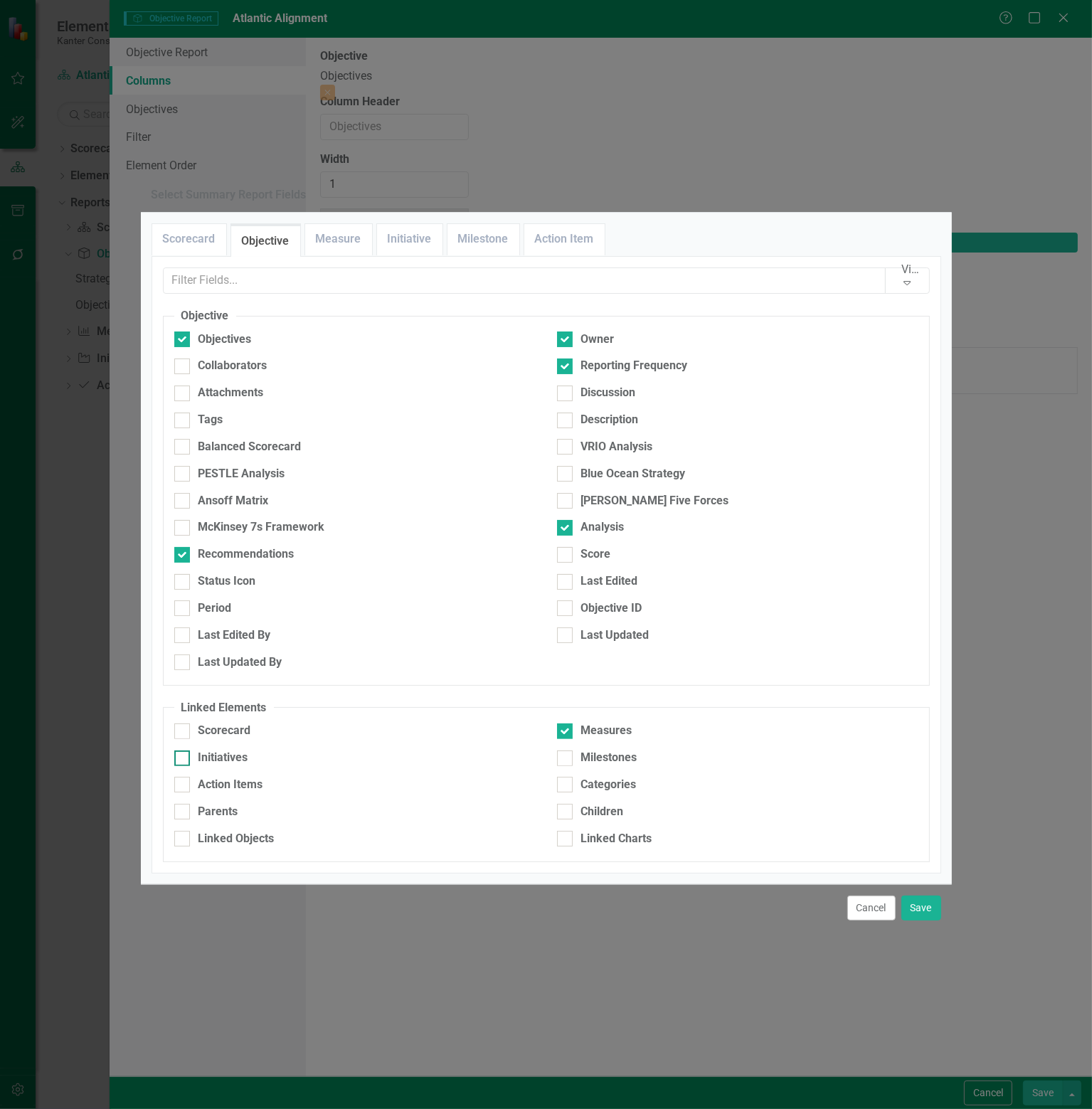
click at [184, 750] on input "Initiatives" at bounding box center [178, 755] width 9 height 9
checkbox input "true"
click at [921, 920] on button "Save" at bounding box center [921, 908] width 40 height 25
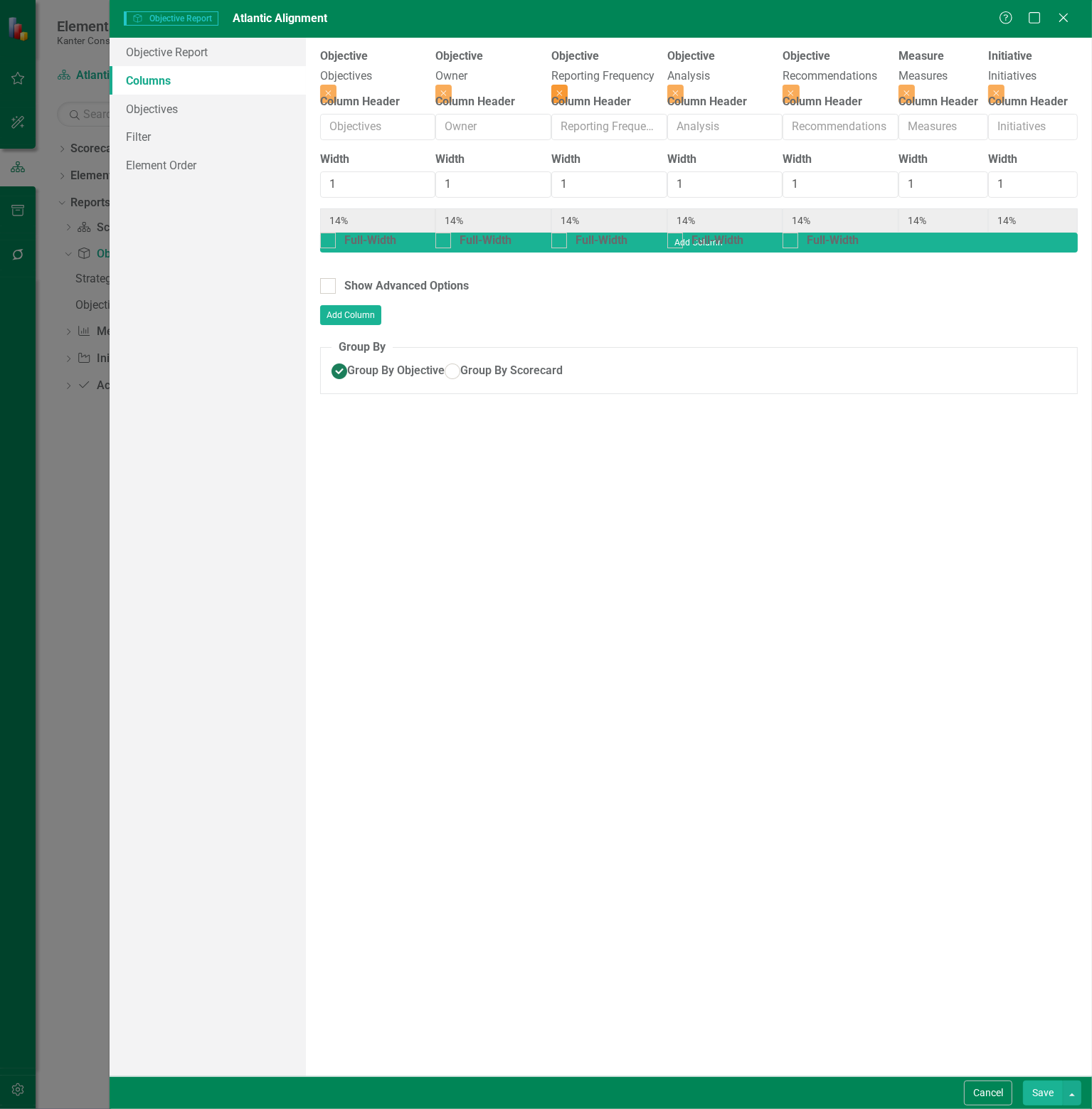
click at [562, 89] on icon "Close" at bounding box center [559, 94] width 7 height 9
type input "17%"
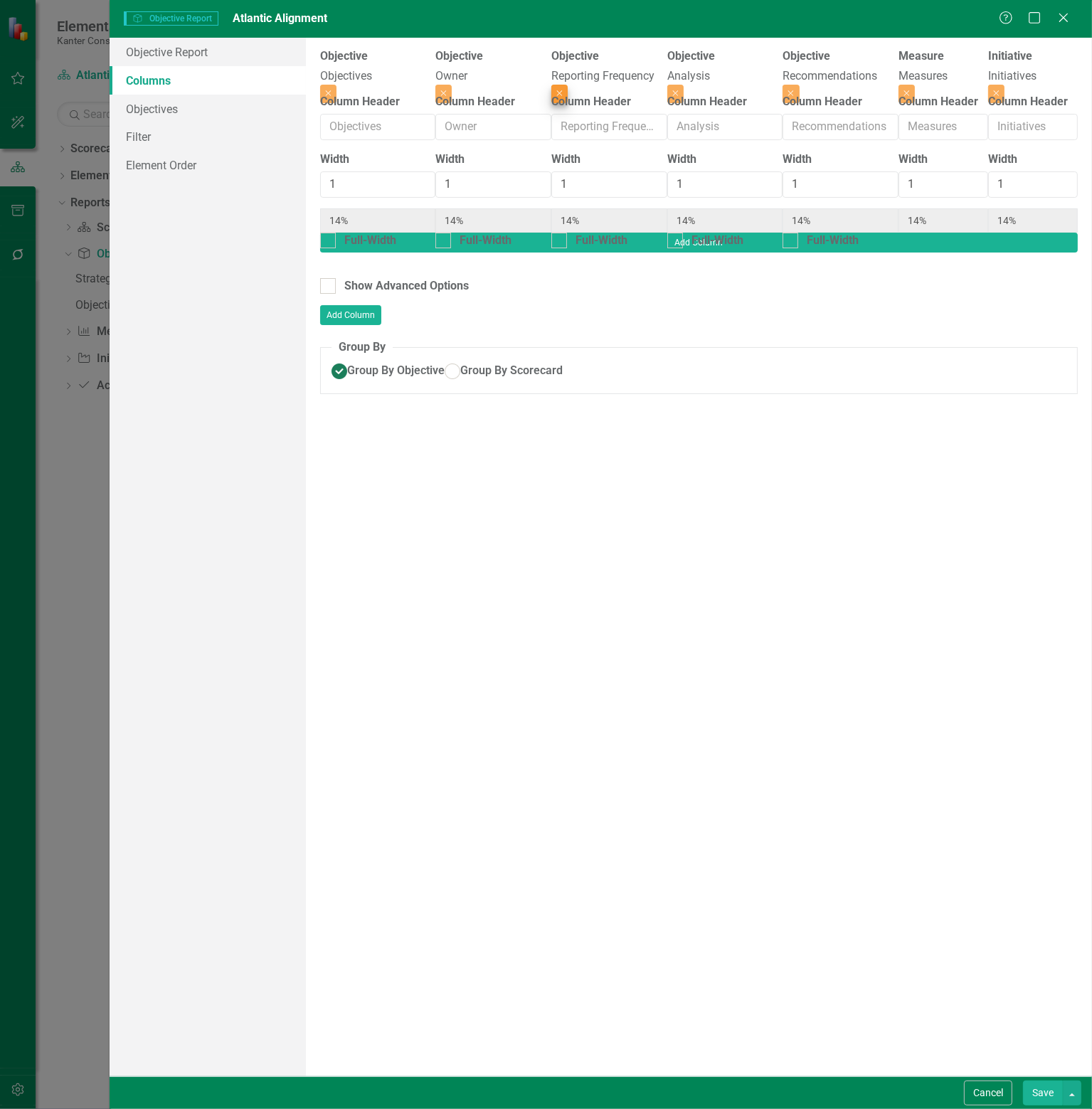
type input "17%"
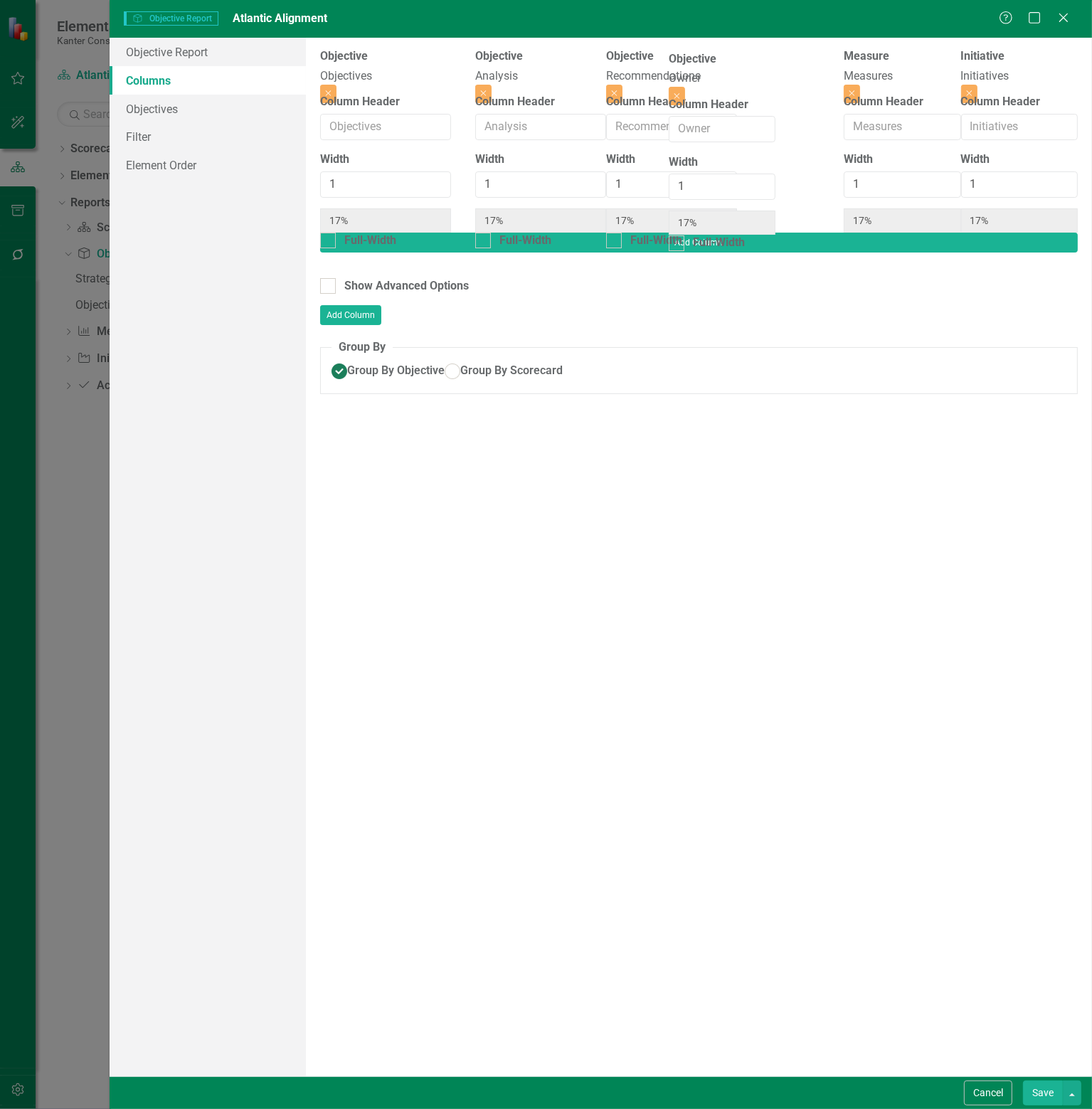
drag, startPoint x: 469, startPoint y: 67, endPoint x: 710, endPoint y: 70, distance: 241.0
click at [710, 70] on div "Objective Objectives Close Column Header Width 1 17% Full-Width Objective Owner…" at bounding box center [699, 141] width 758 height 184
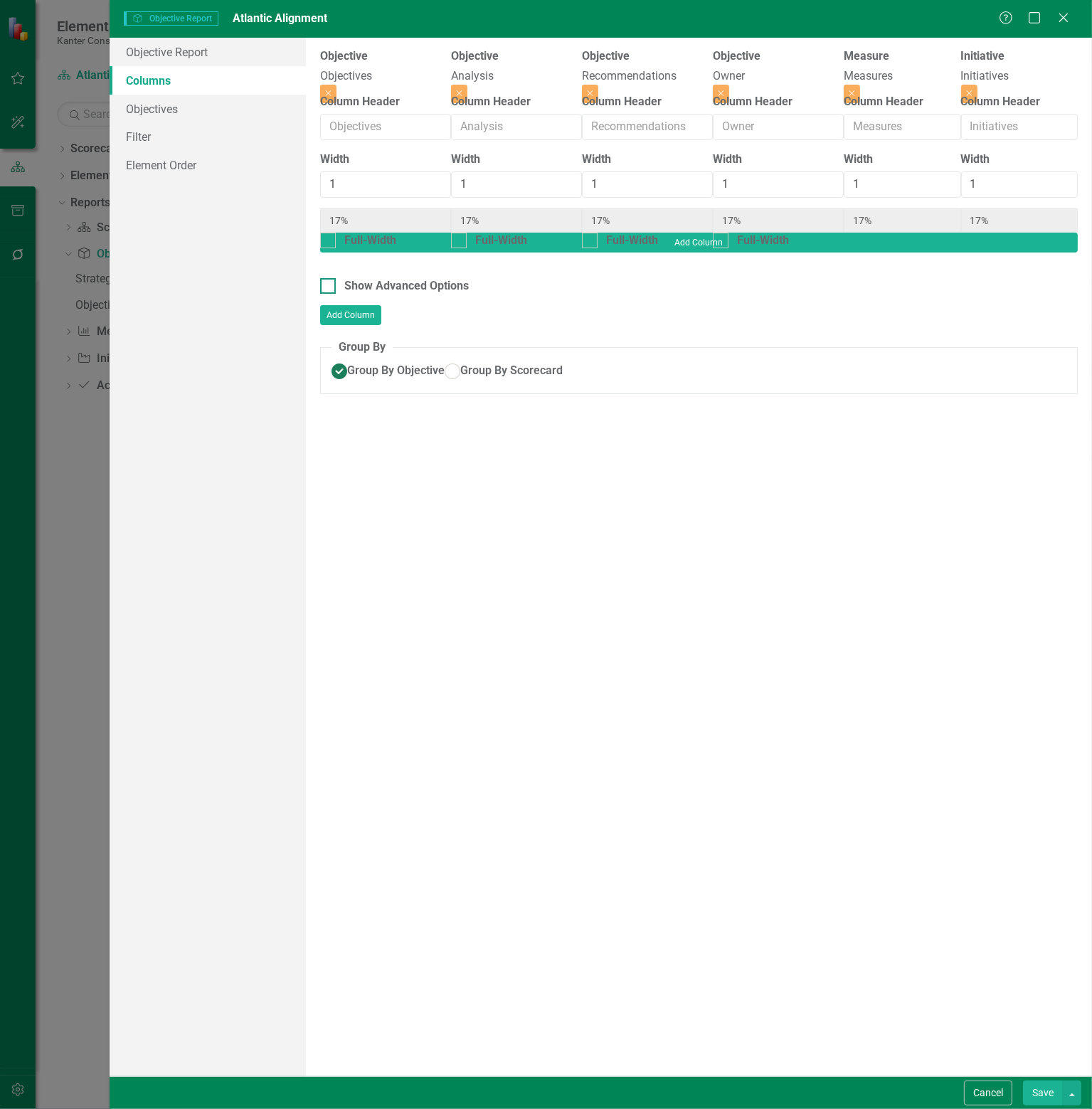
click at [330, 278] on div at bounding box center [328, 286] width 16 height 16
click at [329, 278] on input "Show Advanced Options" at bounding box center [324, 282] width 9 height 9
checkbox input "true"
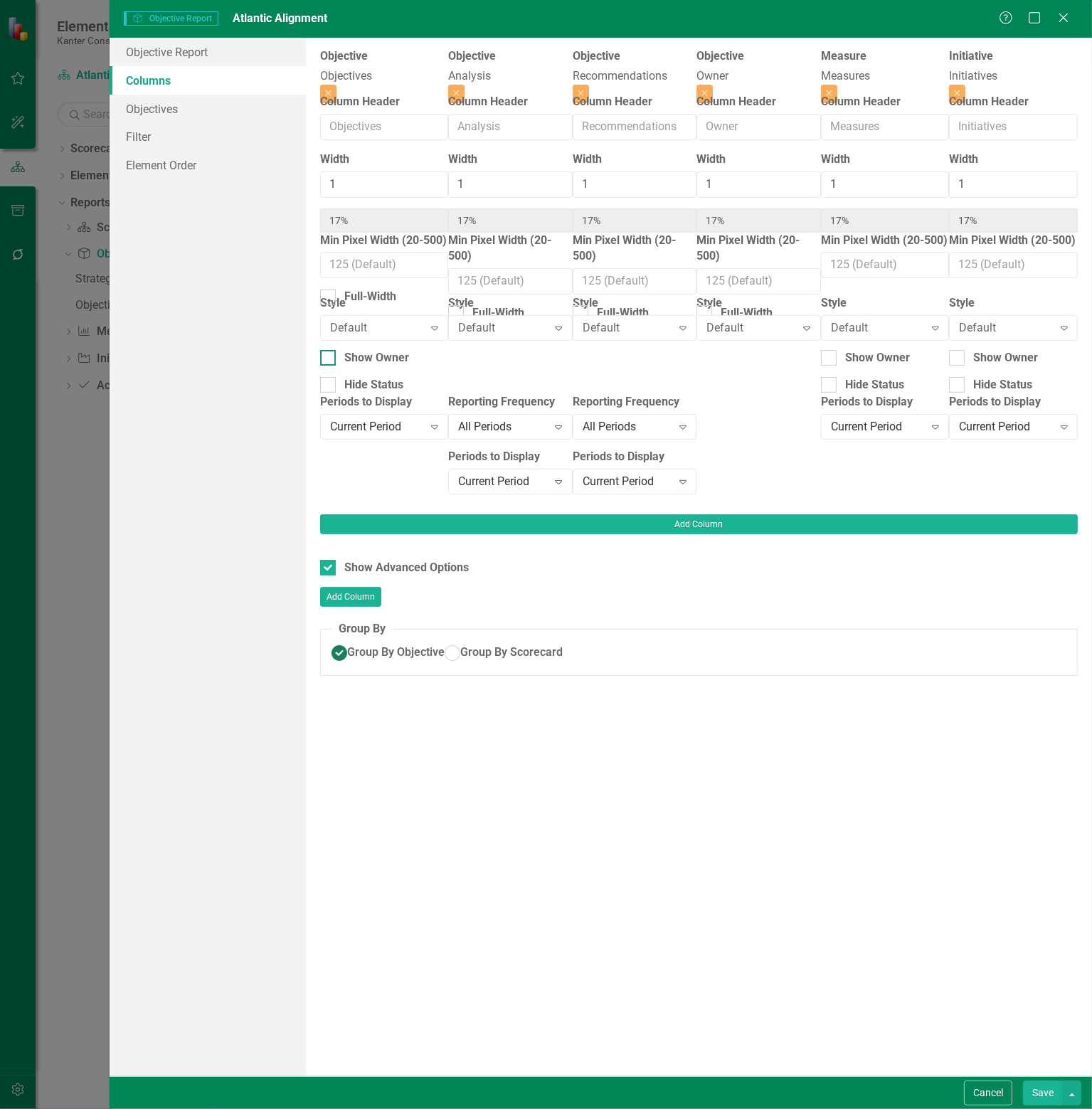
click at [336, 358] on div at bounding box center [328, 358] width 16 height 16
click at [329, 358] on input "Show Owner" at bounding box center [324, 354] width 9 height 9
checkbox input "true"
click at [707, 89] on icon "Close" at bounding box center [704, 94] width 7 height 9
type input "20%"
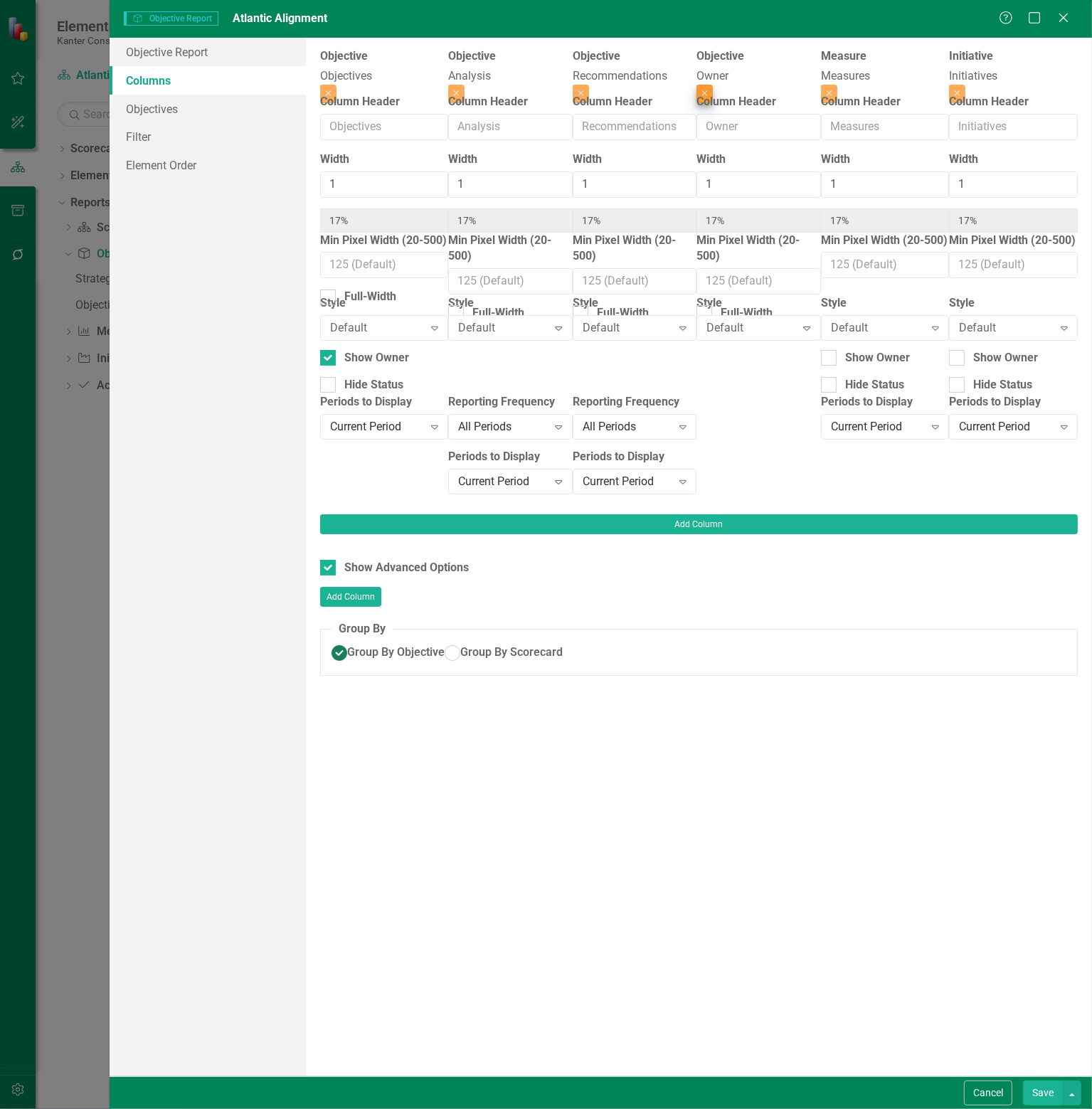
type input "20%"
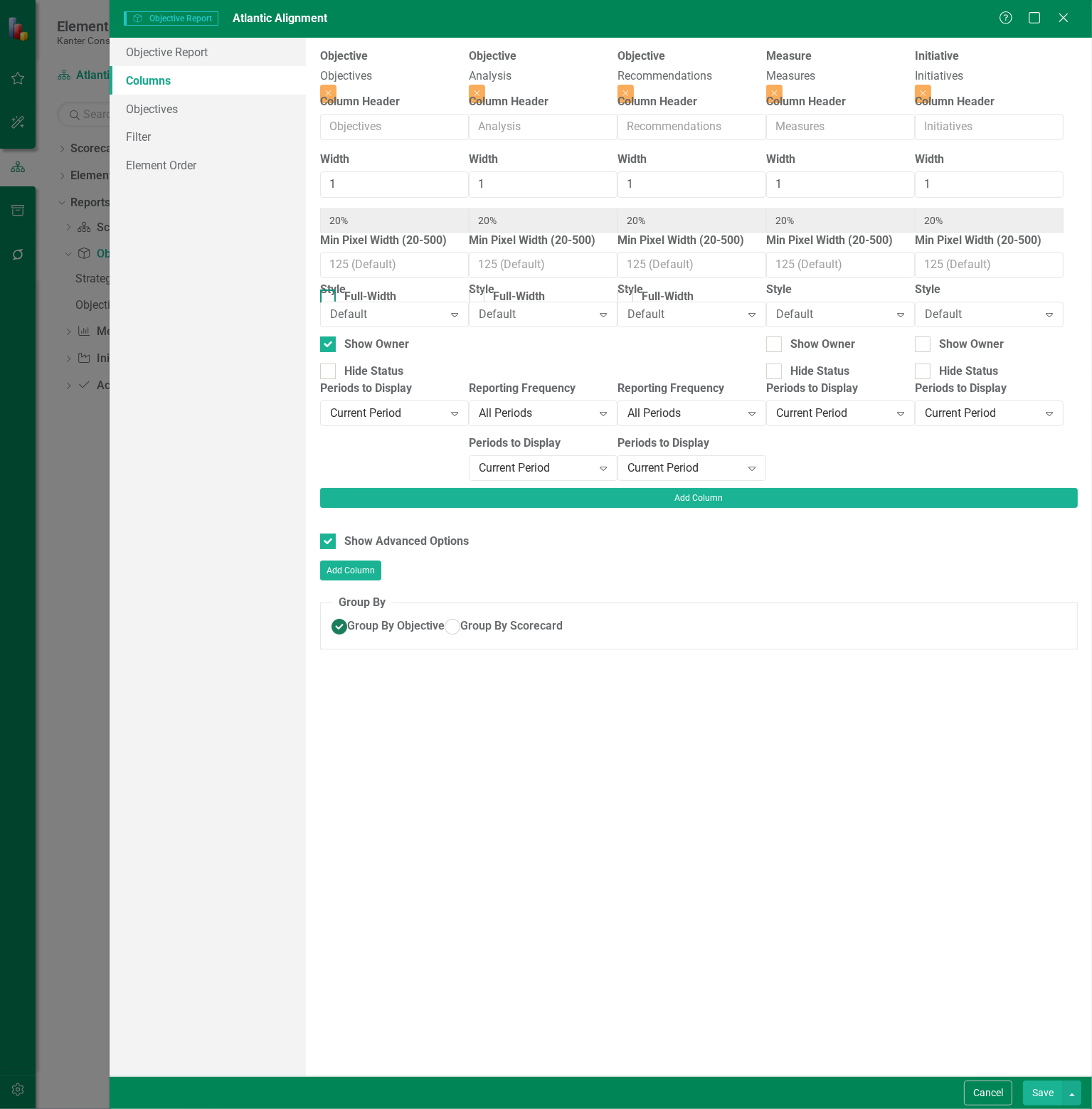
click at [336, 290] on div at bounding box center [328, 298] width 16 height 16
click at [329, 290] on input "Full-Width" at bounding box center [324, 294] width 9 height 9
checkbox input "true"
type input "100%"
type input "25%"
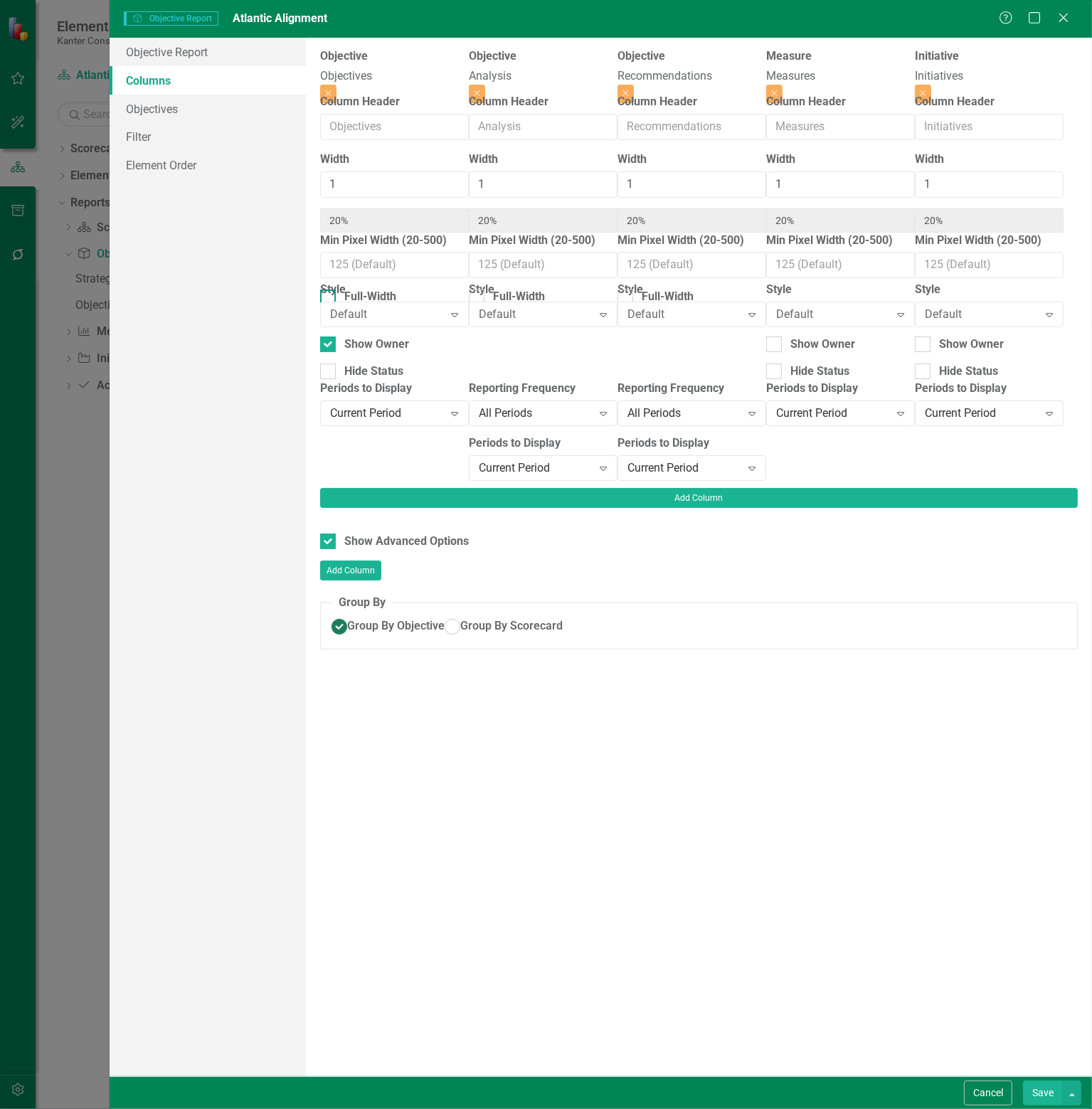
type input "25%"
click at [336, 234] on div at bounding box center [328, 231] width 16 height 16
click at [329, 232] on input "Show Header" at bounding box center [324, 227] width 9 height 9
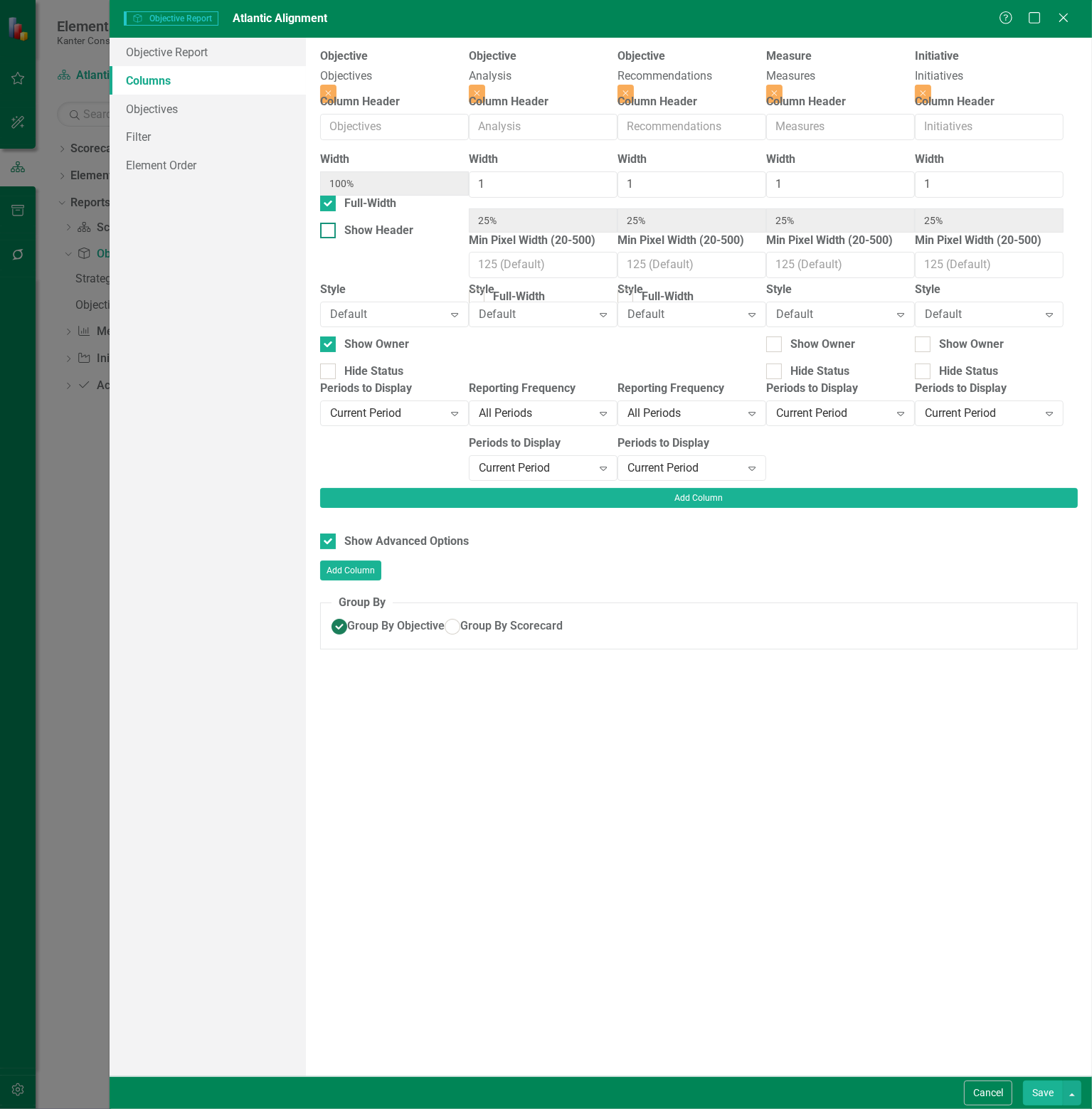
checkbox input "true"
click at [469, 290] on input "Full-Width" at bounding box center [473, 294] width 9 height 9
checkbox input "true"
type input "100%"
type input "33%"
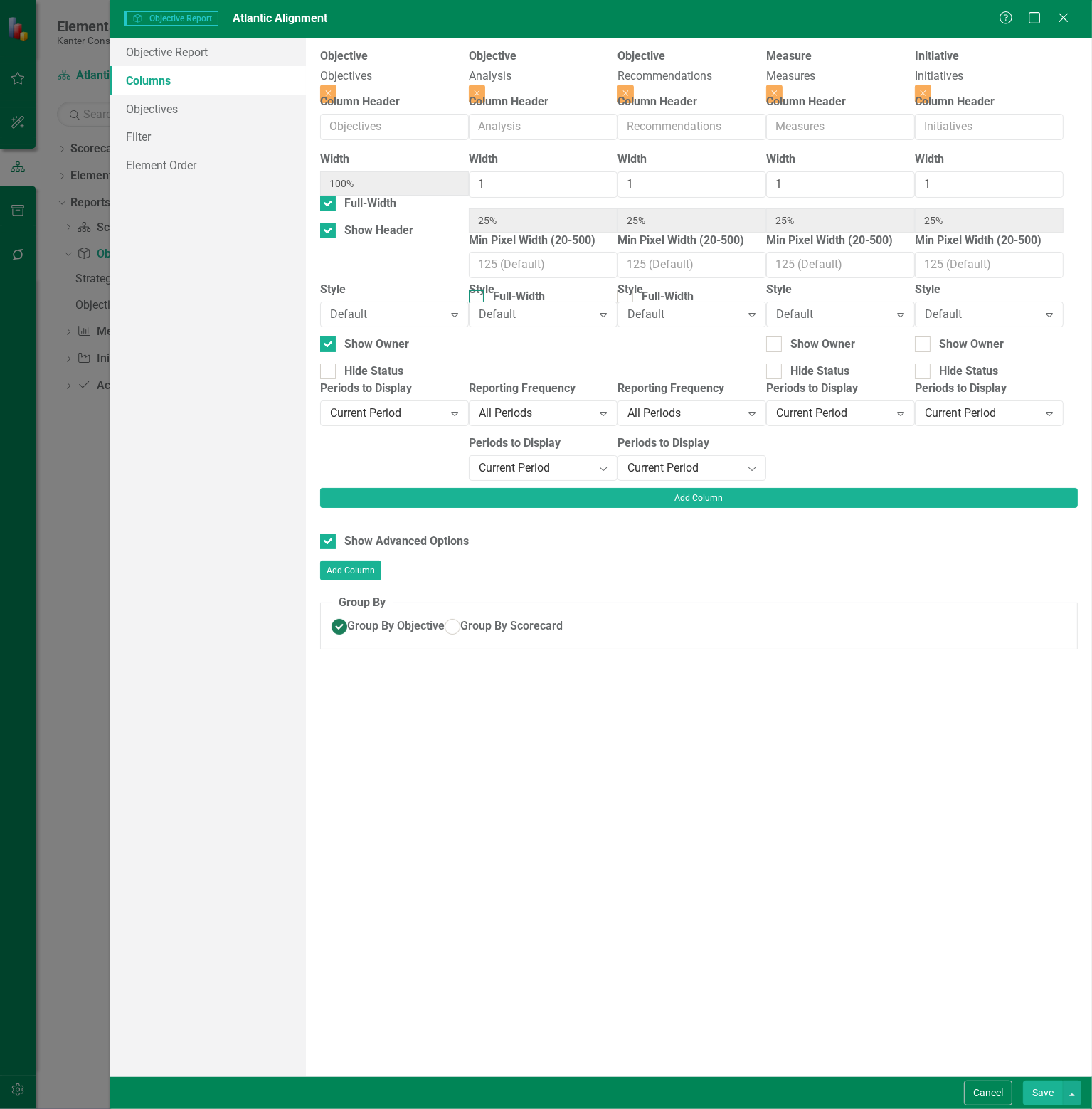
type input "33%"
click at [472, 238] on div at bounding box center [477, 231] width 16 height 16
click at [472, 232] on input "Show Header" at bounding box center [473, 227] width 9 height 9
checkbox input "true"
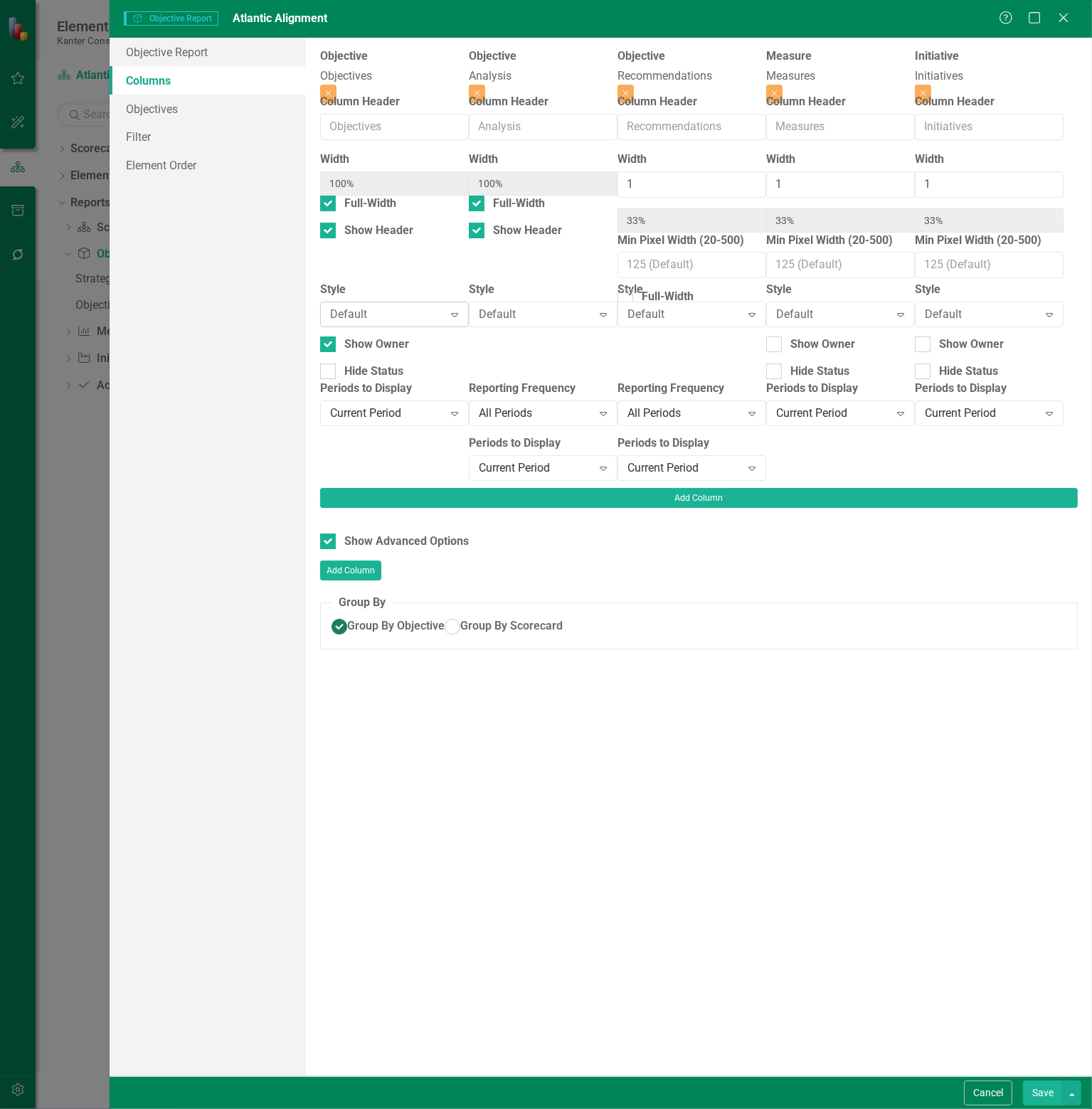
click at [406, 322] on div "Default" at bounding box center [387, 314] width 114 height 17
click at [518, 318] on div "Default" at bounding box center [535, 314] width 114 height 17
click at [777, 89] on icon "Close" at bounding box center [773, 94] width 7 height 9
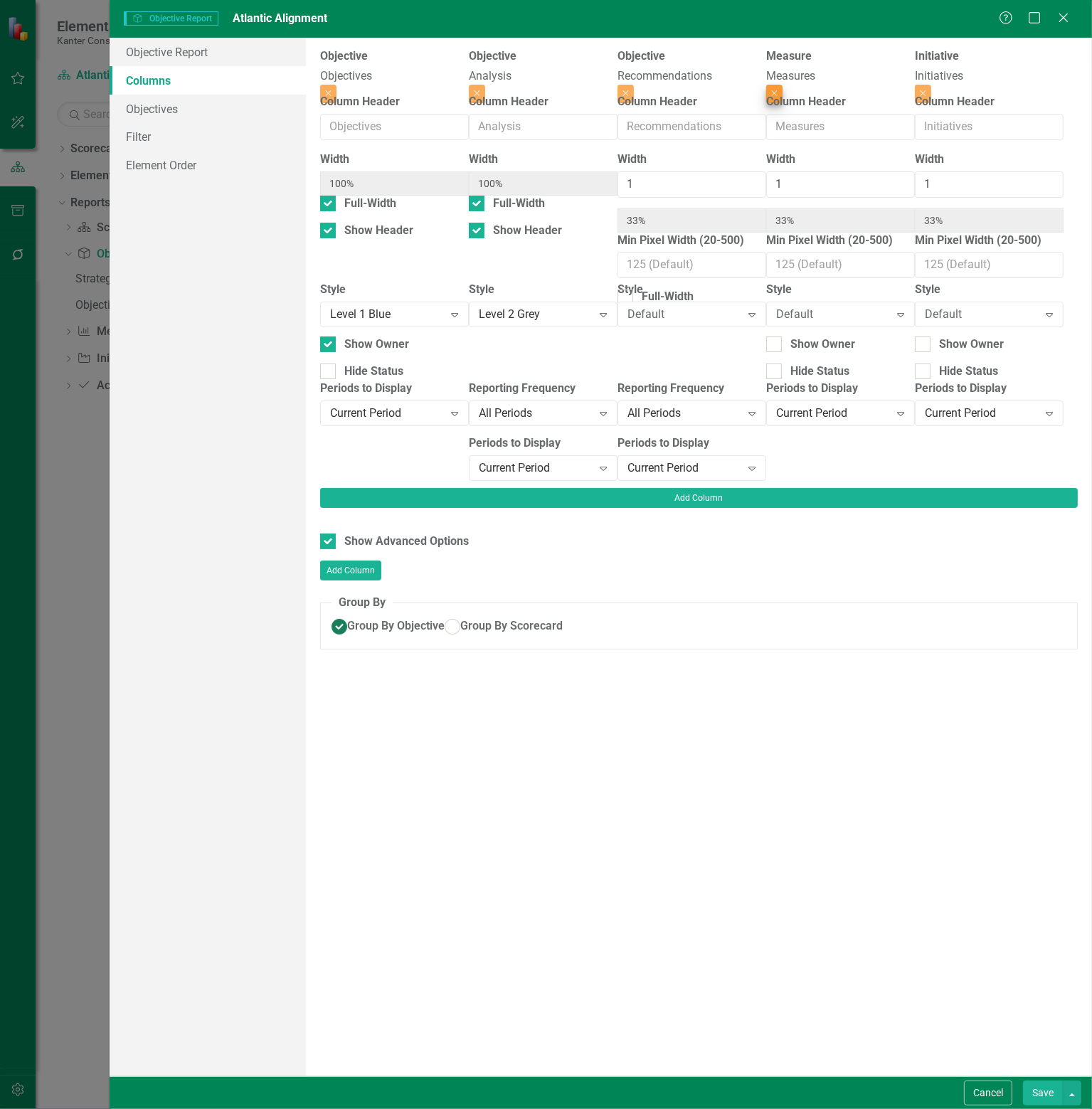
type input "50%"
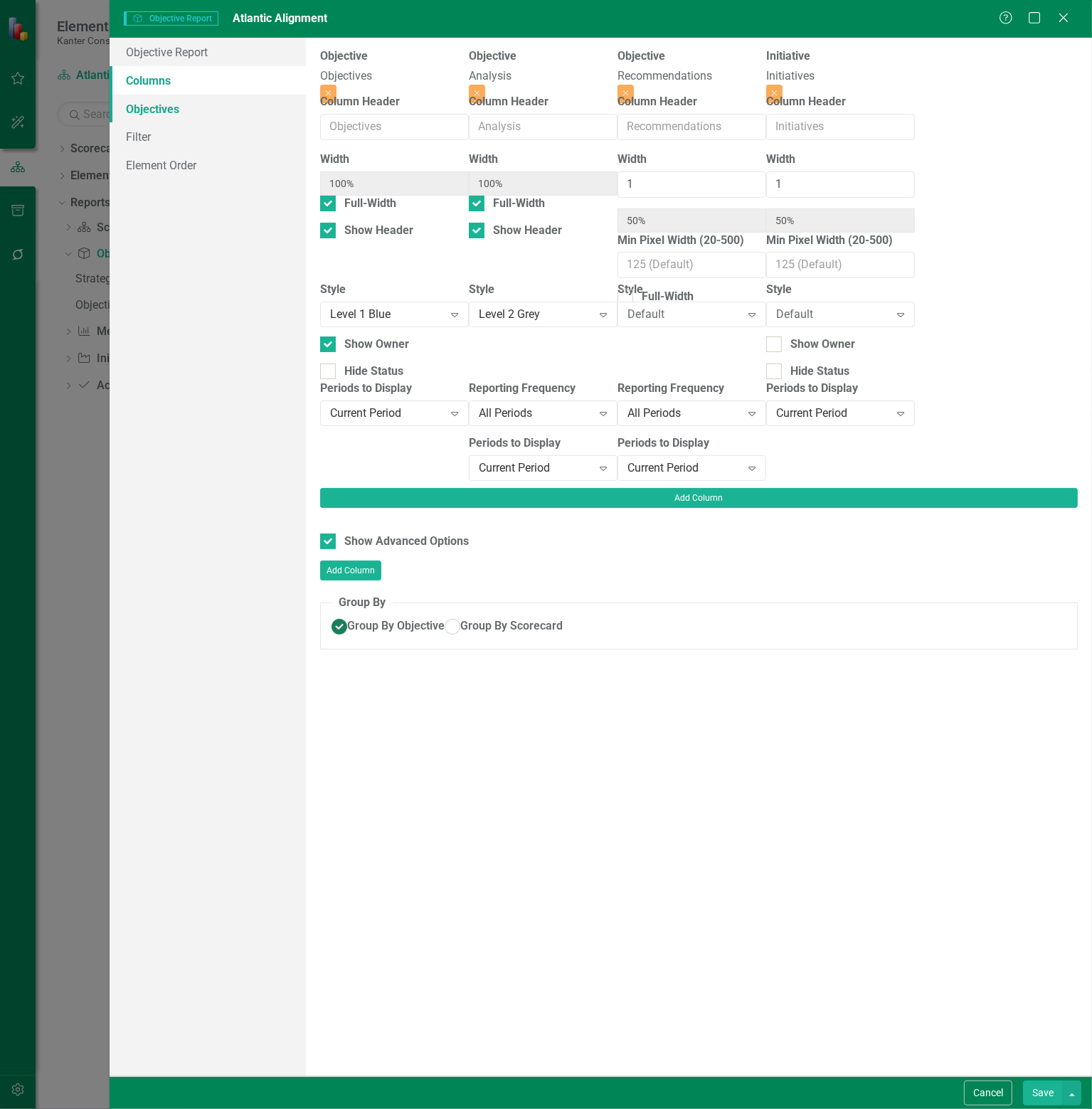
drag, startPoint x: 173, startPoint y: 105, endPoint x: 140, endPoint y: 112, distance: 33.7
click at [140, 112] on link "Objectives" at bounding box center [208, 108] width 197 height 28
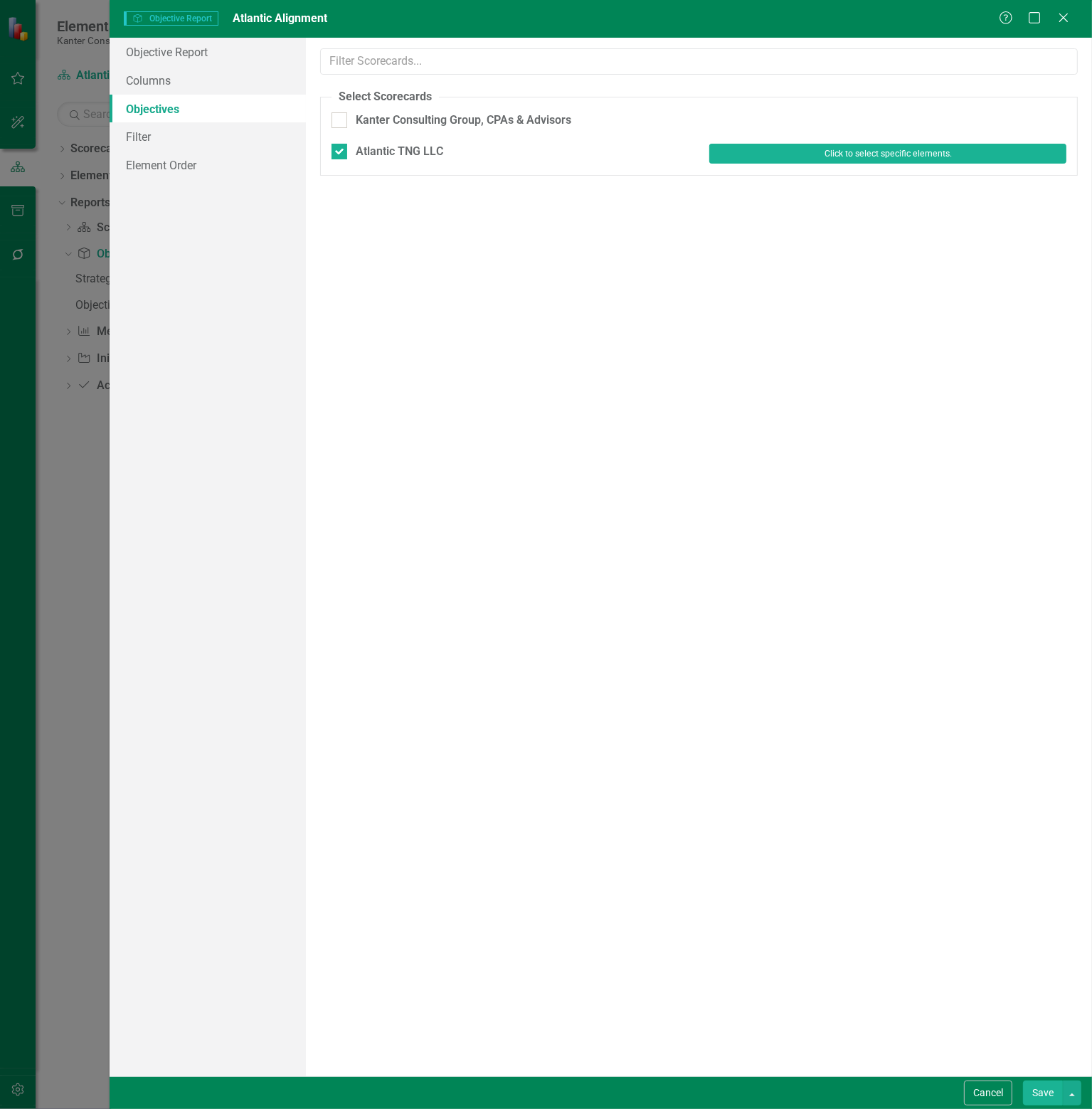
click at [816, 152] on button "Click to select specific elements." at bounding box center [887, 153] width 357 height 20
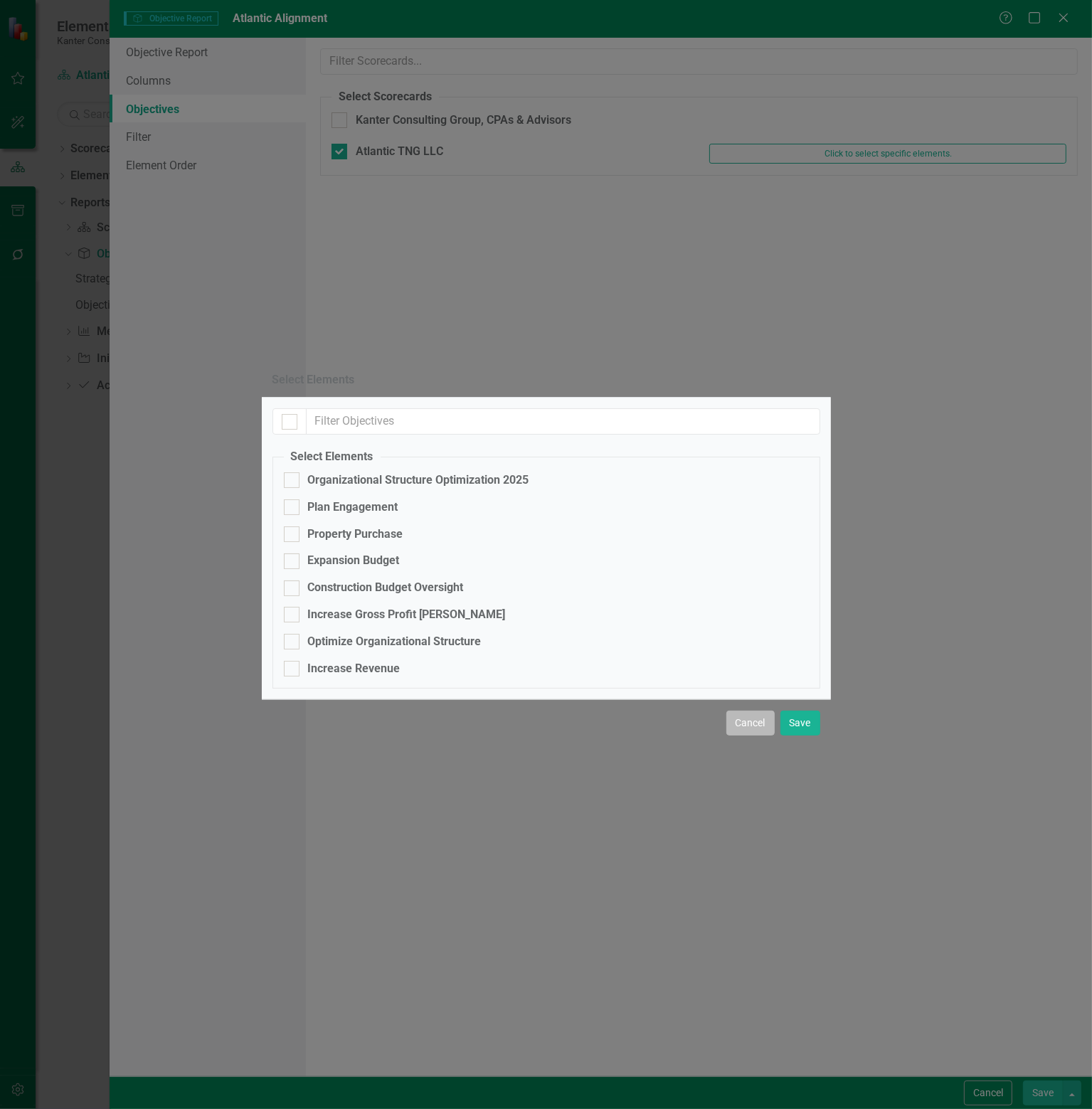
click at [751, 735] on button "Cancel" at bounding box center [750, 723] width 49 height 25
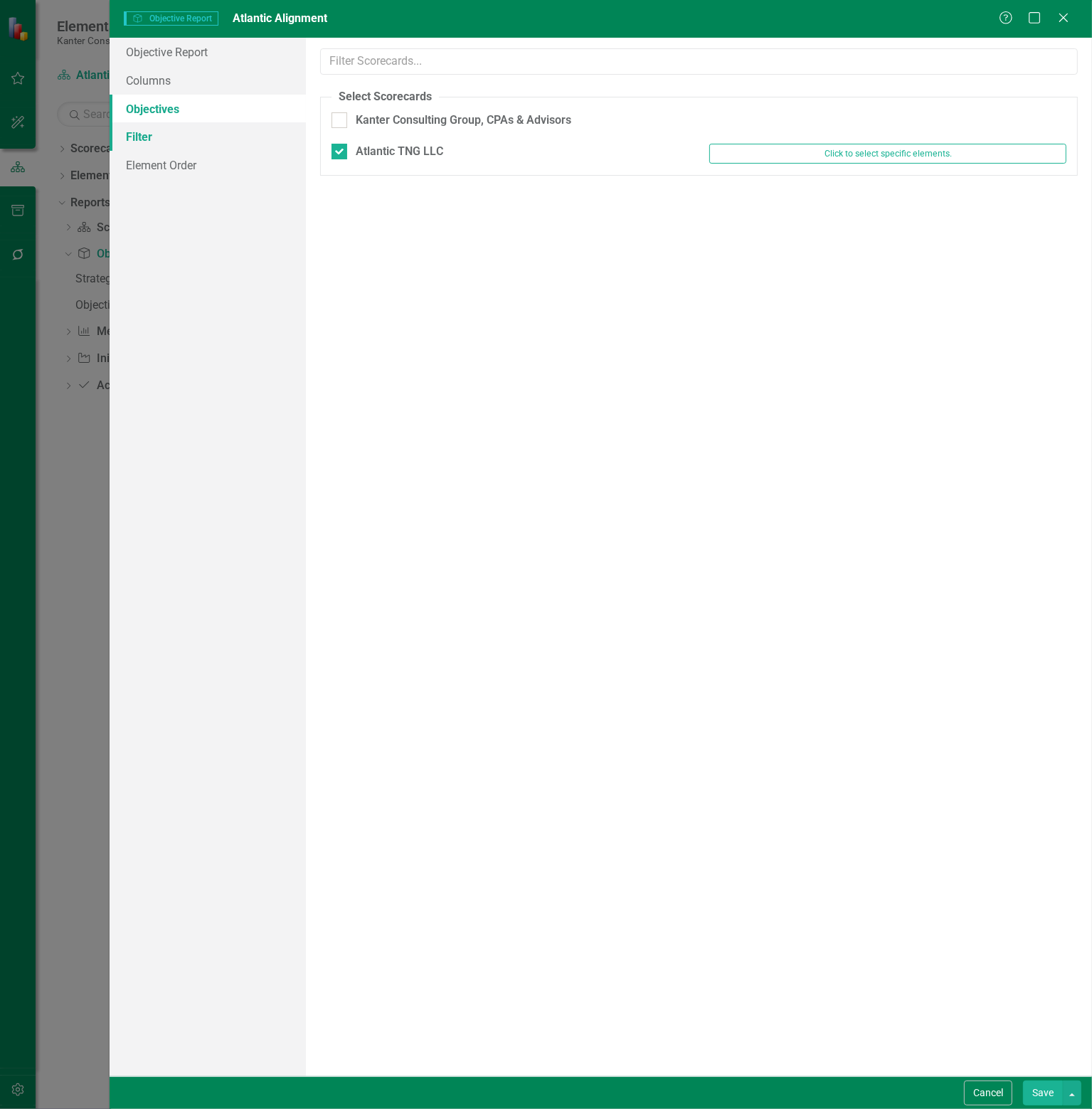
click at [147, 133] on link "Filter" at bounding box center [208, 136] width 197 height 28
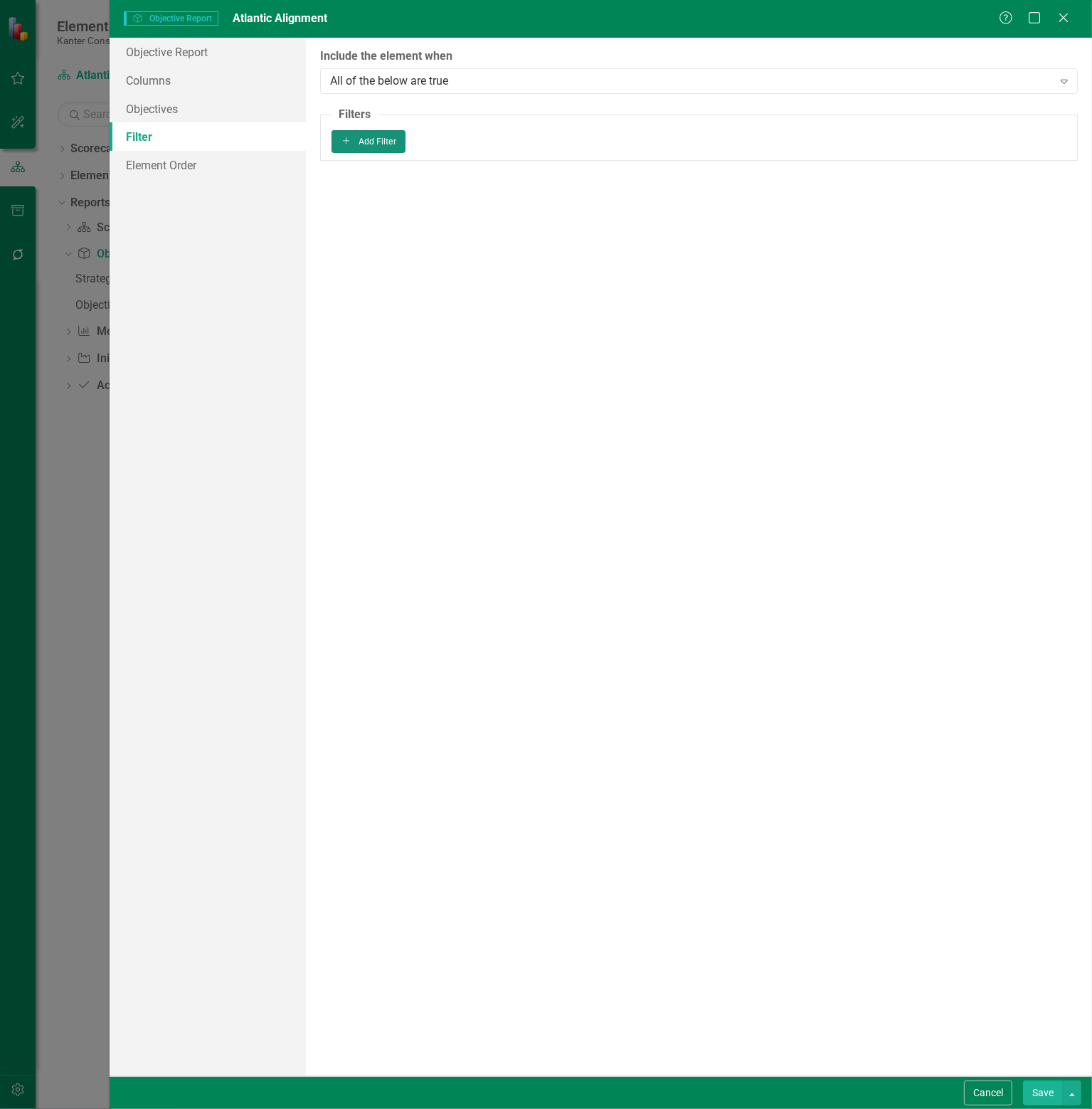
click at [406, 152] on button "Add Add Filter" at bounding box center [369, 141] width 75 height 22
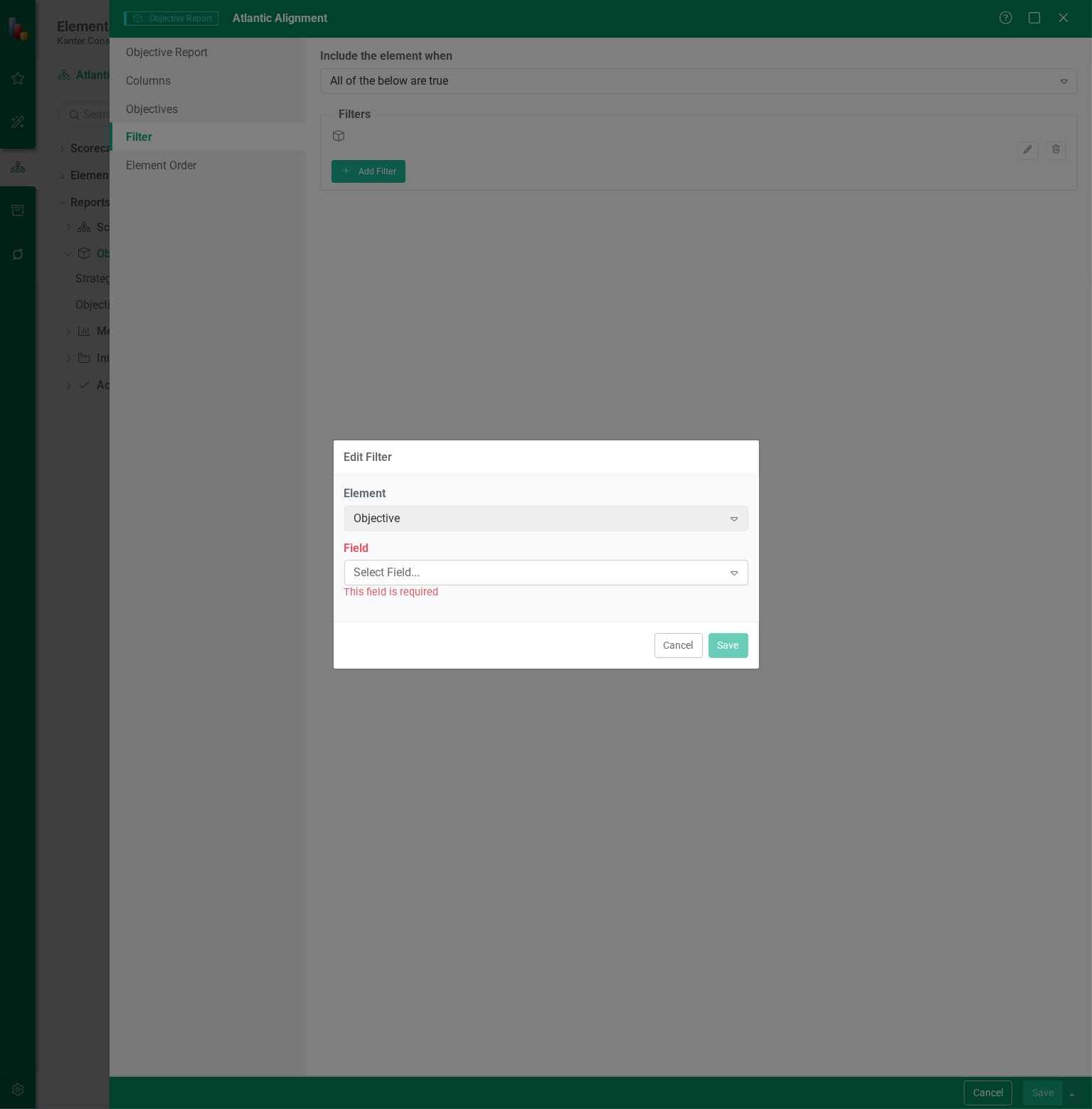
click at [456, 568] on div "Select Field..." at bounding box center [538, 573] width 369 height 17
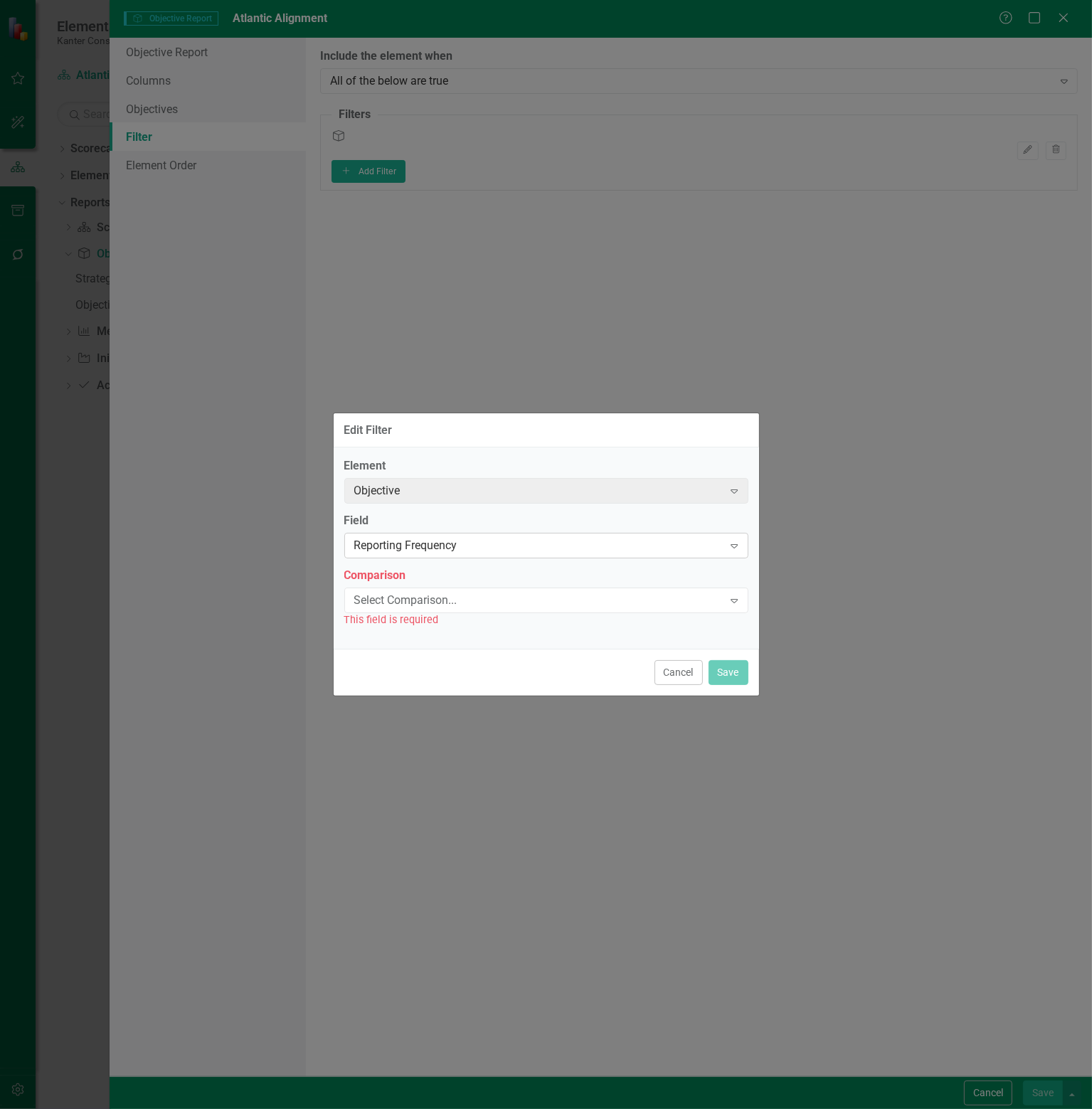
click at [556, 546] on div "Reporting Frequency" at bounding box center [538, 546] width 369 height 17
click at [393, 1108] on div "Status" at bounding box center [549, 1121] width 1069 height 17
click at [502, 599] on div "Select Comparison..." at bounding box center [538, 599] width 369 height 17
click at [401, 1108] on div "Equals" at bounding box center [549, 1121] width 1069 height 17
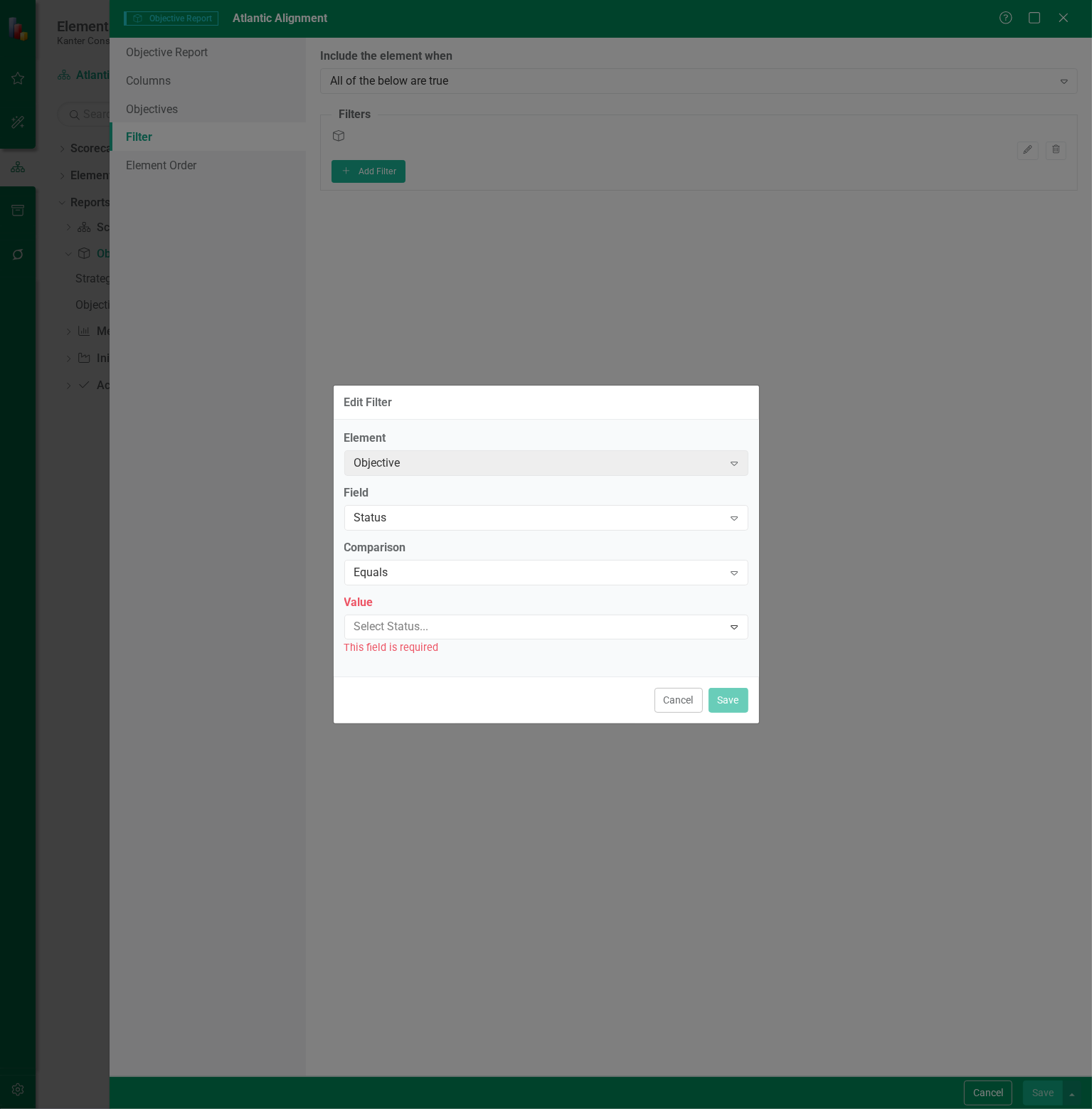
click at [424, 628] on div at bounding box center [535, 627] width 375 height 19
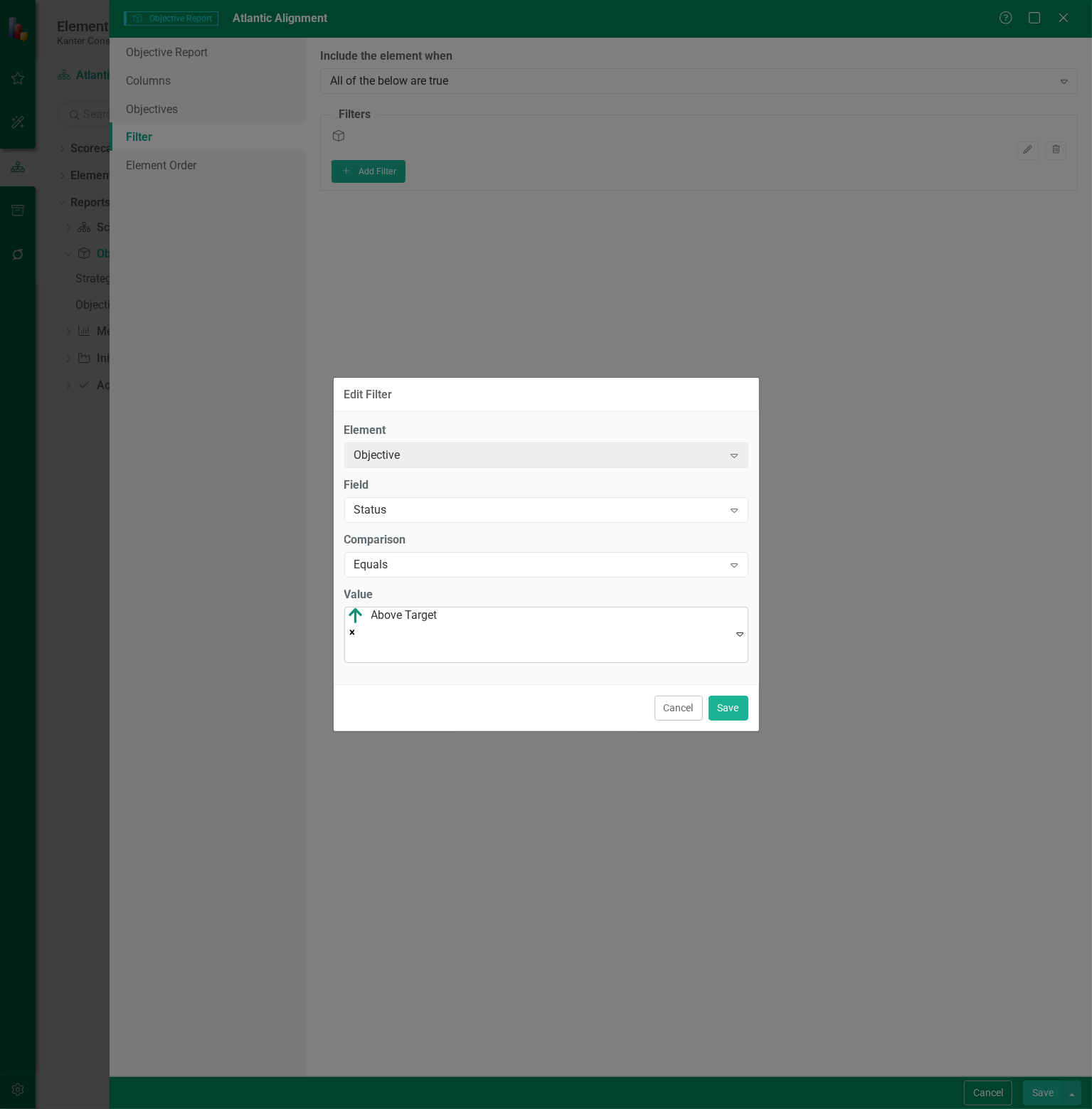
click at [357, 628] on icon "Remove [object Object]" at bounding box center [352, 632] width 10 height 10
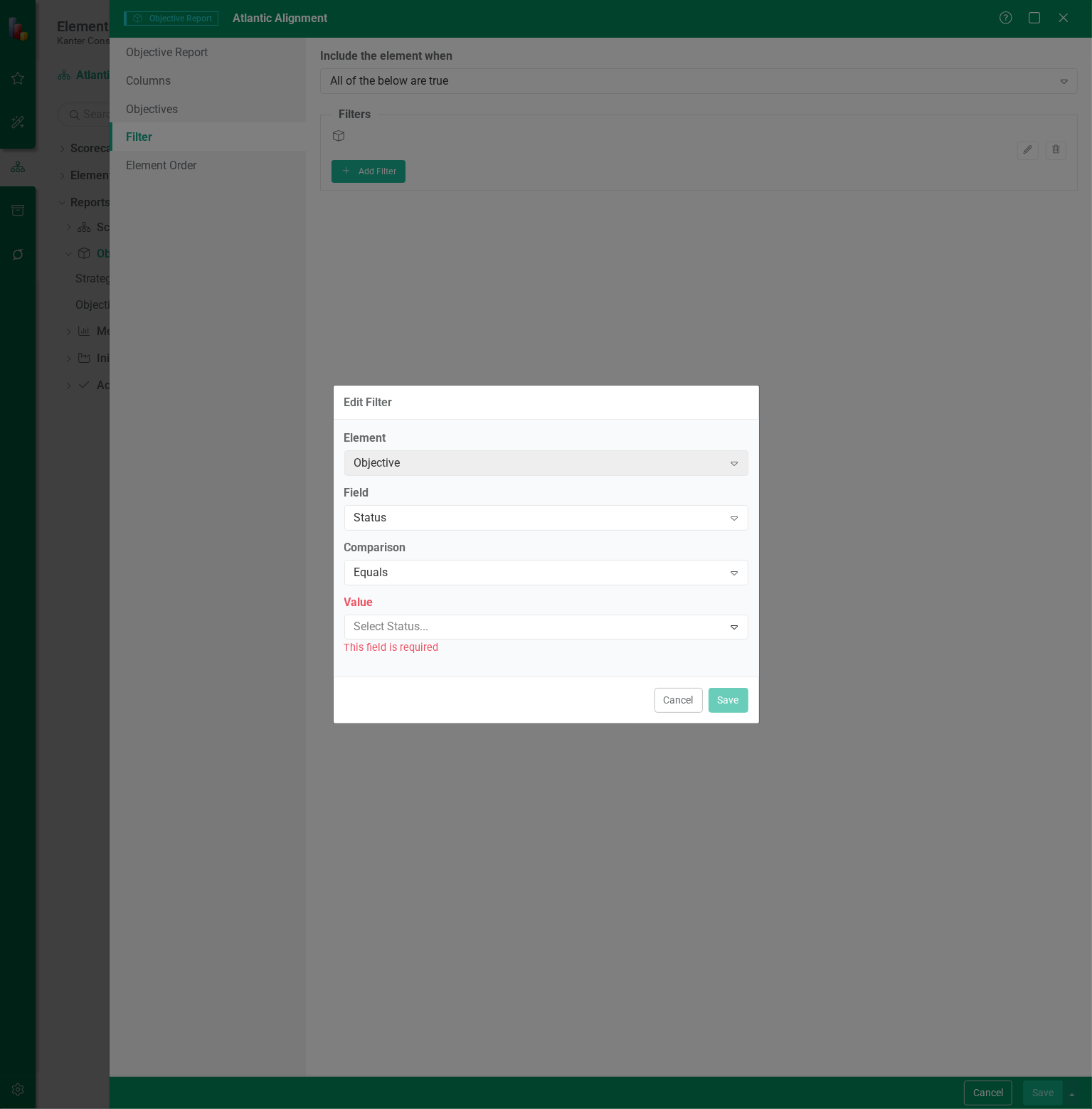
click at [458, 625] on div at bounding box center [535, 627] width 375 height 19
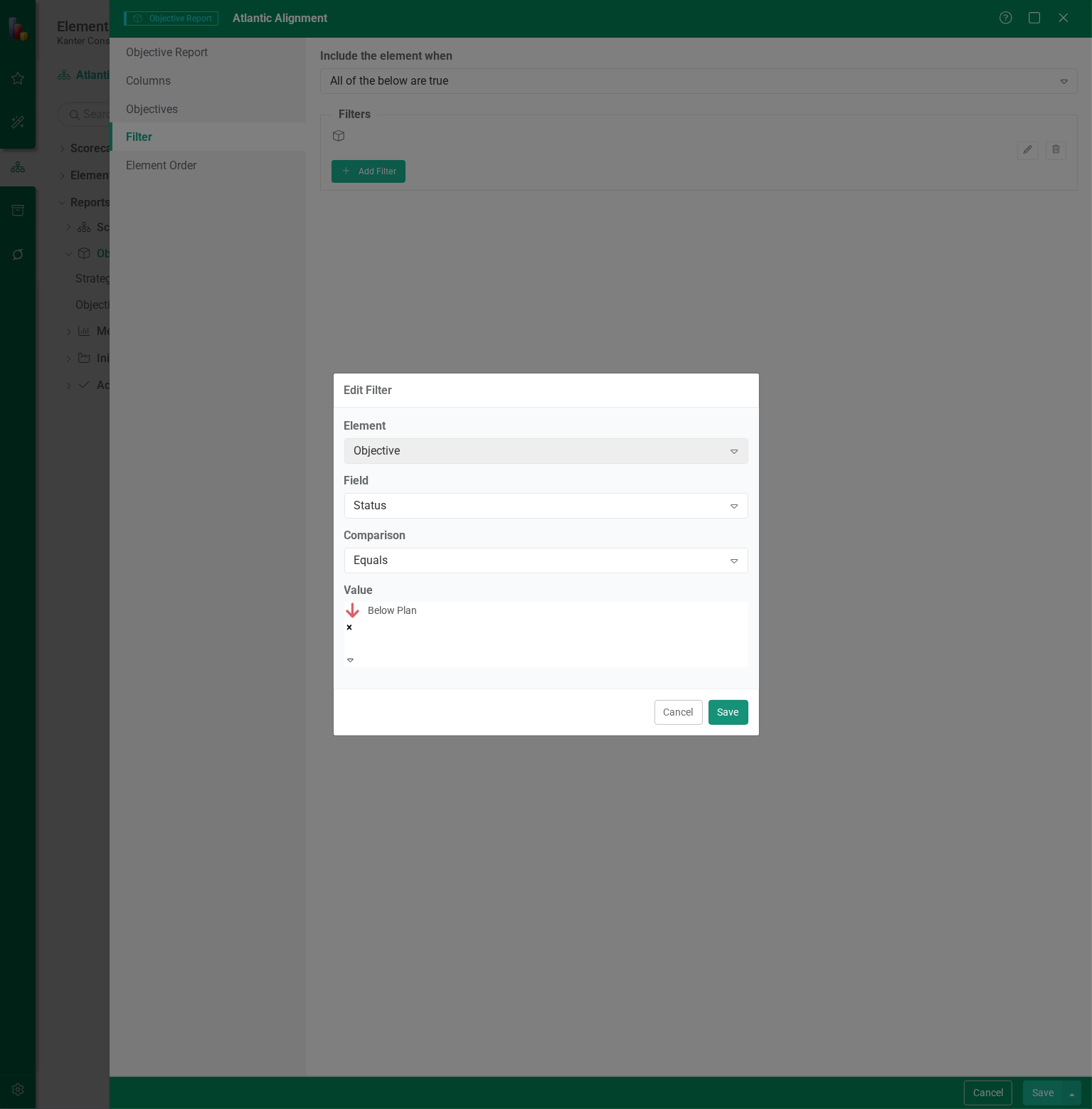
click at [736, 700] on button "Save" at bounding box center [728, 712] width 40 height 25
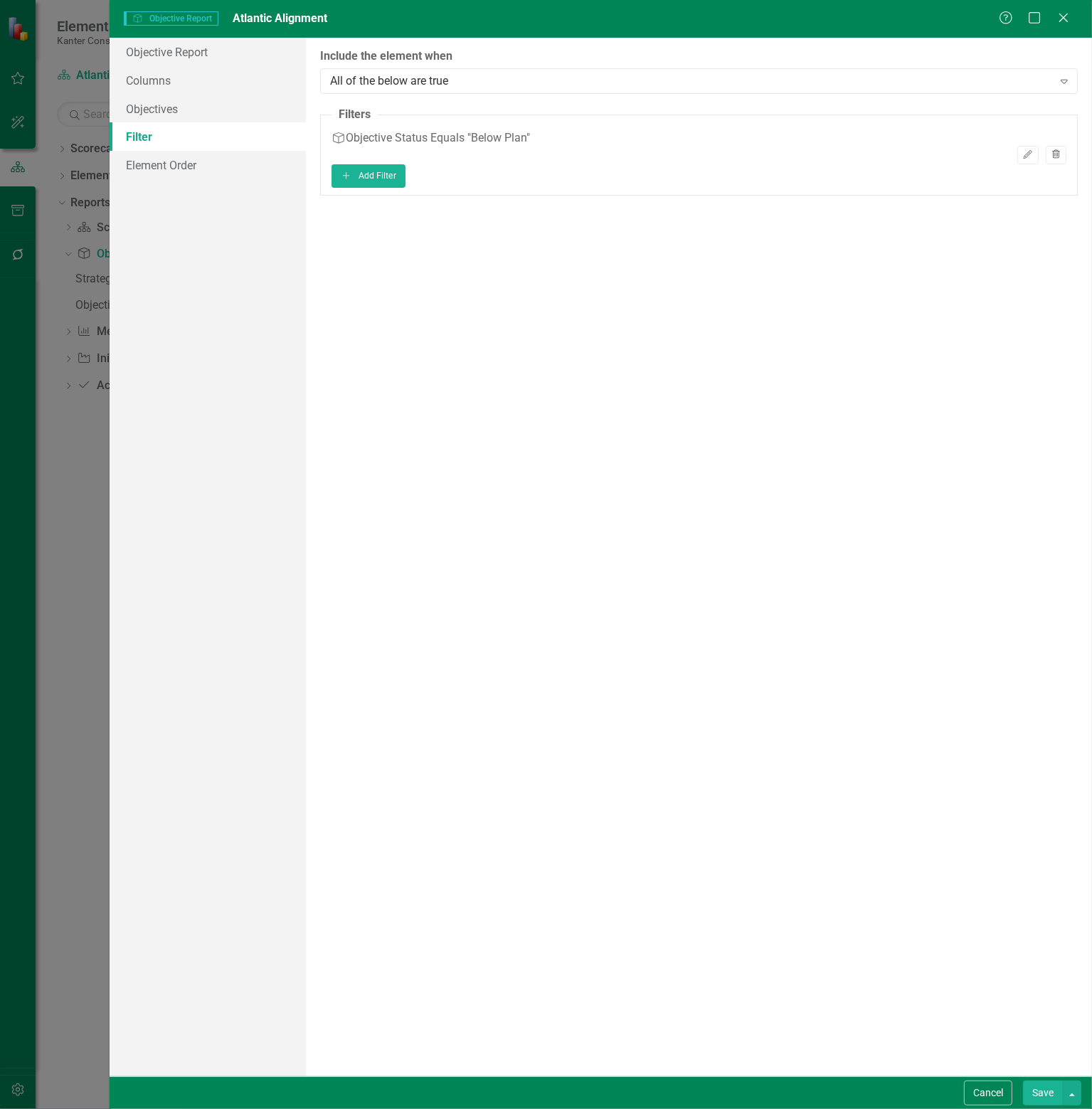
click at [1051, 151] on icon "Trash" at bounding box center [1056, 155] width 11 height 9
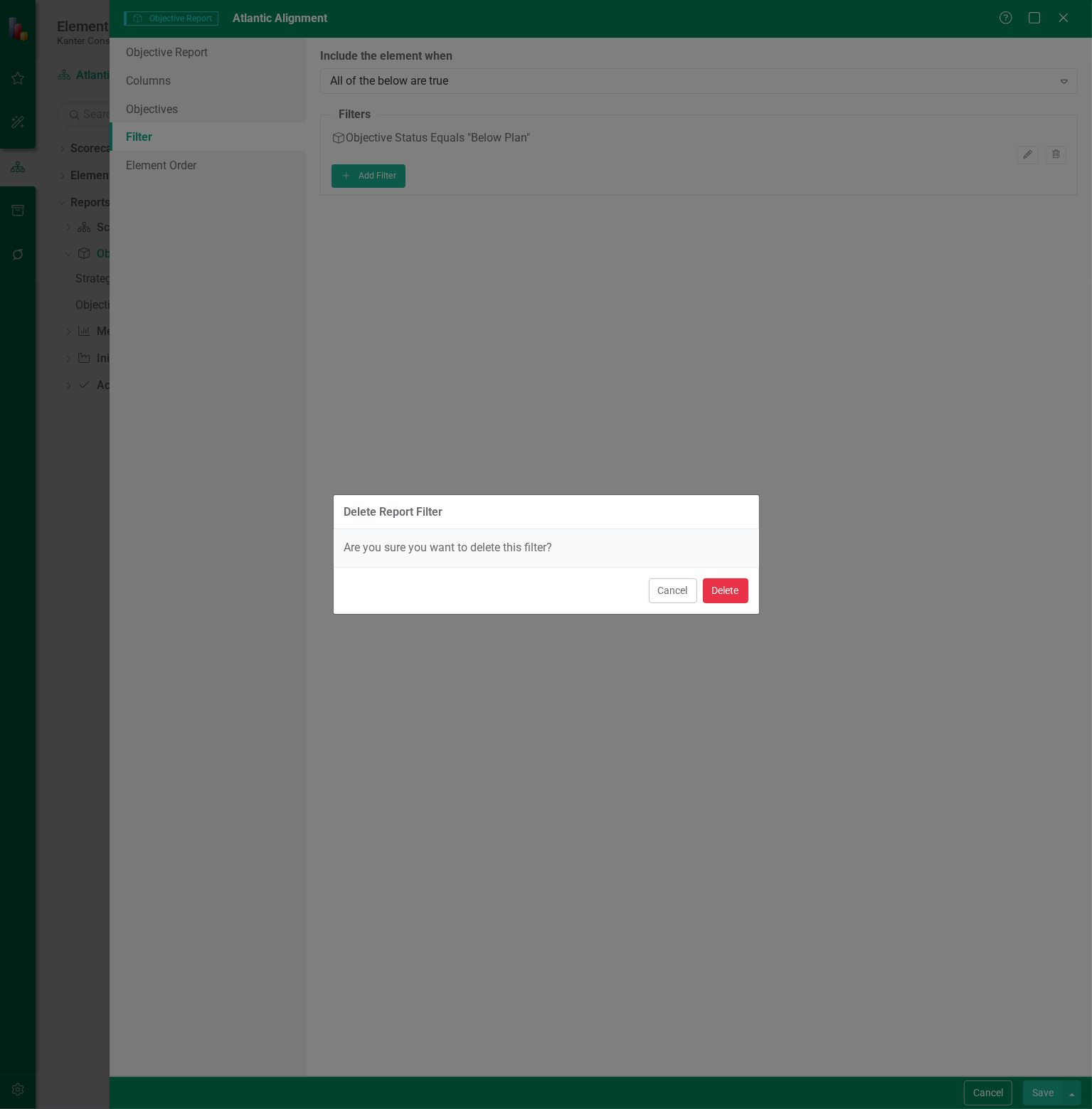
click at [733, 592] on button "Delete" at bounding box center [725, 591] width 46 height 25
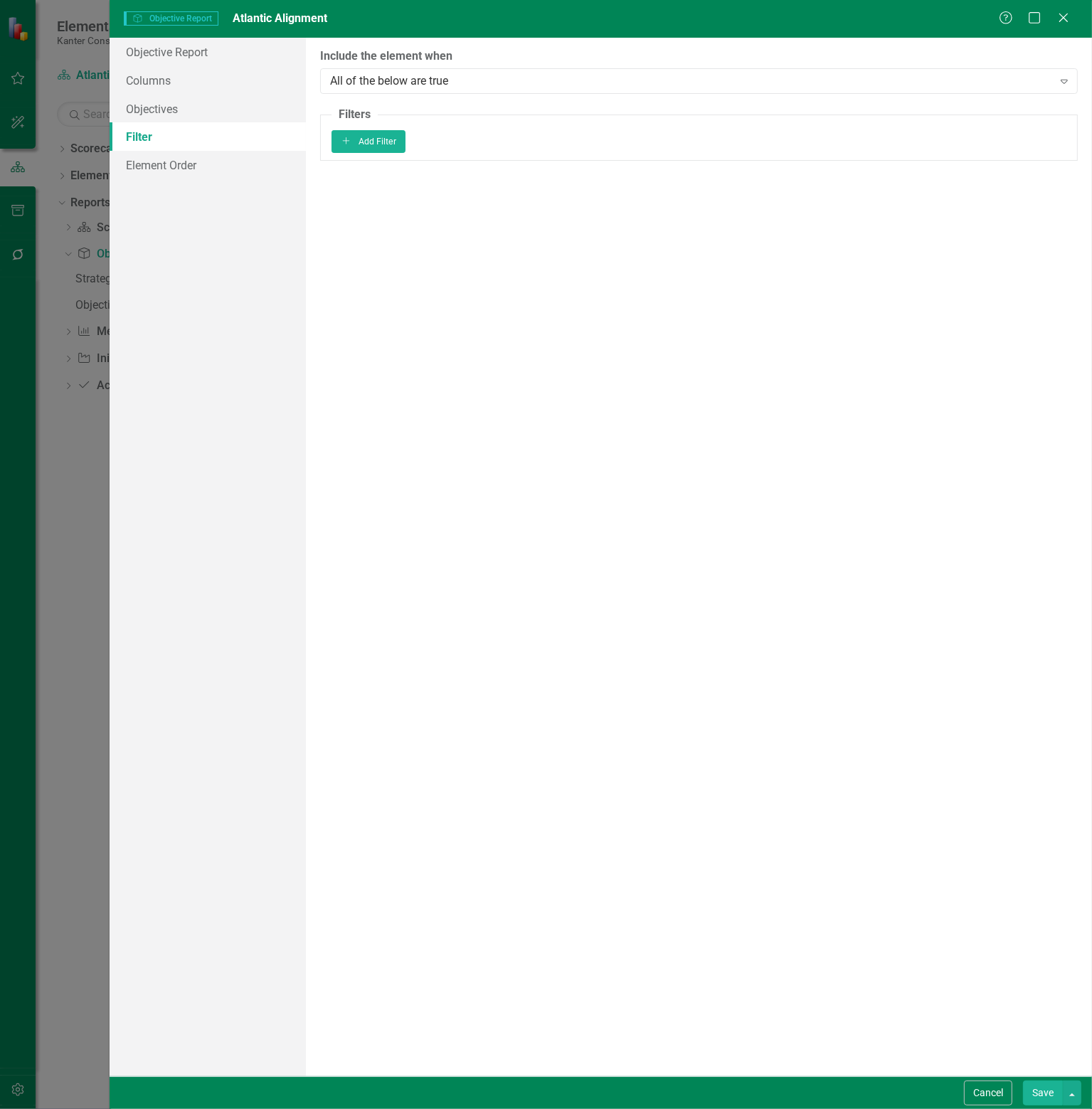
click at [1044, 1089] on button "Save" at bounding box center [1042, 1093] width 40 height 25
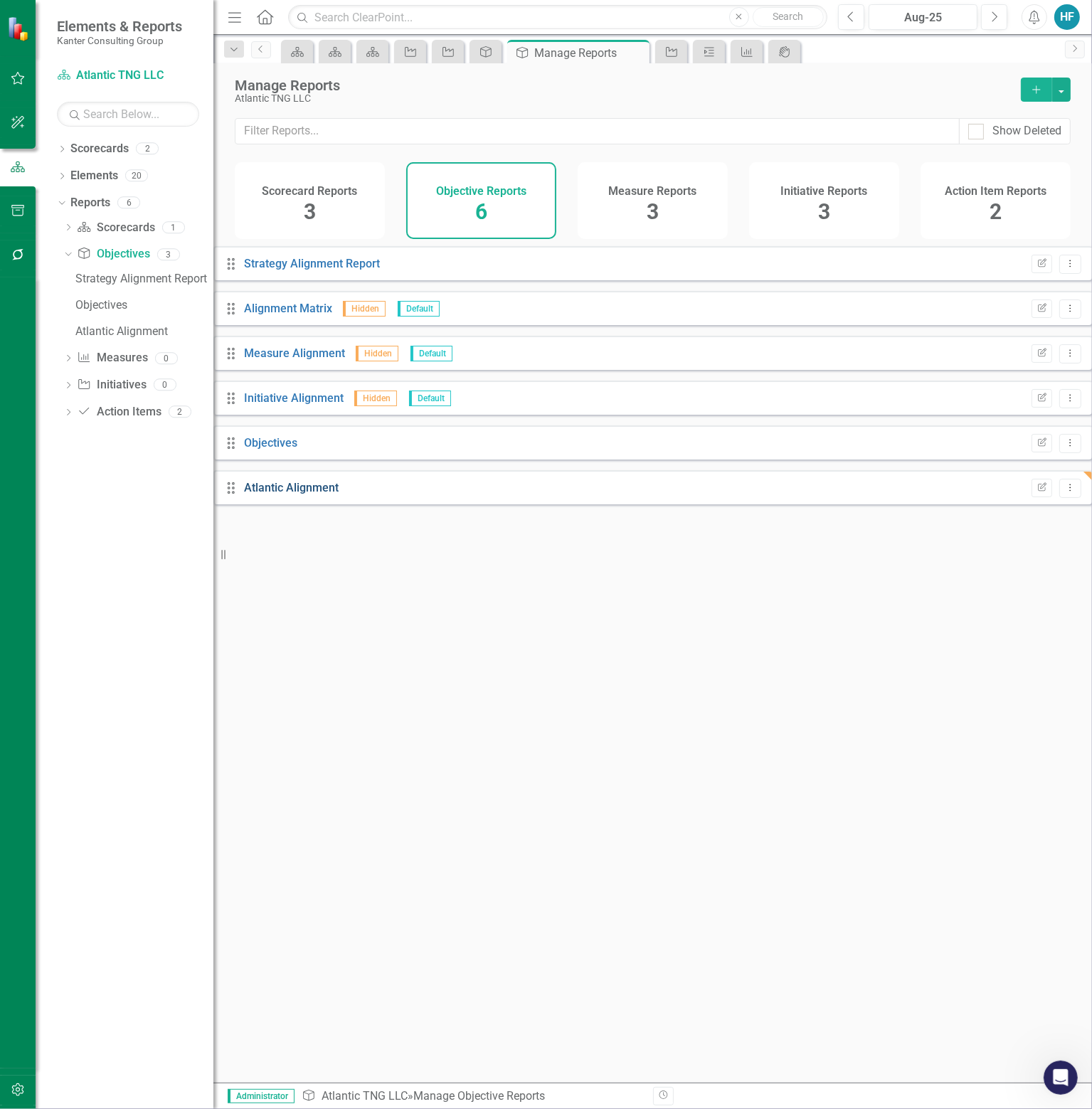
click at [319, 494] on link "Atlantic Alignment" at bounding box center [291, 488] width 94 height 14
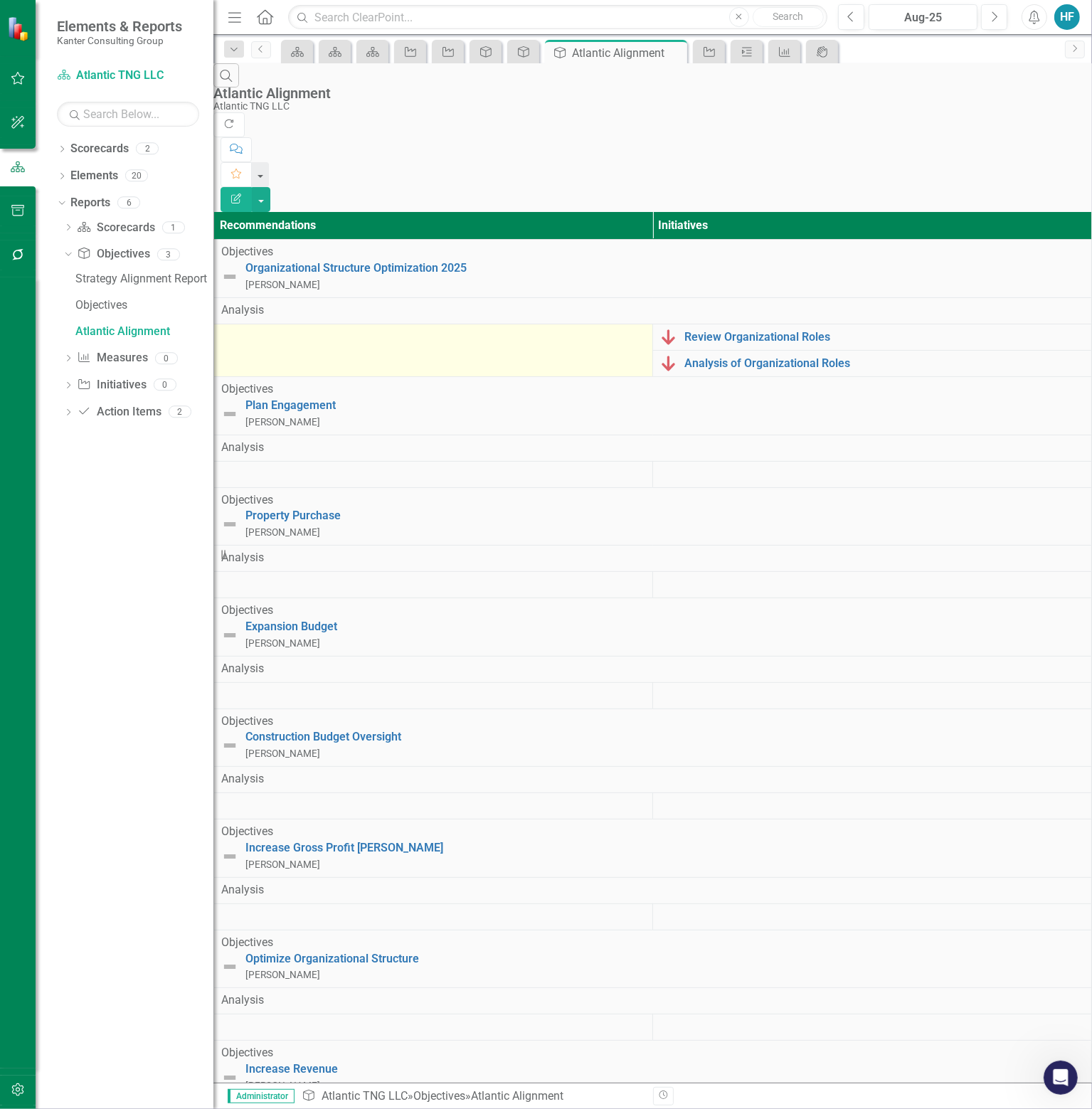
click at [293, 329] on div at bounding box center [433, 337] width 424 height 17
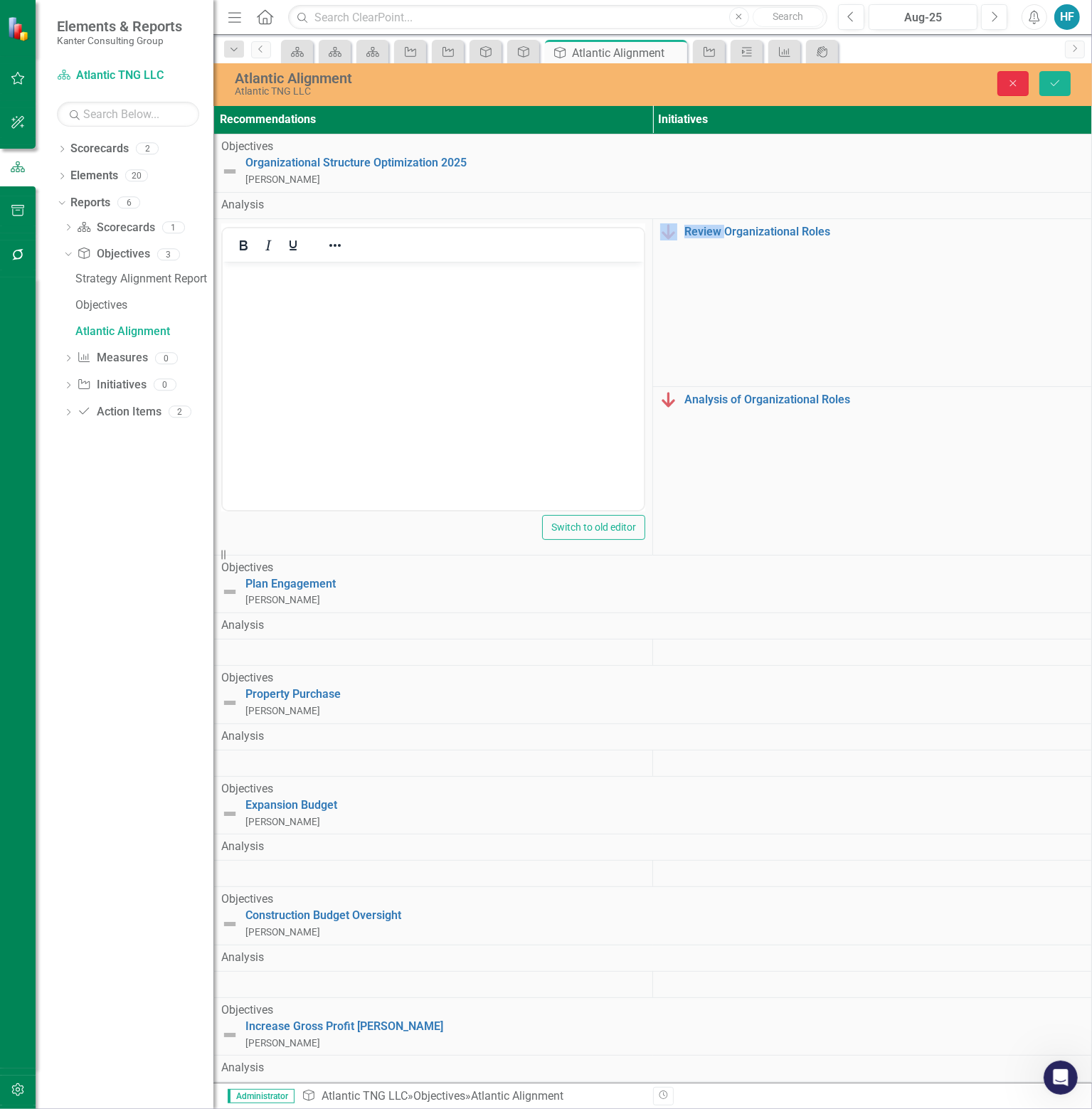
click at [1010, 78] on button "Close" at bounding box center [1012, 83] width 31 height 25
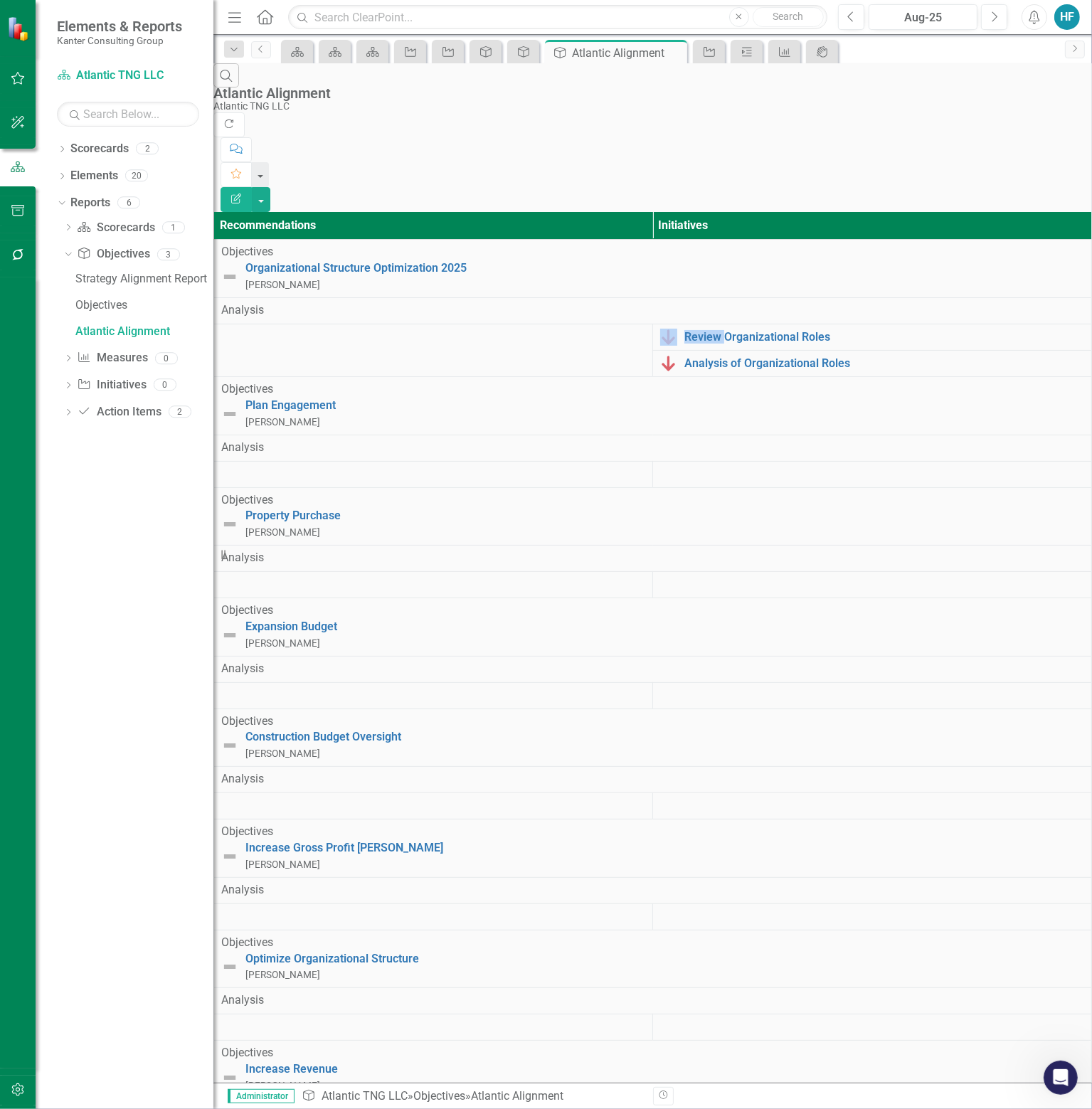
click at [238, 269] on img at bounding box center [230, 277] width 17 height 17
click at [250, 398] on div "Plan Engagement [PERSON_NAME]" at bounding box center [652, 414] width 863 height 33
click at [238, 406] on img at bounding box center [230, 414] width 17 height 17
click at [238, 516] on img at bounding box center [230, 525] width 17 height 17
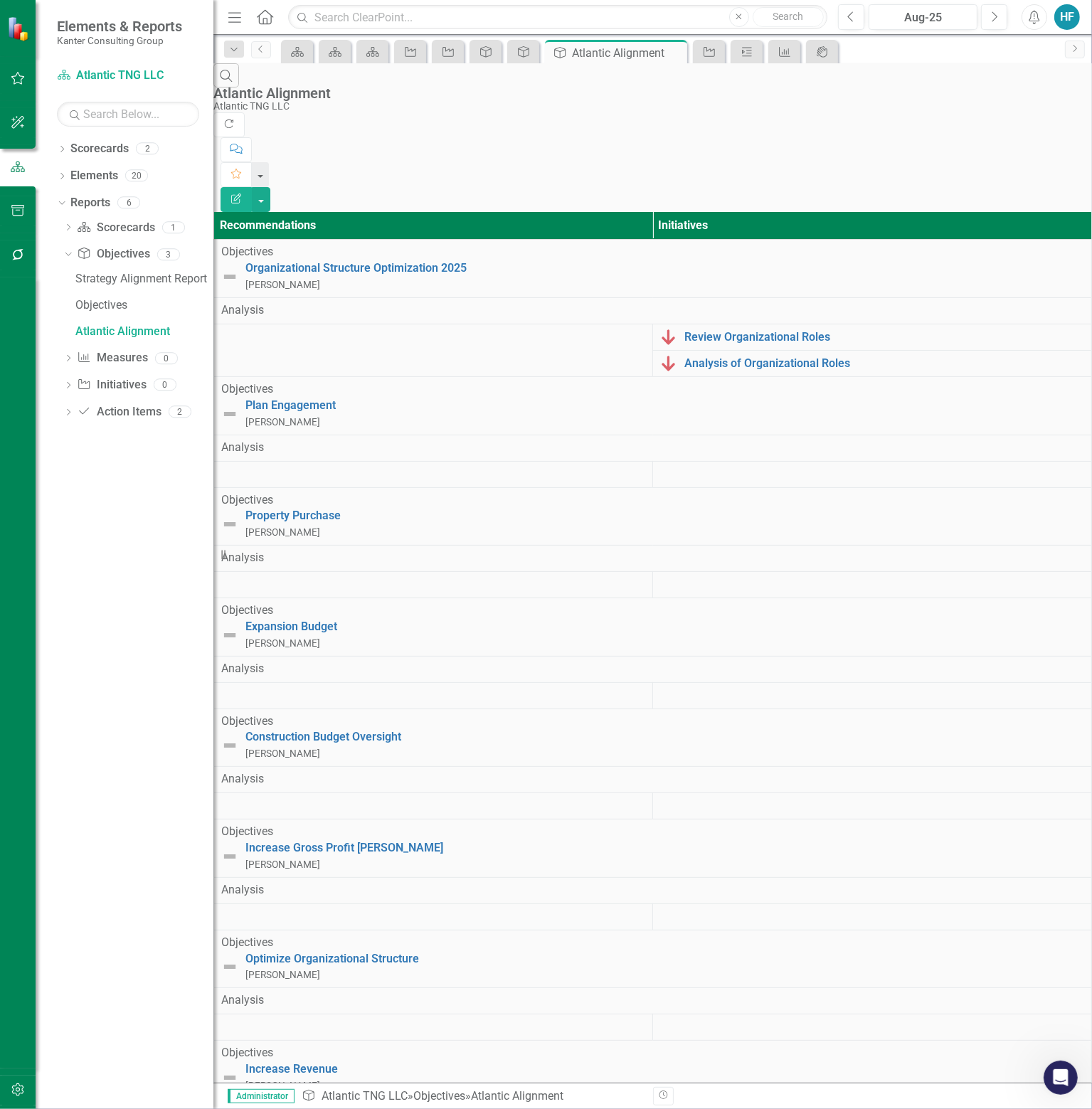
click at [238, 627] on img at bounding box center [230, 636] width 17 height 17
click at [238, 269] on img at bounding box center [230, 277] width 17 height 17
click at [264, 261] on div "Organizational Structure Optimization 2025 [PERSON_NAME]" at bounding box center [652, 277] width 863 height 33
click at [131, 229] on link "Scorecard Scorecards" at bounding box center [115, 228] width 78 height 17
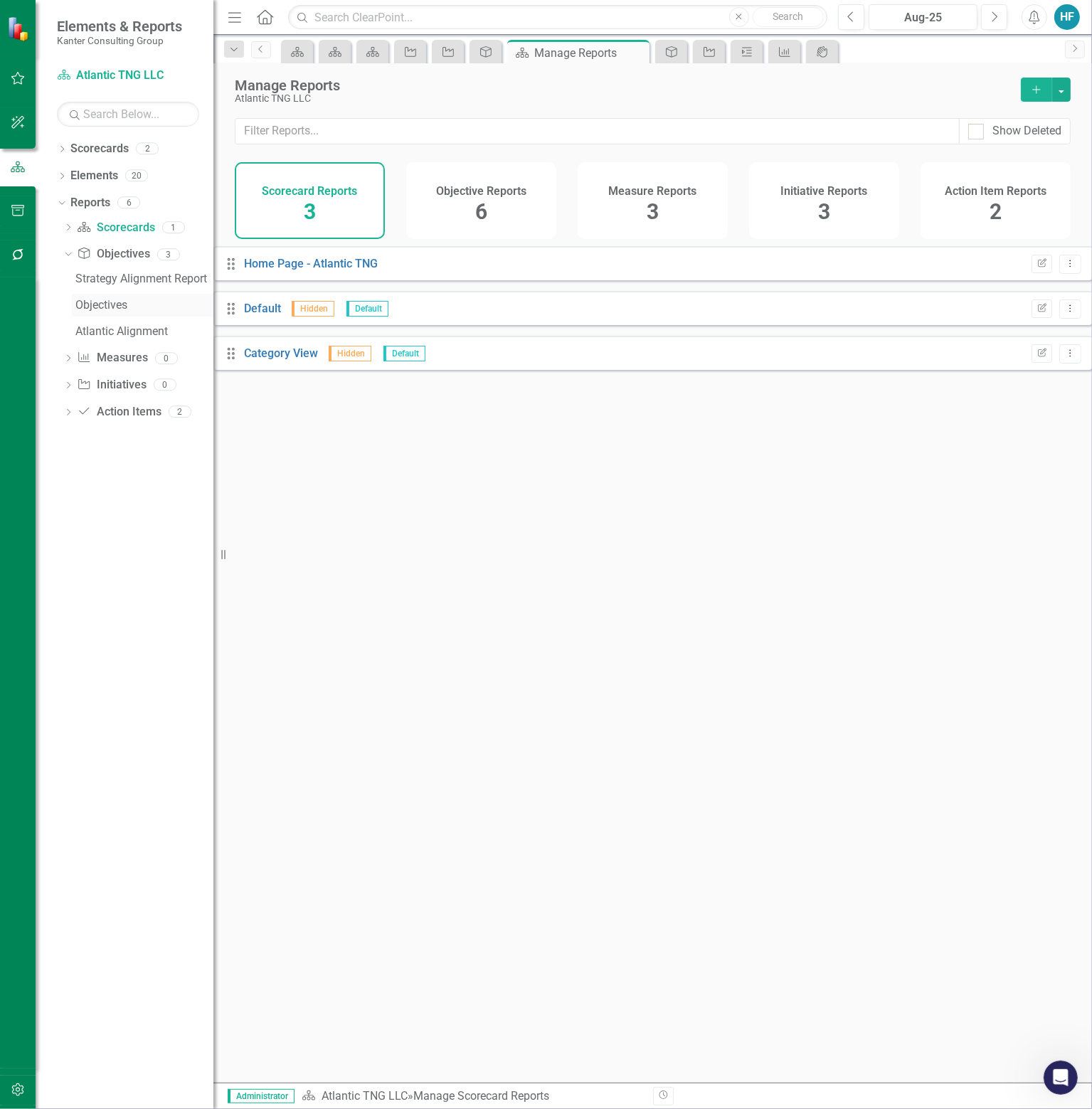
click at [126, 305] on div "Objectives" at bounding box center [144, 306] width 138 height 13
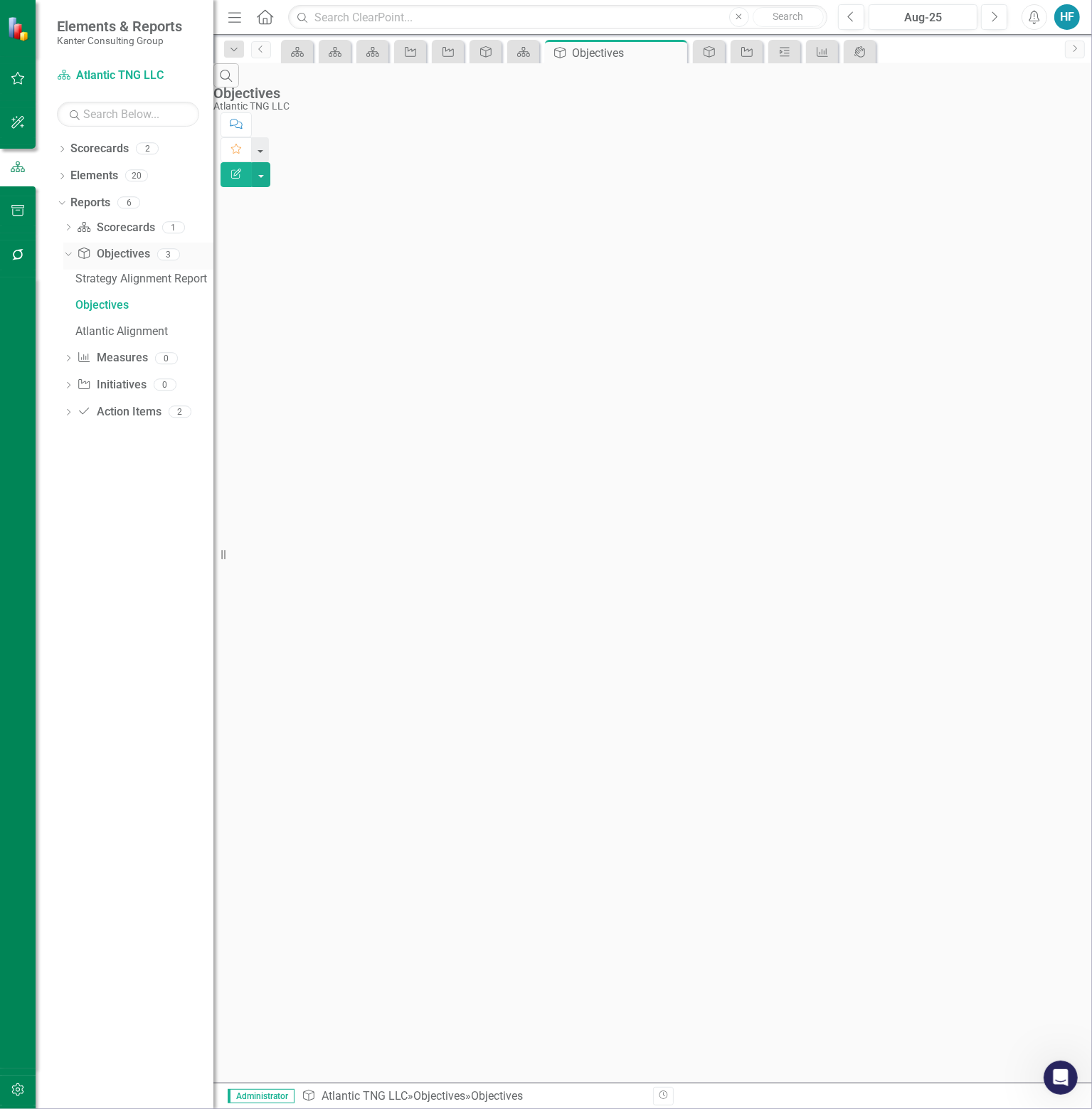
click at [126, 258] on link "Objective Objectives" at bounding box center [113, 254] width 73 height 17
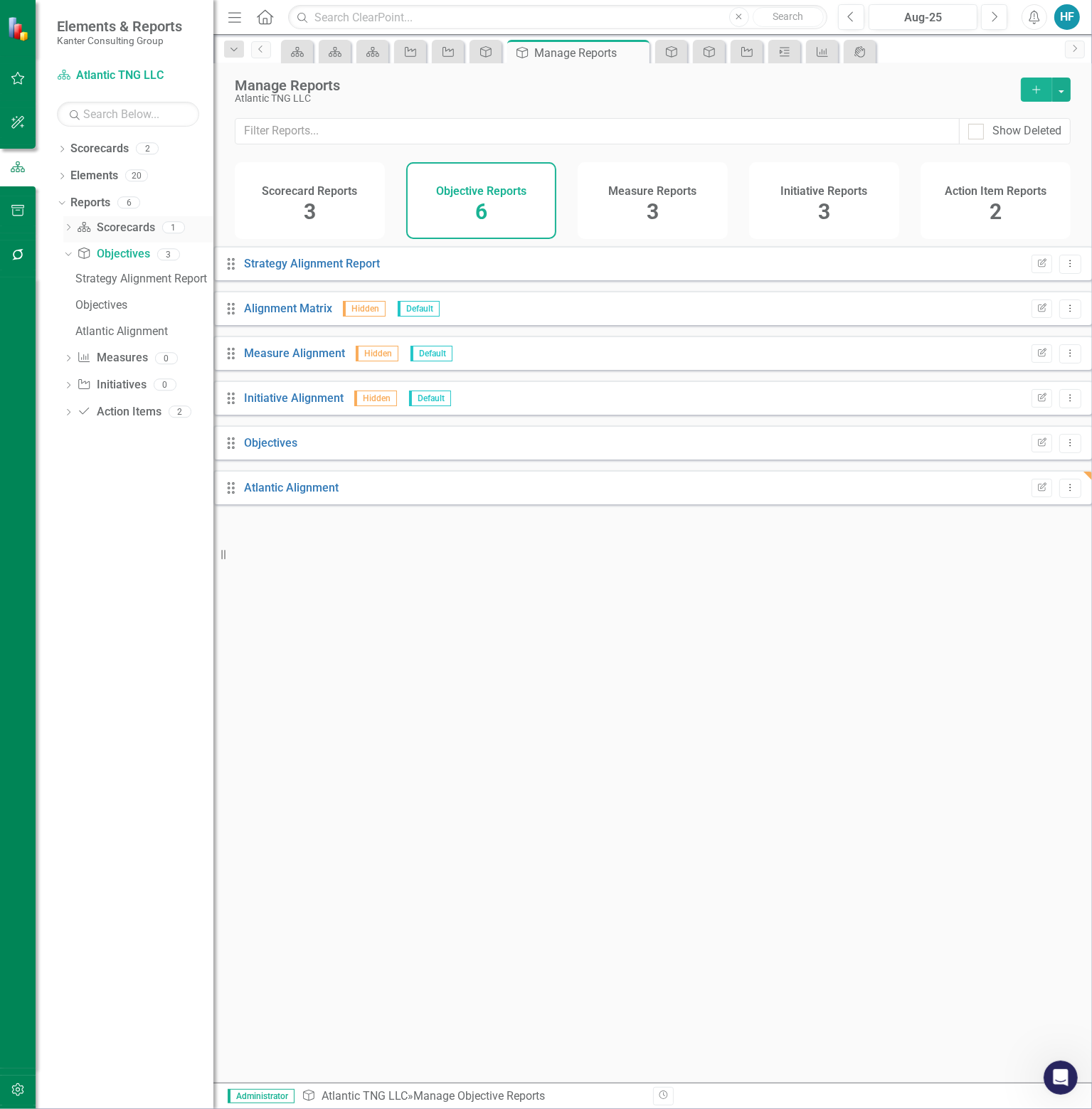
click at [117, 229] on link "Scorecard Scorecards" at bounding box center [115, 228] width 78 height 17
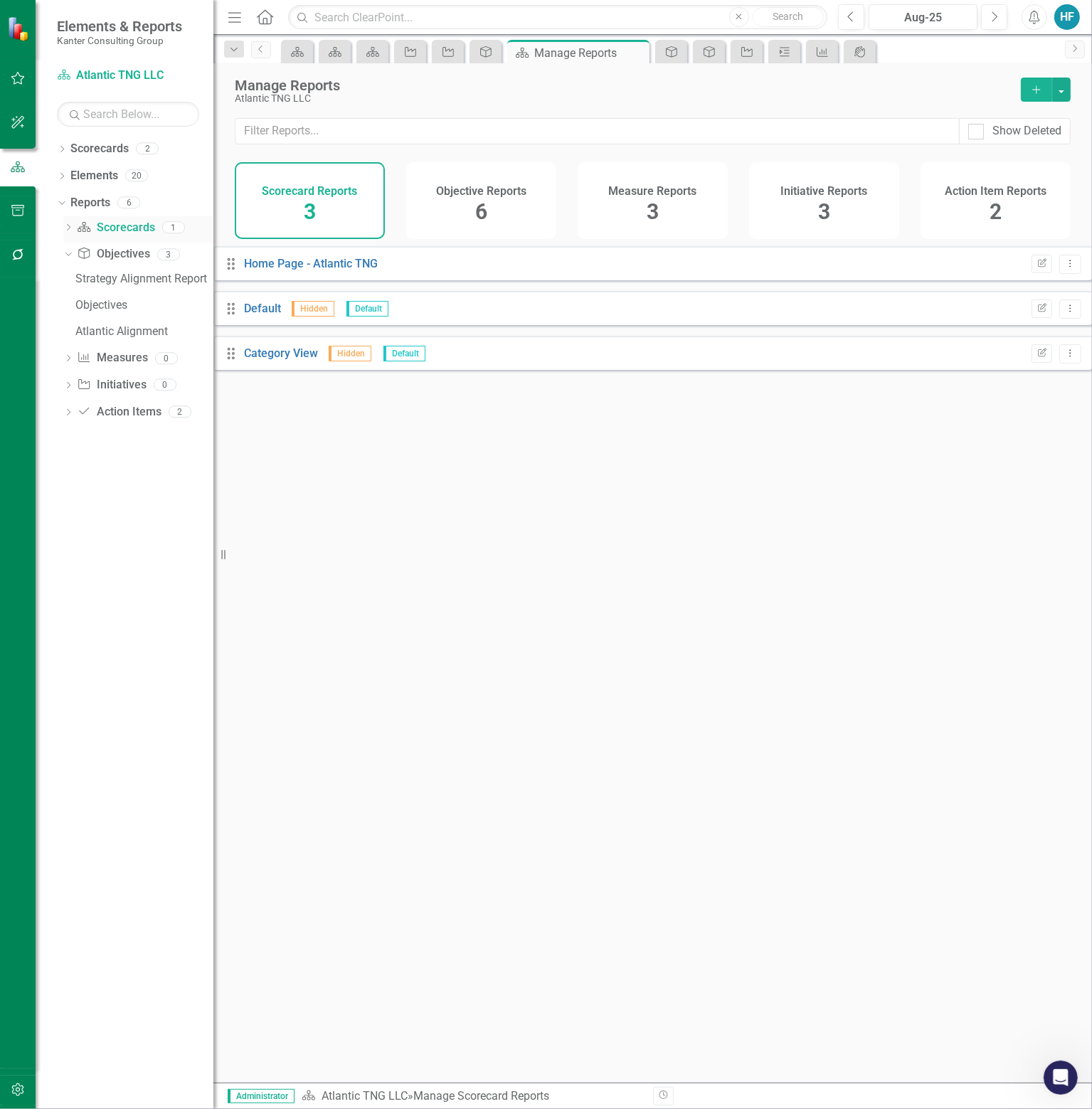
click at [71, 227] on icon "Dropdown" at bounding box center [68, 229] width 10 height 8
click at [68, 278] on icon "Dropdown" at bounding box center [68, 279] width 10 height 8
click at [70, 253] on icon "Dropdown" at bounding box center [66, 254] width 8 height 10
click at [70, 226] on icon "Dropdown" at bounding box center [68, 229] width 10 height 8
click at [1040, 86] on icon "Add" at bounding box center [1036, 90] width 13 height 10
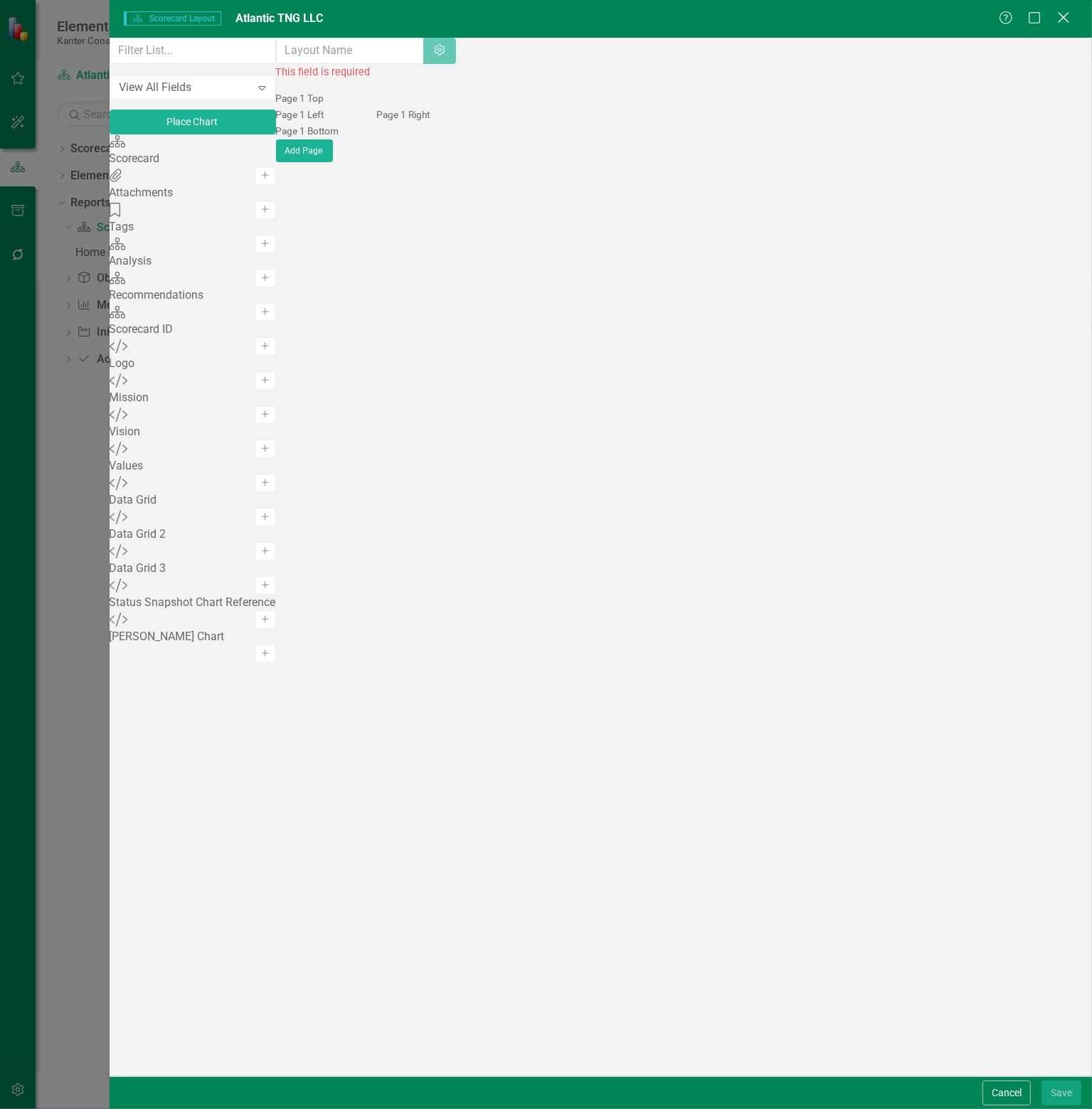
click at [1068, 15] on icon "Close" at bounding box center [1063, 17] width 18 height 14
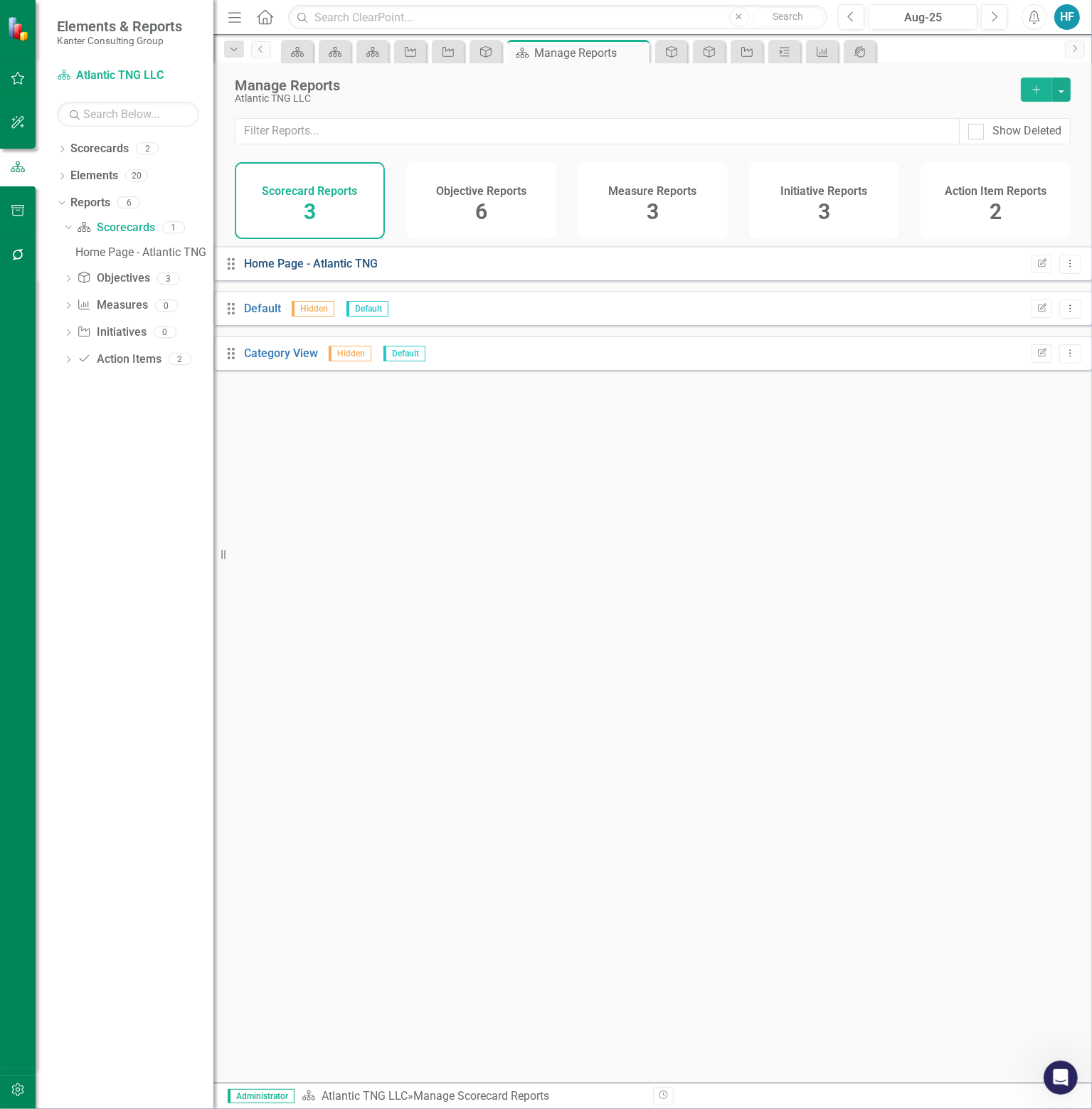
click at [300, 270] on link "Home Page - Atlantic TNG" at bounding box center [311, 263] width 134 height 14
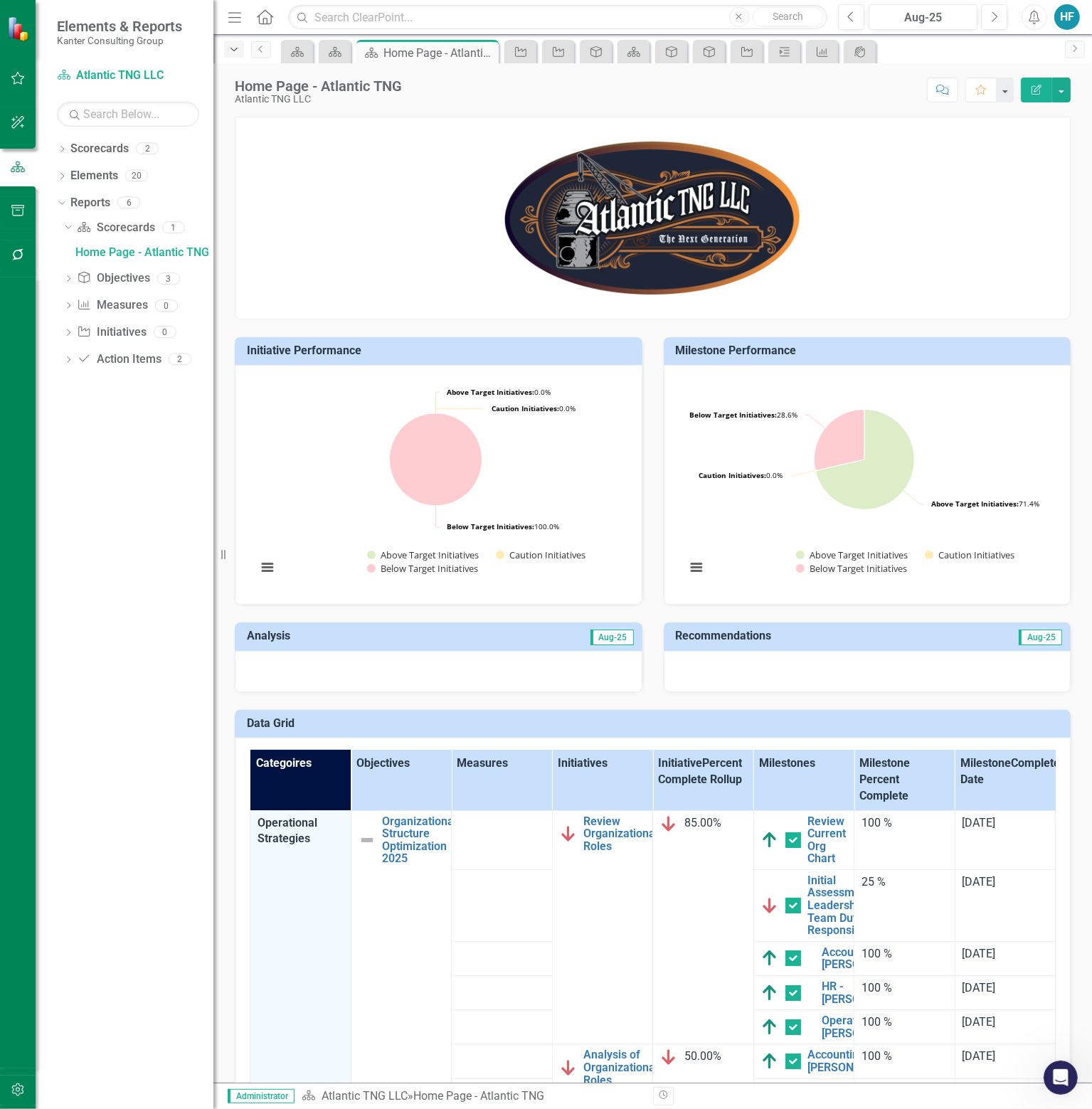
click at [234, 52] on icon "Dropdown" at bounding box center [234, 50] width 13 height 10
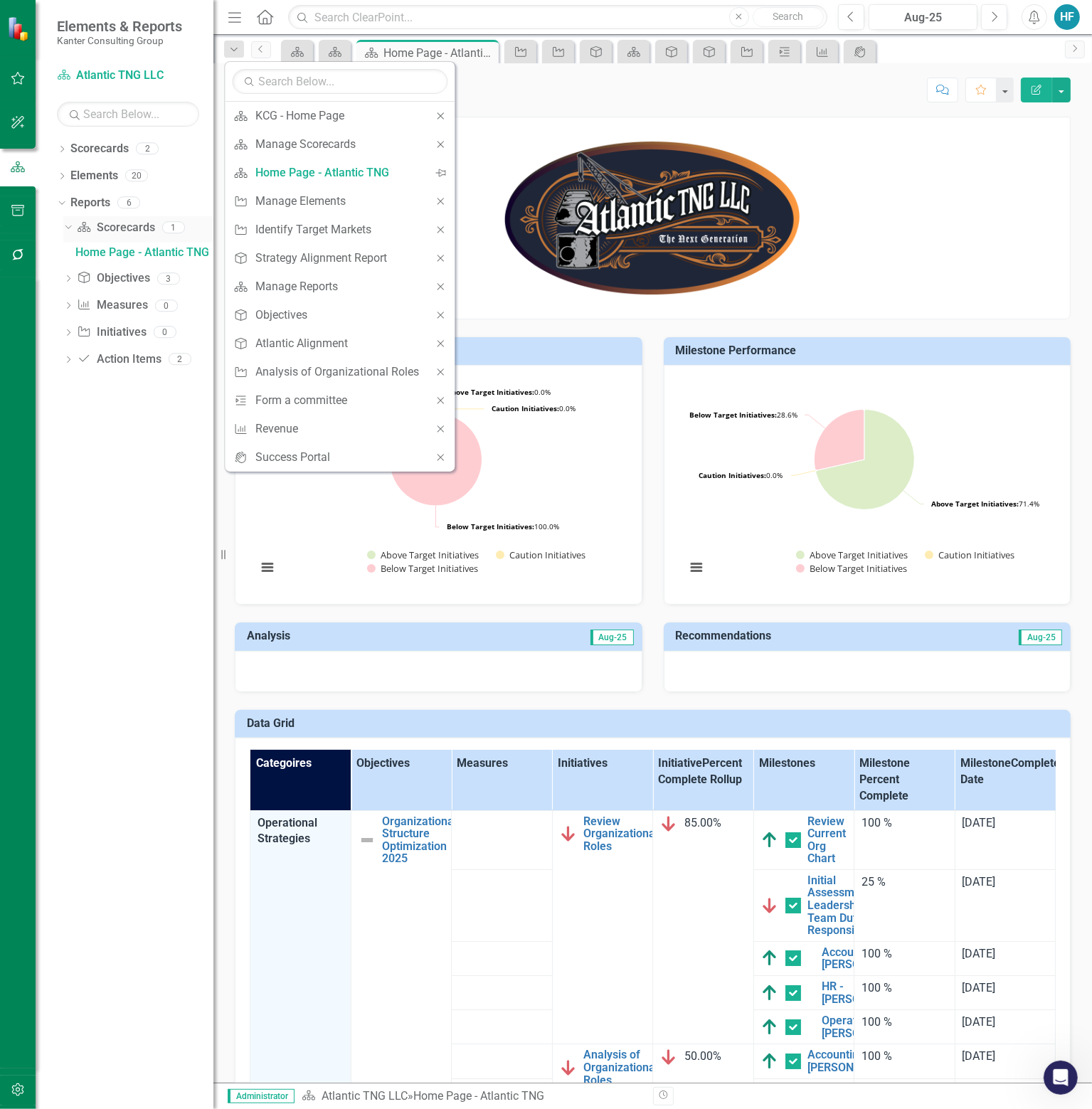
click at [111, 226] on link "Scorecard Scorecards" at bounding box center [115, 228] width 78 height 17
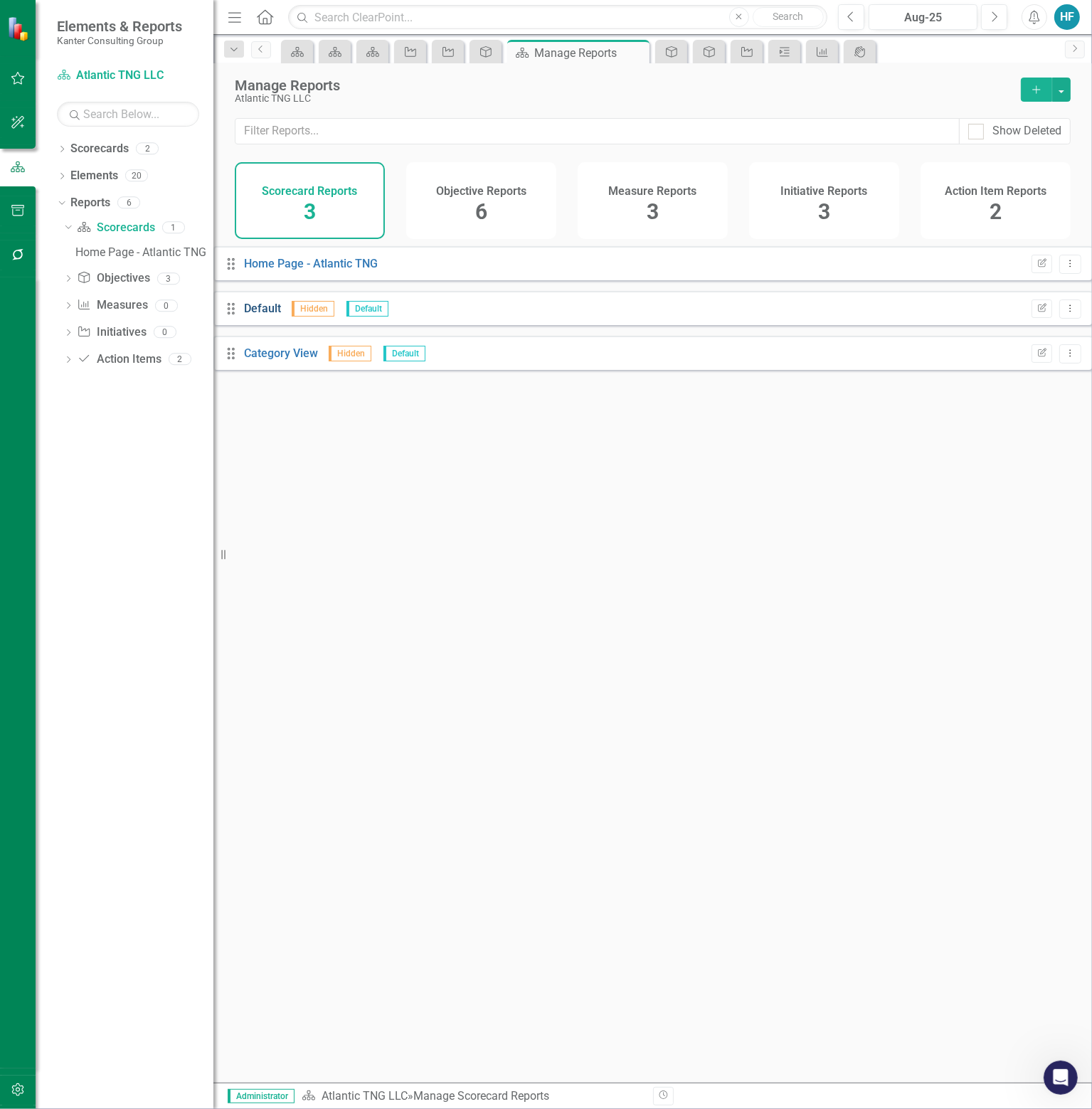
click at [281, 315] on link "Default" at bounding box center [262, 308] width 37 height 14
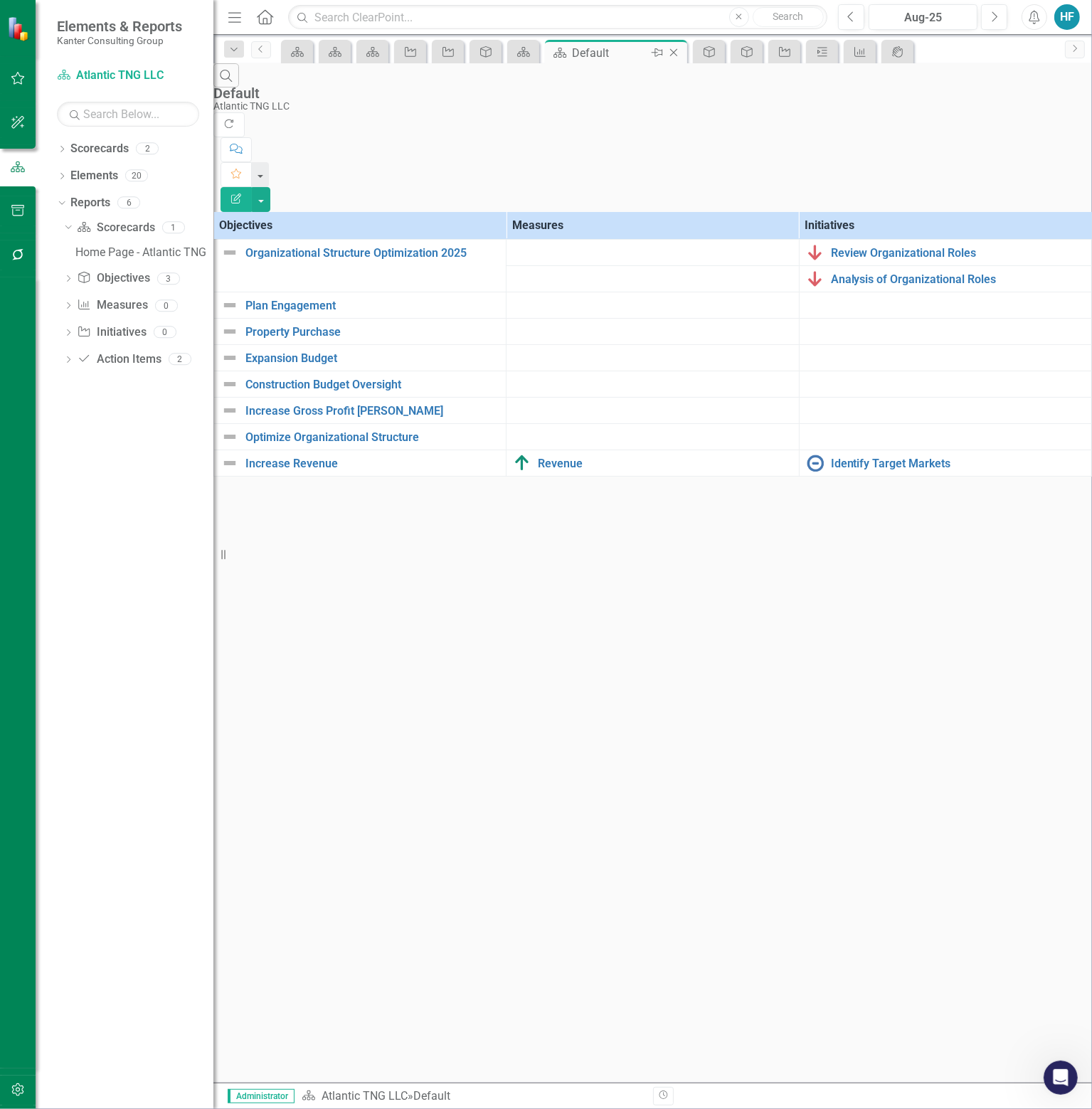
click at [675, 50] on icon at bounding box center [673, 53] width 8 height 8
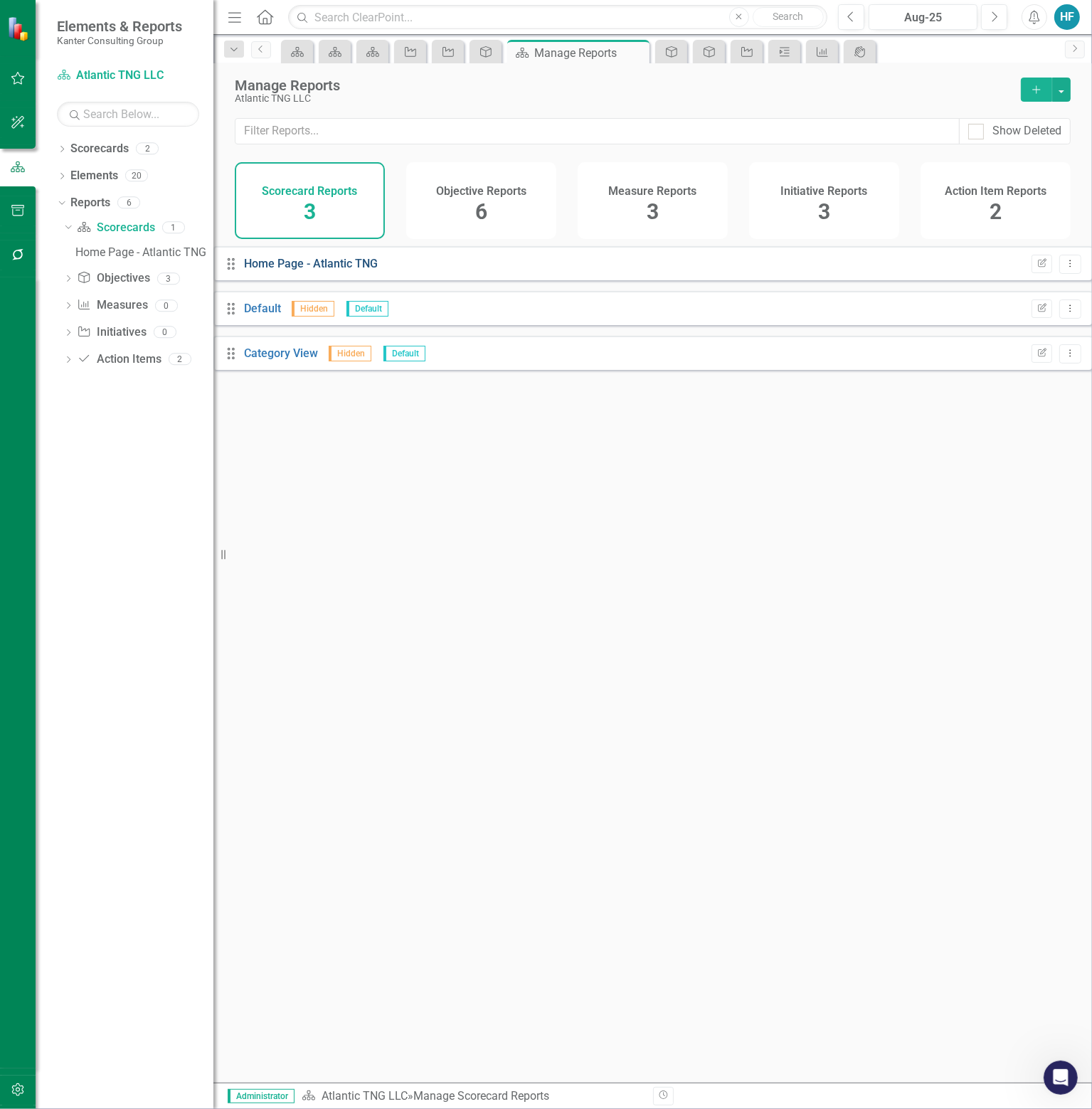
click at [297, 270] on link "Home Page - Atlantic TNG" at bounding box center [311, 263] width 134 height 14
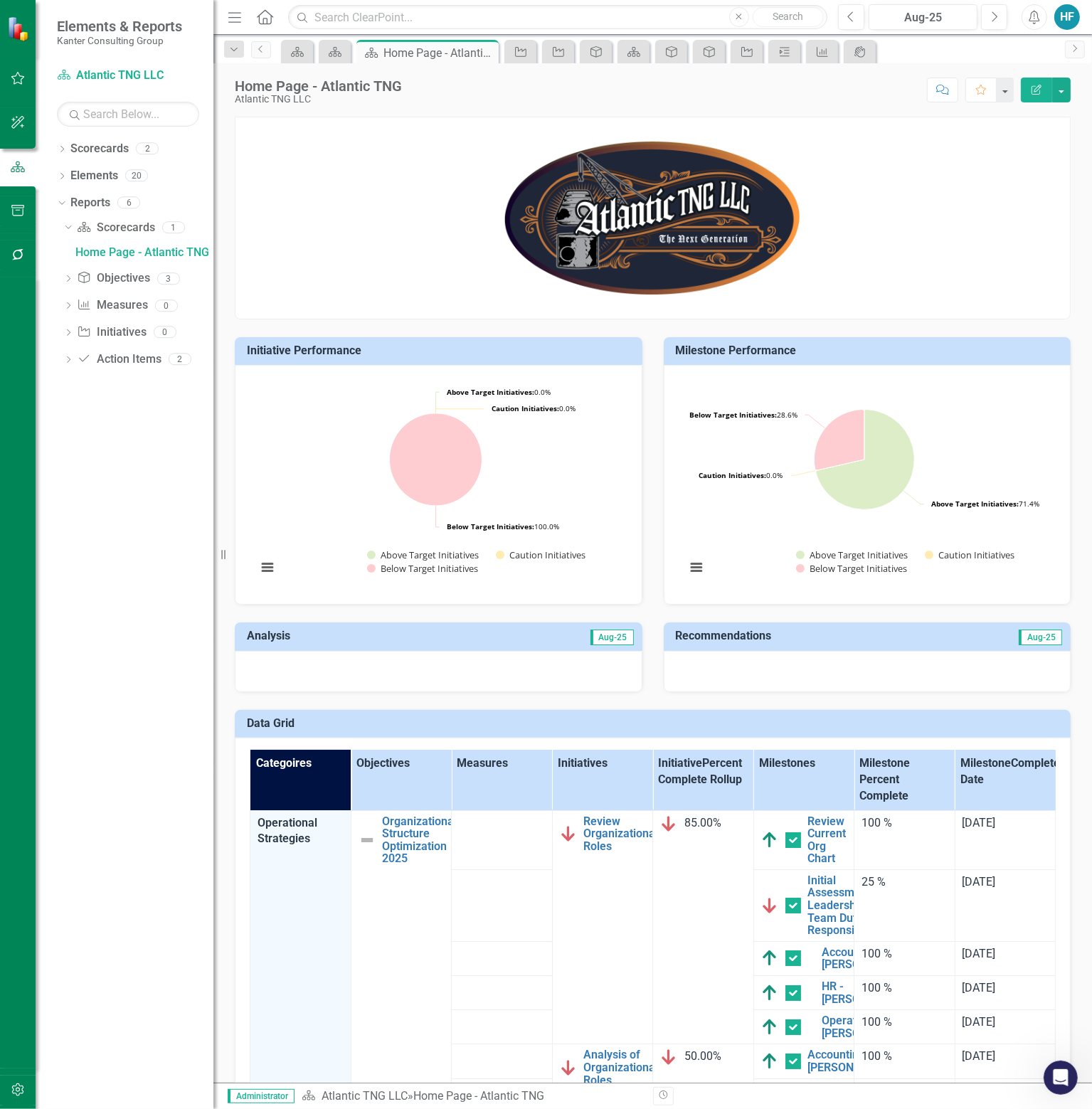
click at [885, 348] on h3 "Milestone Performance" at bounding box center [869, 351] width 388 height 13
click at [733, 358] on td "Milestone Performance" at bounding box center [869, 352] width 388 height 23
click at [686, 563] on button "View chart menu, Chart" at bounding box center [696, 567] width 20 height 20
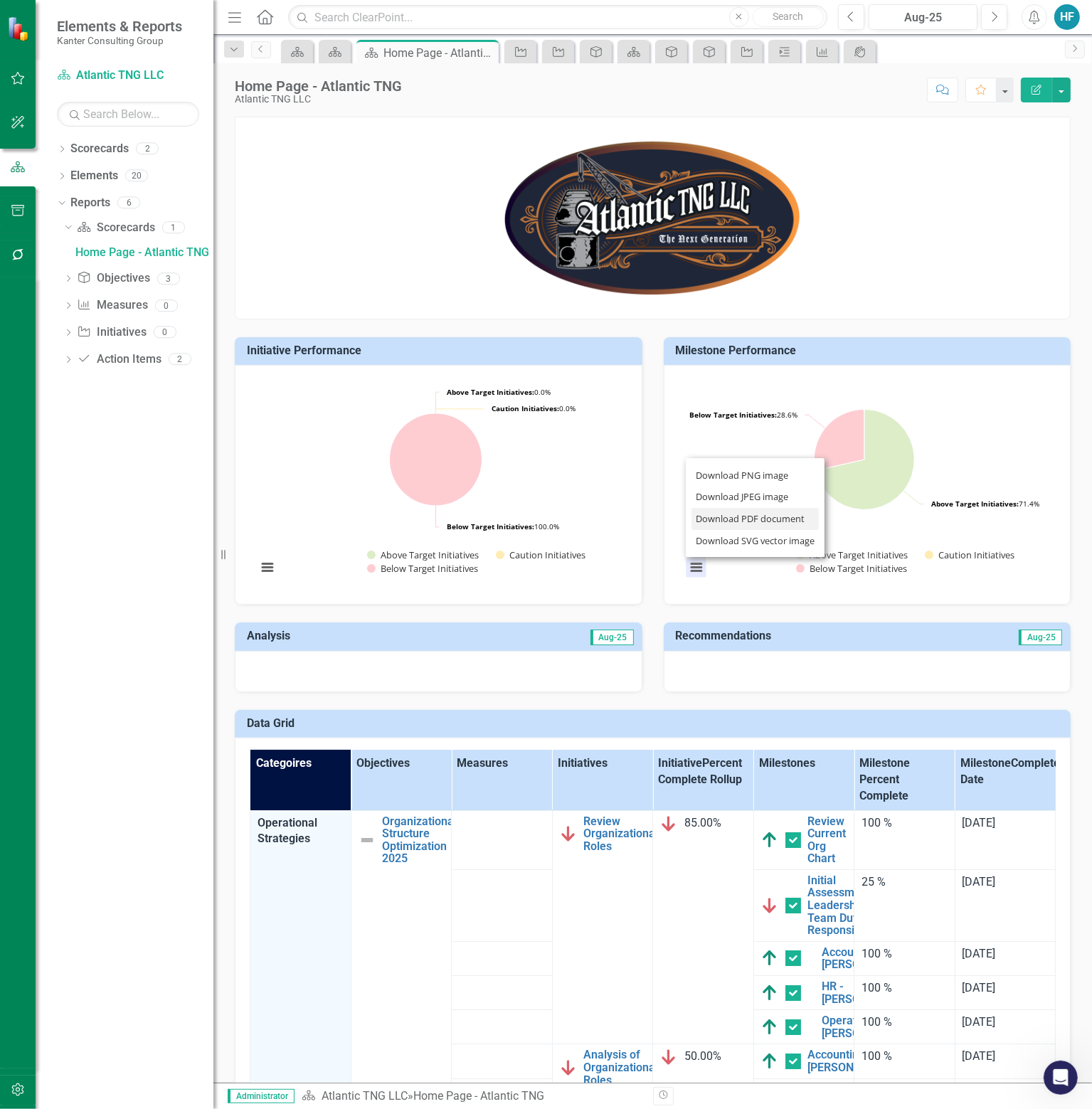
click at [713, 515] on li "Download PDF document" at bounding box center [755, 519] width 128 height 22
click at [1060, 90] on button "button" at bounding box center [1061, 90] width 18 height 25
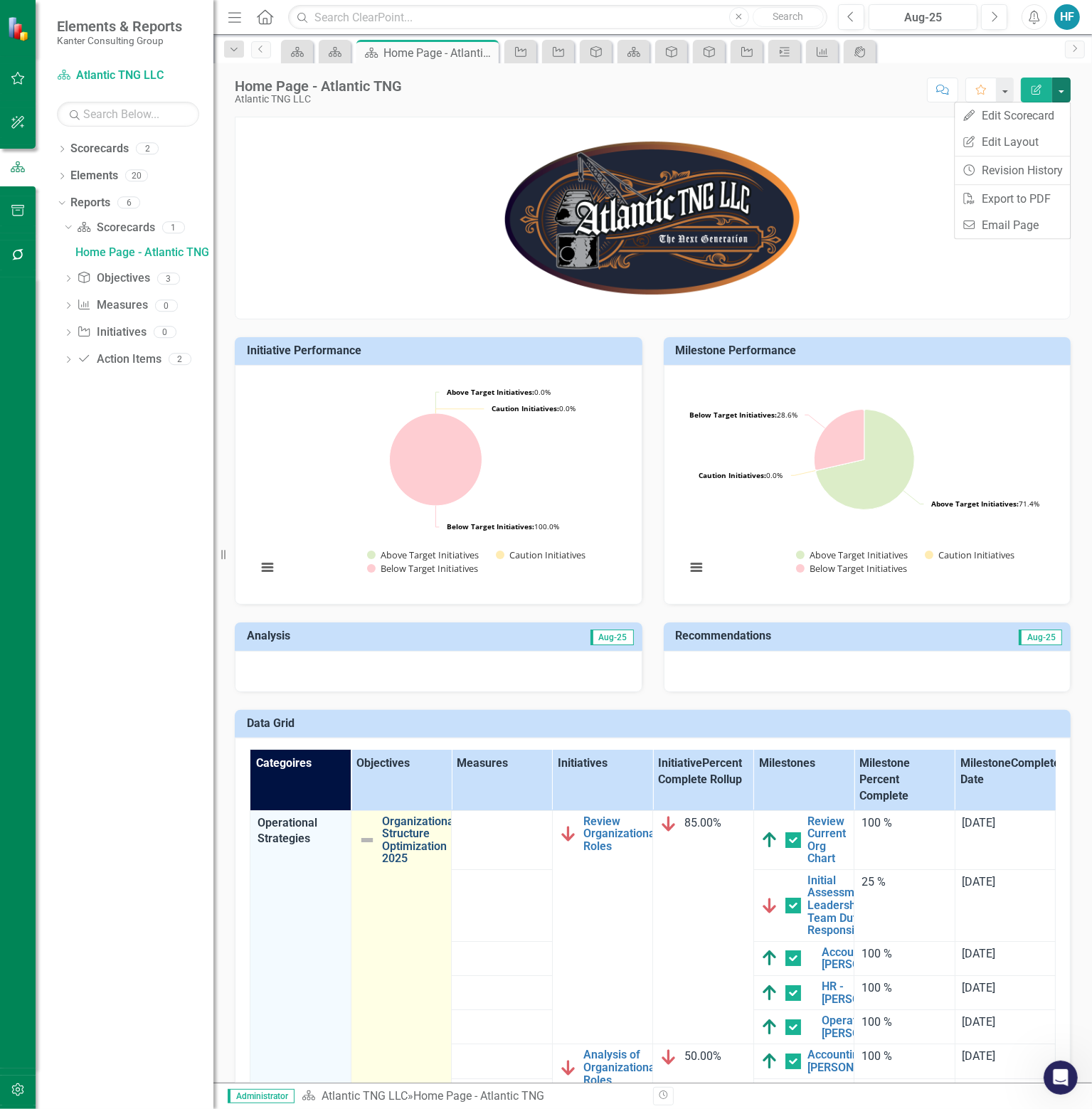
click at [428, 830] on link "Organizational Structure Optimization 2025" at bounding box center [419, 840] width 75 height 50
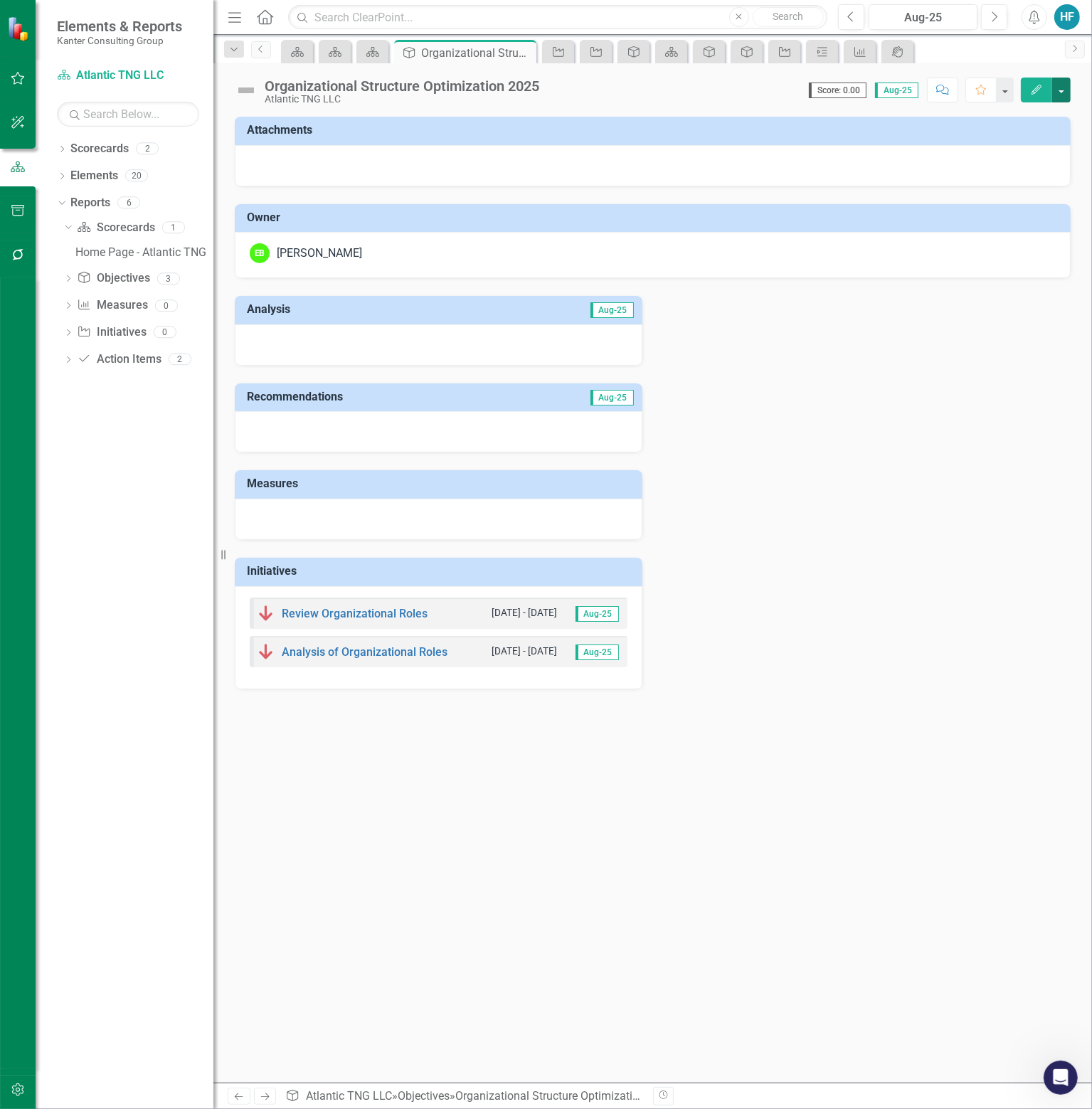
click at [1061, 93] on button "button" at bounding box center [1061, 90] width 18 height 25
click at [230, 54] on icon "Dropdown" at bounding box center [234, 50] width 13 height 10
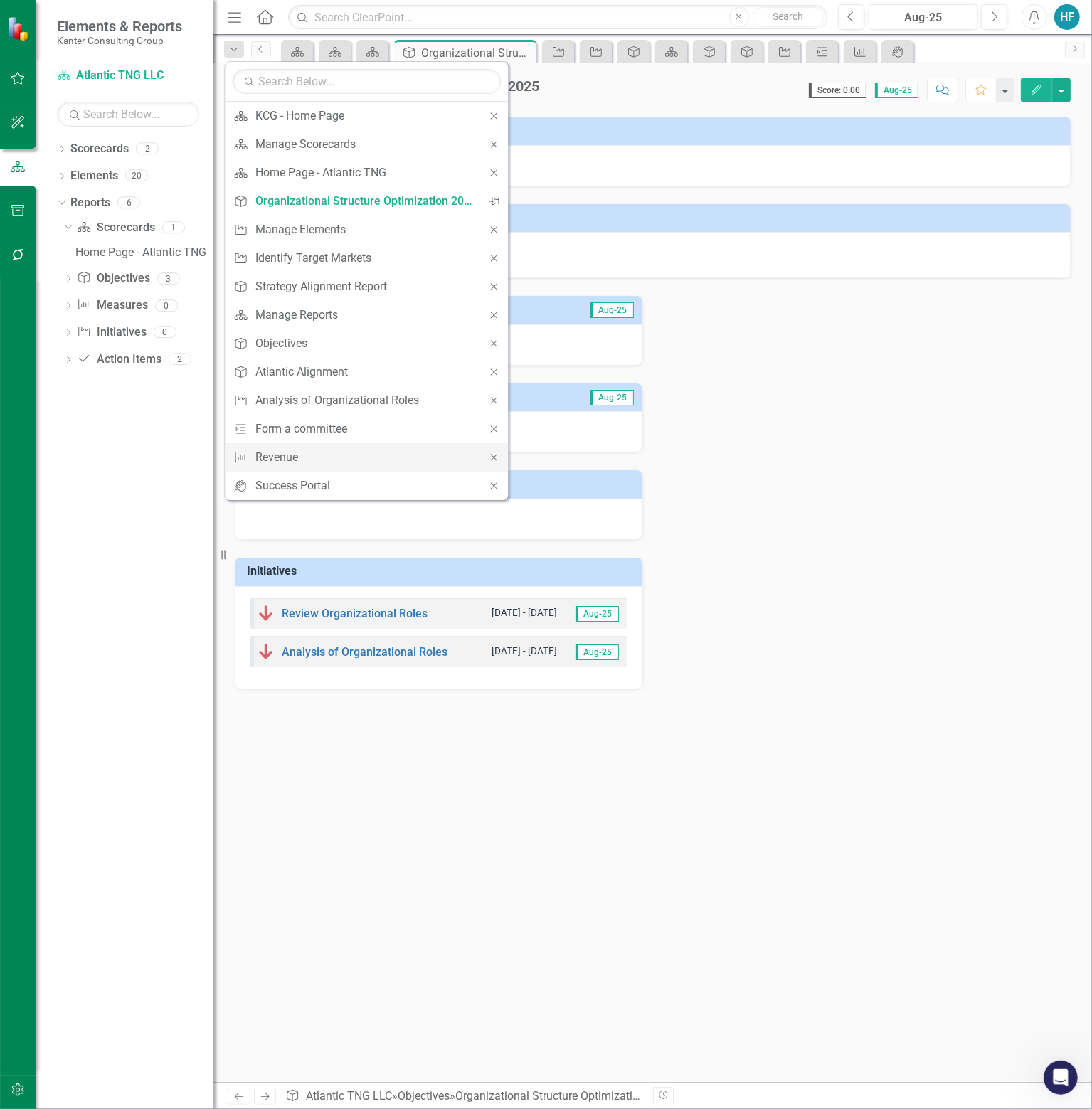
click at [496, 453] on icon "Close" at bounding box center [493, 457] width 13 height 10
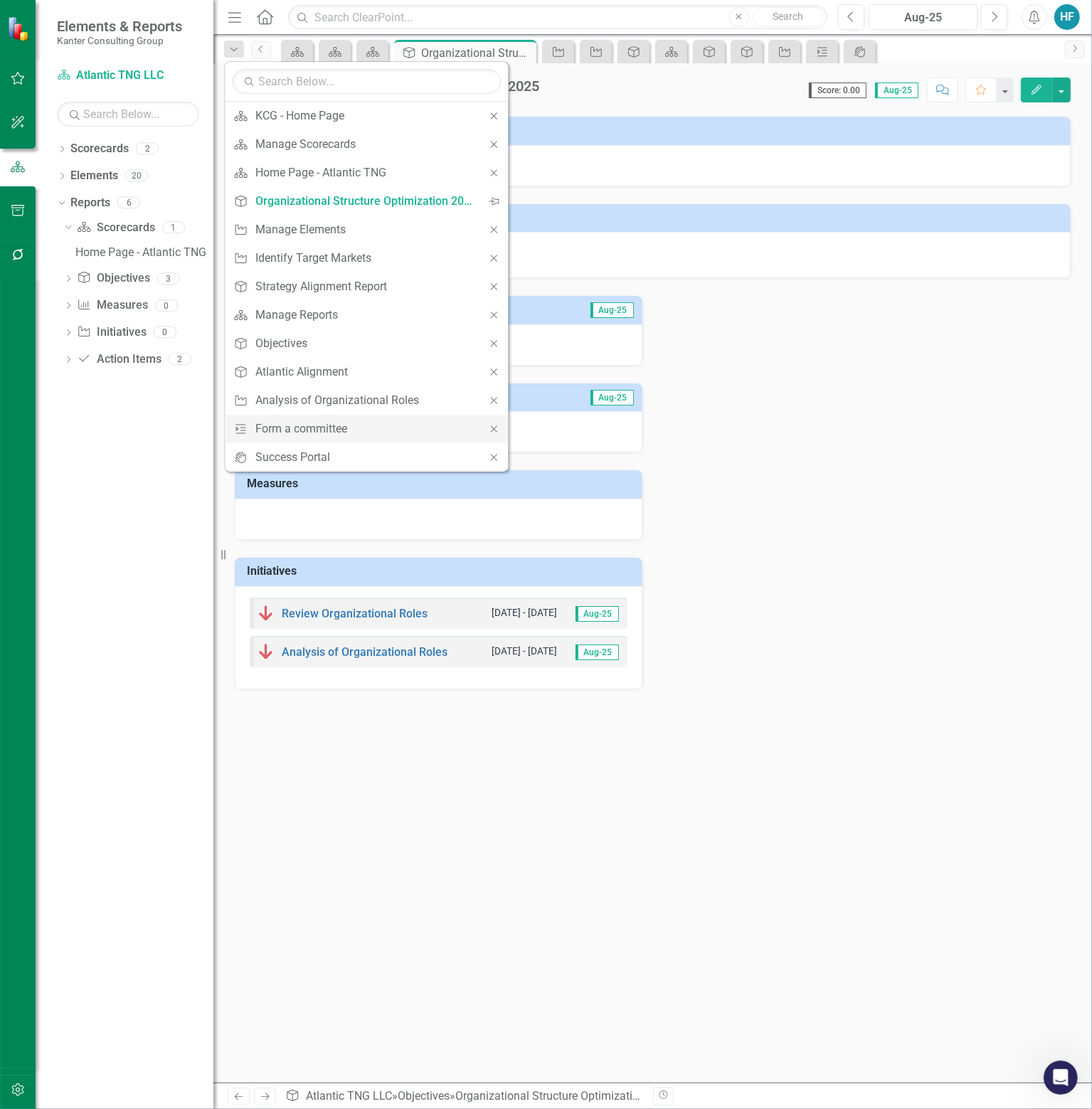
click at [495, 427] on icon at bounding box center [493, 428] width 7 height 7
click at [493, 397] on icon "Close" at bounding box center [493, 401] width 13 height 10
click at [495, 373] on icon "Close" at bounding box center [493, 372] width 13 height 10
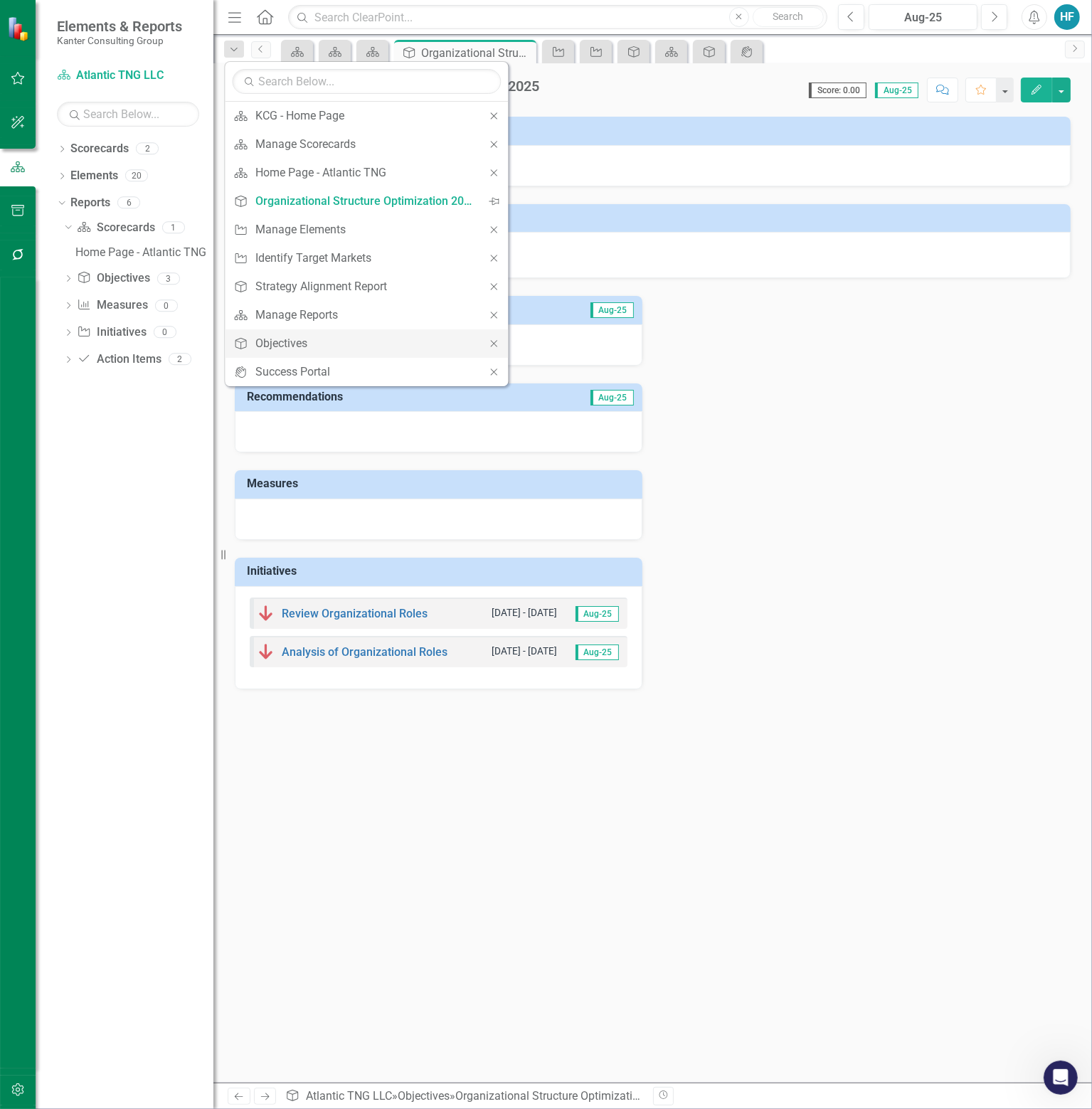
click at [497, 343] on icon "Close" at bounding box center [493, 344] width 13 height 10
click at [498, 307] on div "Close" at bounding box center [493, 315] width 28 height 28
click at [497, 284] on icon "Close" at bounding box center [493, 287] width 13 height 10
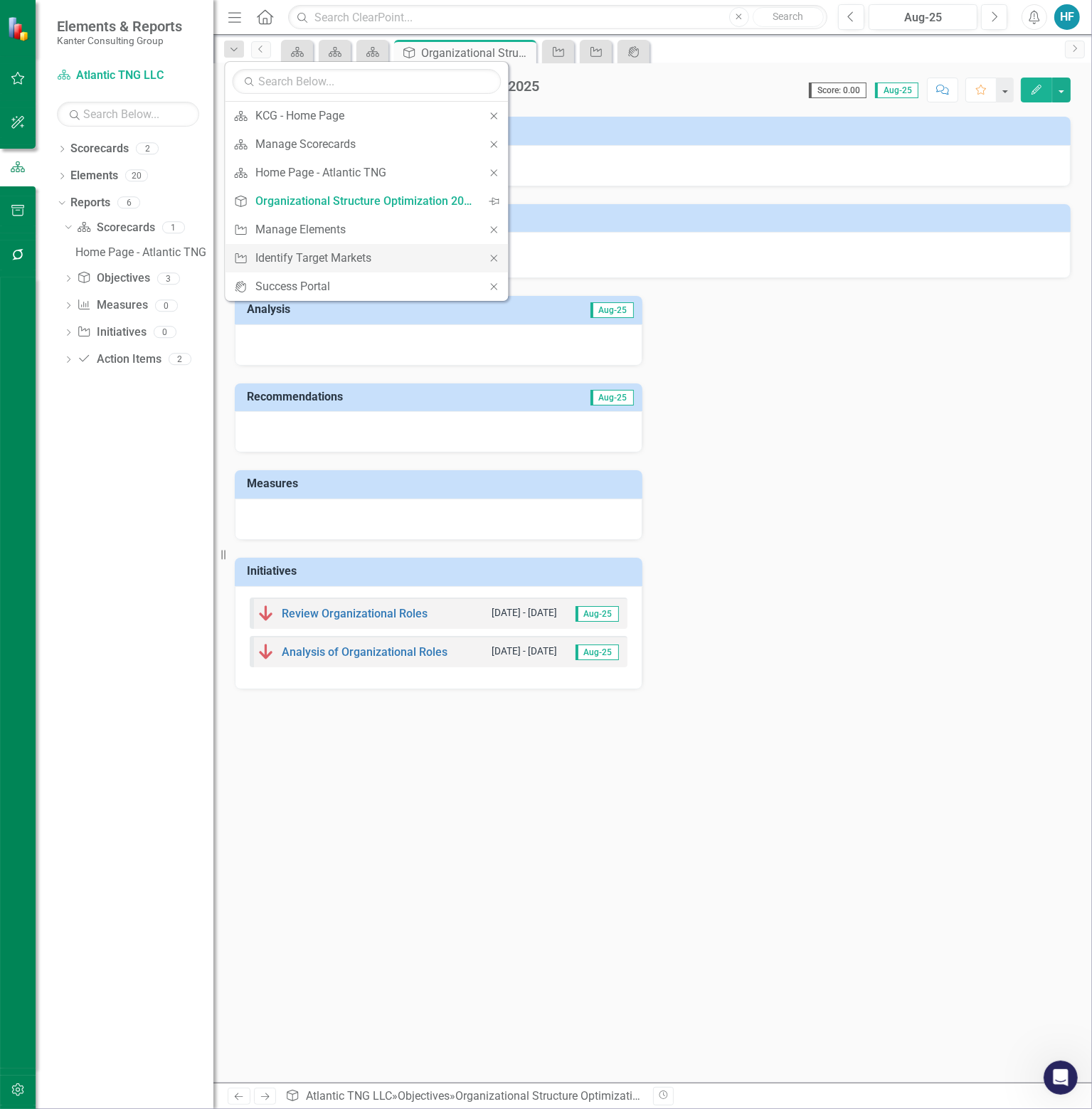
click at [495, 253] on icon "Close" at bounding box center [493, 258] width 13 height 10
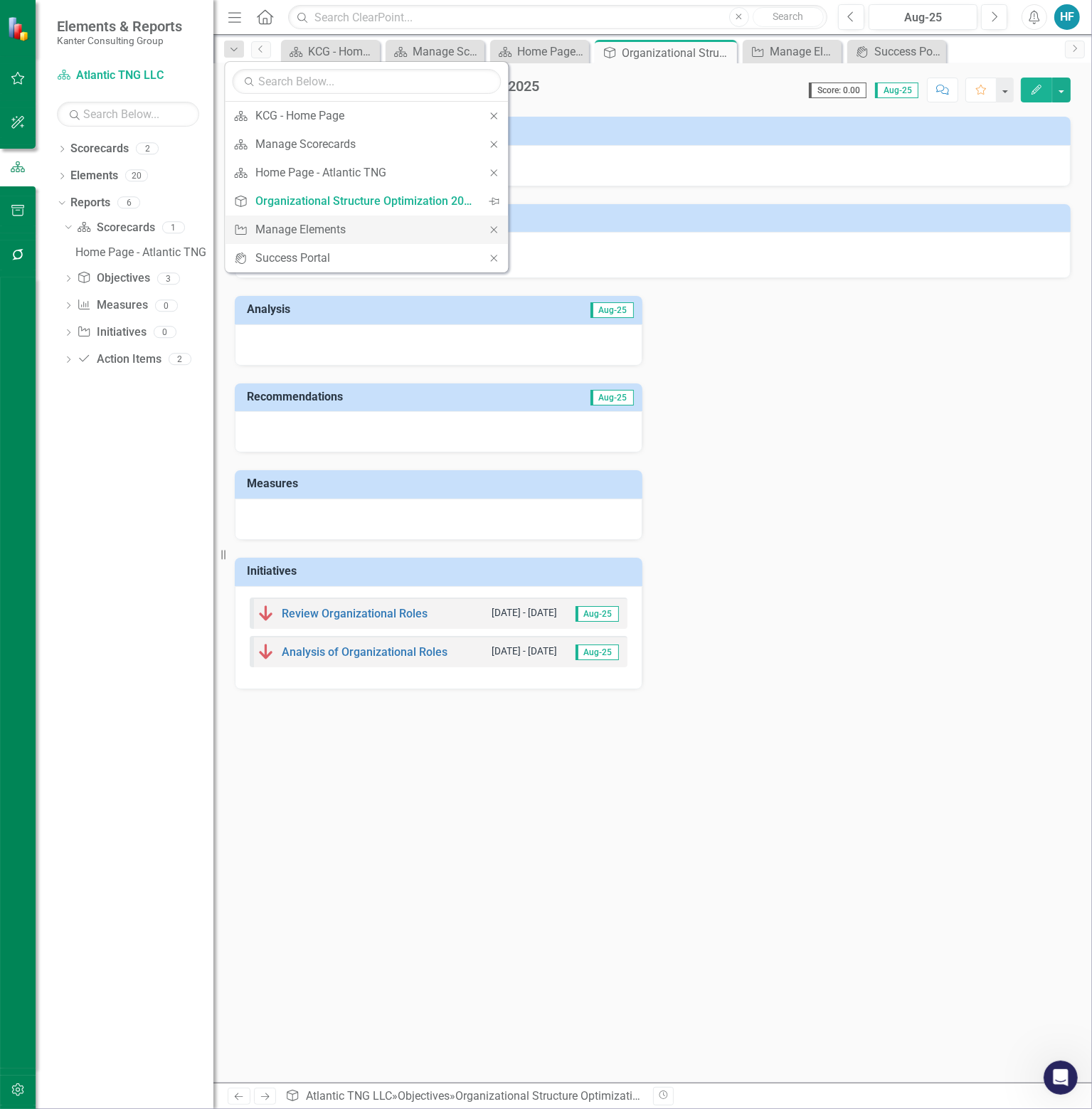
click at [495, 227] on icon at bounding box center [493, 229] width 7 height 7
click at [378, 193] on div "Organizational Structure Optimization 2025" at bounding box center [364, 201] width 217 height 18
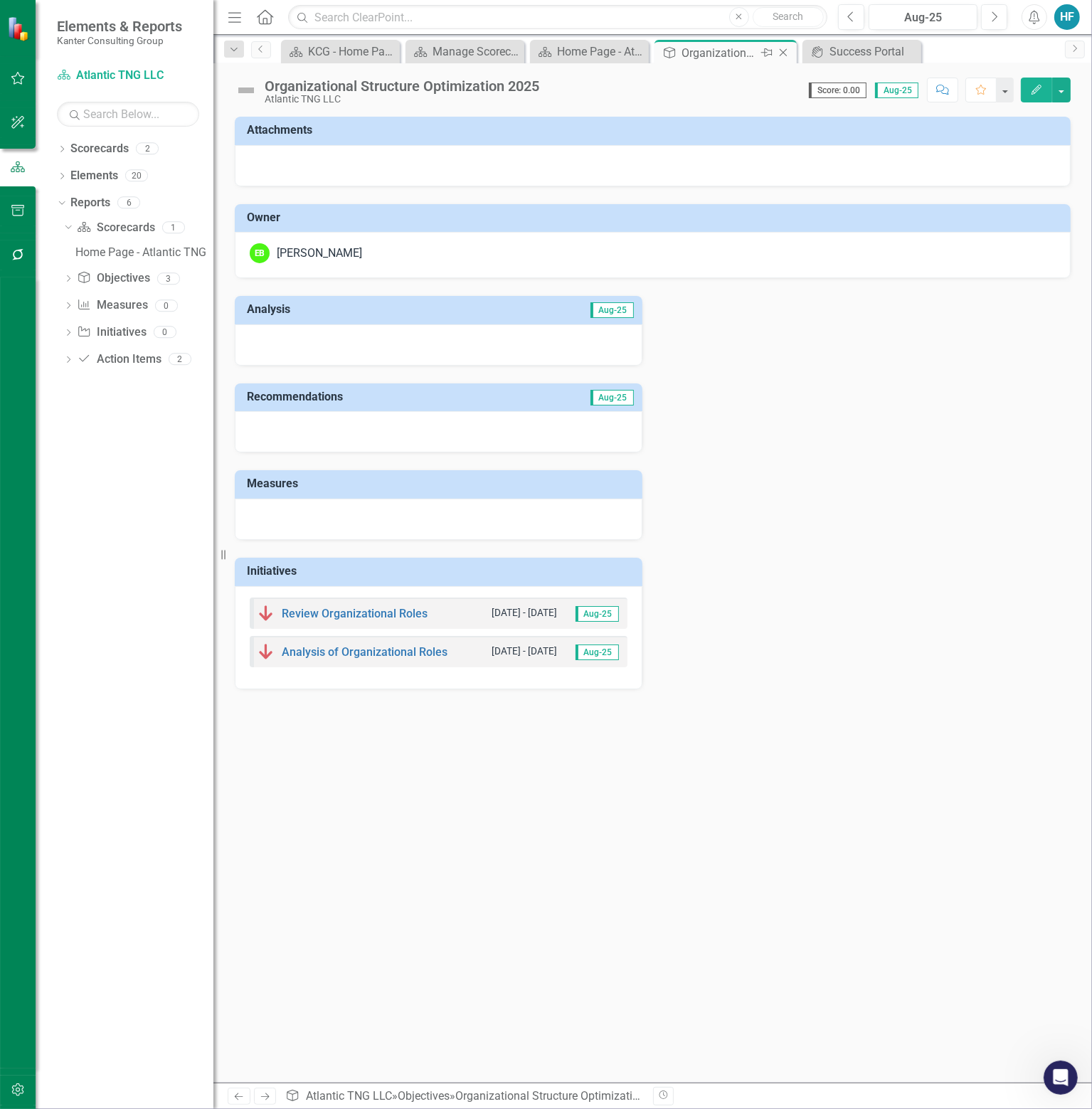
click at [783, 54] on icon "Close" at bounding box center [783, 53] width 15 height 12
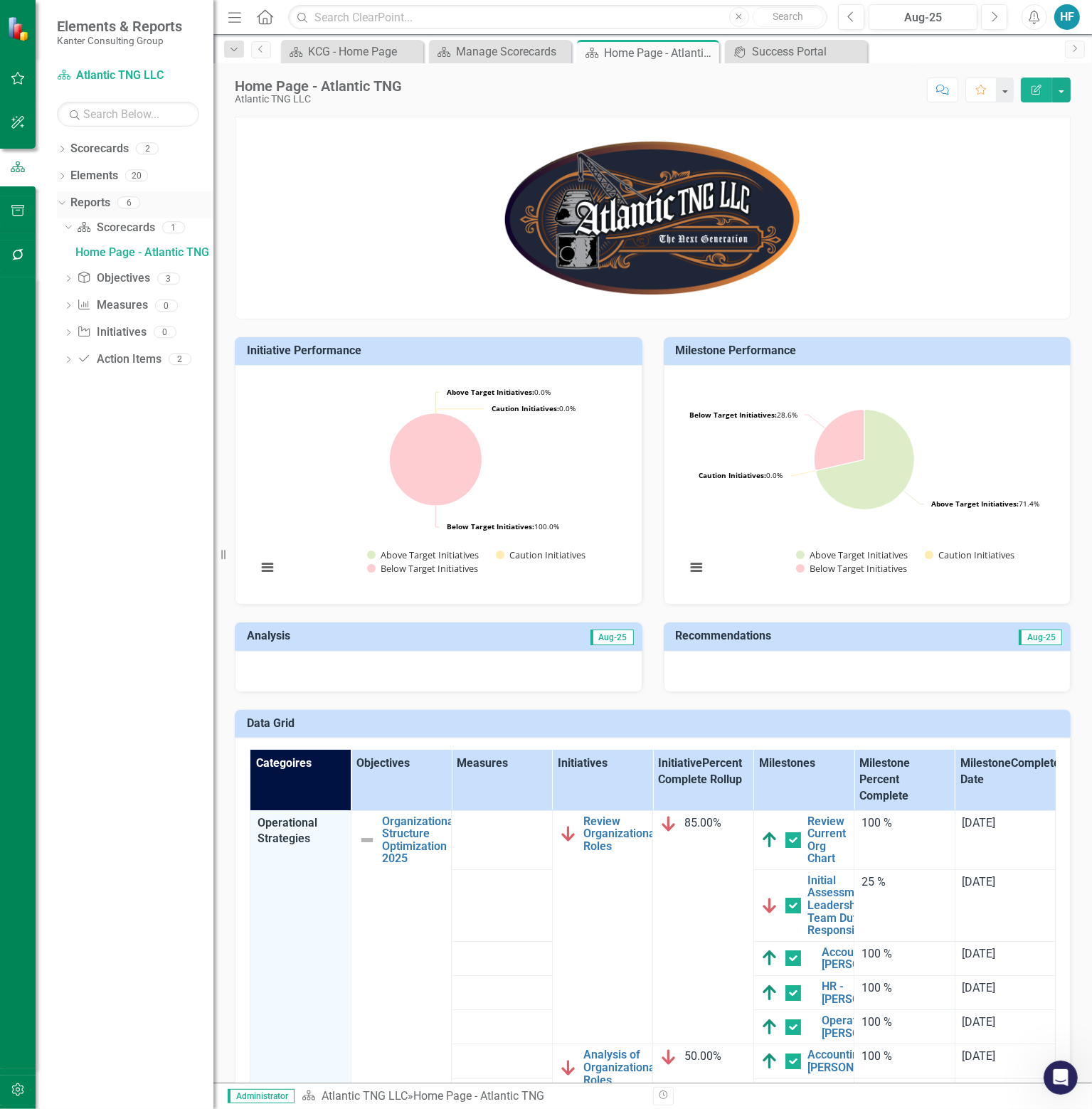
click at [60, 201] on icon "Dropdown" at bounding box center [59, 202] width 8 height 10
click at [1033, 12] on icon "button" at bounding box center [1034, 17] width 11 height 15
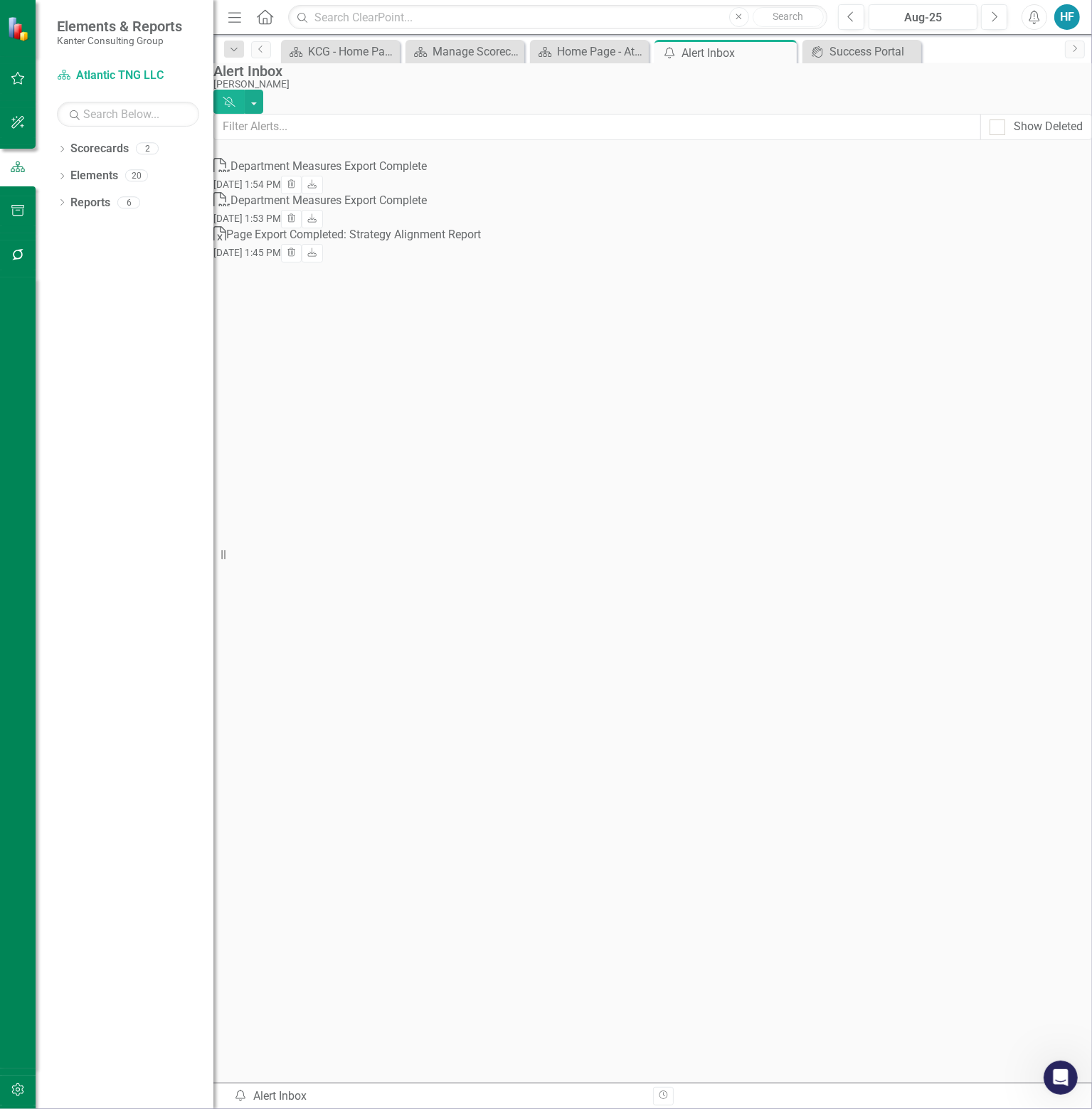
click at [427, 175] on div "Department Measures Export Complete" at bounding box center [329, 167] width 197 height 17
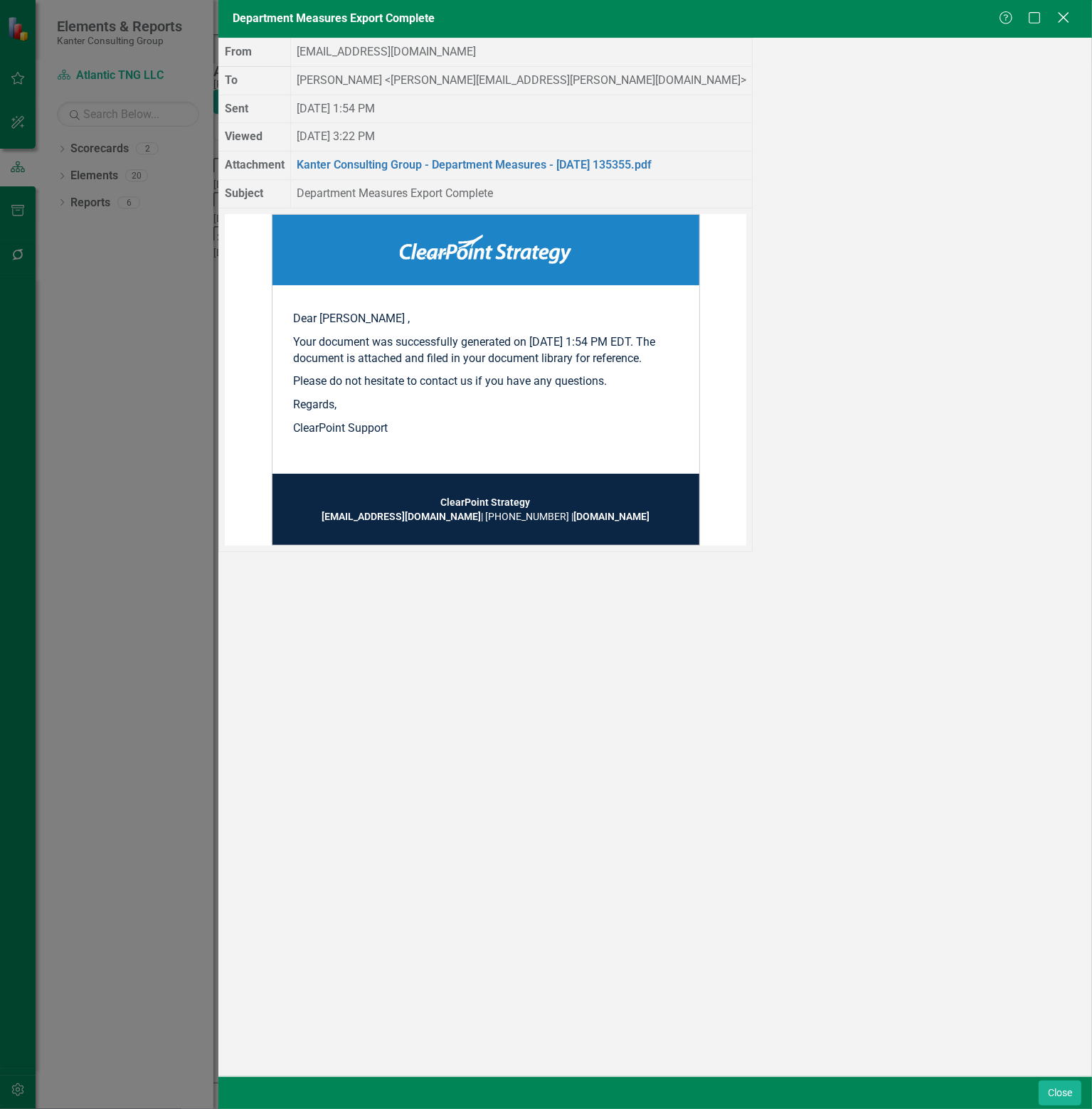
click at [1066, 19] on icon "Close" at bounding box center [1063, 17] width 18 height 14
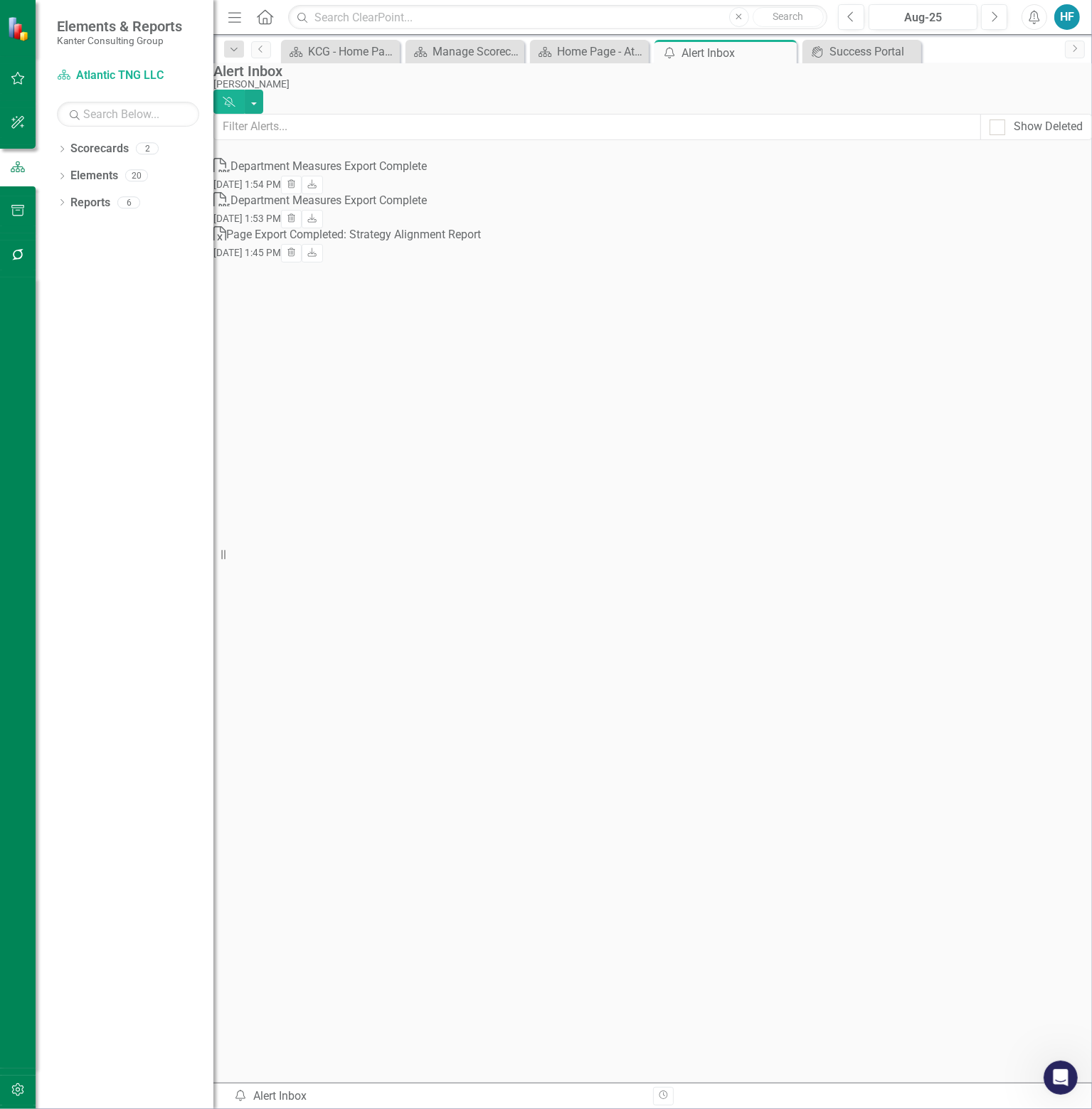
click at [330, 207] on div "Department Measures Export Complete" at bounding box center [329, 201] width 197 height 17
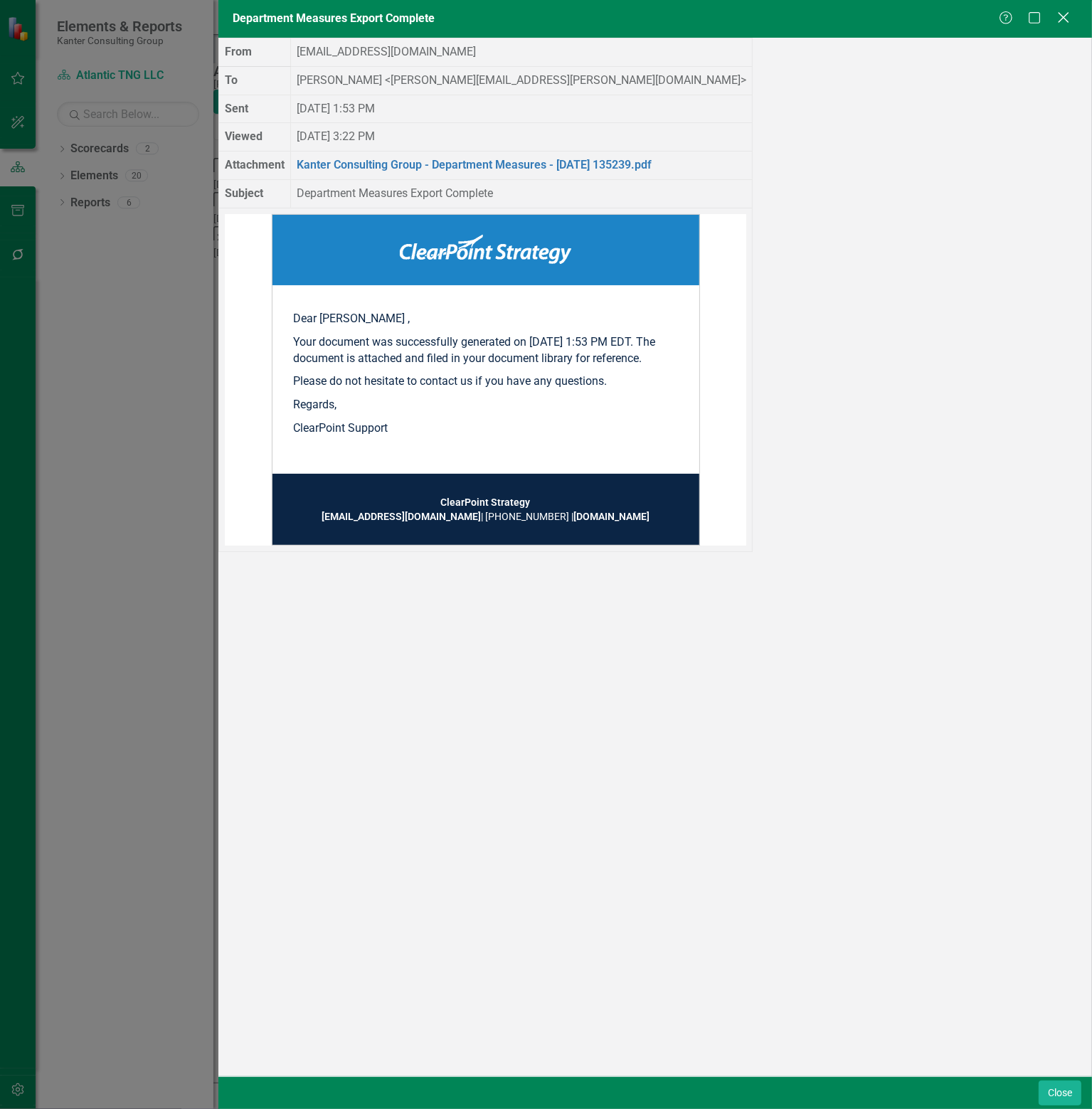
click at [1060, 16] on icon at bounding box center [1062, 17] width 11 height 11
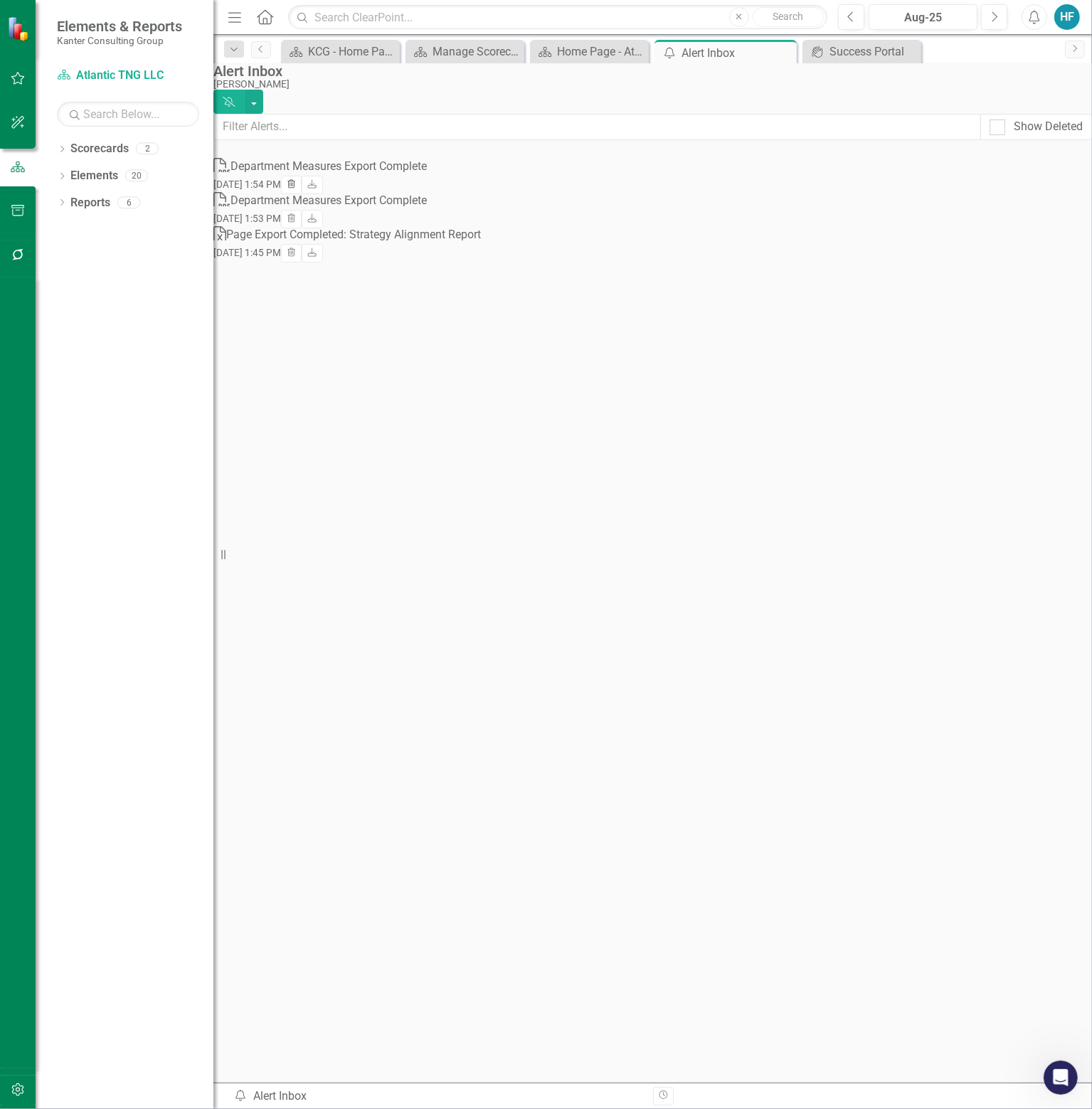
click at [295, 179] on icon "button" at bounding box center [291, 184] width 8 height 9
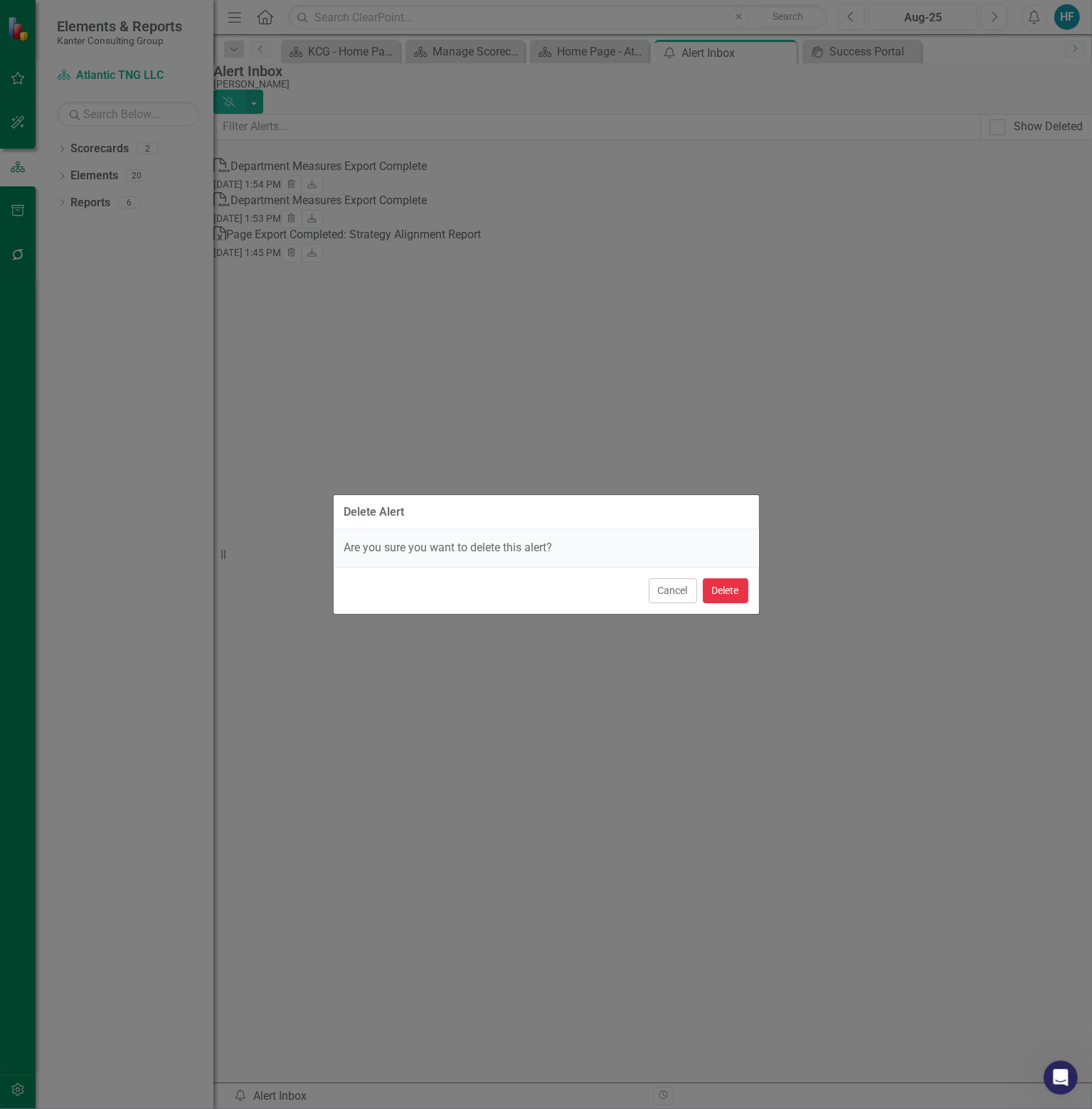
click at [721, 583] on button "Delete" at bounding box center [725, 591] width 46 height 25
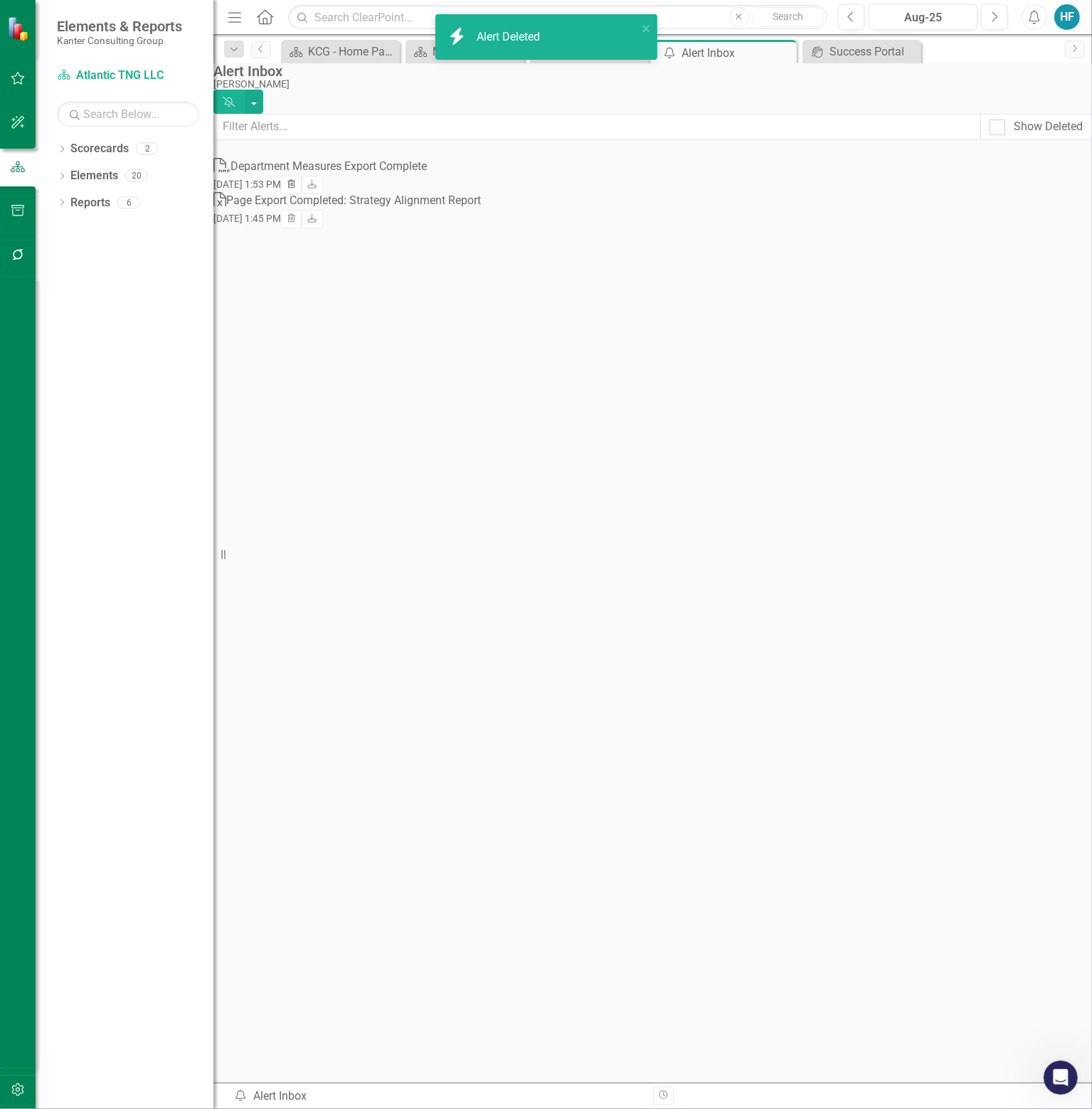
click at [297, 181] on icon "Trash" at bounding box center [291, 185] width 11 height 9
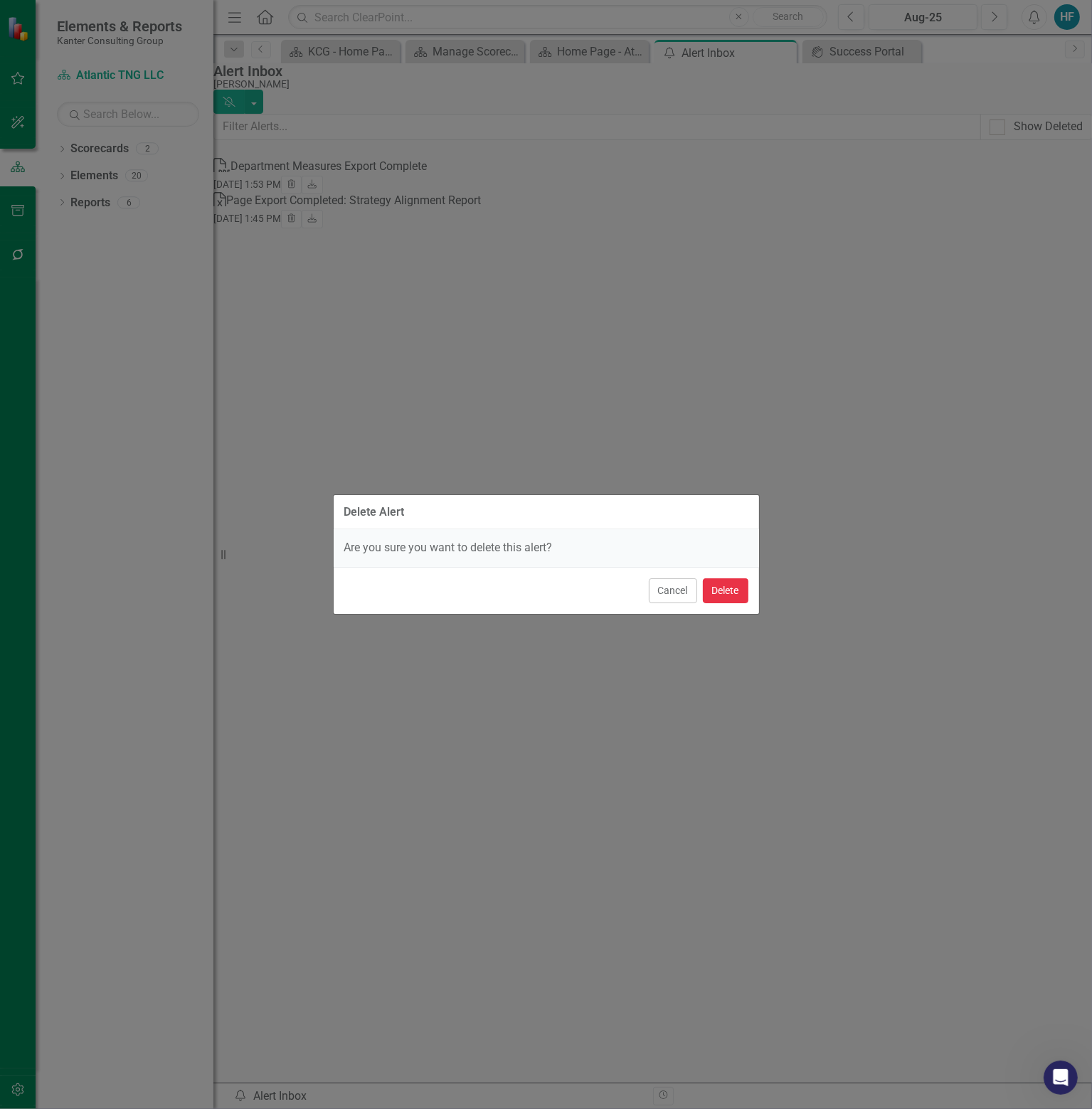
click at [727, 589] on button "Delete" at bounding box center [725, 591] width 46 height 25
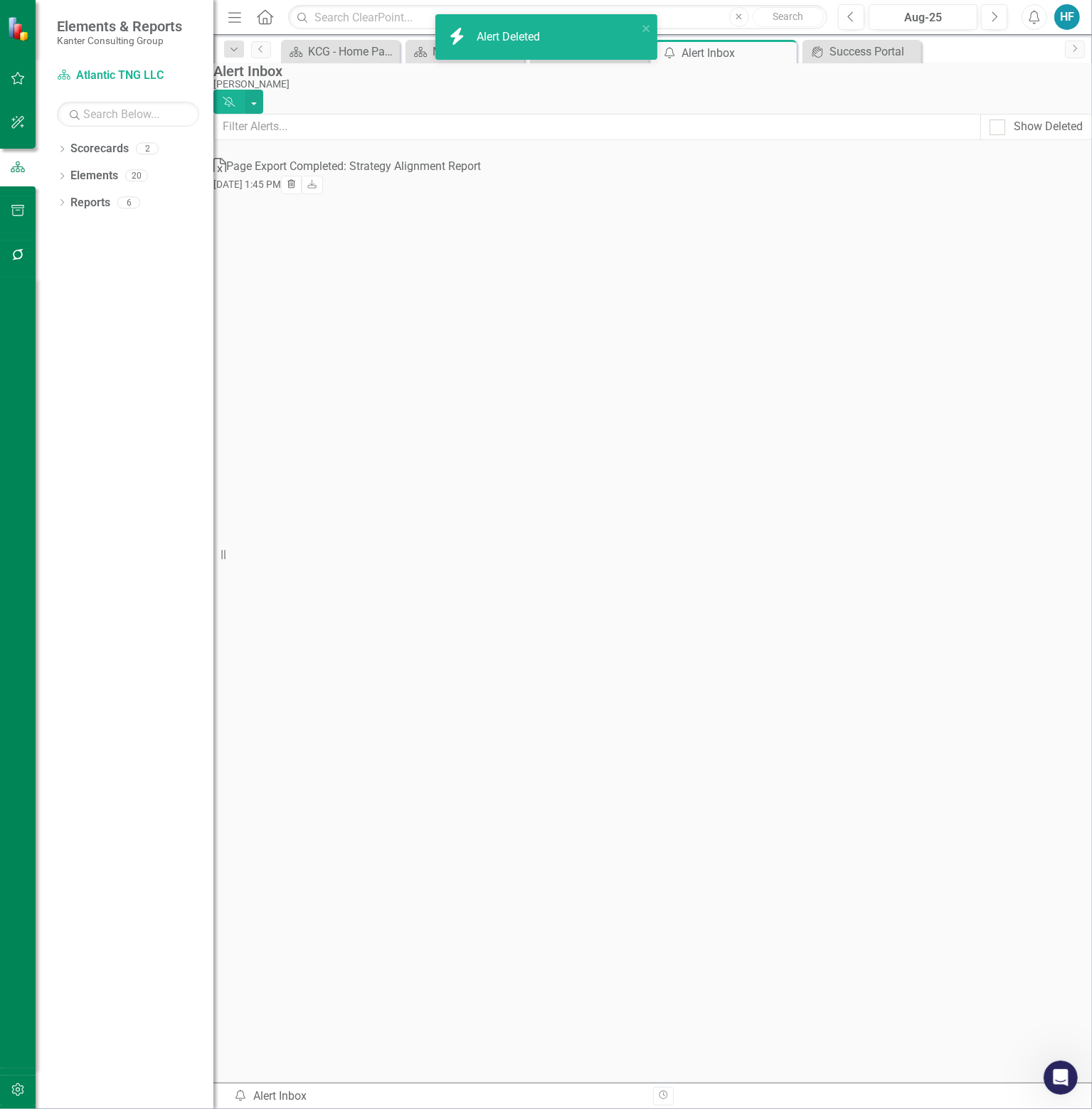
click at [297, 181] on icon "Trash" at bounding box center [291, 185] width 11 height 9
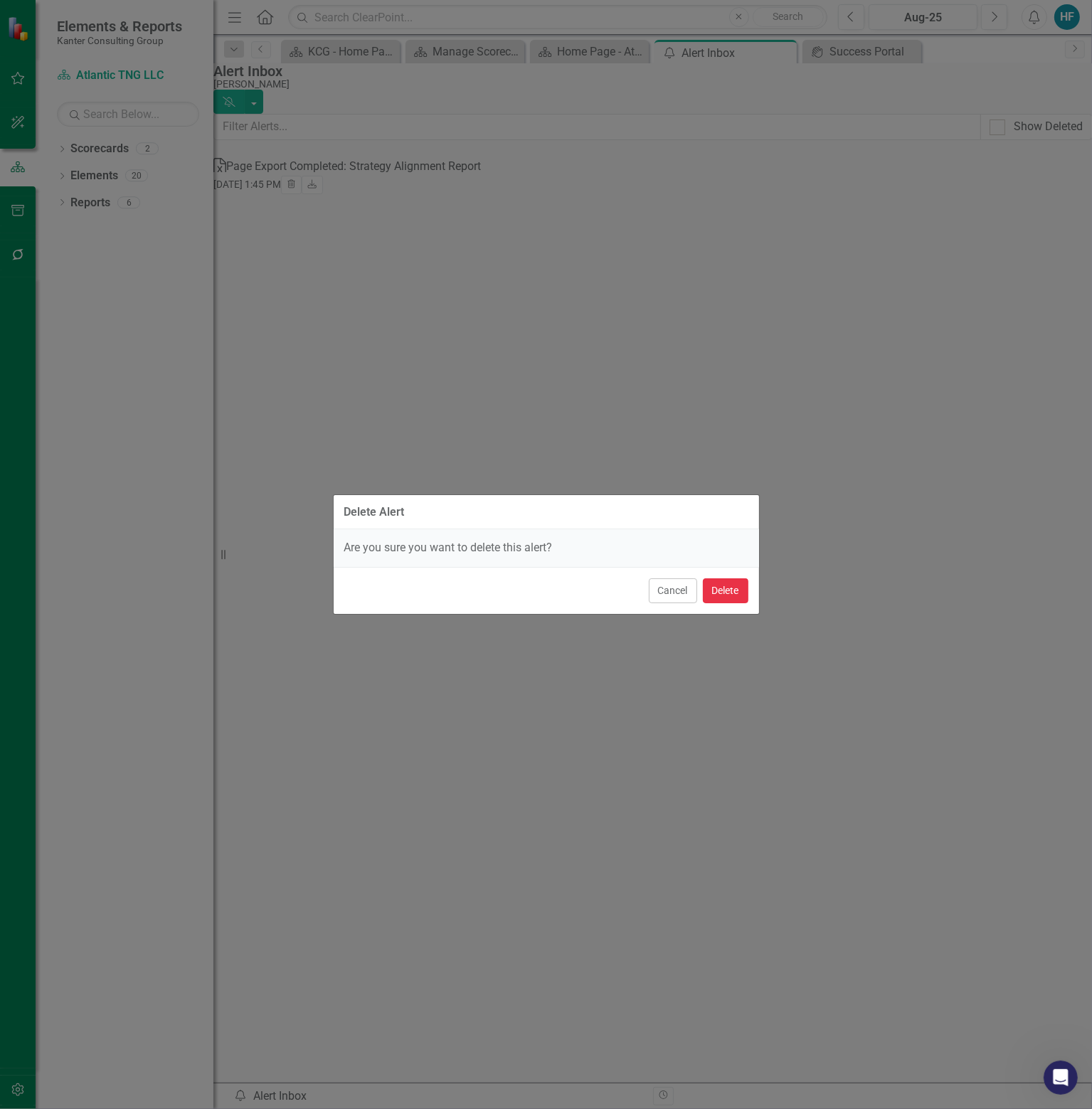
click at [731, 593] on button "Delete" at bounding box center [725, 591] width 46 height 25
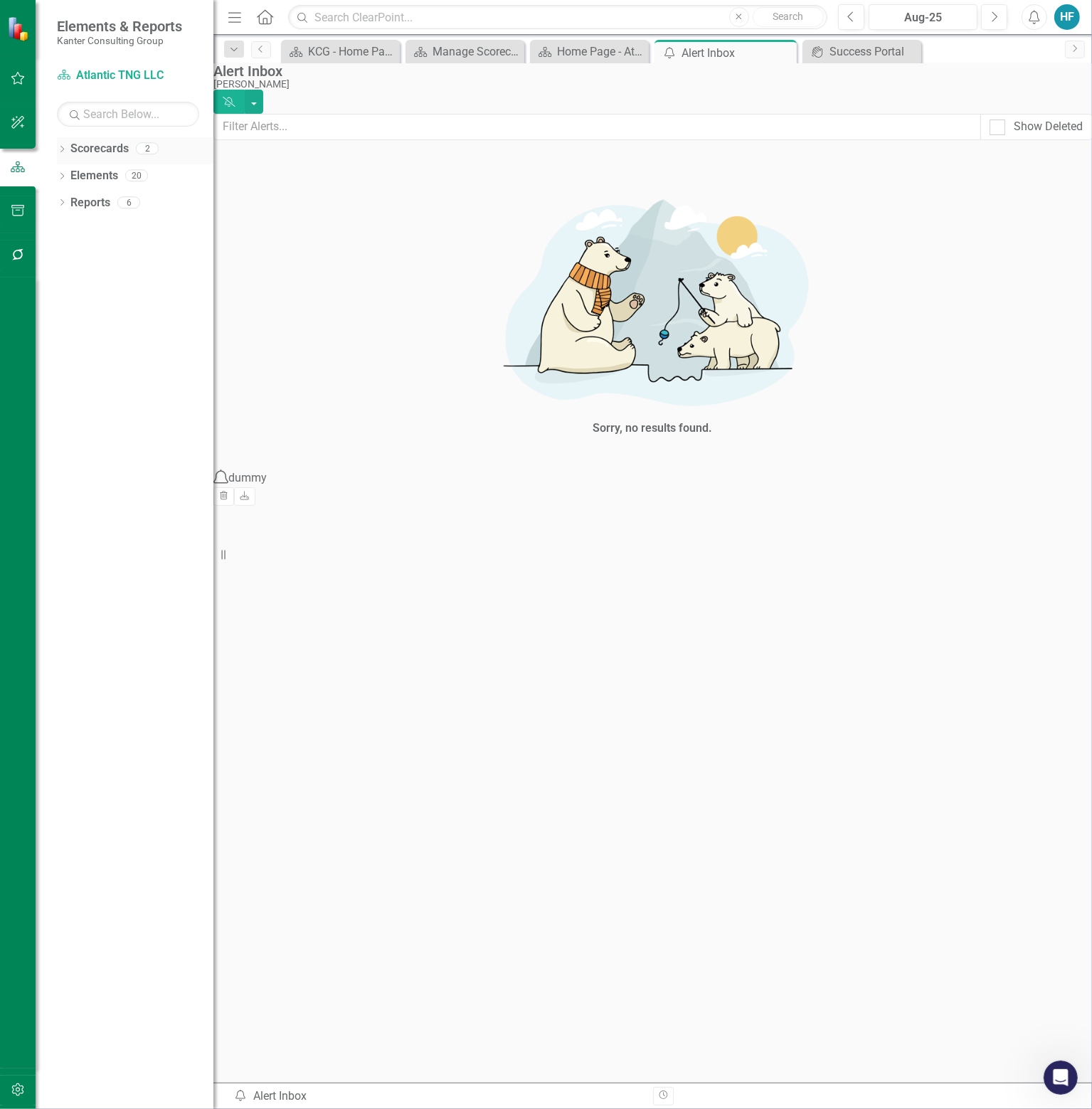
click at [103, 143] on link "Scorecards" at bounding box center [99, 149] width 58 height 17
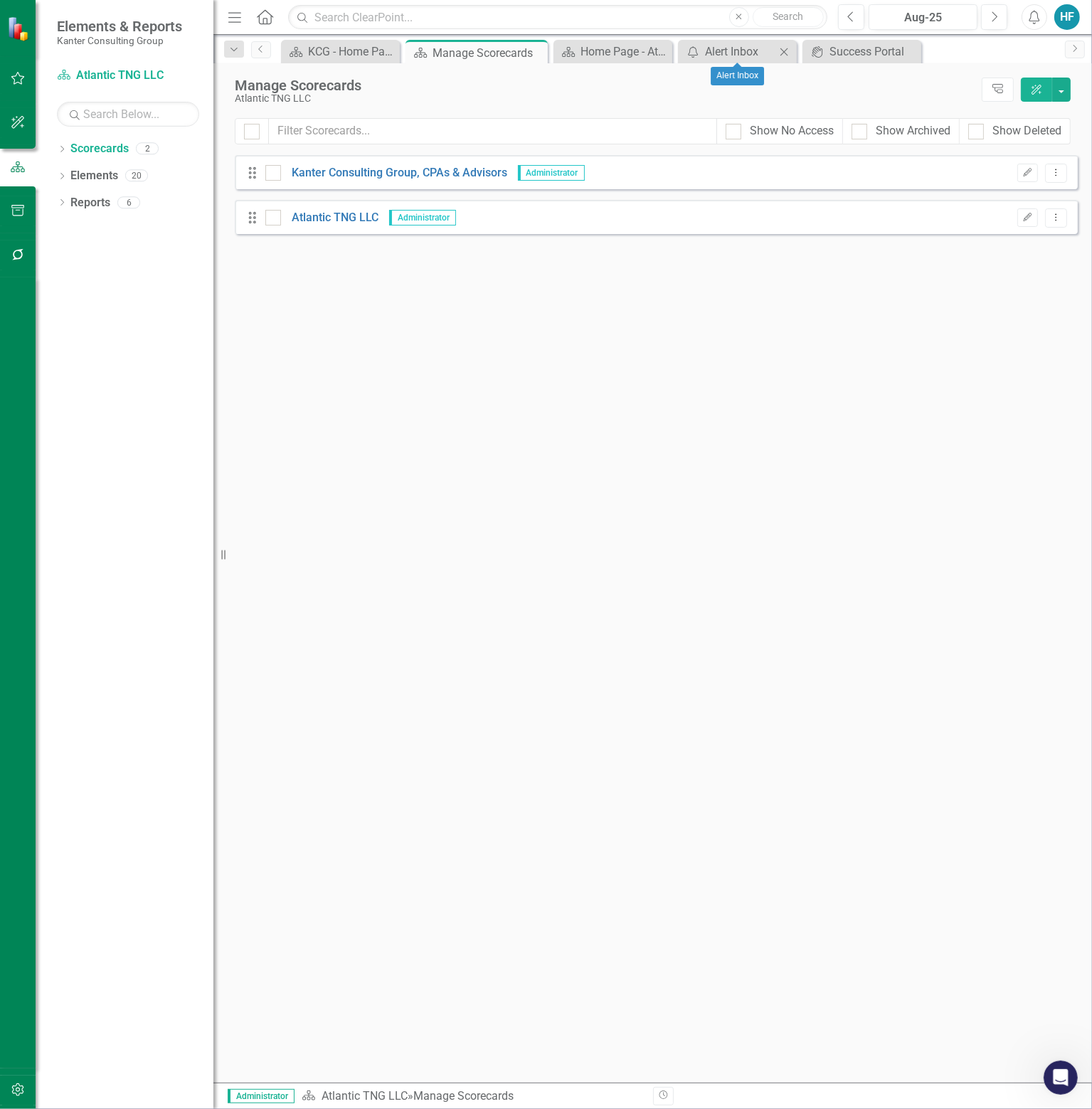
click at [784, 49] on icon "Close" at bounding box center [784, 52] width 15 height 12
click at [316, 216] on link "Atlantic TNG LLC" at bounding box center [329, 218] width 97 height 17
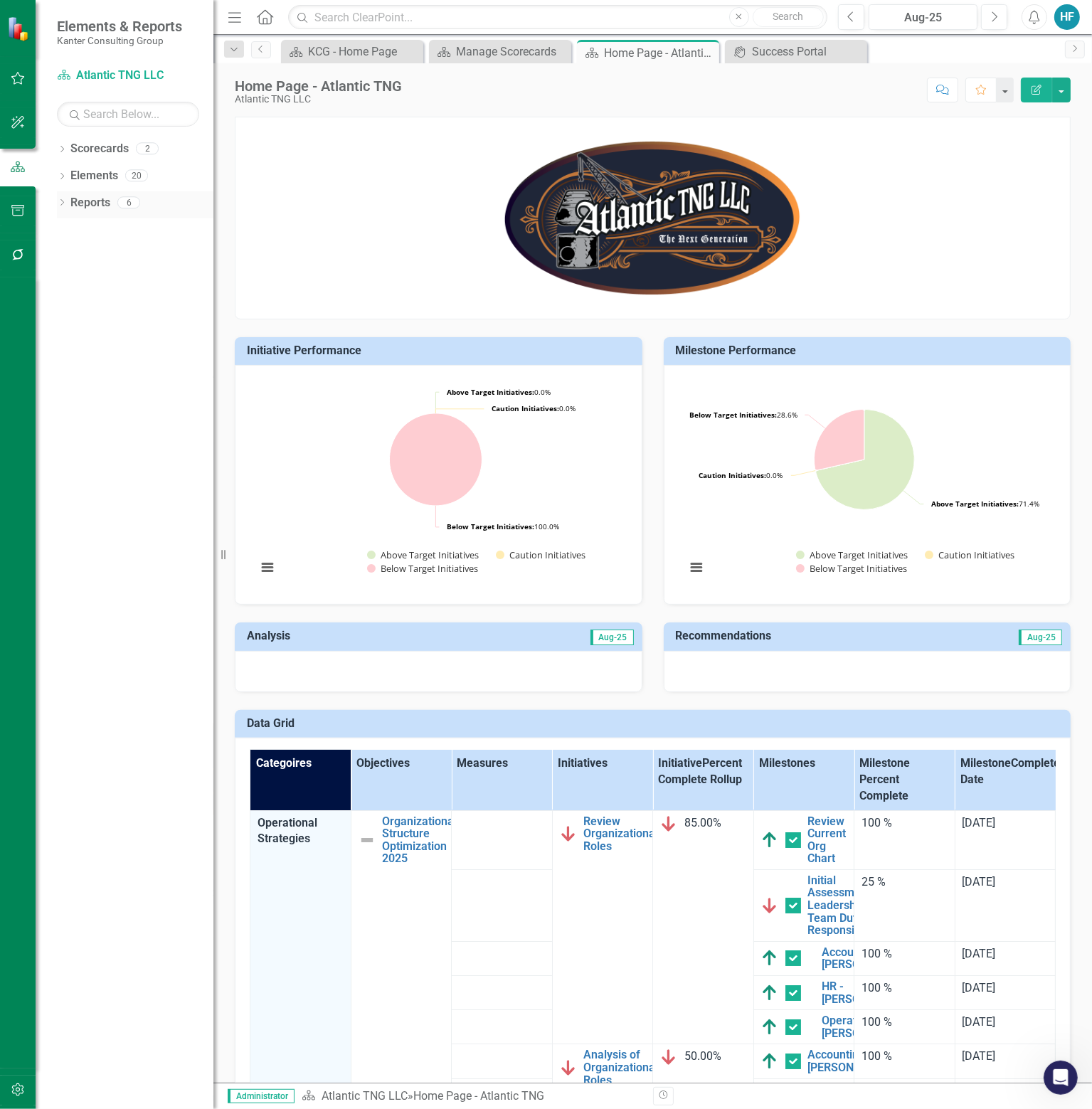
click at [59, 198] on div "Dropdown" at bounding box center [62, 204] width 10 height 12
click at [73, 277] on div "Dropdown Objective Objectives 3" at bounding box center [138, 280] width 150 height 27
click at [65, 279] on icon "Dropdown" at bounding box center [68, 279] width 10 height 8
click at [103, 303] on div "Objectives" at bounding box center [144, 306] width 138 height 13
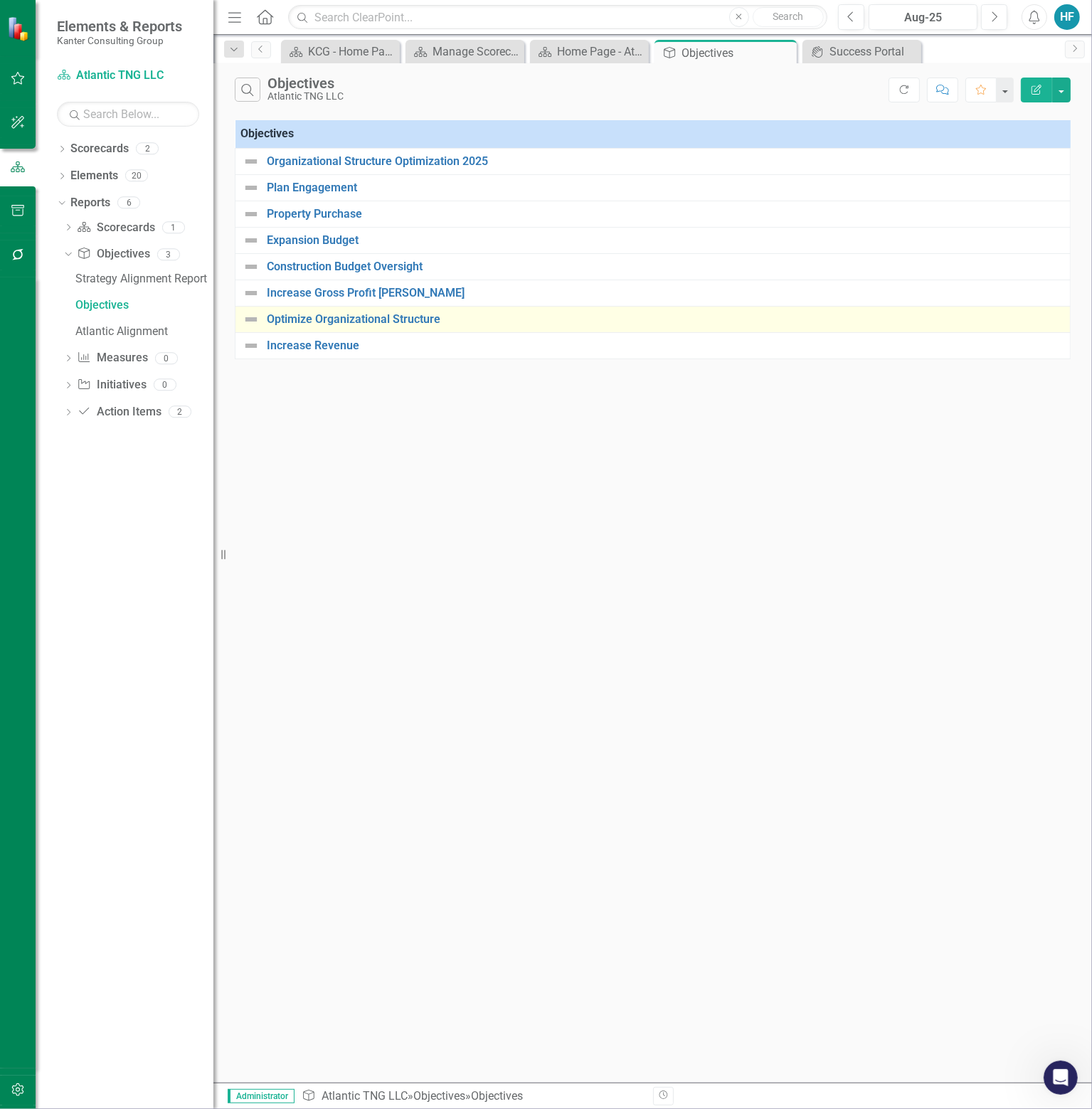
click at [376, 311] on div "Optimize Organizational Structure" at bounding box center [652, 319] width 820 height 17
click at [341, 319] on link "Optimize Organizational Structure" at bounding box center [665, 319] width 796 height 13
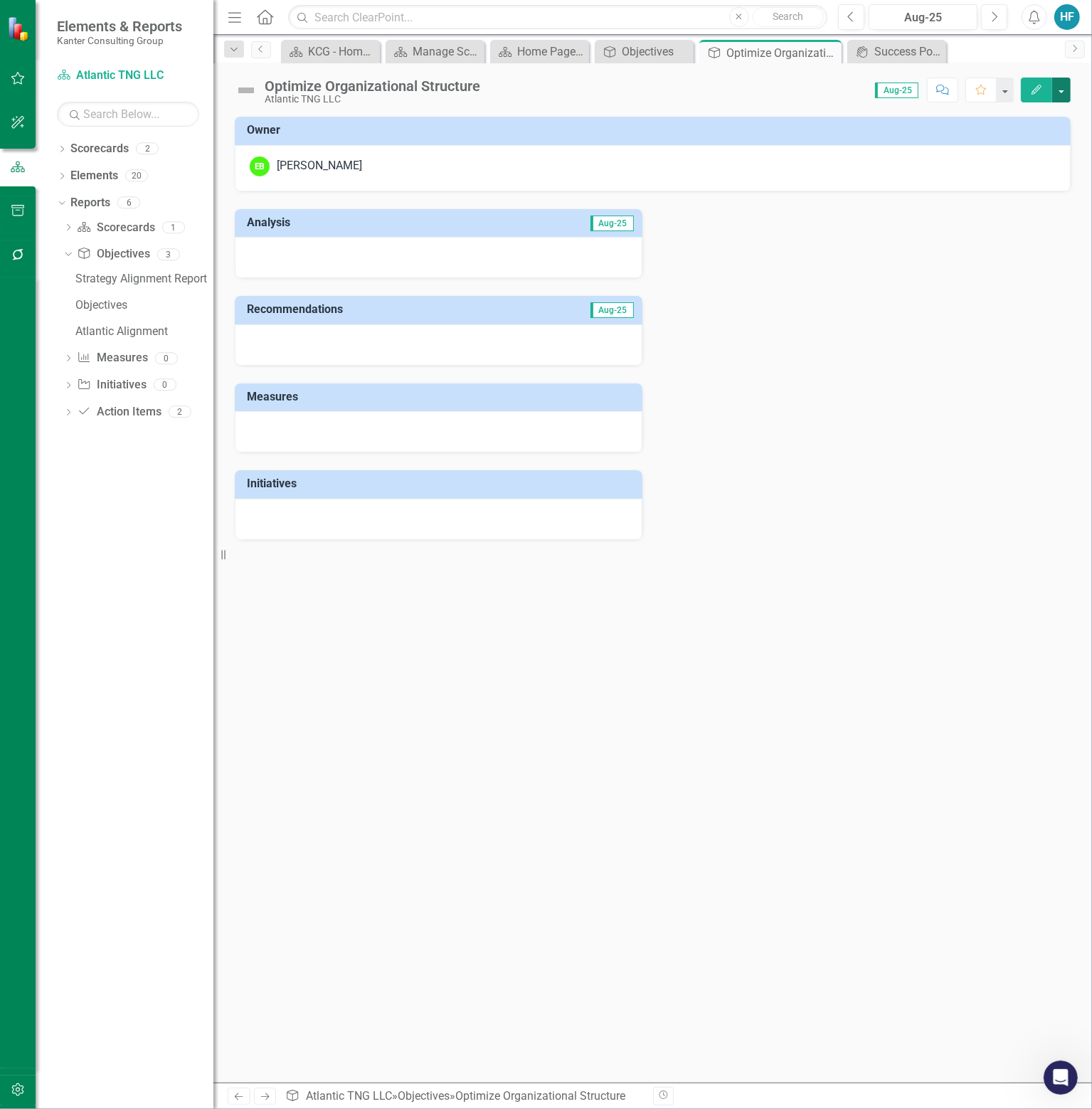
click at [1064, 87] on button "button" at bounding box center [1061, 90] width 18 height 25
click at [865, 519] on div "Analysis Aug-25 Recommendations Aug-25 Measures Initiatives" at bounding box center [652, 366] width 857 height 348
click at [21, 205] on icon "button" at bounding box center [18, 210] width 15 height 12
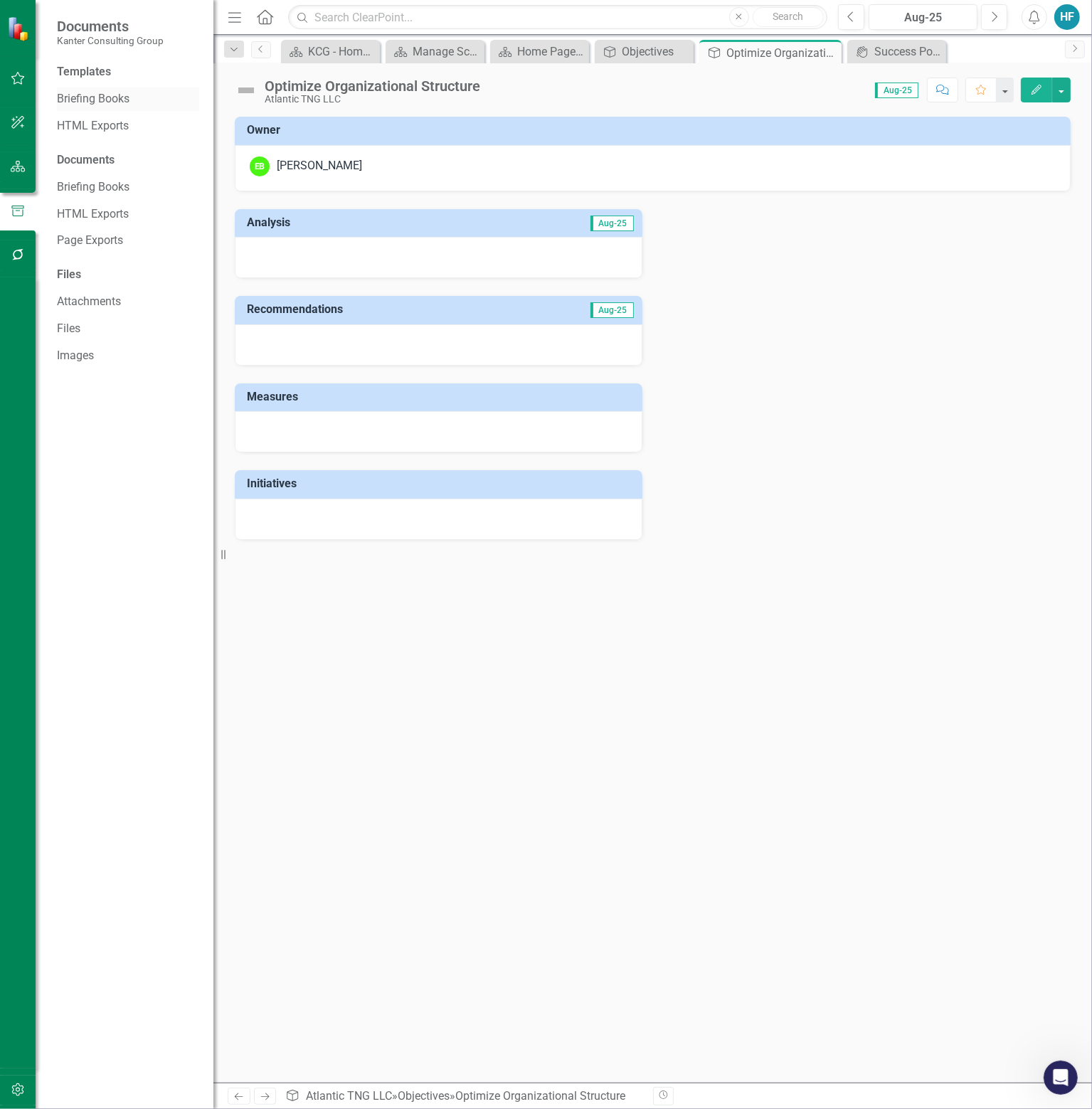
click at [99, 102] on link "Briefing Books" at bounding box center [128, 99] width 142 height 17
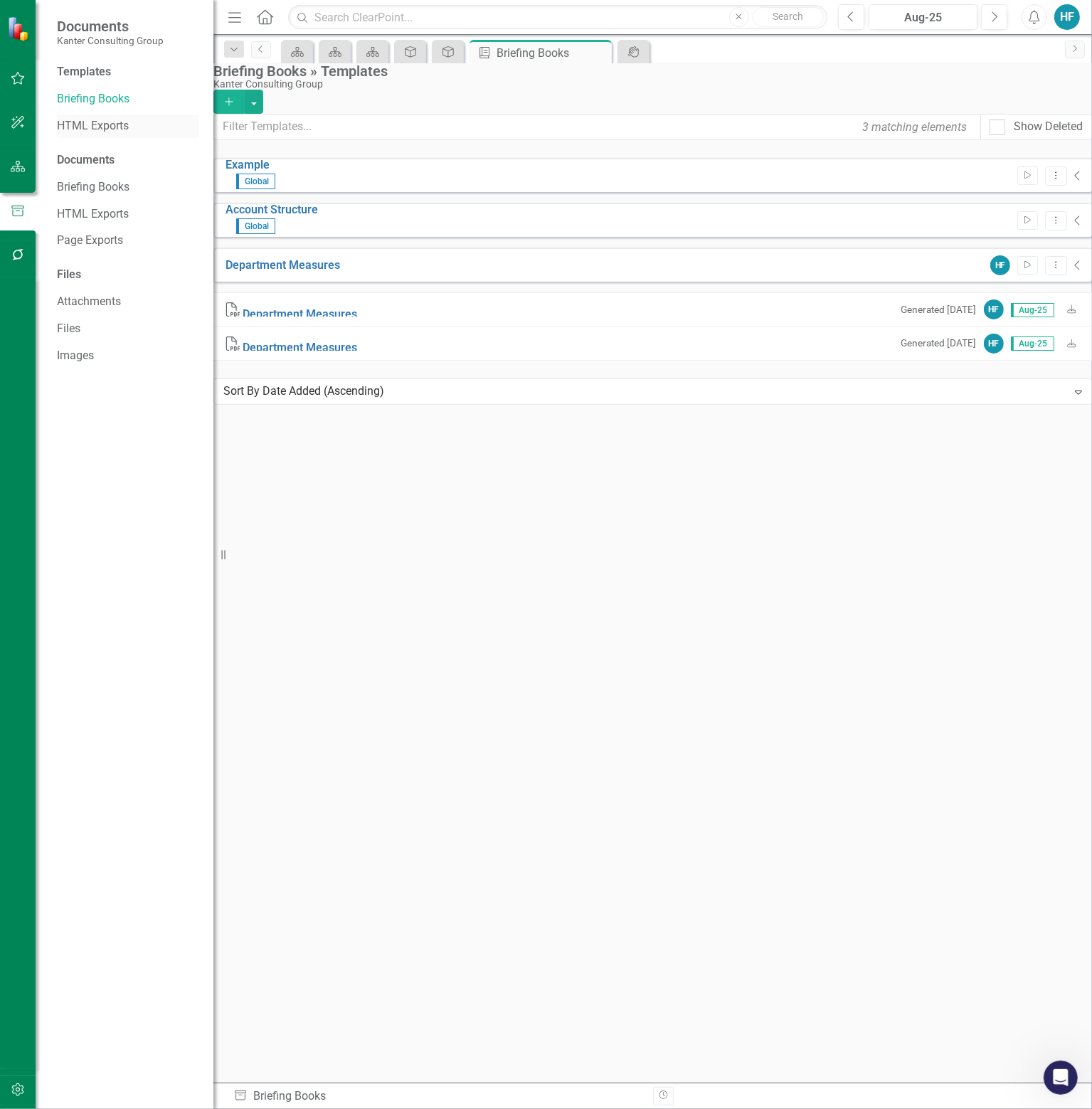
click at [99, 125] on link "HTML Exports" at bounding box center [128, 126] width 142 height 17
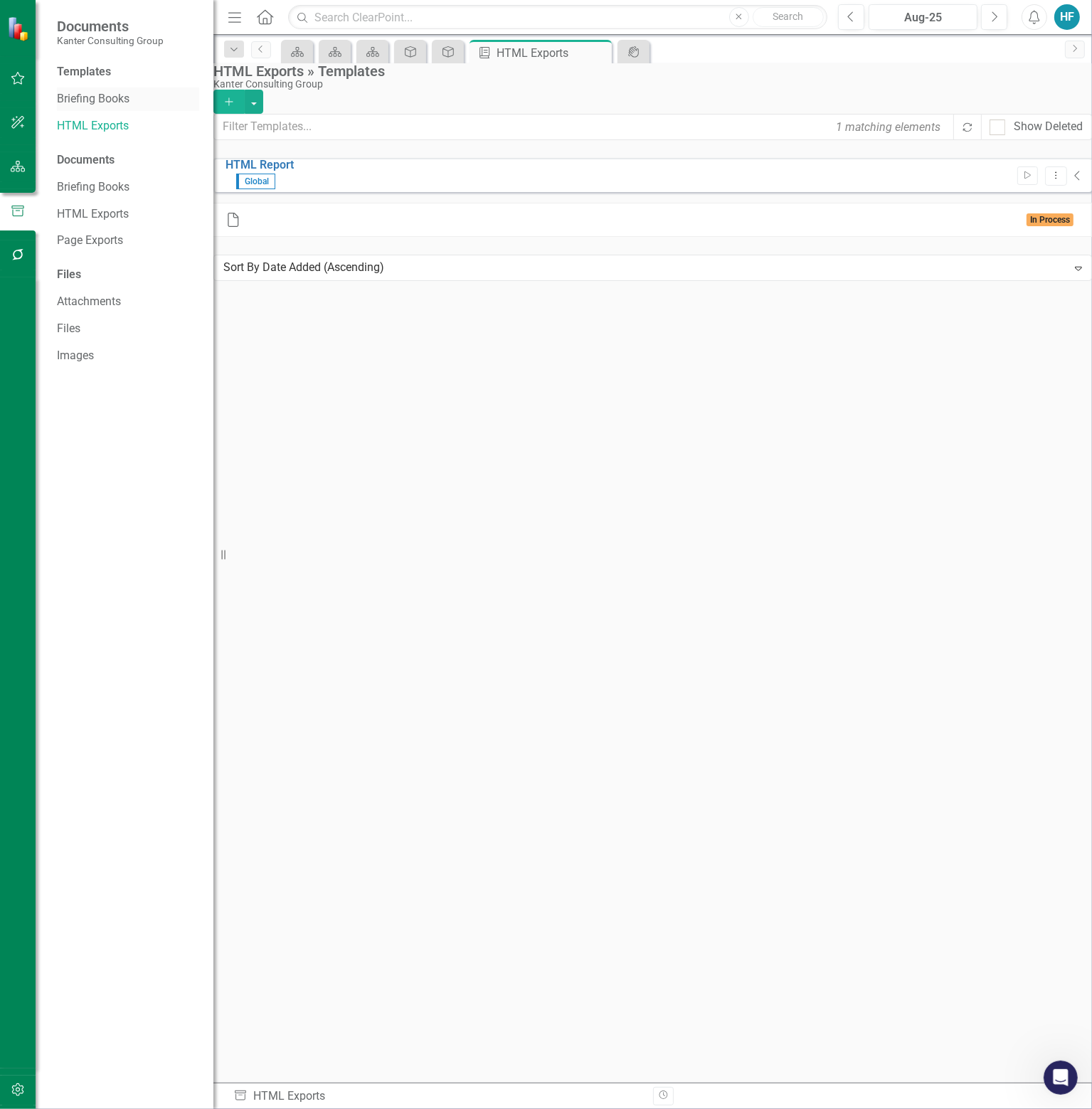
click at [102, 102] on link "Briefing Books" at bounding box center [128, 99] width 142 height 17
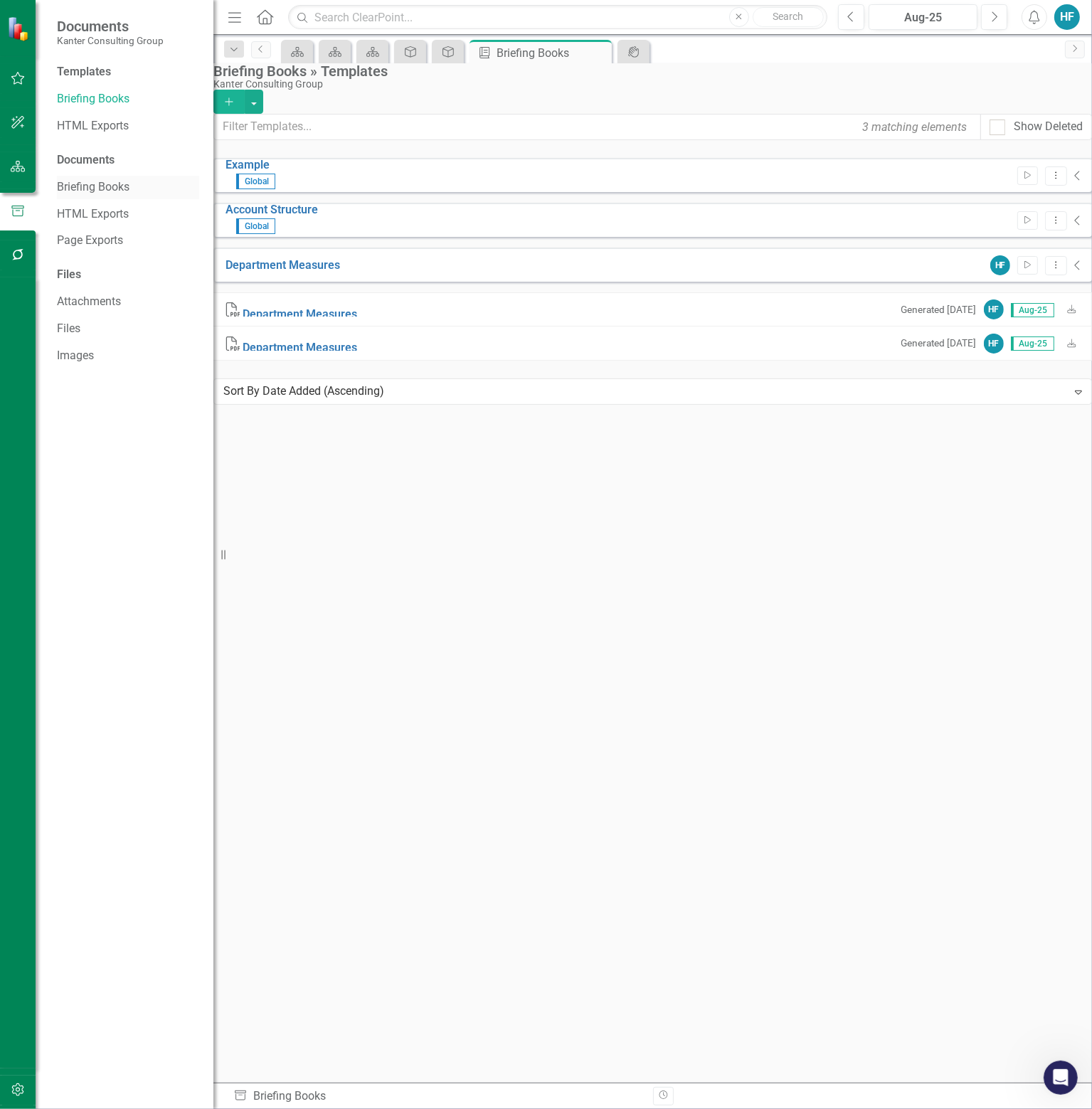
click at [111, 189] on link "Briefing Books" at bounding box center [128, 187] width 142 height 17
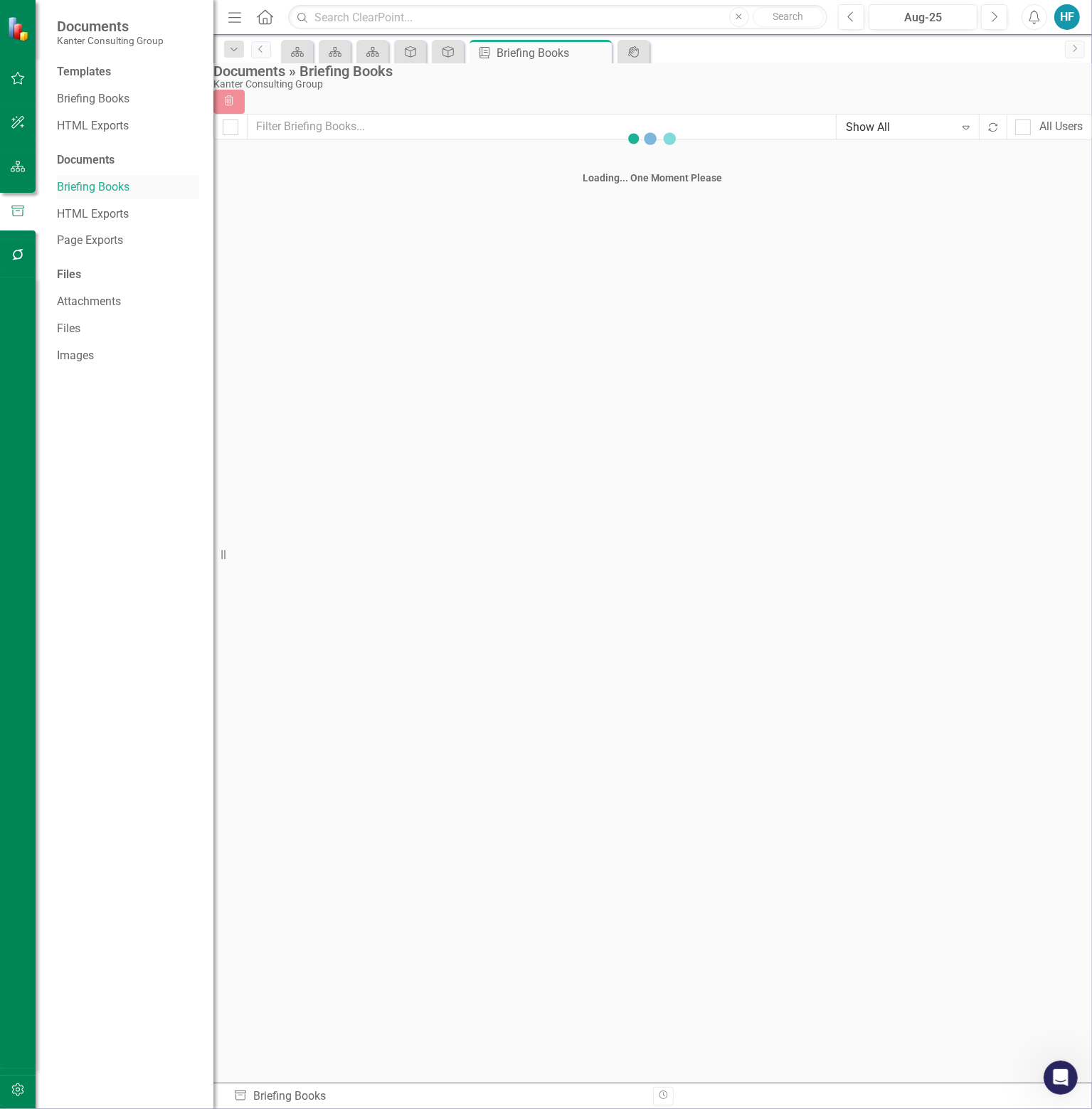
checkbox input "false"
click at [103, 96] on link "Briefing Books" at bounding box center [128, 99] width 142 height 17
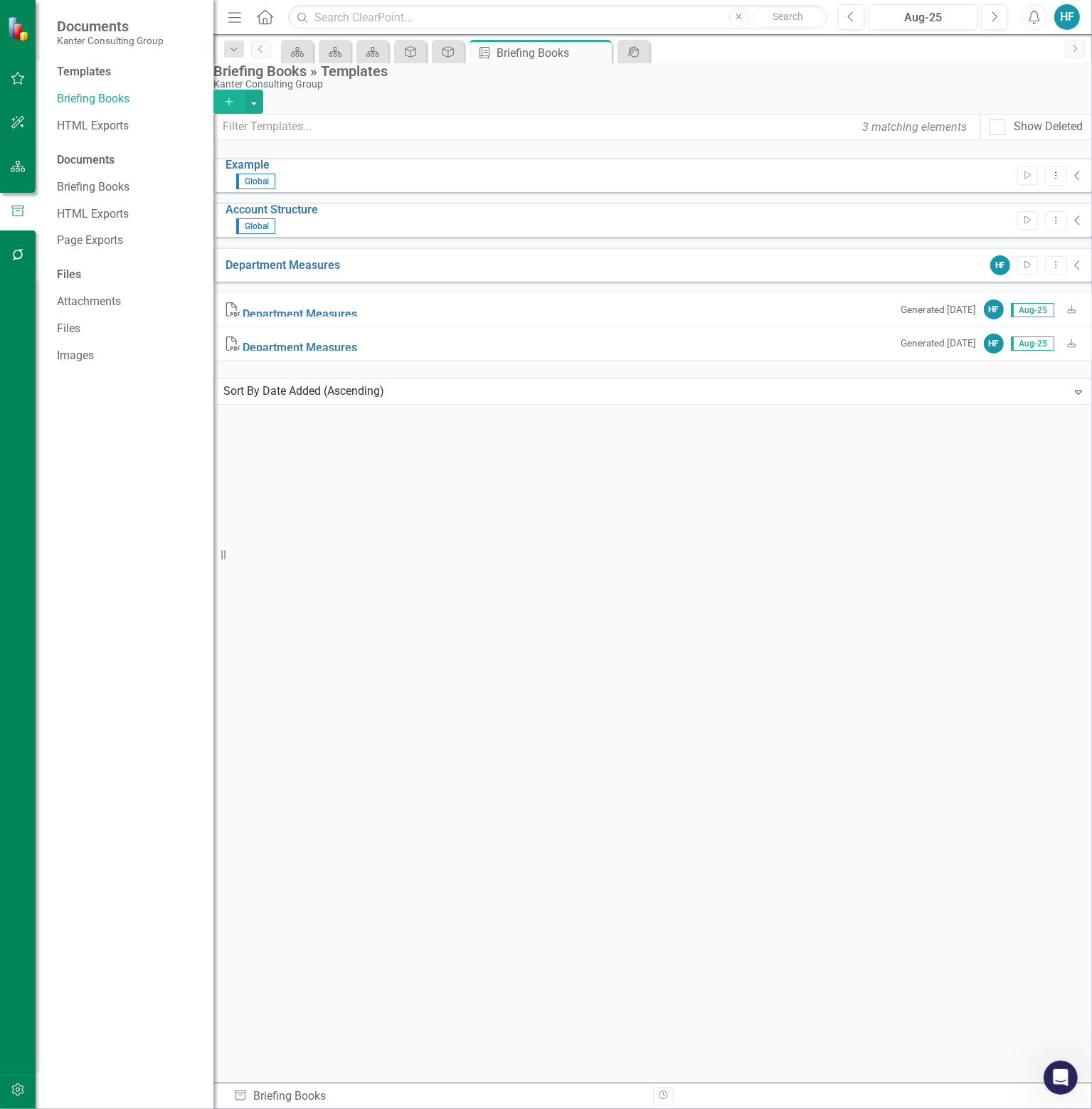
click at [233, 97] on icon "button" at bounding box center [229, 101] width 8 height 8
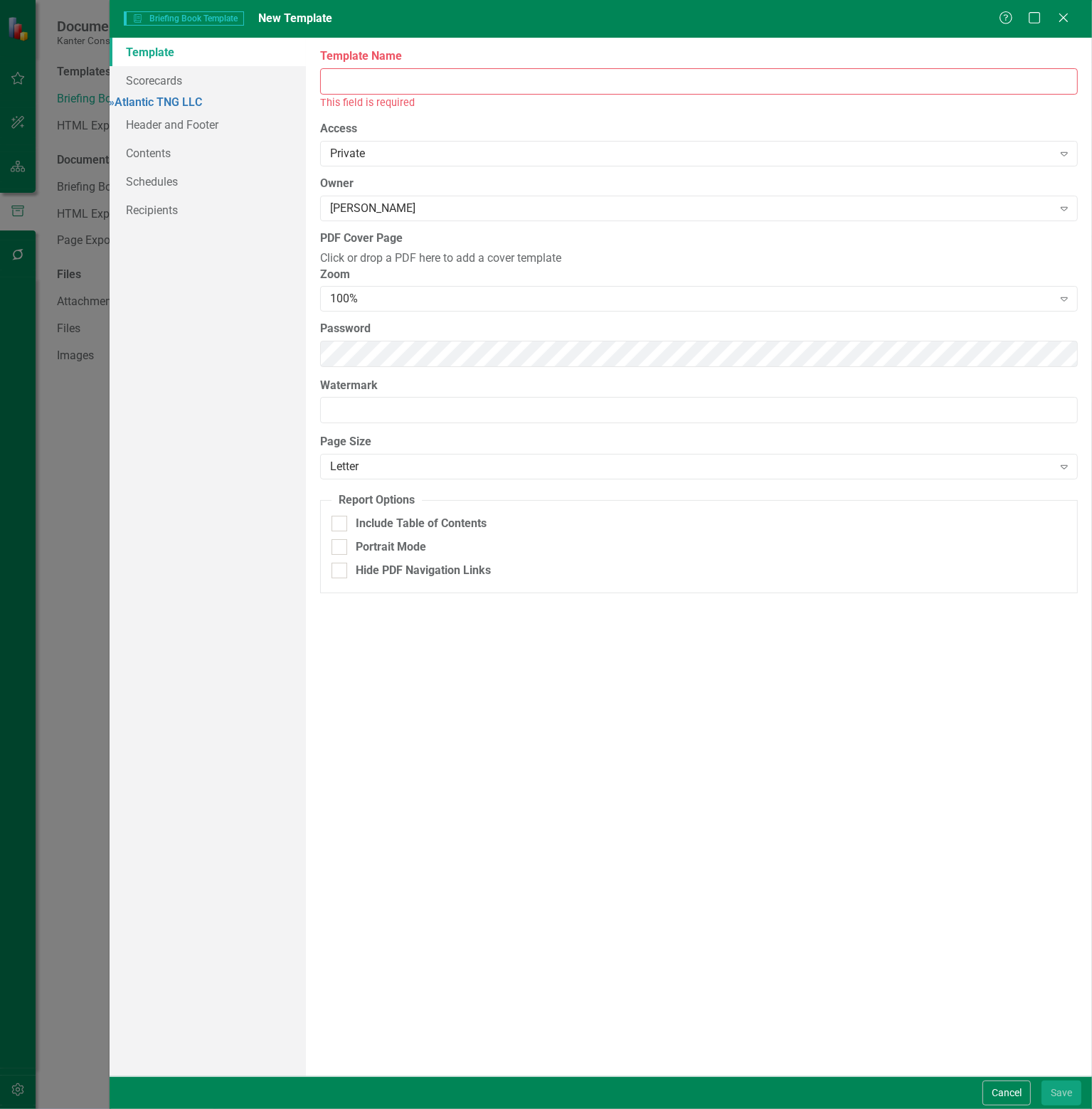
click at [435, 72] on input "Template Name" at bounding box center [699, 81] width 758 height 26
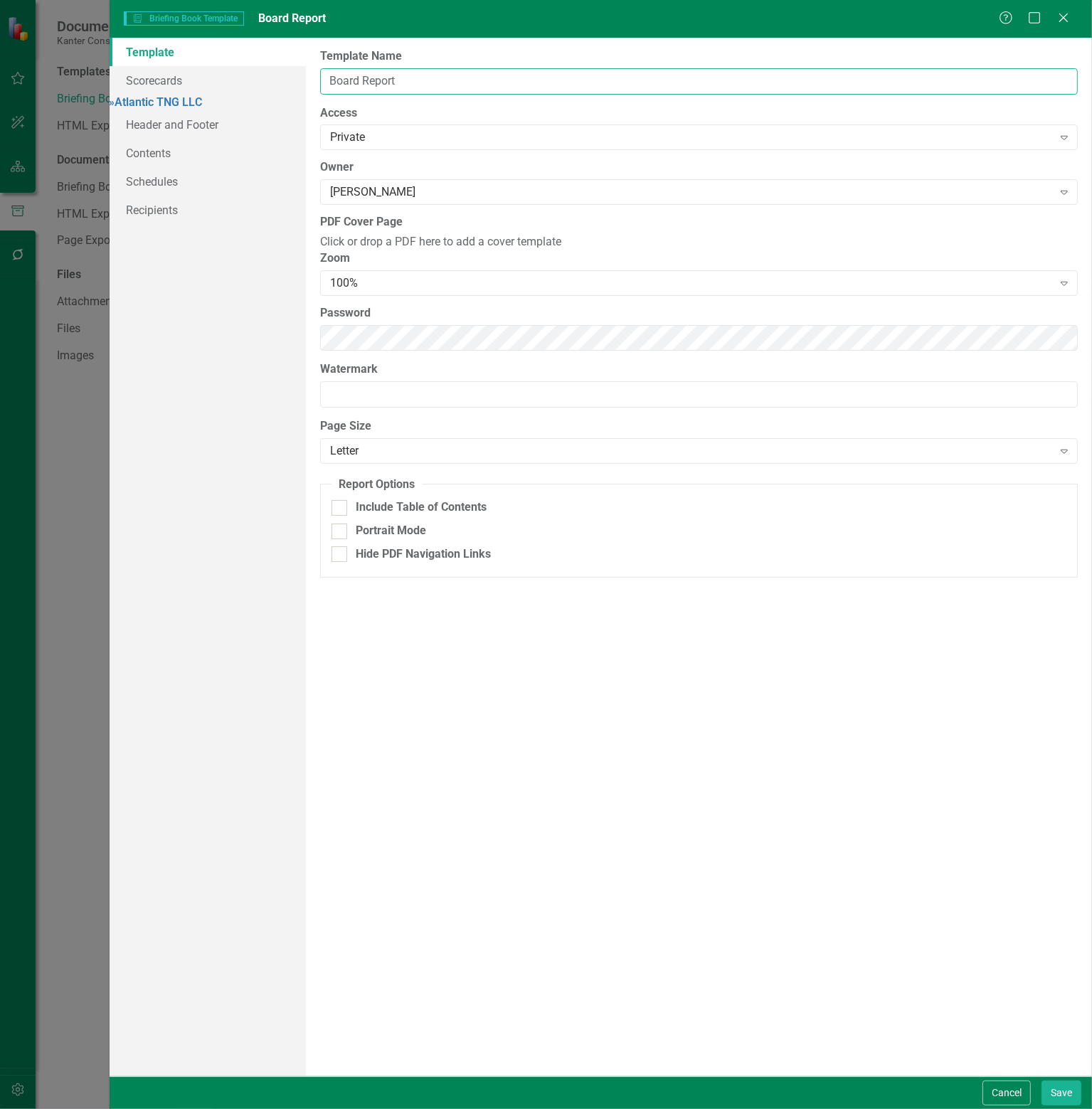
type input "Board Report"
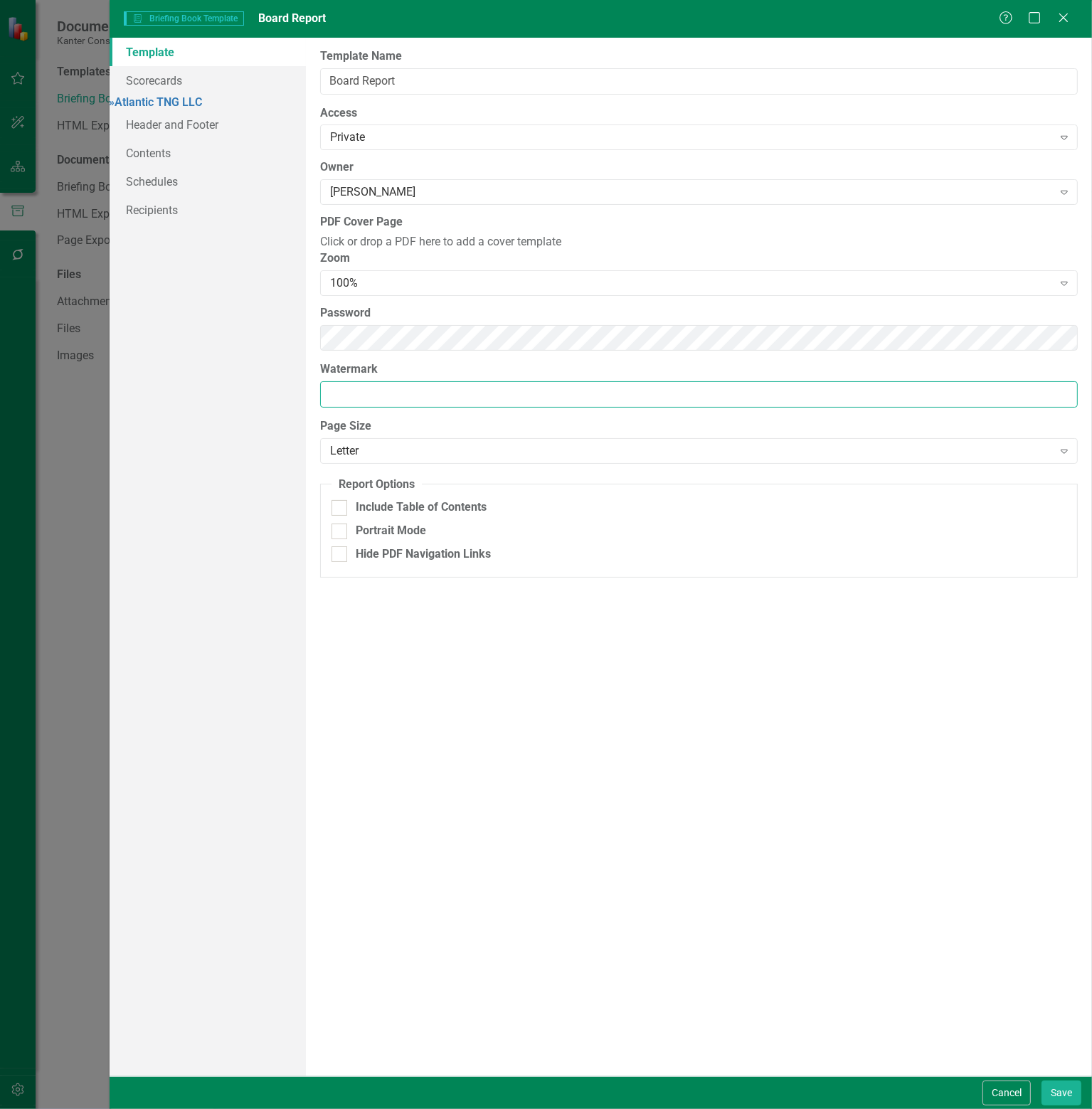
click at [410, 408] on input "Watermark" at bounding box center [699, 394] width 758 height 26
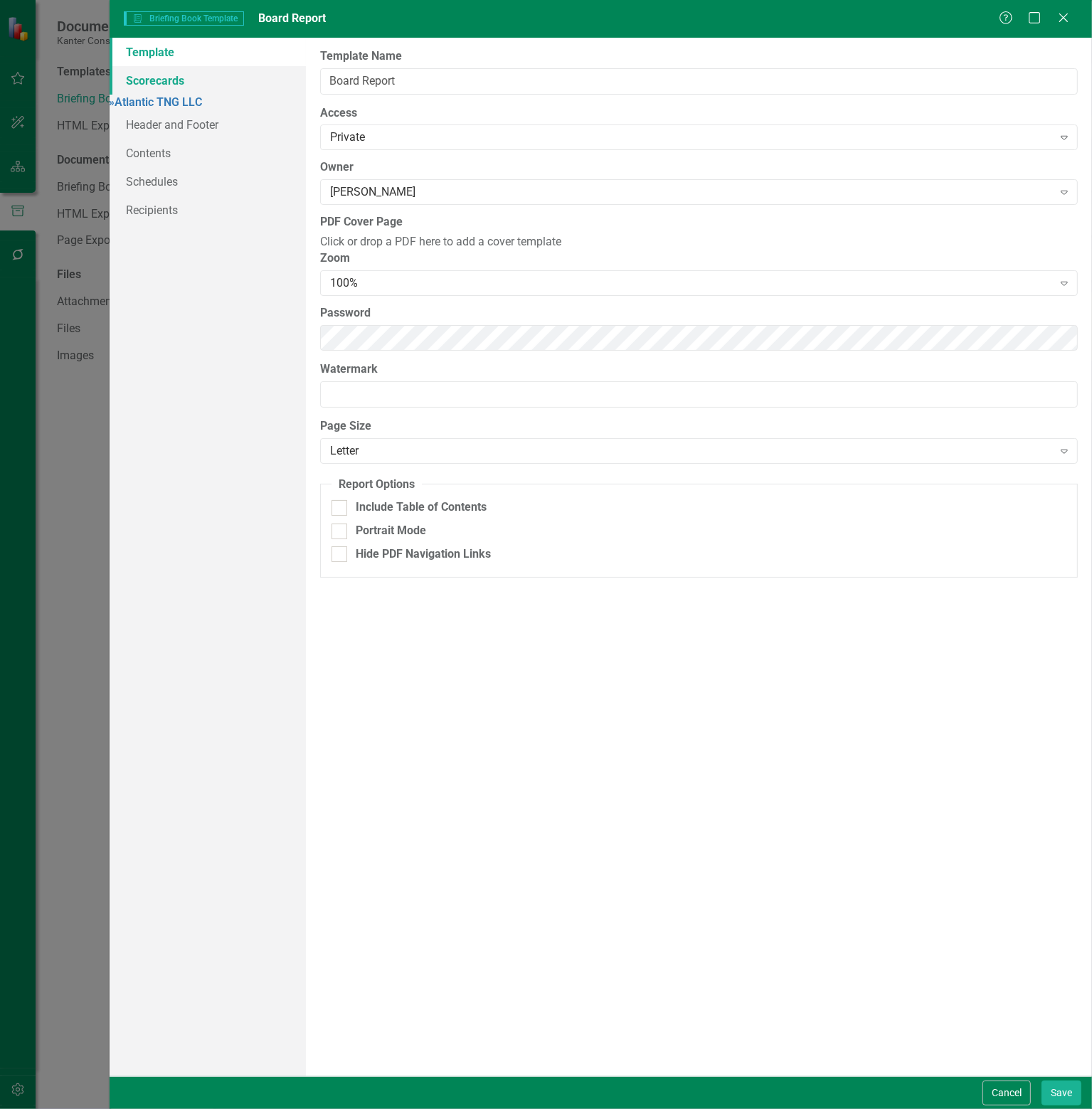
click at [174, 79] on link "Scorecards" at bounding box center [208, 80] width 197 height 28
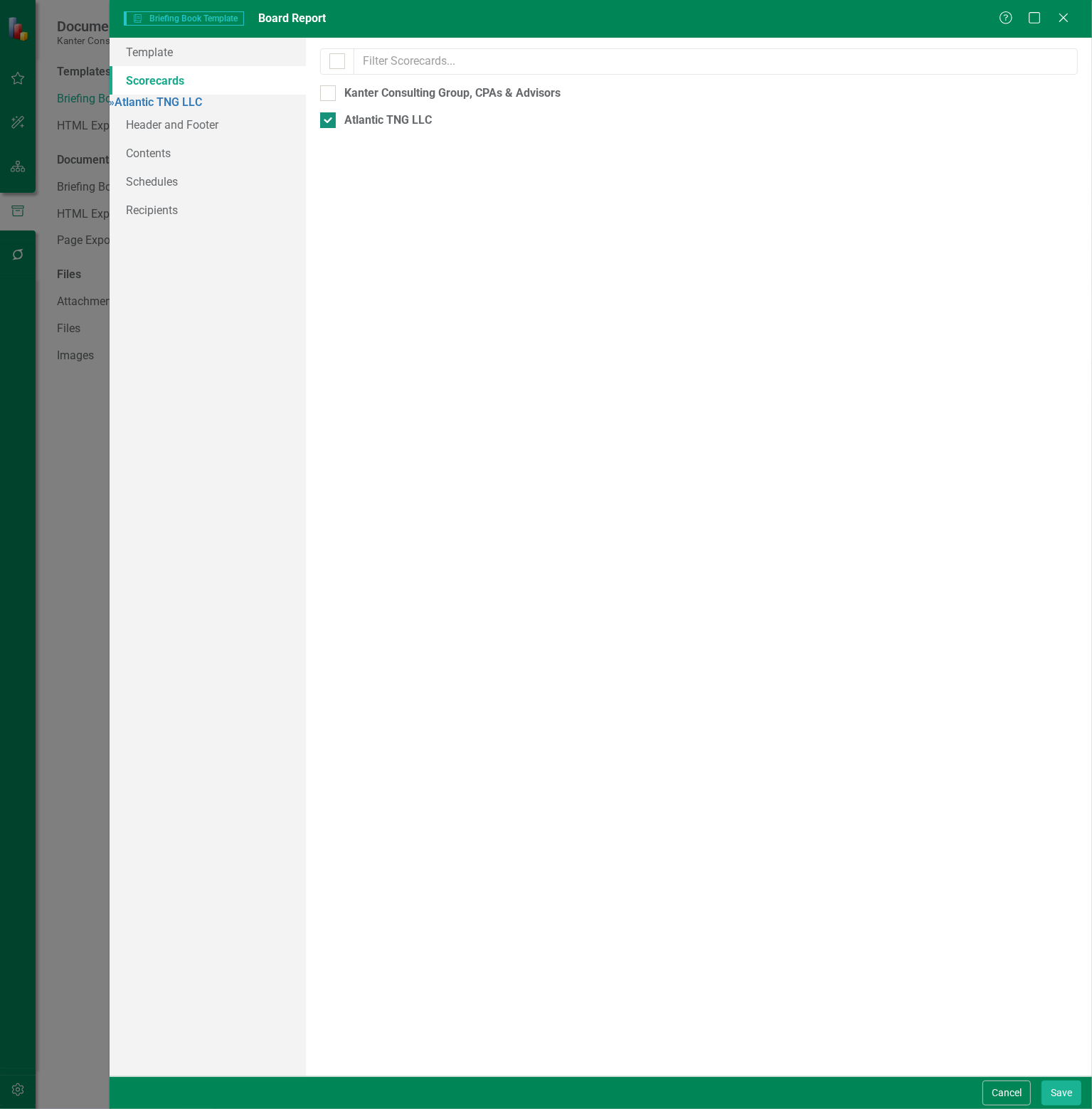
click at [403, 125] on div "Atlantic TNG LLC" at bounding box center [387, 120] width 88 height 17
click at [329, 122] on input "Atlantic TNG LLC" at bounding box center [324, 117] width 9 height 9
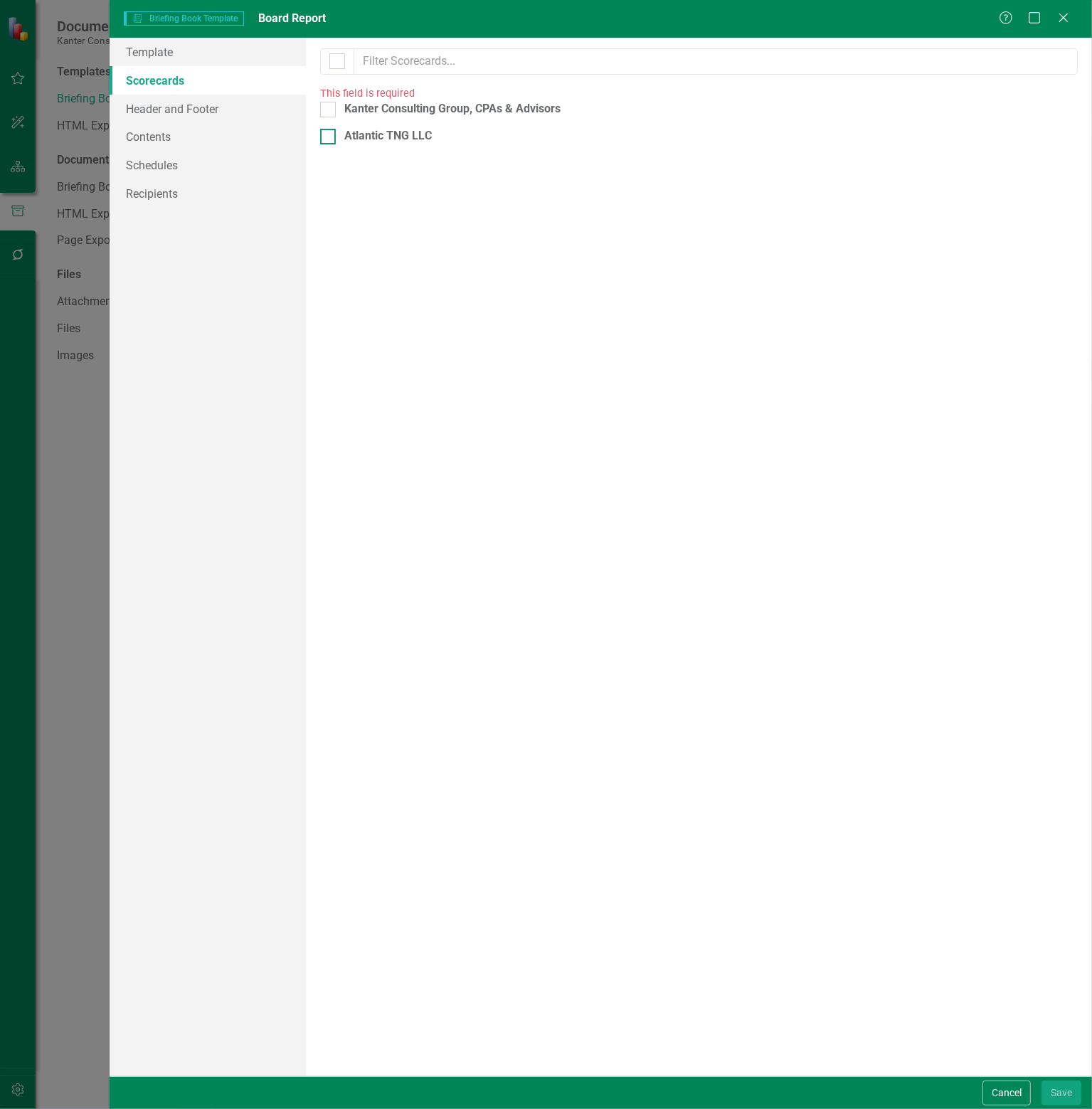
click at [341, 139] on div "Atlantic TNG LLC" at bounding box center [699, 136] width 758 height 17
click at [329, 138] on input "Atlantic TNG LLC" at bounding box center [324, 133] width 9 height 9
checkbox input "true"
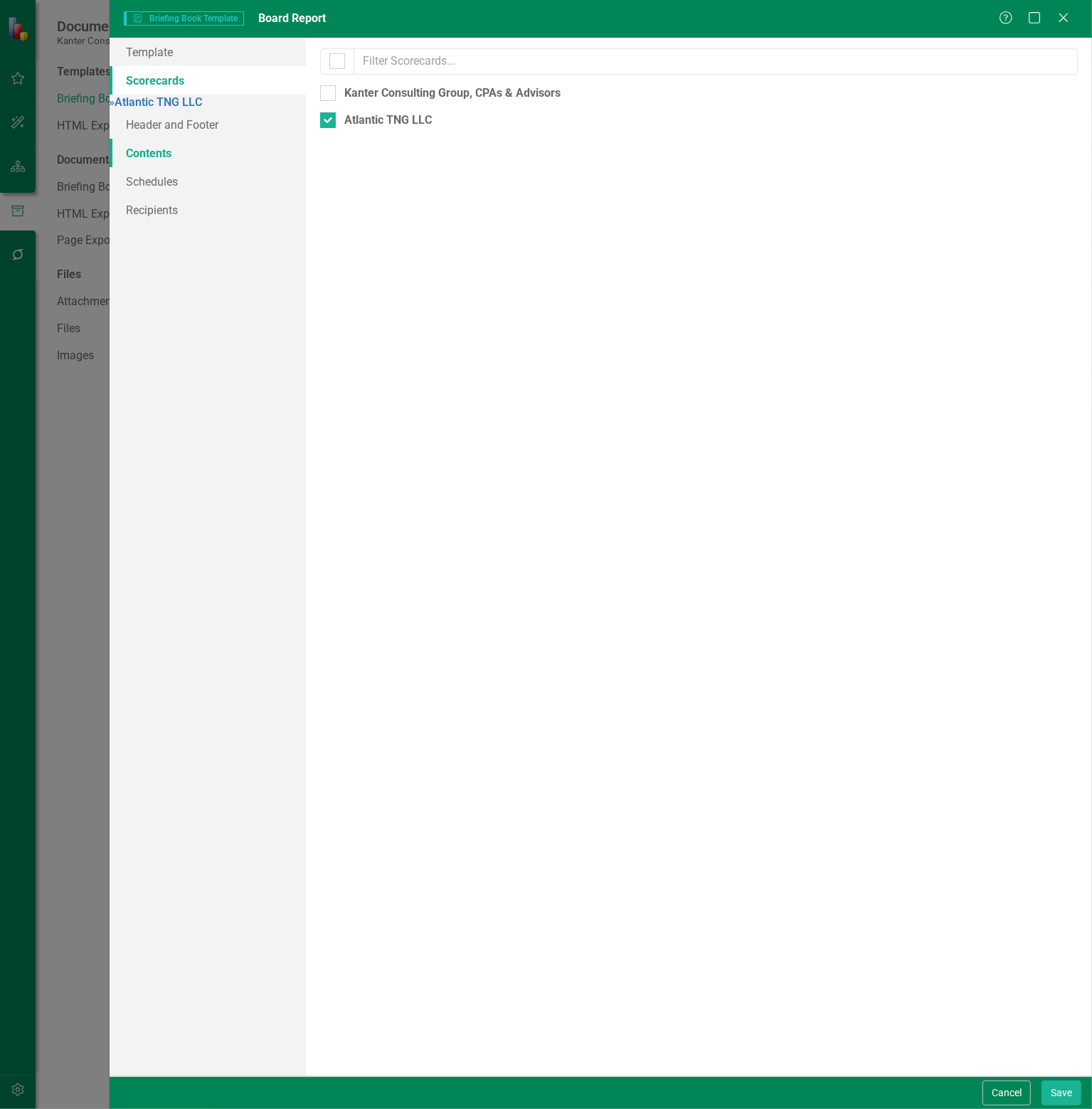
click at [151, 158] on link "Contents" at bounding box center [208, 152] width 197 height 28
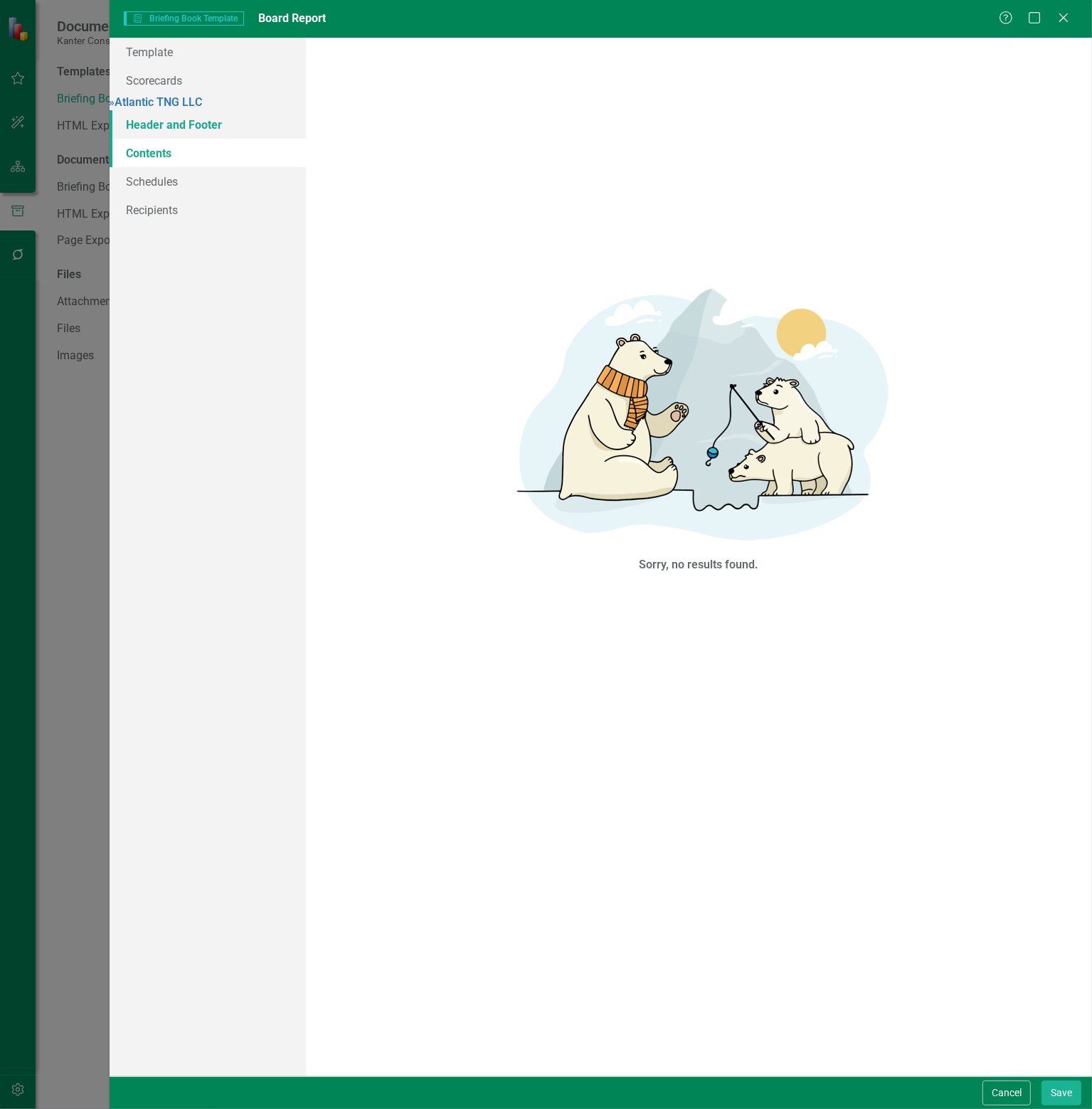
click at [177, 133] on link "Header and Footer" at bounding box center [208, 124] width 197 height 28
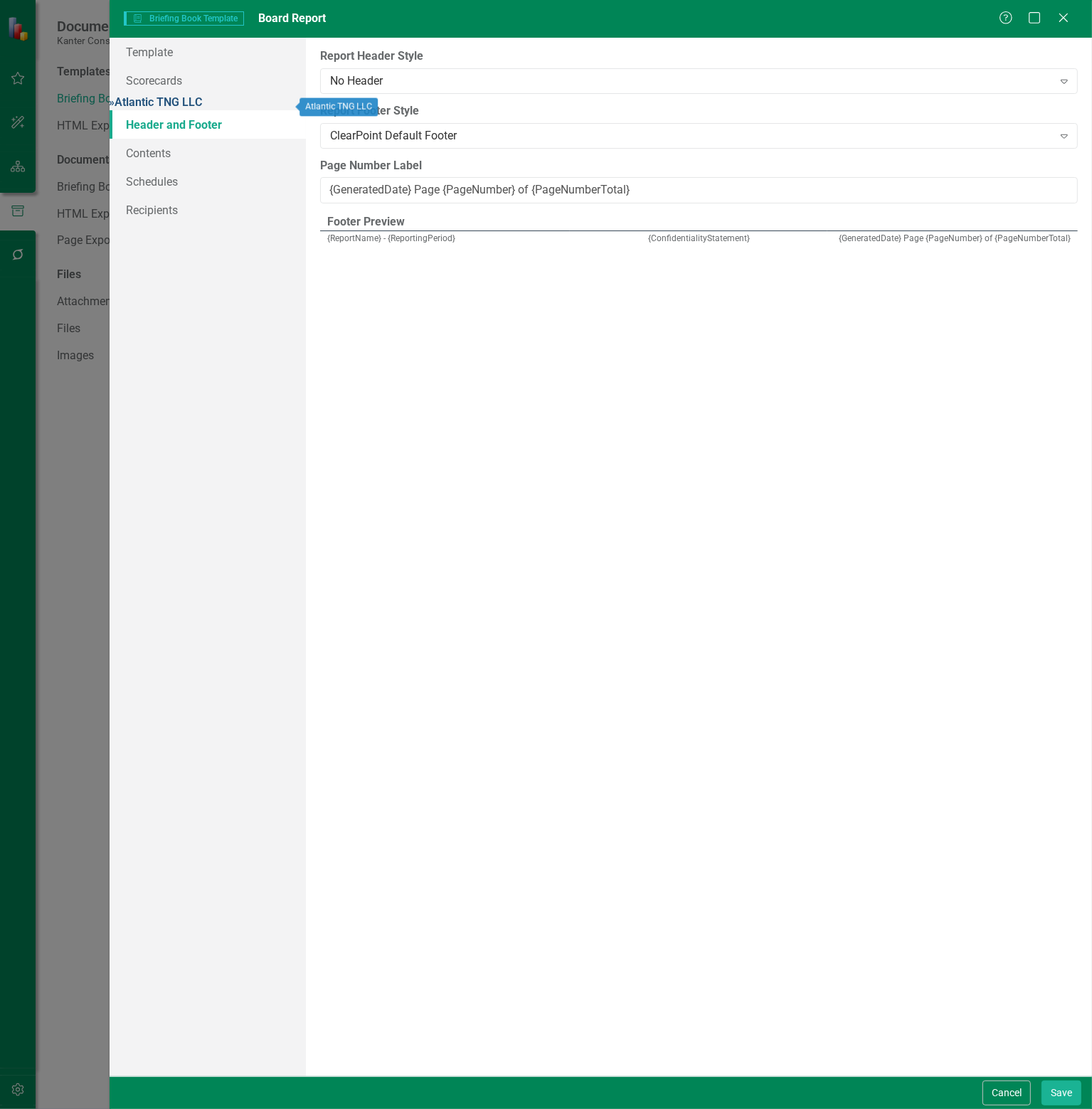
click at [200, 99] on link "» Atlantic TNG LLC" at bounding box center [156, 102] width 93 height 14
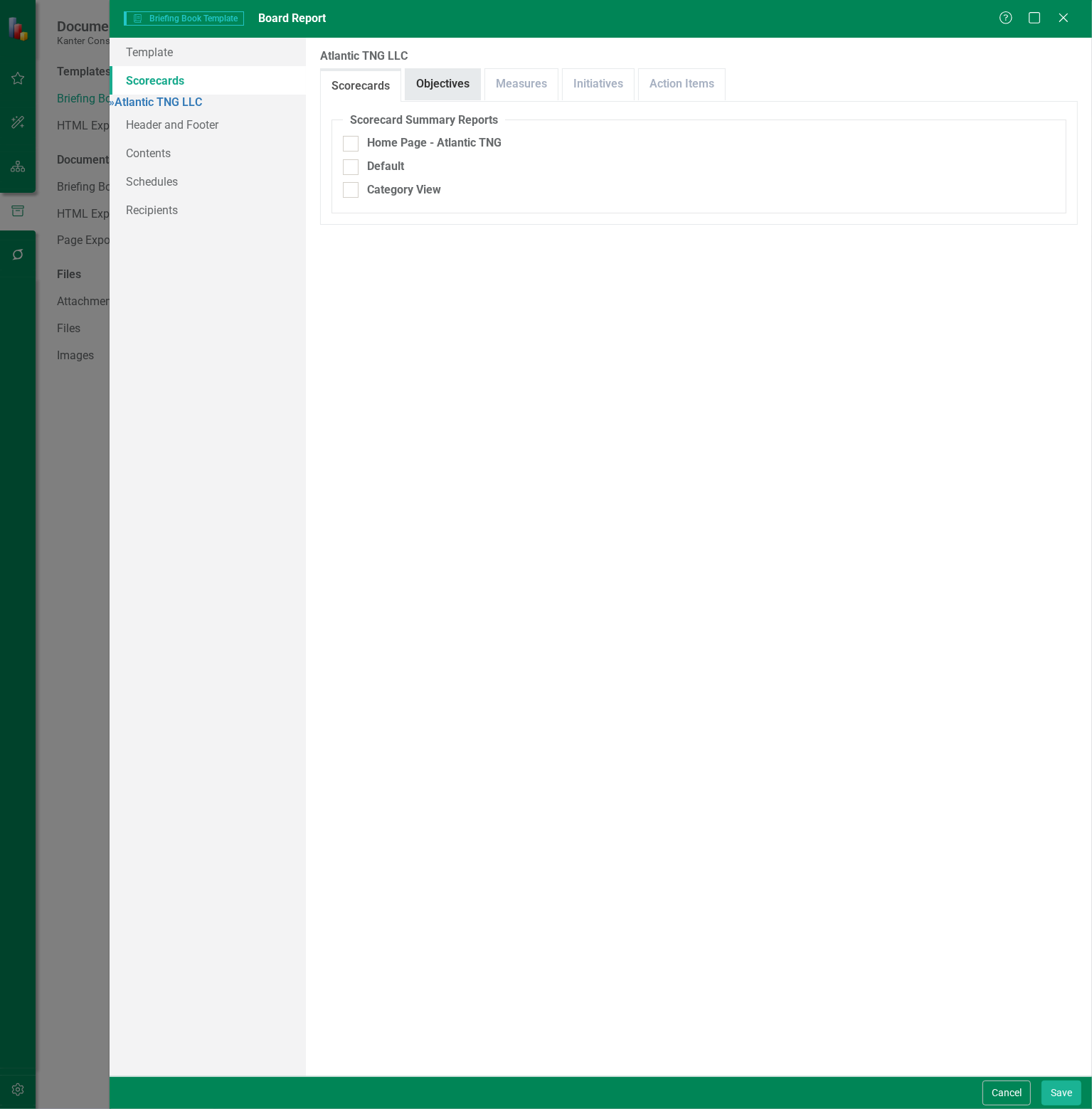
click at [452, 79] on link "Objectives" at bounding box center [443, 84] width 75 height 30
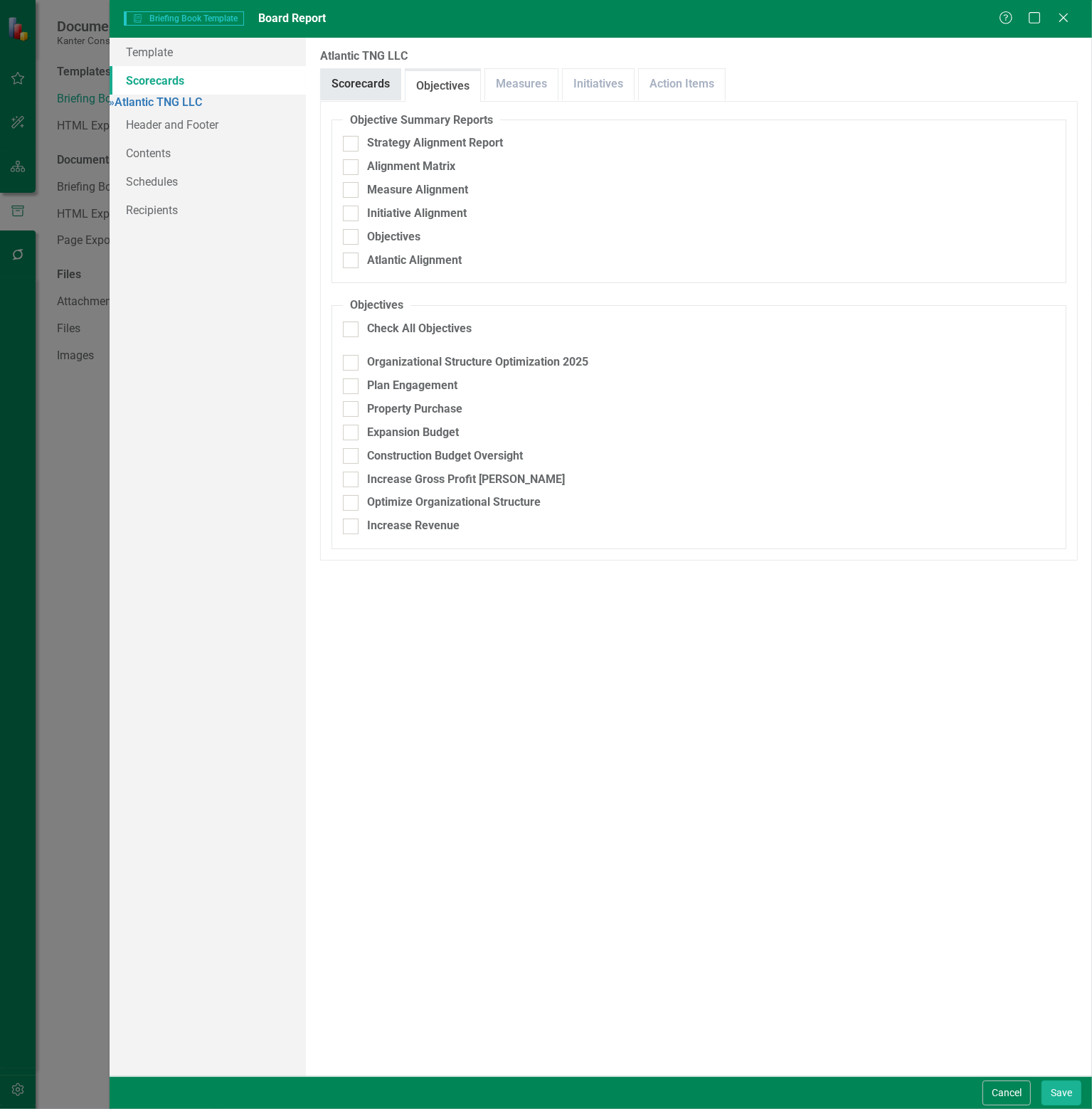
click at [371, 71] on link "Scorecards" at bounding box center [361, 84] width 80 height 30
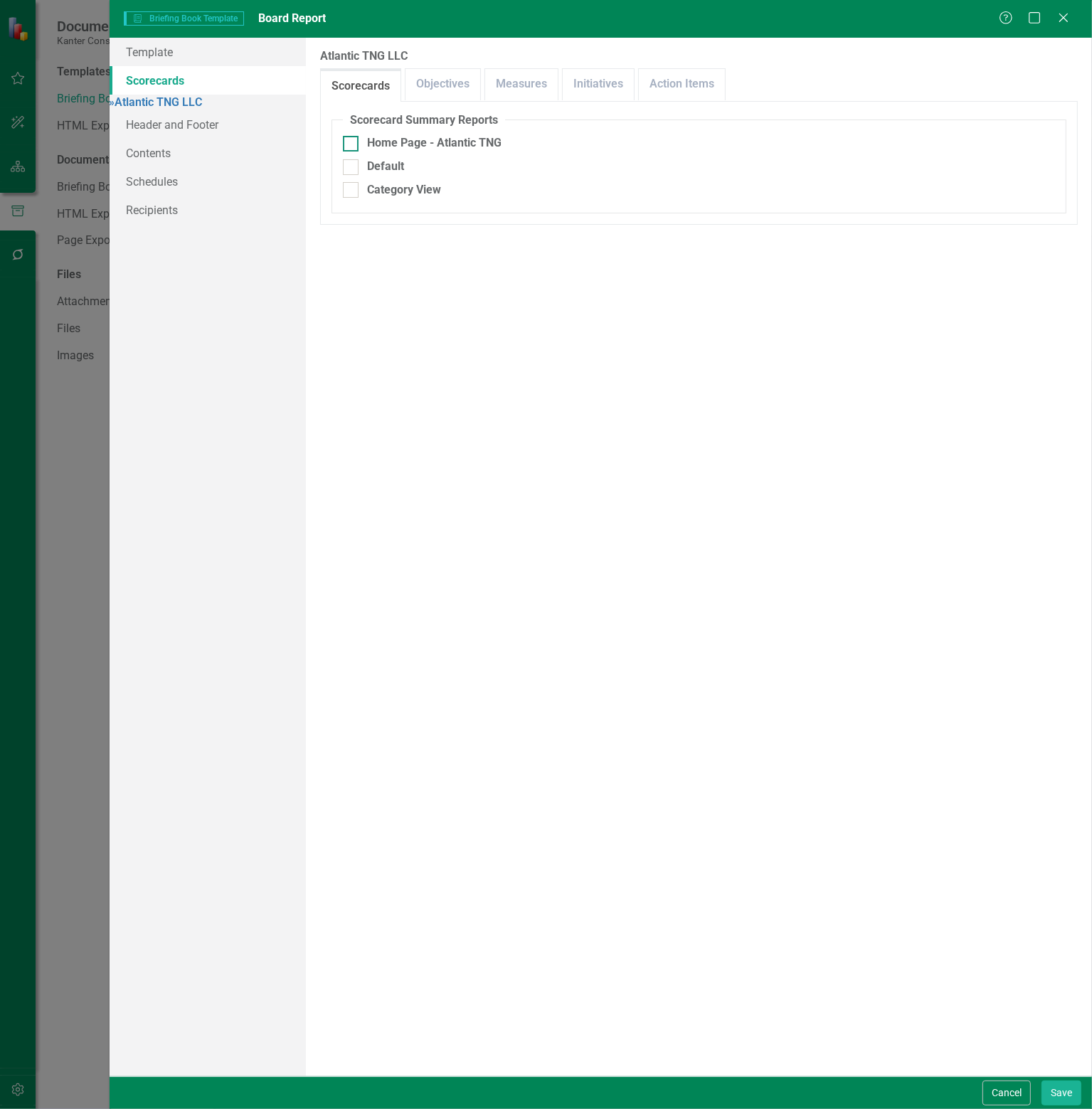
click at [350, 137] on input "Home Page - Atlantic TNG" at bounding box center [347, 140] width 9 height 9
checkbox input "true"
click at [418, 93] on link "Objectives" at bounding box center [443, 84] width 75 height 30
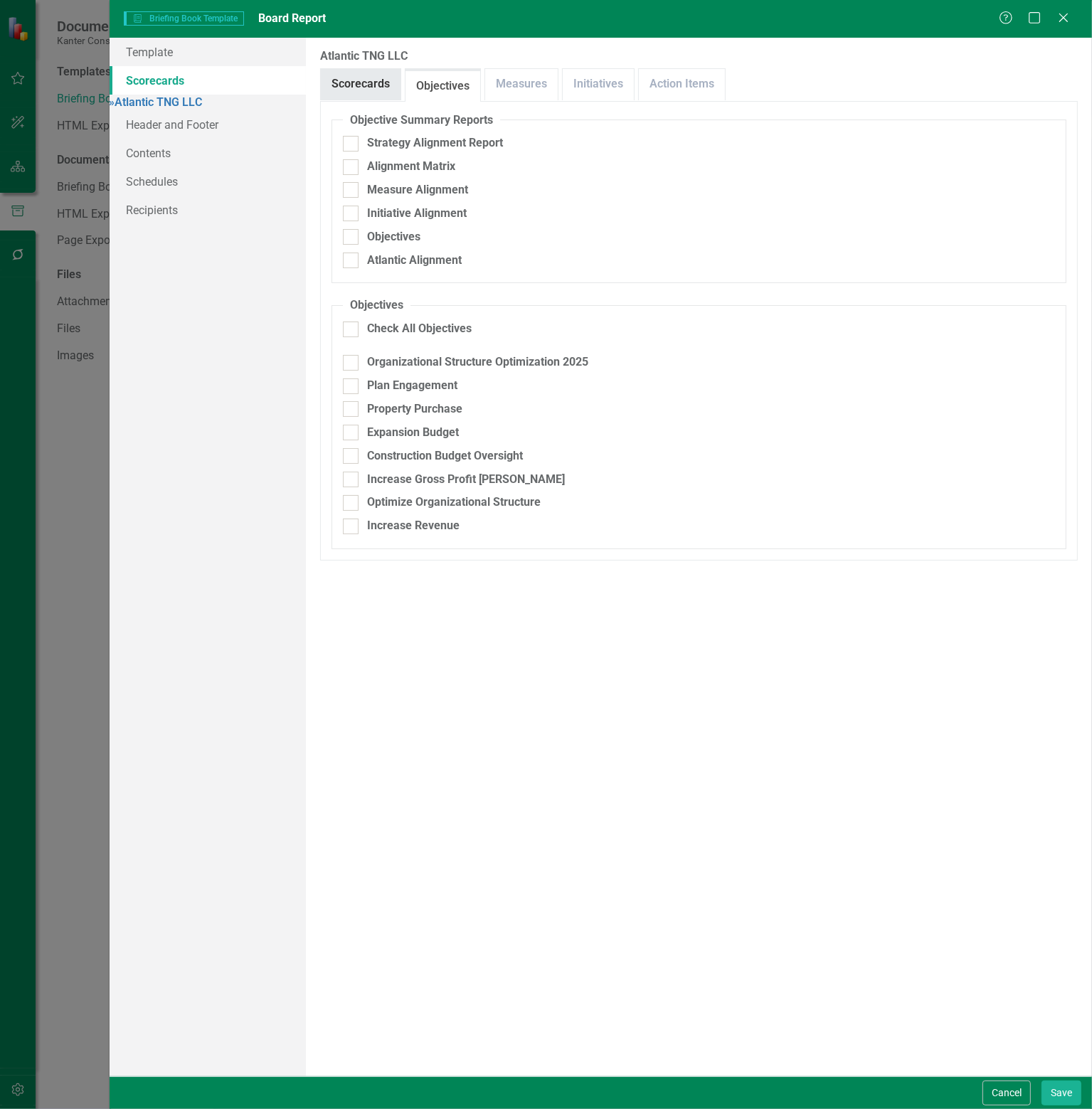
click at [371, 80] on link "Scorecards" at bounding box center [361, 84] width 80 height 30
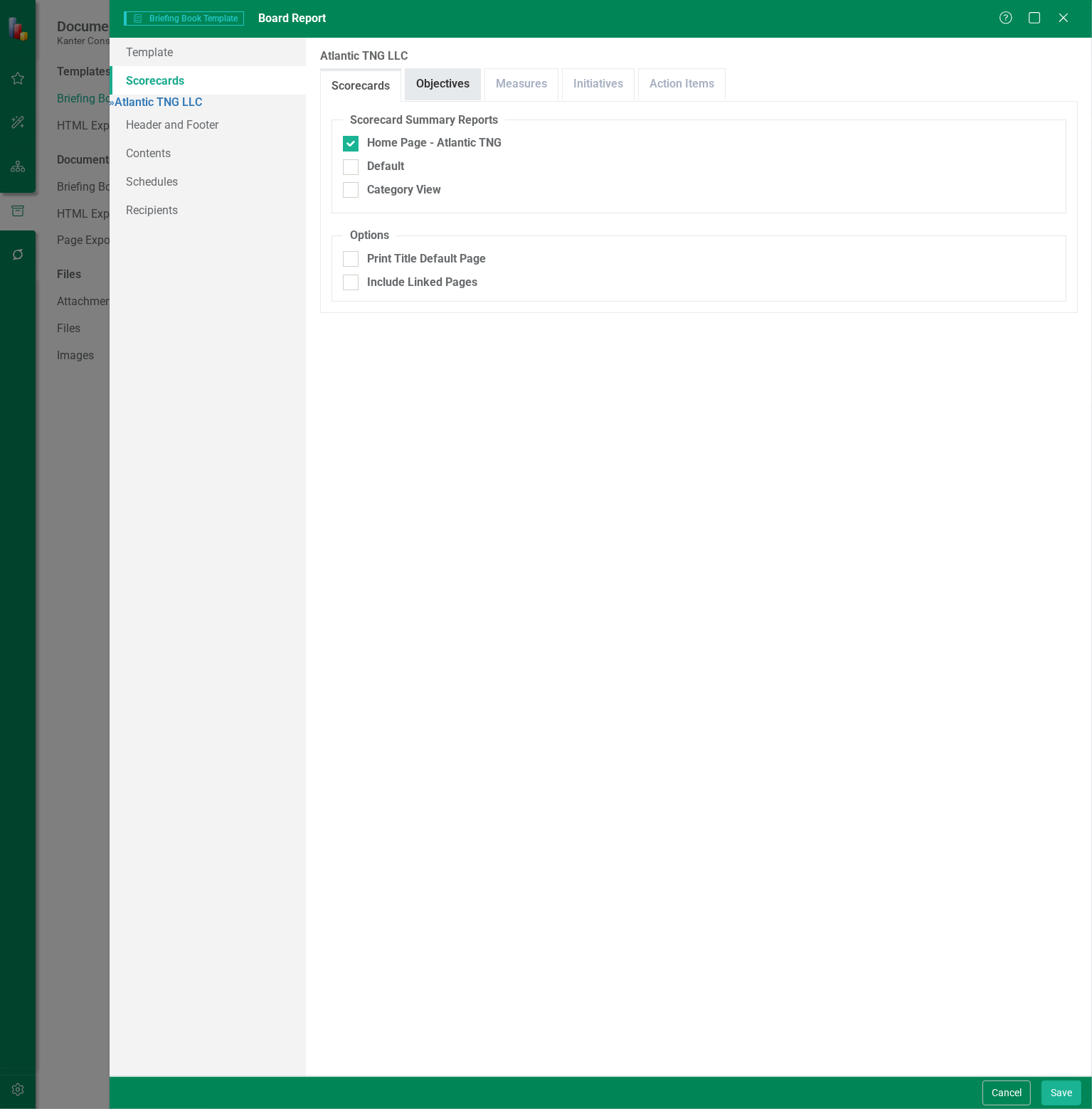
click at [435, 87] on link "Objectives" at bounding box center [443, 84] width 75 height 30
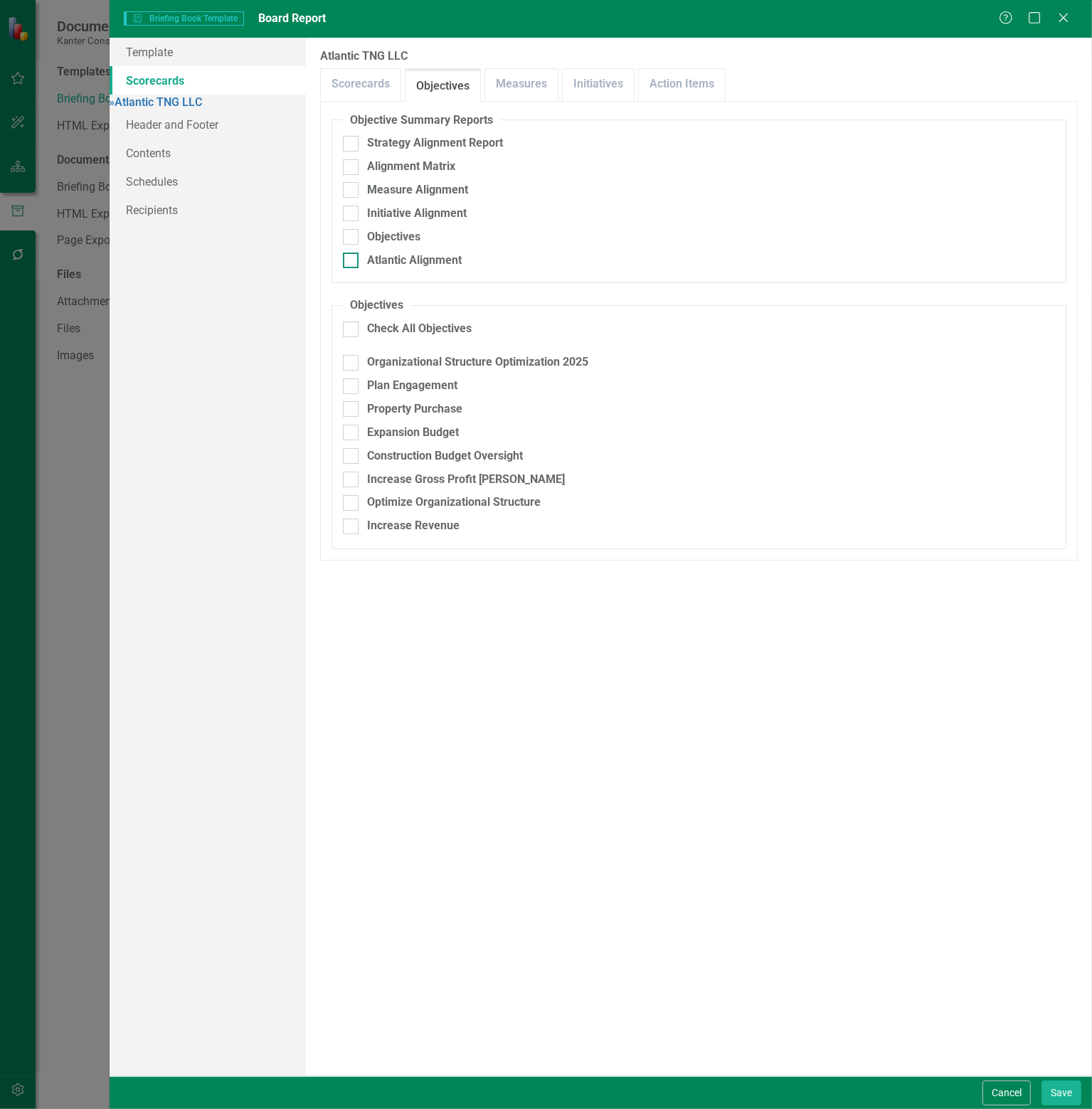
click at [350, 259] on input "Atlantic Alignment" at bounding box center [347, 257] width 9 height 9
checkbox input "true"
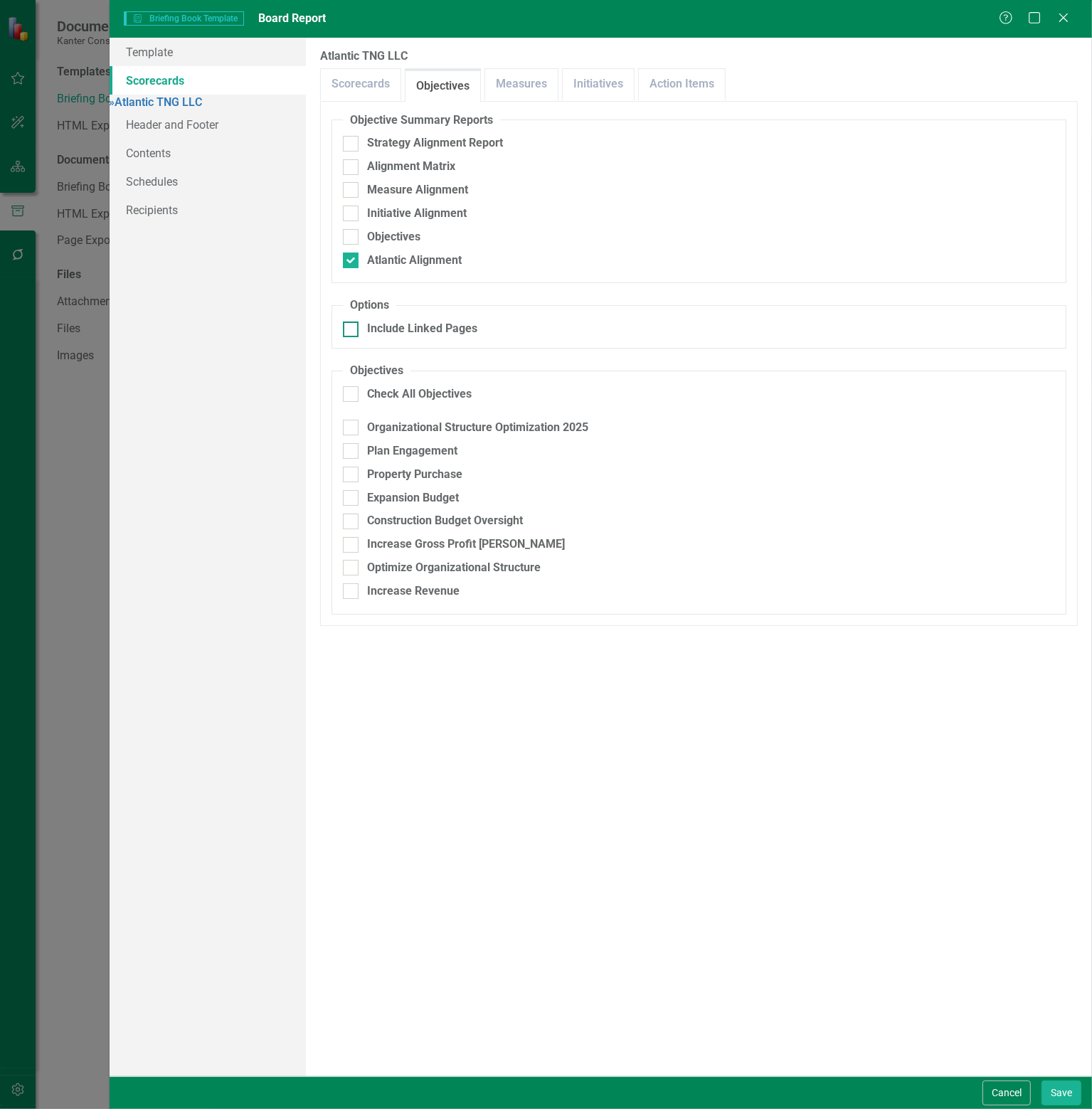
click at [354, 323] on div at bounding box center [350, 330] width 16 height 16
click at [352, 323] on input "Include Linked Pages" at bounding box center [347, 326] width 9 height 9
checkbox input "true"
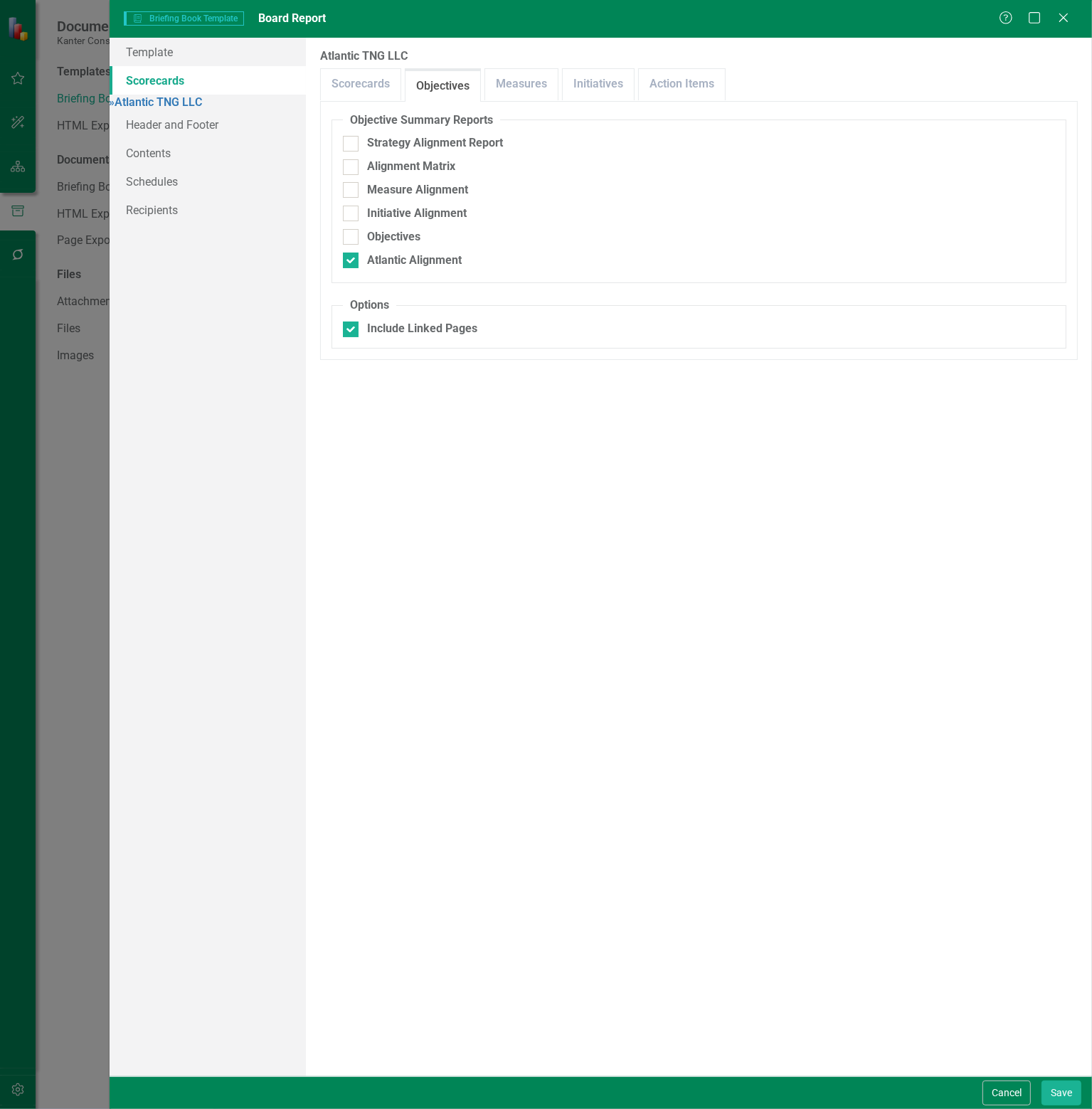
click at [349, 204] on fieldset "Objective Summary Reports Strategy Alignment Report Alignment Matrix Measure Al…" at bounding box center [699, 198] width 735 height 171
click at [346, 218] on div at bounding box center [350, 213] width 16 height 16
click at [346, 215] on input "Initiative Alignment" at bounding box center [347, 210] width 9 height 9
click at [349, 212] on input "Initiative Alignment" at bounding box center [347, 210] width 9 height 9
checkbox input "false"
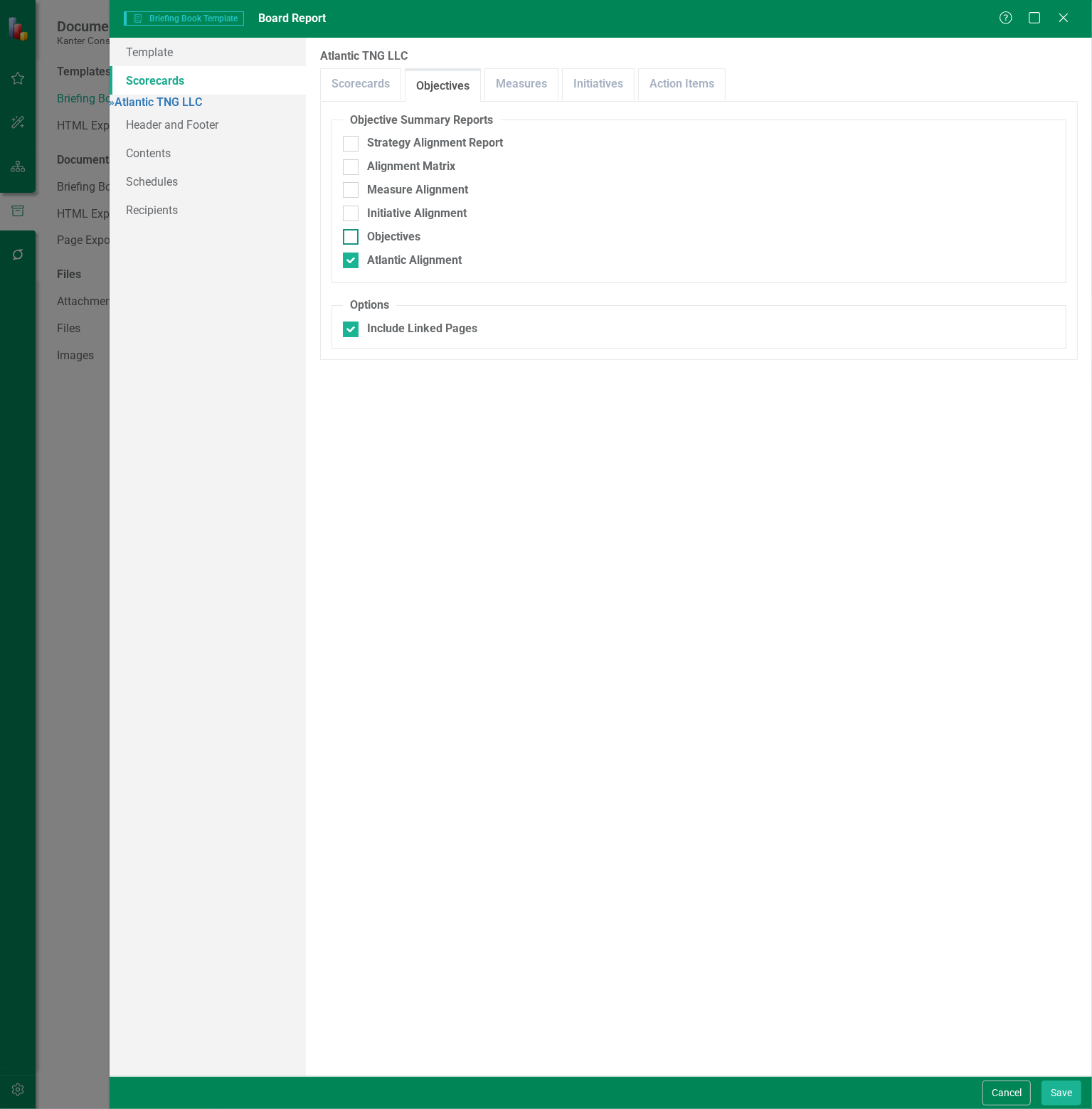
click at [350, 238] on div at bounding box center [350, 237] width 16 height 16
click at [350, 238] on input "Objectives" at bounding box center [347, 234] width 9 height 9
checkbox input "true"
click at [539, 79] on link "Measures" at bounding box center [521, 84] width 73 height 30
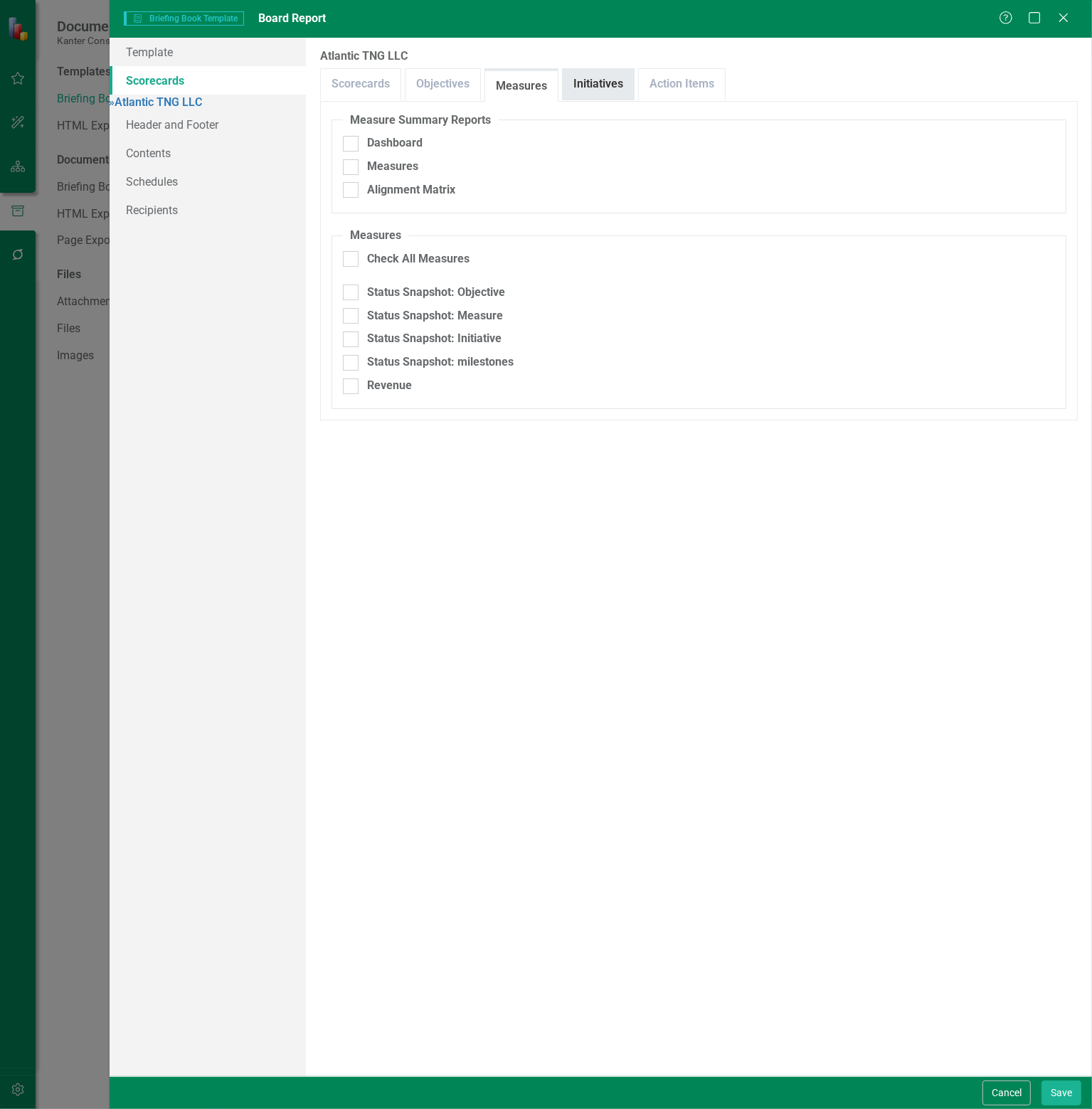
click at [600, 86] on link "Initiatives" at bounding box center [598, 84] width 71 height 30
click at [351, 139] on input "[PERSON_NAME] Chart" at bounding box center [347, 140] width 9 height 9
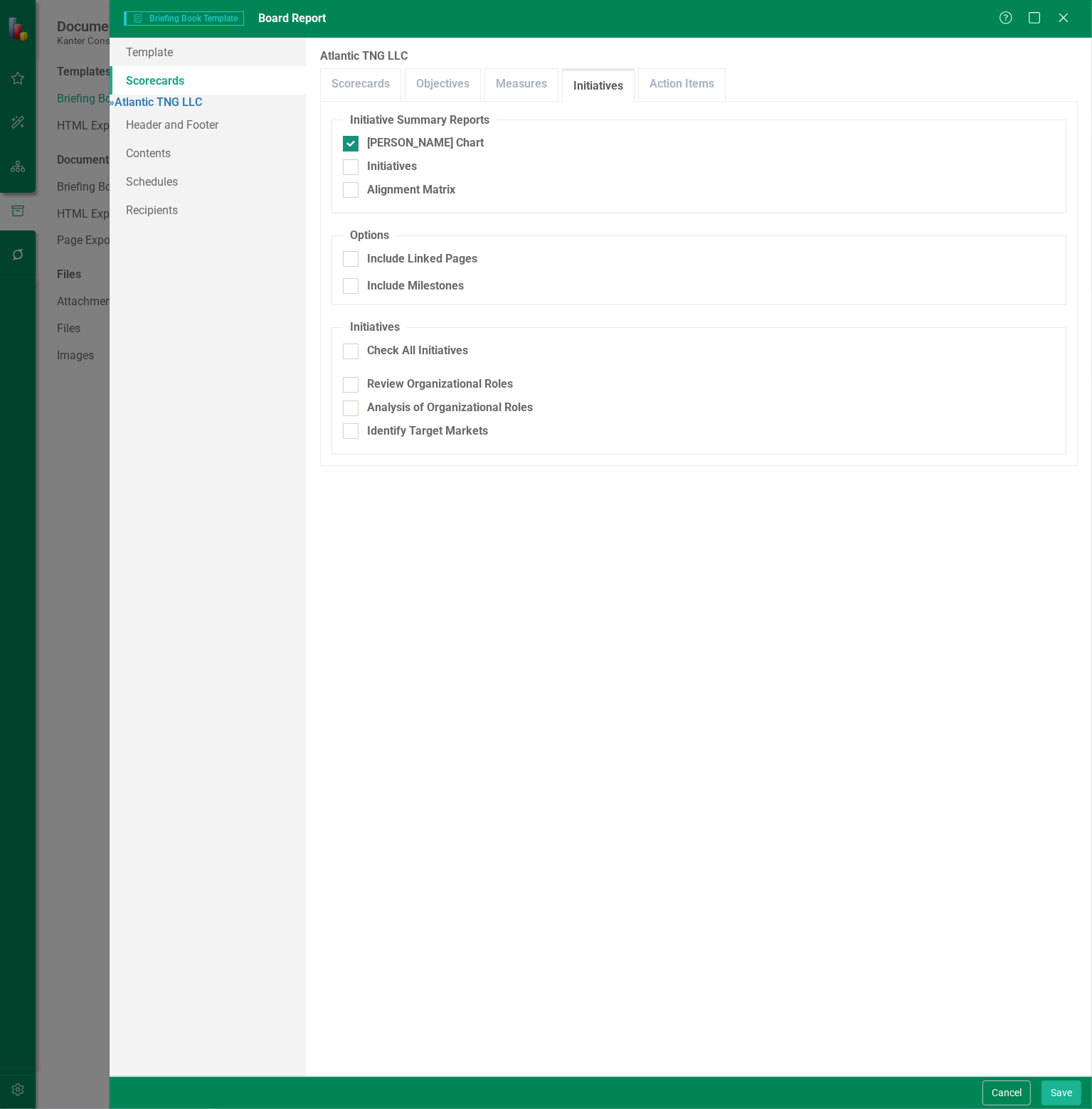
click at [351, 139] on input "[PERSON_NAME] Chart" at bounding box center [347, 140] width 9 height 9
checkbox input "false"
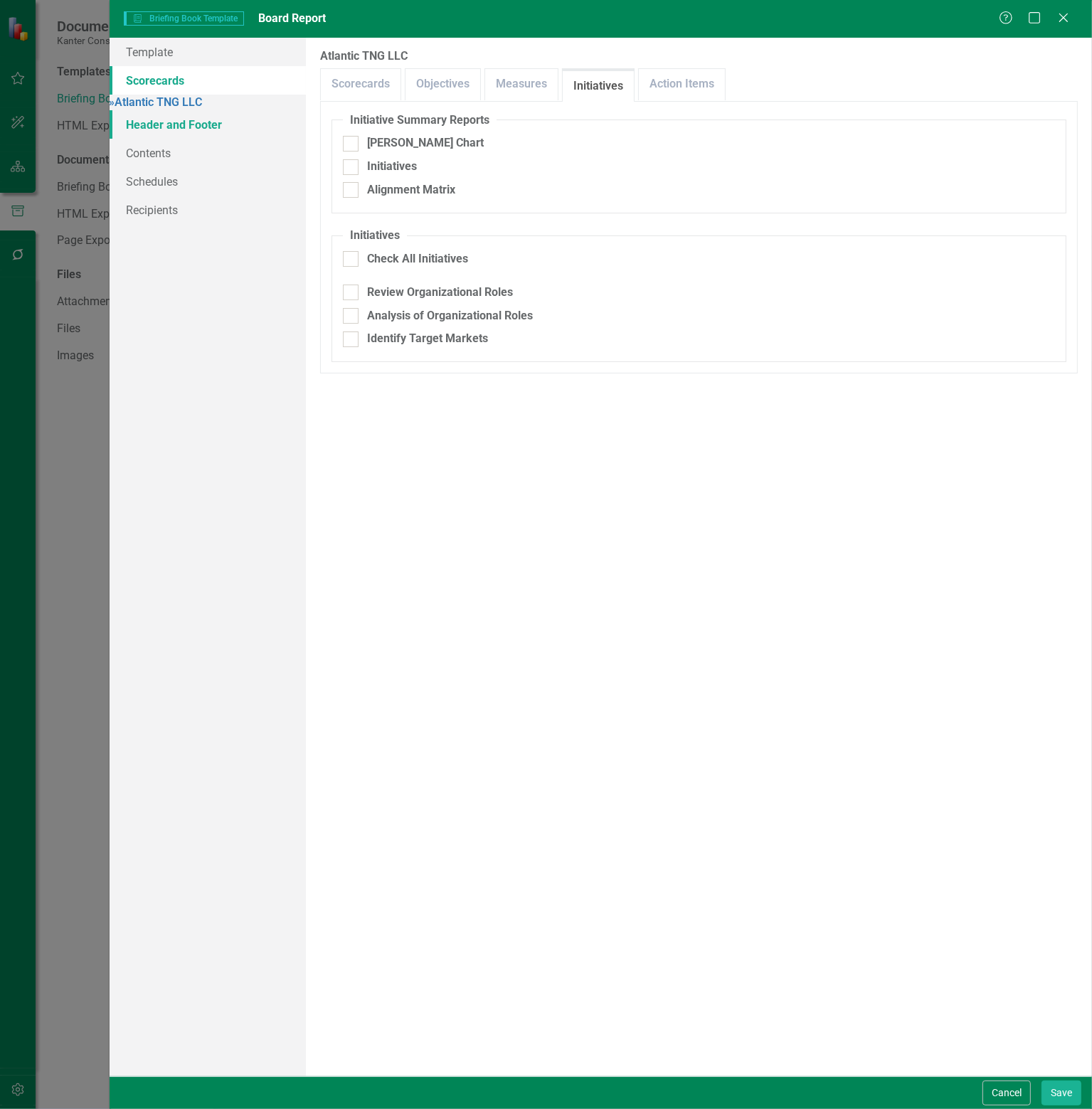
click at [196, 127] on link "Header and Footer" at bounding box center [208, 124] width 197 height 28
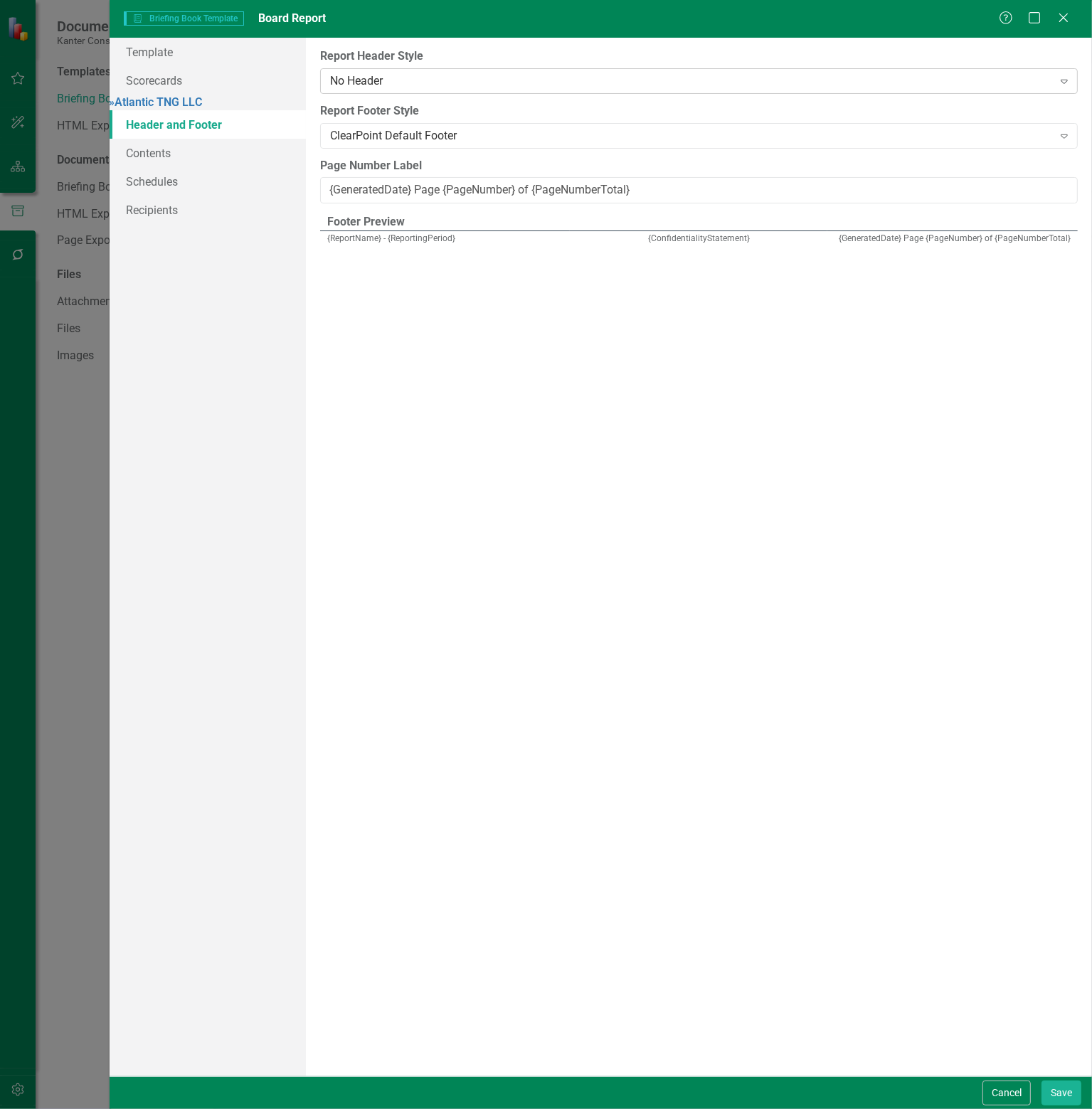
click at [418, 87] on div "No Header" at bounding box center [691, 81] width 723 height 17
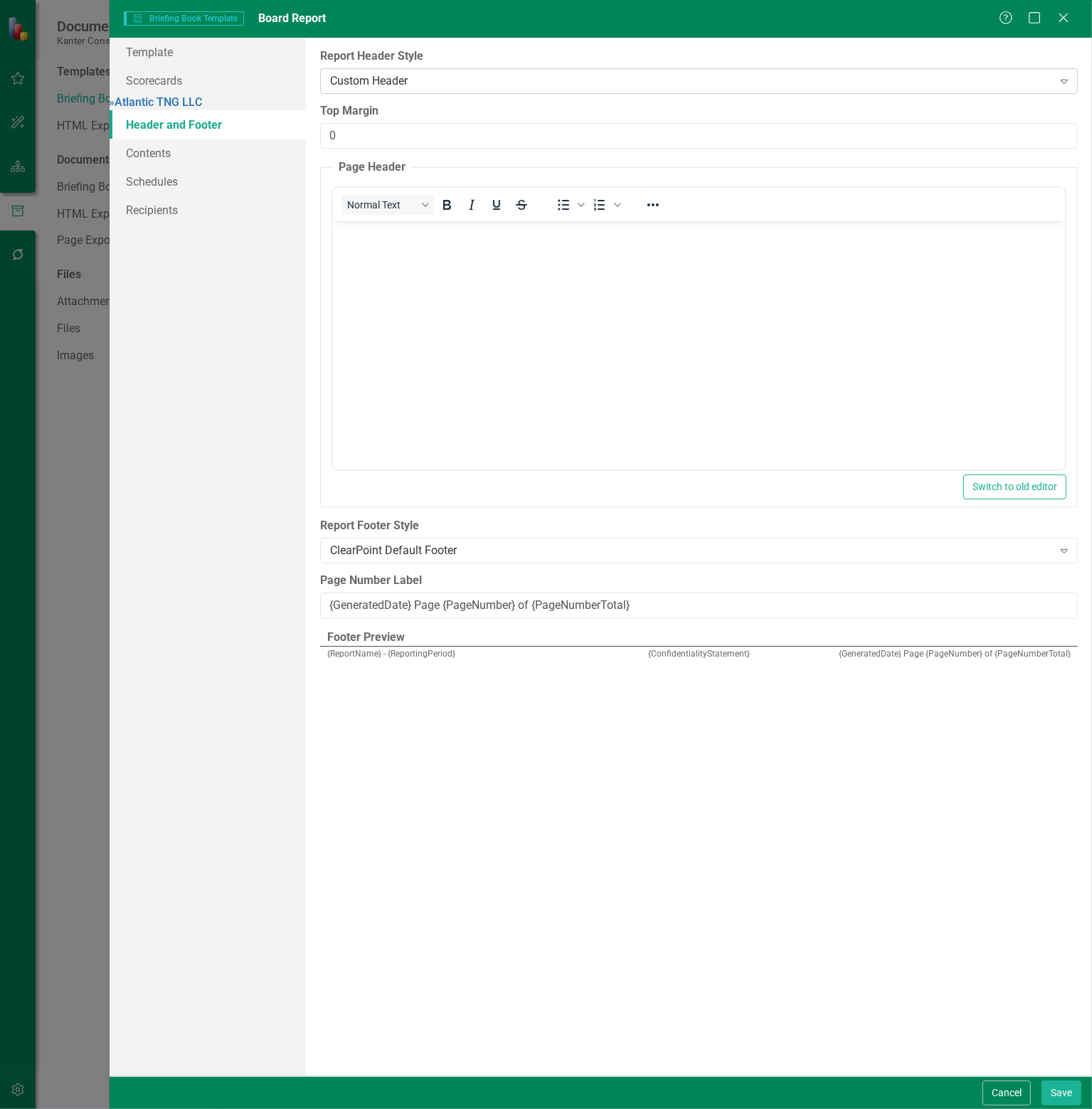
click at [432, 84] on div "Custom Header" at bounding box center [691, 81] width 723 height 17
click at [396, 1108] on div "No Header" at bounding box center [549, 1121] width 1069 height 17
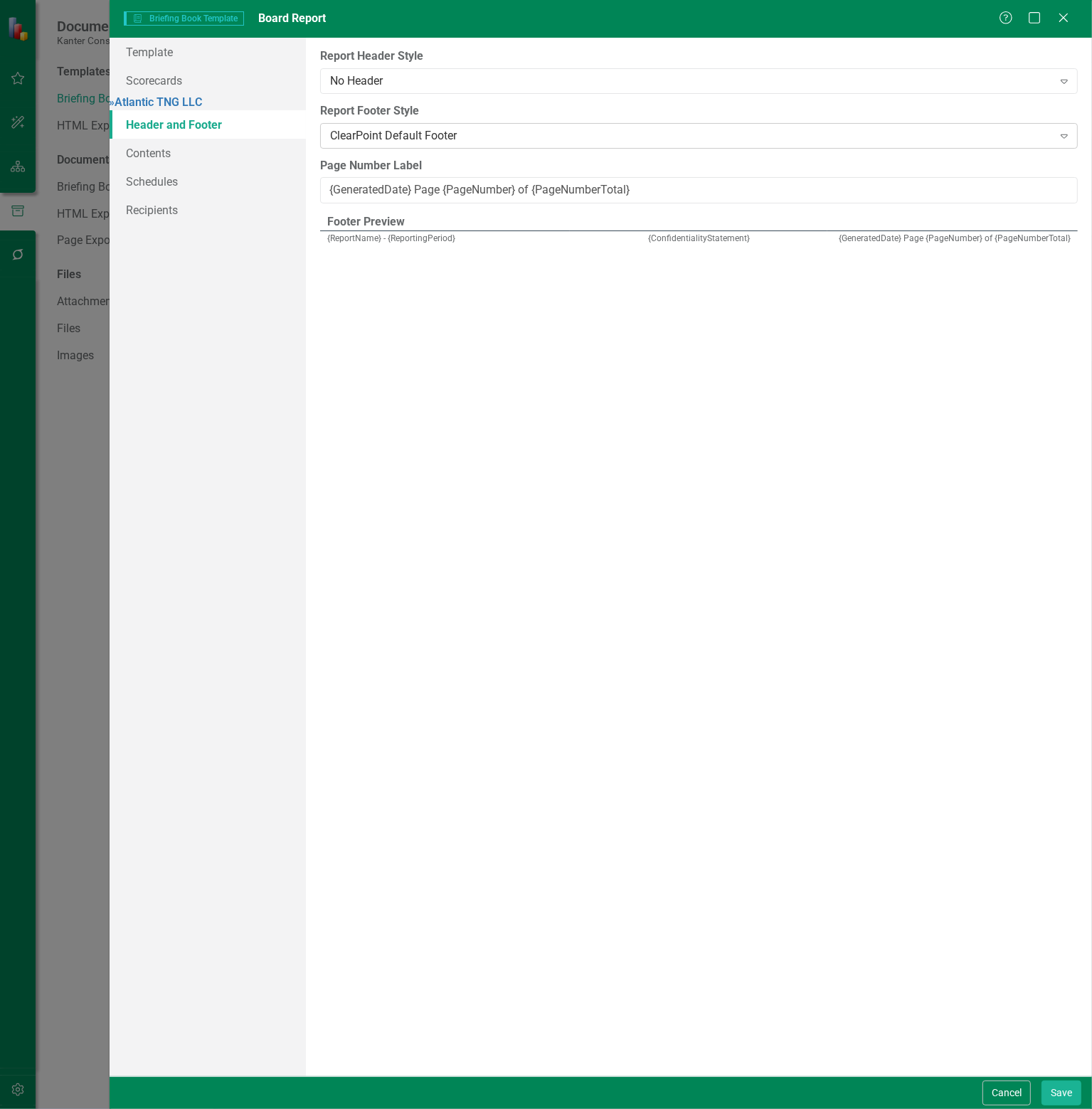
click at [512, 137] on div "ClearPoint Default Footer" at bounding box center [691, 135] width 723 height 17
click at [438, 1108] on div "No Footer" at bounding box center [549, 1121] width 1069 height 17
click at [472, 133] on div "No Footer" at bounding box center [691, 135] width 723 height 17
click at [155, 157] on link "Contents" at bounding box center [208, 152] width 197 height 28
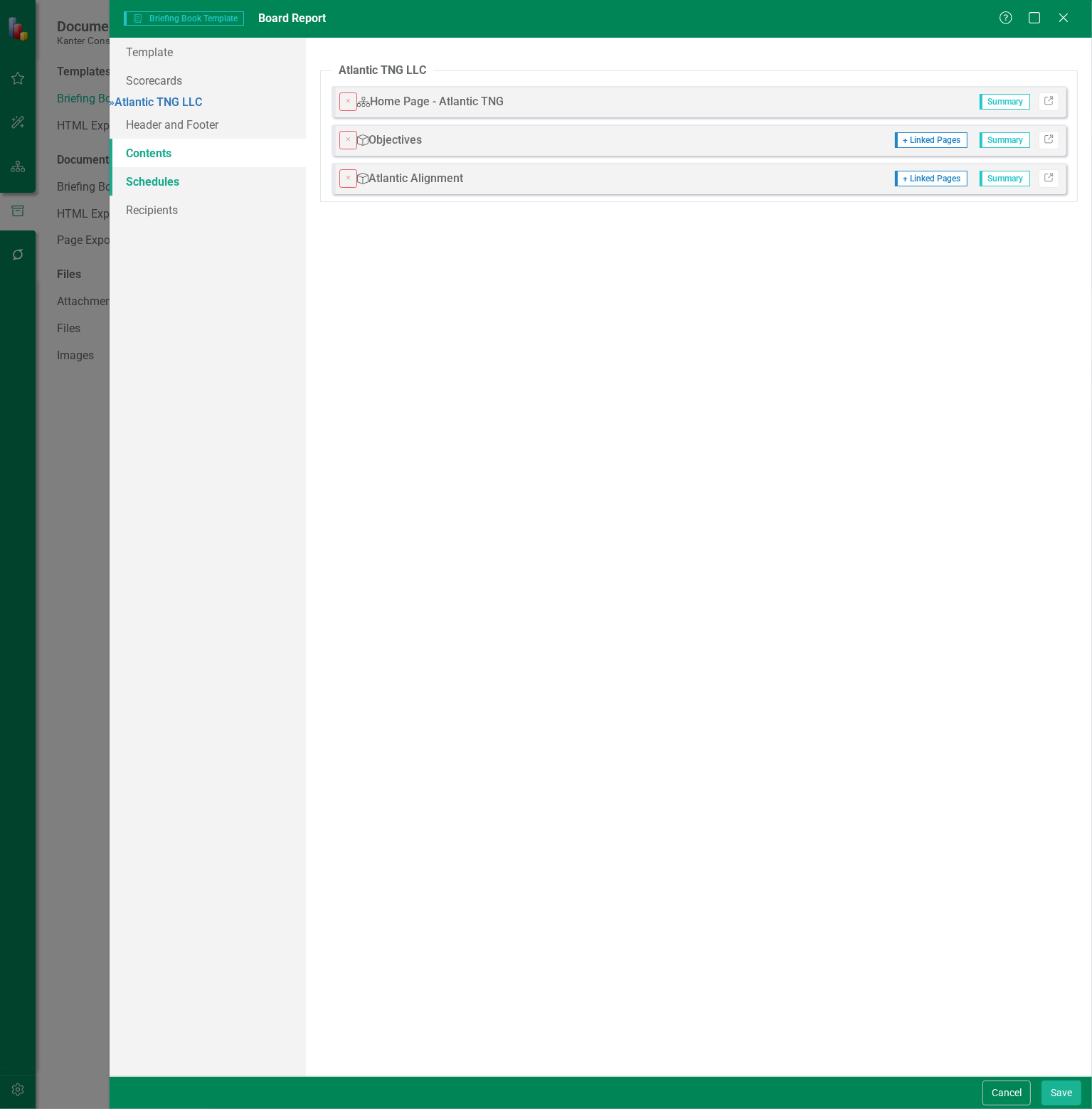
click at [164, 192] on link "Schedules" at bounding box center [208, 181] width 197 height 28
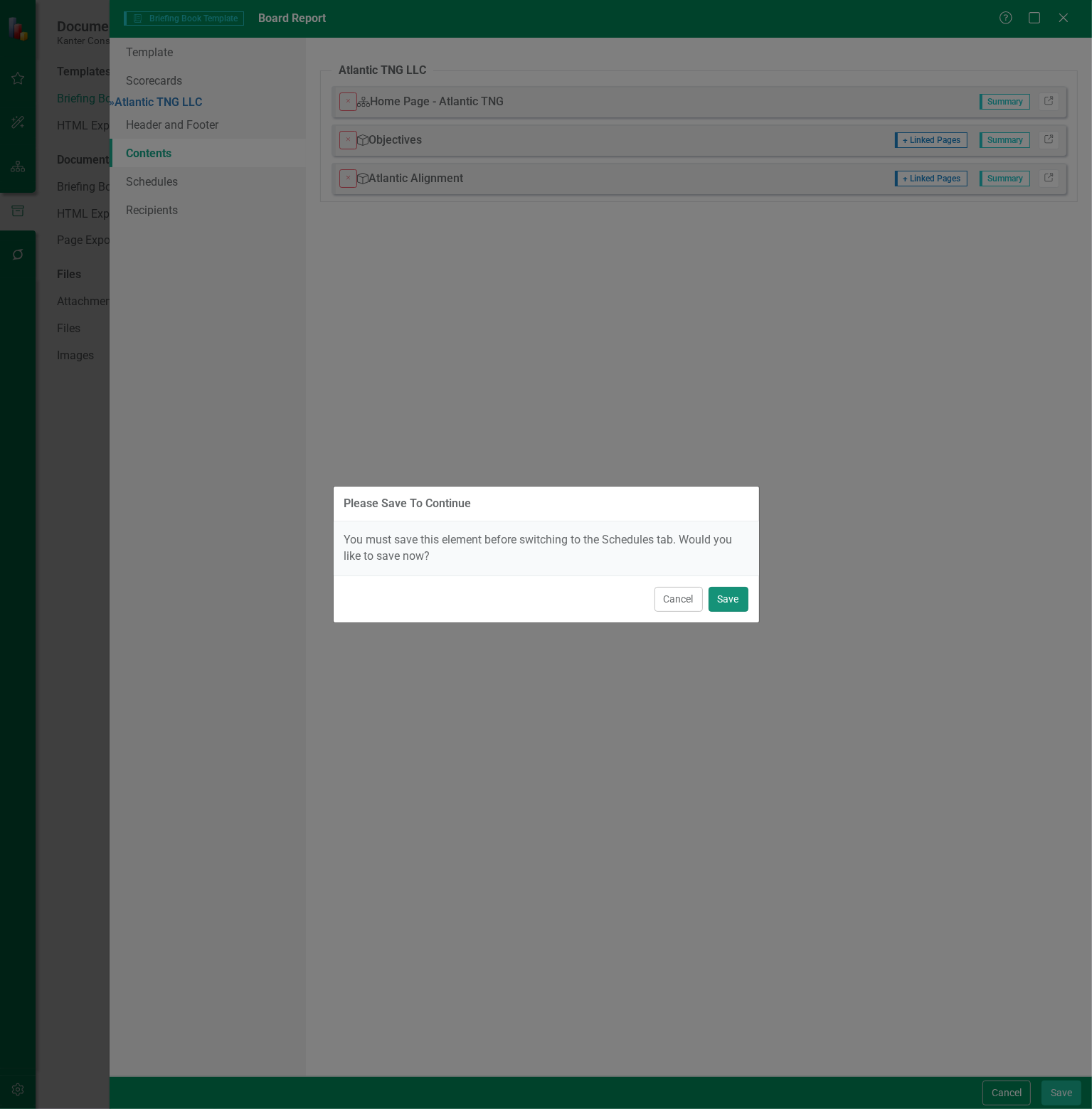
click at [731, 594] on button "Save" at bounding box center [728, 599] width 40 height 25
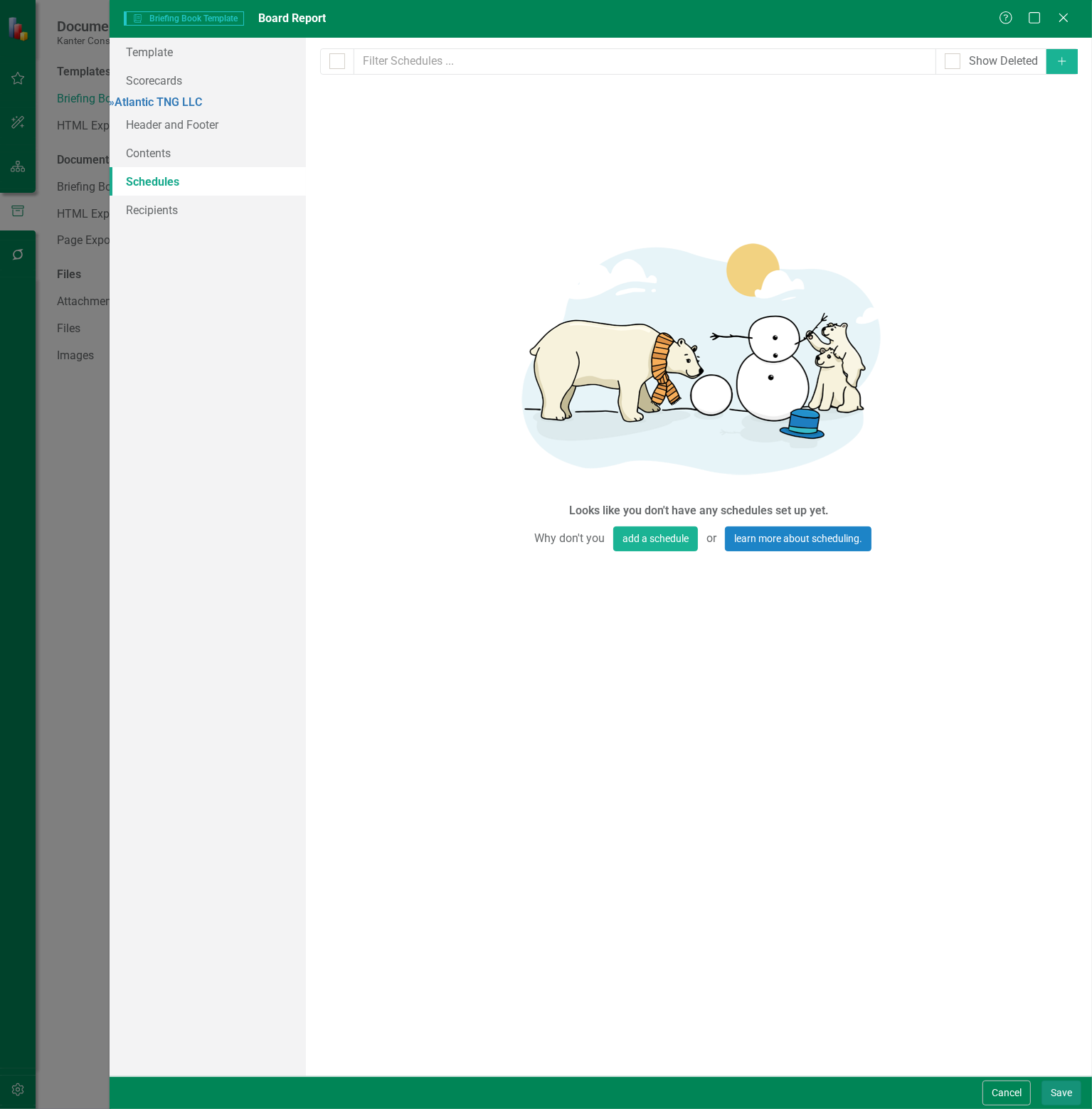
click at [1057, 1094] on button "Save" at bounding box center [1061, 1093] width 40 height 25
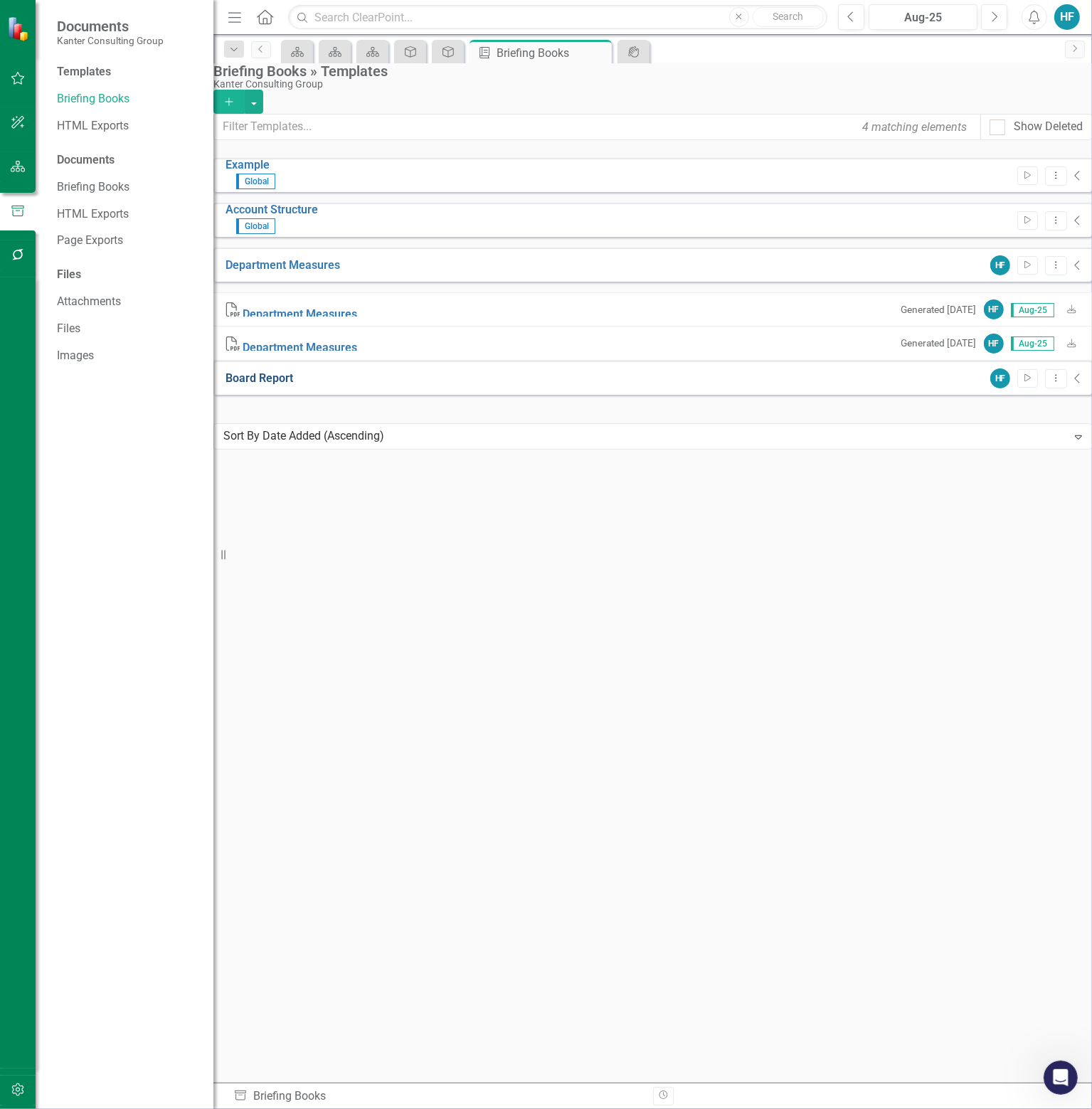
click at [276, 372] on link "Board Report" at bounding box center [259, 378] width 67 height 14
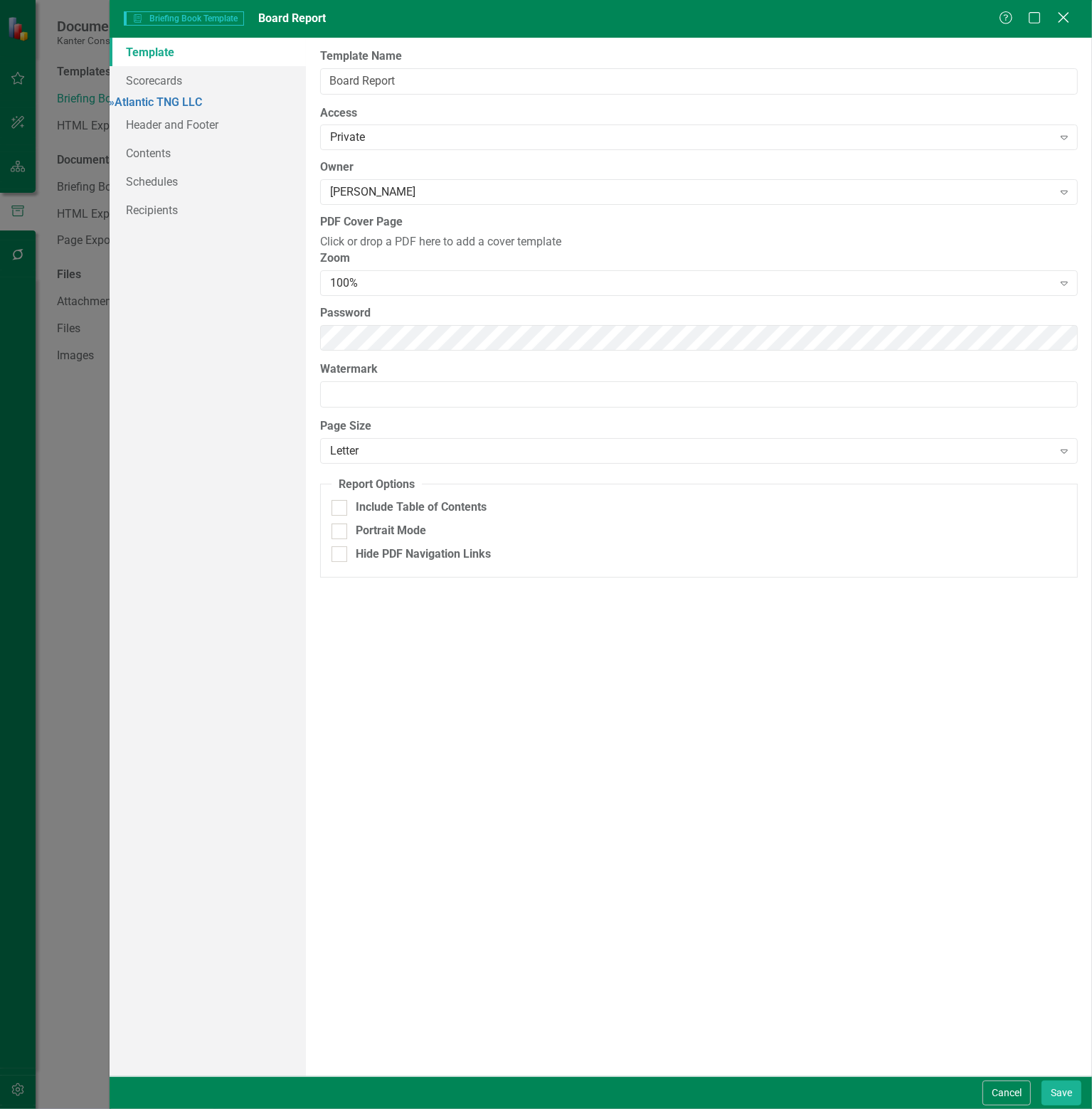
click at [1059, 18] on icon "Close" at bounding box center [1063, 17] width 18 height 14
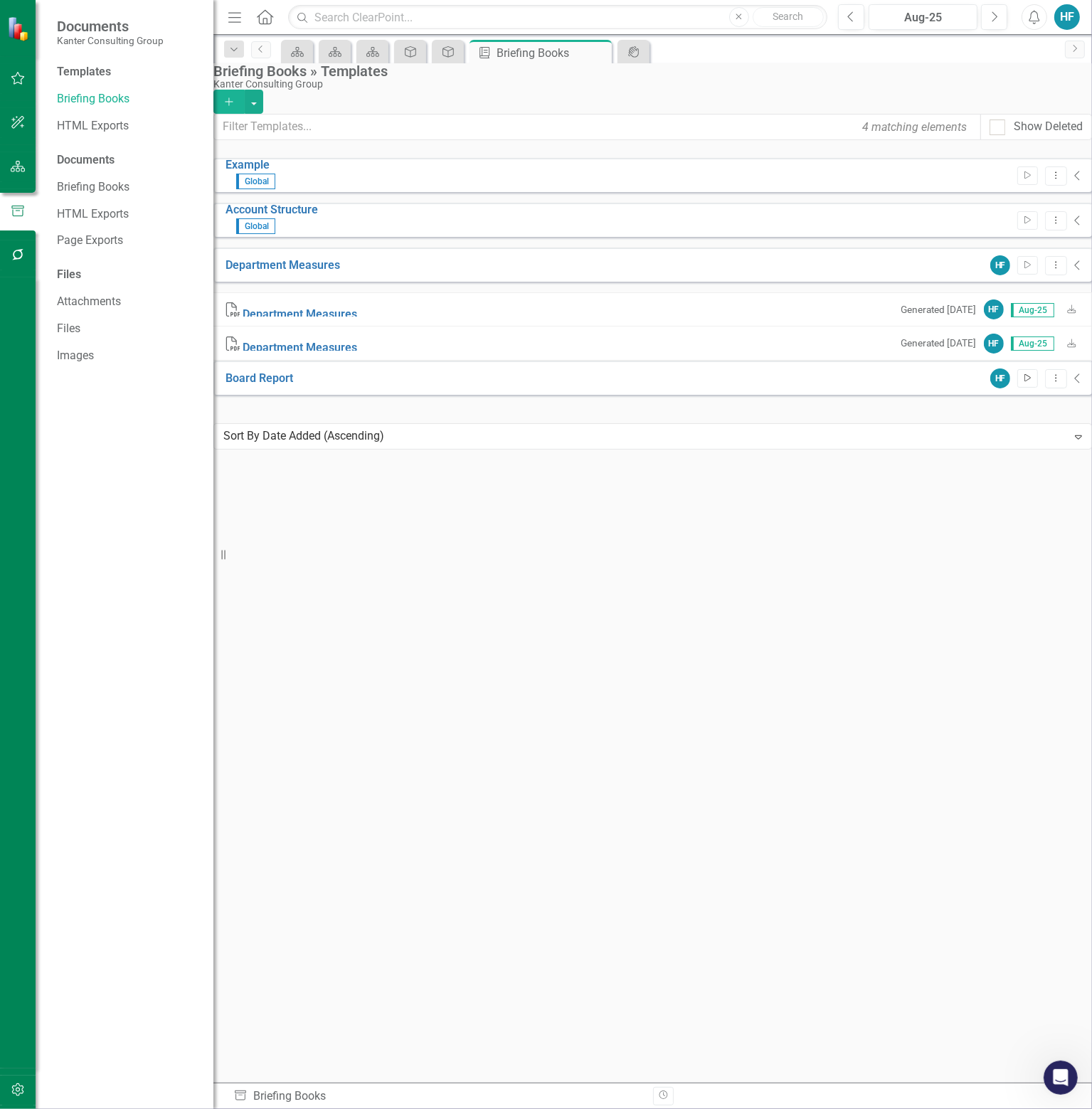
click at [1022, 375] on icon "Start" at bounding box center [1027, 379] width 11 height 9
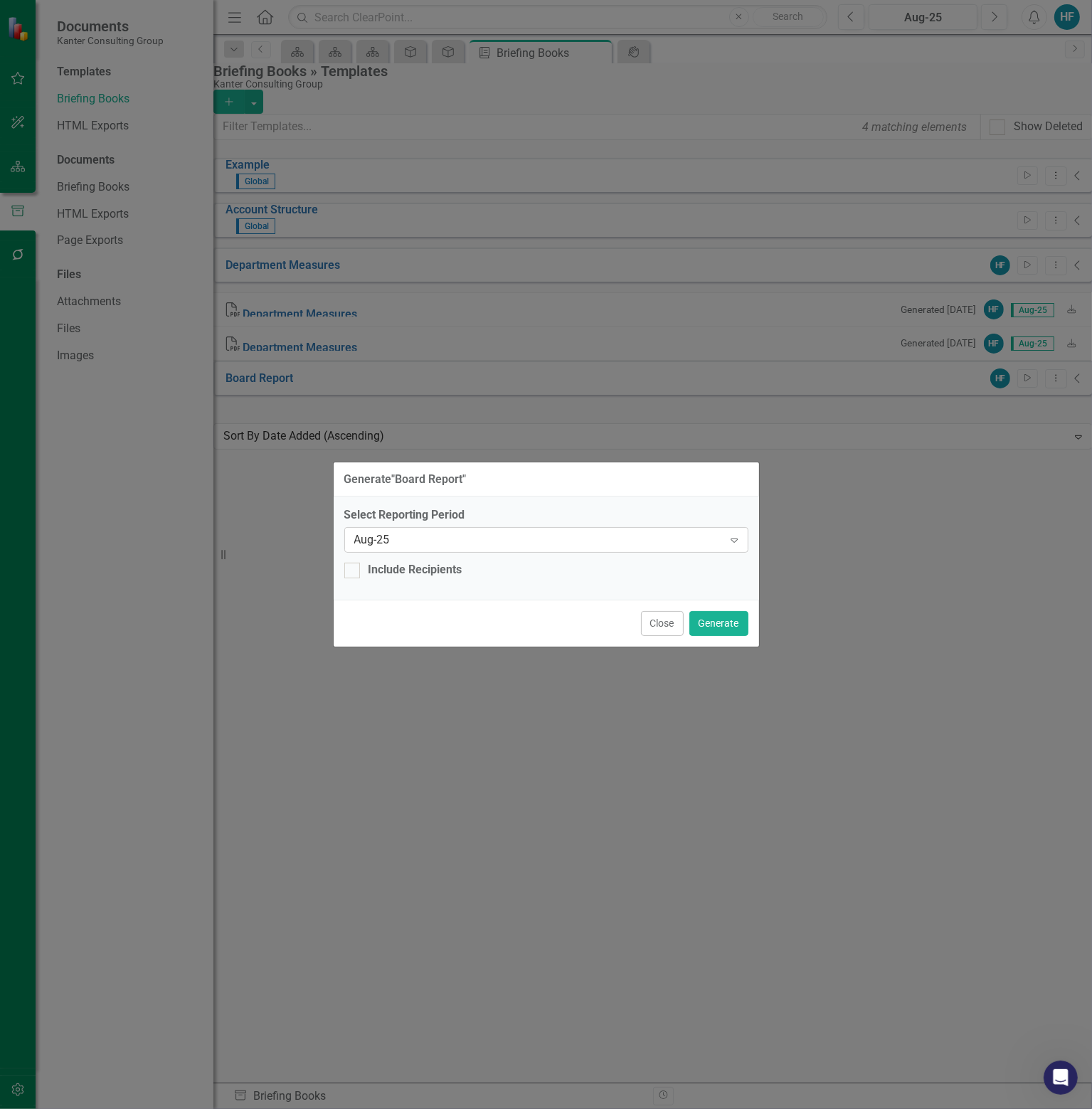
click at [447, 539] on div "Aug-25" at bounding box center [538, 540] width 369 height 17
click at [380, 1108] on div "Aug-25" at bounding box center [549, 1121] width 1069 height 17
click at [723, 623] on button "Generate" at bounding box center [718, 623] width 59 height 25
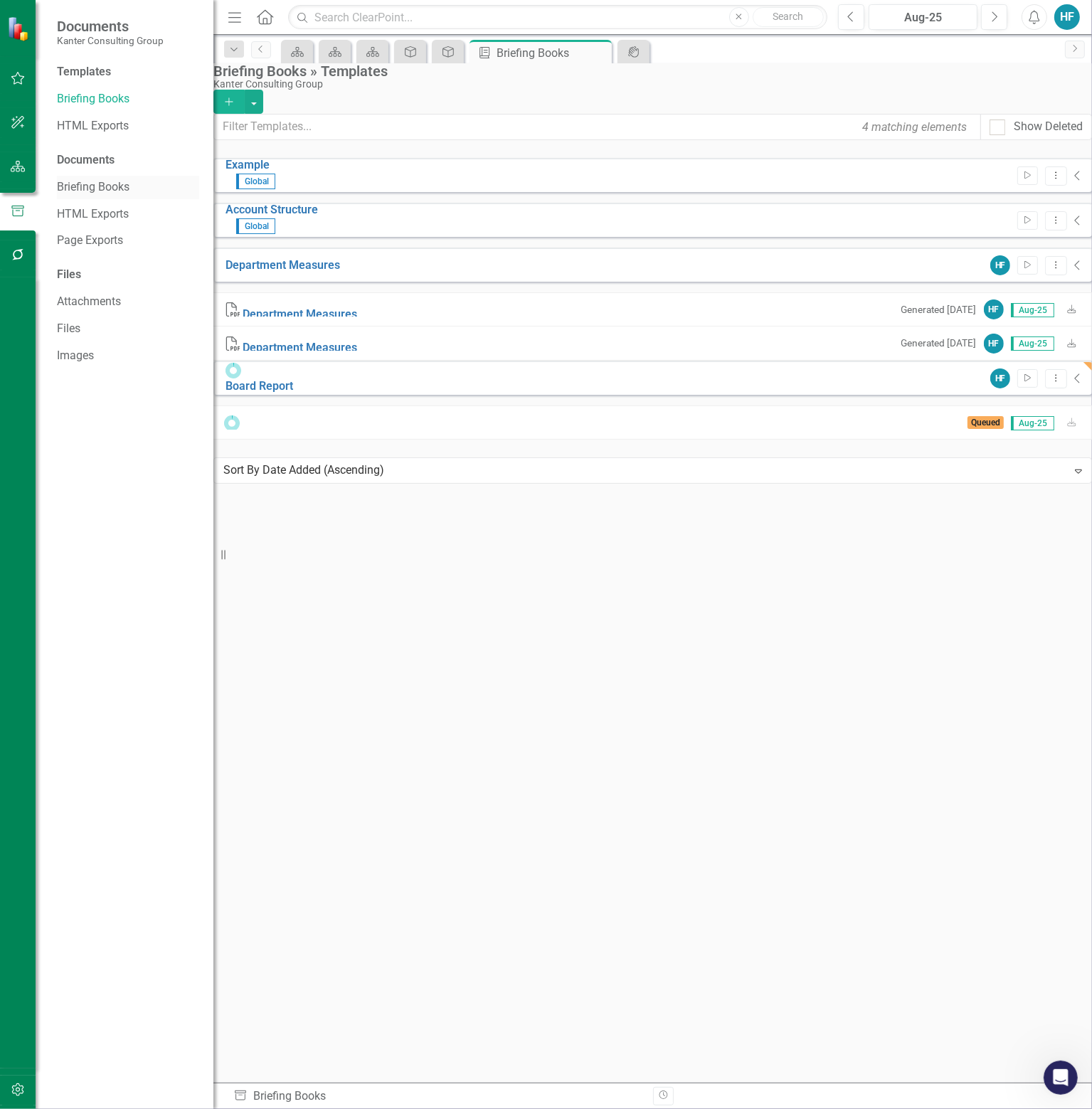
click at [99, 186] on link "Briefing Books" at bounding box center [128, 187] width 142 height 17
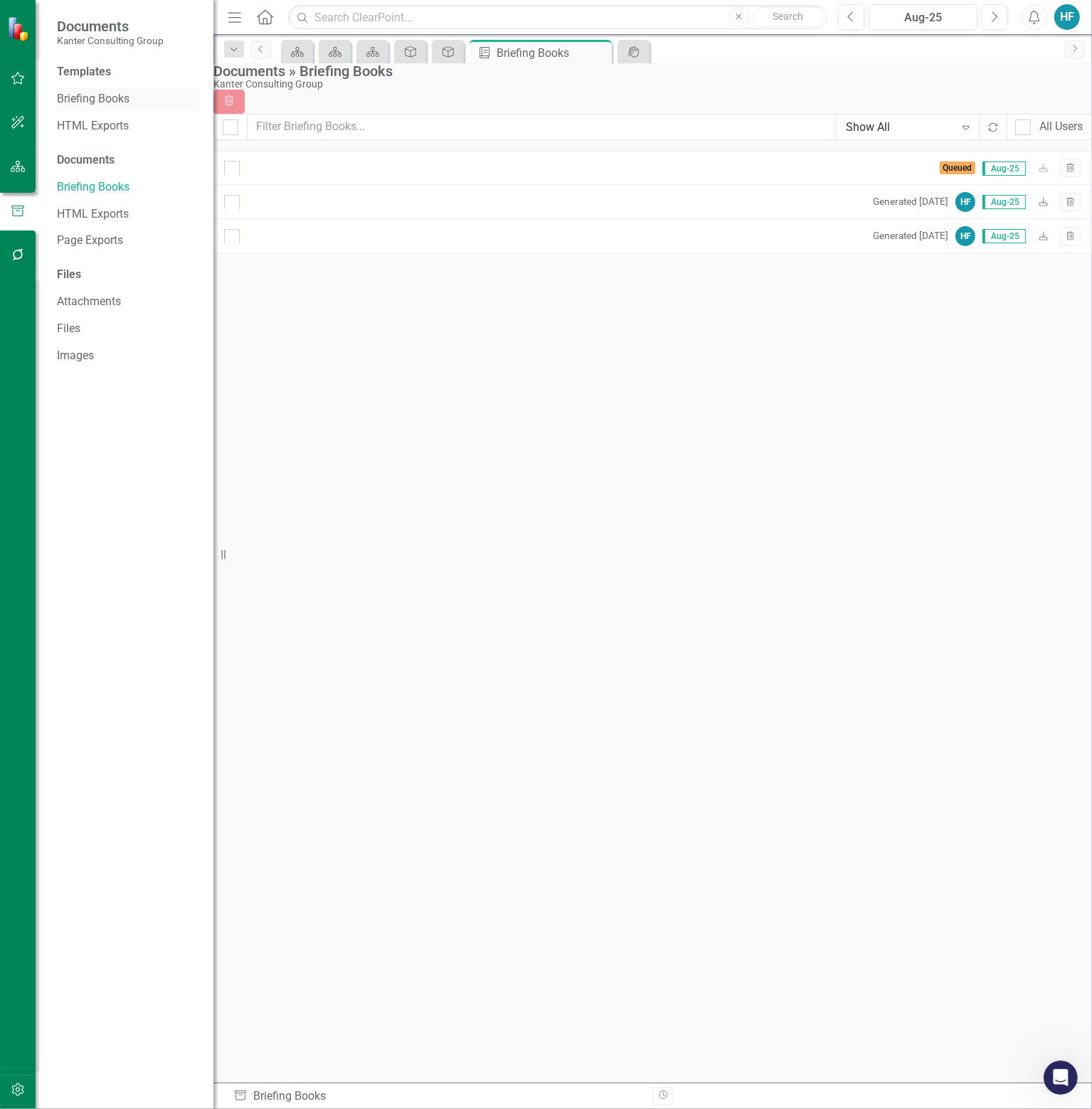
click at [104, 93] on link "Briefing Books" at bounding box center [128, 99] width 142 height 17
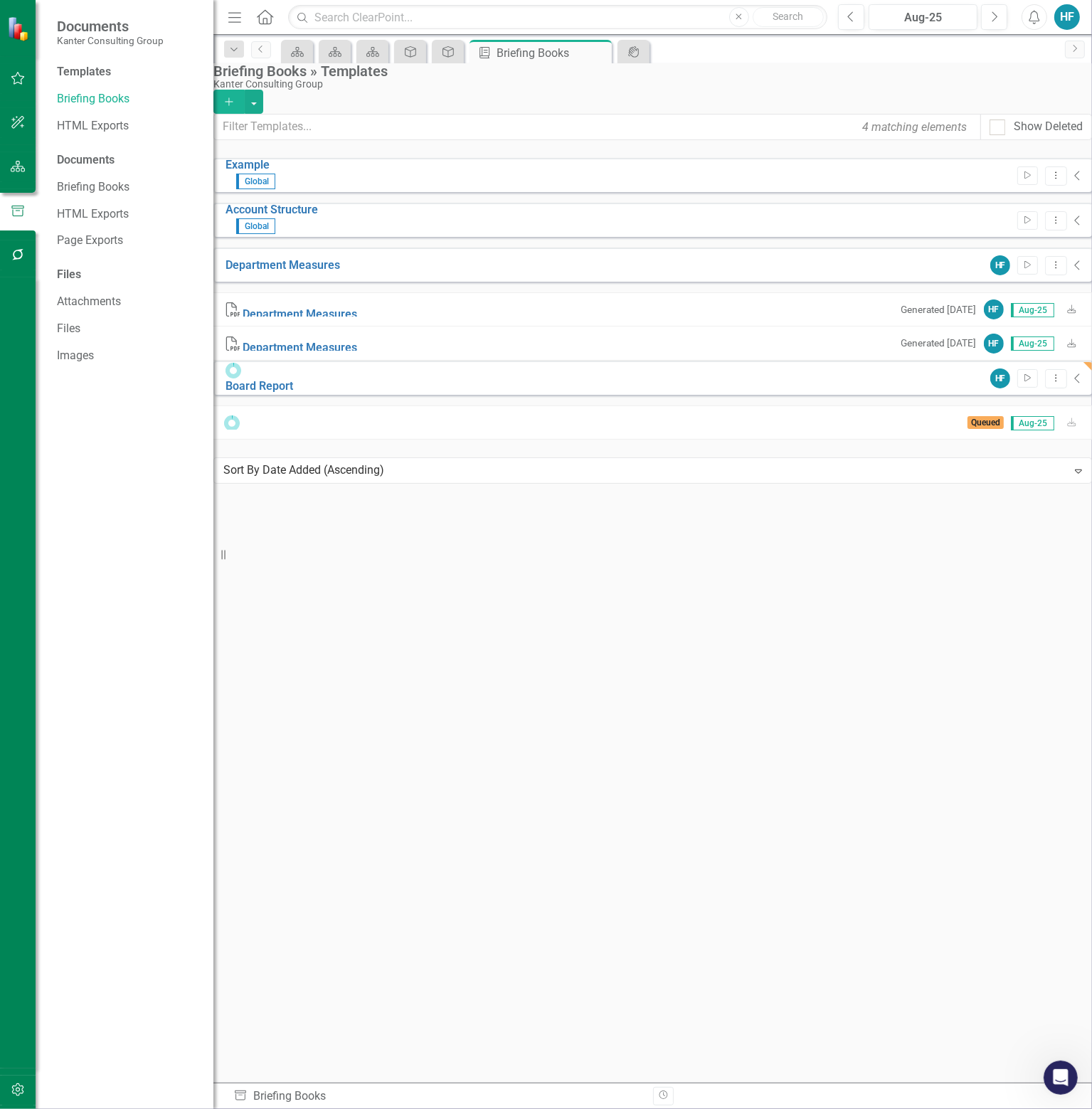
click at [1074, 373] on icon "Collapse" at bounding box center [1077, 379] width 7 height 12
click at [1056, 389] on icon "Dropdown Menu" at bounding box center [1062, 393] width 12 height 9
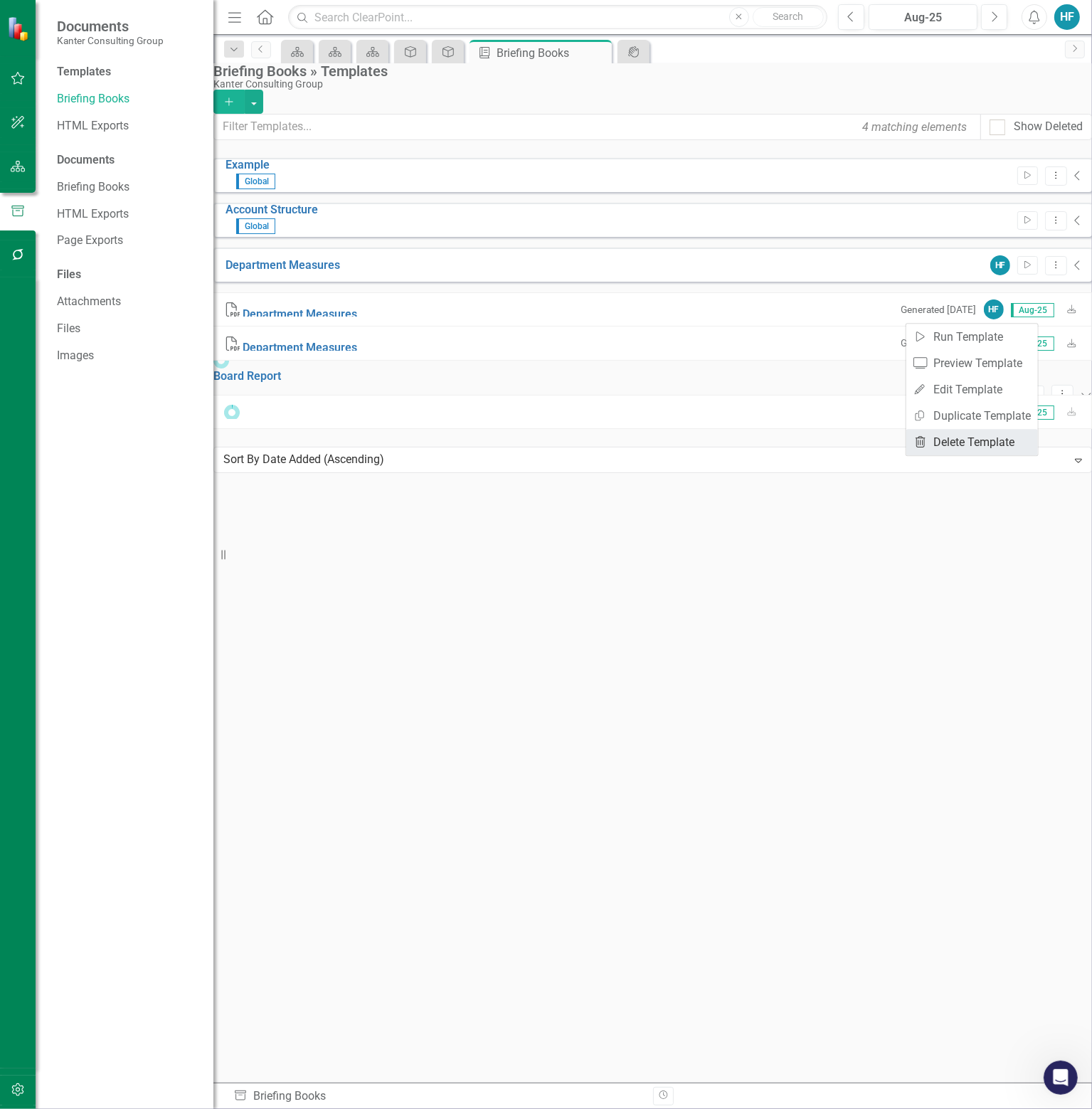
click at [970, 446] on link "Trash Delete Template" at bounding box center [972, 442] width 131 height 26
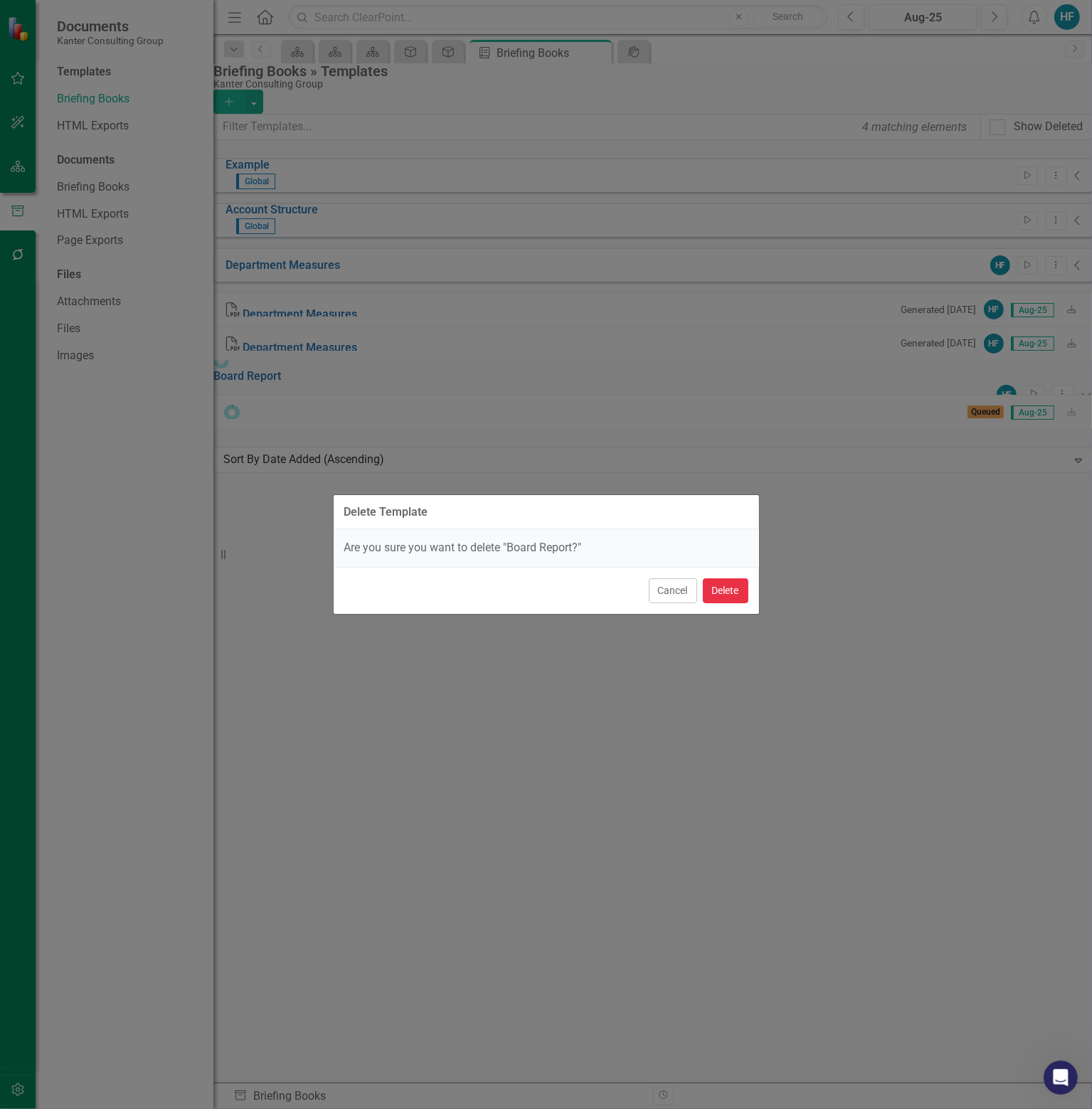
click at [724, 588] on button "Delete" at bounding box center [725, 591] width 46 height 25
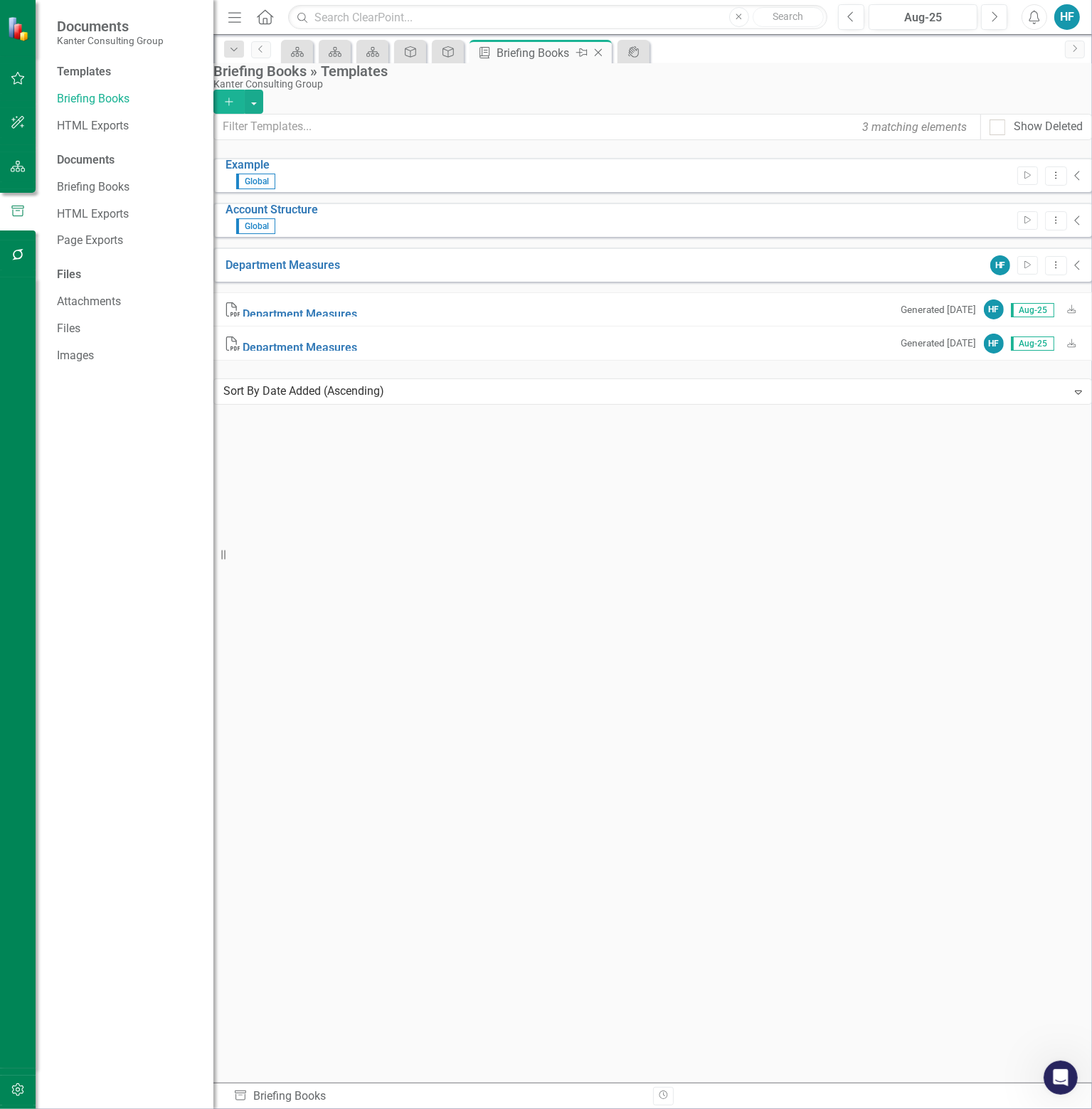
click at [599, 51] on icon at bounding box center [598, 53] width 8 height 8
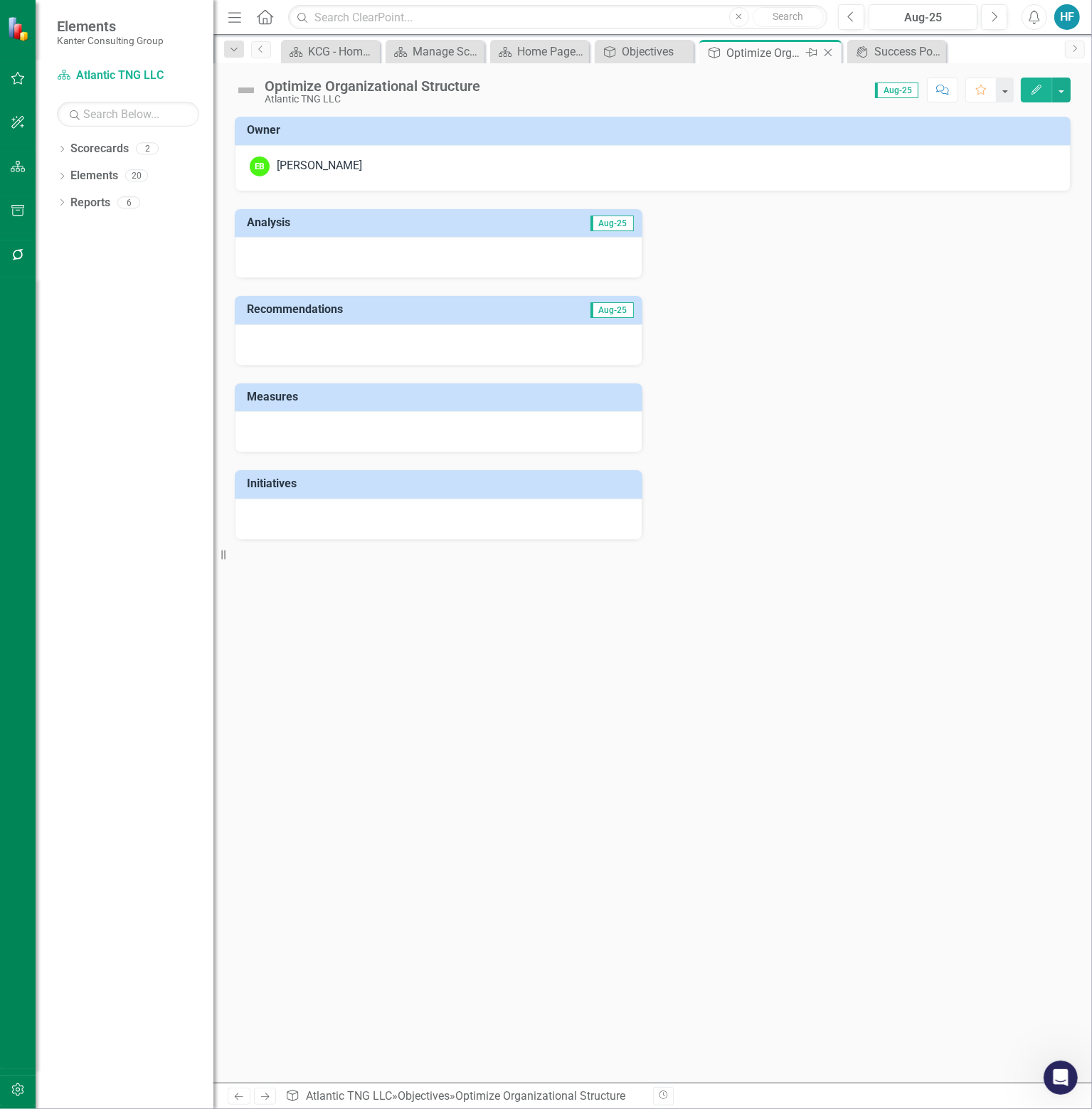
click at [830, 47] on icon "Close" at bounding box center [828, 53] width 15 height 12
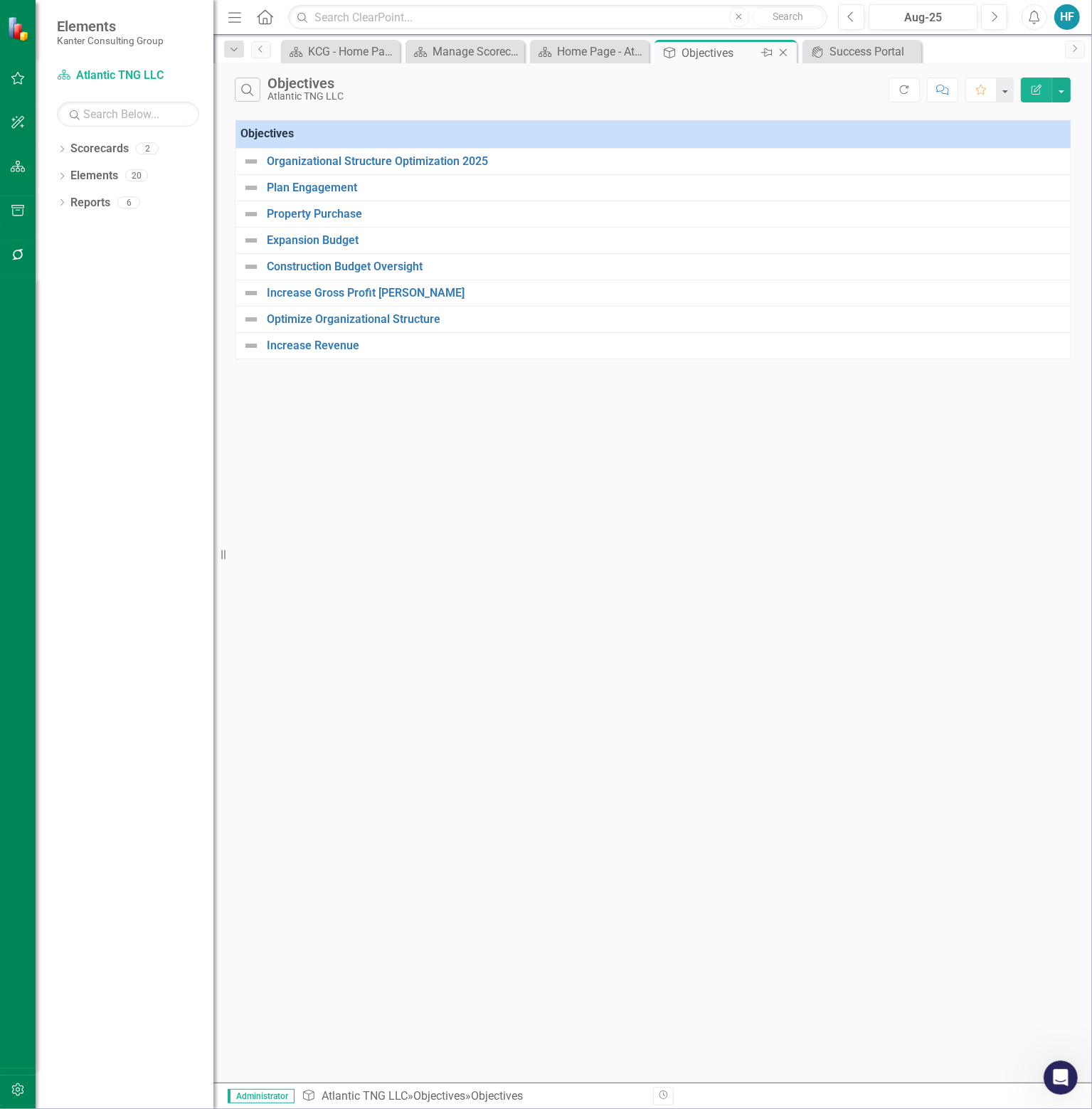
click at [786, 52] on icon "Close" at bounding box center [783, 53] width 15 height 12
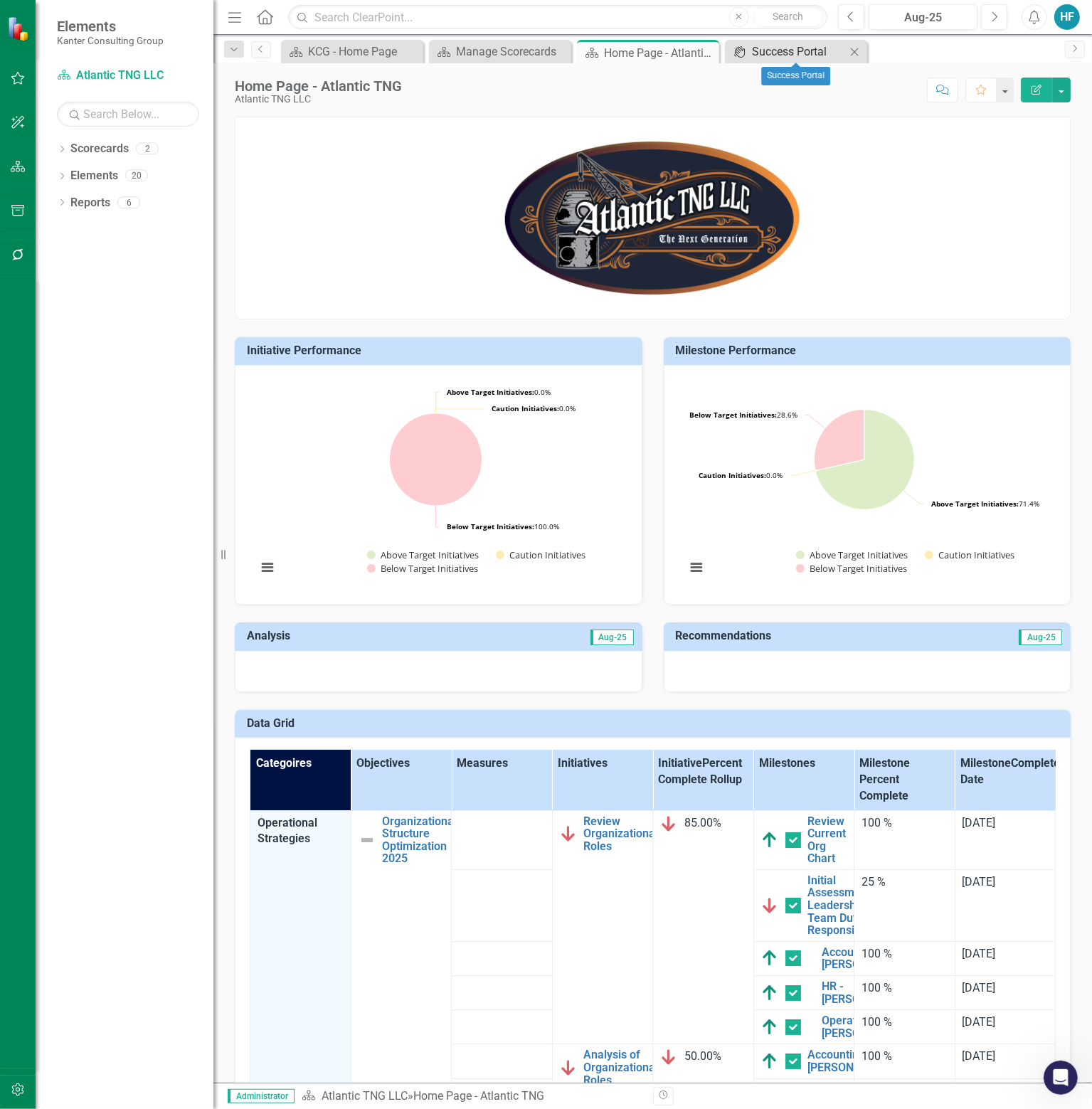
click at [805, 49] on div "Success Portal" at bounding box center [798, 52] width 94 height 18
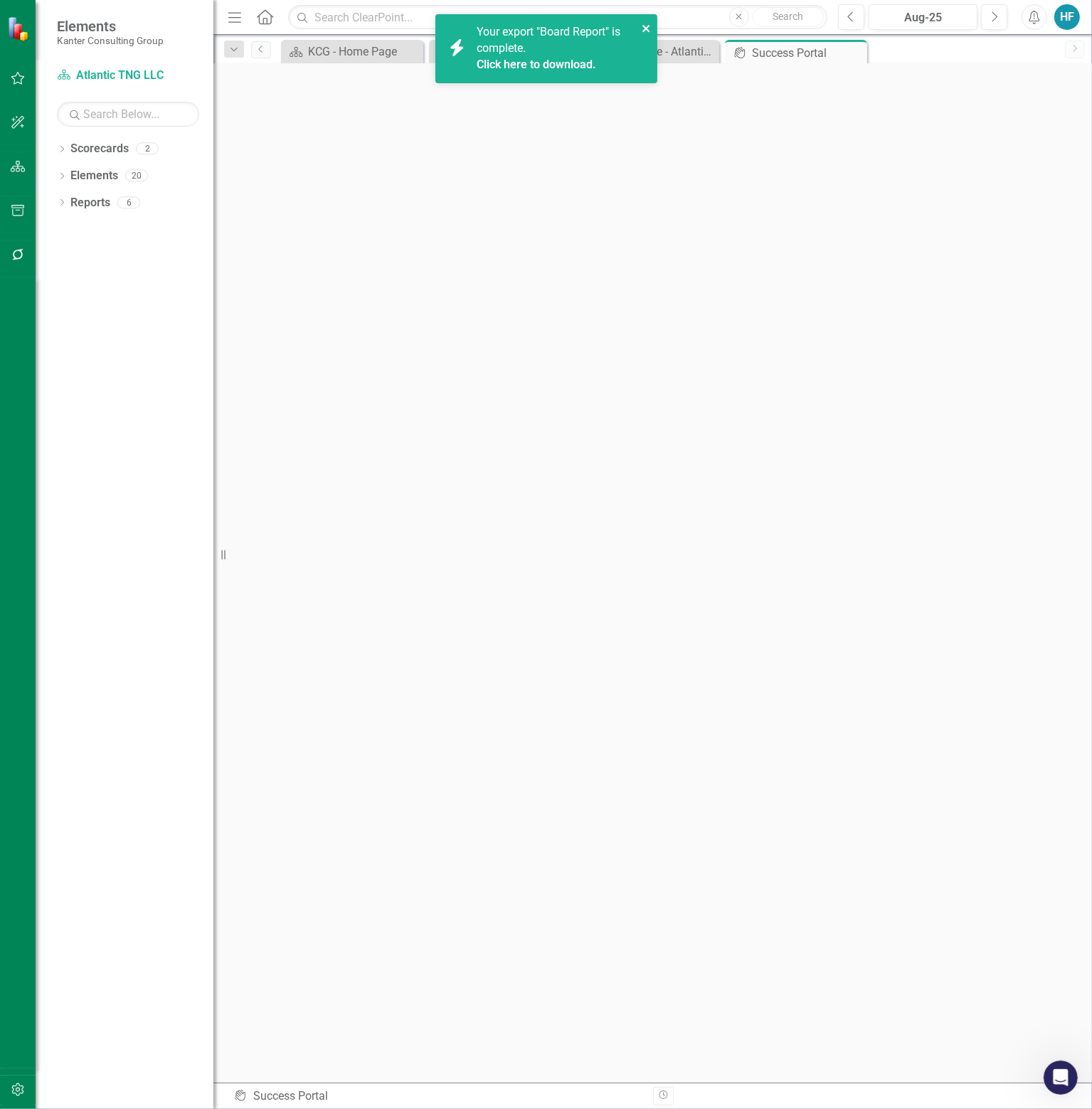
click at [649, 27] on icon "close" at bounding box center [646, 28] width 10 height 12
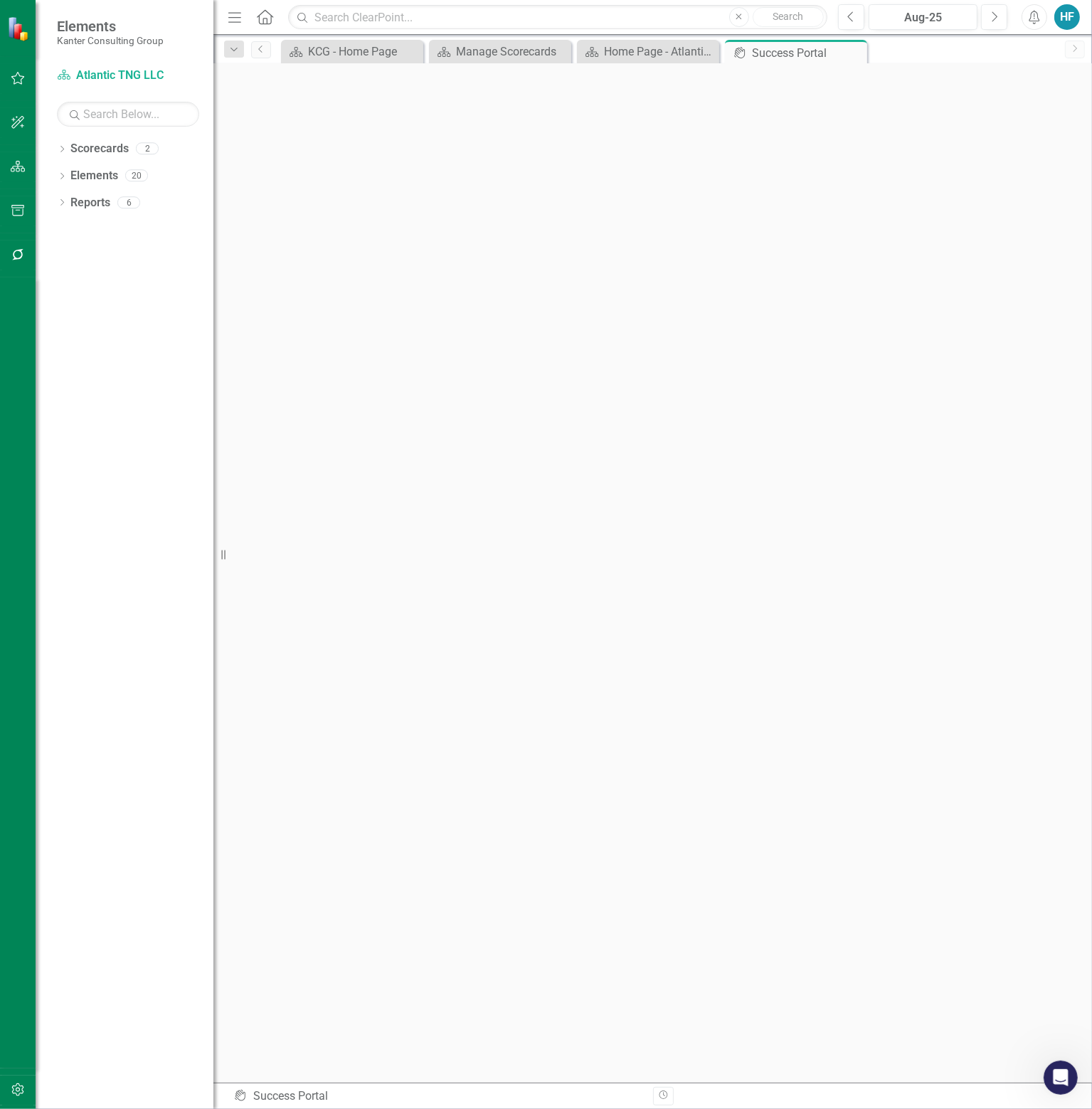
scroll to position [4, 0]
